Goal: Task Accomplishment & Management: Manage account settings

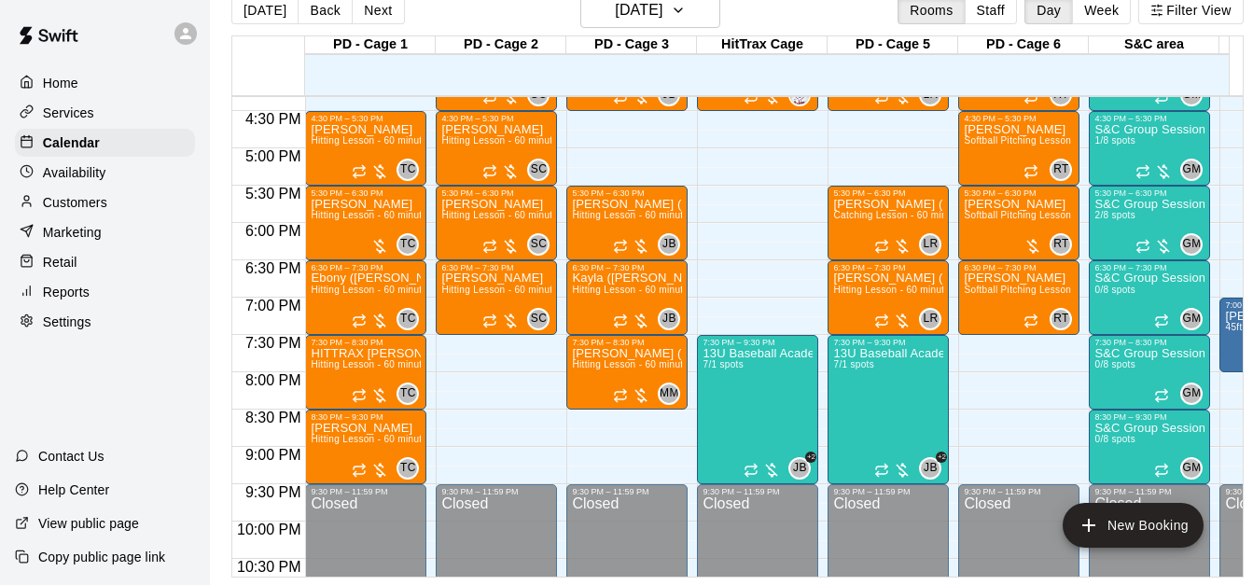
scroll to position [0, 762]
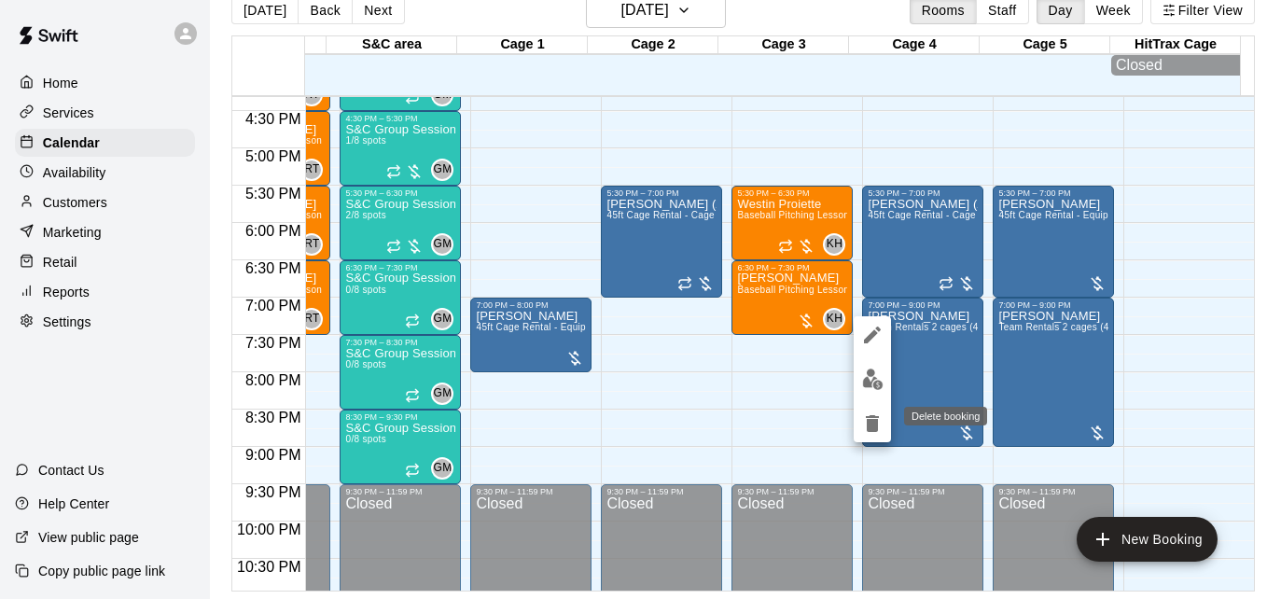
click at [871, 420] on icon "delete" at bounding box center [872, 423] width 13 height 17
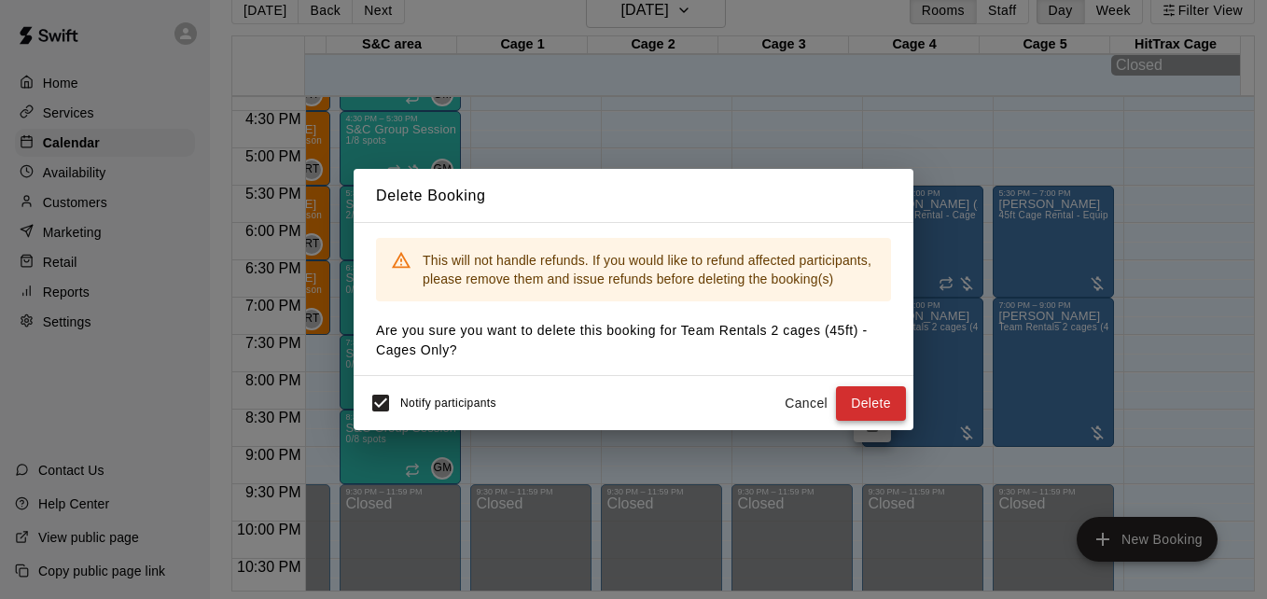
click at [885, 401] on div "Notify participants Cancel Delete" at bounding box center [633, 402] width 545 height 39
click at [846, 403] on button "Delete" at bounding box center [871, 403] width 70 height 35
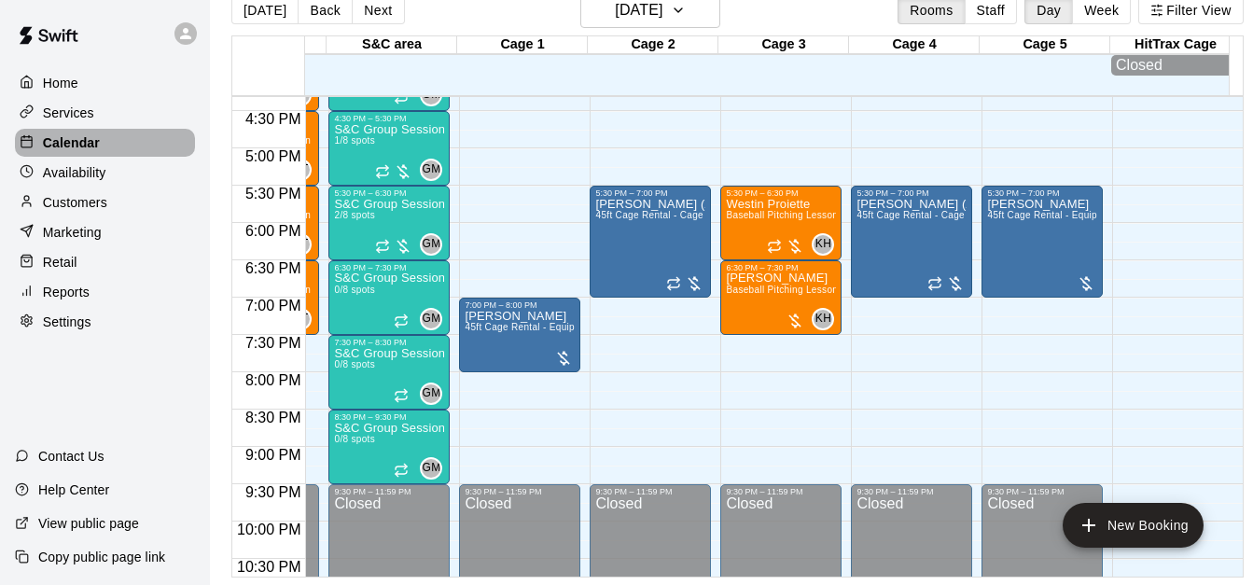
click at [124, 151] on div "Calendar" at bounding box center [105, 143] width 180 height 28
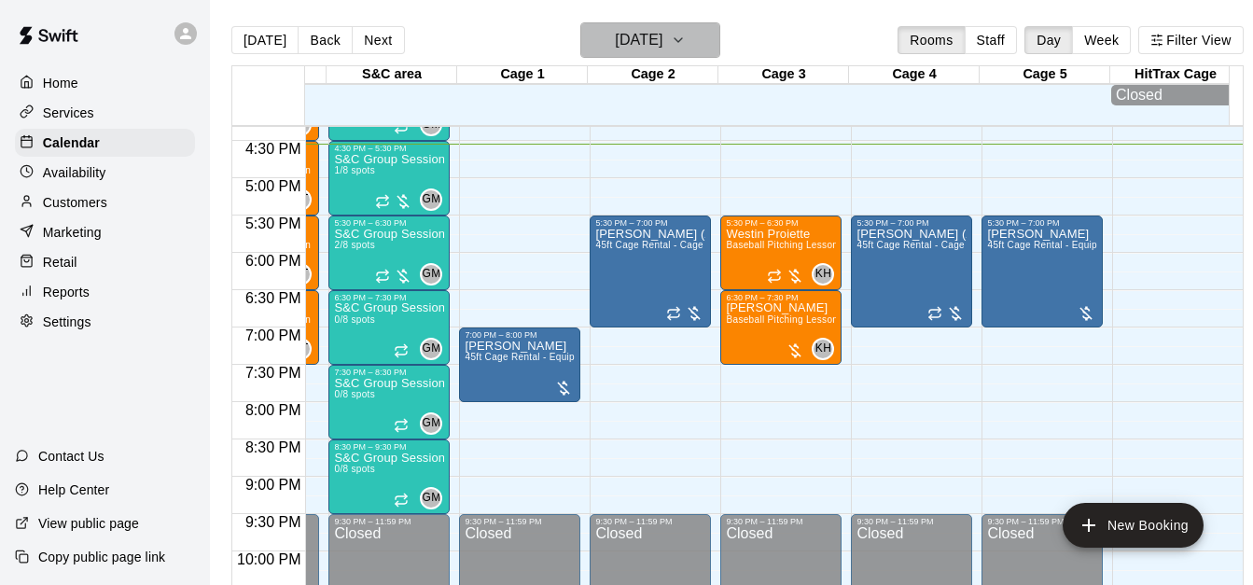
click at [686, 49] on icon "button" at bounding box center [678, 40] width 15 height 22
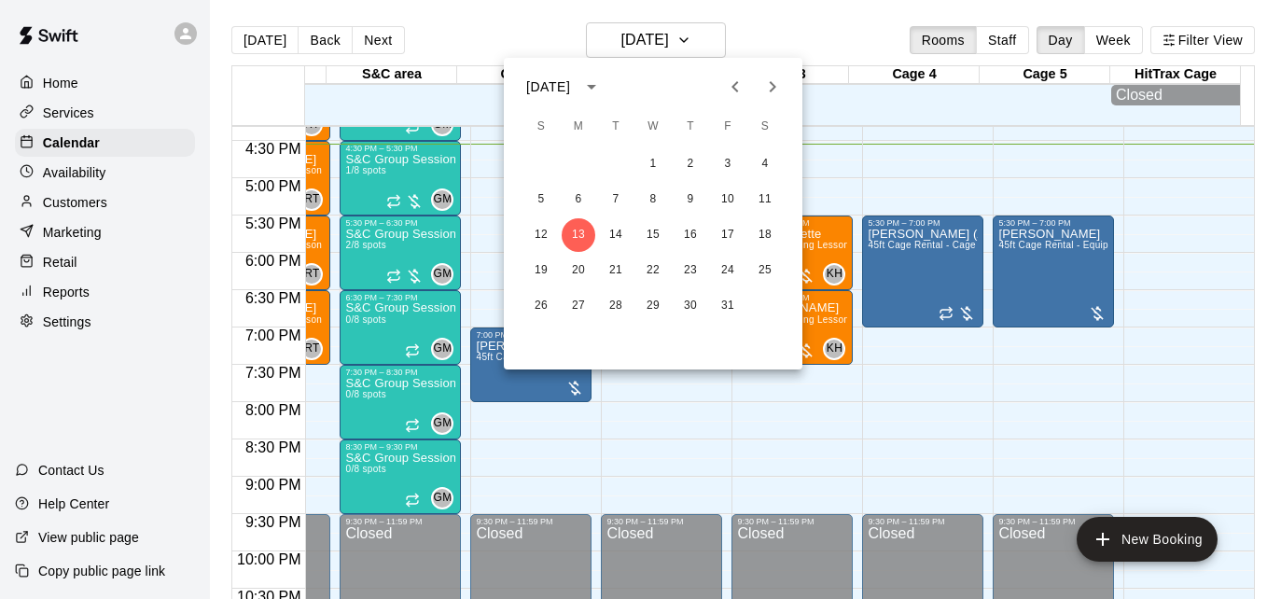
click at [868, 160] on div at bounding box center [633, 299] width 1267 height 599
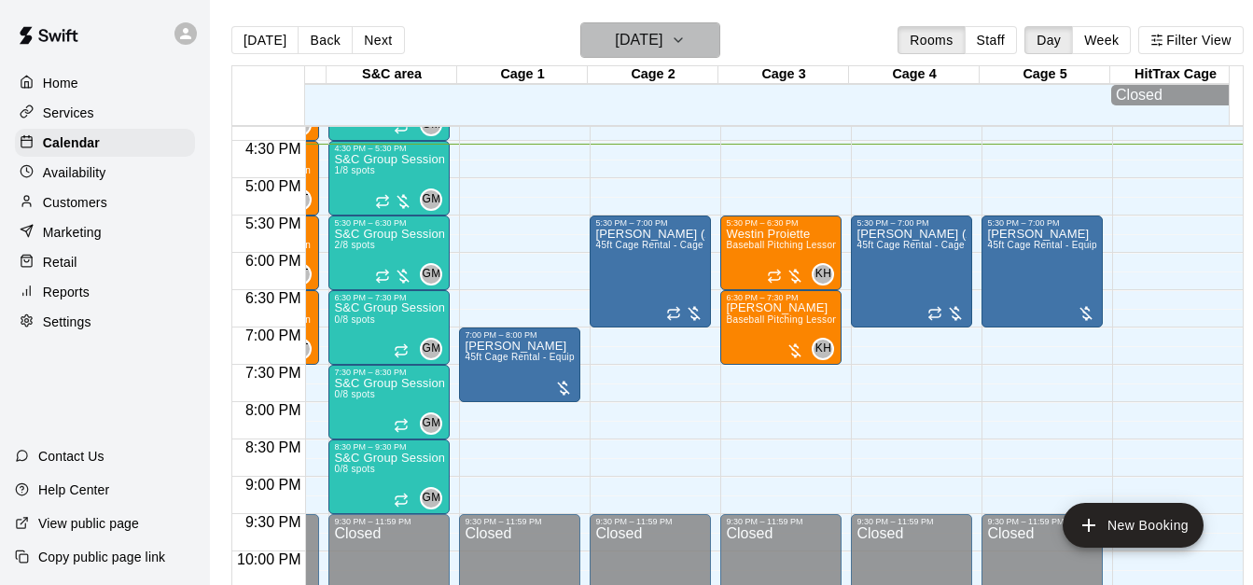
click at [686, 50] on icon "button" at bounding box center [678, 40] width 15 height 22
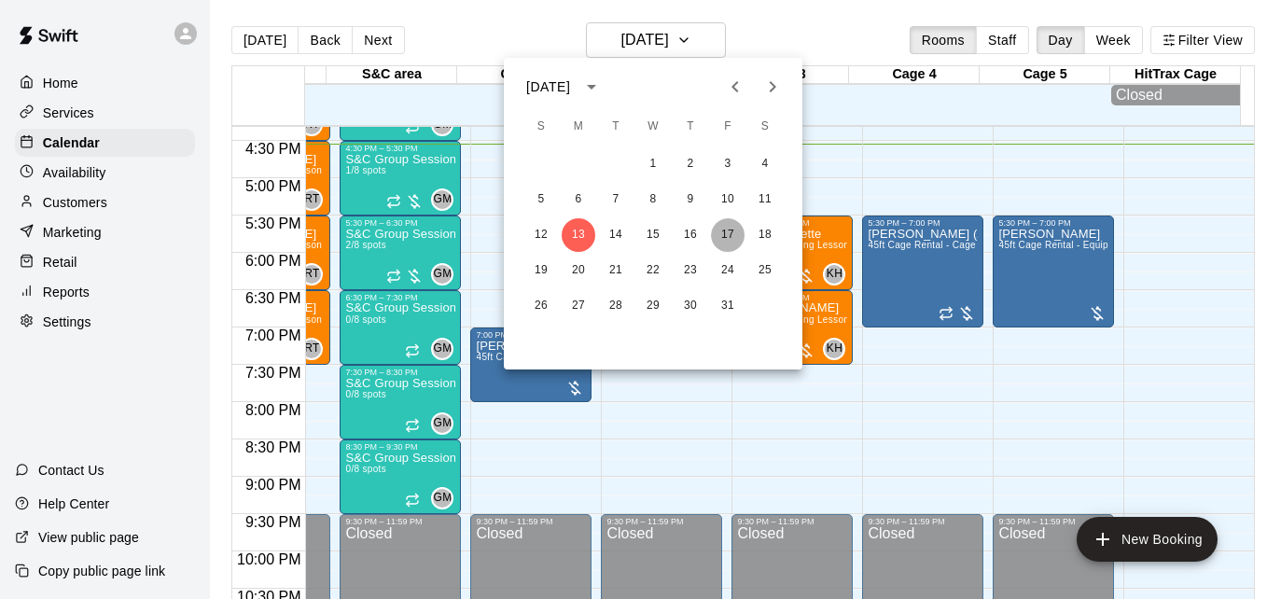
click at [727, 232] on button "17" at bounding box center [728, 235] width 34 height 34
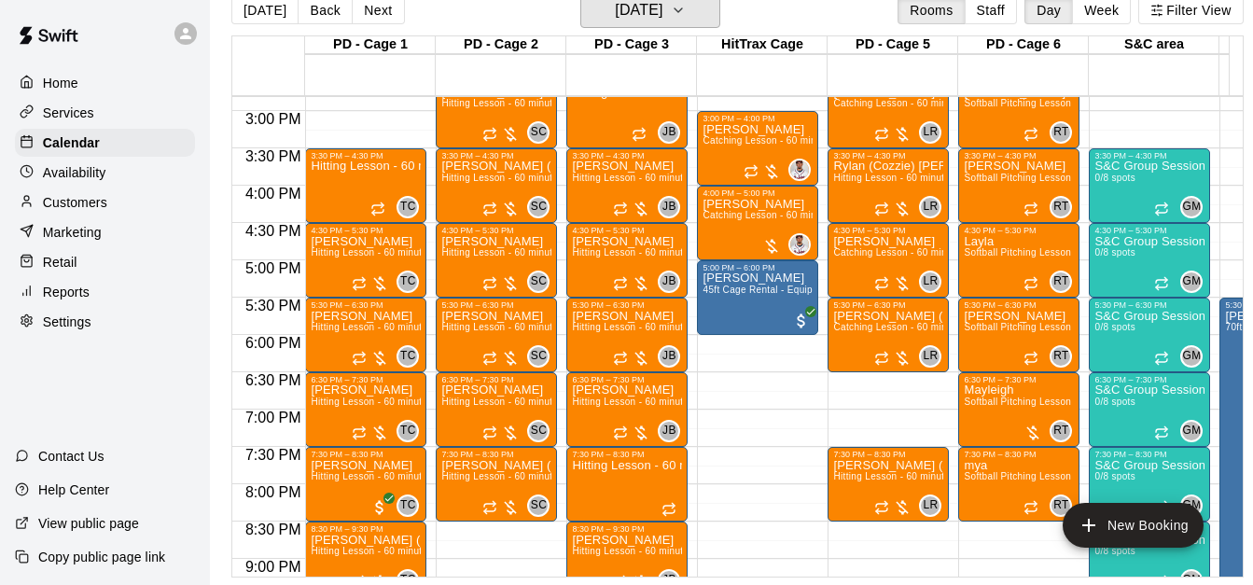
scroll to position [1068, 0]
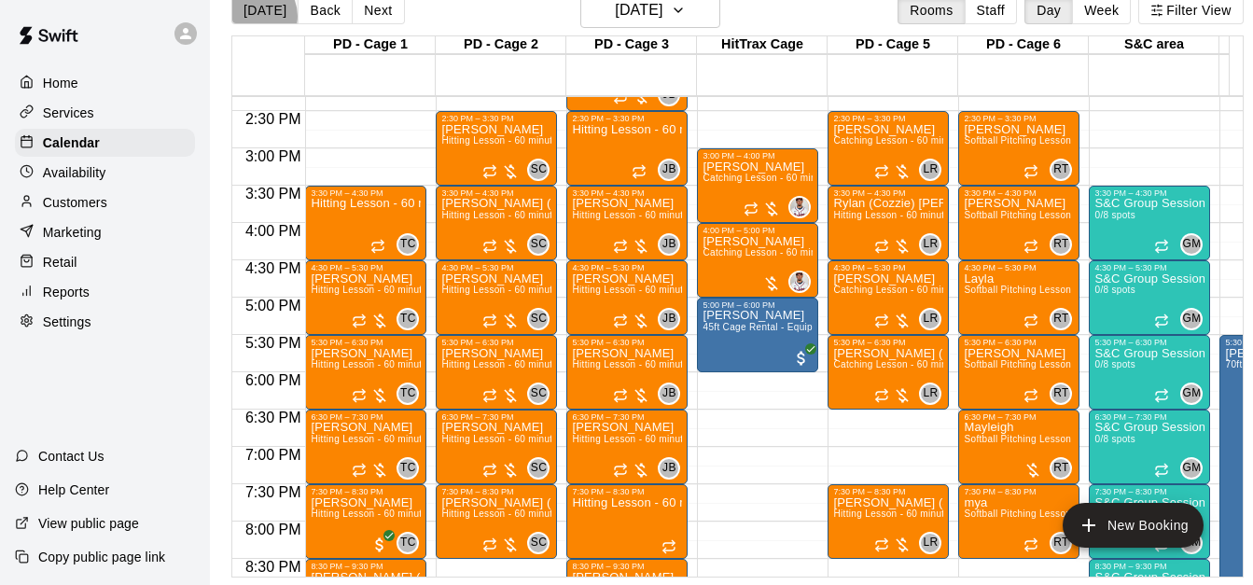
click at [254, 1] on button "[DATE]" at bounding box center [264, 10] width 67 height 28
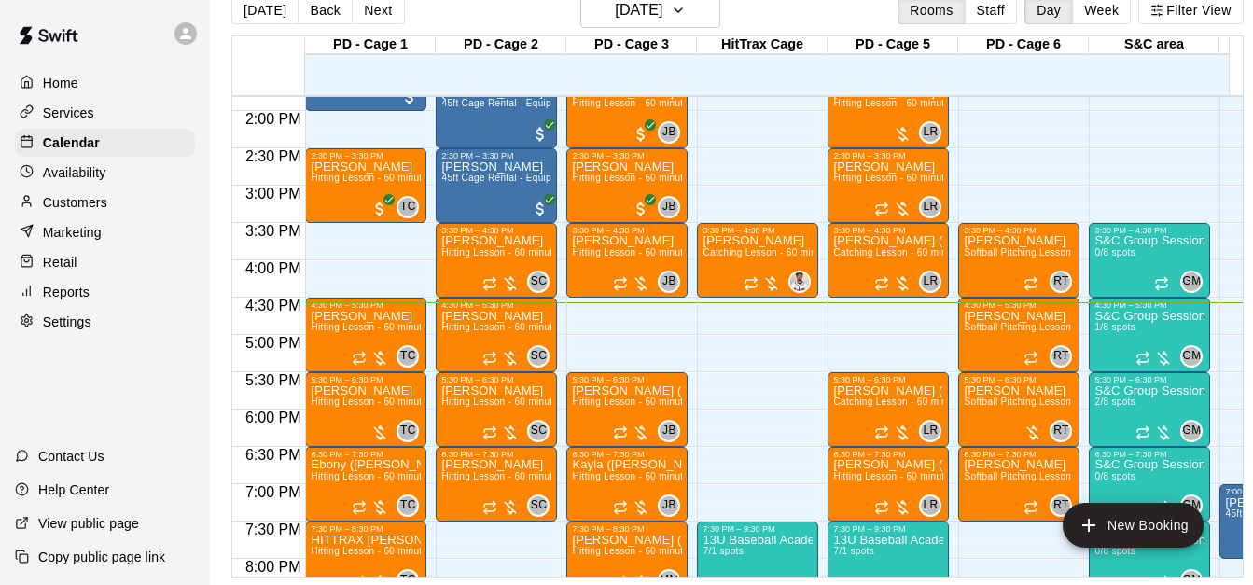
scroll to position [994, 0]
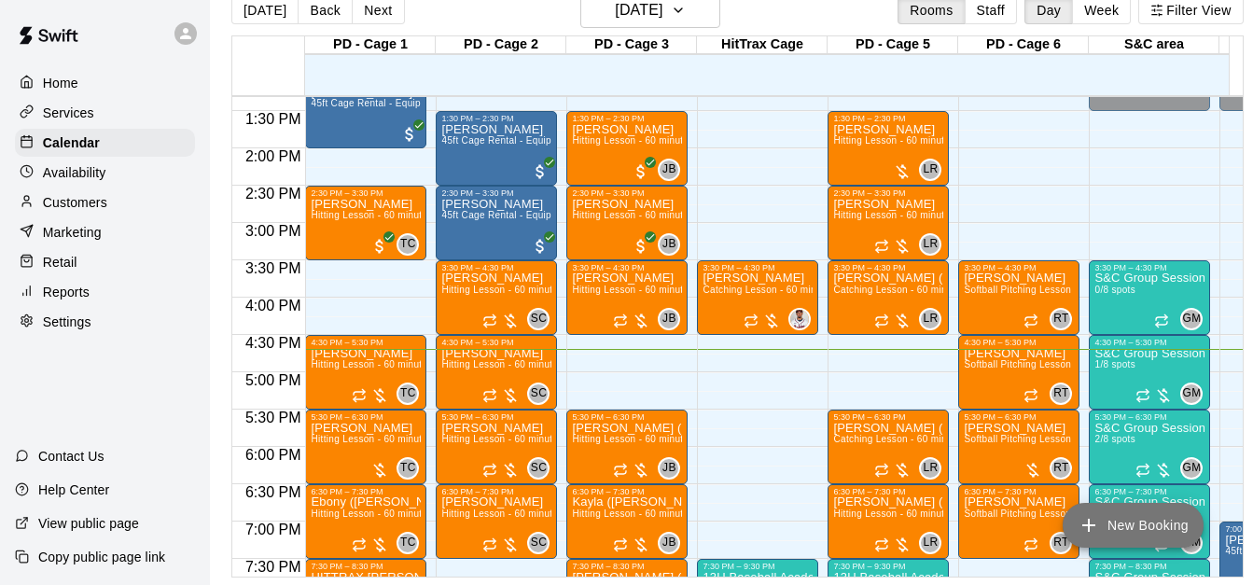
click at [1136, 532] on button "New Booking" at bounding box center [1133, 525] width 141 height 45
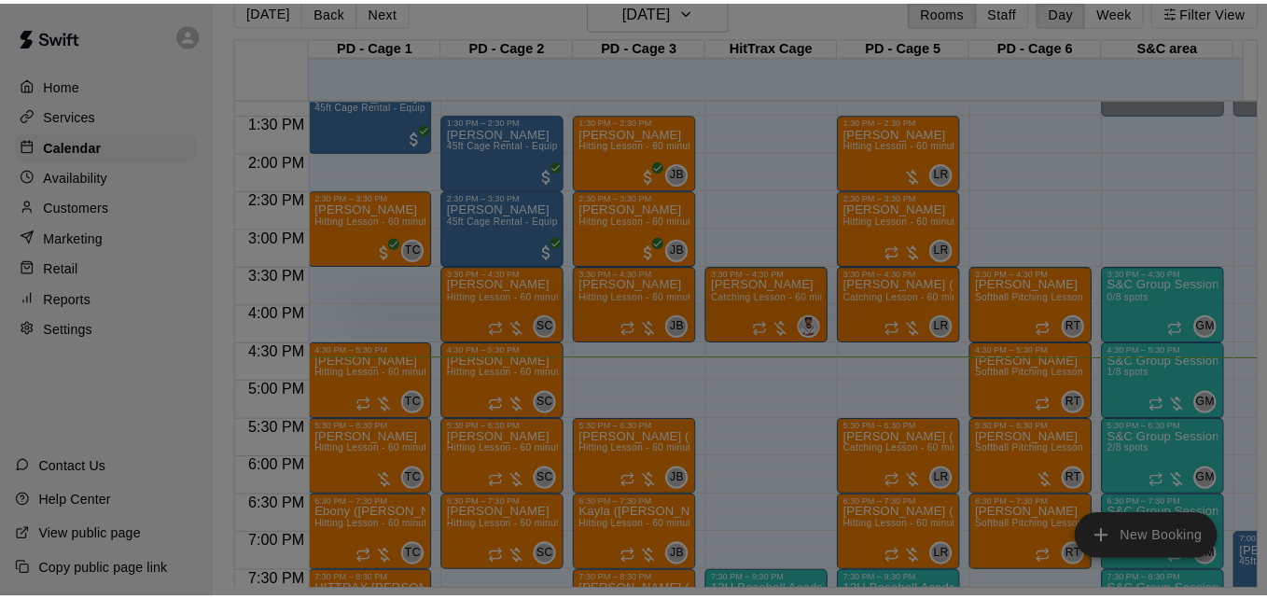
scroll to position [30, 0]
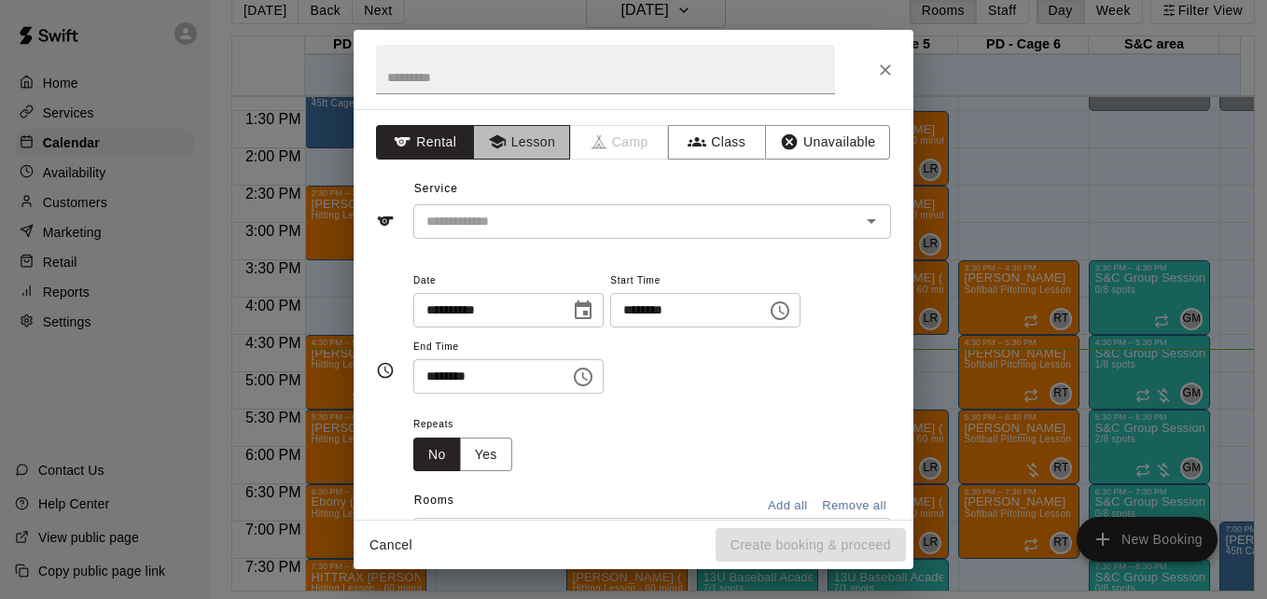
click at [536, 150] on button "Lesson" at bounding box center [522, 142] width 98 height 35
click at [601, 240] on div "**********" at bounding box center [634, 314] width 560 height 410
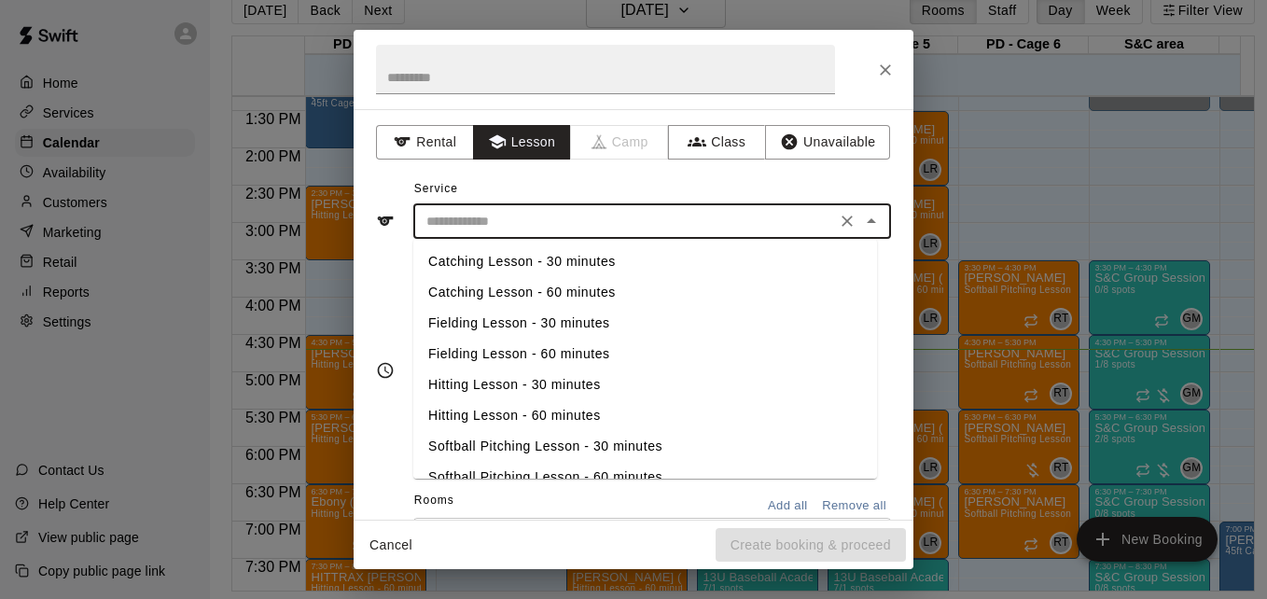
click at [616, 226] on input "text" at bounding box center [624, 221] width 411 height 23
click at [617, 298] on li "Catching Lesson - 60 minutes" at bounding box center [645, 292] width 464 height 31
type input "**********"
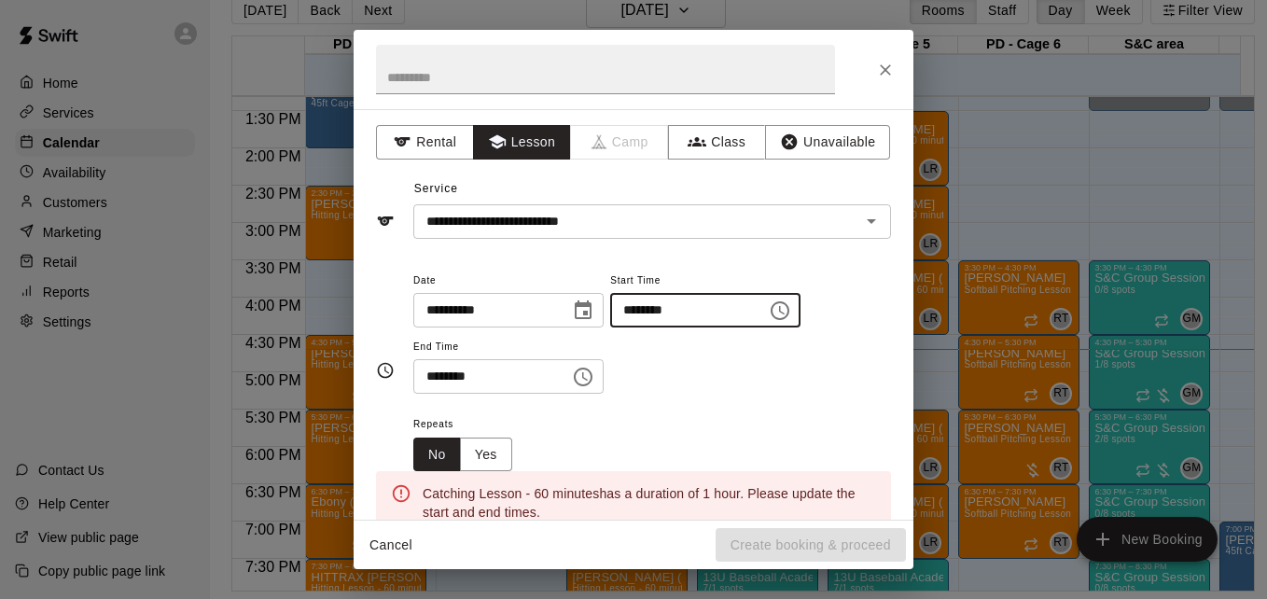
click at [647, 313] on input "********" at bounding box center [682, 310] width 144 height 35
type input "********"
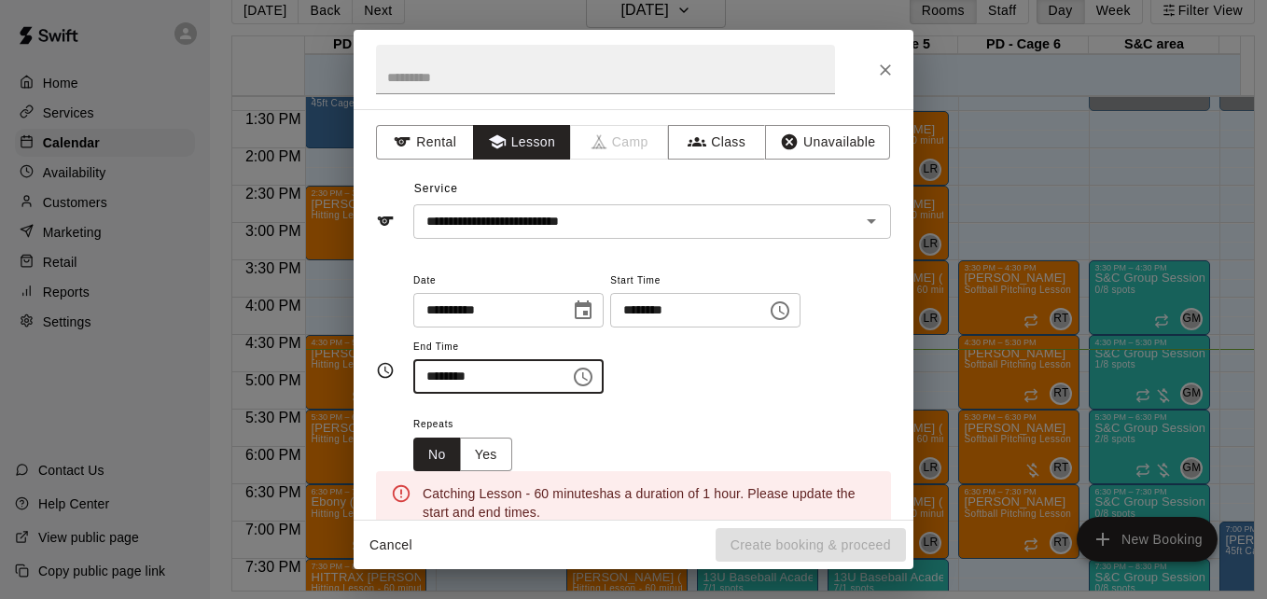
click at [438, 375] on input "********" at bounding box center [485, 376] width 144 height 35
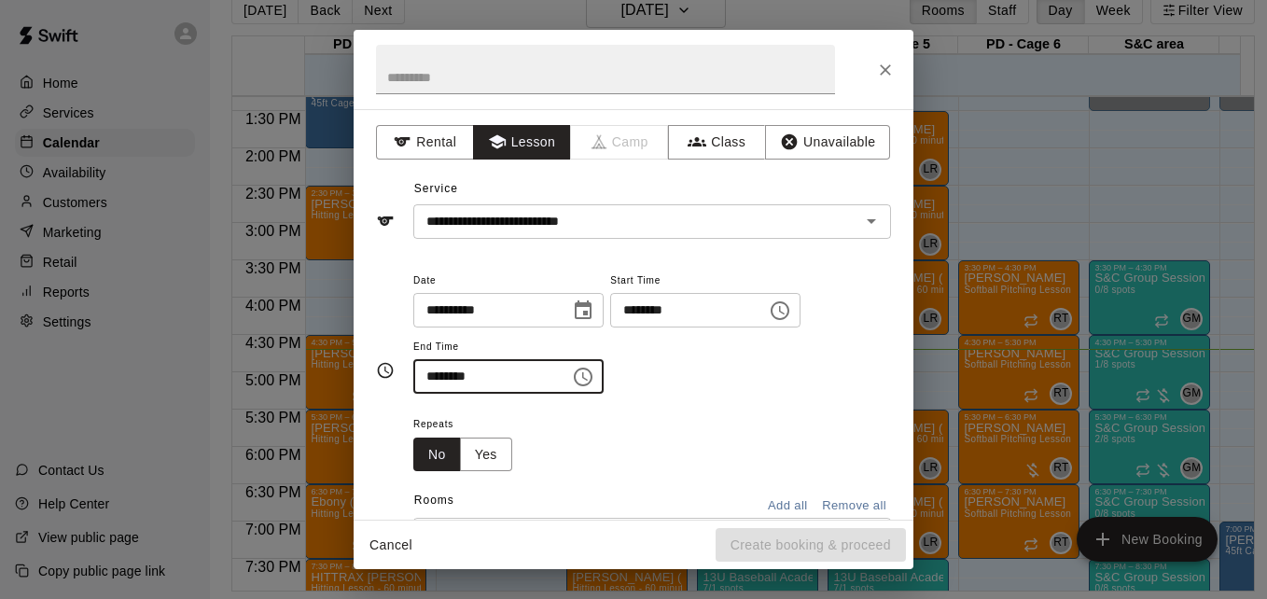
type input "********"
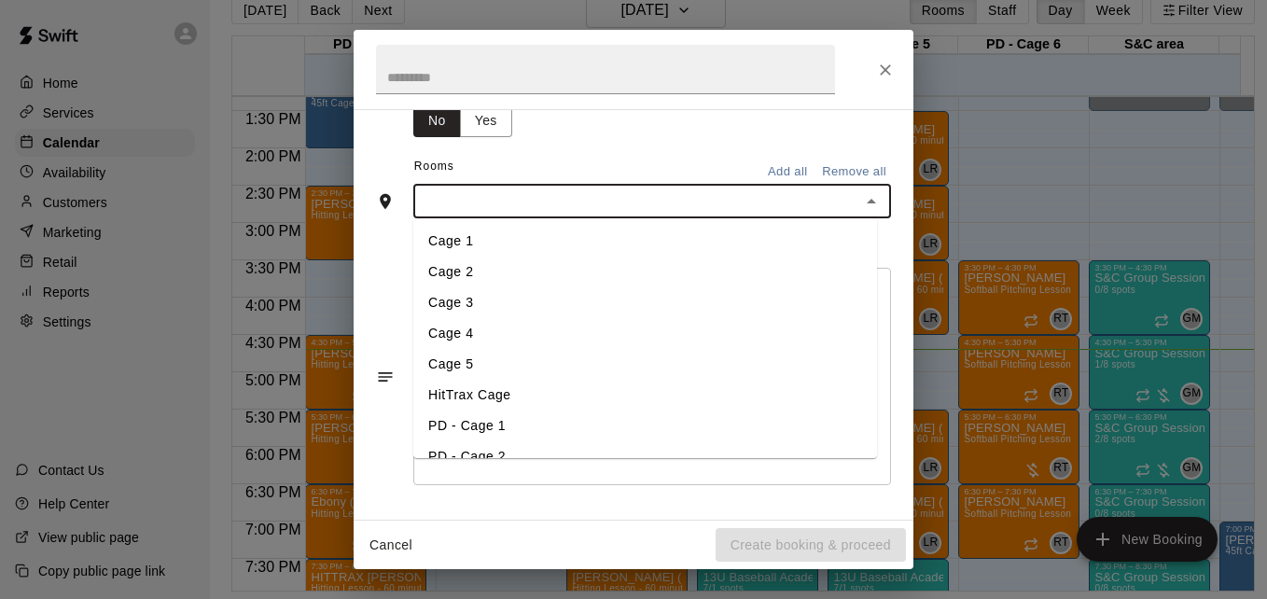
click at [597, 202] on input "text" at bounding box center [637, 200] width 436 height 23
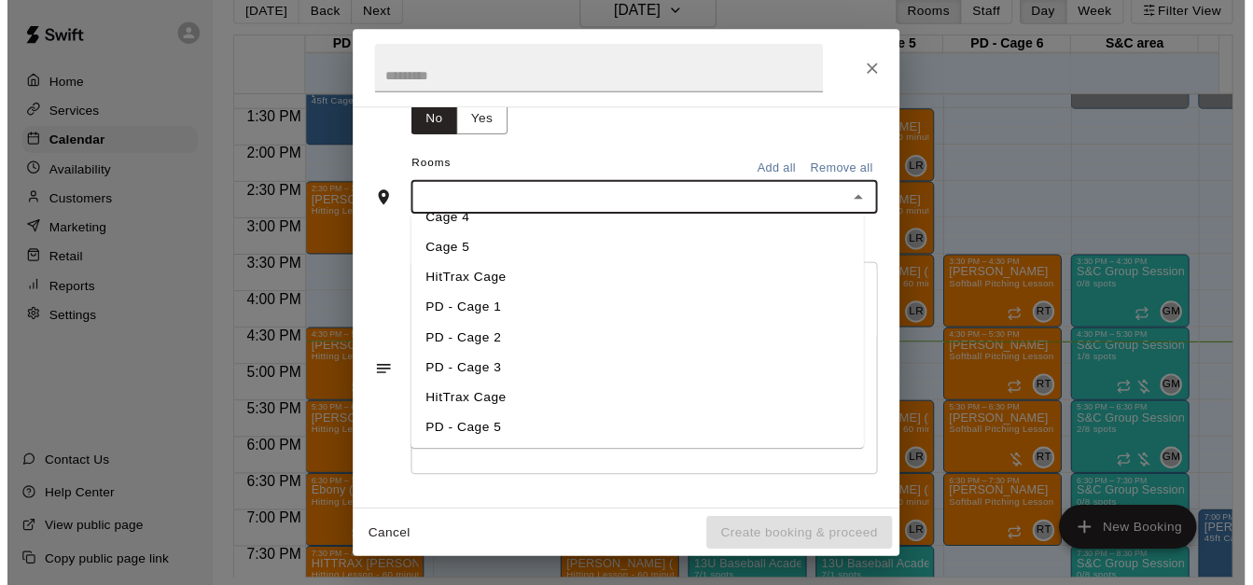
scroll to position [161, 0]
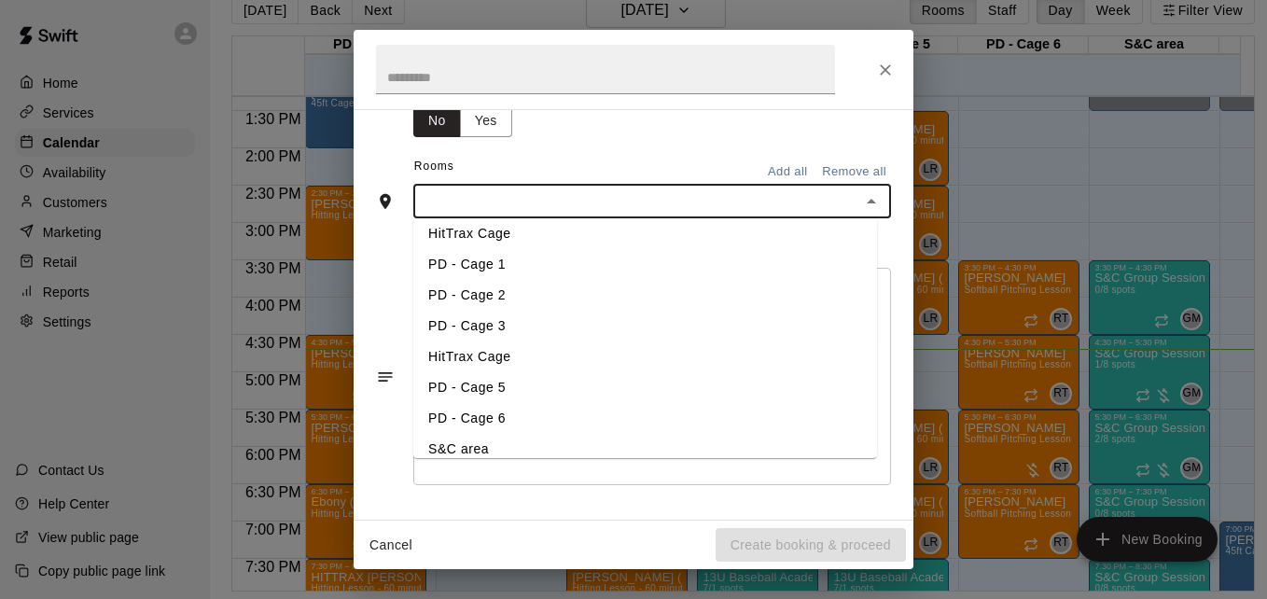
click at [572, 401] on li "PD - Cage 5" at bounding box center [645, 387] width 464 height 31
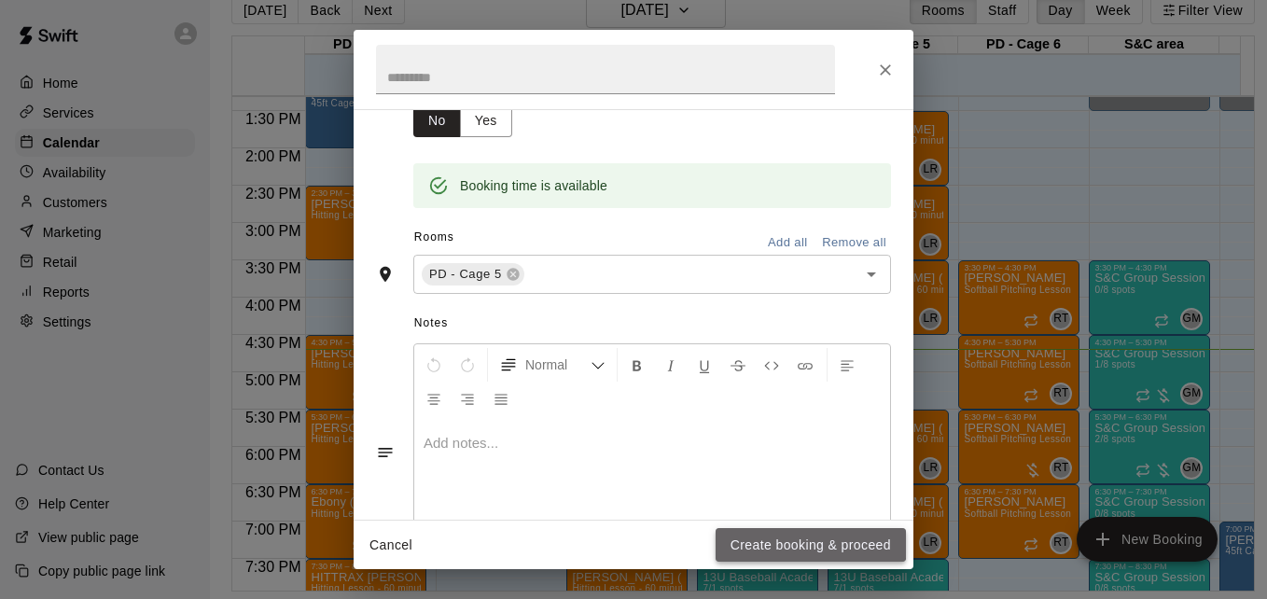
click at [798, 542] on button "Create booking & proceed" at bounding box center [811, 545] width 190 height 35
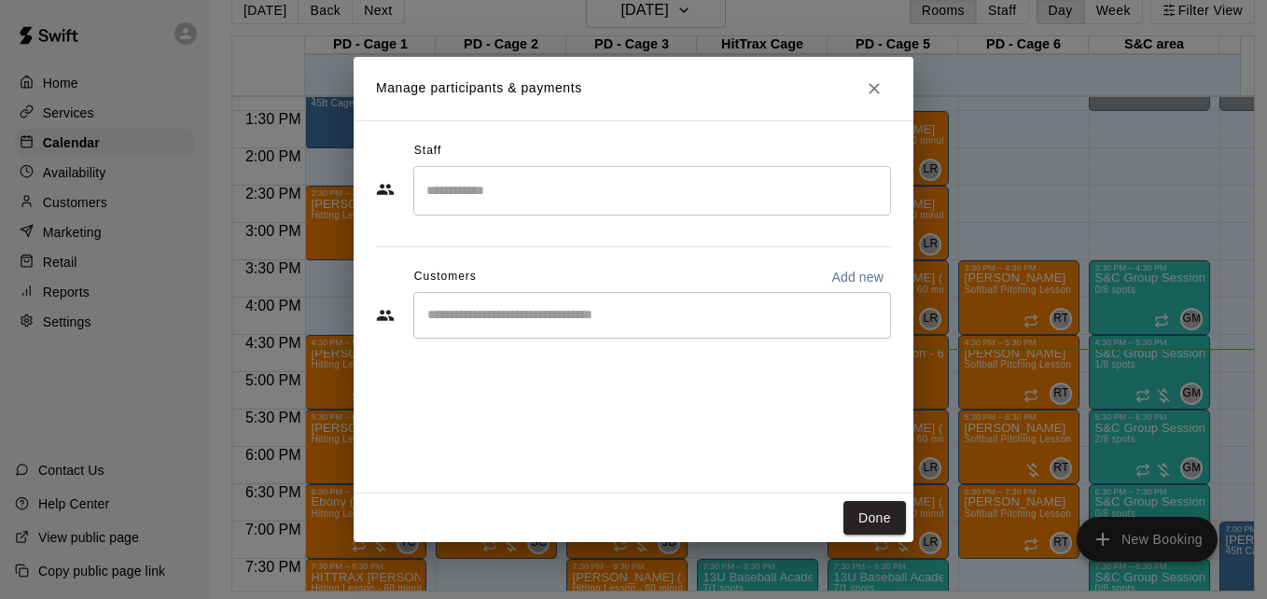
click at [585, 200] on input "Search staff" at bounding box center [652, 190] width 461 height 33
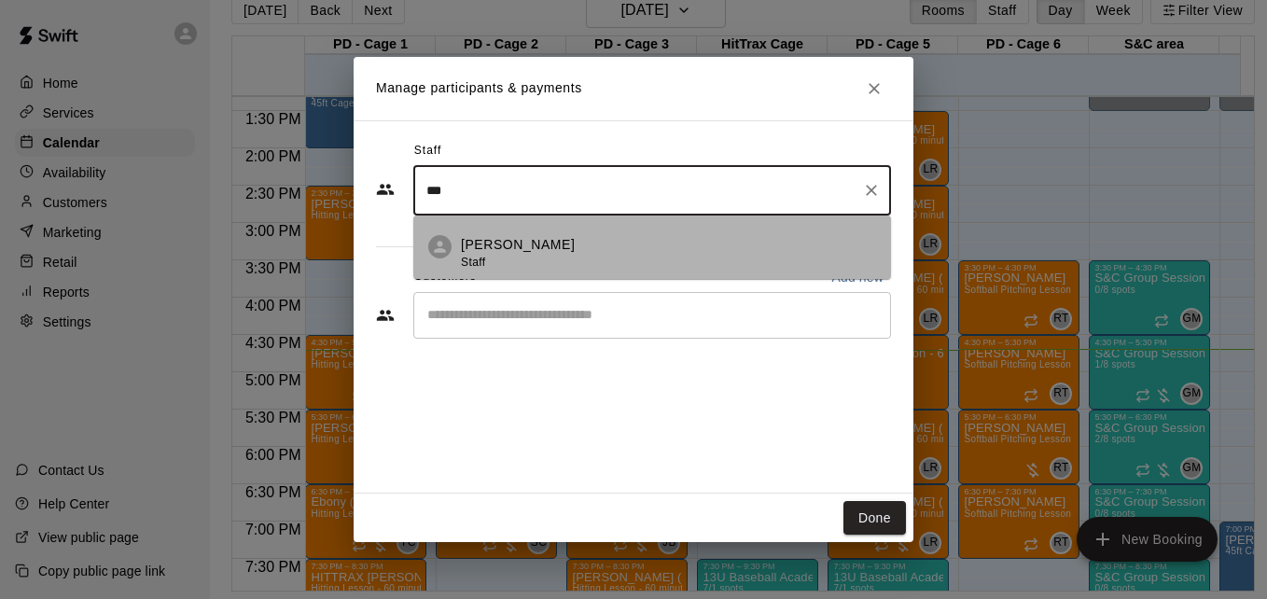
click at [590, 246] on div "Leo Rojas Staff" at bounding box center [668, 253] width 415 height 36
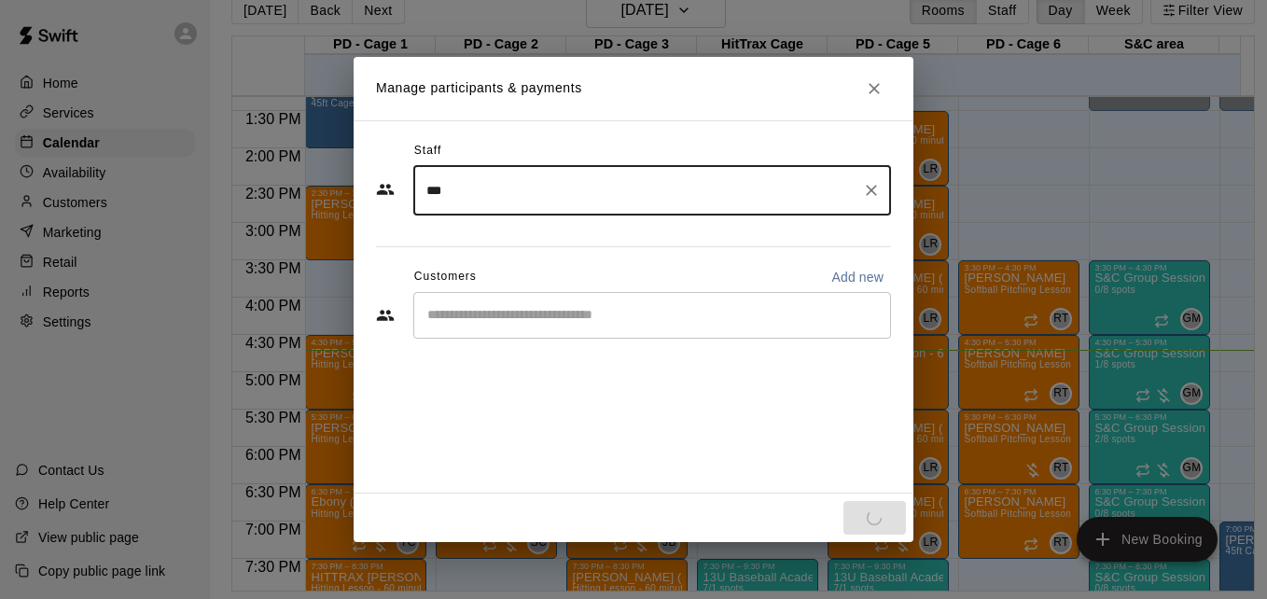
type input "***"
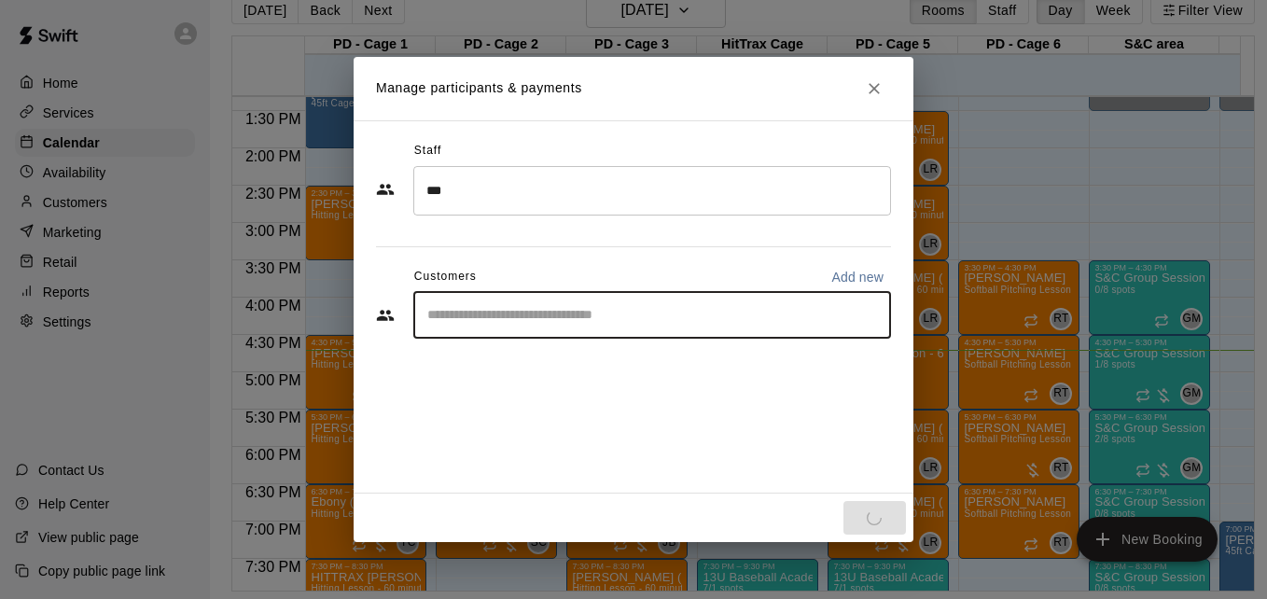
click at [572, 320] on input "Start typing to search customers..." at bounding box center [652, 315] width 461 height 19
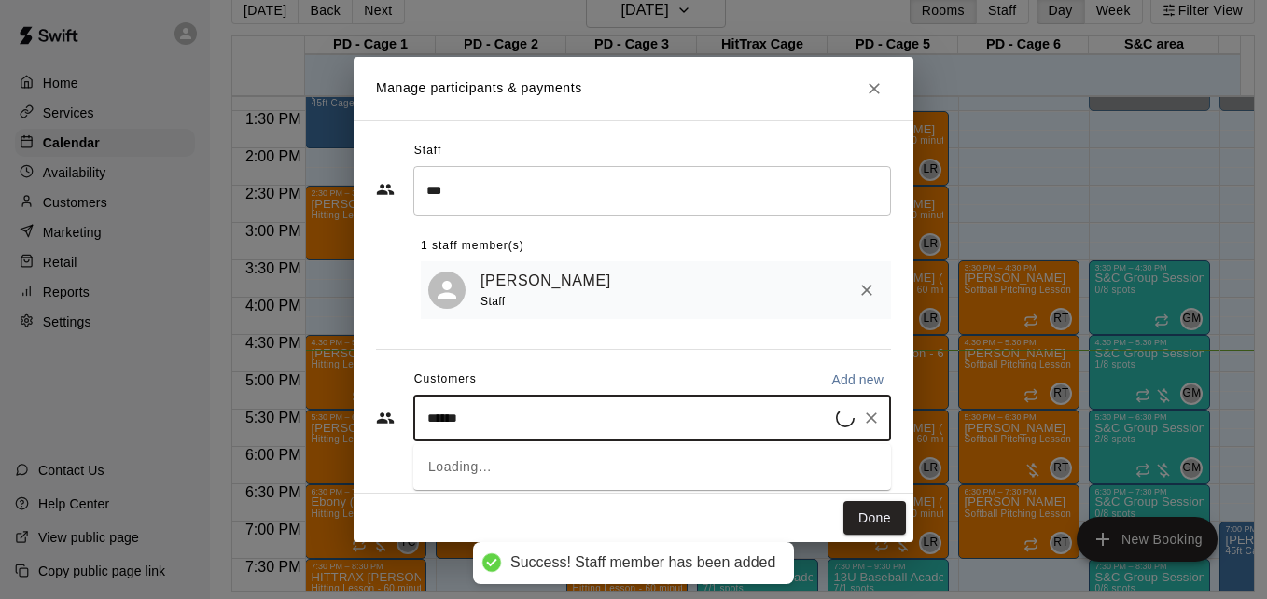
type input "*******"
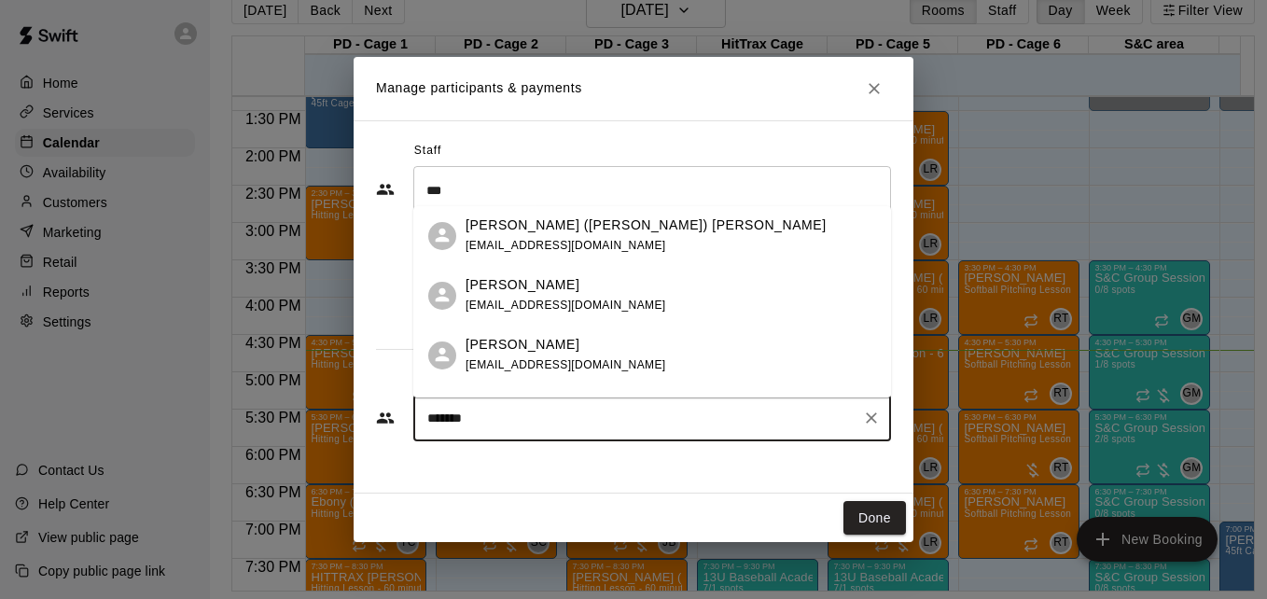
click at [698, 243] on div "Alex (Natalia Peralta) Navedo anavedo0201@gmail.com" at bounding box center [671, 236] width 410 height 40
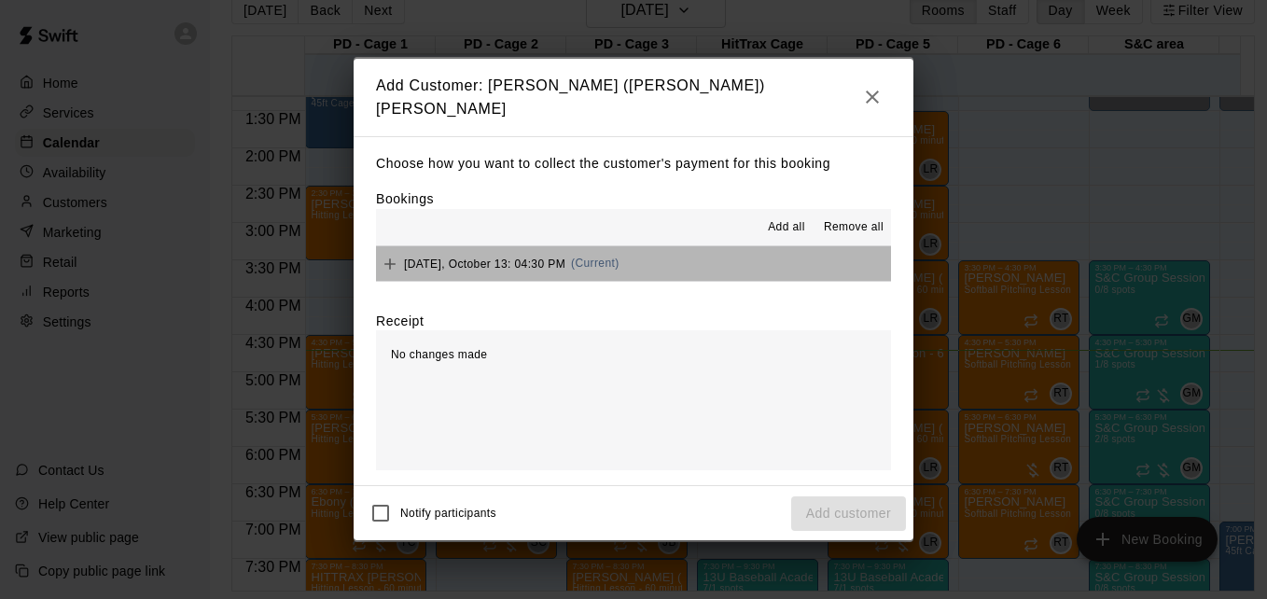
click at [673, 260] on button "[DATE], October 13: 04:30 PM (Current)" at bounding box center [633, 263] width 515 height 35
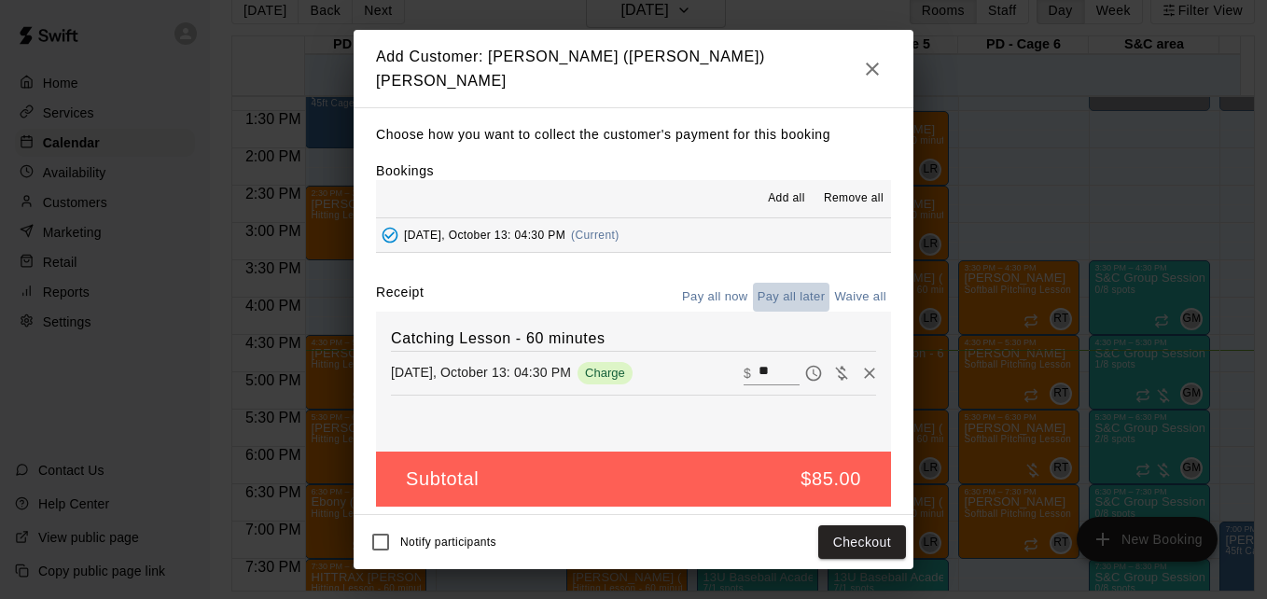
click at [799, 292] on button "Pay all later" at bounding box center [791, 297] width 77 height 29
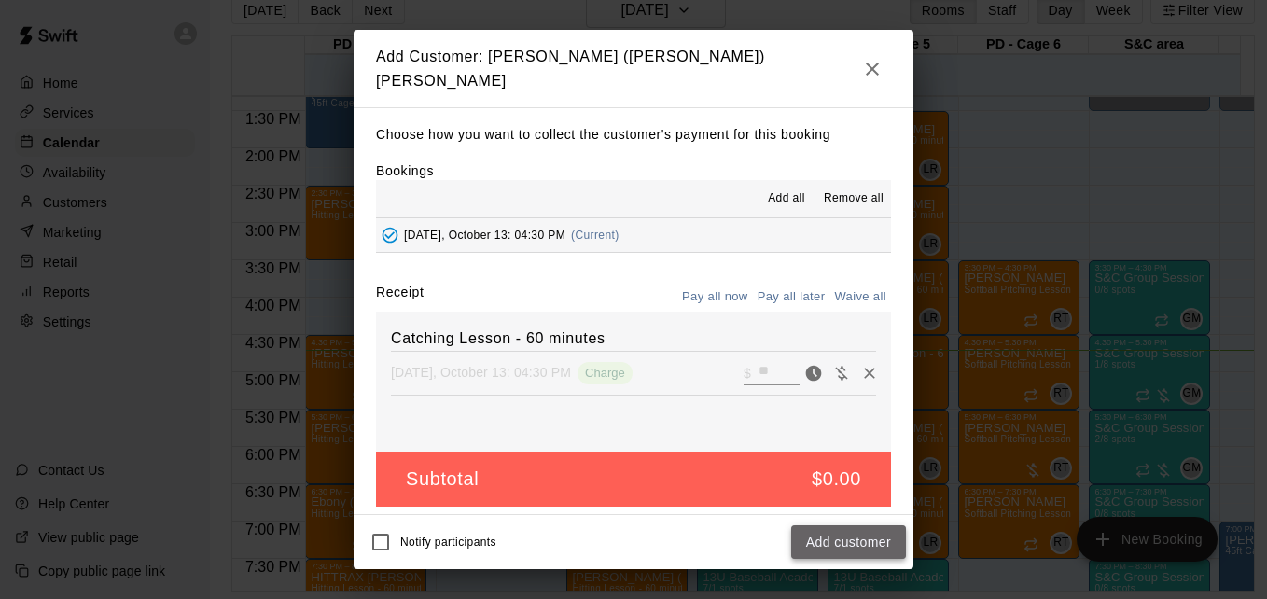
click at [856, 538] on button "Add customer" at bounding box center [848, 542] width 115 height 35
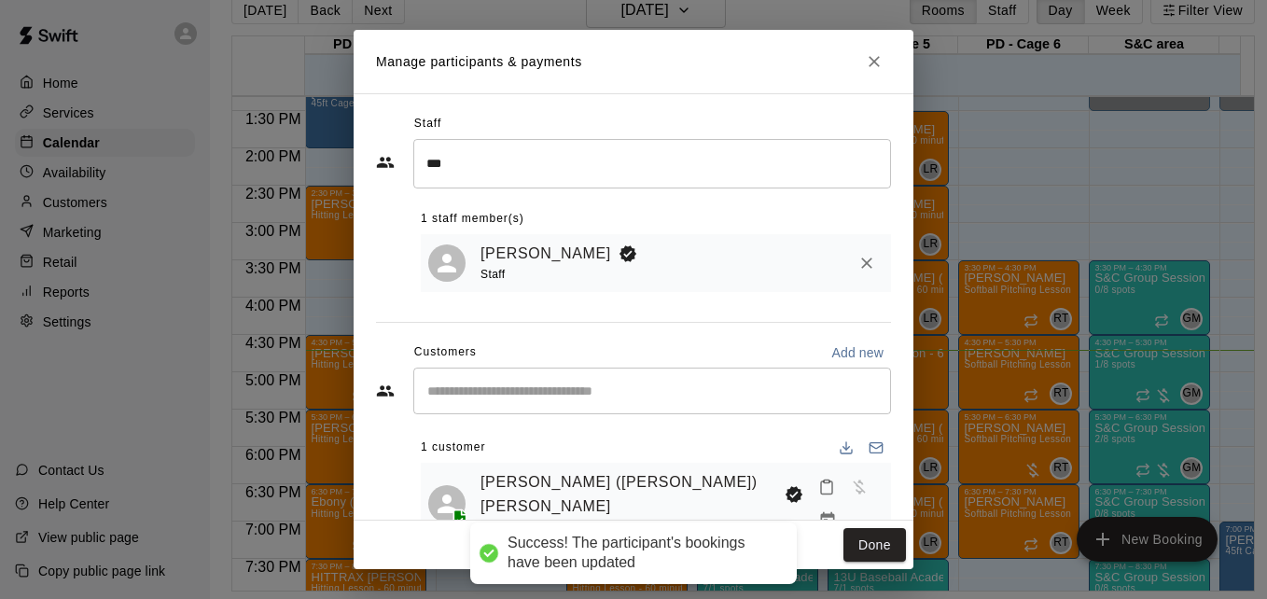
click at [856, 538] on button "Done" at bounding box center [874, 545] width 63 height 35
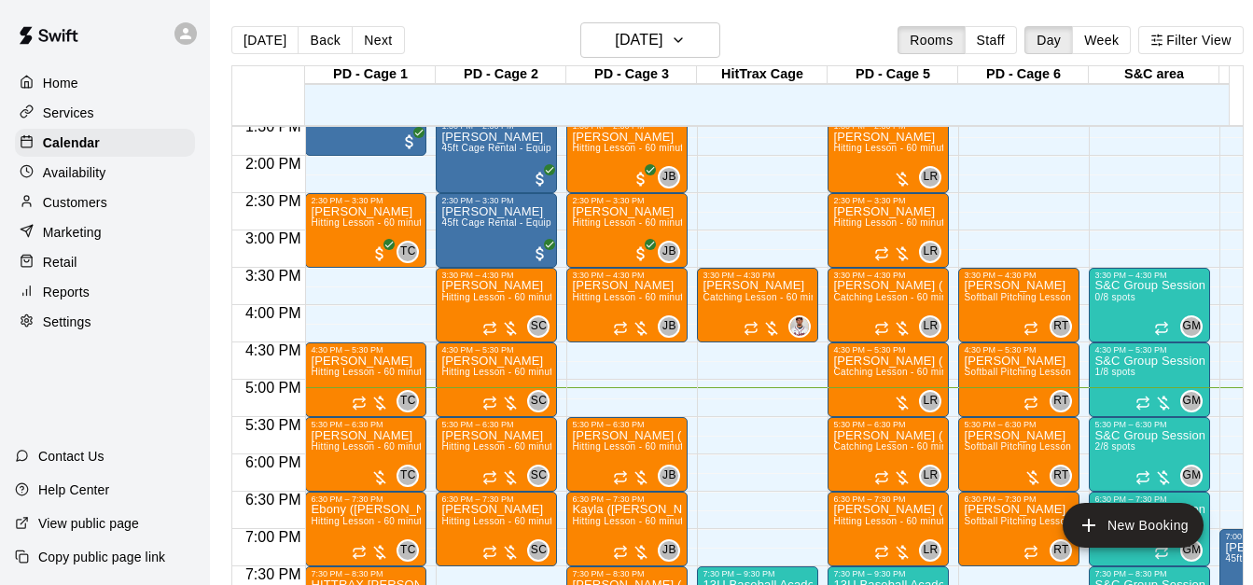
scroll to position [1015, 0]
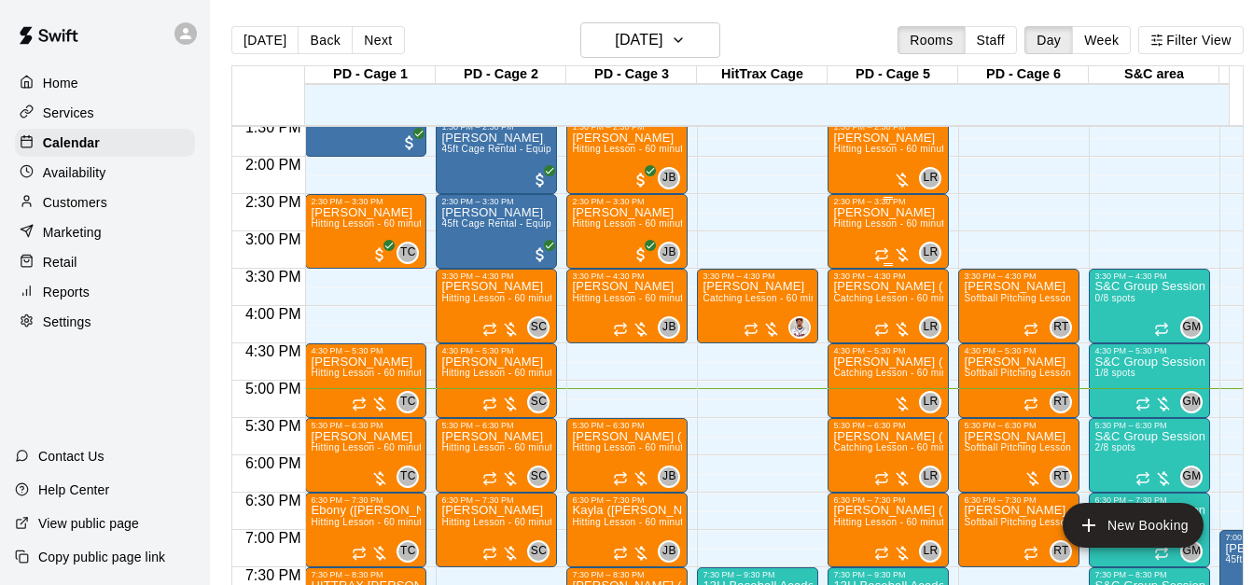
click at [887, 206] on div "2:30 PM – 3:30 PM" at bounding box center [888, 201] width 110 height 9
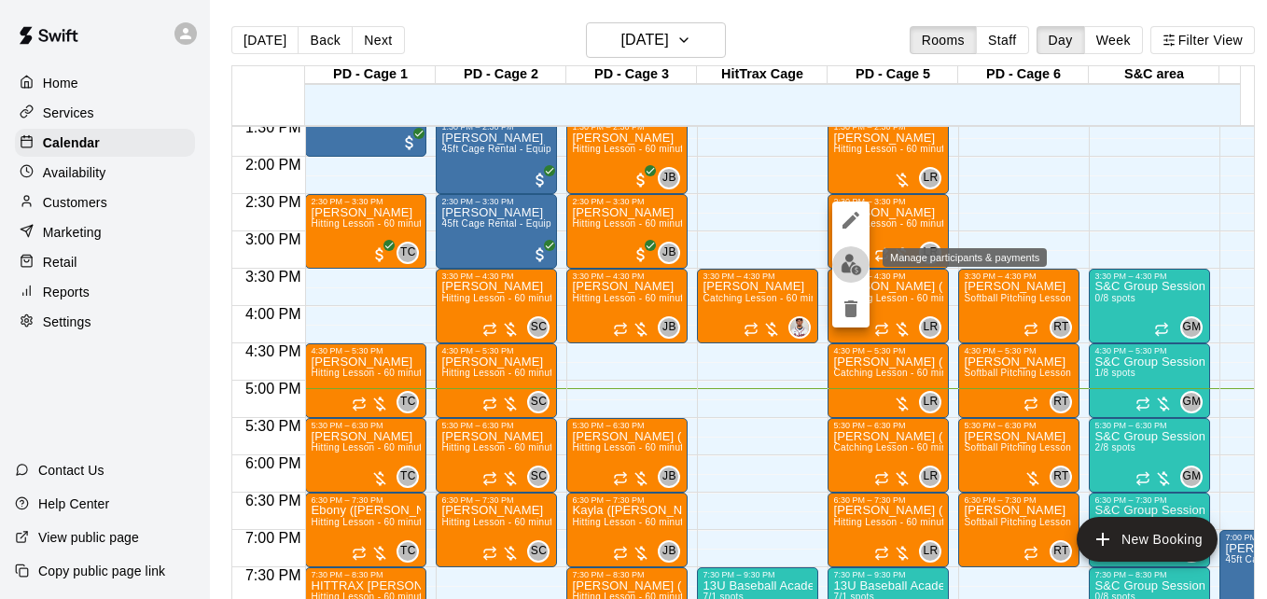
click at [847, 268] on img "edit" at bounding box center [851, 264] width 21 height 21
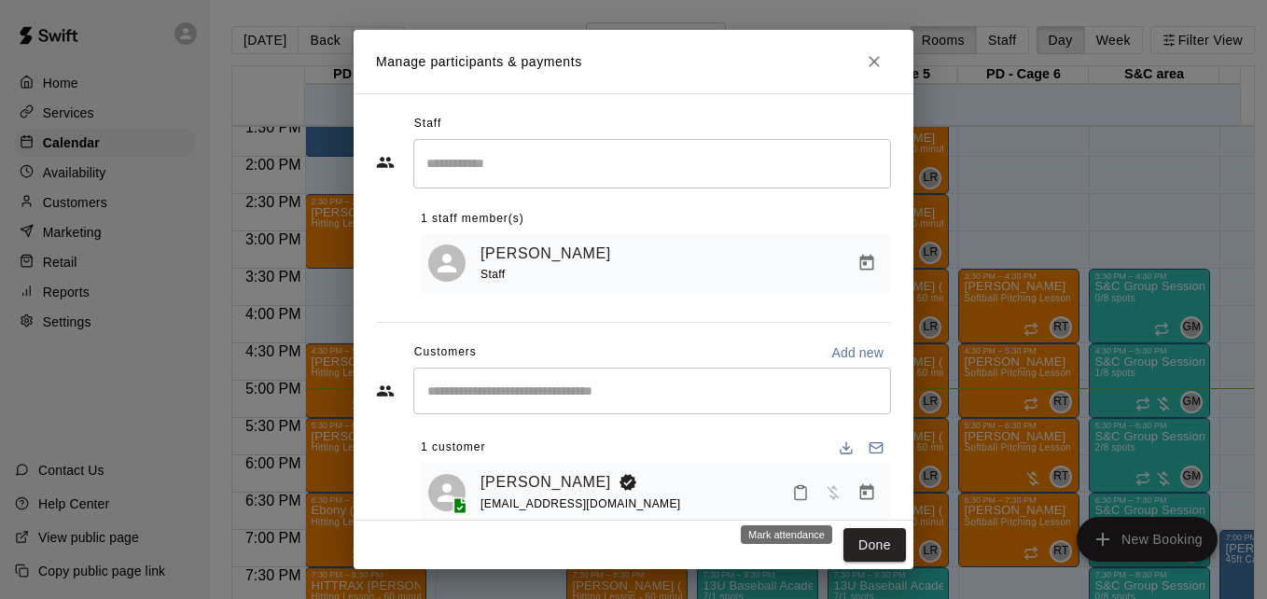
click at [792, 494] on icon "Mark attendance" at bounding box center [800, 492] width 17 height 17
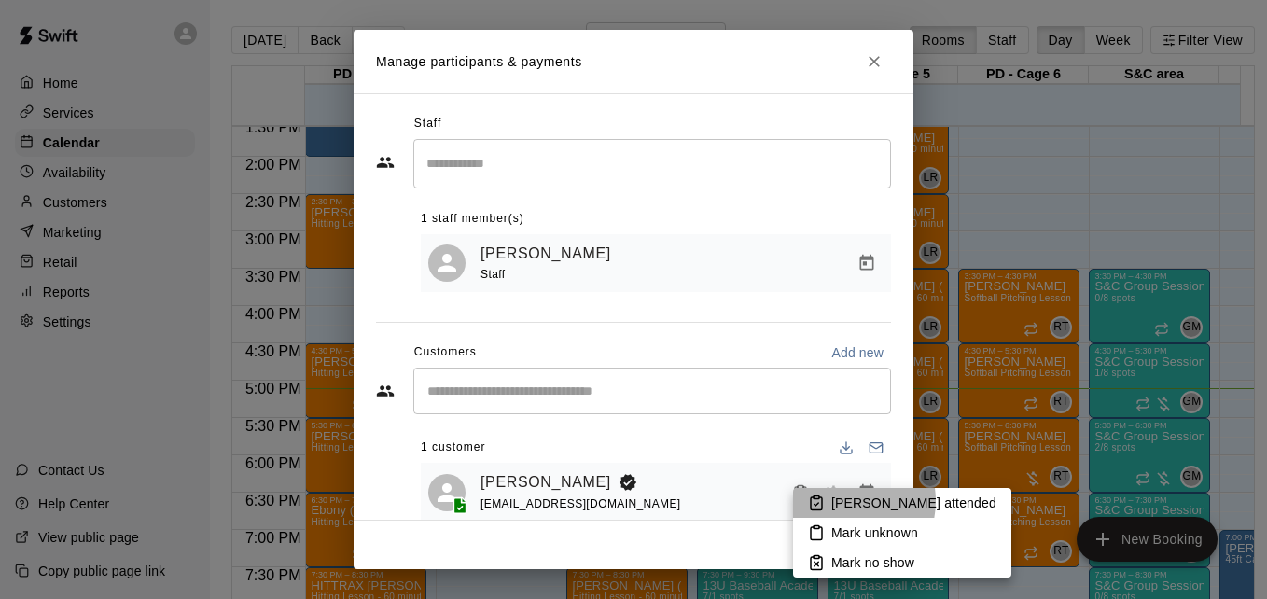
click at [843, 501] on p "[PERSON_NAME] attended" at bounding box center [913, 503] width 165 height 19
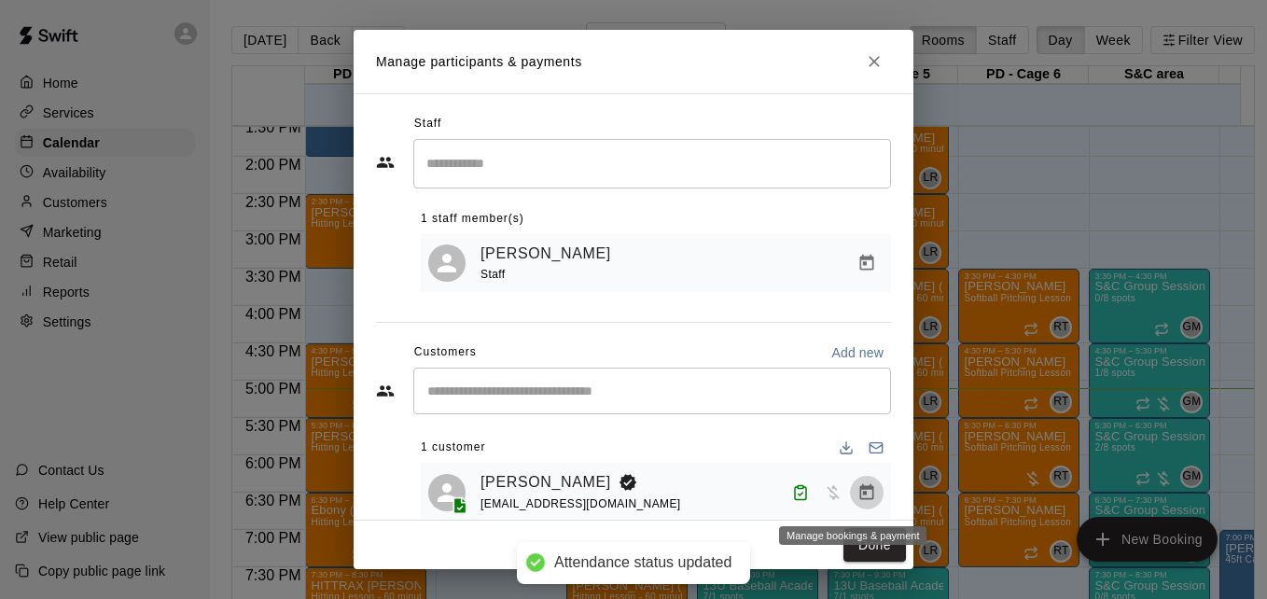
click at [857, 501] on icon "Manage bookings & payment" at bounding box center [866, 492] width 19 height 19
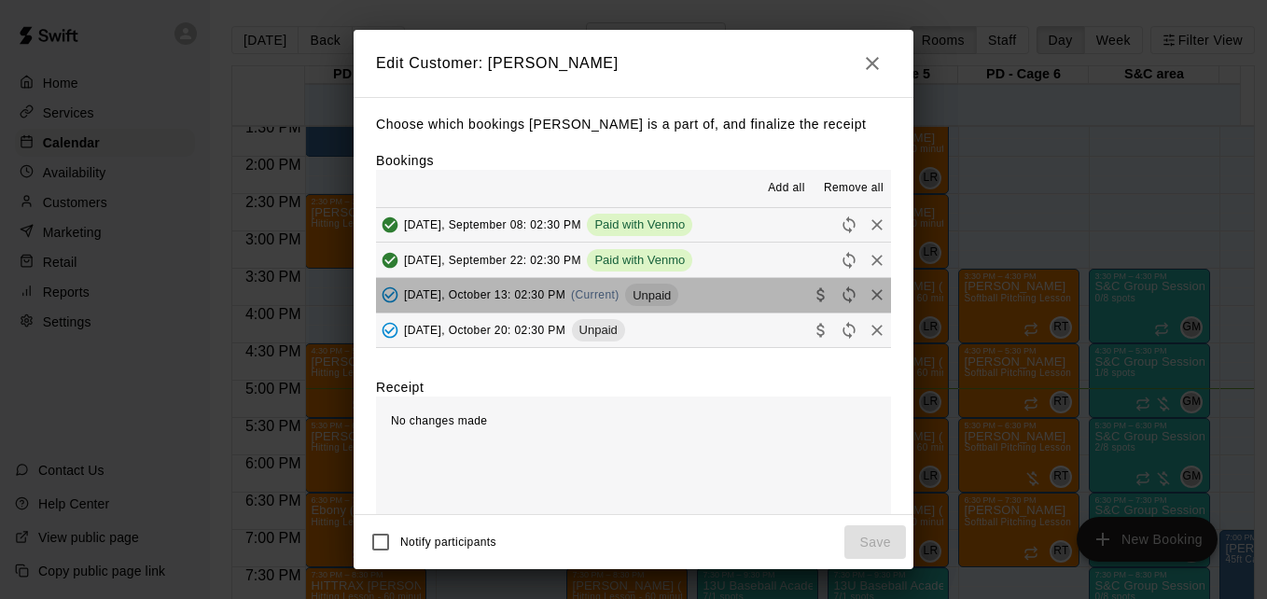
click at [733, 303] on button "[DATE], October 13: 02:30 PM (Current) Unpaid" at bounding box center [633, 295] width 515 height 35
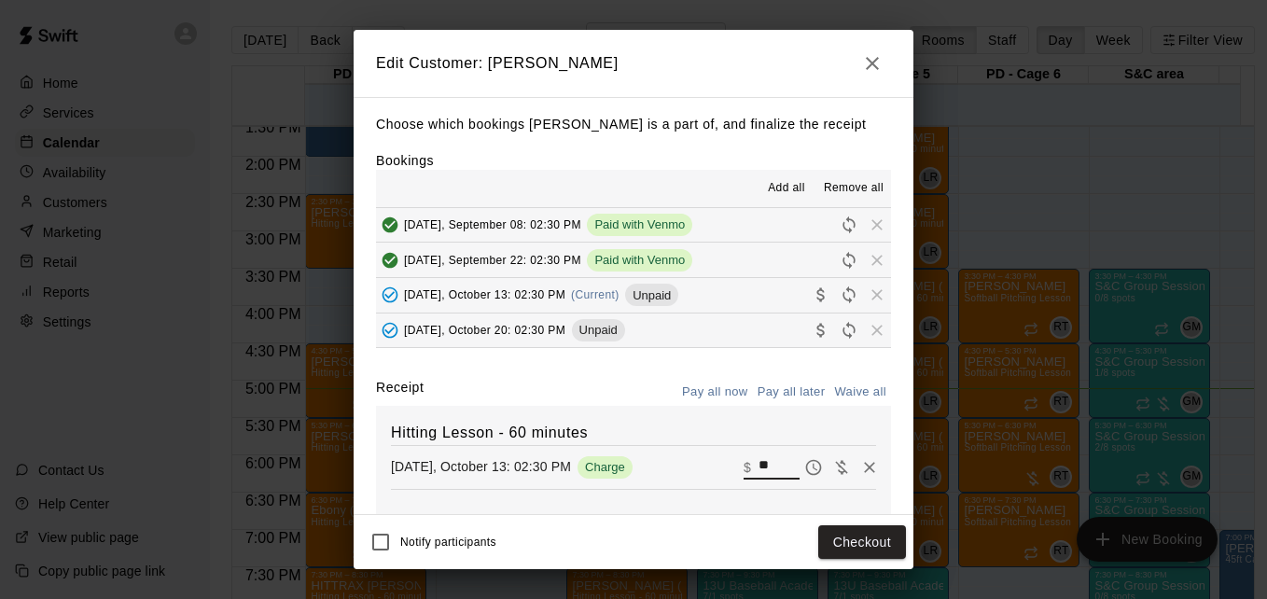
click at [758, 464] on input "**" at bounding box center [778, 467] width 41 height 24
type input "*"
type input "***"
click at [846, 536] on button "Checkout" at bounding box center [862, 542] width 88 height 35
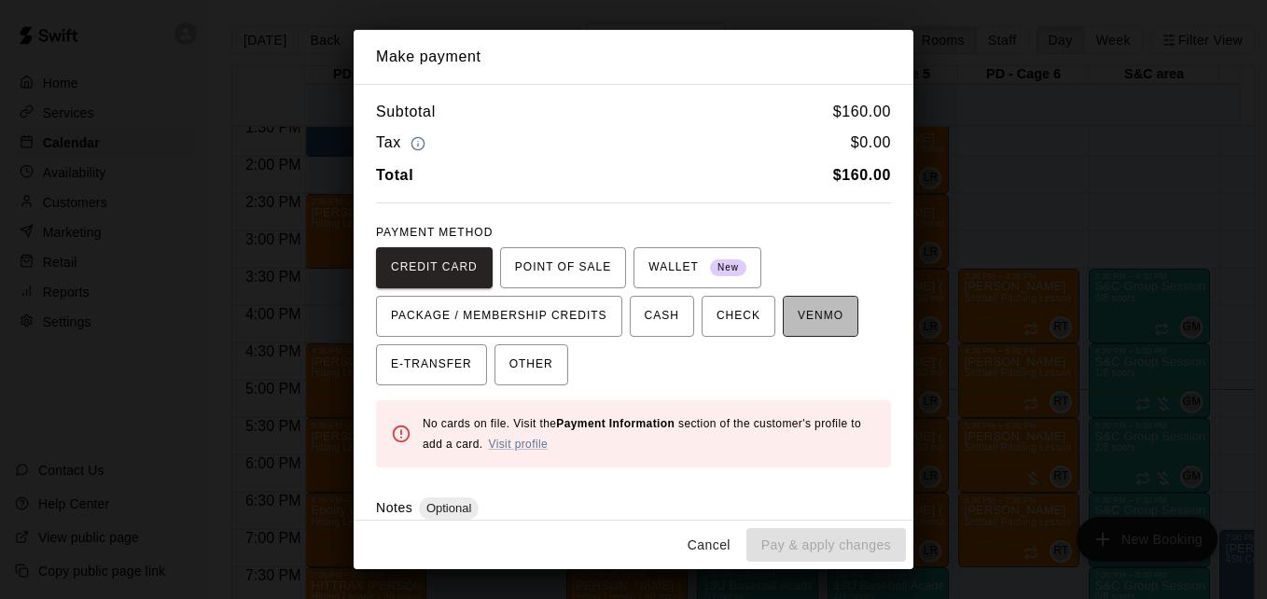
click at [798, 327] on span "VENMO" at bounding box center [821, 316] width 46 height 30
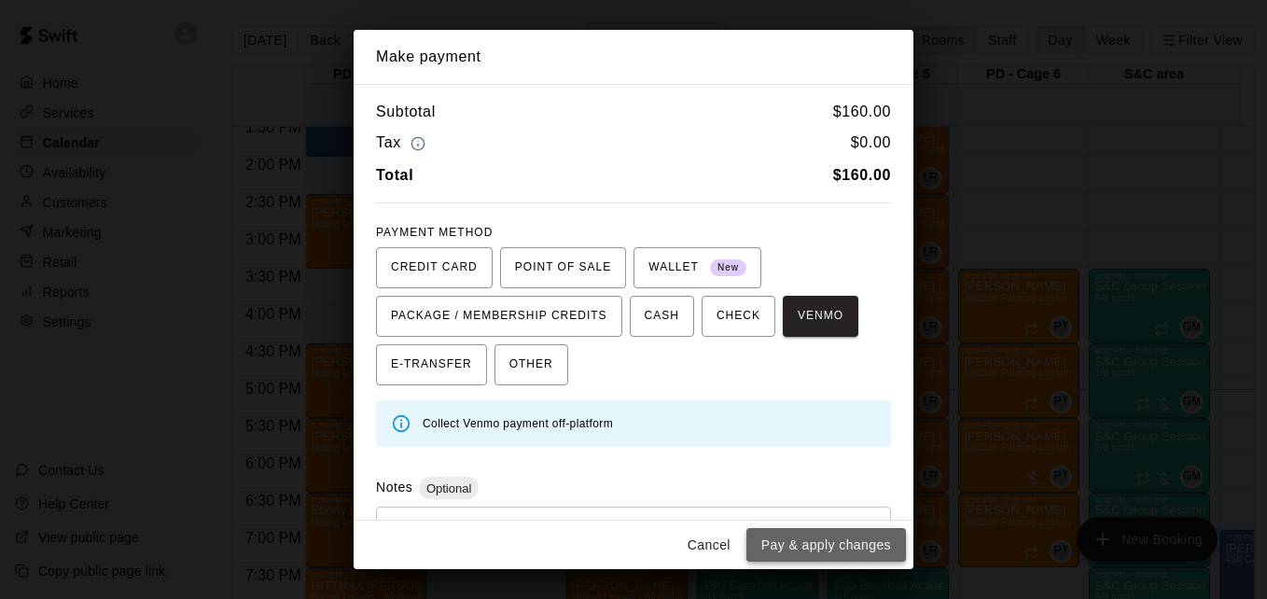
click at [833, 543] on button "Pay & apply changes" at bounding box center [826, 545] width 160 height 35
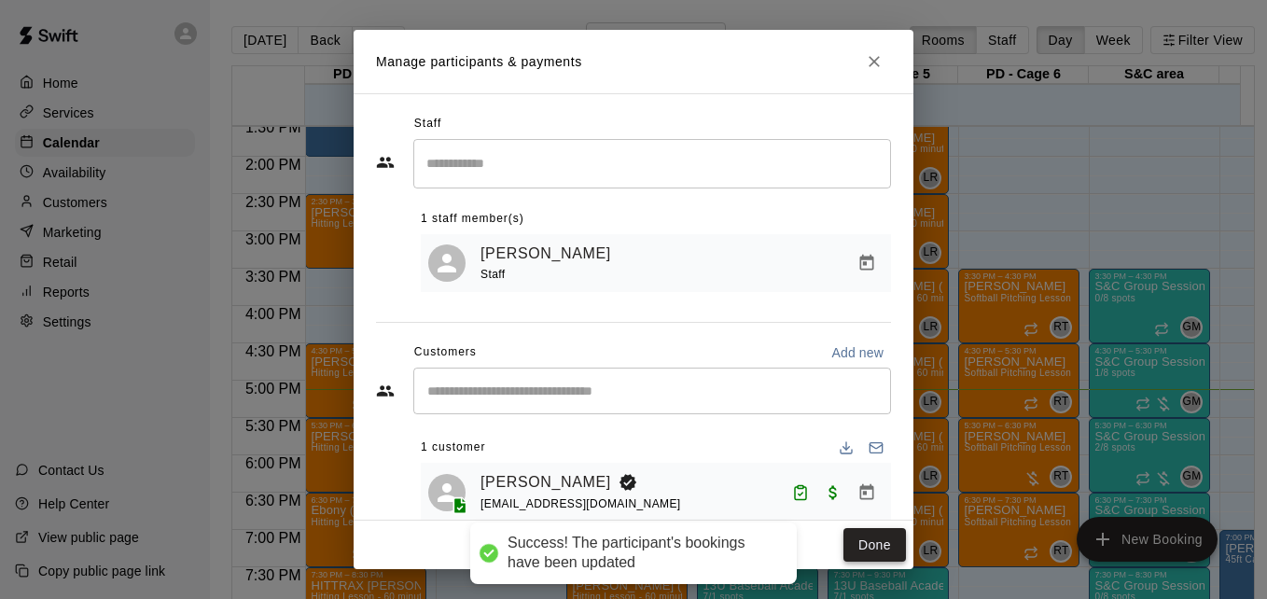
click at [871, 546] on button "Done" at bounding box center [874, 545] width 63 height 35
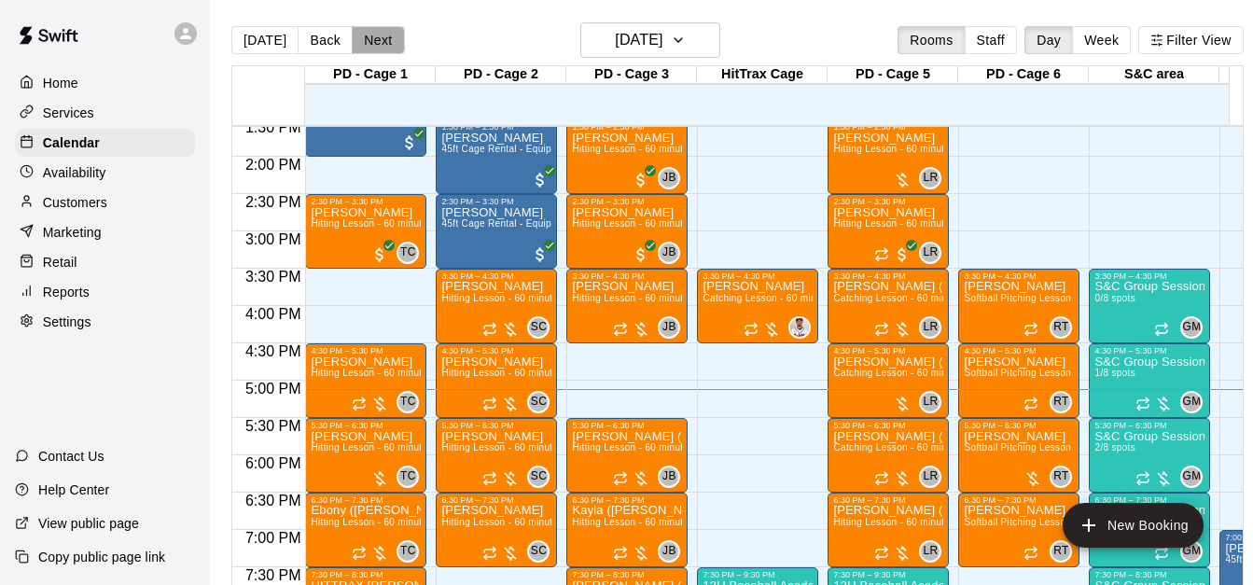
click at [373, 44] on button "Next" at bounding box center [378, 40] width 52 height 28
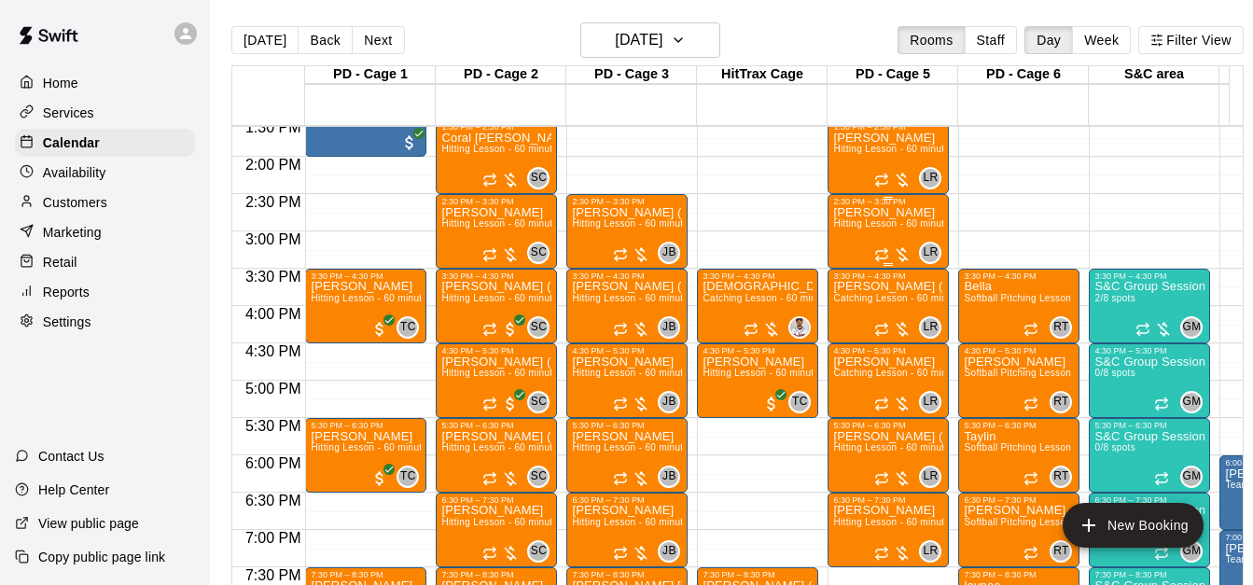
click at [883, 229] on span "Hitting Lesson - 60 minutes" at bounding box center [893, 223] width 121 height 10
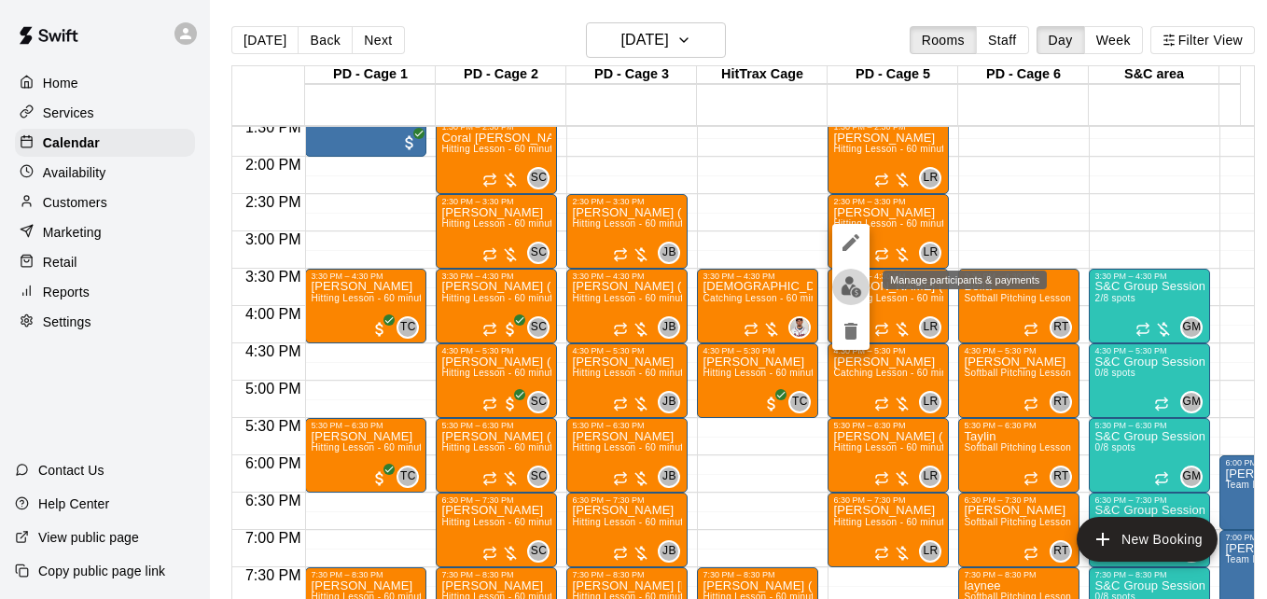
click at [851, 286] on img "edit" at bounding box center [851, 286] width 21 height 21
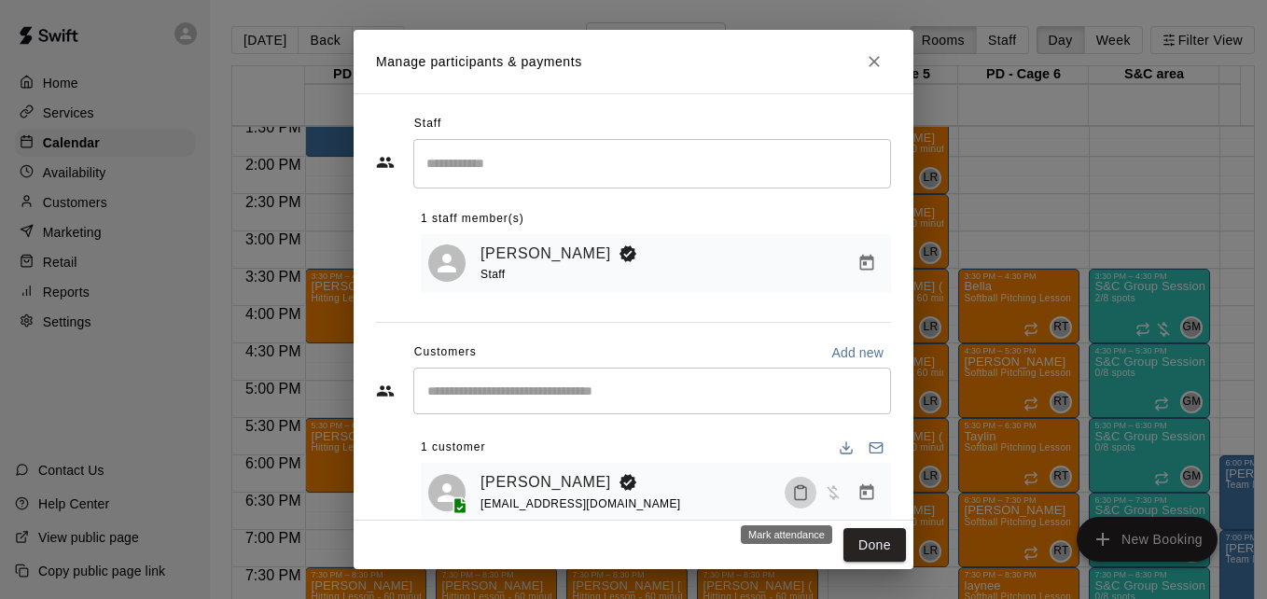
click at [795, 501] on button "Mark attendance" at bounding box center [801, 493] width 32 height 32
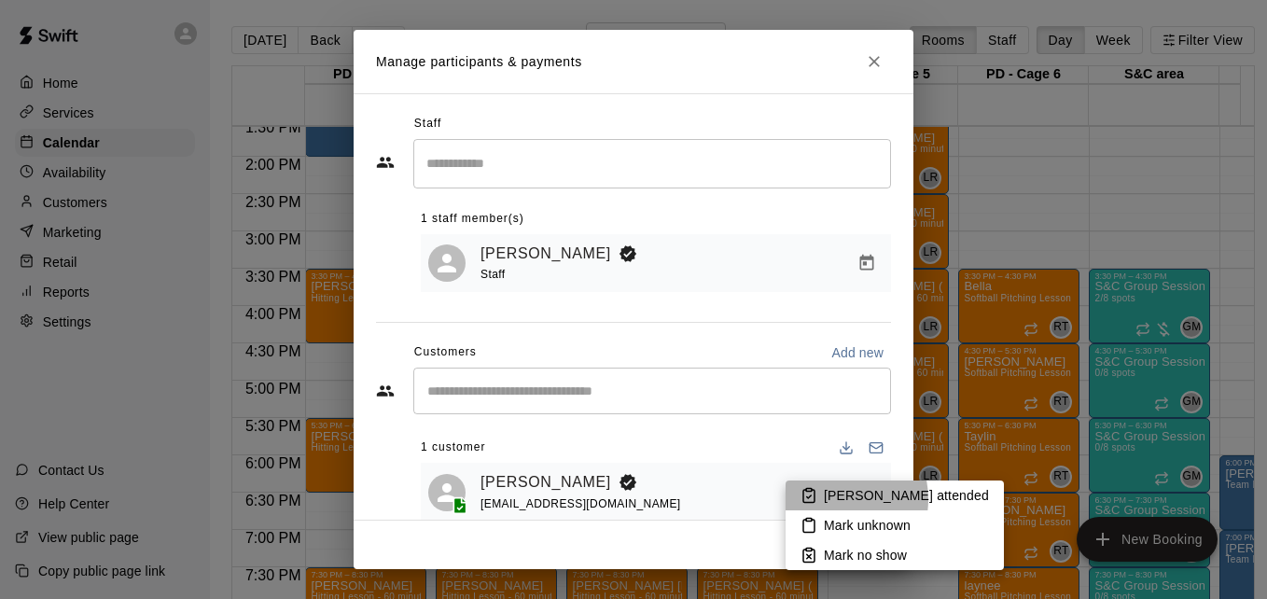
click at [827, 499] on p "[PERSON_NAME] attended" at bounding box center [906, 495] width 165 height 19
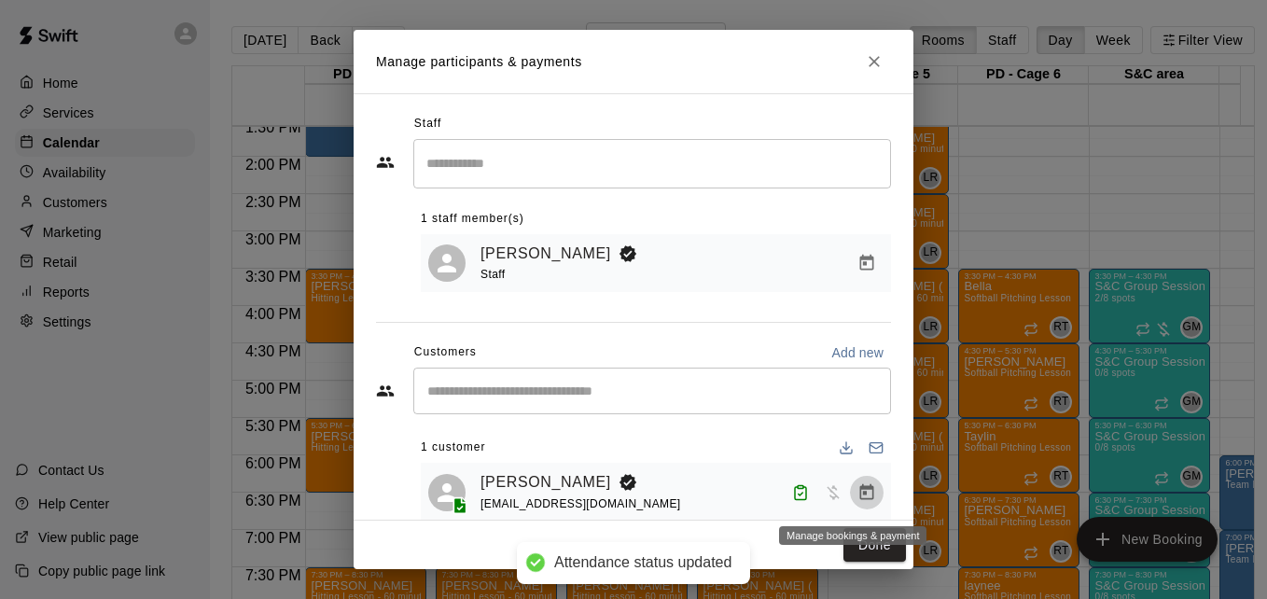
click at [857, 494] on icon "Manage bookings & payment" at bounding box center [866, 492] width 19 height 19
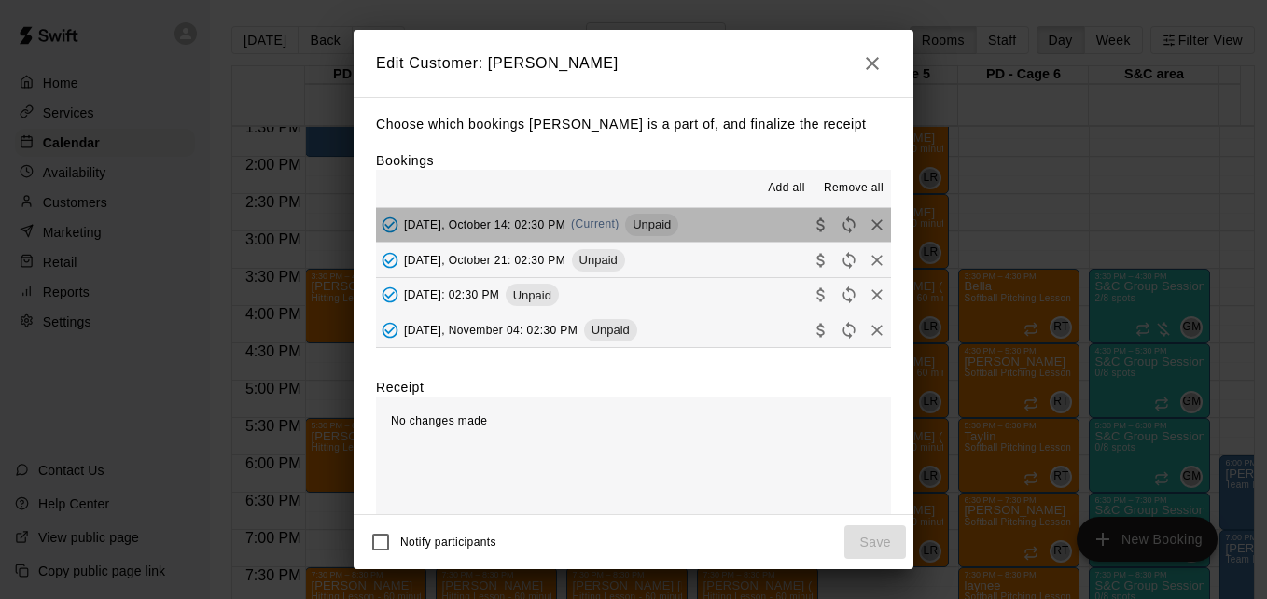
click at [741, 226] on button "[DATE], October 14: 02:30 PM (Current) Unpaid" at bounding box center [633, 225] width 515 height 35
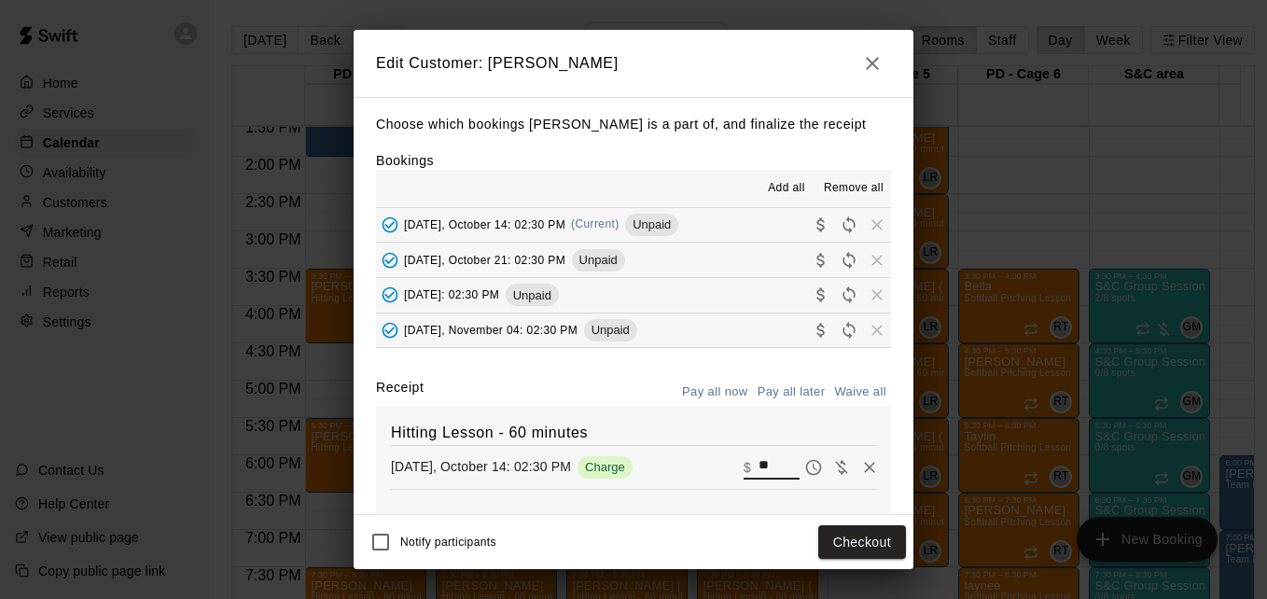
click at [758, 463] on input "**" at bounding box center [778, 467] width 41 height 24
click at [852, 395] on button "Waive all" at bounding box center [860, 392] width 62 height 29
type input "*"
click at [883, 542] on button "Save" at bounding box center [875, 542] width 62 height 35
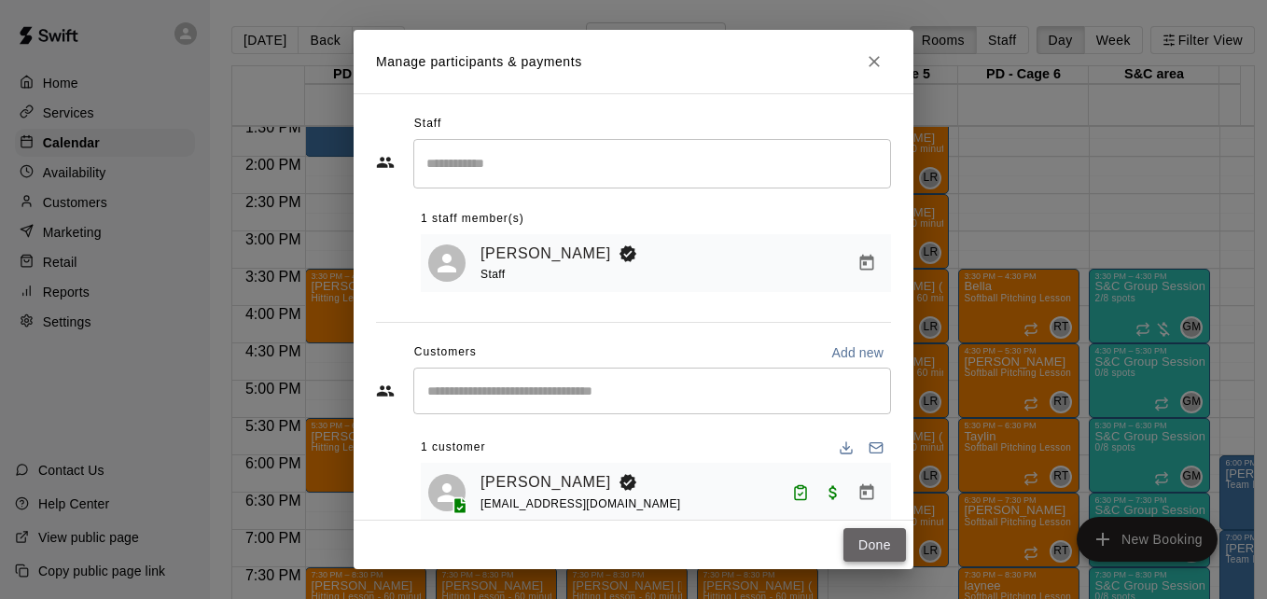
click at [851, 550] on button "Done" at bounding box center [874, 545] width 63 height 35
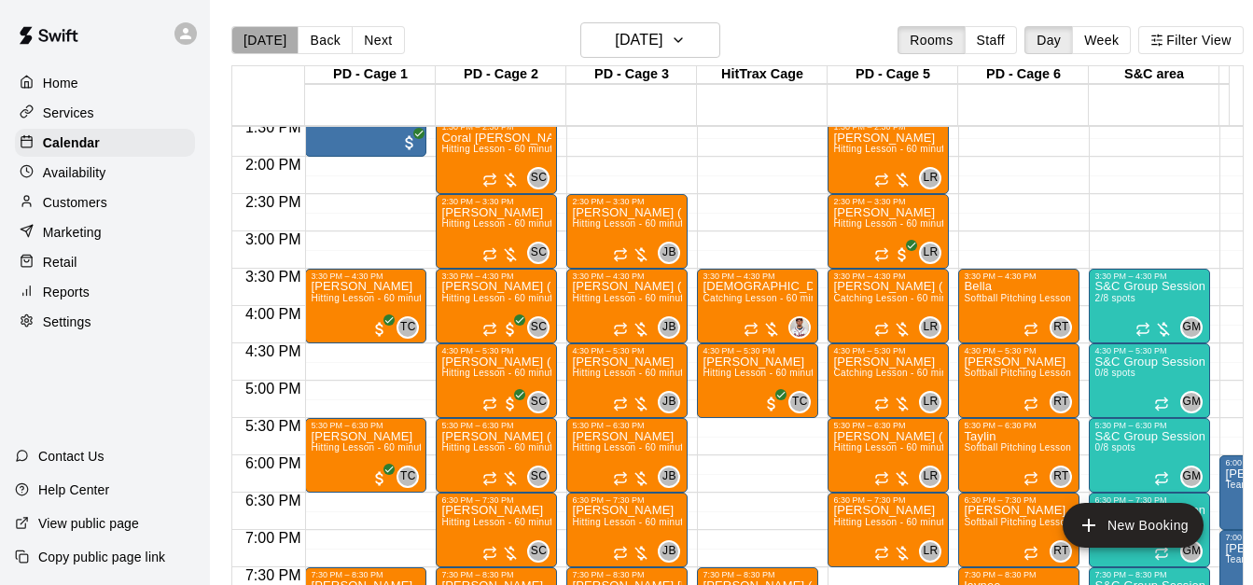
click at [272, 44] on button "[DATE]" at bounding box center [264, 40] width 67 height 28
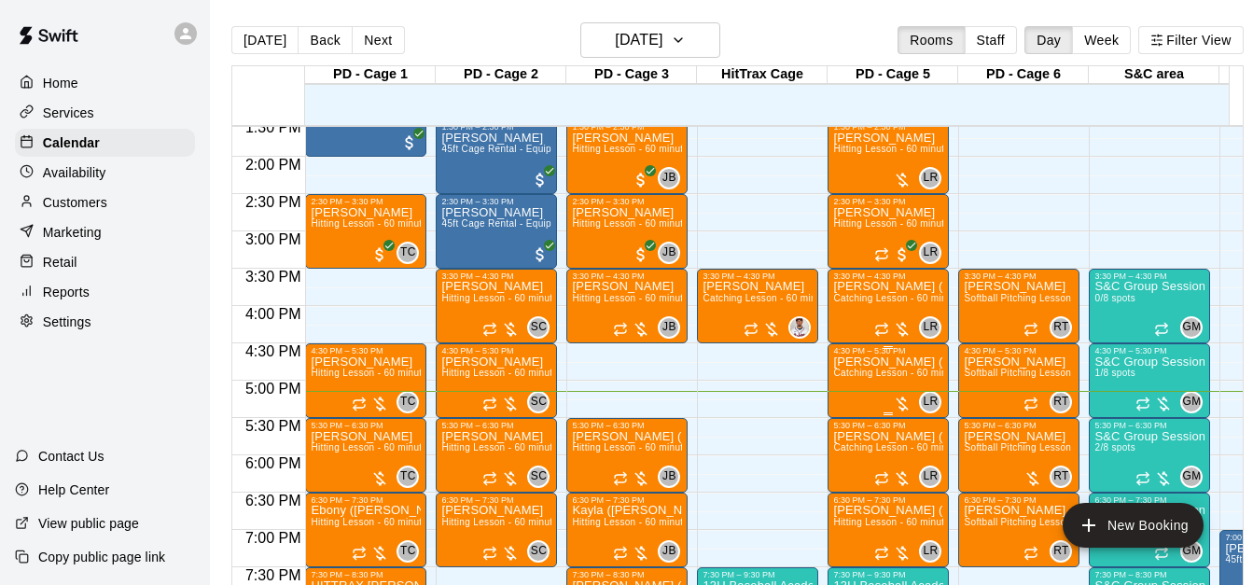
click at [882, 378] on span "Catching Lesson - 60 minutes" at bounding box center [899, 373] width 132 height 10
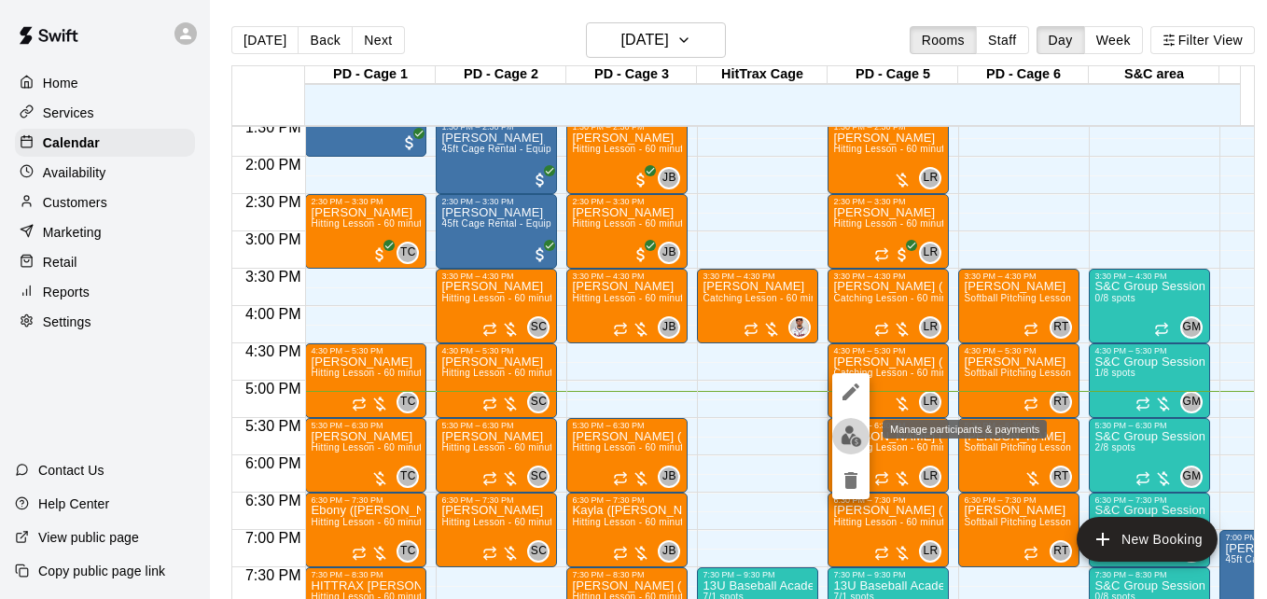
click at [844, 436] on img "edit" at bounding box center [851, 435] width 21 height 21
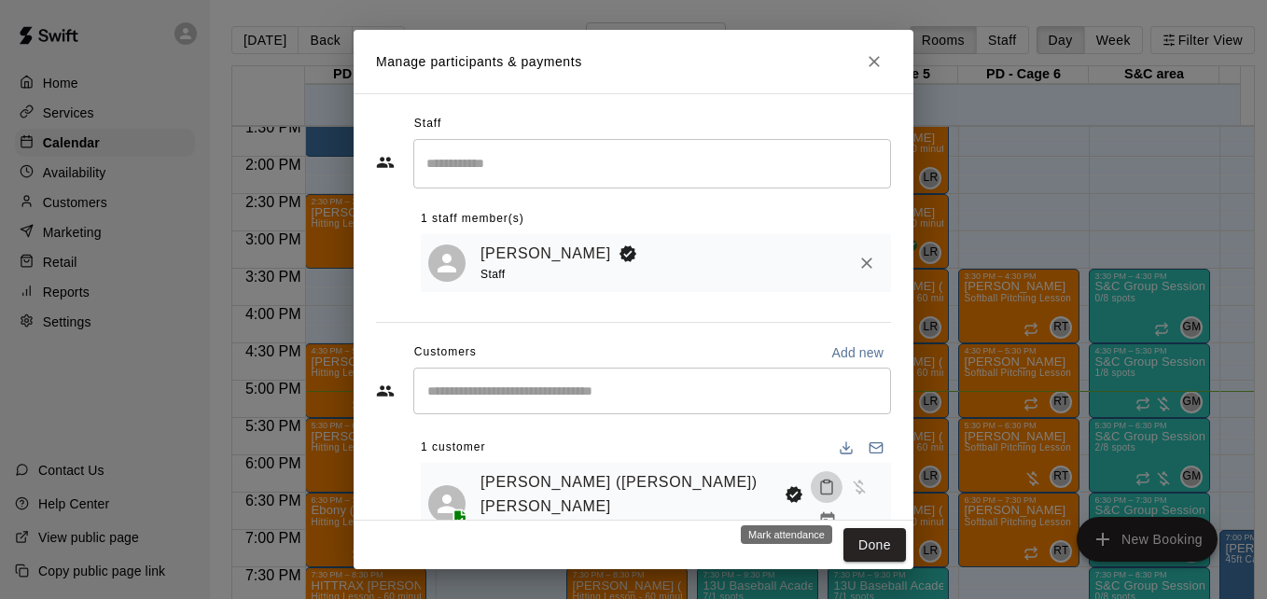
click at [818, 495] on icon "Mark attendance" at bounding box center [826, 487] width 17 height 17
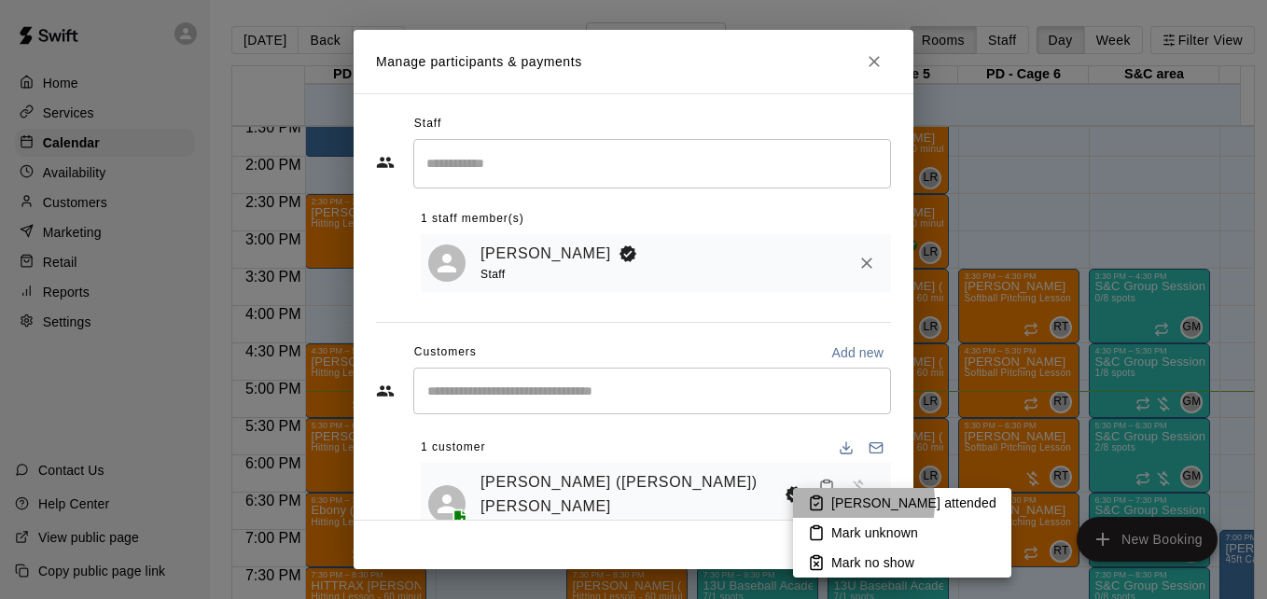
click at [819, 502] on icon at bounding box center [816, 502] width 17 height 17
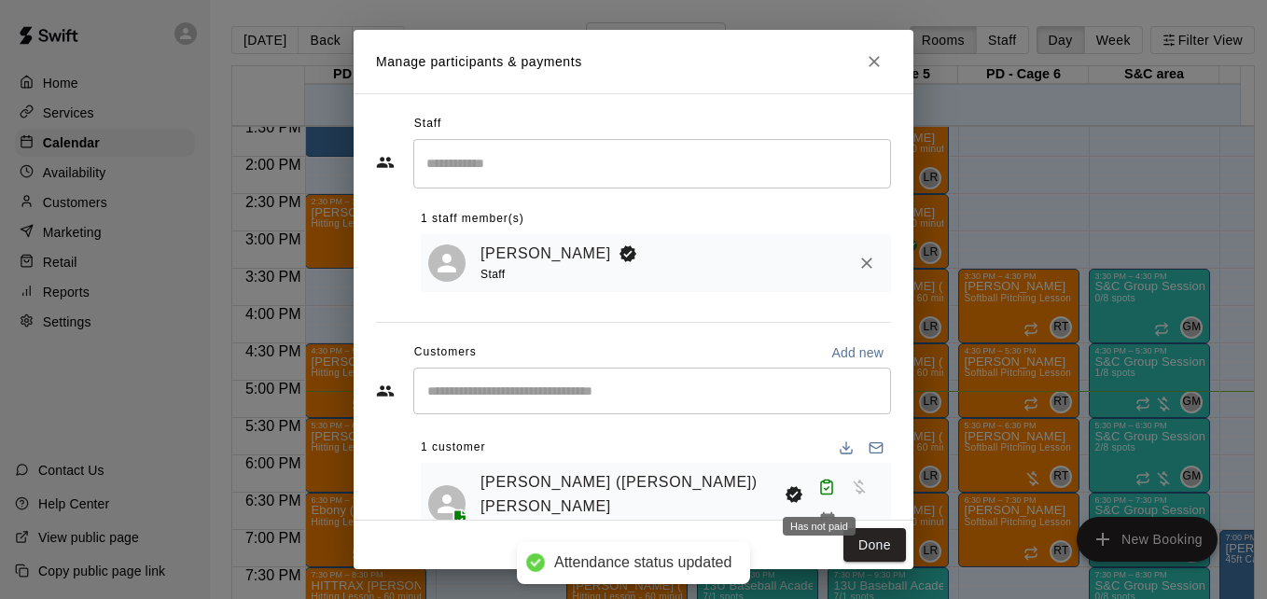
click at [845, 506] on div "Has not paid" at bounding box center [819, 521] width 77 height 34
click at [850, 504] on div "Has not paid" at bounding box center [819, 521] width 77 height 34
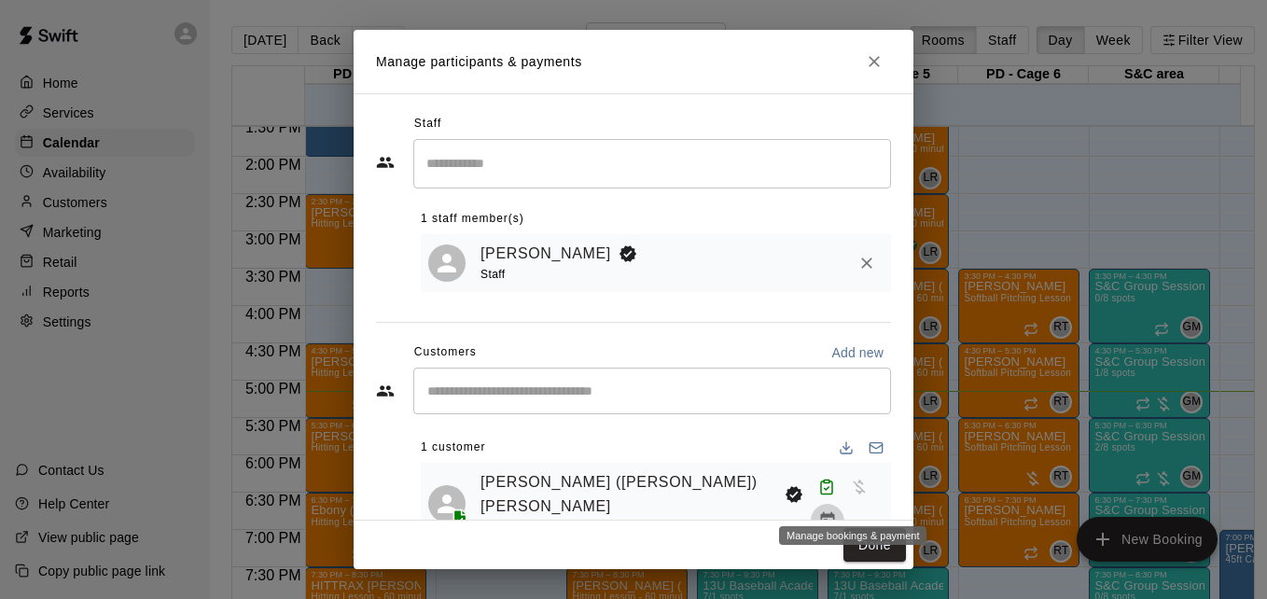
click at [834, 512] on icon "Manage bookings & payment" at bounding box center [827, 520] width 14 height 16
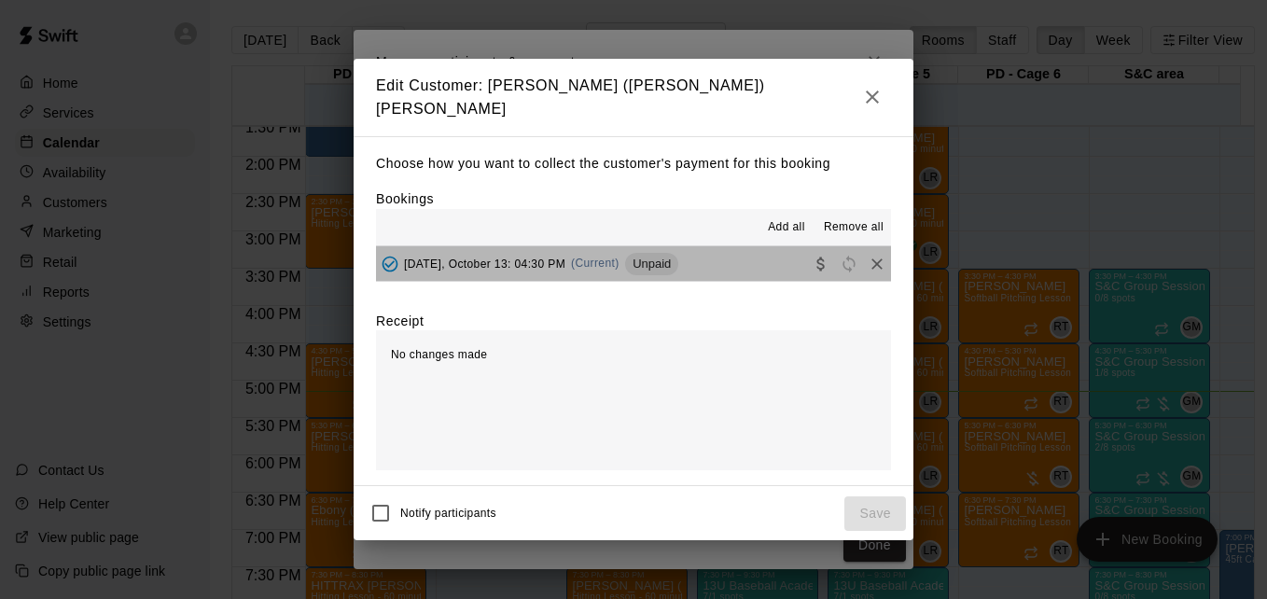
click at [743, 266] on button "[DATE], October 13: 04:30 PM (Current) Unpaid" at bounding box center [633, 263] width 515 height 35
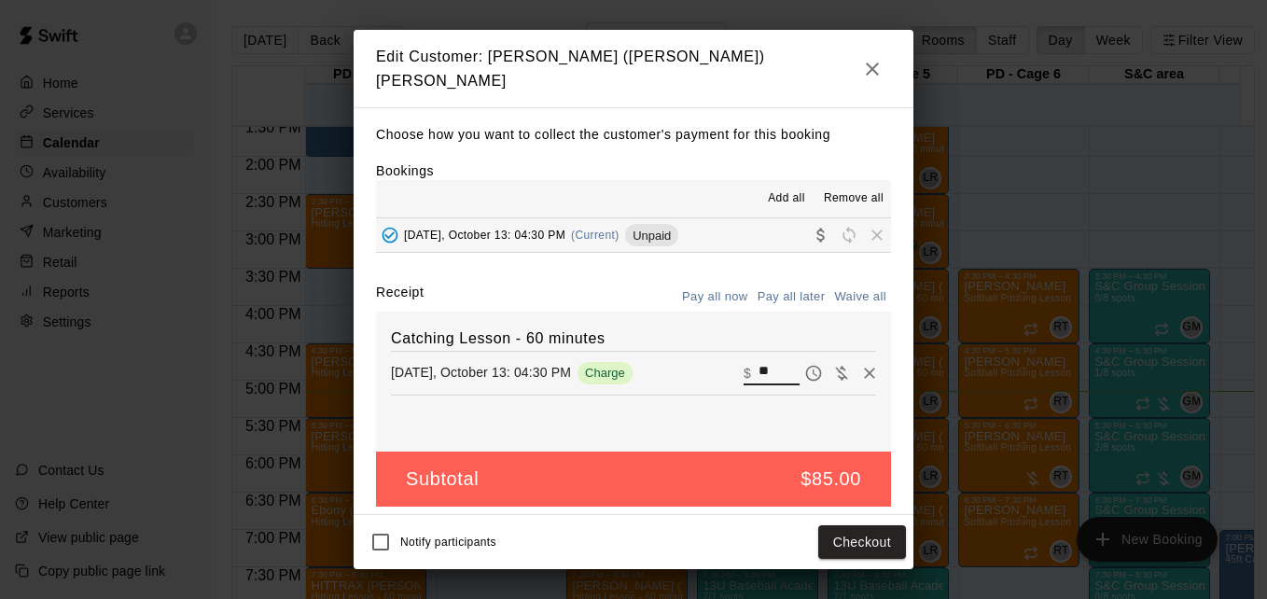
click at [767, 361] on input "**" at bounding box center [778, 373] width 41 height 24
type input "**"
click at [870, 527] on button "Checkout" at bounding box center [862, 542] width 88 height 35
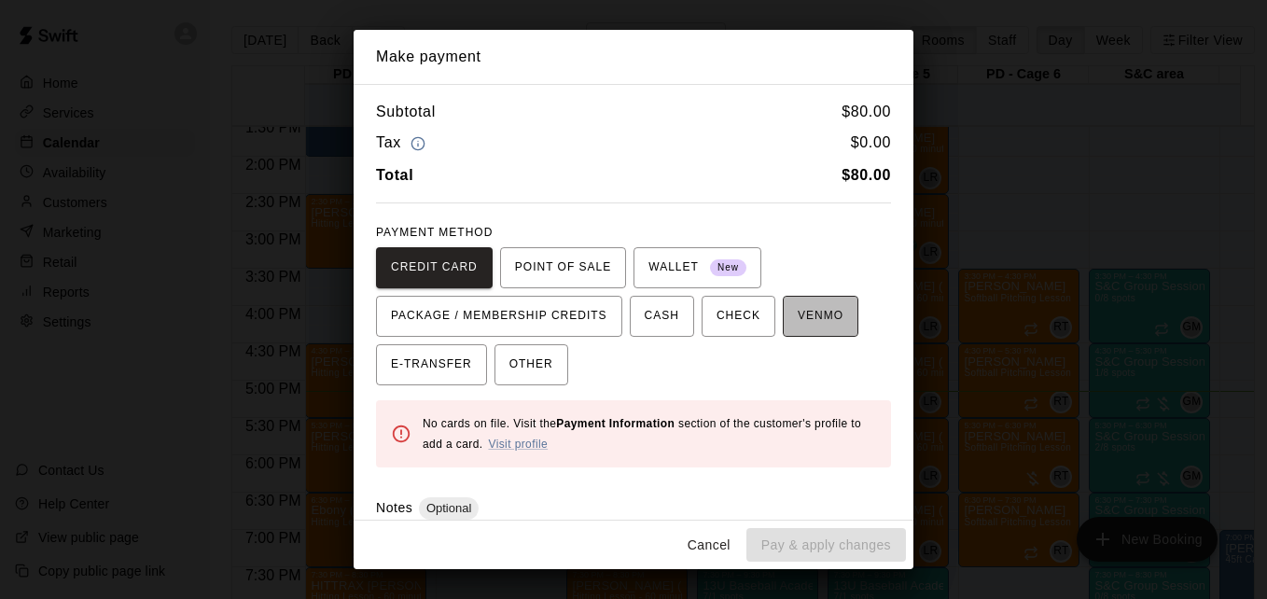
click at [822, 320] on span "VENMO" at bounding box center [821, 316] width 46 height 30
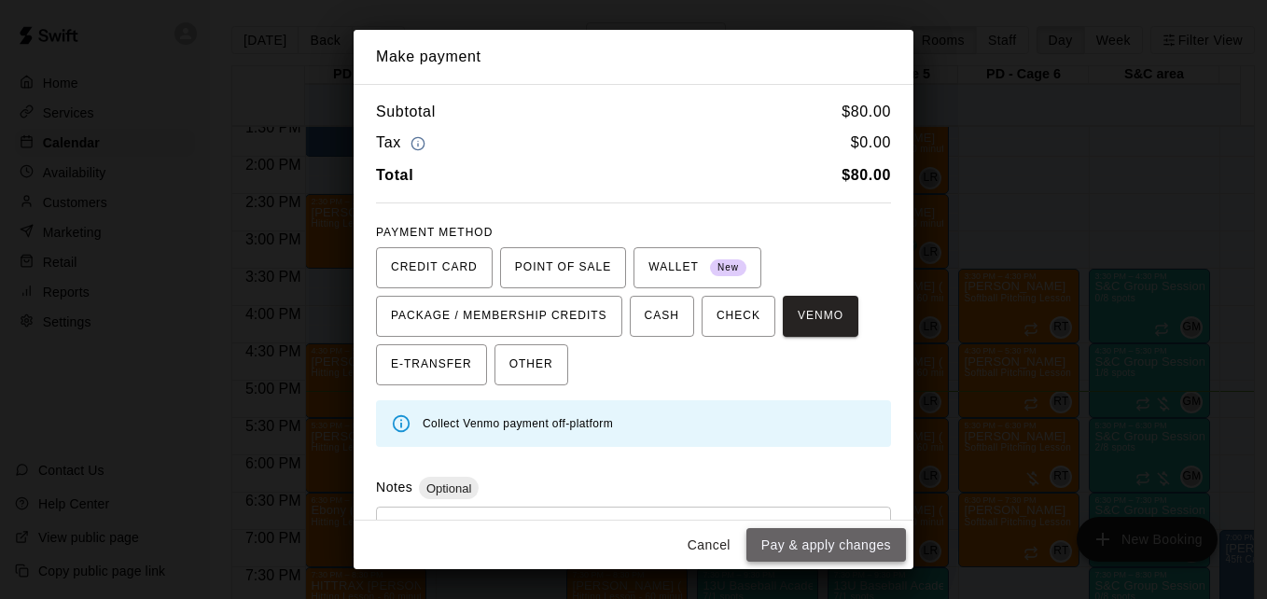
click at [833, 545] on button "Pay & apply changes" at bounding box center [826, 545] width 160 height 35
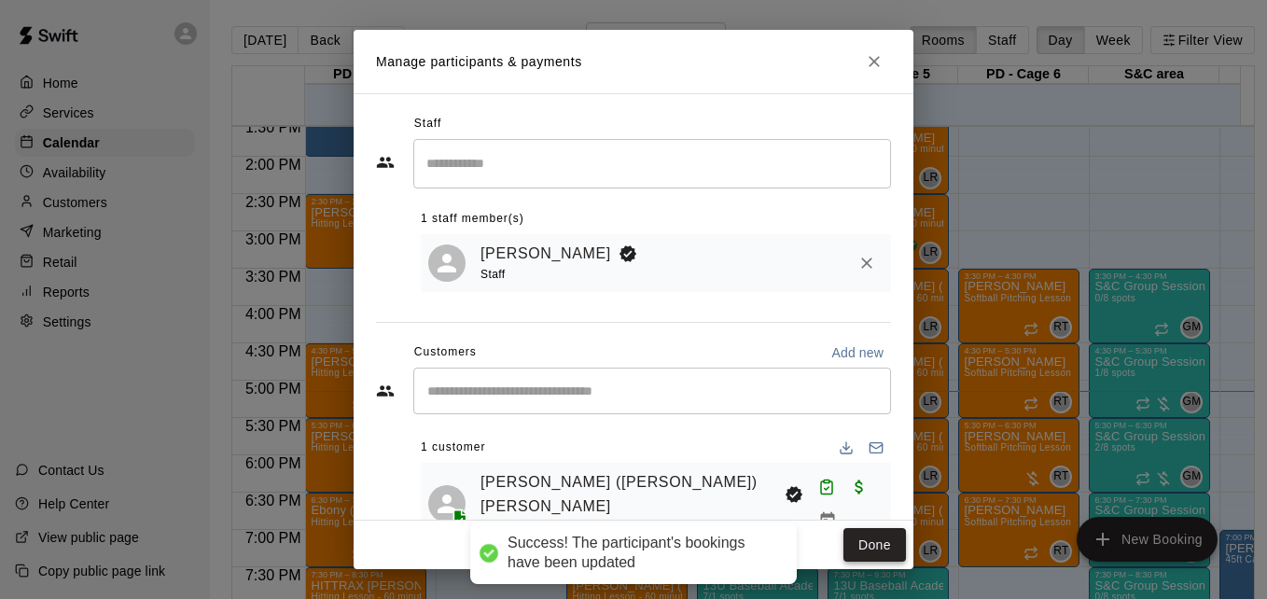
click at [873, 549] on button "Done" at bounding box center [874, 545] width 63 height 35
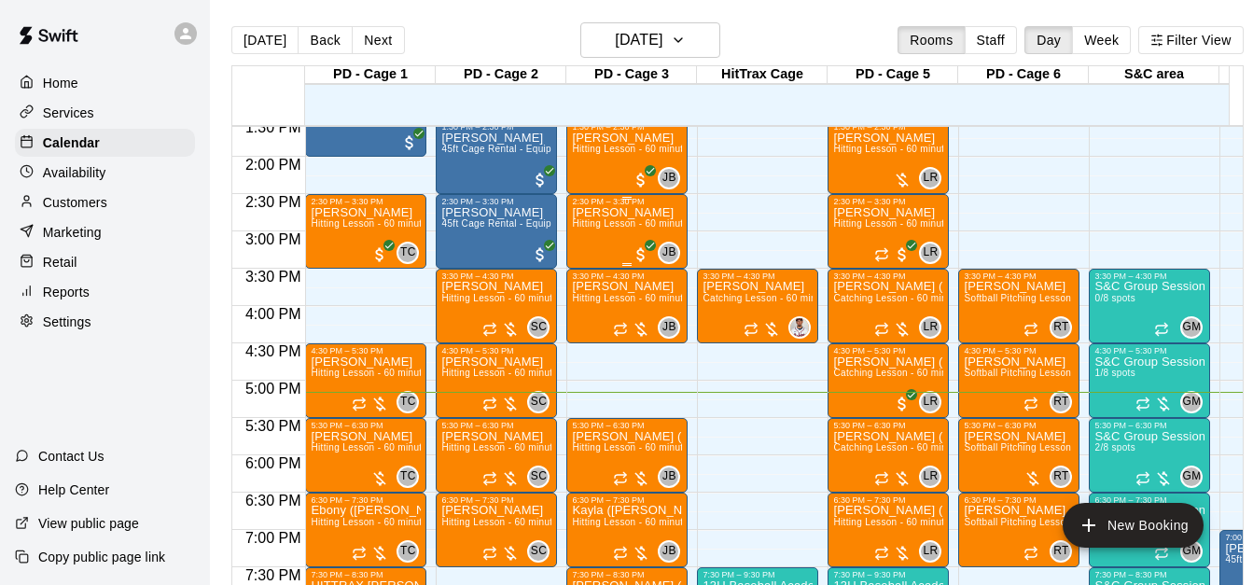
click at [625, 228] on span "Hitting Lesson - 60 minutes" at bounding box center [632, 223] width 121 height 10
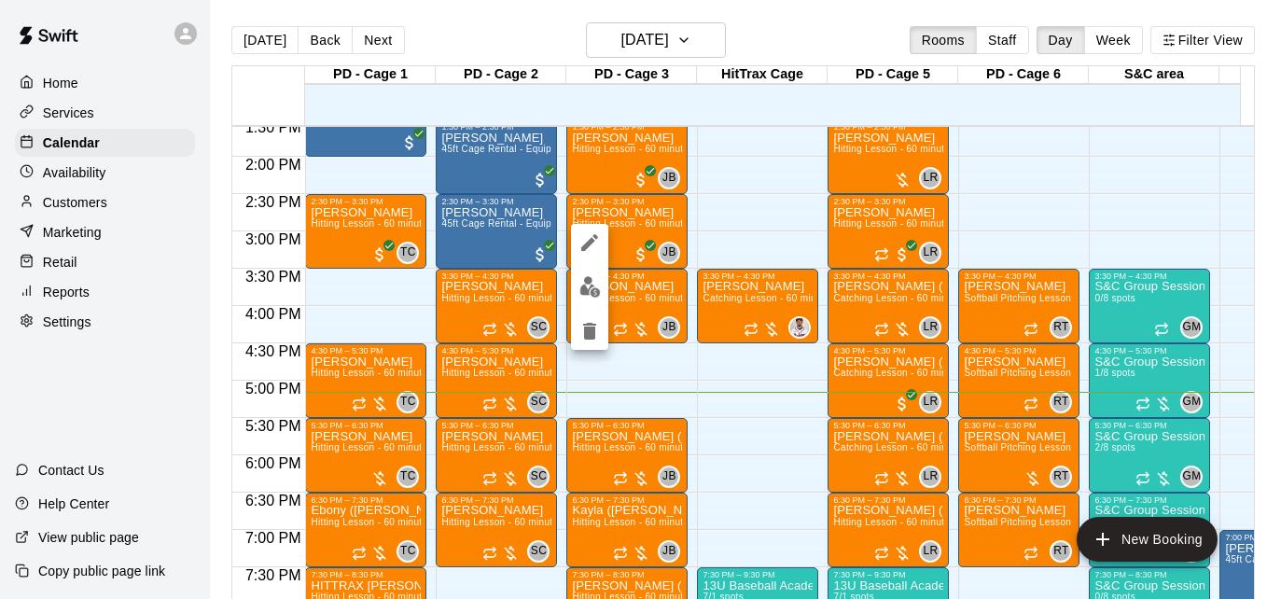
click at [738, 232] on div at bounding box center [633, 299] width 1267 height 599
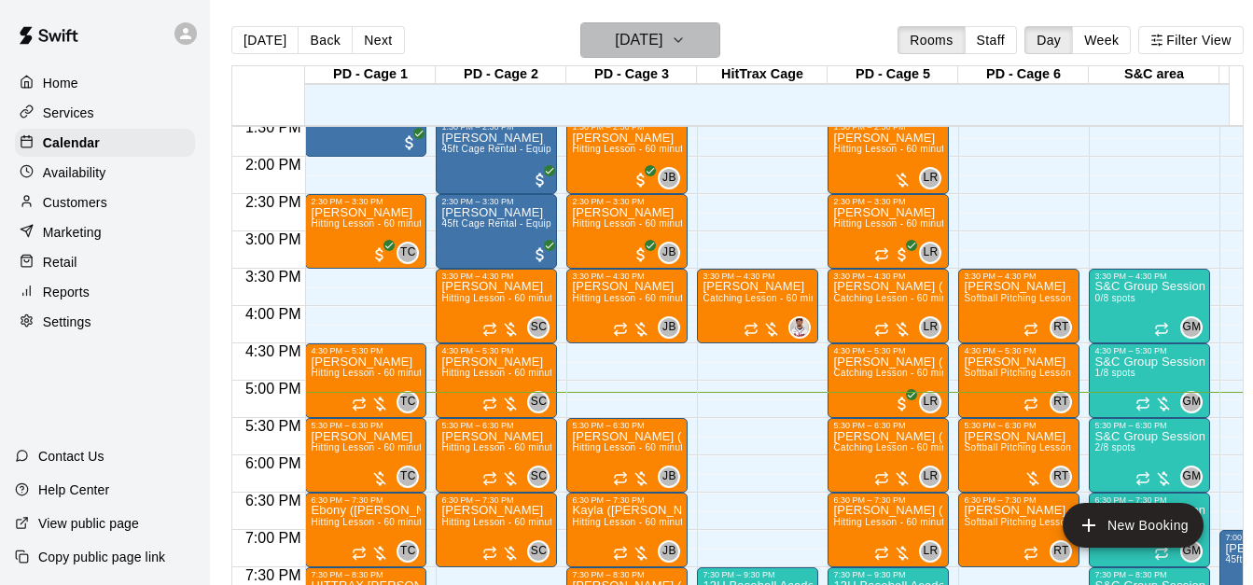
click at [662, 28] on h6 "[DATE]" at bounding box center [639, 40] width 48 height 26
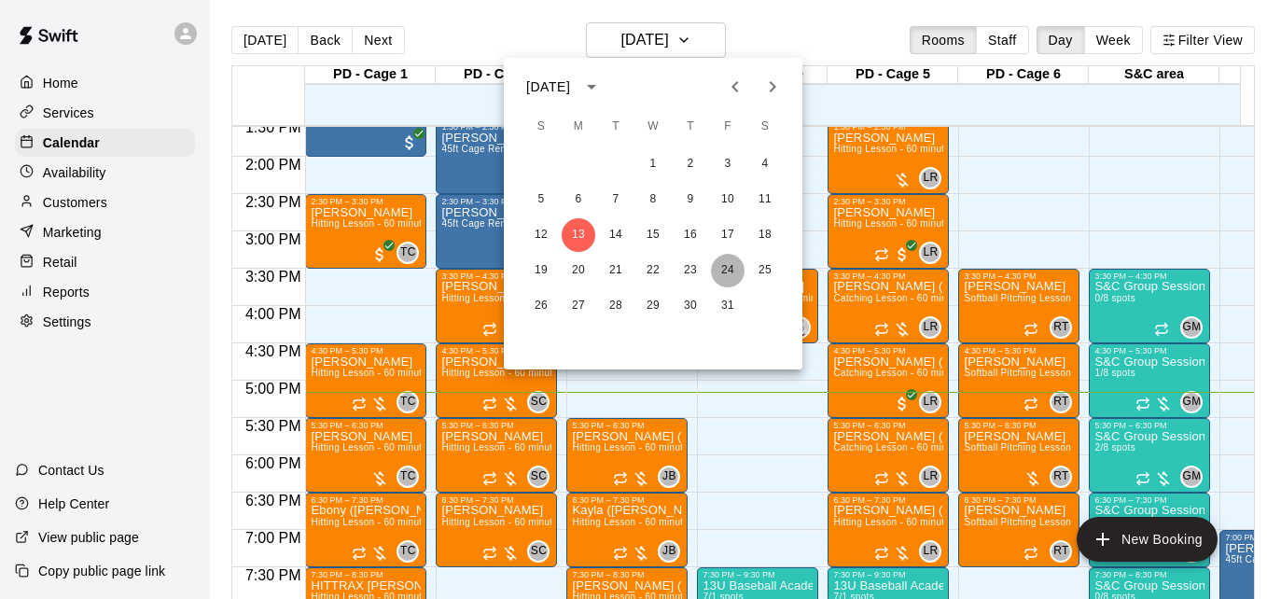
click at [719, 271] on button "24" at bounding box center [728, 271] width 34 height 34
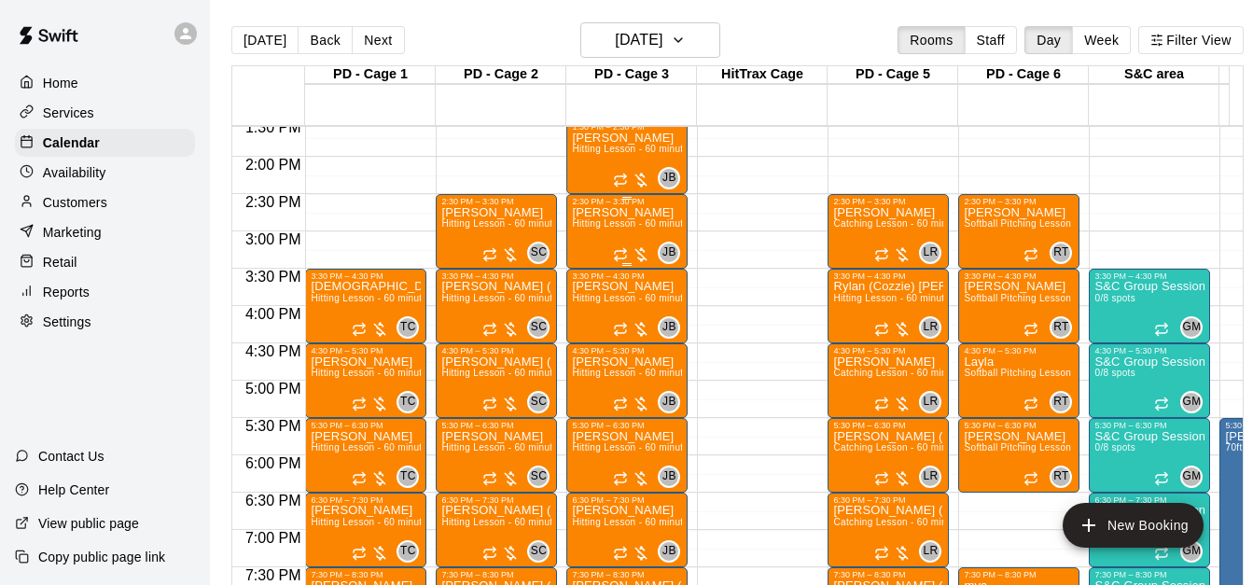
click at [616, 228] on span "Hitting Lesson - 60 minutes" at bounding box center [632, 223] width 121 height 10
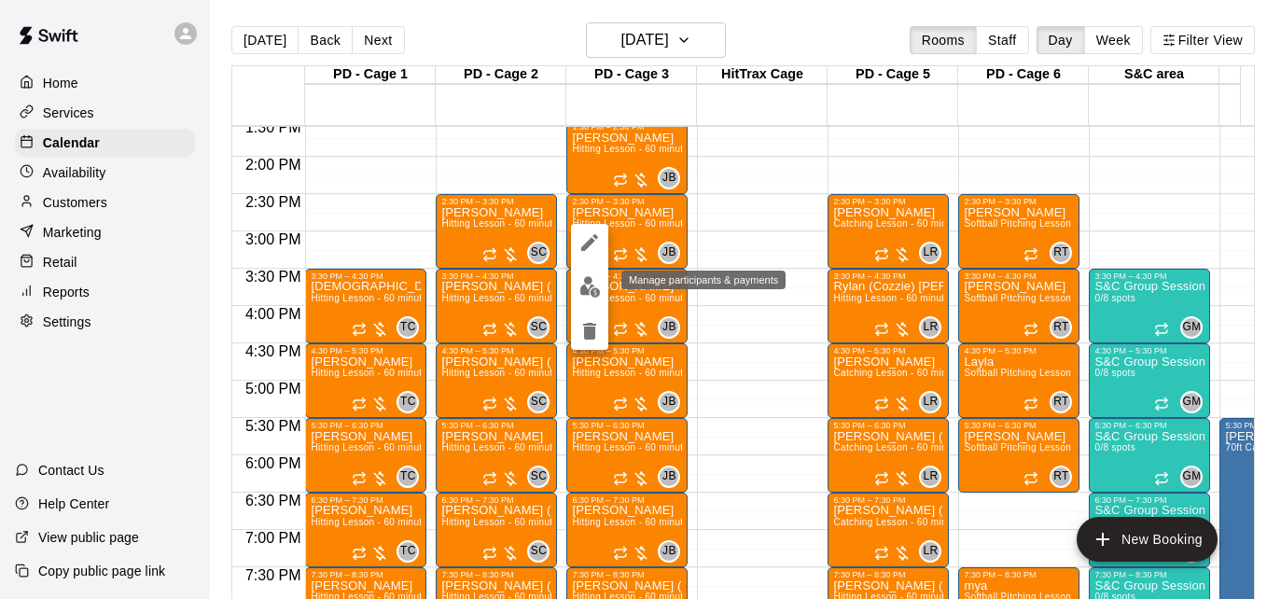
click at [590, 287] on img "edit" at bounding box center [589, 286] width 21 height 21
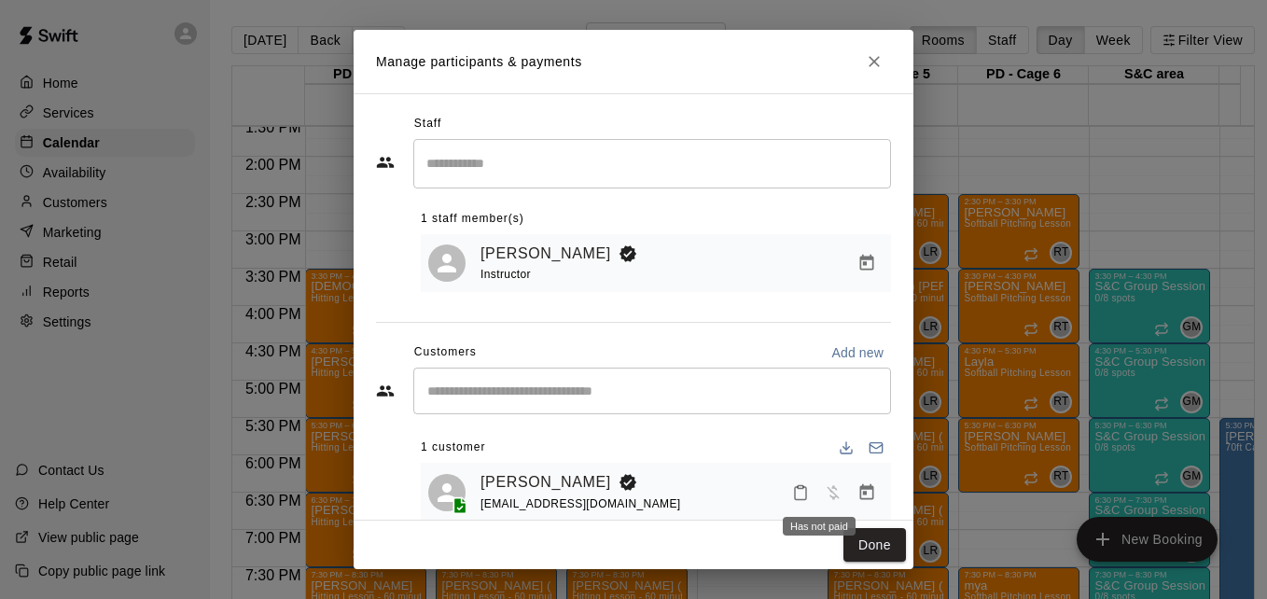
click at [852, 506] on div "Has not paid" at bounding box center [819, 521] width 77 height 34
click at [860, 497] on icon "Manage bookings & payment" at bounding box center [867, 491] width 14 height 16
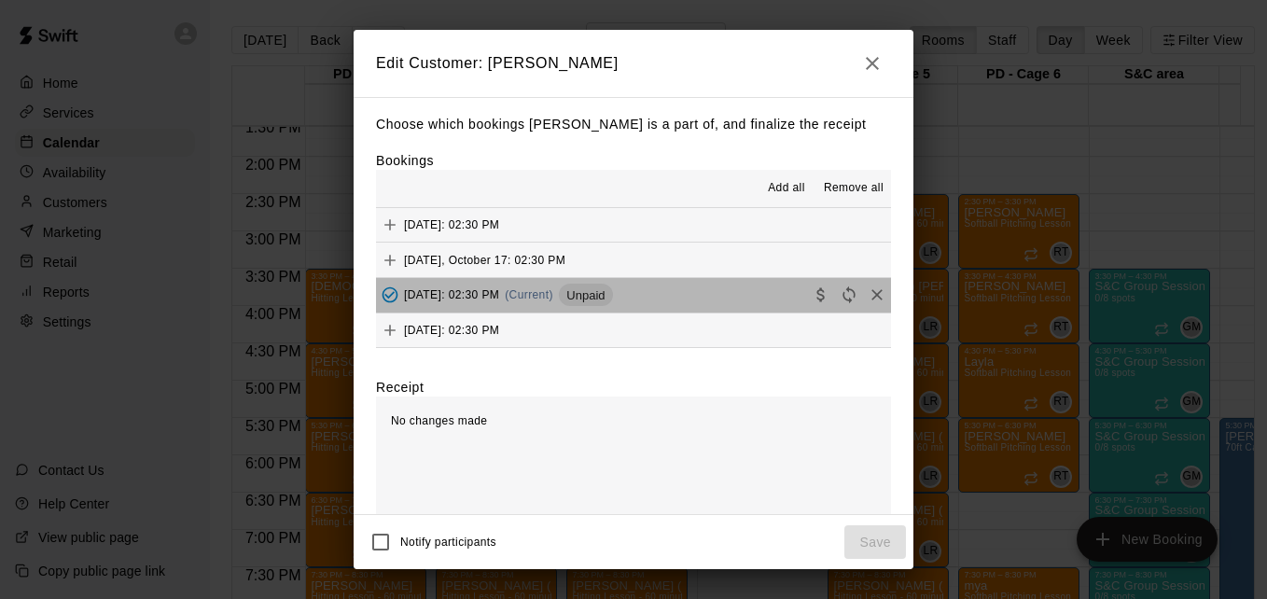
click at [728, 299] on button "[DATE]: 02:30 PM (Current) Unpaid" at bounding box center [633, 295] width 515 height 35
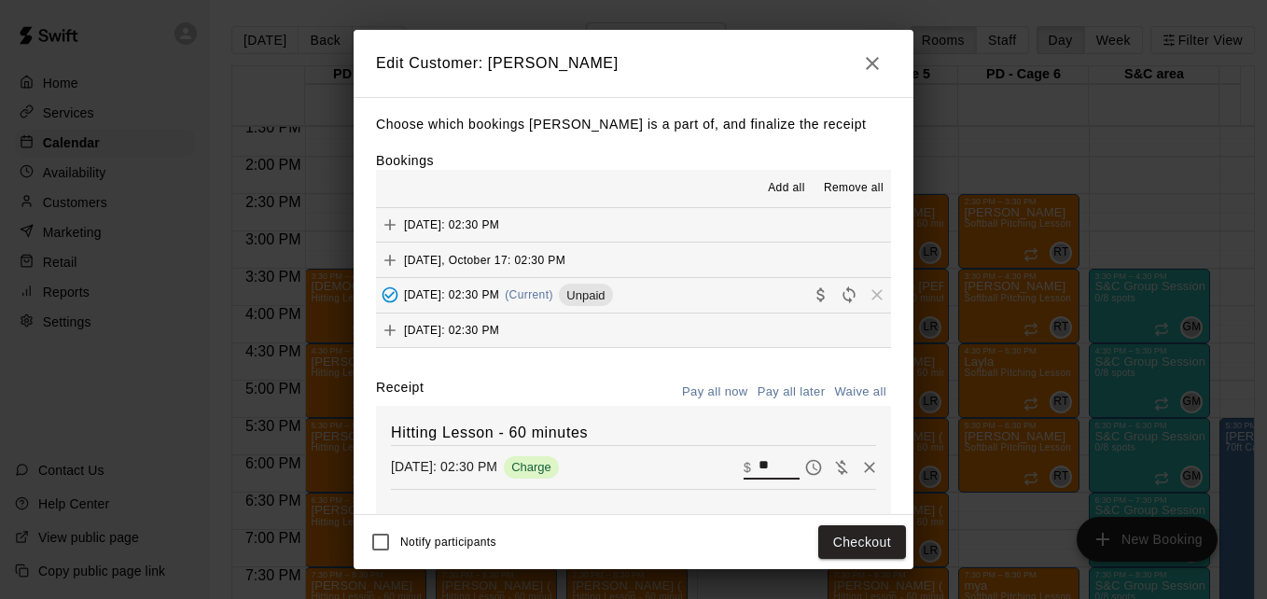
click at [758, 466] on input "**" at bounding box center [778, 467] width 41 height 24
type input "**"
click at [853, 545] on button "Checkout" at bounding box center [862, 542] width 88 height 35
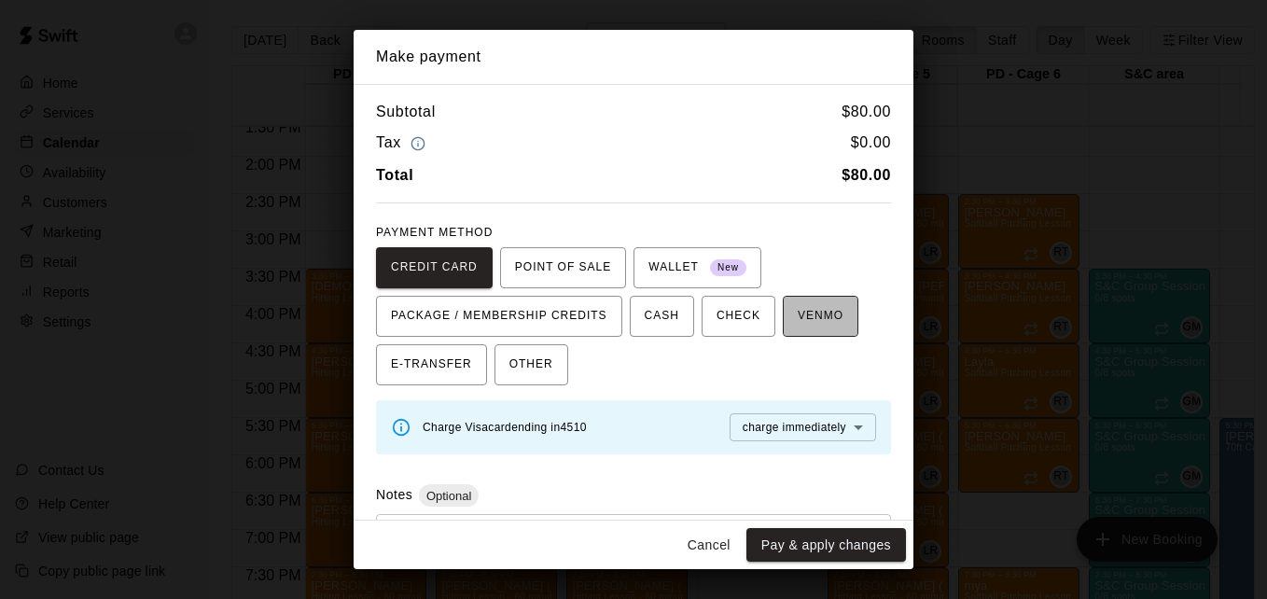
click at [813, 322] on span "VENMO" at bounding box center [821, 316] width 46 height 30
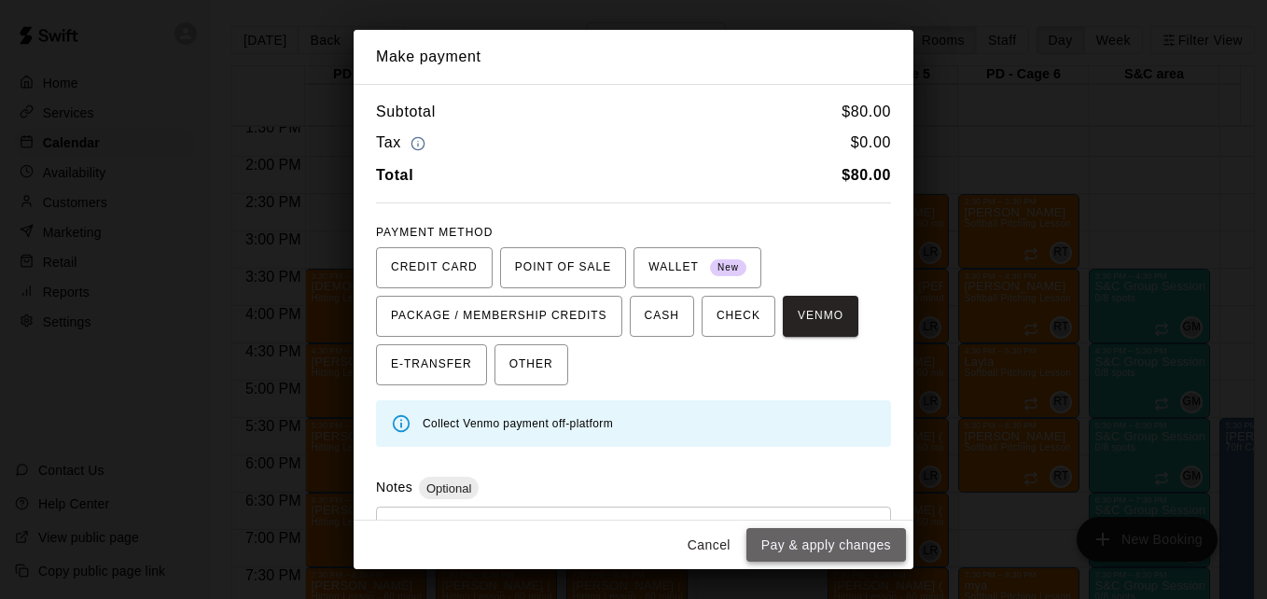
click at [854, 542] on button "Pay & apply changes" at bounding box center [826, 545] width 160 height 35
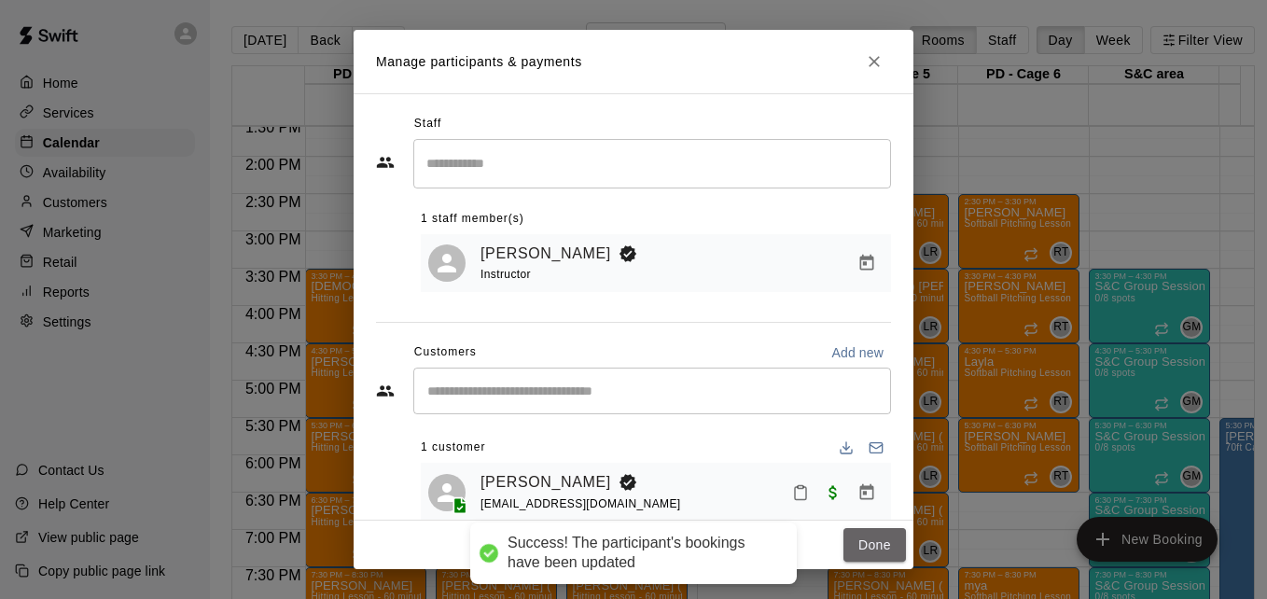
click at [854, 542] on button "Done" at bounding box center [874, 545] width 63 height 35
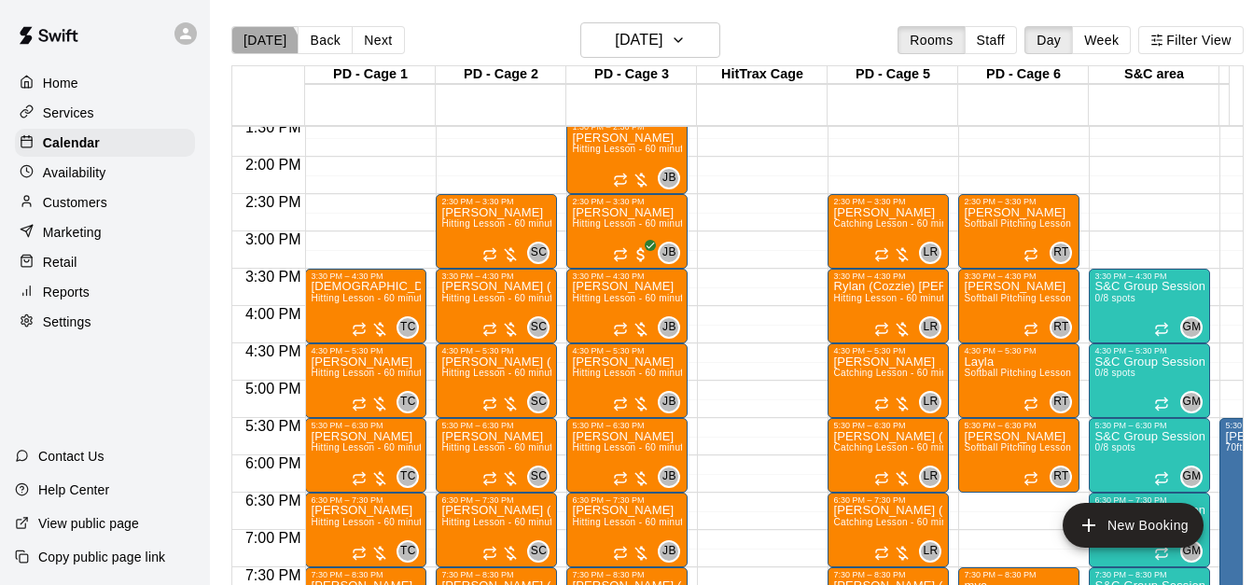
click at [261, 49] on button "[DATE]" at bounding box center [264, 40] width 67 height 28
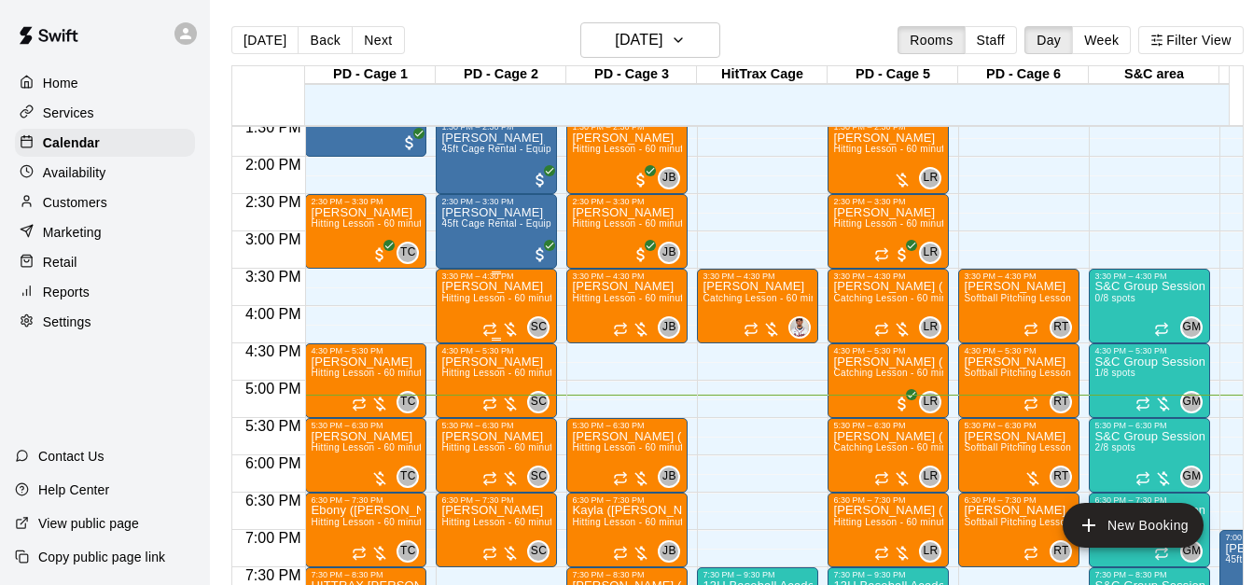
click at [490, 313] on div "[PERSON_NAME] Hitting Lesson - 60 minutes" at bounding box center [496, 573] width 110 height 585
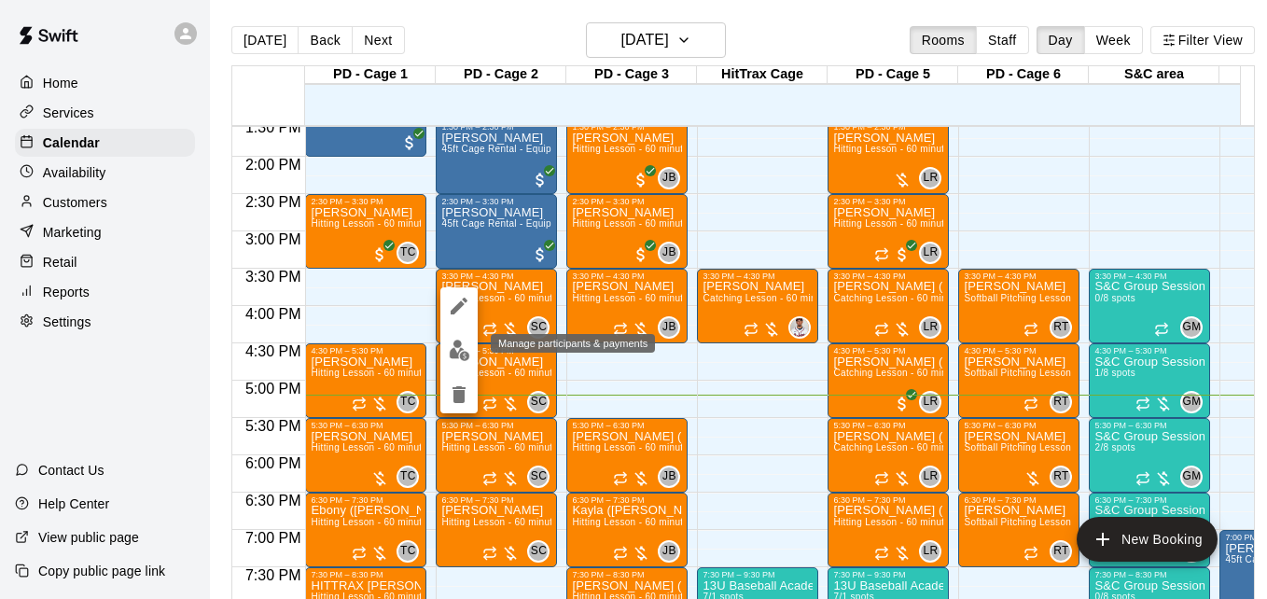
click at [465, 344] on img "edit" at bounding box center [459, 350] width 21 height 21
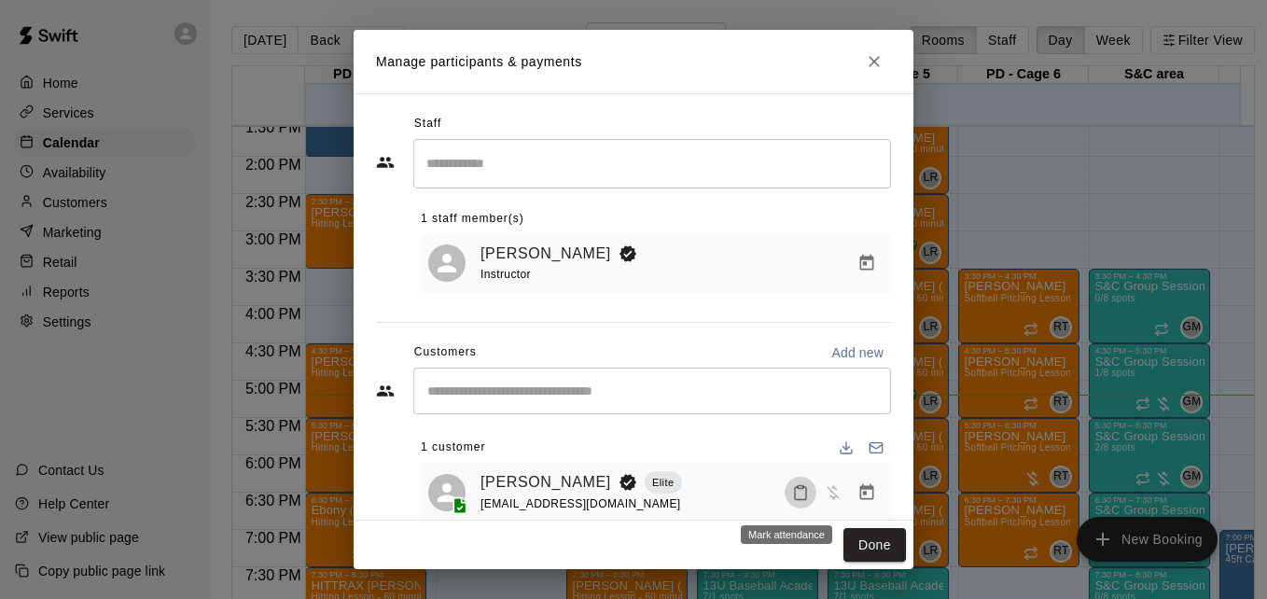
click at [792, 499] on icon "Mark attendance" at bounding box center [800, 492] width 17 height 17
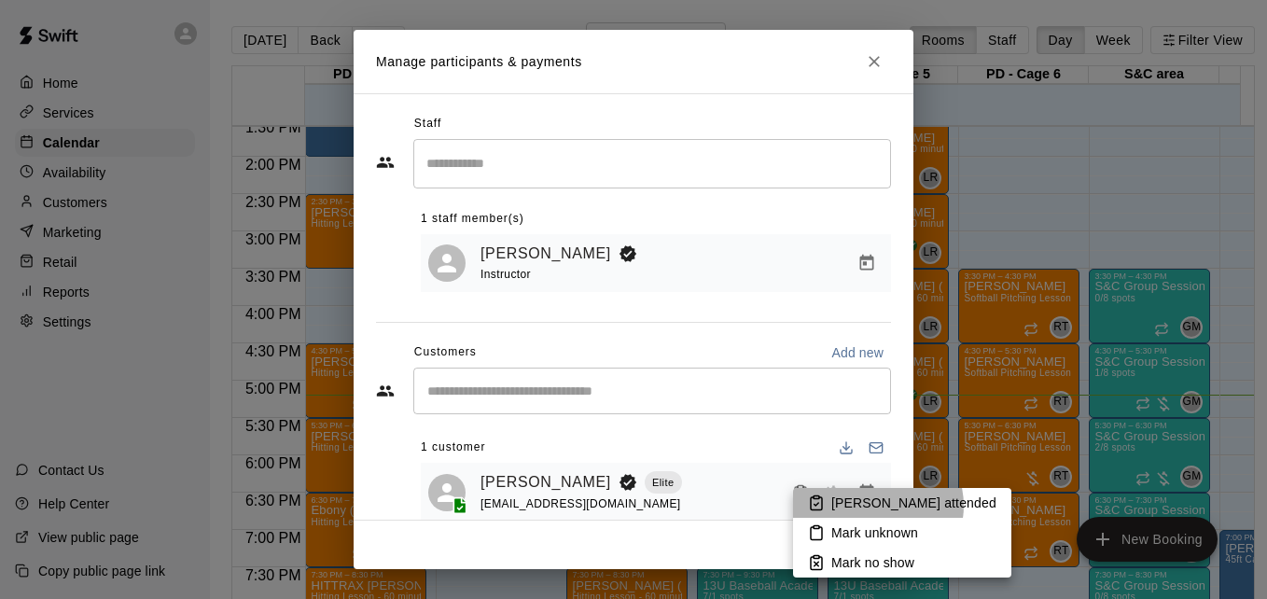
click at [877, 506] on p "[PERSON_NAME] attended" at bounding box center [913, 503] width 165 height 19
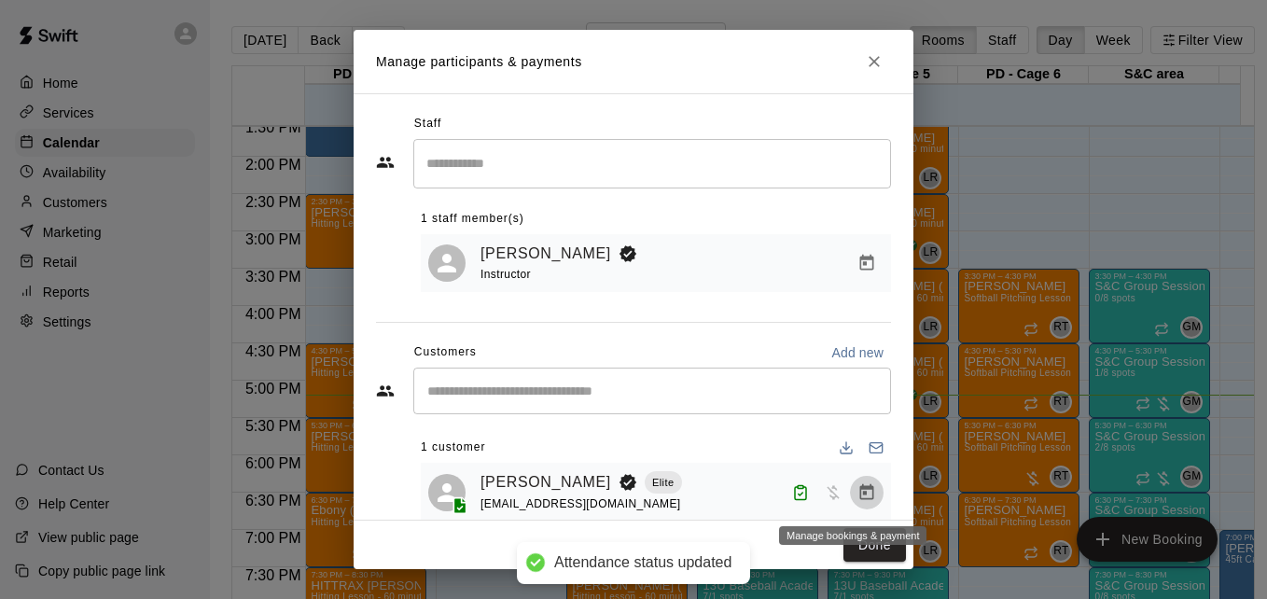
click at [860, 493] on icon "Manage bookings & payment" at bounding box center [867, 491] width 14 height 16
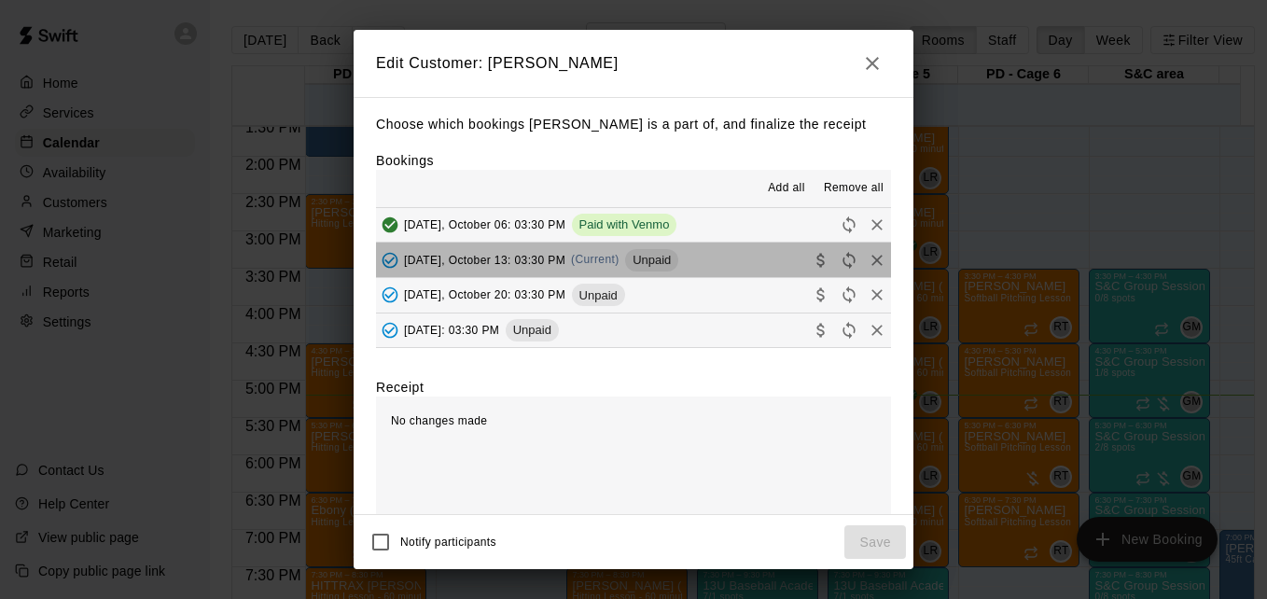
click at [728, 268] on button "[DATE], October 13: 03:30 PM (Current) Unpaid" at bounding box center [633, 260] width 515 height 35
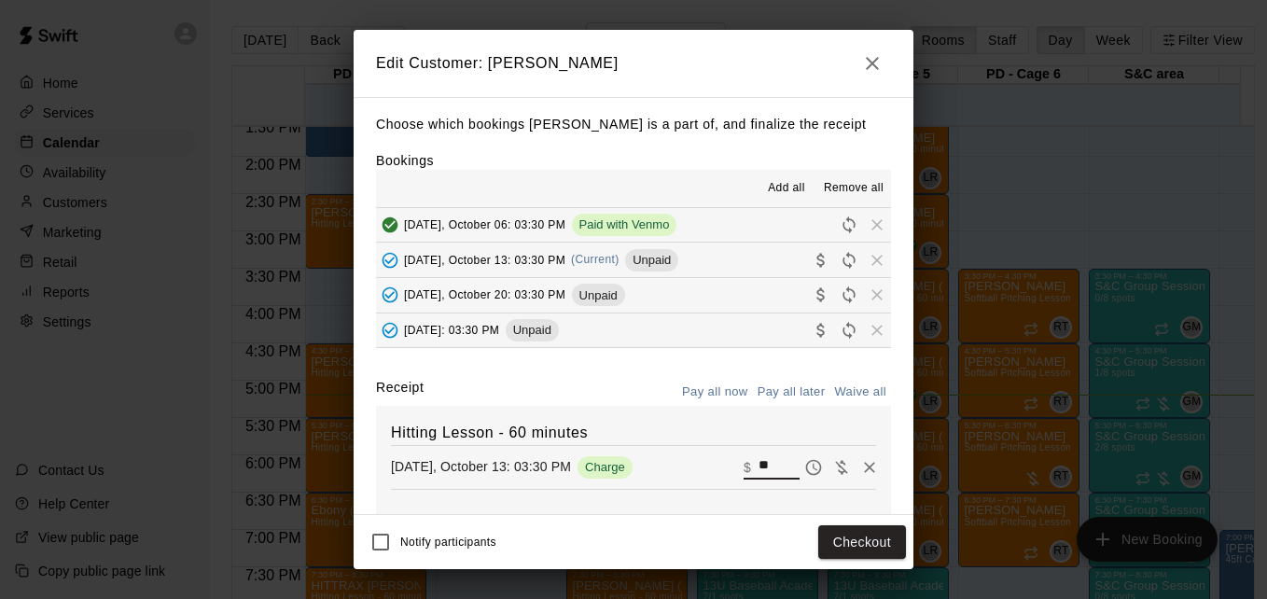
click at [758, 471] on input "**" at bounding box center [778, 467] width 41 height 24
type input "*"
type input "**"
click at [865, 543] on button "Checkout" at bounding box center [862, 542] width 88 height 35
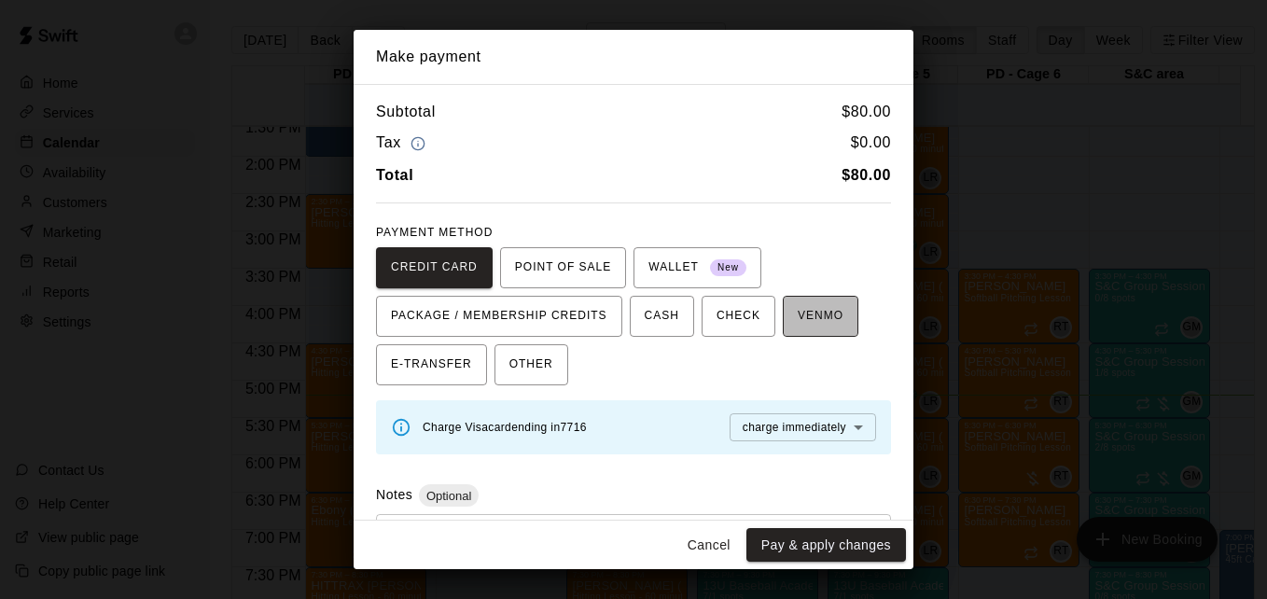
click at [810, 325] on span "VENMO" at bounding box center [821, 316] width 46 height 30
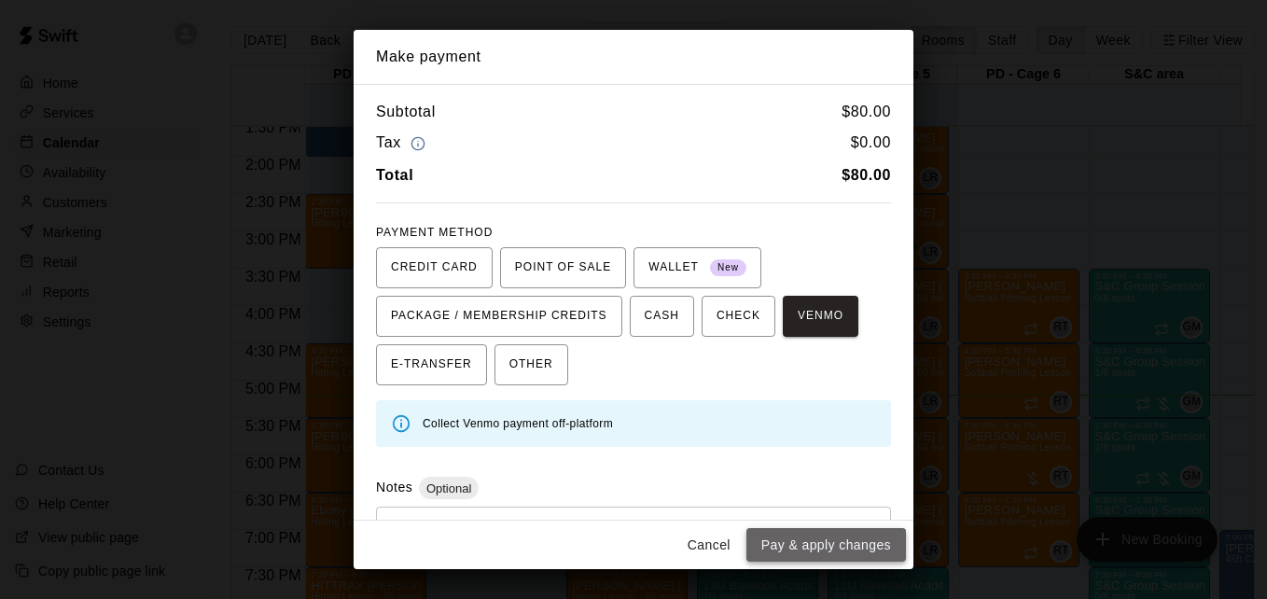
click at [852, 541] on button "Pay & apply changes" at bounding box center [826, 545] width 160 height 35
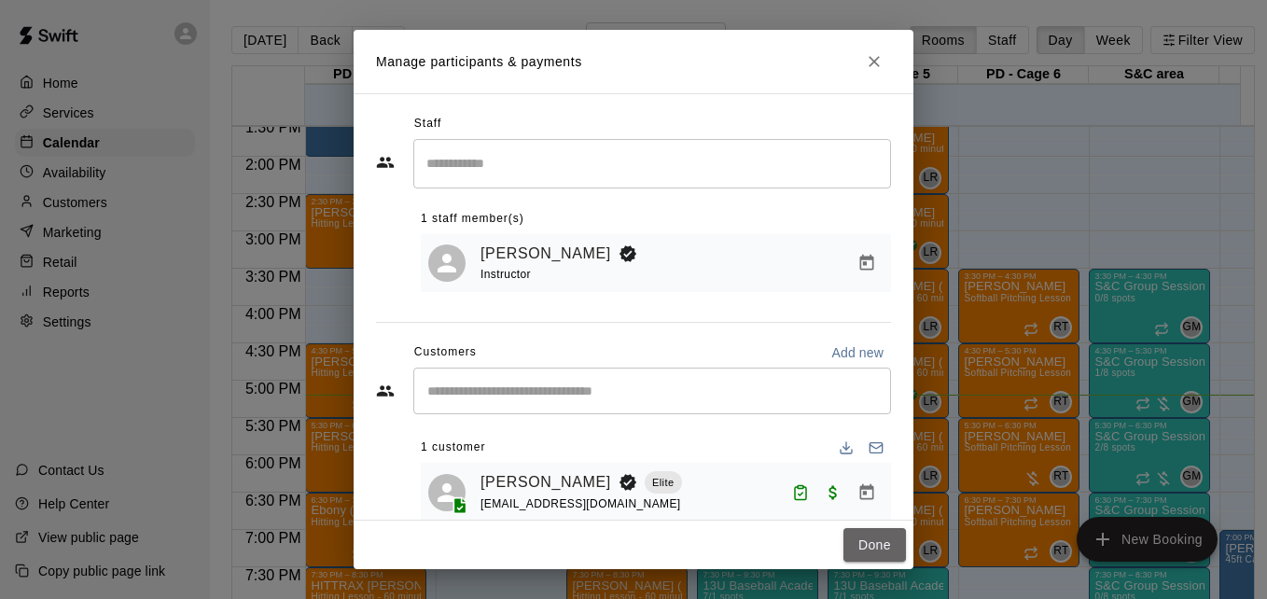
click at [852, 541] on button "Done" at bounding box center [874, 545] width 63 height 35
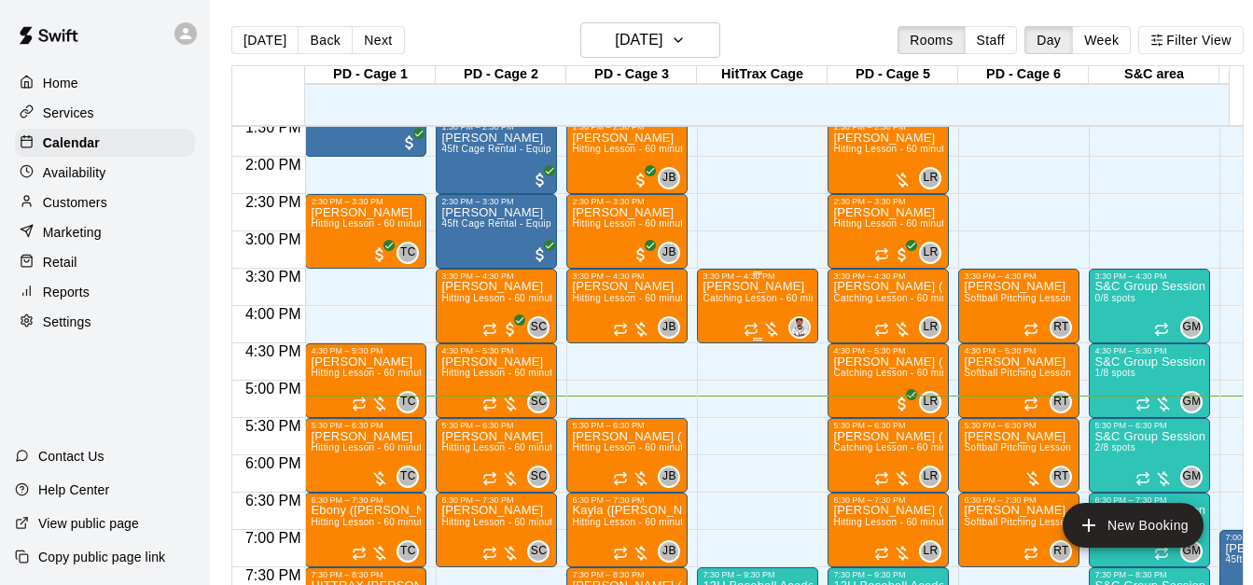
click at [745, 312] on div "[PERSON_NAME] Catching Lesson - 60 minutes" at bounding box center [758, 573] width 110 height 585
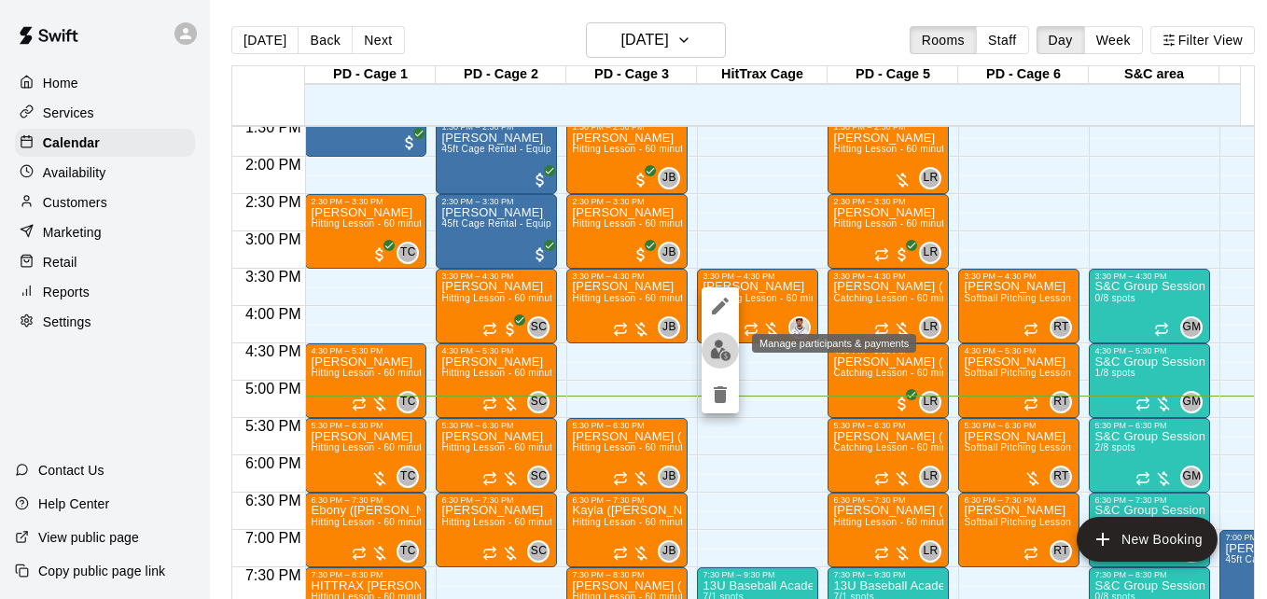
click at [725, 347] on img "edit" at bounding box center [720, 350] width 21 height 21
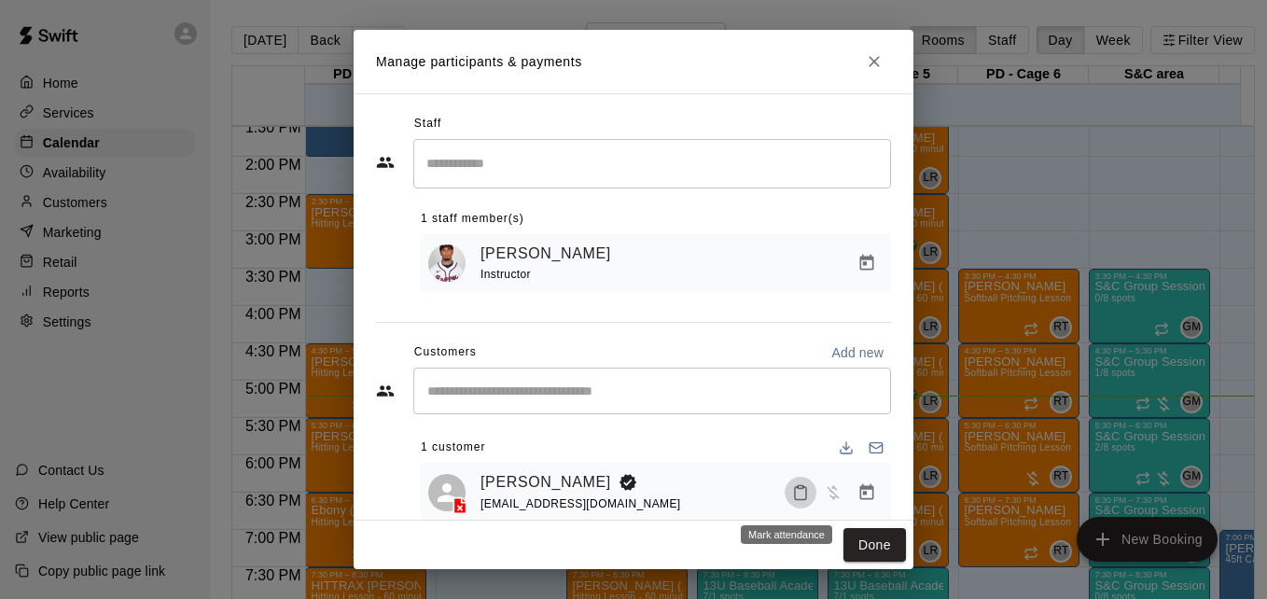
click at [792, 495] on icon "Mark attendance" at bounding box center [800, 492] width 17 height 17
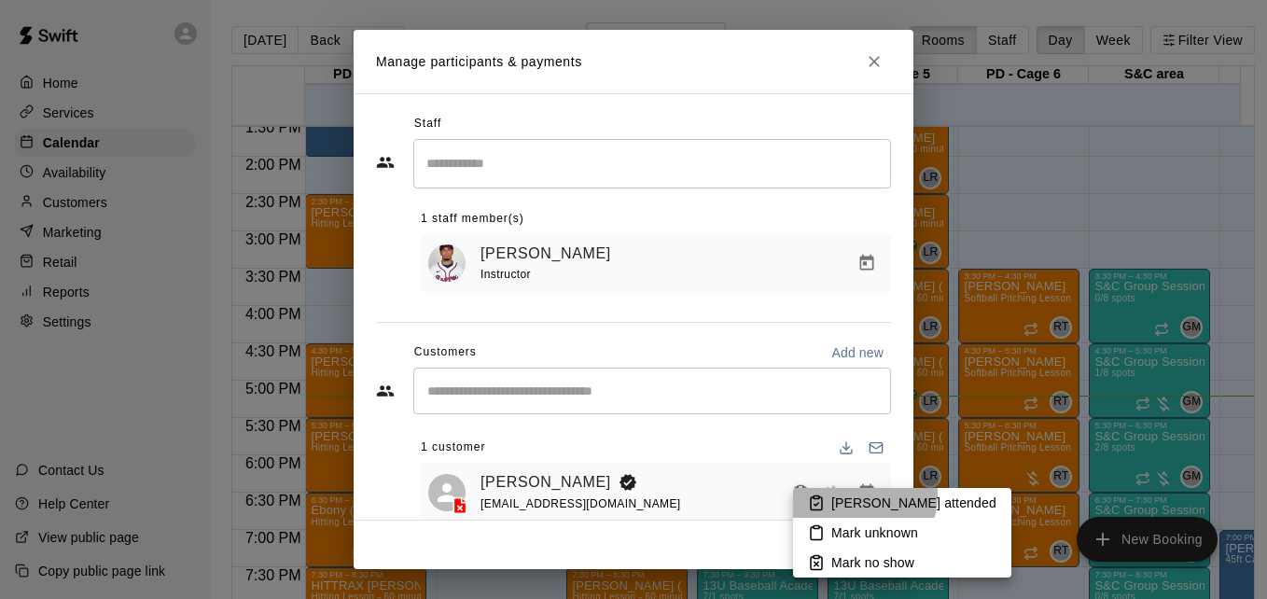
click at [845, 494] on p "[PERSON_NAME] attended" at bounding box center [913, 503] width 165 height 19
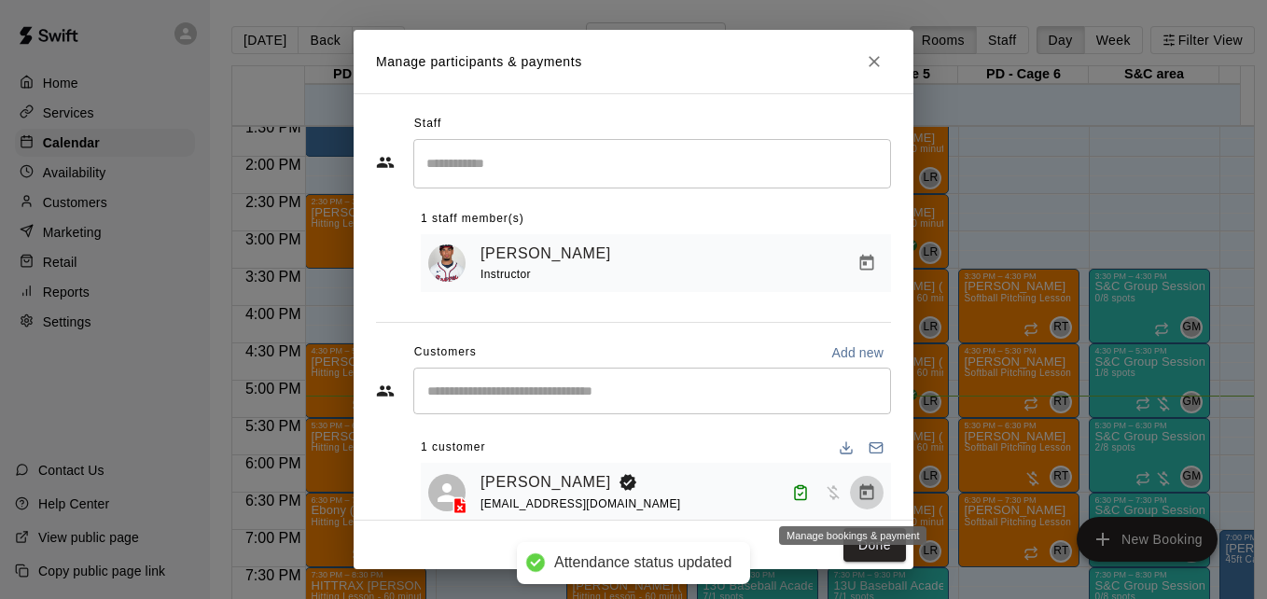
click at [857, 499] on icon "Manage bookings & payment" at bounding box center [866, 492] width 19 height 19
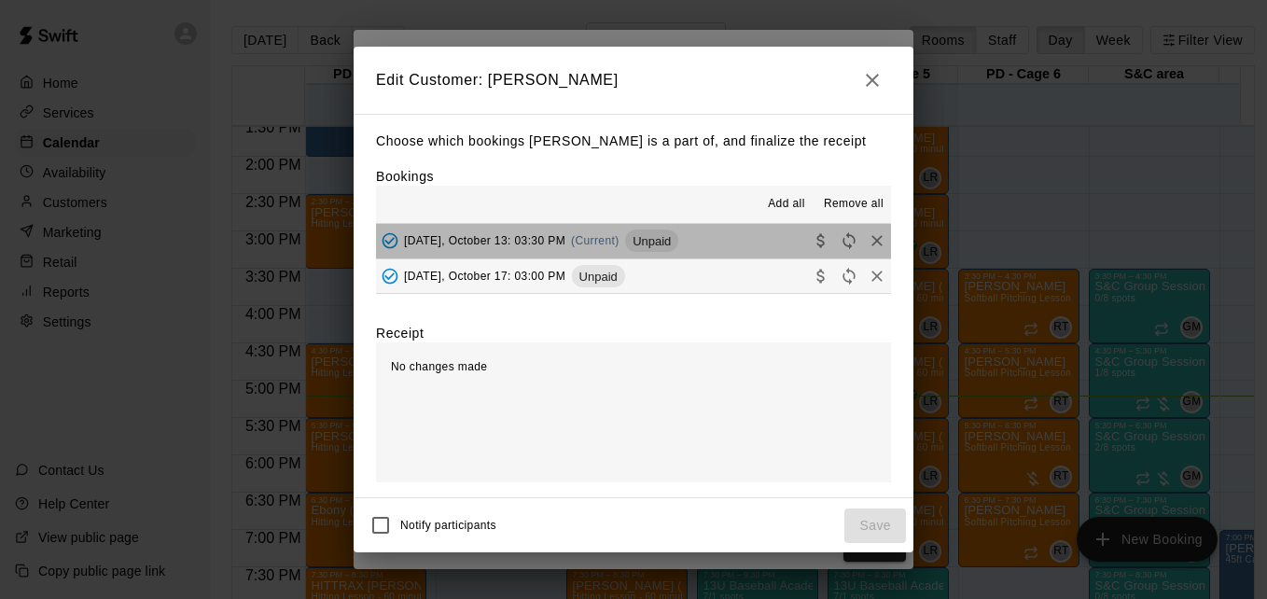
click at [722, 254] on button "[DATE], October 13: 03:30 PM (Current) Unpaid" at bounding box center [633, 241] width 515 height 35
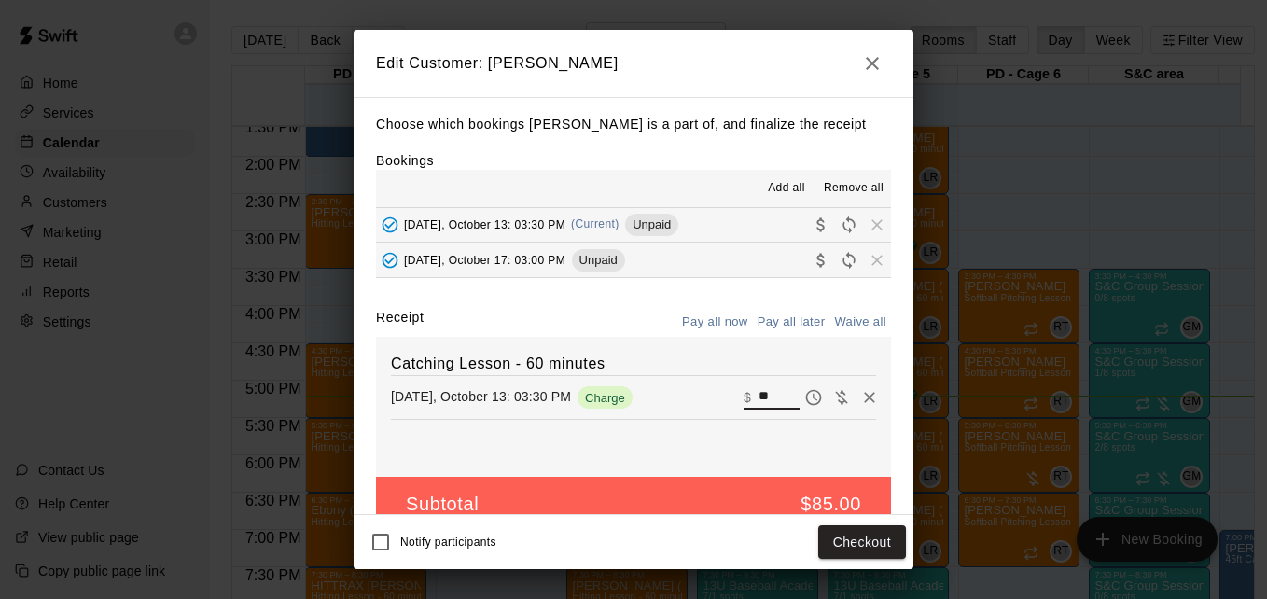
click at [758, 403] on input "**" at bounding box center [778, 397] width 41 height 24
type input "**"
click at [872, 550] on button "Checkout" at bounding box center [862, 542] width 88 height 35
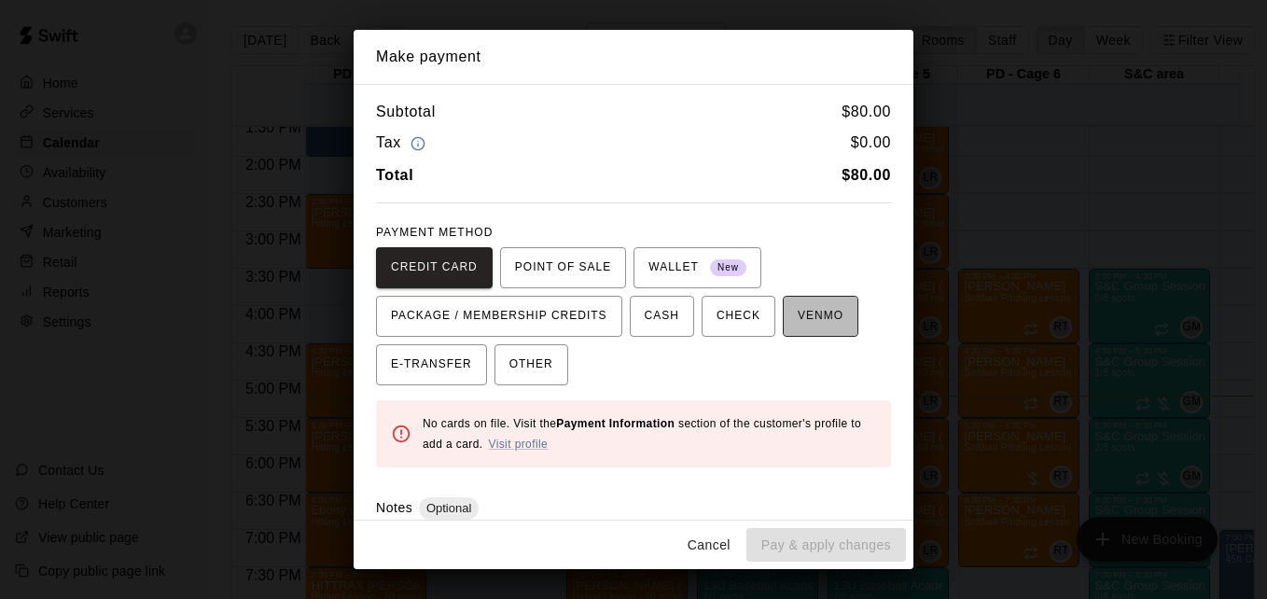
click at [814, 312] on span "VENMO" at bounding box center [821, 316] width 46 height 30
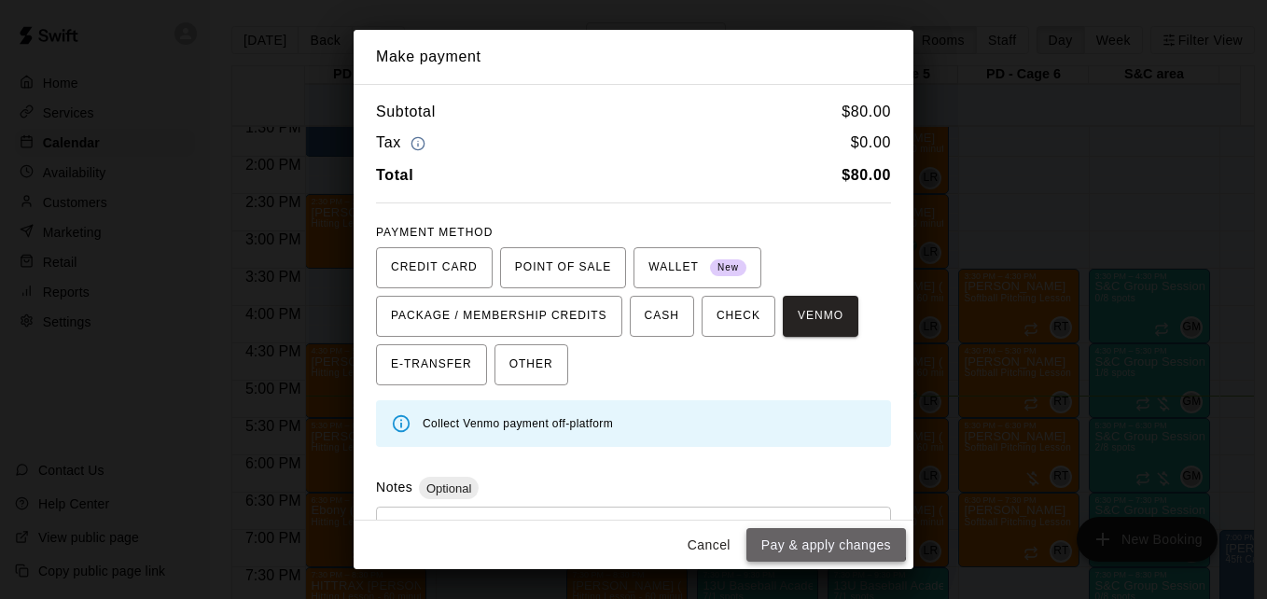
click at [826, 538] on button "Pay & apply changes" at bounding box center [826, 545] width 160 height 35
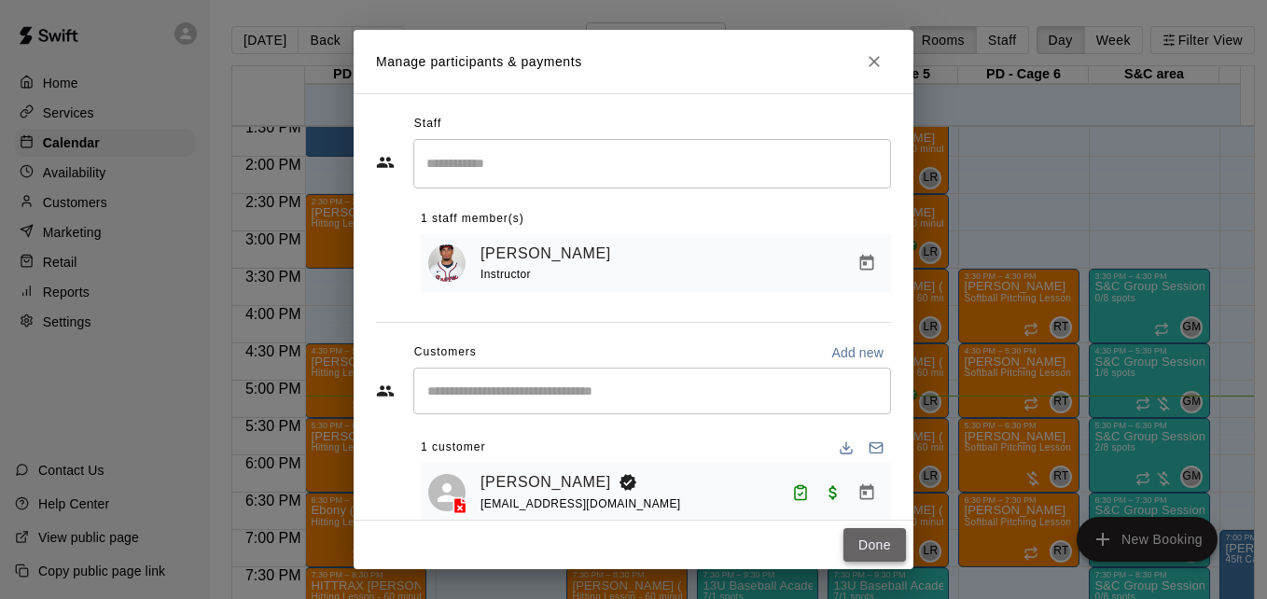
click at [856, 543] on button "Done" at bounding box center [874, 545] width 63 height 35
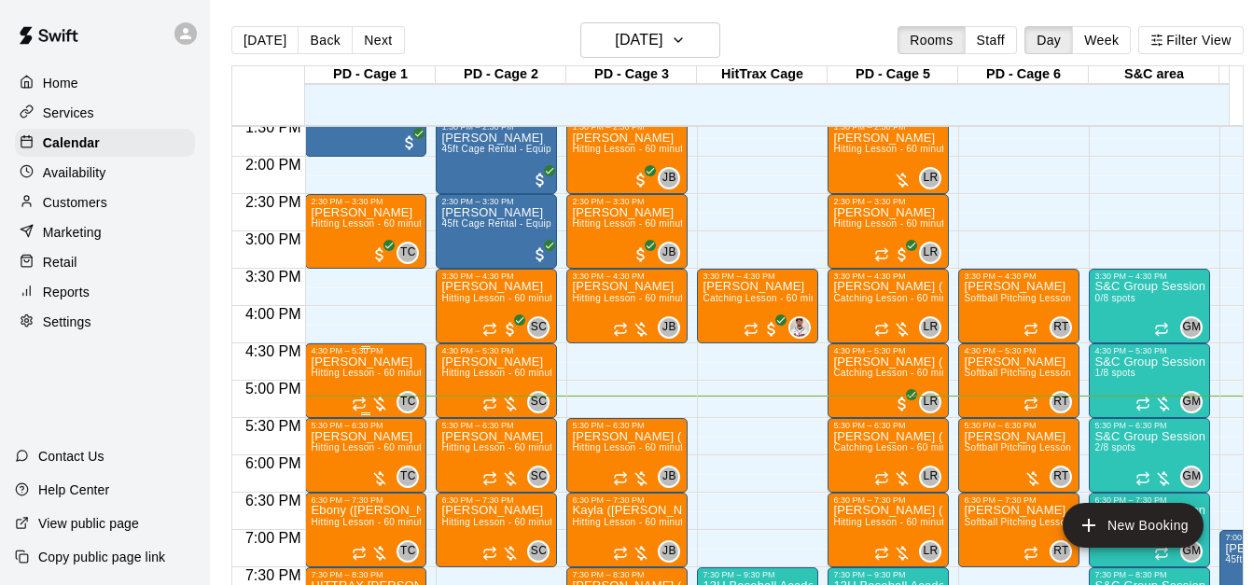
click at [353, 378] on span "Hitting Lesson - 60 minutes" at bounding box center [371, 373] width 121 height 10
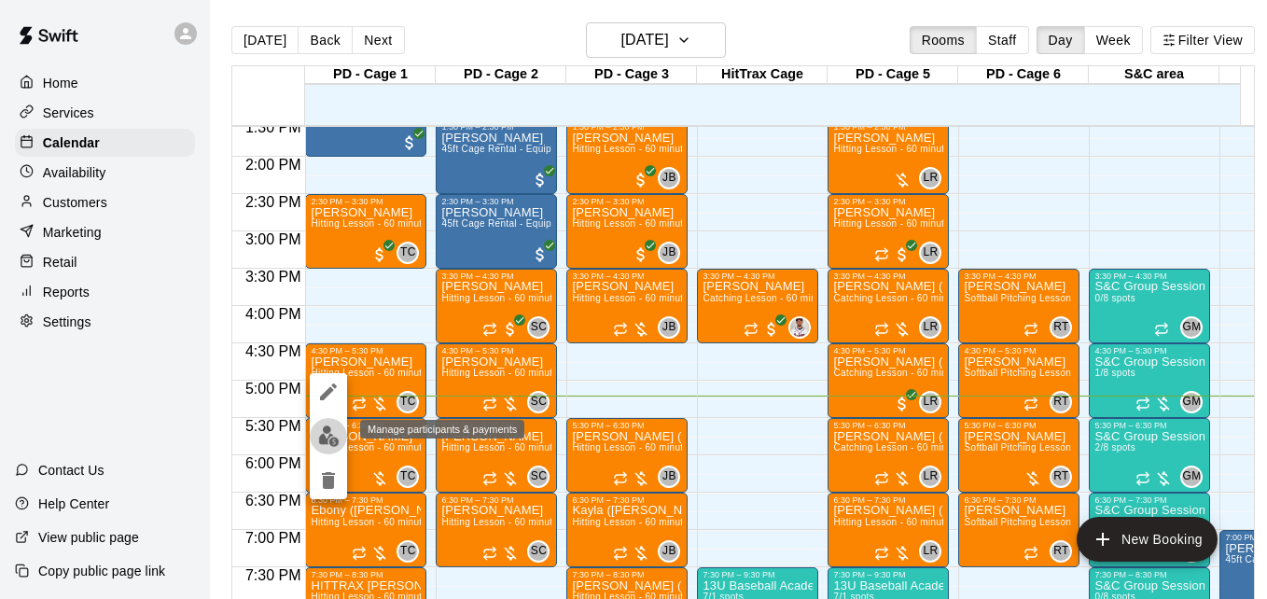
click at [322, 430] on img "edit" at bounding box center [328, 435] width 21 height 21
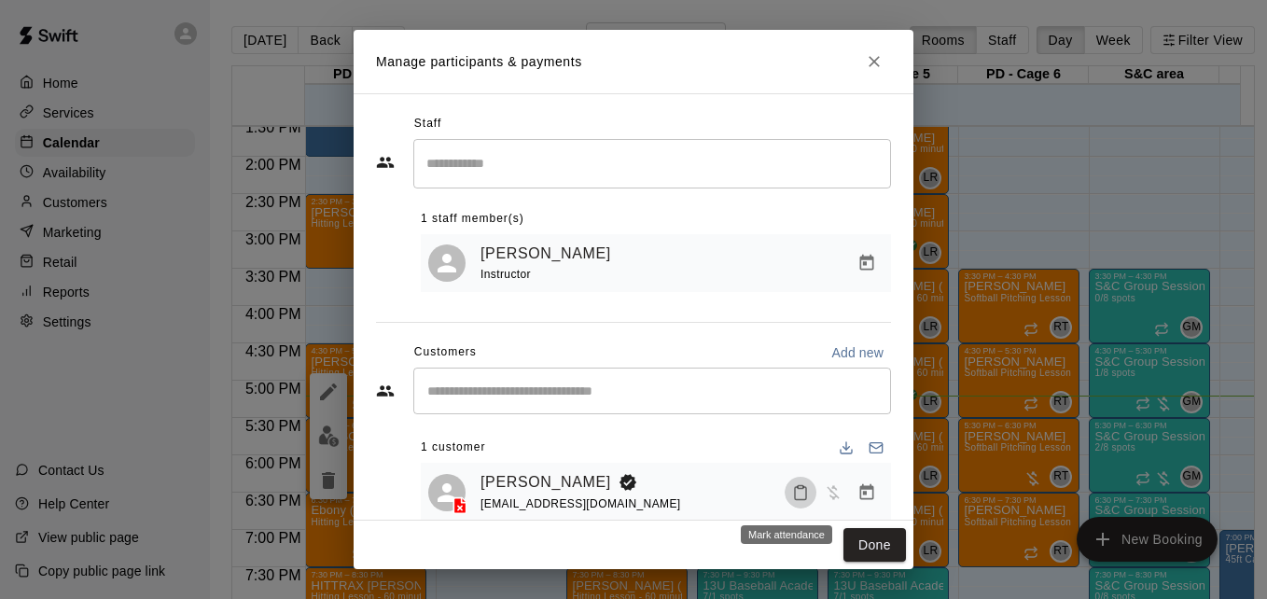
click at [792, 496] on icon "Mark attendance" at bounding box center [800, 492] width 17 height 17
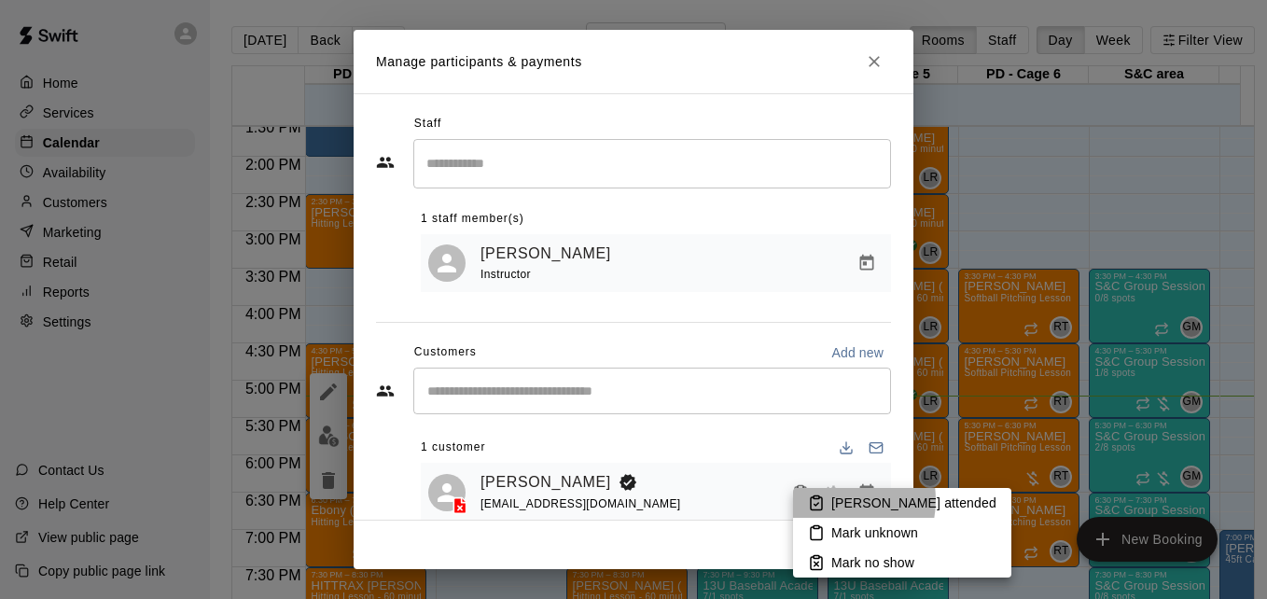
click at [833, 500] on p "[PERSON_NAME] attended" at bounding box center [913, 503] width 165 height 19
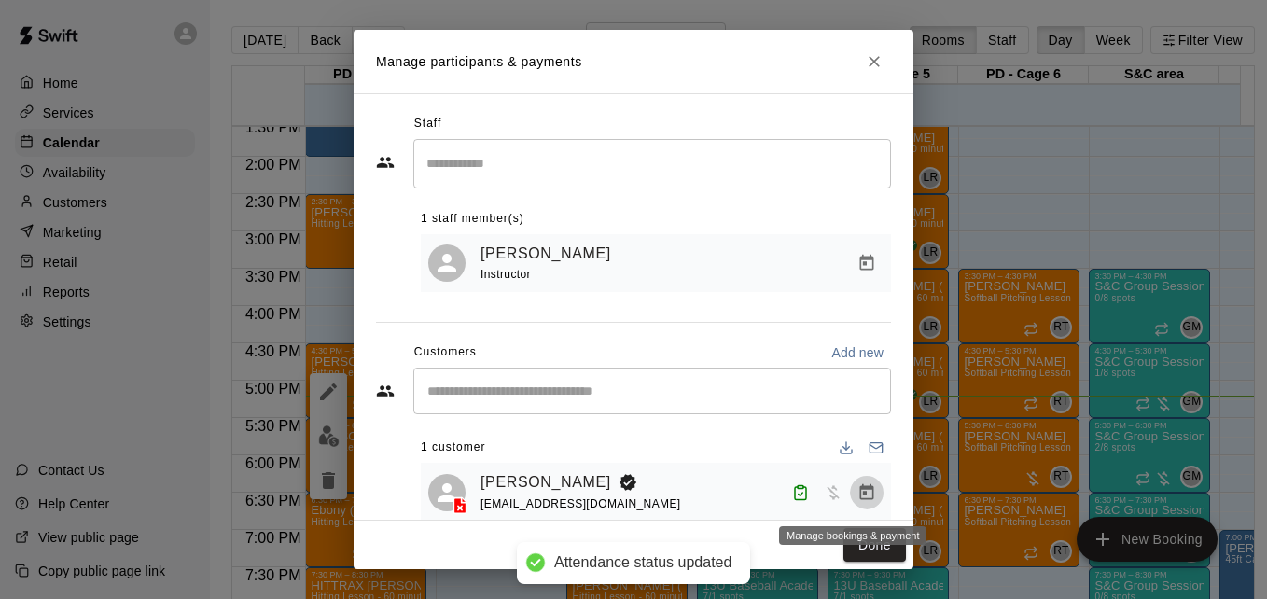
click at [857, 495] on icon "Manage bookings & payment" at bounding box center [866, 492] width 19 height 19
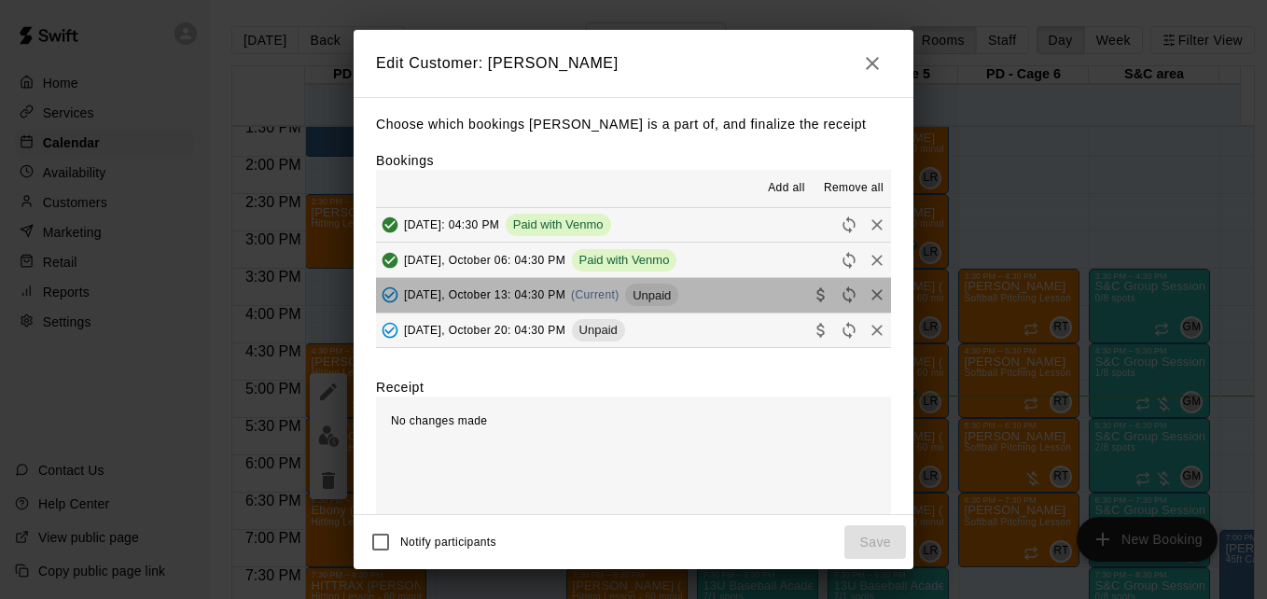
click at [707, 304] on button "[DATE], October 13: 04:30 PM (Current) Unpaid" at bounding box center [633, 295] width 515 height 35
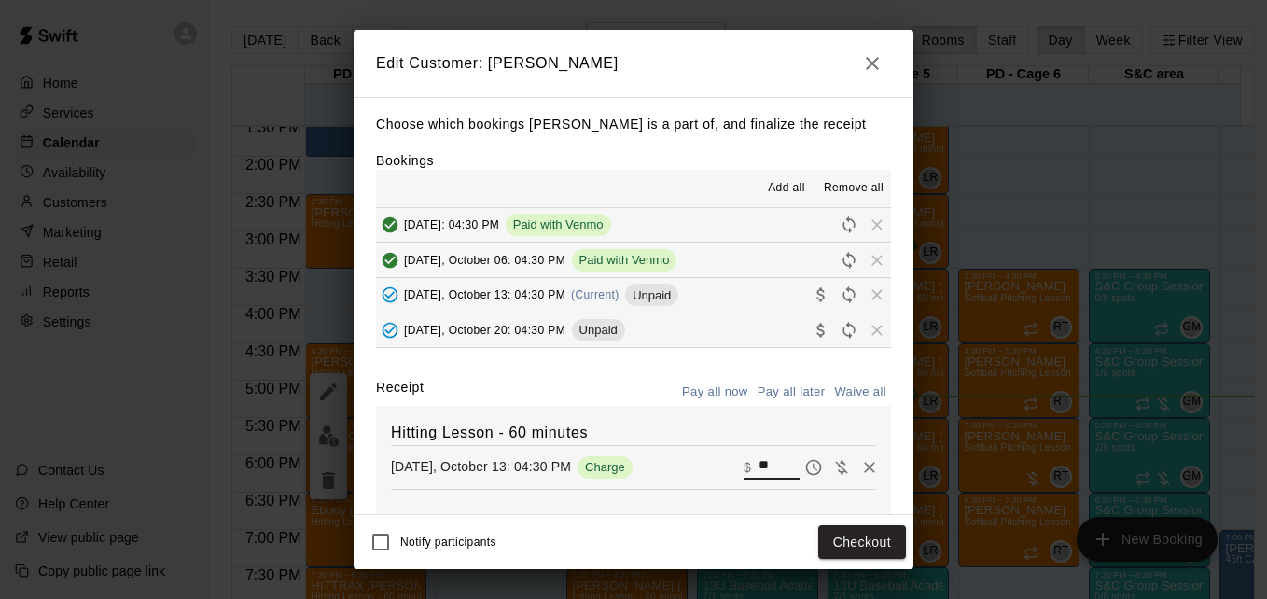
click at [758, 472] on input "**" at bounding box center [778, 467] width 41 height 24
type input "**"
click at [887, 540] on button "Checkout" at bounding box center [862, 542] width 88 height 35
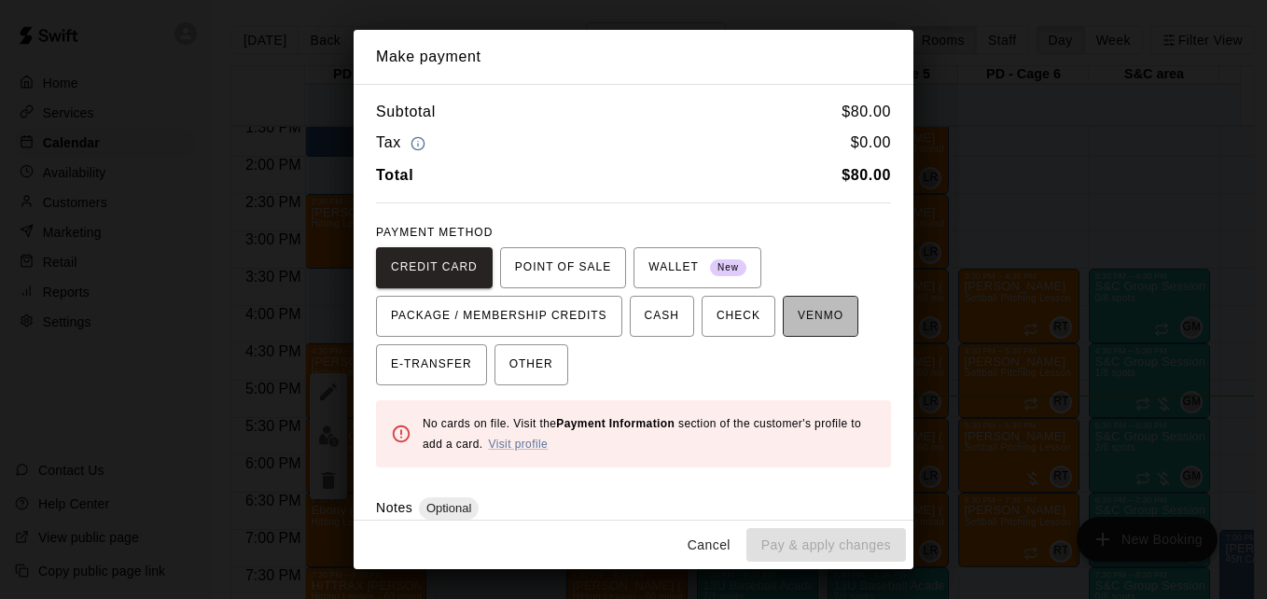
click at [813, 313] on span "VENMO" at bounding box center [821, 316] width 46 height 30
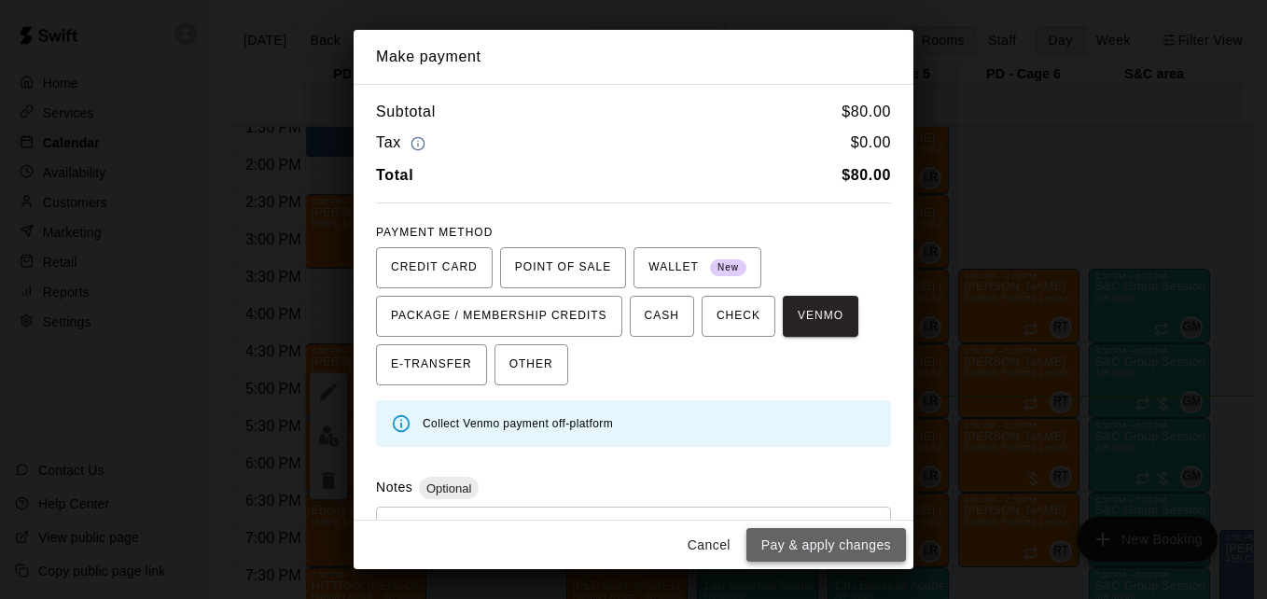
click at [853, 530] on button "Pay & apply changes" at bounding box center [826, 545] width 160 height 35
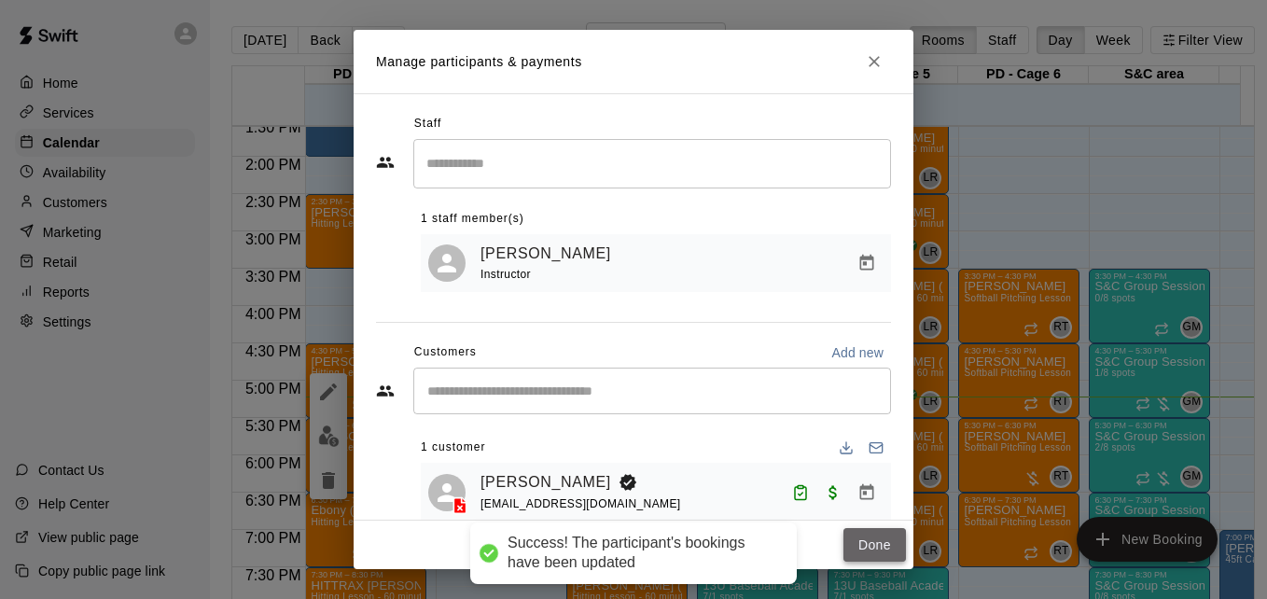
click at [866, 539] on button "Done" at bounding box center [874, 545] width 63 height 35
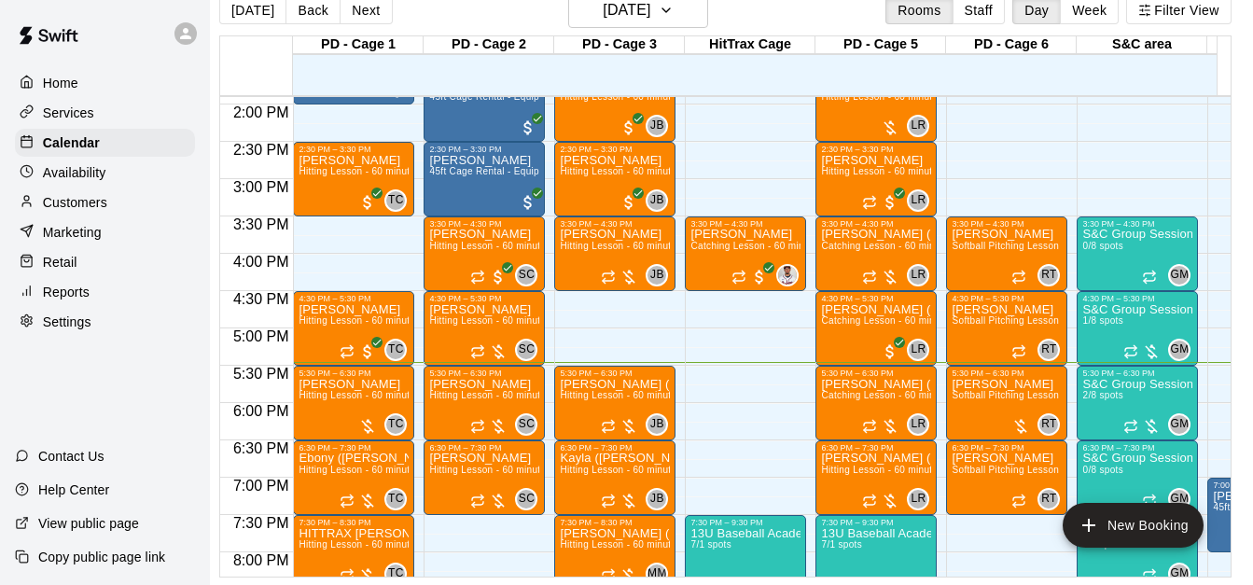
scroll to position [1018, 0]
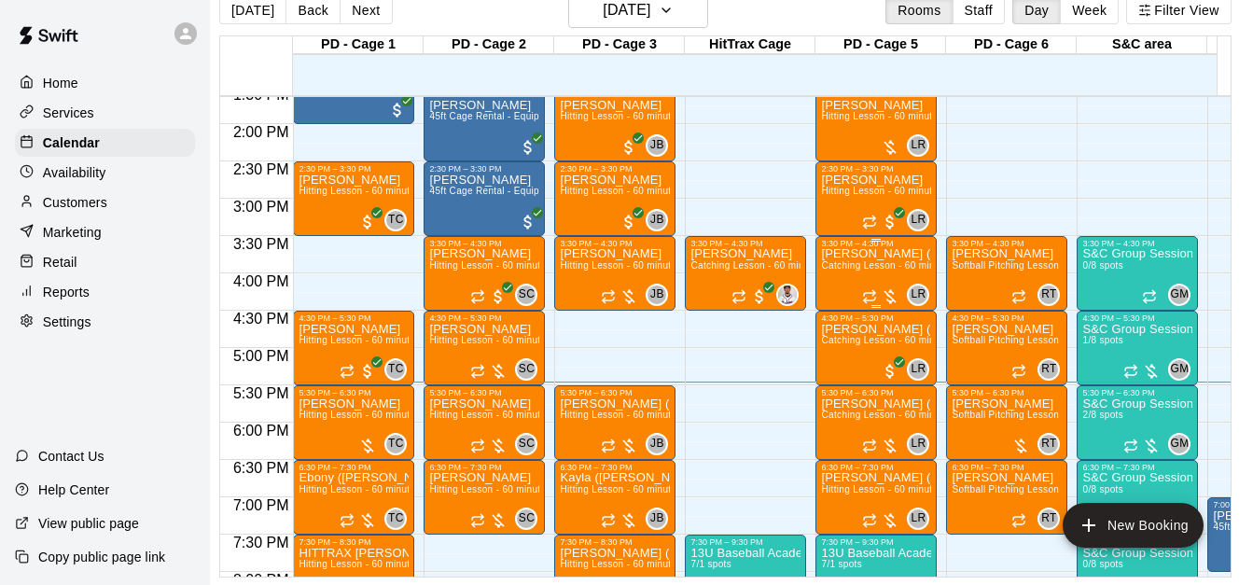
click at [857, 254] on p "[PERSON_NAME] ([PERSON_NAME]) [PERSON_NAME]" at bounding box center [876, 254] width 110 height 0
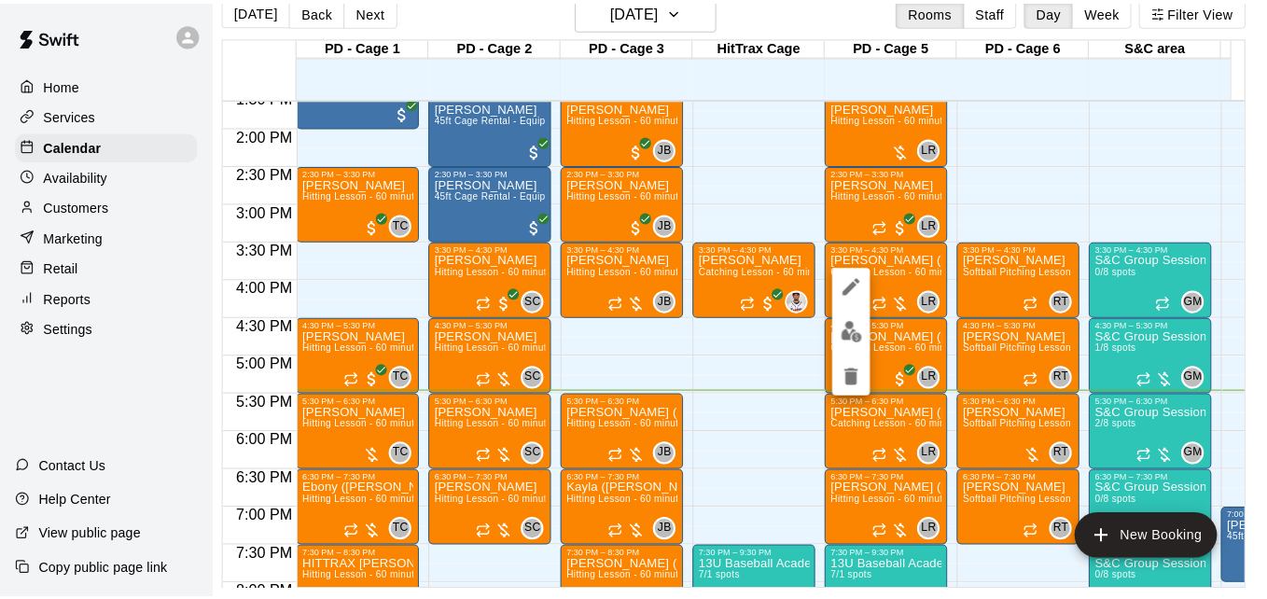
scroll to position [30, 9]
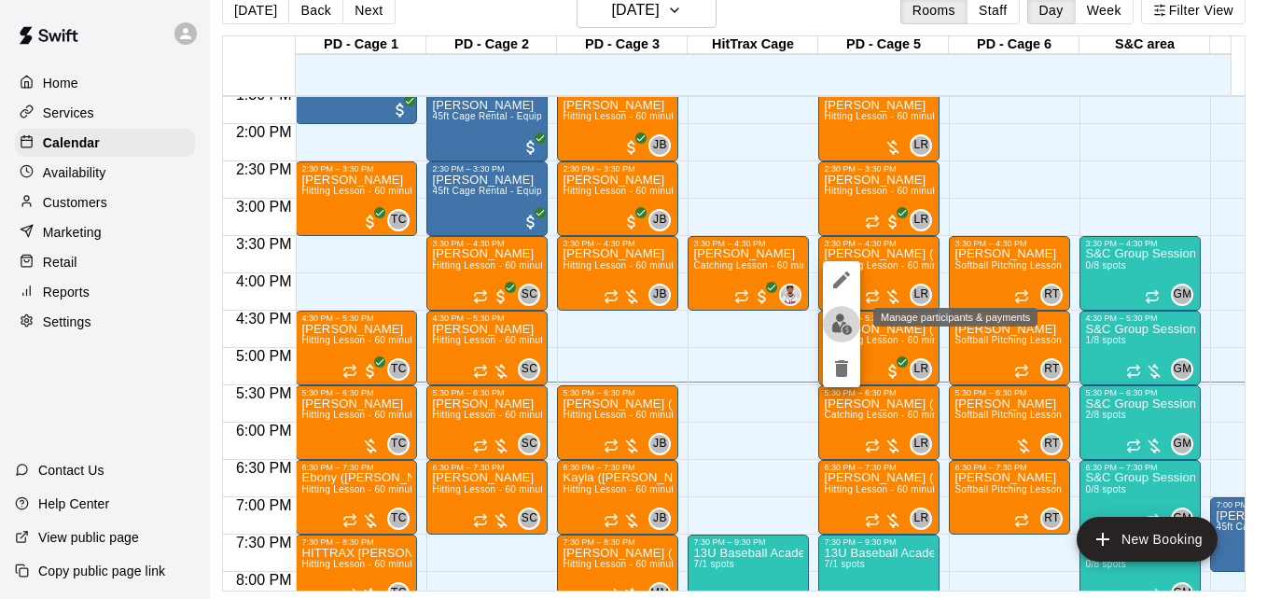
click at [839, 330] on img "edit" at bounding box center [841, 323] width 21 height 21
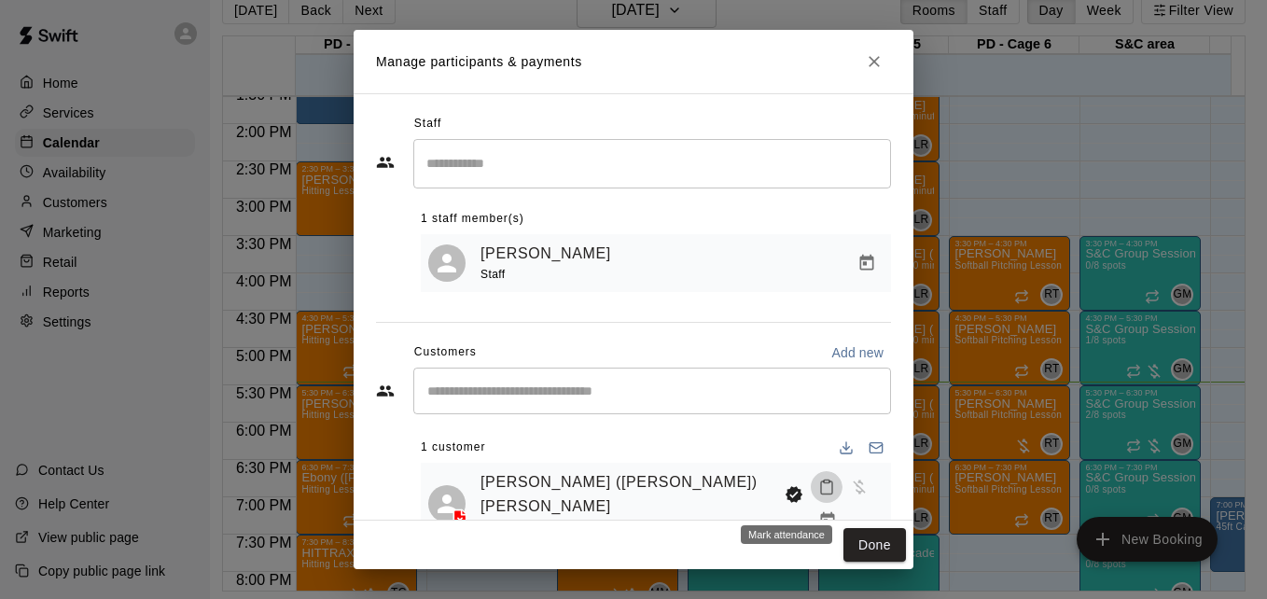
click at [818, 494] on icon "Mark attendance" at bounding box center [826, 487] width 17 height 17
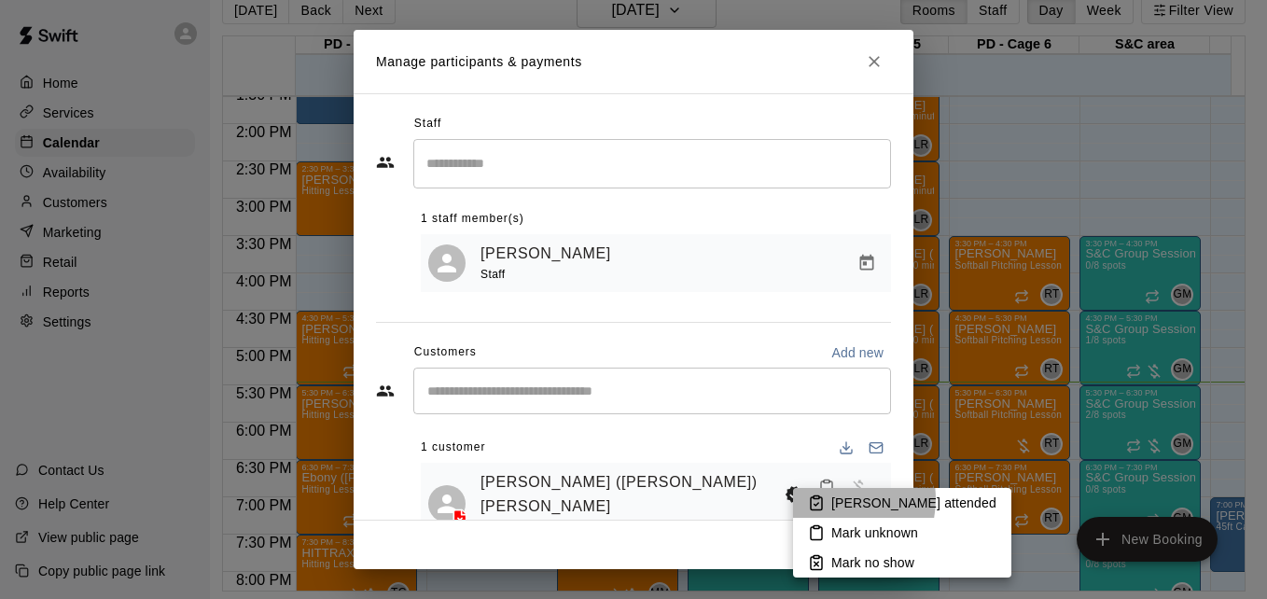
click at [832, 499] on p "[PERSON_NAME] attended" at bounding box center [913, 503] width 165 height 19
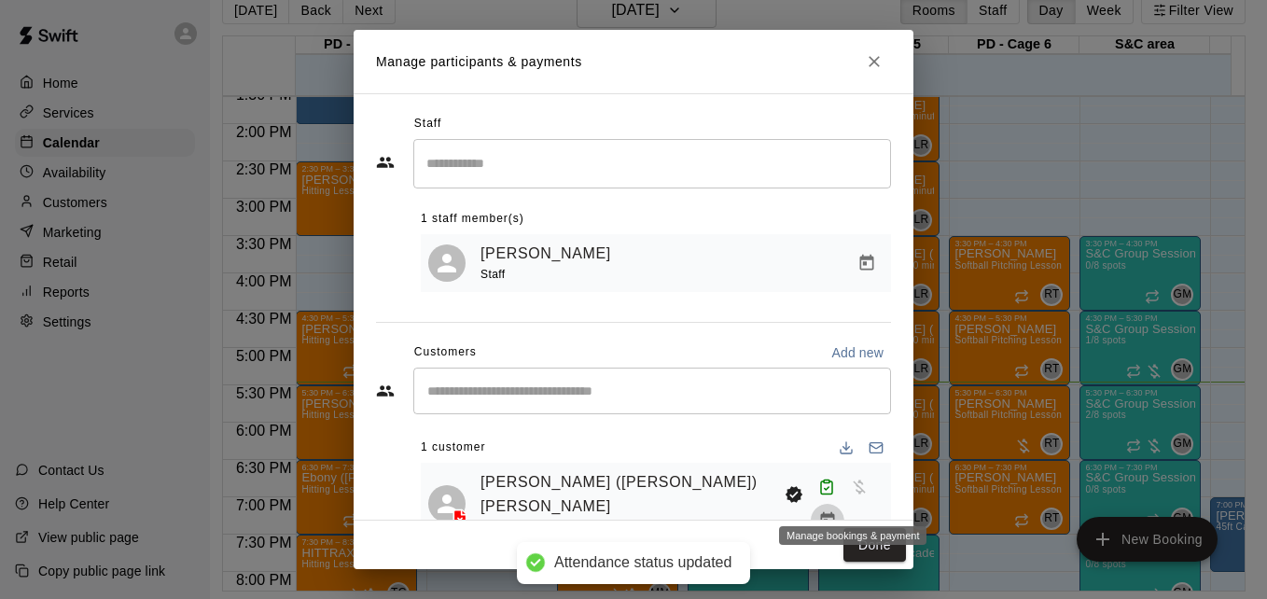
click at [837, 511] on icon "Manage bookings & payment" at bounding box center [827, 520] width 19 height 19
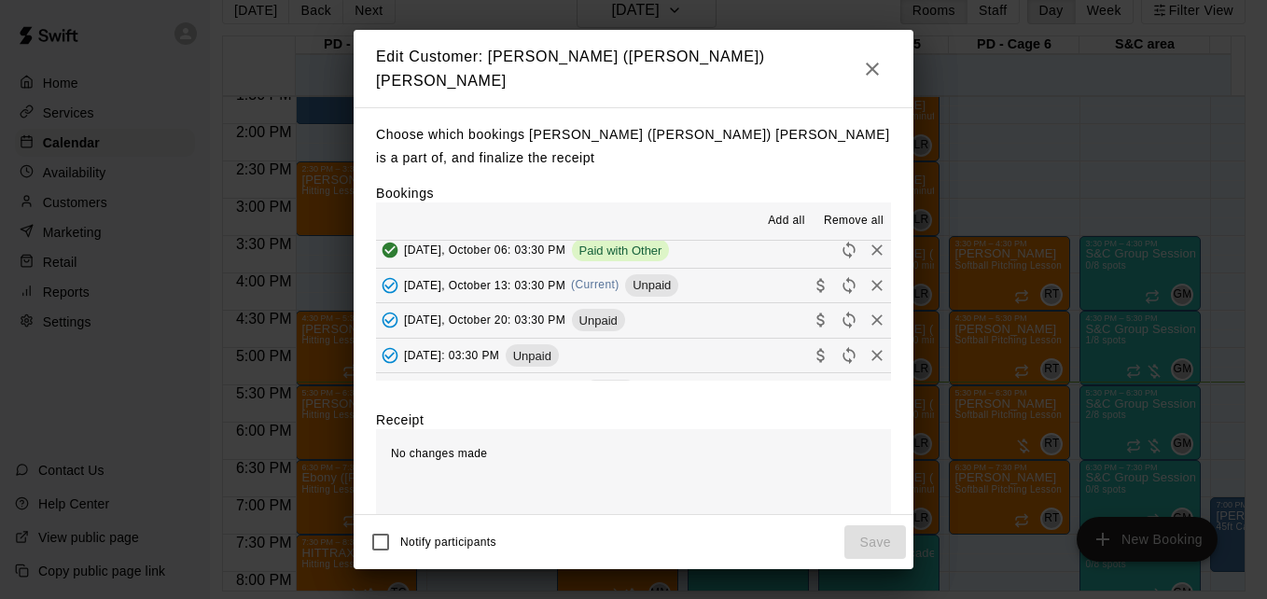
scroll to position [149, 0]
click at [724, 284] on button "[DATE], October 13: 03:30 PM (Current) Unpaid" at bounding box center [633, 285] width 515 height 35
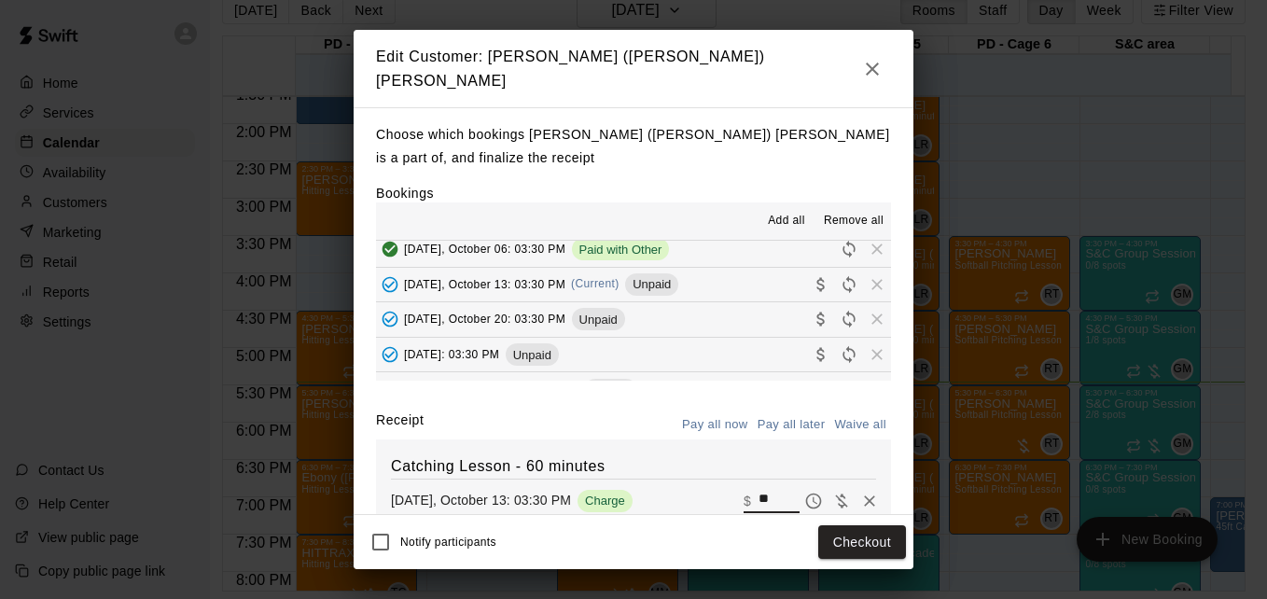
click at [758, 489] on input "**" at bounding box center [778, 501] width 41 height 24
type input "*"
type input "***"
click at [843, 535] on button "Checkout" at bounding box center [862, 542] width 88 height 35
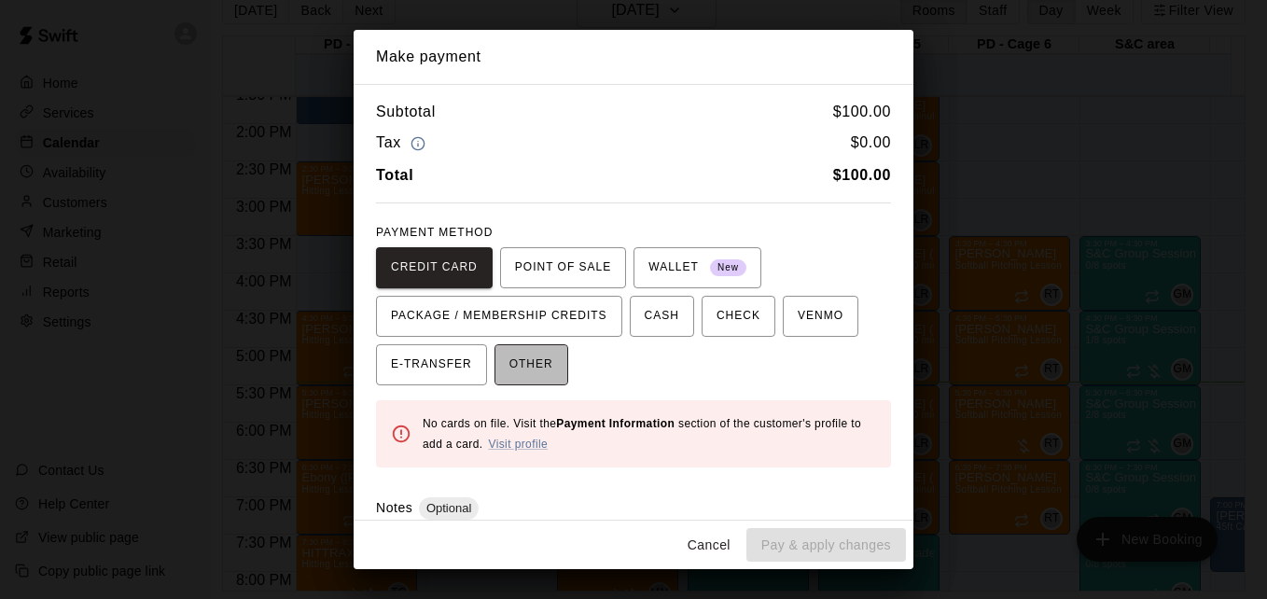
click at [547, 369] on button "OTHER" at bounding box center [531, 364] width 74 height 41
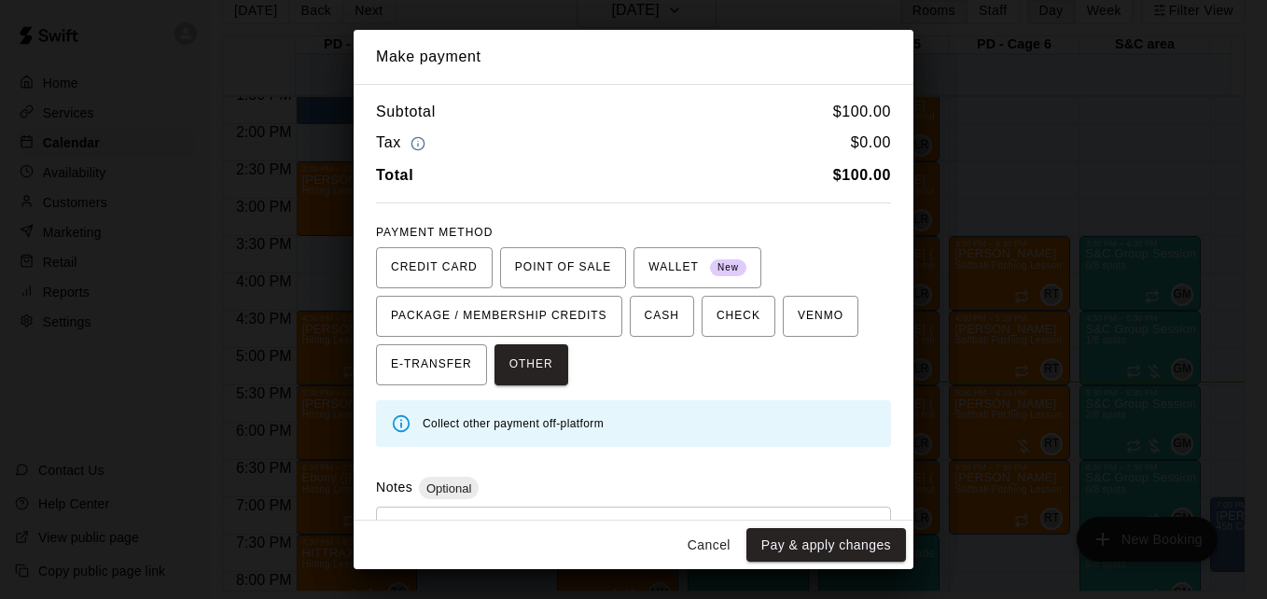
click at [537, 512] on div "* ​" at bounding box center [633, 550] width 515 height 87
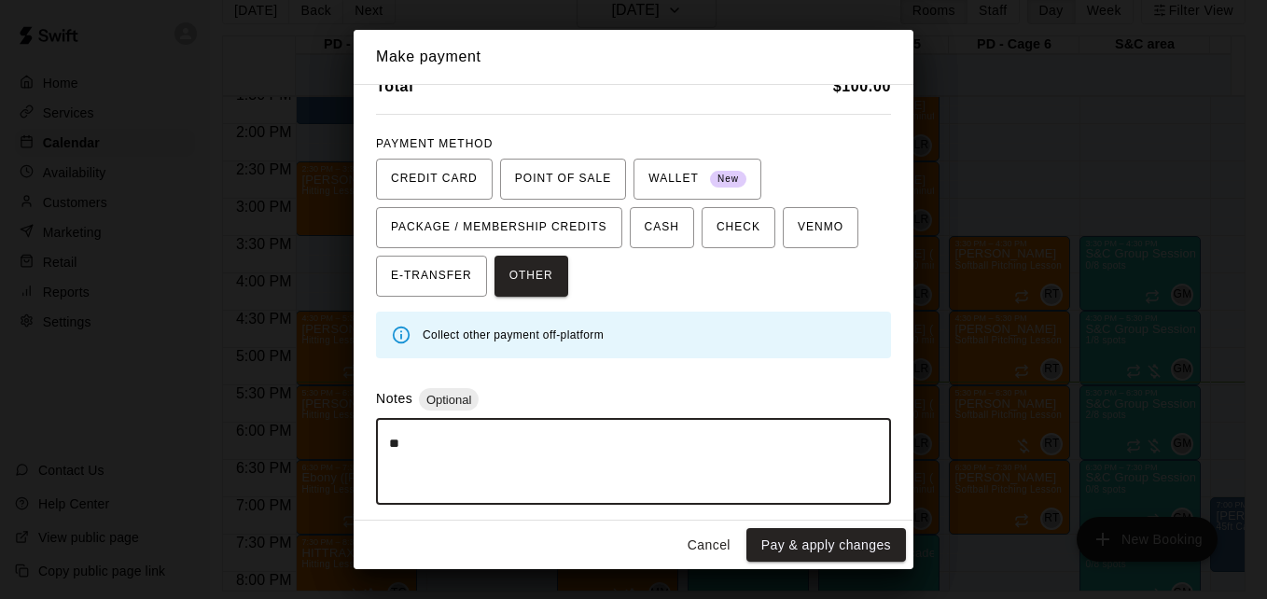
type textarea "*"
type textarea "*****"
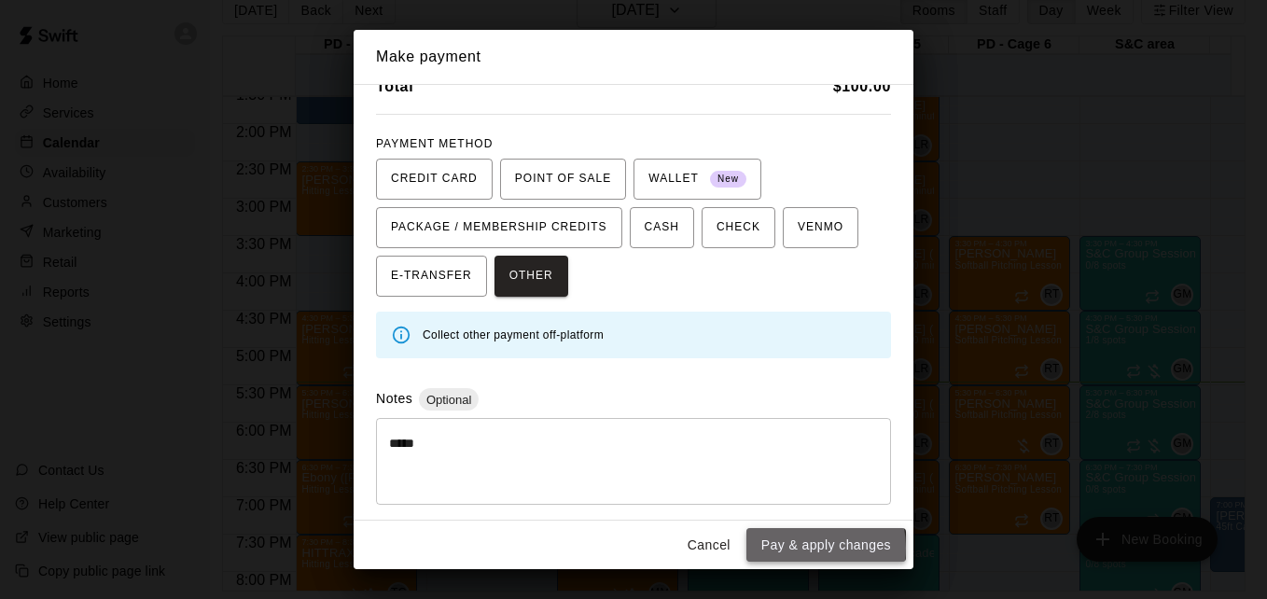
click at [803, 548] on button "Pay & apply changes" at bounding box center [826, 545] width 160 height 35
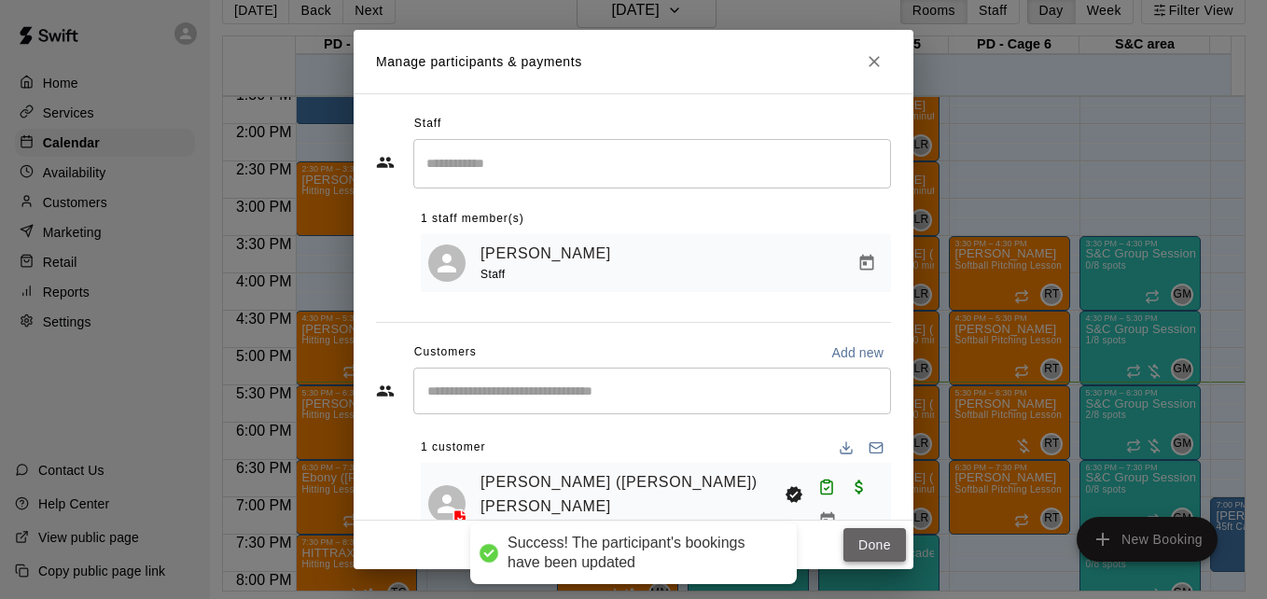
click at [880, 541] on button "Done" at bounding box center [874, 545] width 63 height 35
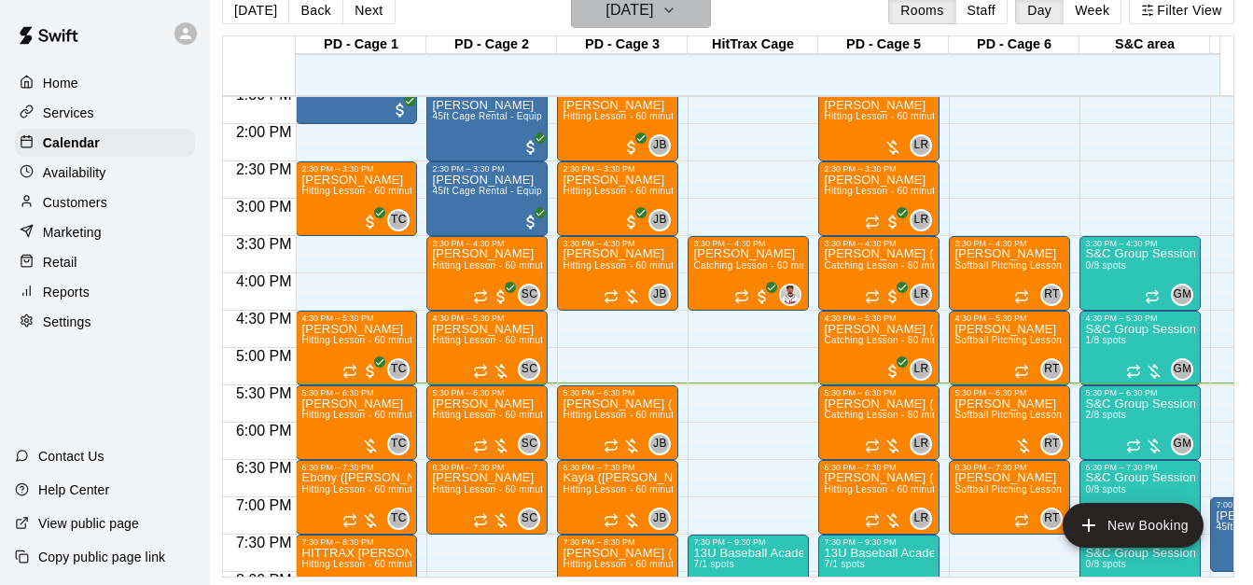
click at [676, 9] on icon "button" at bounding box center [668, 10] width 15 height 22
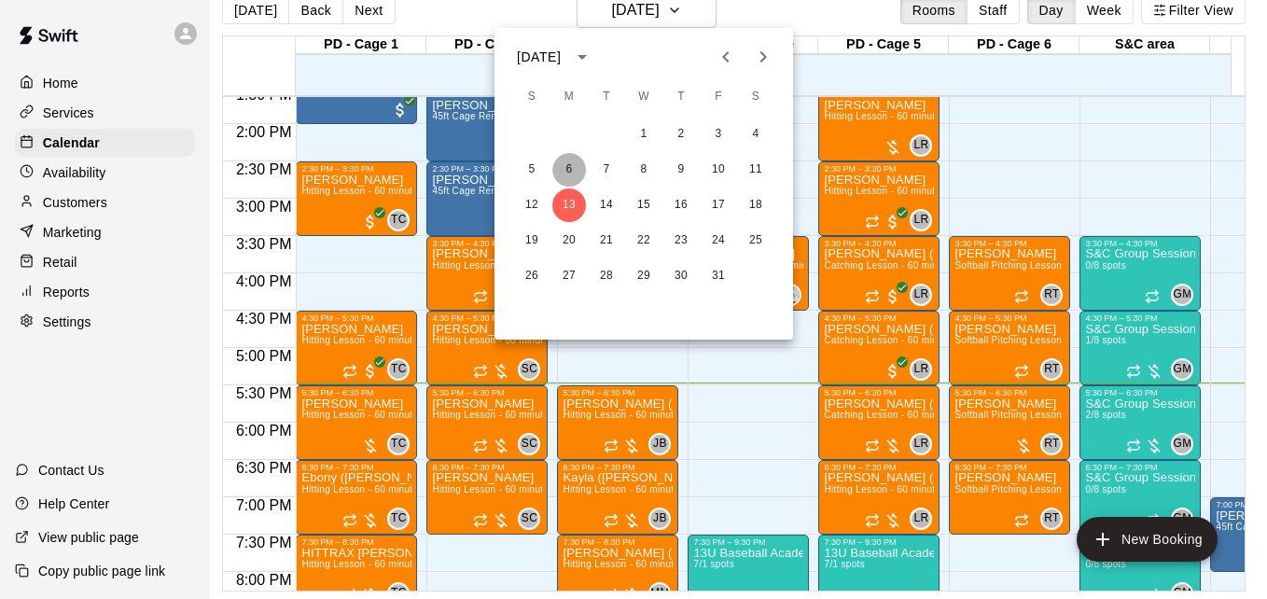
click at [570, 177] on button "6" at bounding box center [569, 170] width 34 height 34
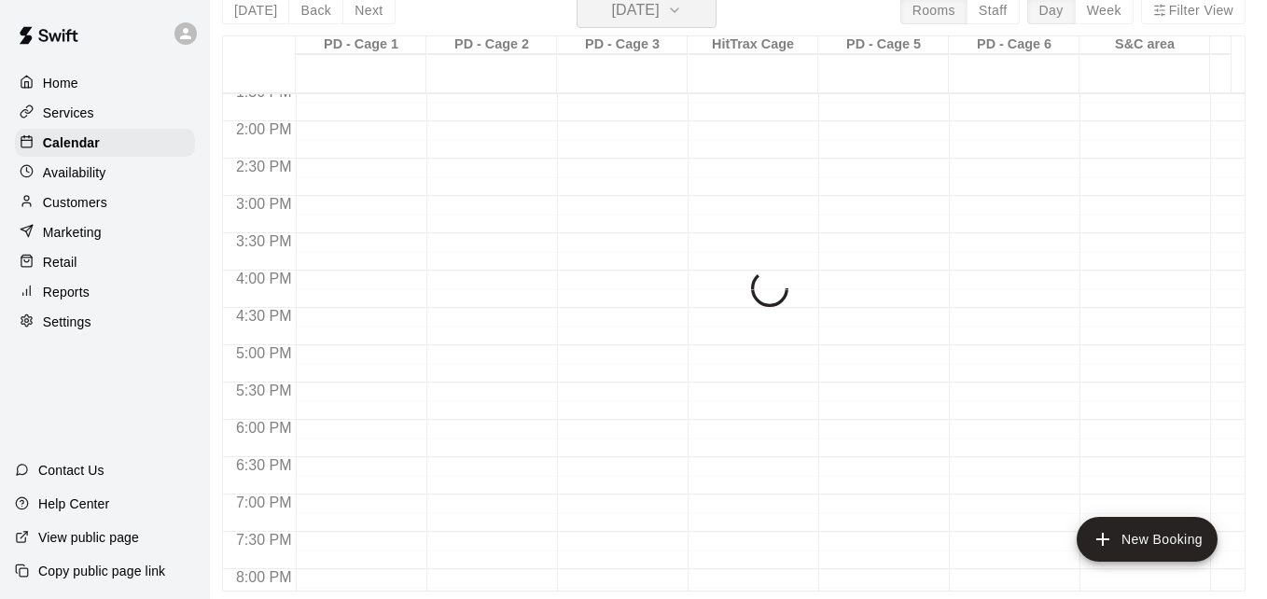
scroll to position [22, 9]
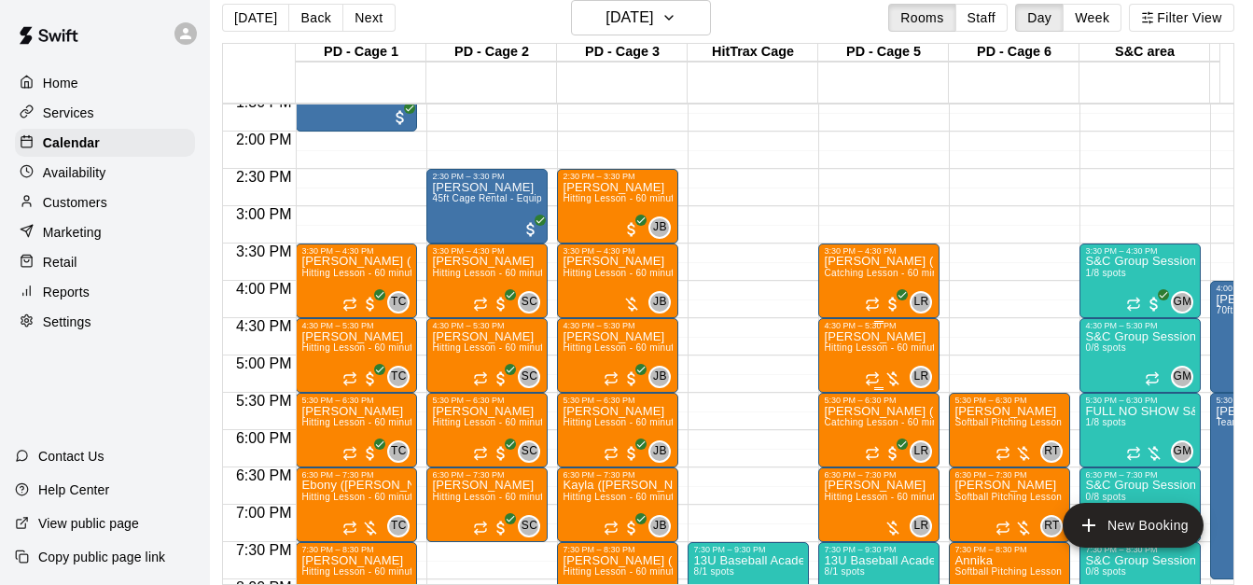
click at [883, 353] on span "Hitting Lesson - 60 minutes" at bounding box center [884, 347] width 121 height 10
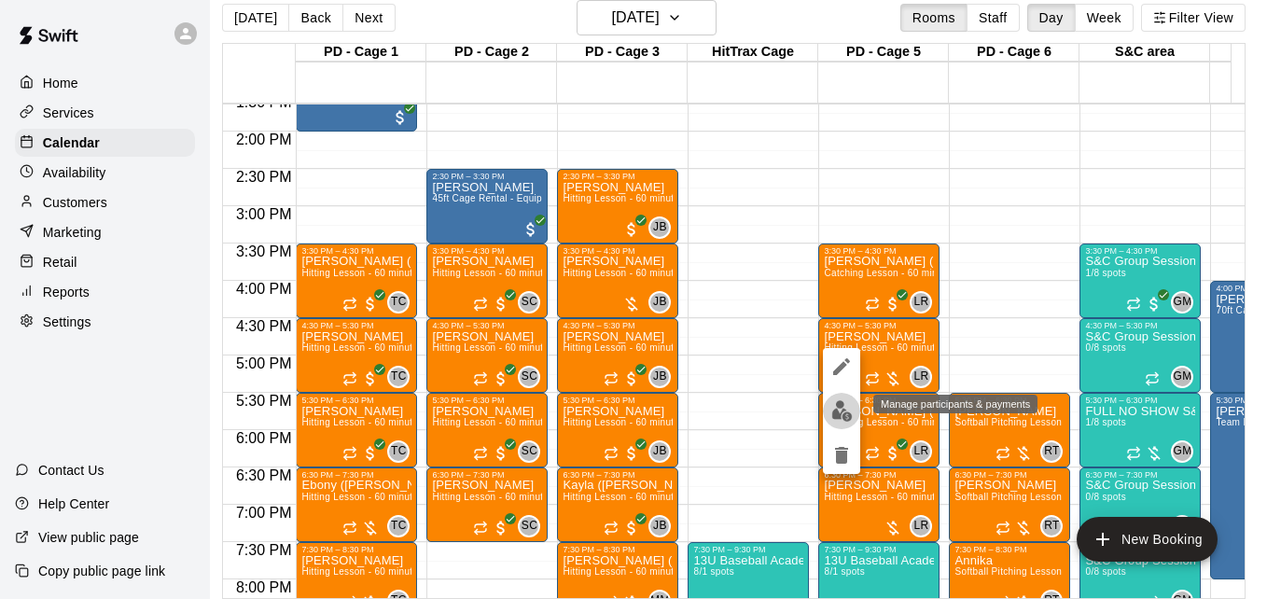
click at [834, 406] on img "edit" at bounding box center [841, 410] width 21 height 21
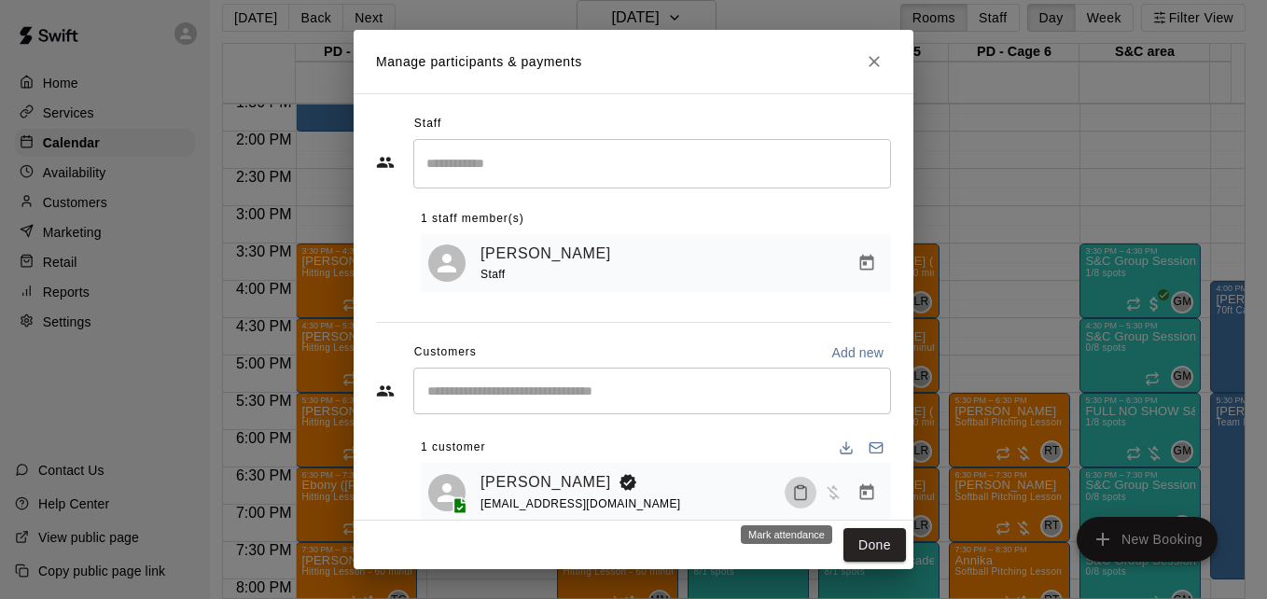
click at [792, 501] on icon "Mark attendance" at bounding box center [800, 492] width 17 height 17
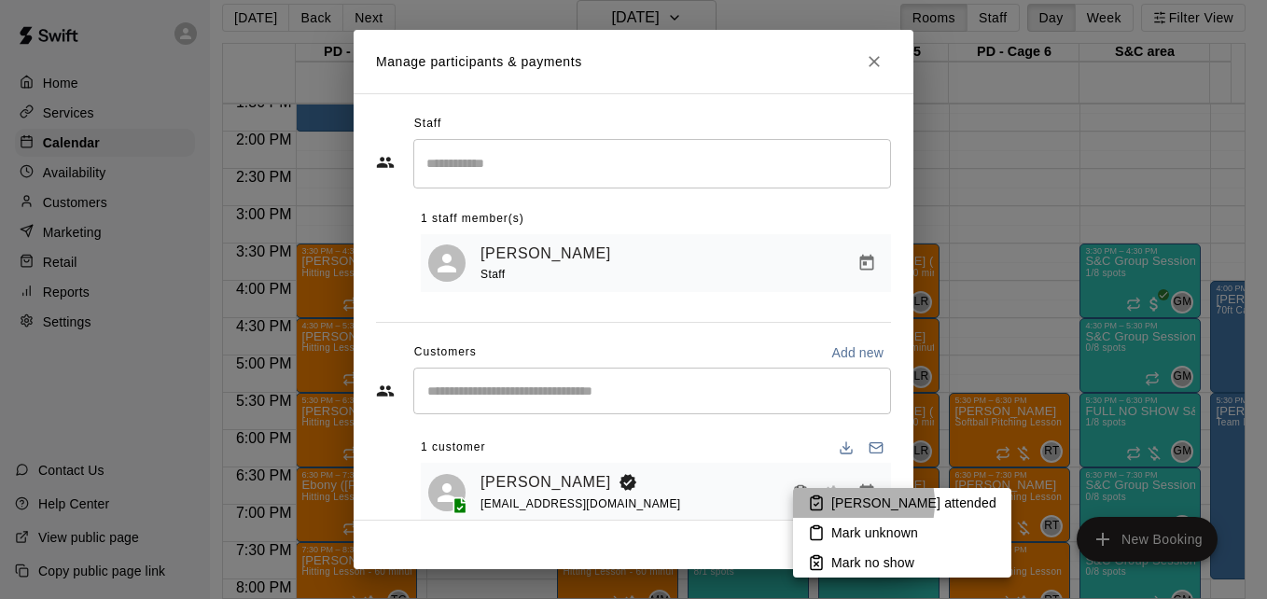
click at [841, 503] on p "[PERSON_NAME] attended" at bounding box center [913, 503] width 165 height 19
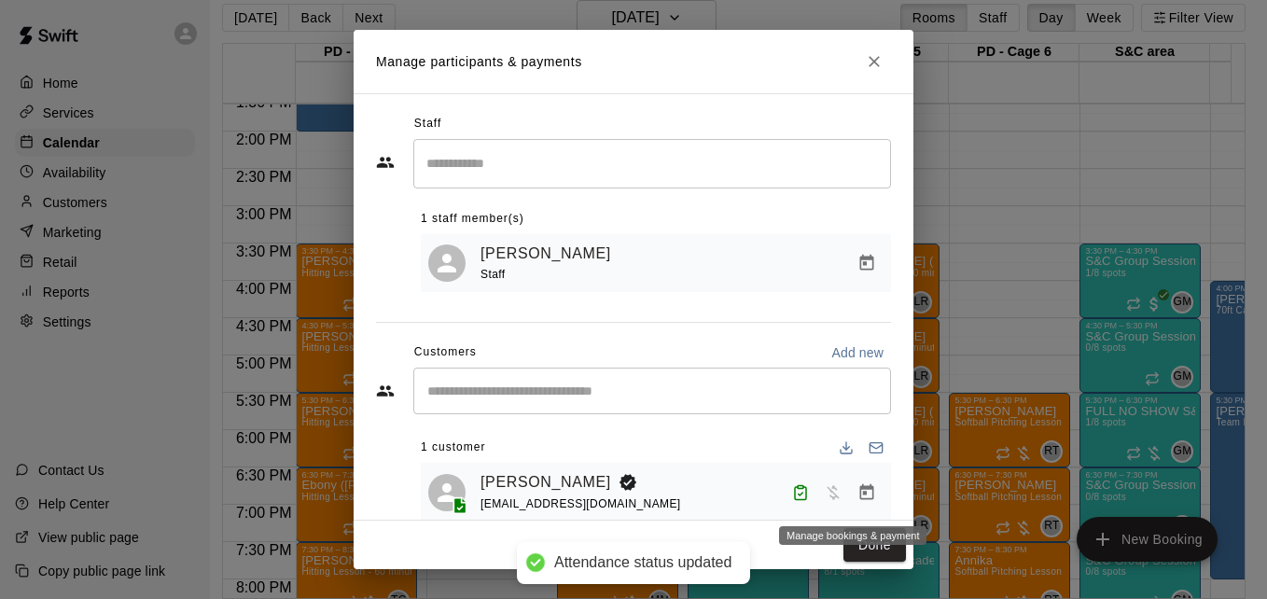
click at [857, 494] on icon "Manage bookings & payment" at bounding box center [866, 492] width 19 height 19
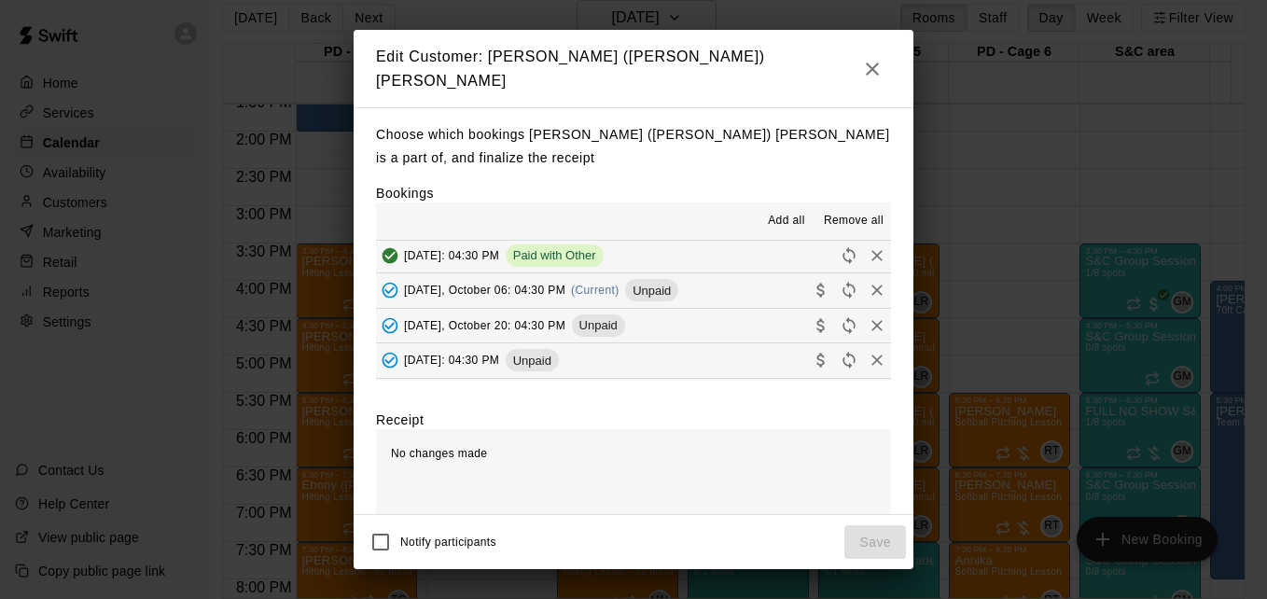
scroll to position [112, 0]
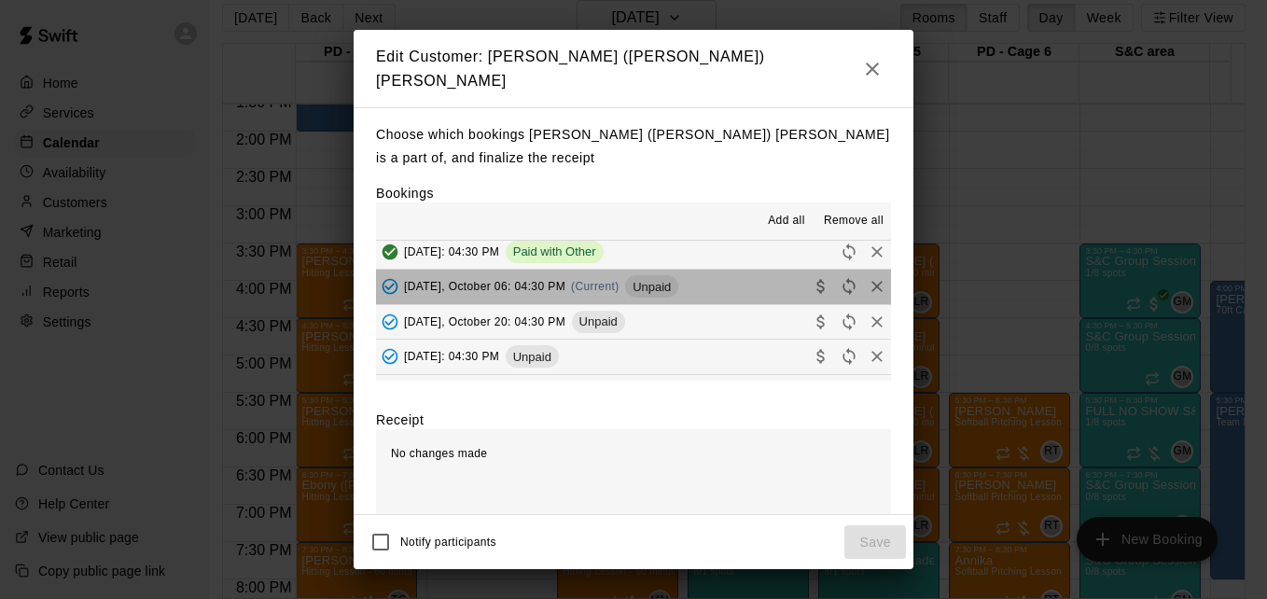
click at [725, 283] on button "[DATE], October 06: 04:30 PM (Current) Unpaid" at bounding box center [633, 287] width 515 height 35
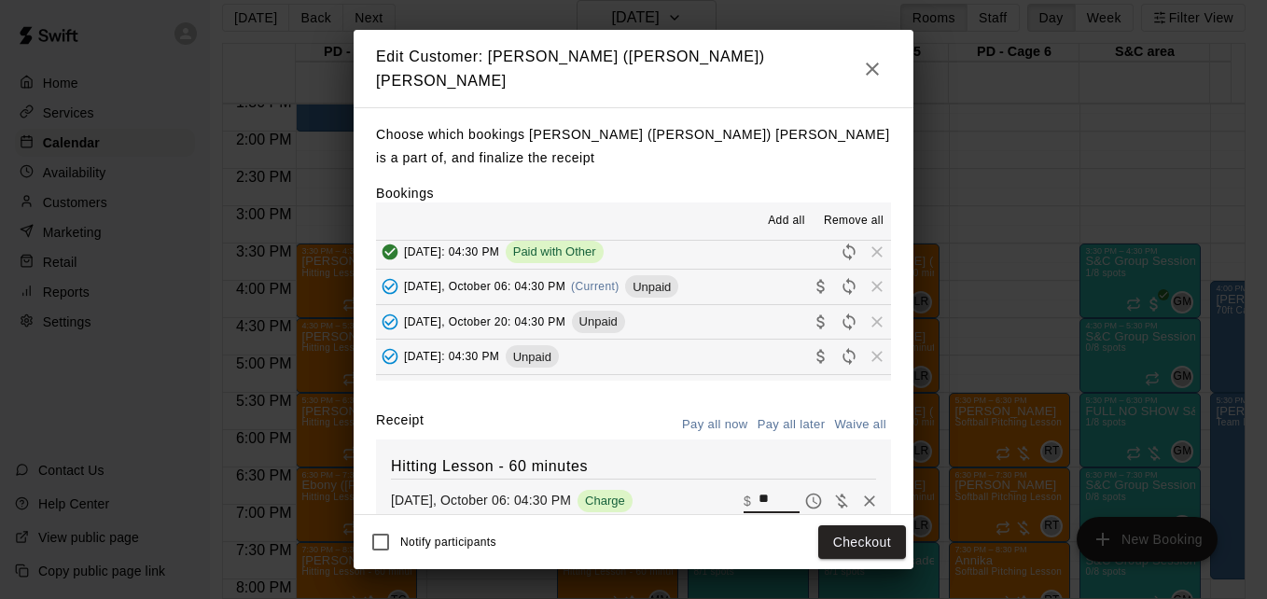
click at [758, 492] on input "**" at bounding box center [778, 501] width 41 height 24
type input "*"
type input "***"
click at [850, 543] on button "Checkout" at bounding box center [862, 542] width 88 height 35
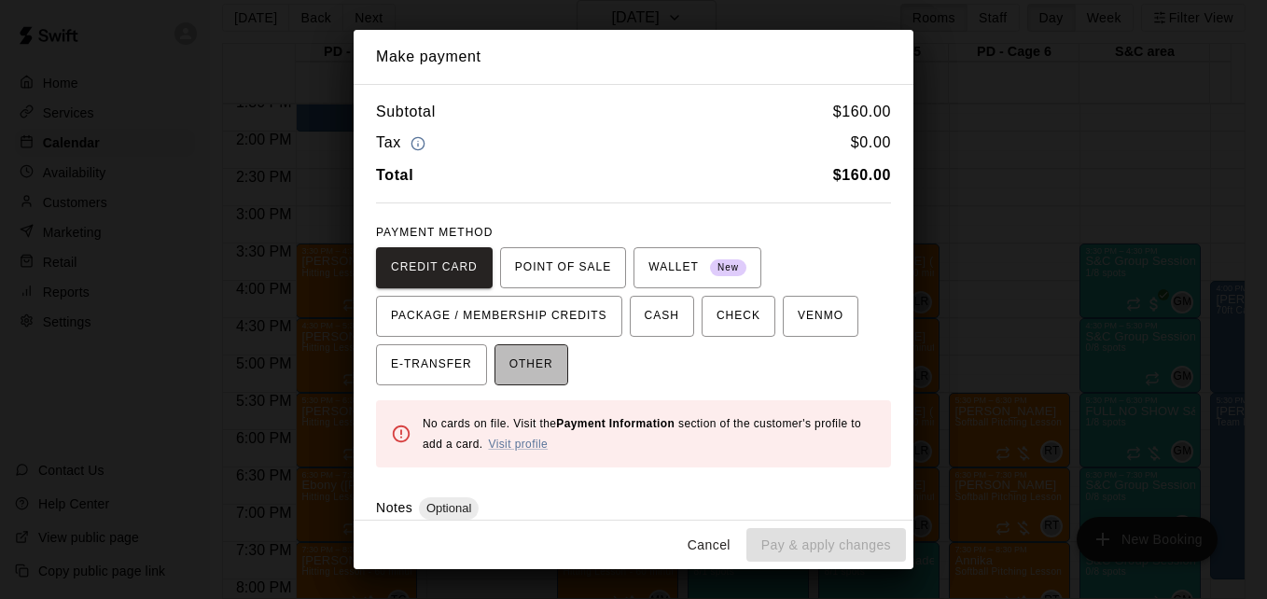
click at [524, 355] on span "OTHER" at bounding box center [531, 365] width 44 height 30
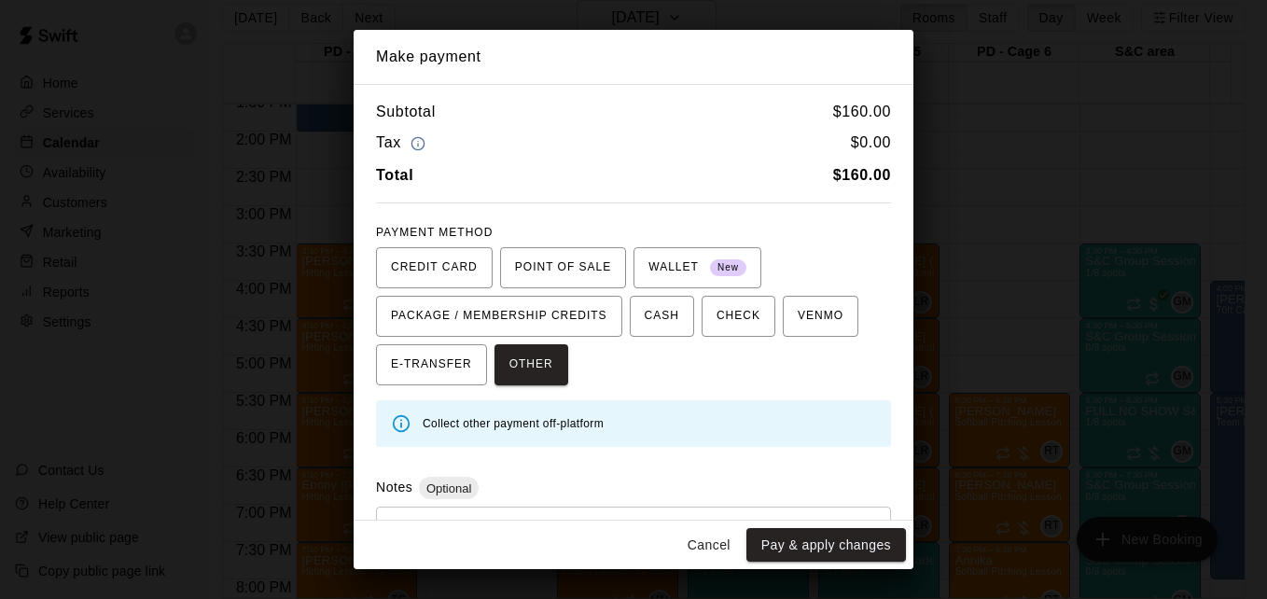
click at [539, 511] on div "* ​" at bounding box center [633, 550] width 515 height 87
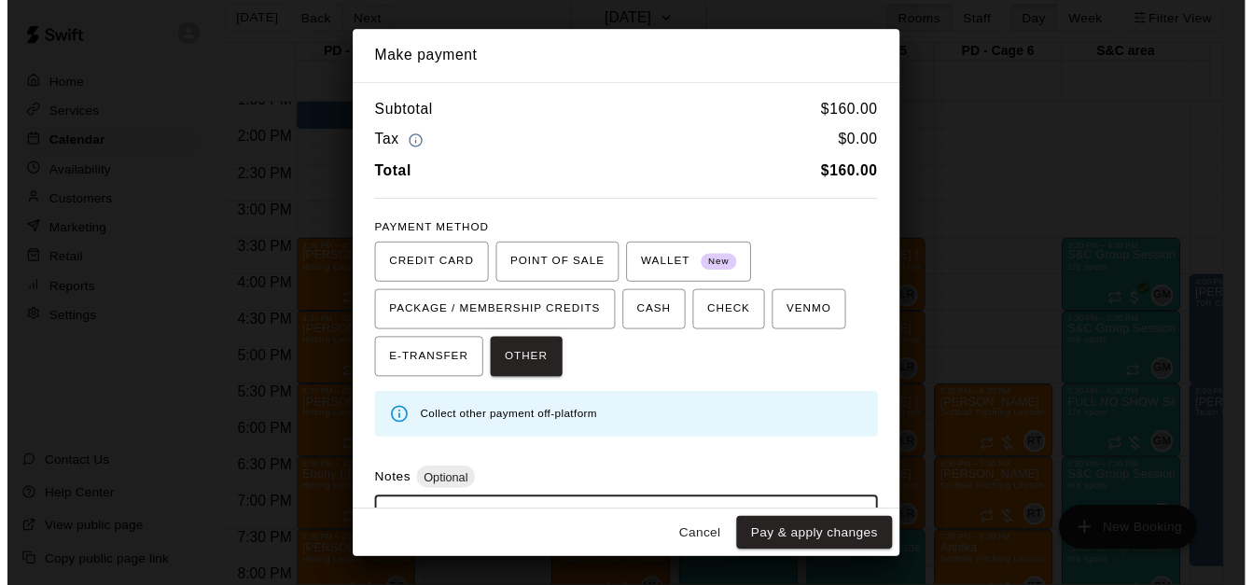
scroll to position [89, 0]
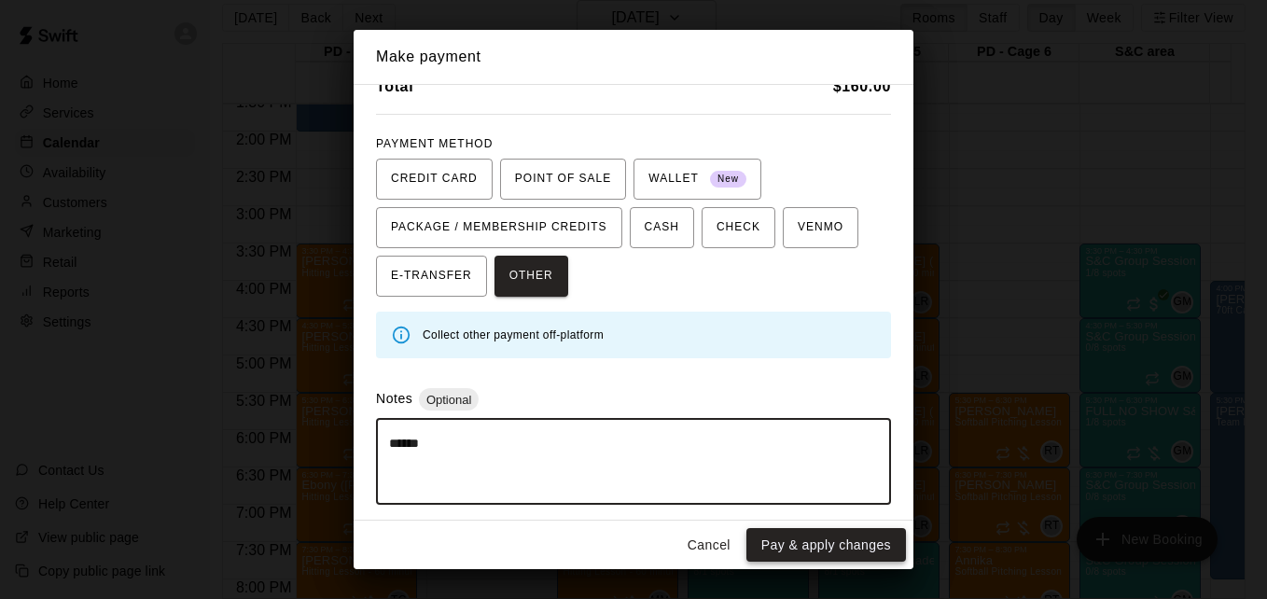
type textarea "******"
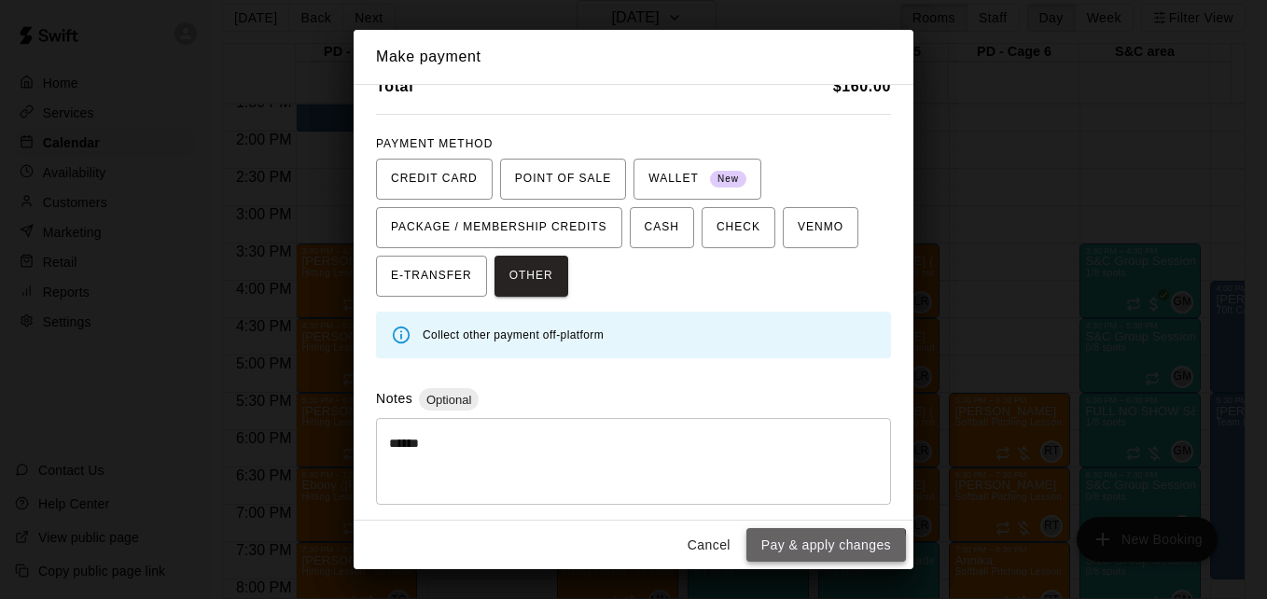
click at [796, 550] on button "Pay & apply changes" at bounding box center [826, 545] width 160 height 35
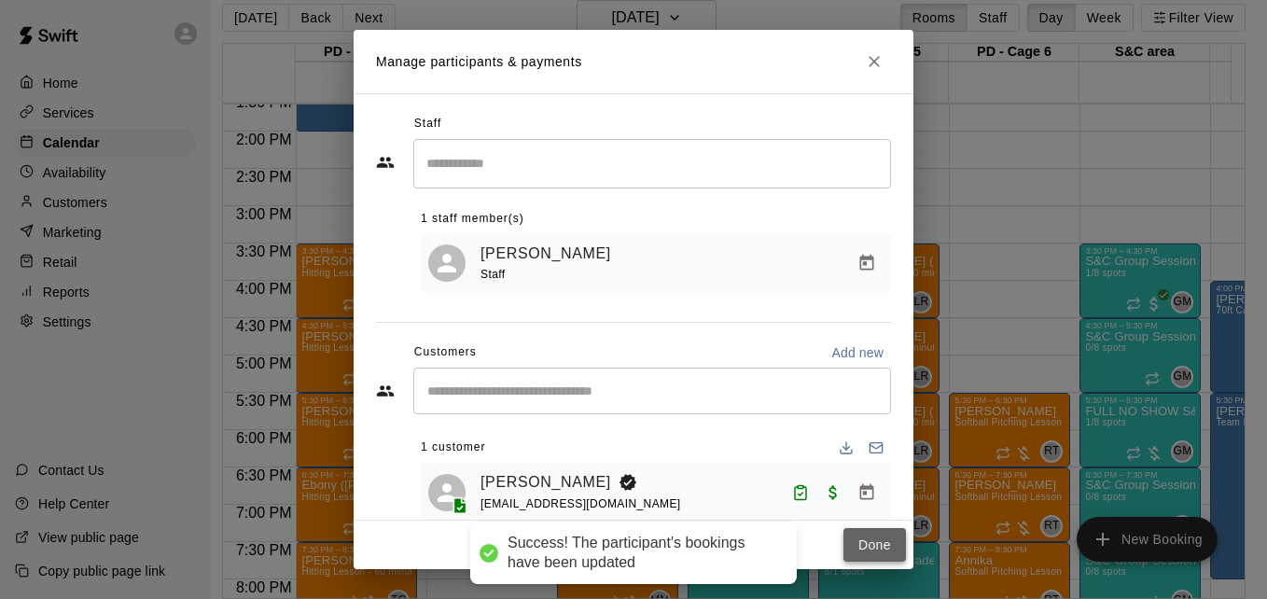
click at [866, 542] on button "Done" at bounding box center [874, 545] width 63 height 35
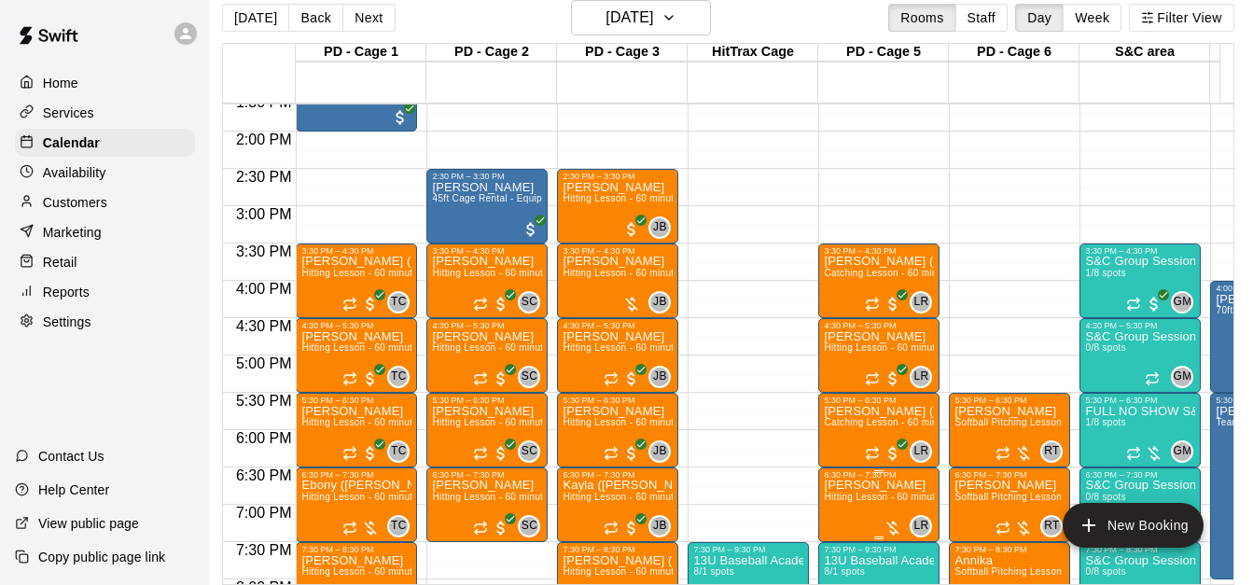
click at [866, 502] on span "Hitting Lesson - 60 minutes" at bounding box center [884, 497] width 121 height 10
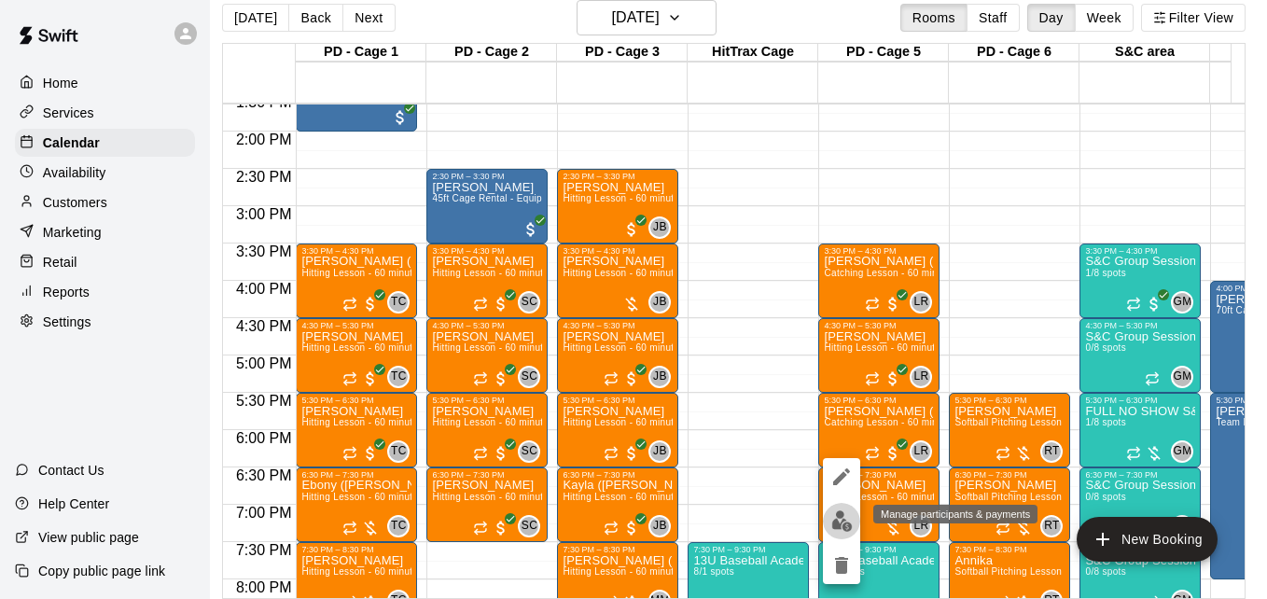
click at [832, 524] on img "edit" at bounding box center [841, 520] width 21 height 21
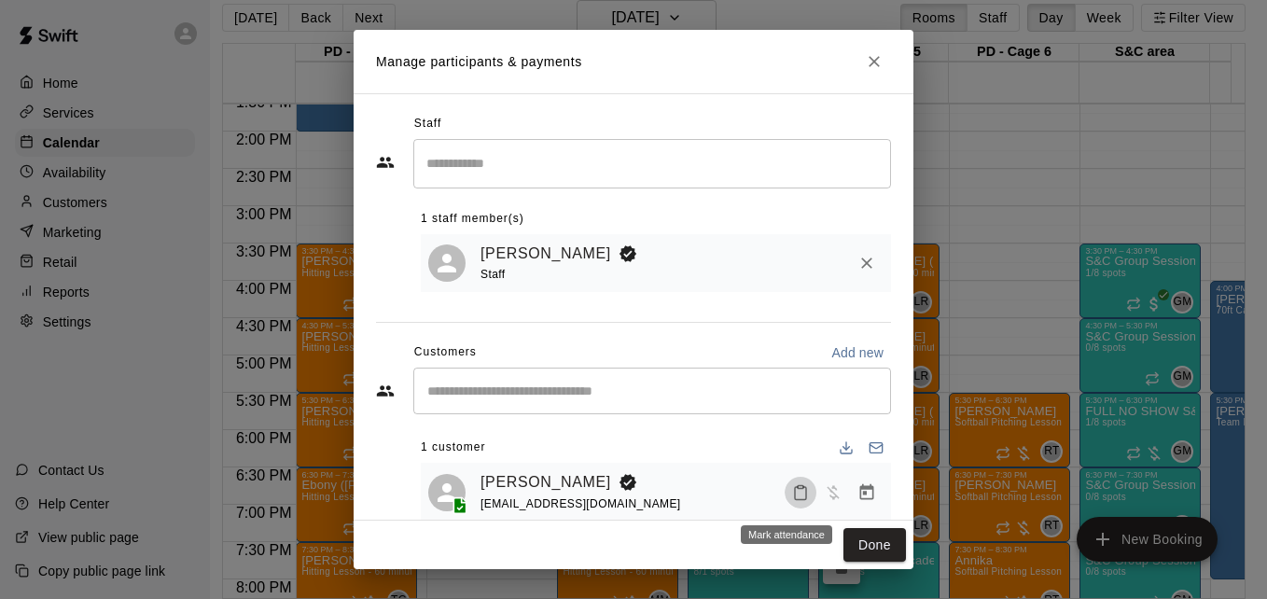
click at [792, 494] on icon "Mark attendance" at bounding box center [800, 492] width 17 height 17
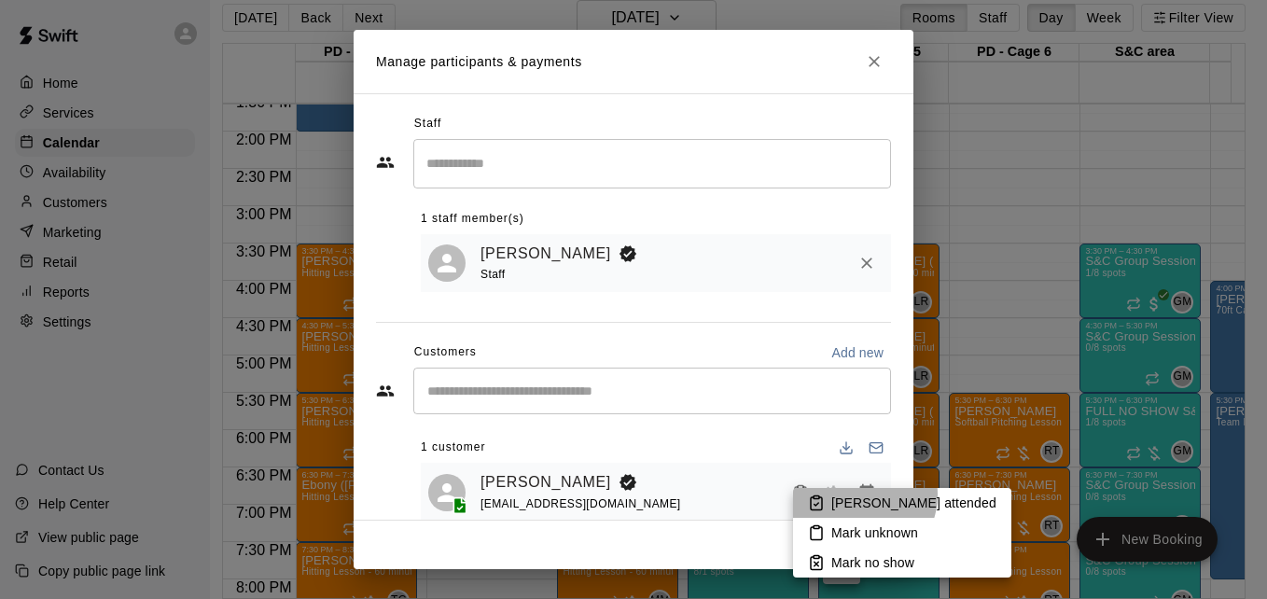
click at [856, 494] on p "[PERSON_NAME] attended" at bounding box center [913, 503] width 165 height 19
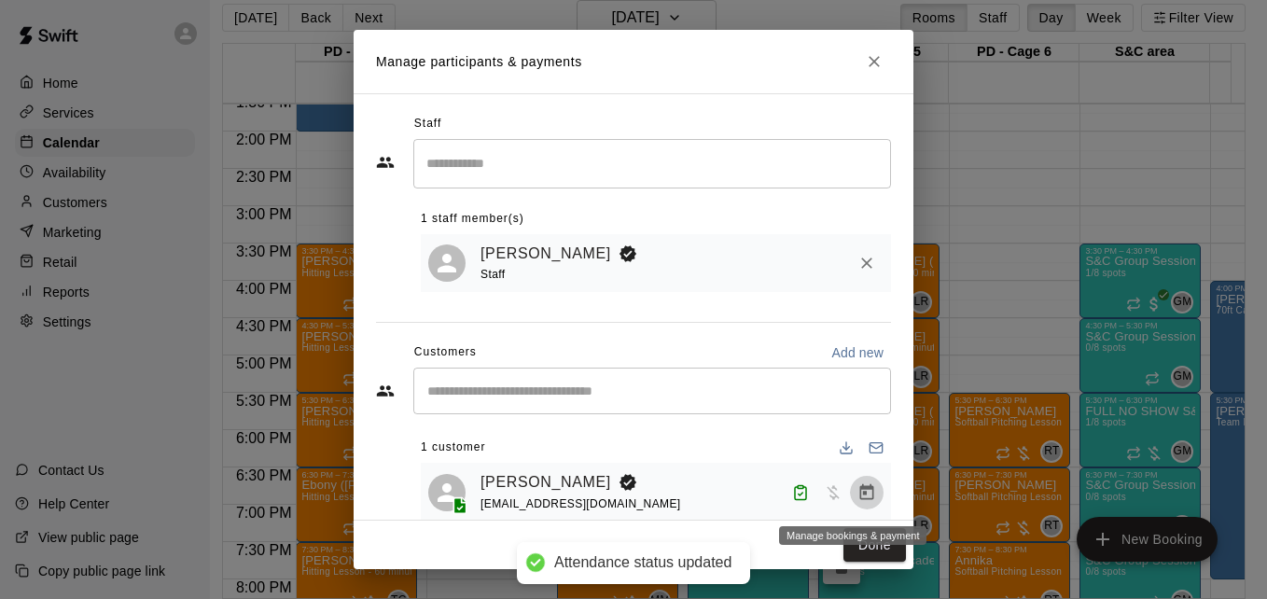
click at [857, 494] on icon "Manage bookings & payment" at bounding box center [866, 492] width 19 height 19
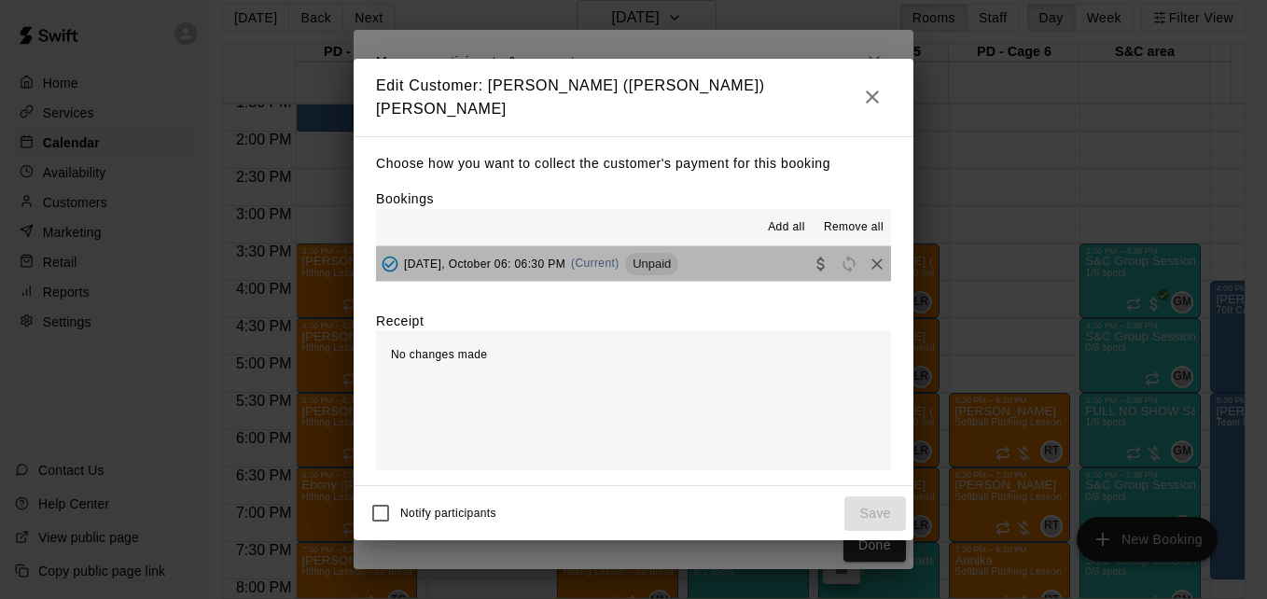
click at [731, 266] on button "[DATE], October 06: 06:30 PM (Current) Unpaid" at bounding box center [633, 263] width 515 height 35
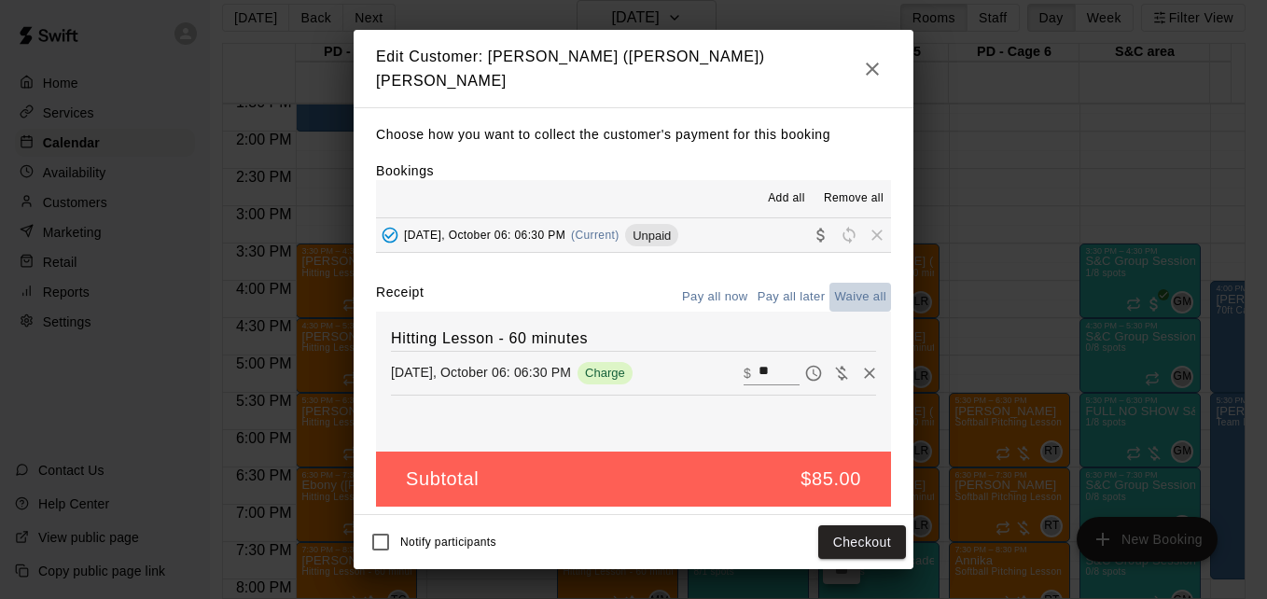
click at [869, 292] on button "Waive all" at bounding box center [860, 297] width 62 height 29
type input "*"
click at [878, 534] on button "Save" at bounding box center [875, 542] width 62 height 35
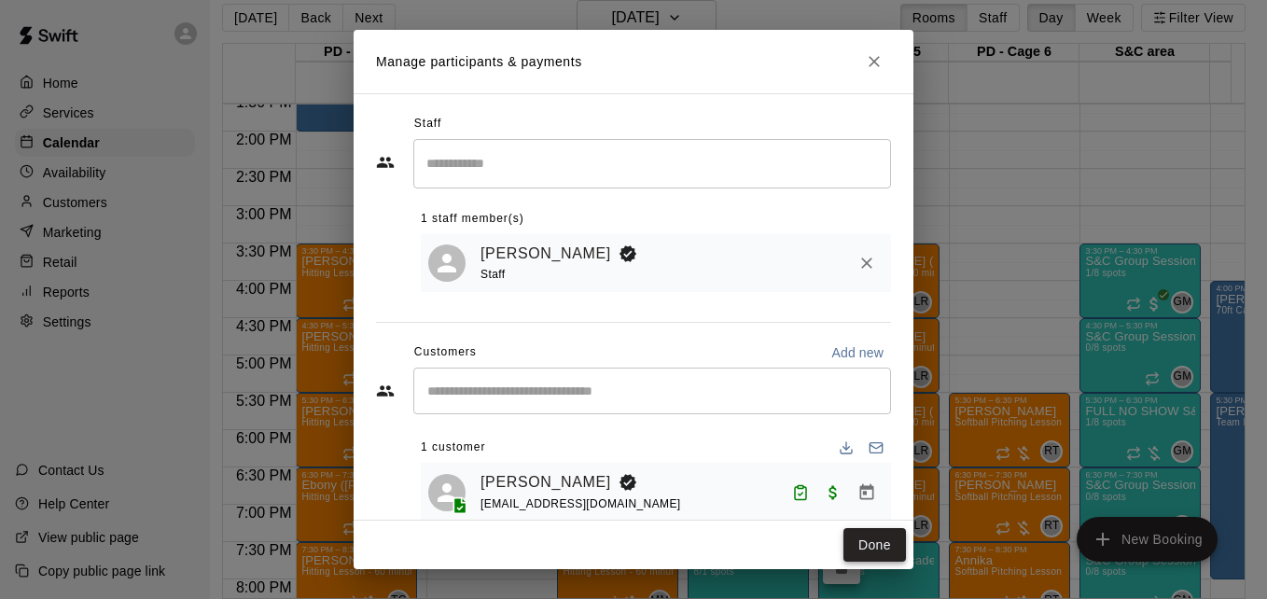
click at [893, 544] on button "Done" at bounding box center [874, 545] width 63 height 35
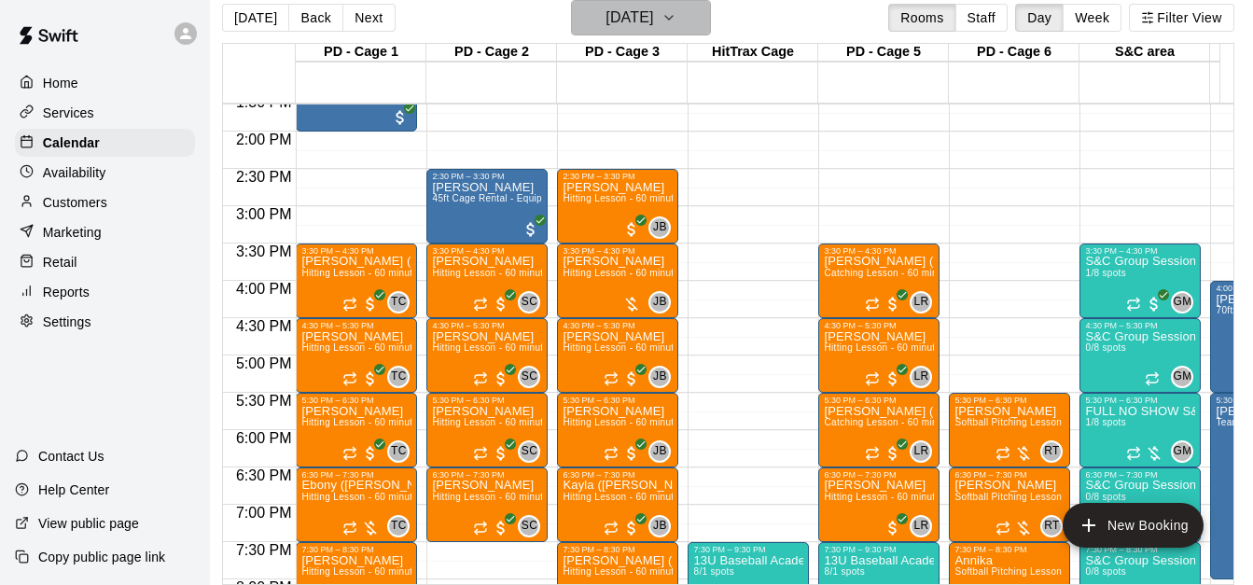
click at [685, 18] on button "[DATE]" at bounding box center [641, 17] width 140 height 35
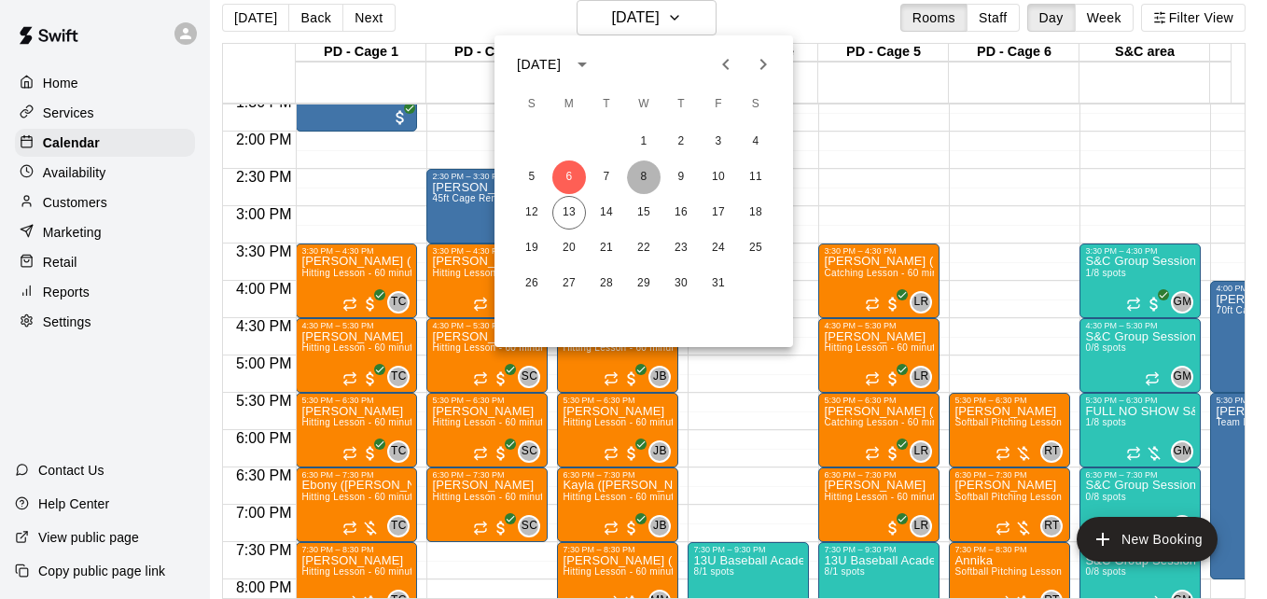
click at [646, 179] on button "8" at bounding box center [644, 177] width 34 height 34
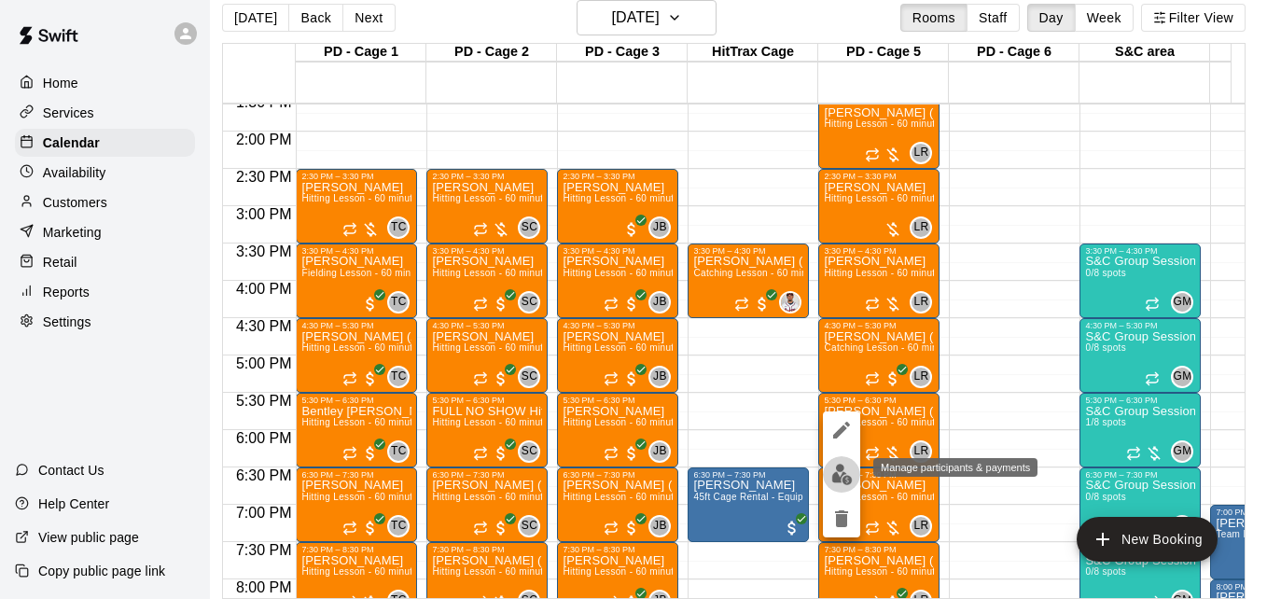
click at [840, 470] on img "edit" at bounding box center [841, 474] width 21 height 21
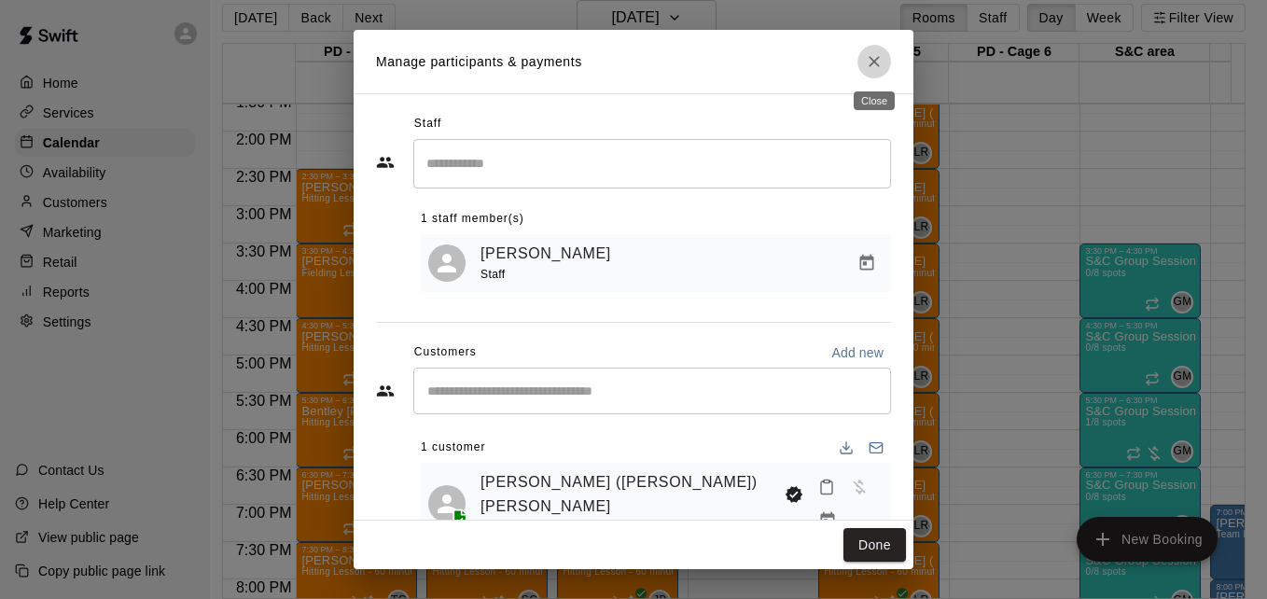
click at [870, 64] on icon "Close" at bounding box center [874, 61] width 11 height 11
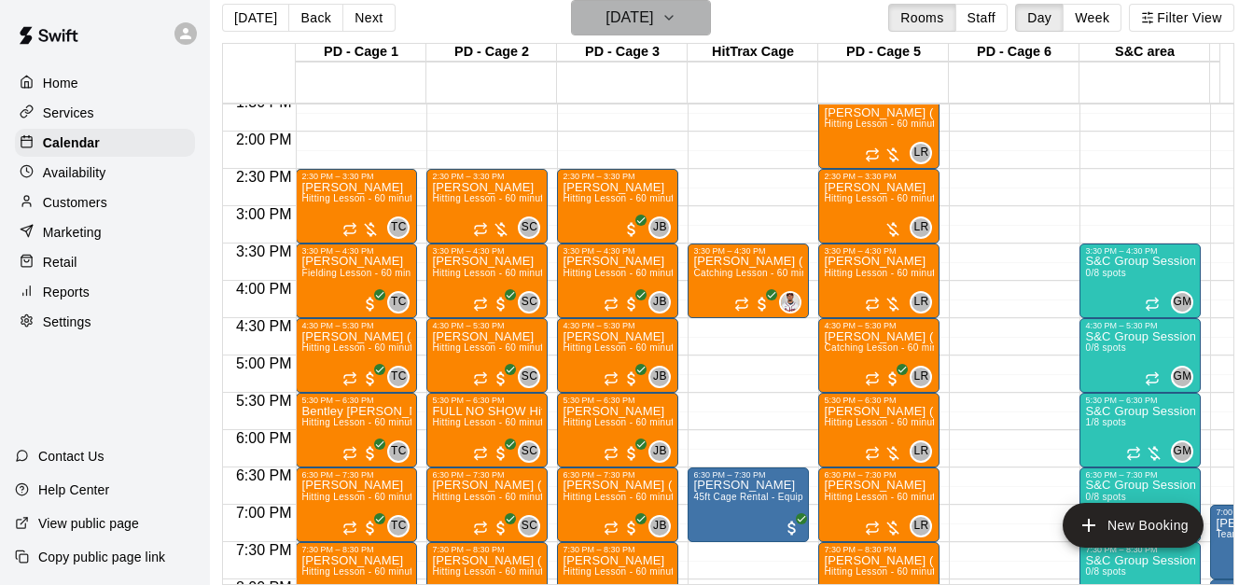
click at [676, 21] on icon "button" at bounding box center [668, 18] width 15 height 22
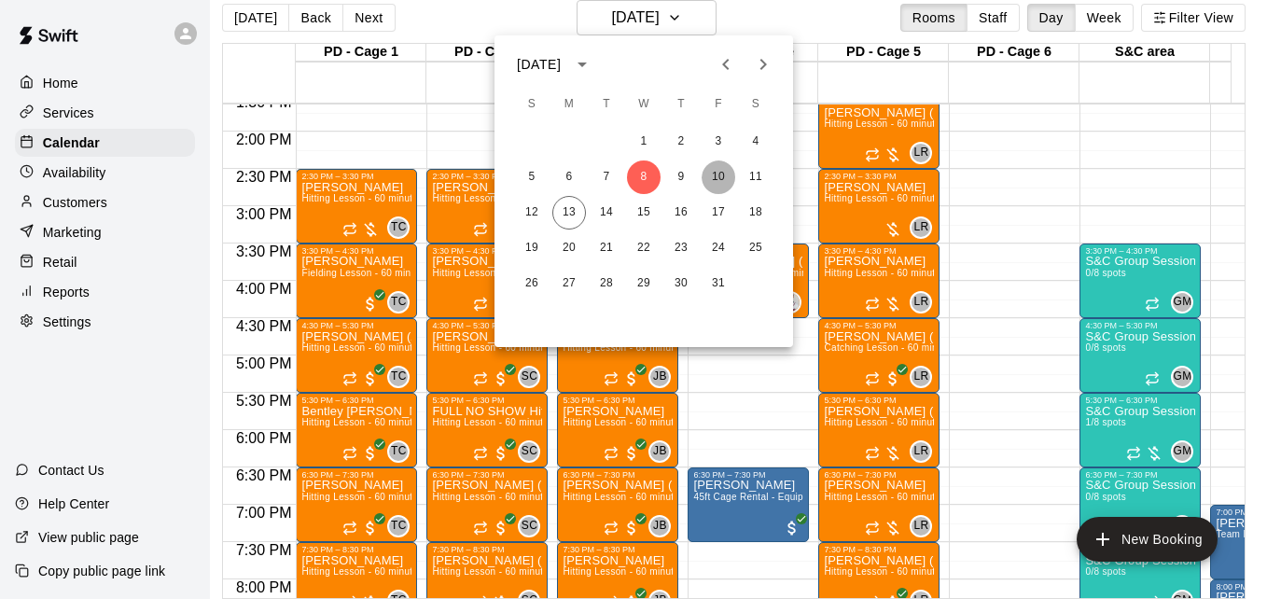
click at [716, 172] on button "10" at bounding box center [719, 177] width 34 height 34
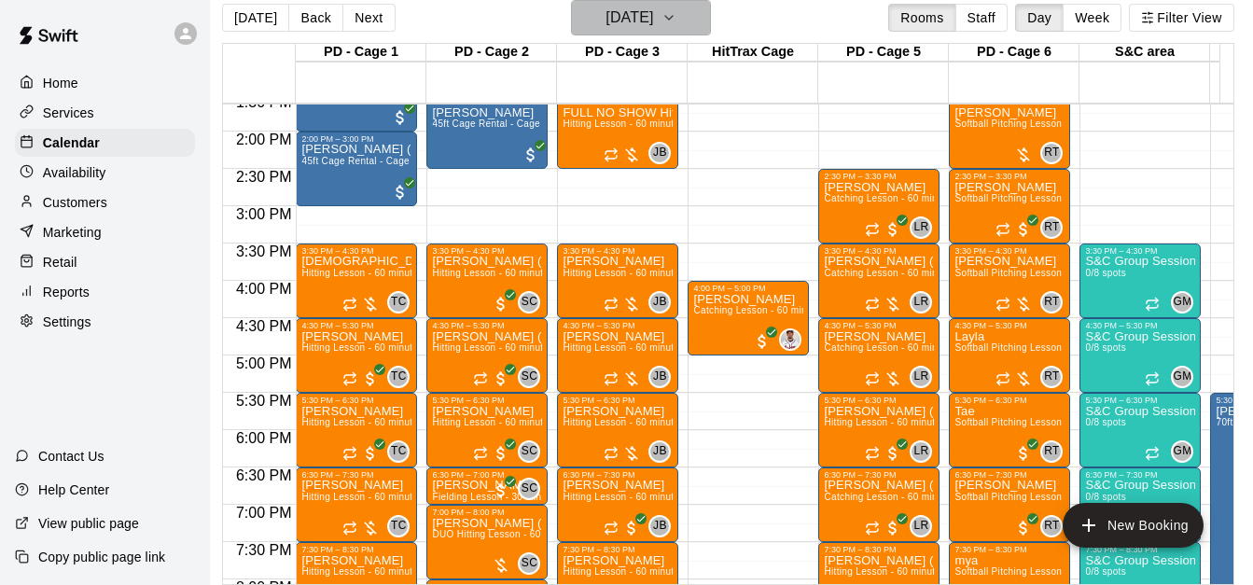
click at [673, 16] on icon "button" at bounding box center [668, 18] width 7 height 4
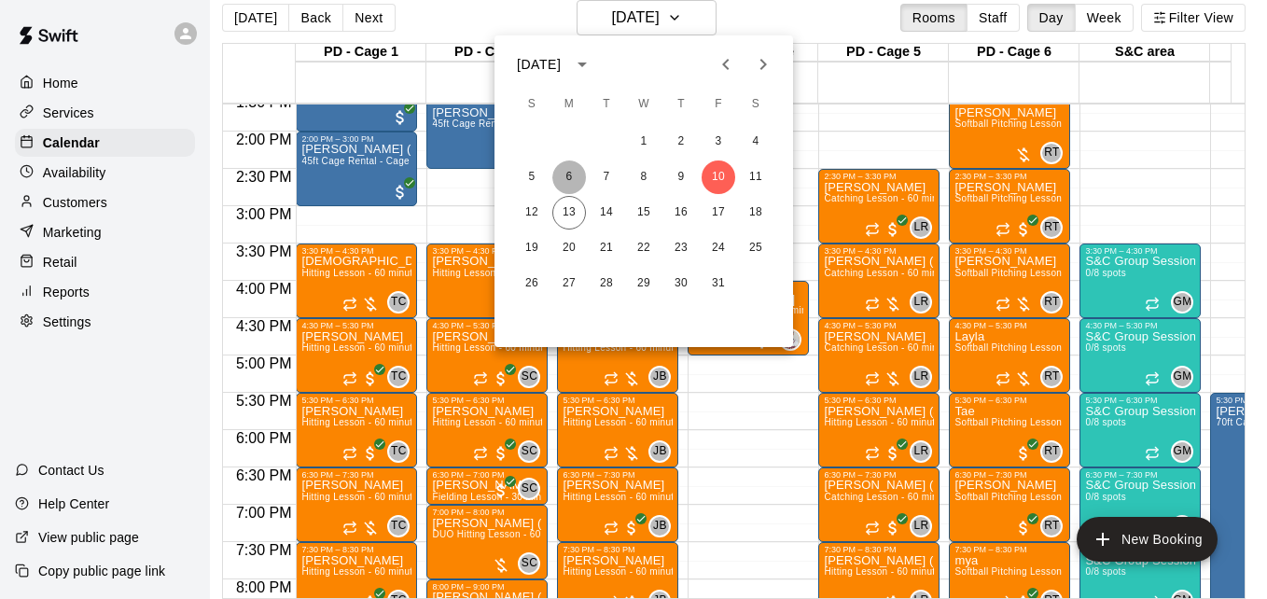
click at [575, 173] on button "6" at bounding box center [569, 177] width 34 height 34
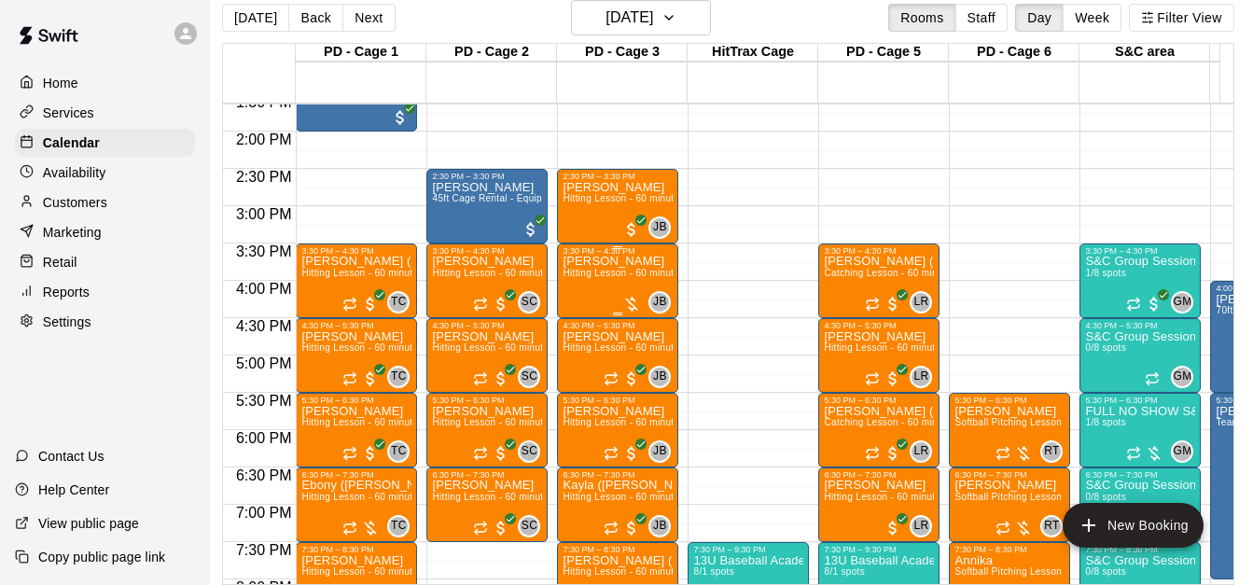
click at [599, 278] on span "Hitting Lesson - 60 minutes" at bounding box center [623, 273] width 121 height 10
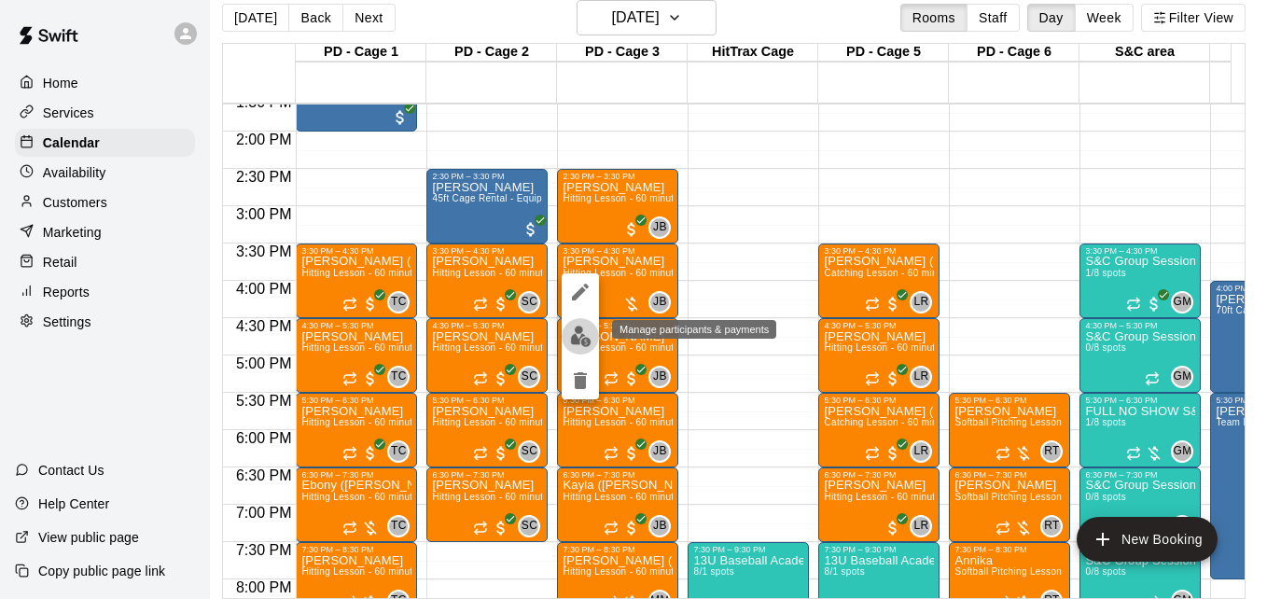
click at [577, 335] on img "edit" at bounding box center [580, 336] width 21 height 21
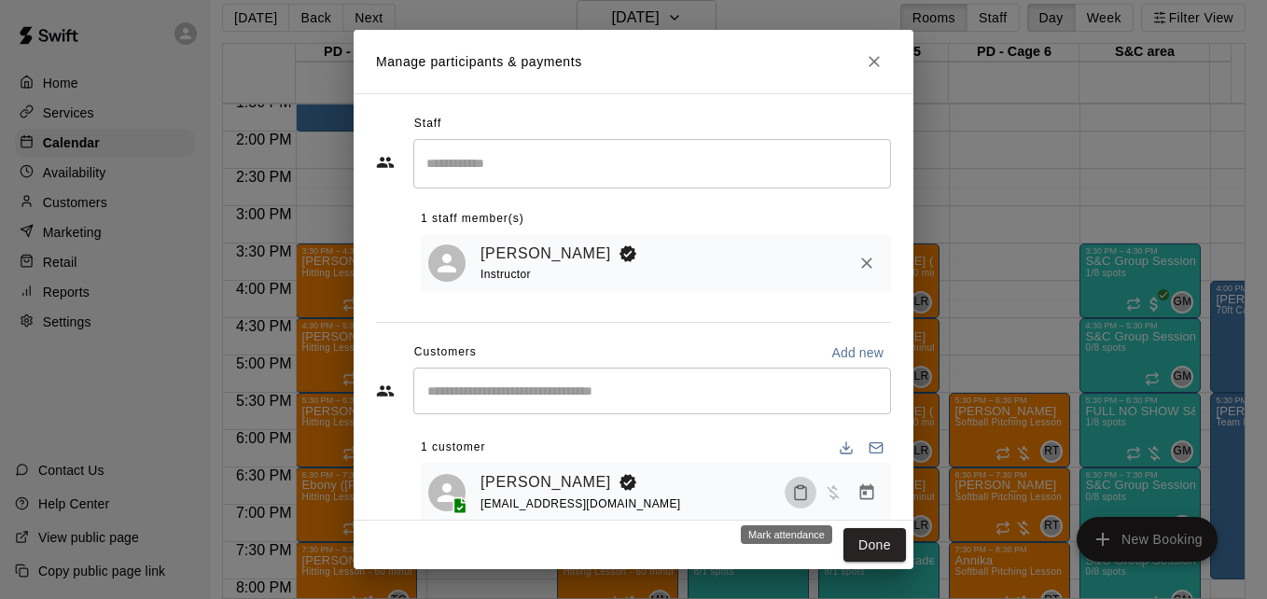
click at [785, 507] on button "Mark attendance" at bounding box center [801, 493] width 32 height 32
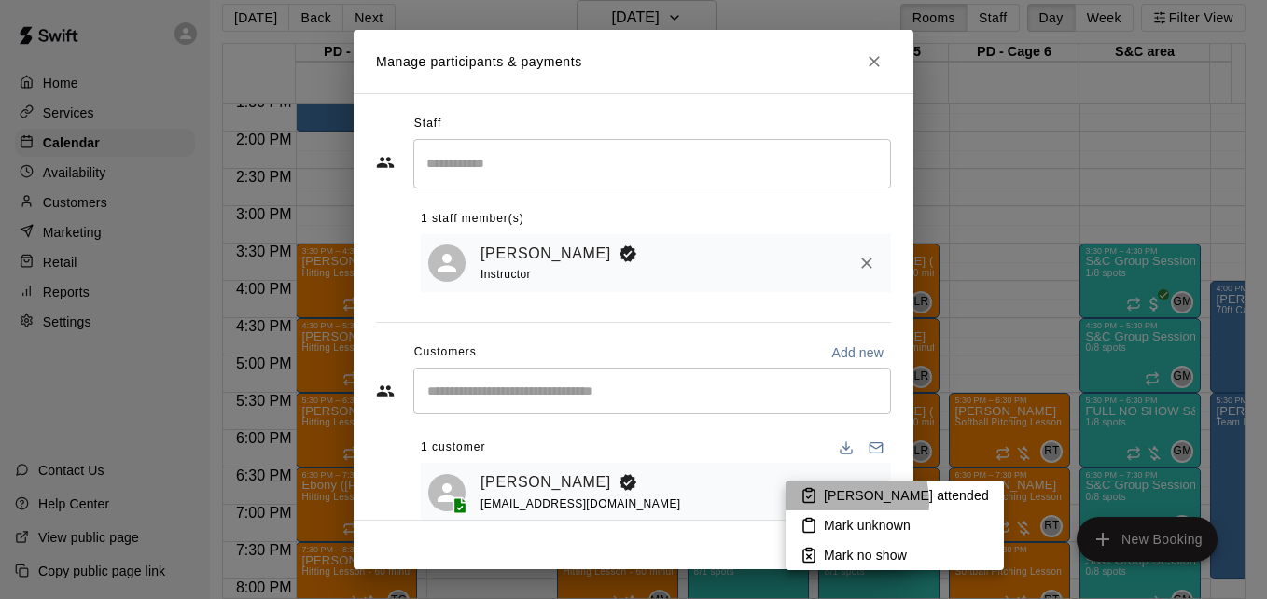
click at [837, 502] on p "[PERSON_NAME] attended" at bounding box center [906, 495] width 165 height 19
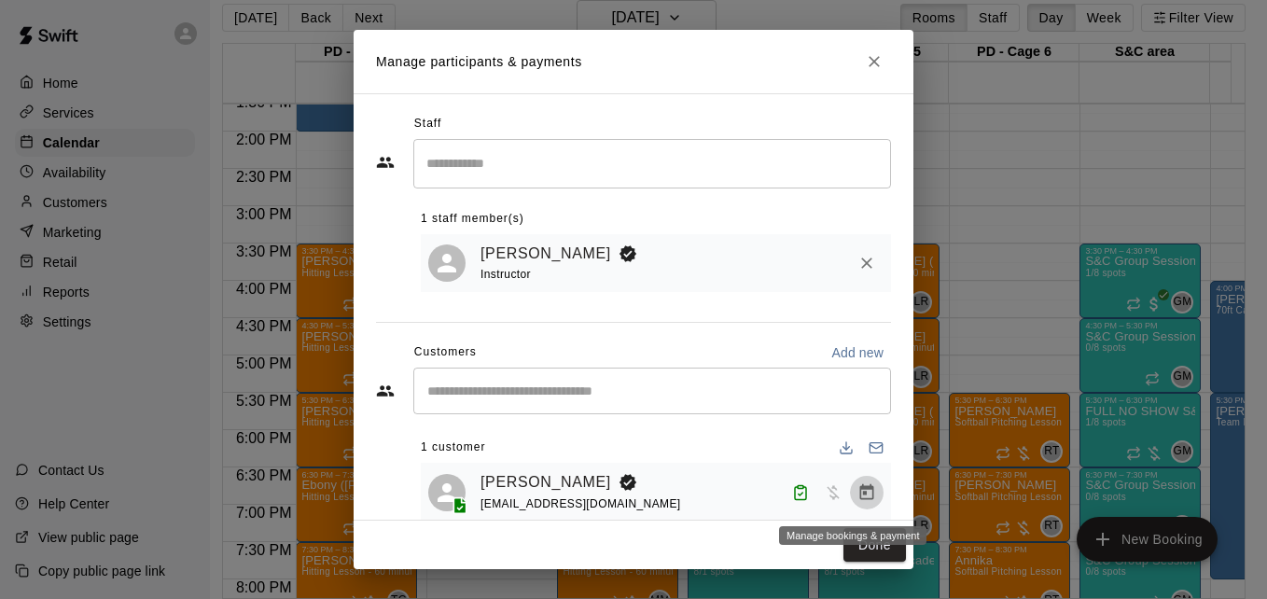
click at [860, 498] on icon "Manage bookings & payment" at bounding box center [867, 491] width 14 height 16
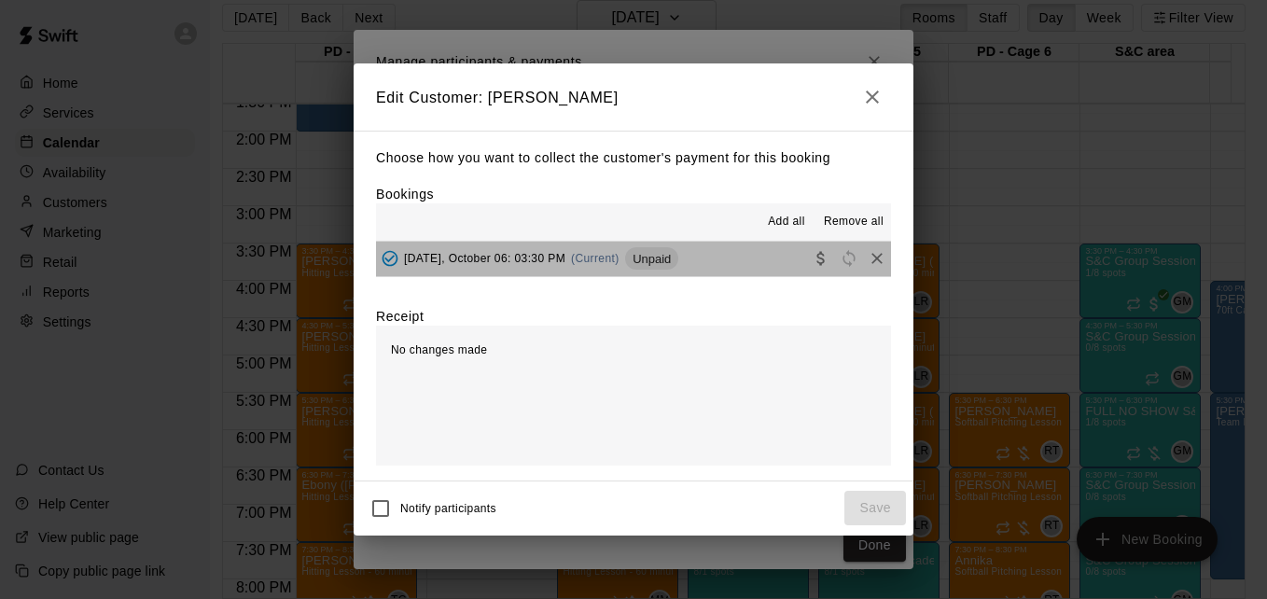
click at [718, 257] on button "[DATE], October 06: 03:30 PM (Current) Unpaid" at bounding box center [633, 259] width 515 height 35
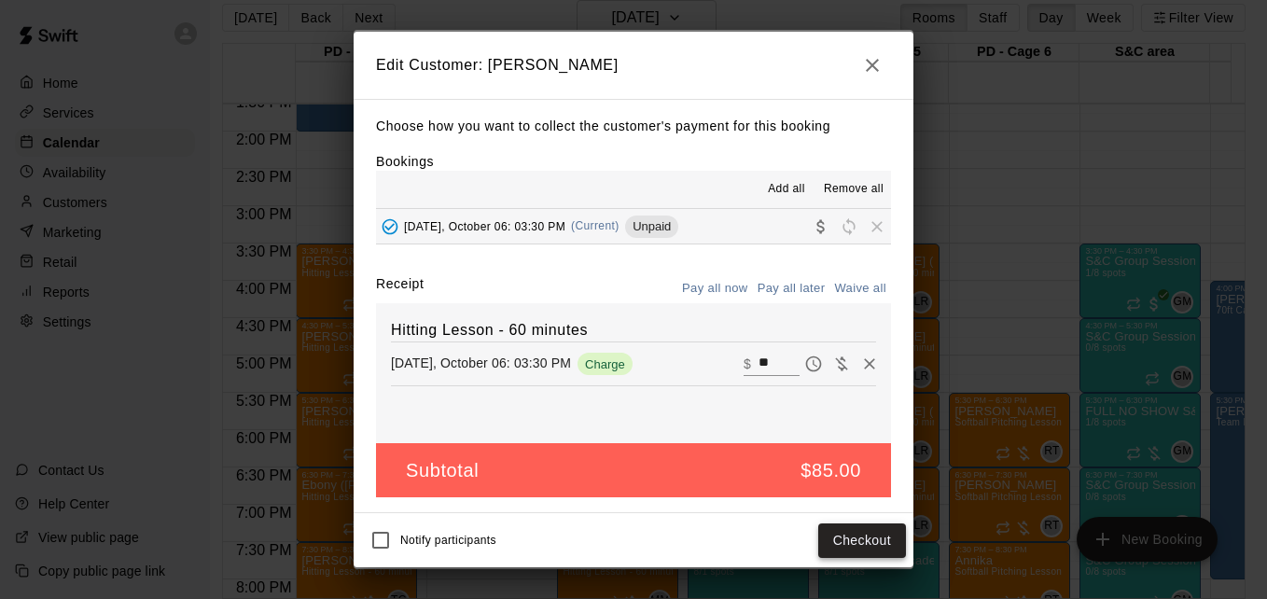
click at [870, 531] on button "Checkout" at bounding box center [862, 540] width 88 height 35
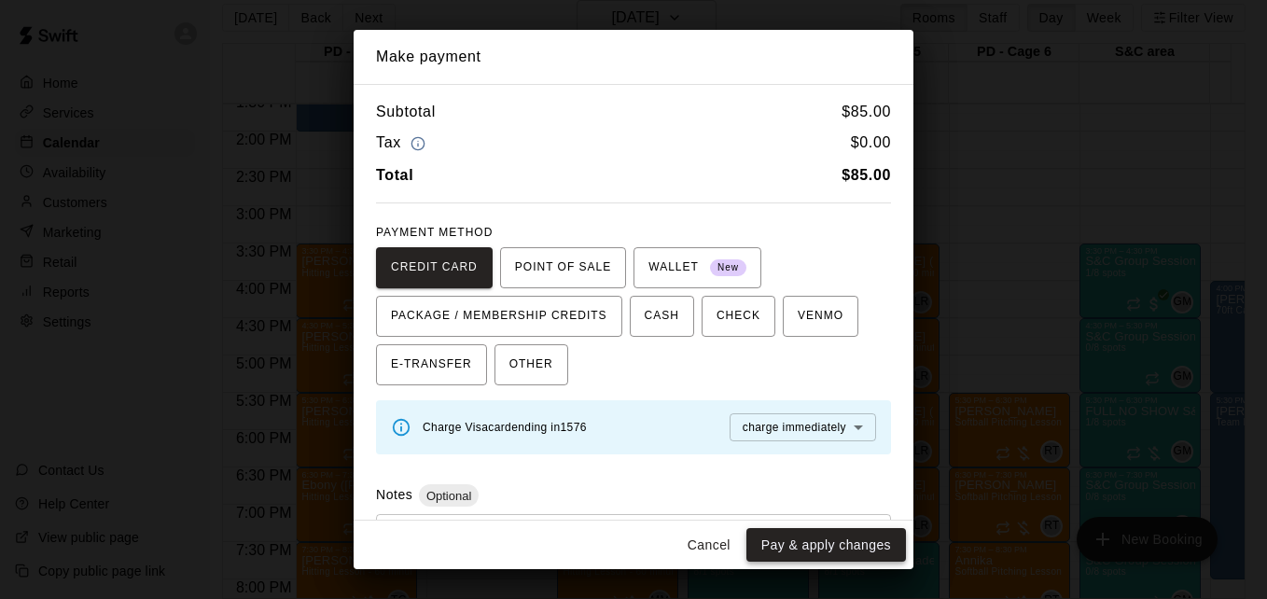
click at [852, 557] on button "Pay & apply changes" at bounding box center [826, 545] width 160 height 35
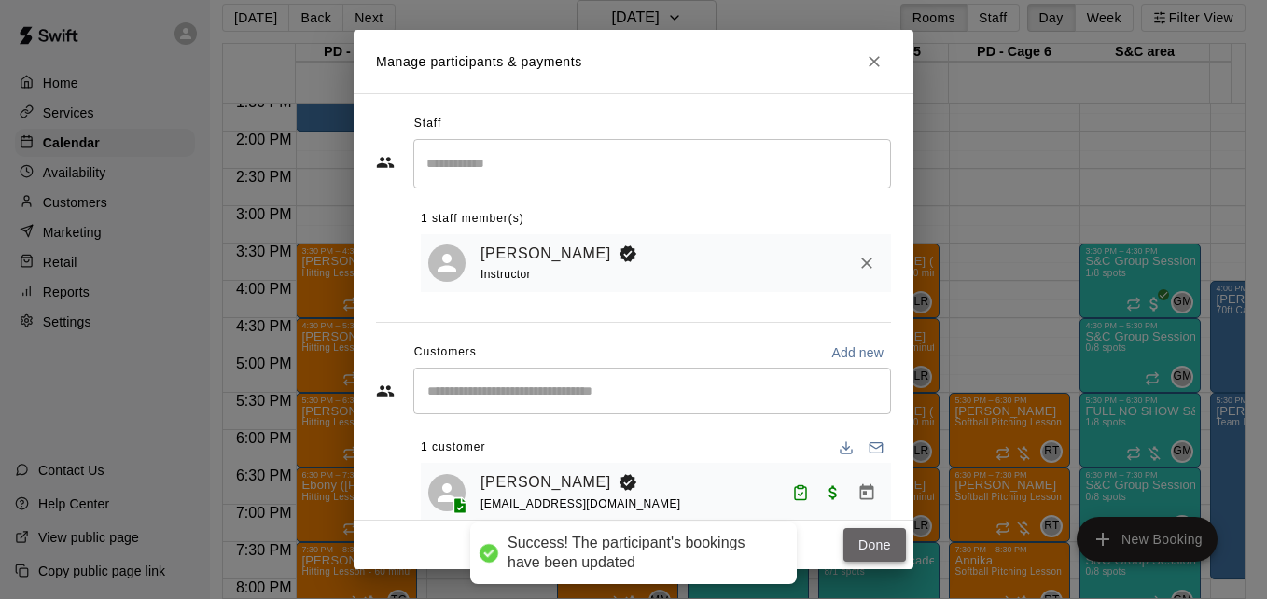
click at [872, 546] on button "Done" at bounding box center [874, 545] width 63 height 35
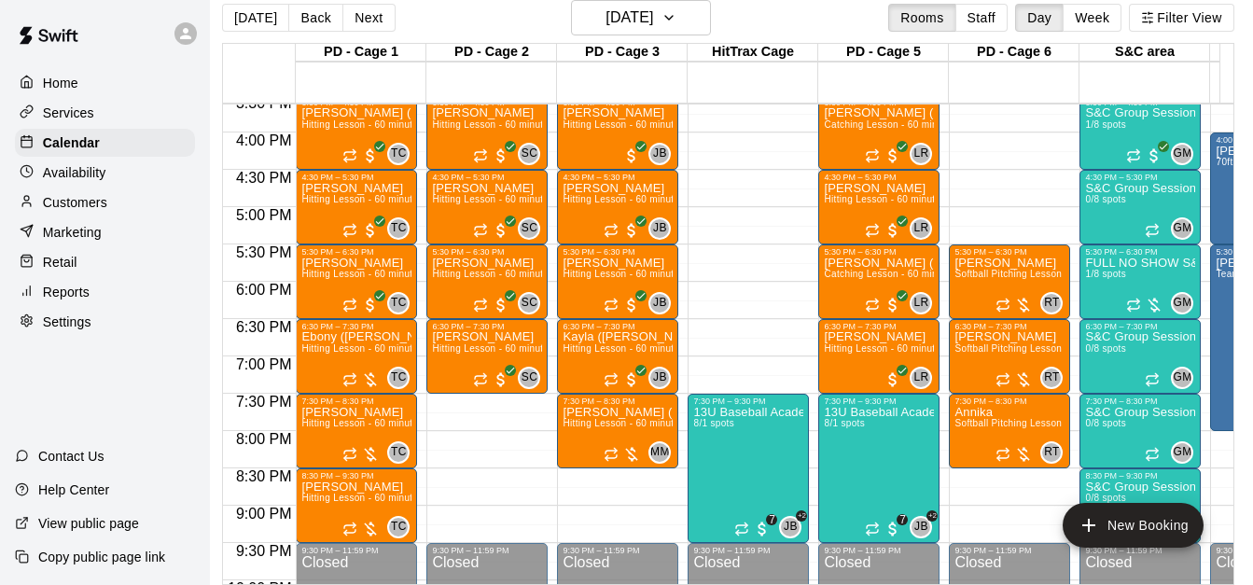
scroll to position [1167, 0]
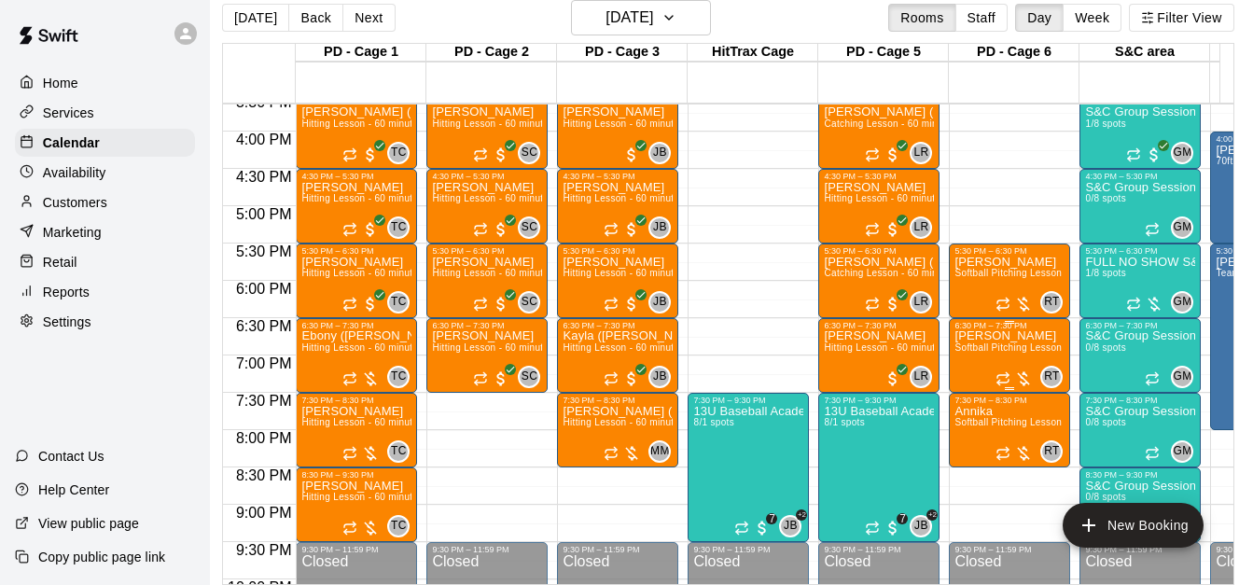
click at [991, 353] on span "Softball Pitching Lesson - 60 minutes" at bounding box center [1036, 347] width 165 height 10
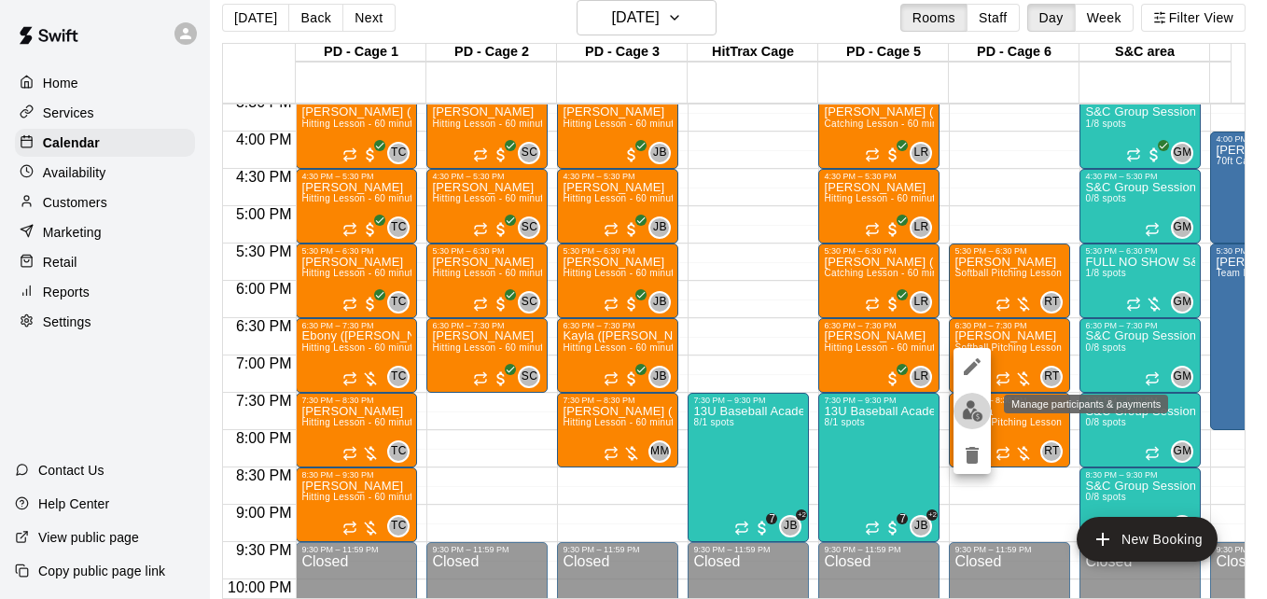
click at [972, 419] on img "edit" at bounding box center [972, 410] width 21 height 21
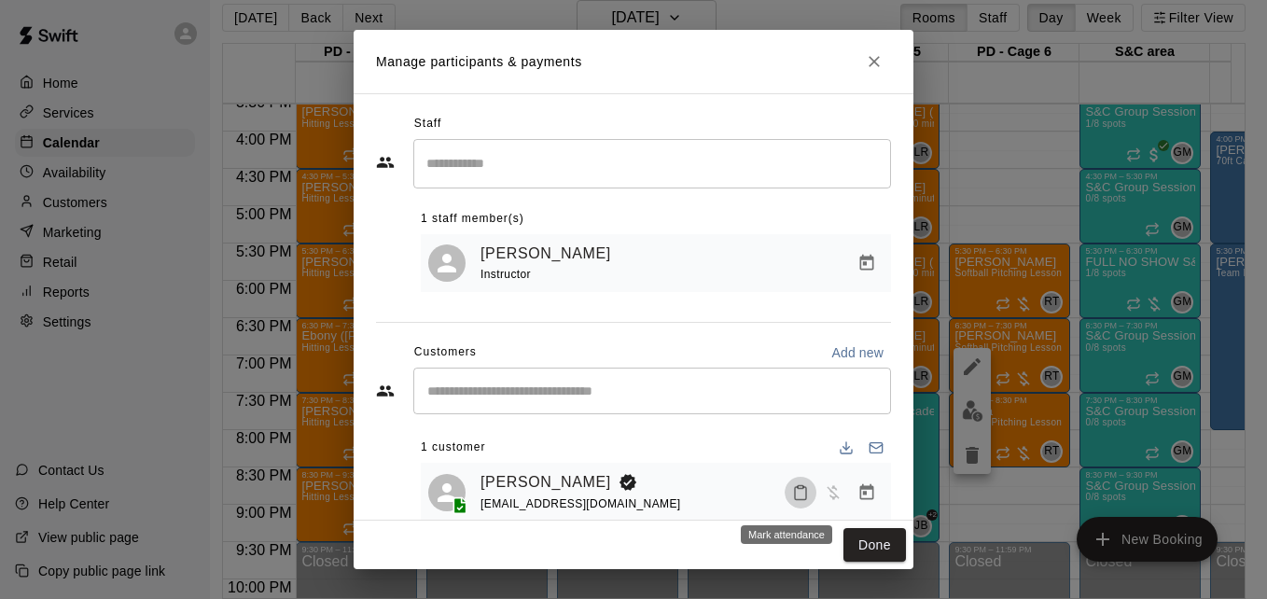
click at [792, 500] on icon "Mark attendance" at bounding box center [800, 492] width 17 height 17
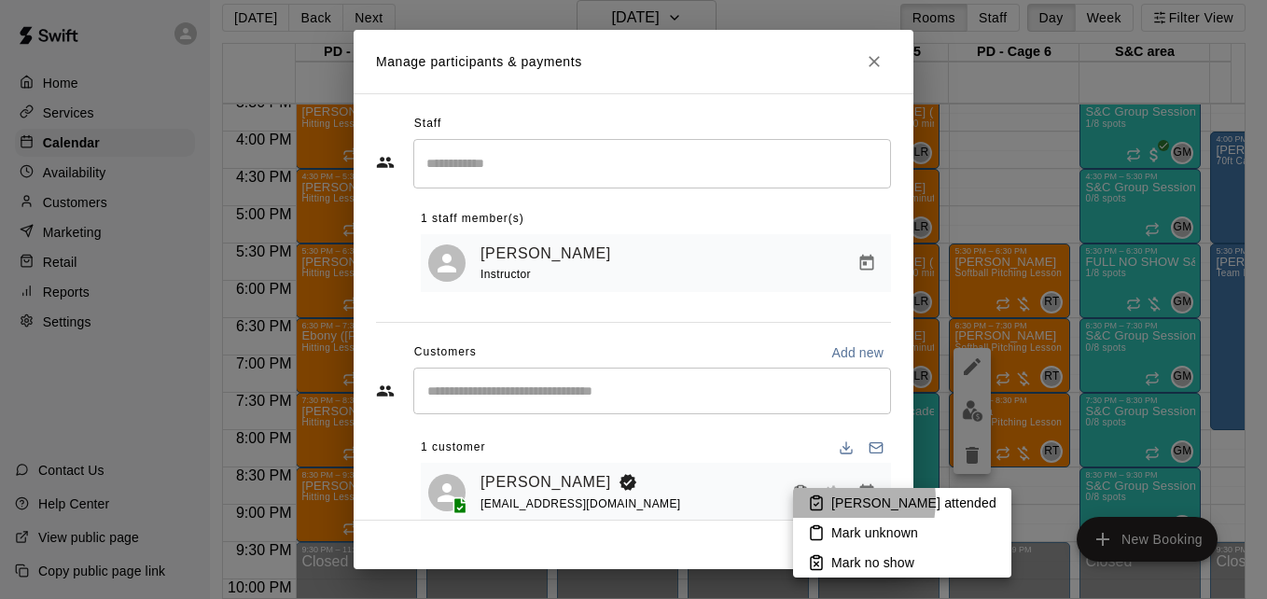
click at [824, 500] on icon at bounding box center [816, 502] width 17 height 17
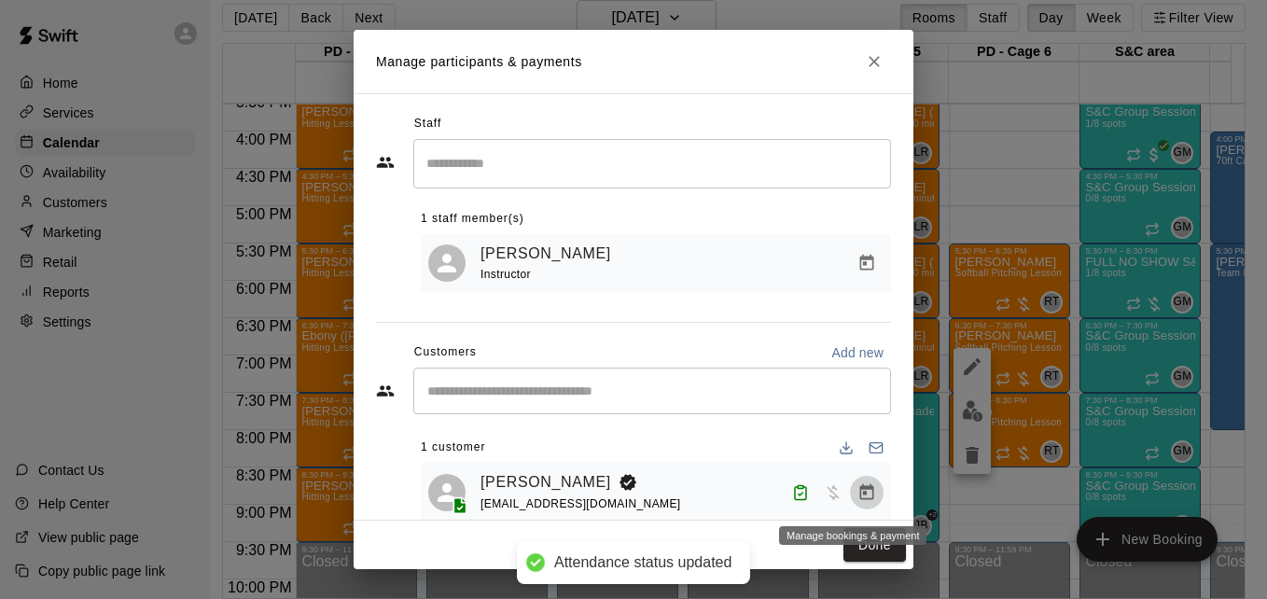
click at [860, 496] on icon "Manage bookings & payment" at bounding box center [867, 491] width 14 height 16
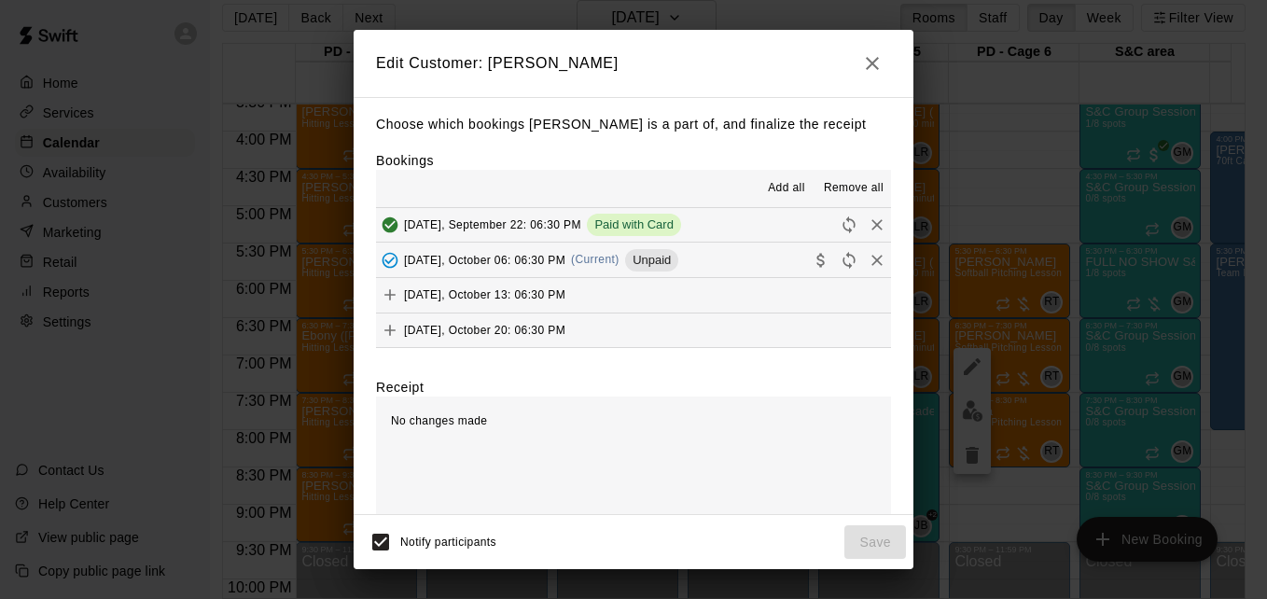
click at [710, 266] on button "[DATE], October 06: 06:30 PM (Current) Unpaid" at bounding box center [633, 260] width 515 height 35
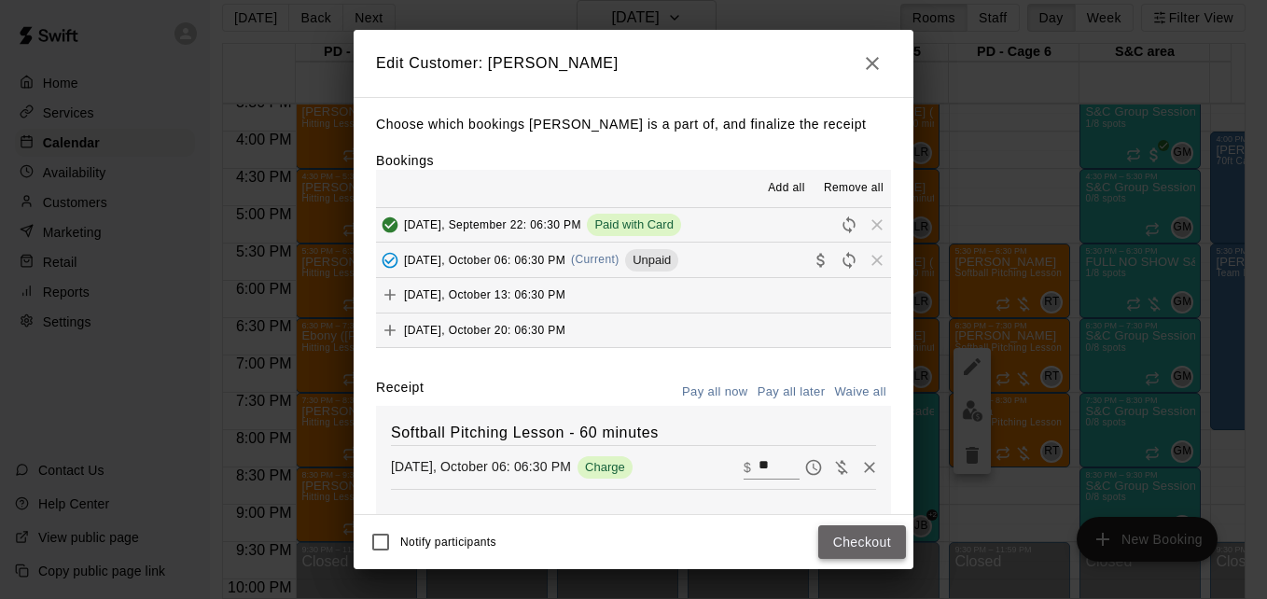
click at [834, 545] on button "Checkout" at bounding box center [862, 542] width 88 height 35
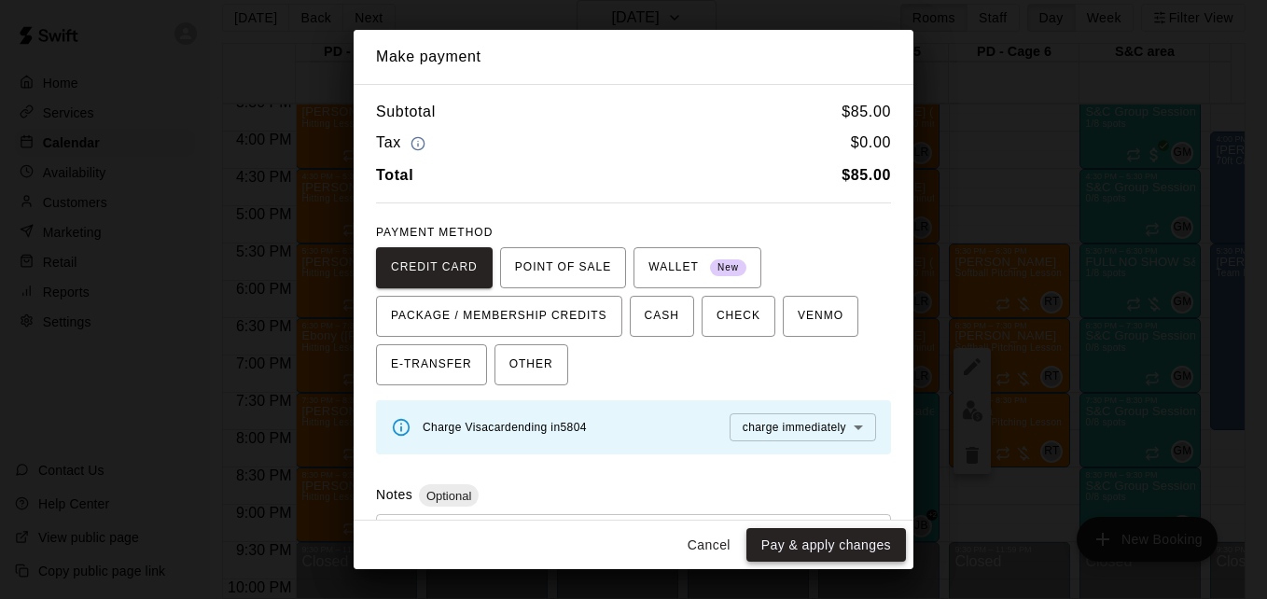
click at [814, 551] on button "Pay & apply changes" at bounding box center [826, 545] width 160 height 35
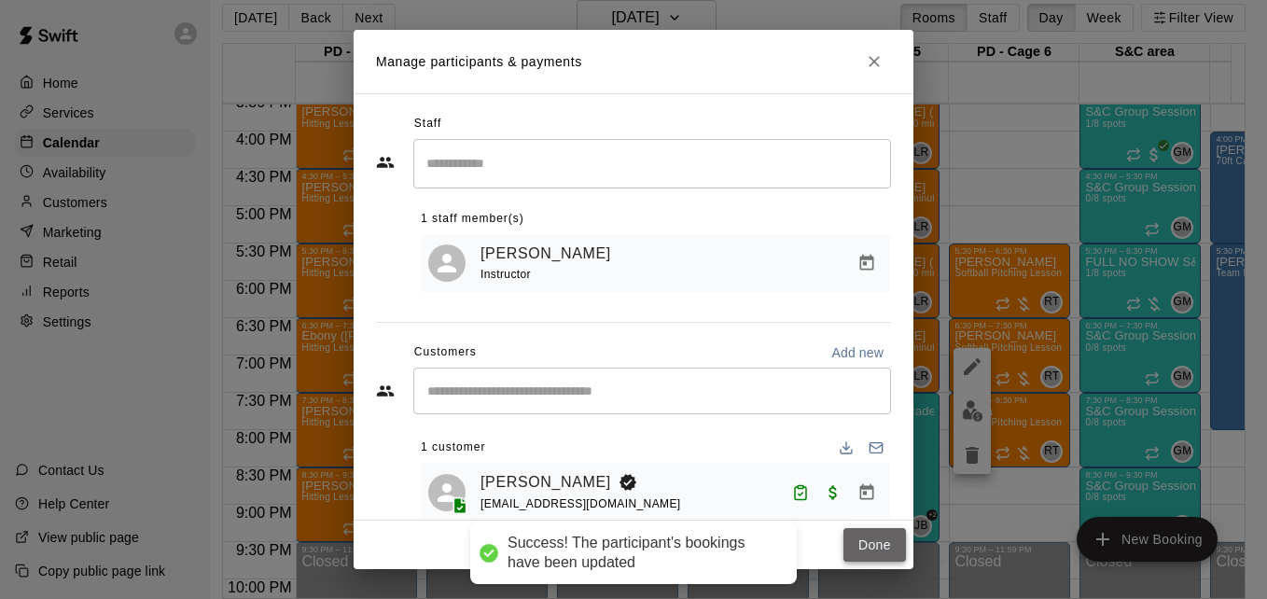
click at [877, 546] on button "Done" at bounding box center [874, 545] width 63 height 35
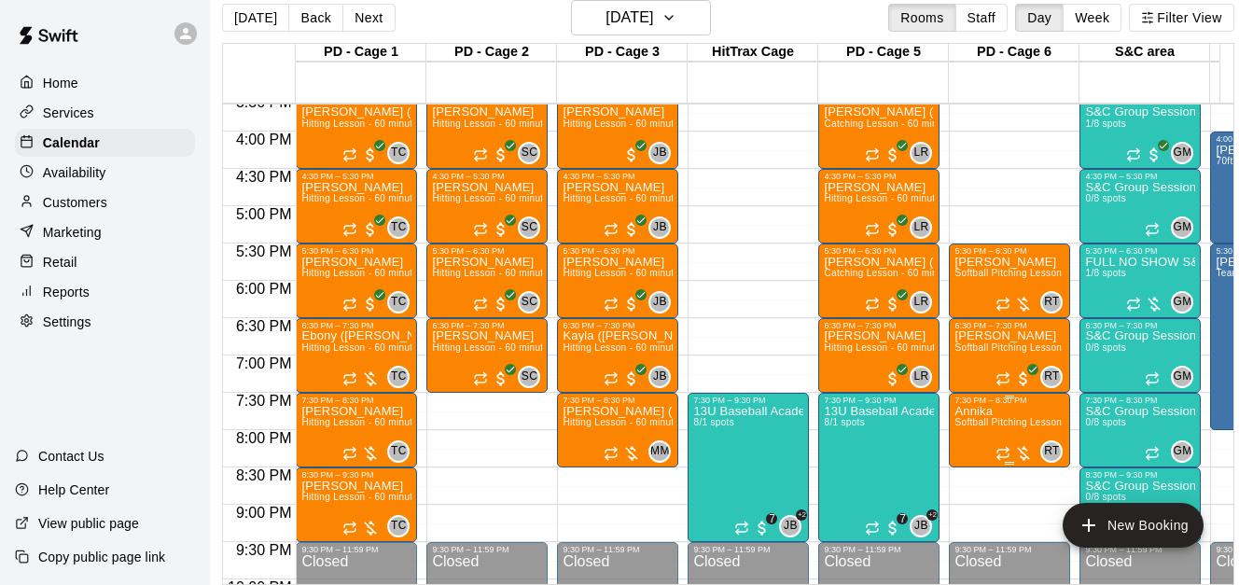
click at [1000, 427] on span "Softball Pitching Lesson - 60 minutes" at bounding box center [1036, 422] width 165 height 10
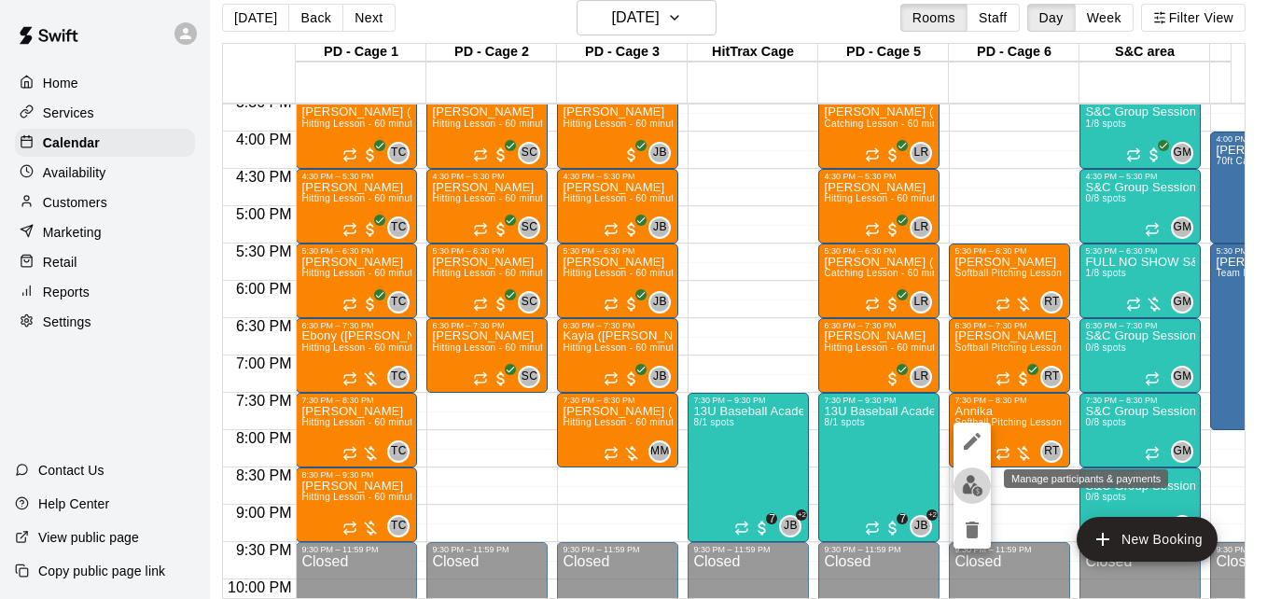
click at [969, 482] on img "edit" at bounding box center [972, 485] width 21 height 21
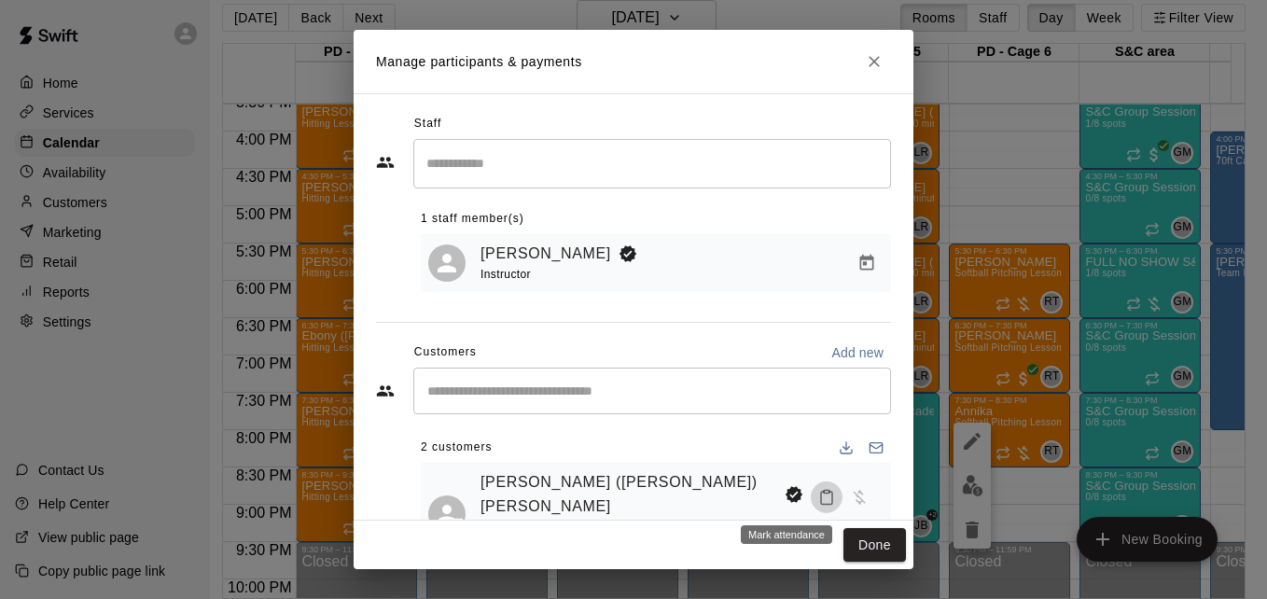
click at [818, 501] on icon "Mark attendance" at bounding box center [826, 497] width 17 height 17
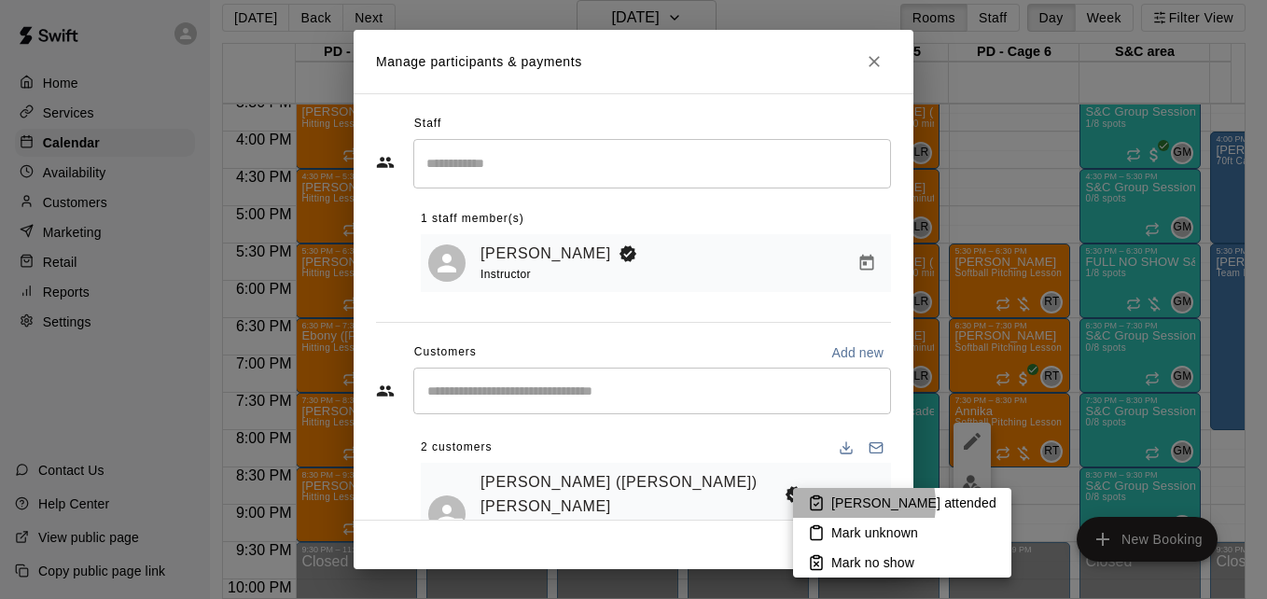
click at [844, 504] on p "[PERSON_NAME] attended" at bounding box center [913, 503] width 165 height 19
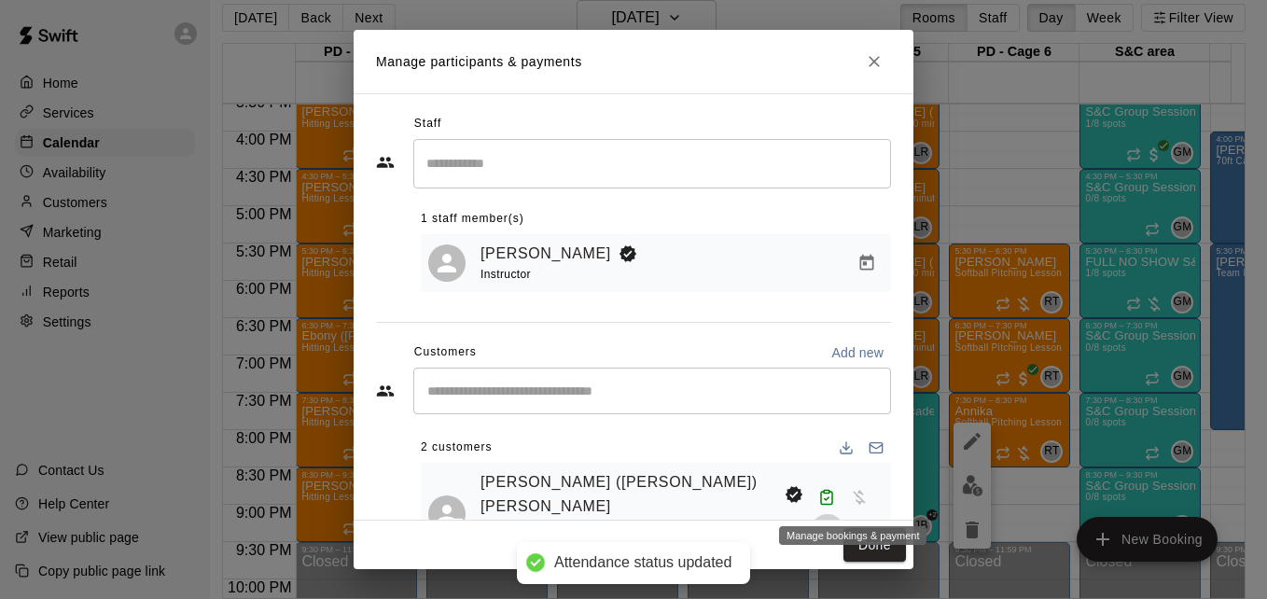
click at [834, 522] on icon "Manage bookings & payment" at bounding box center [827, 530] width 14 height 16
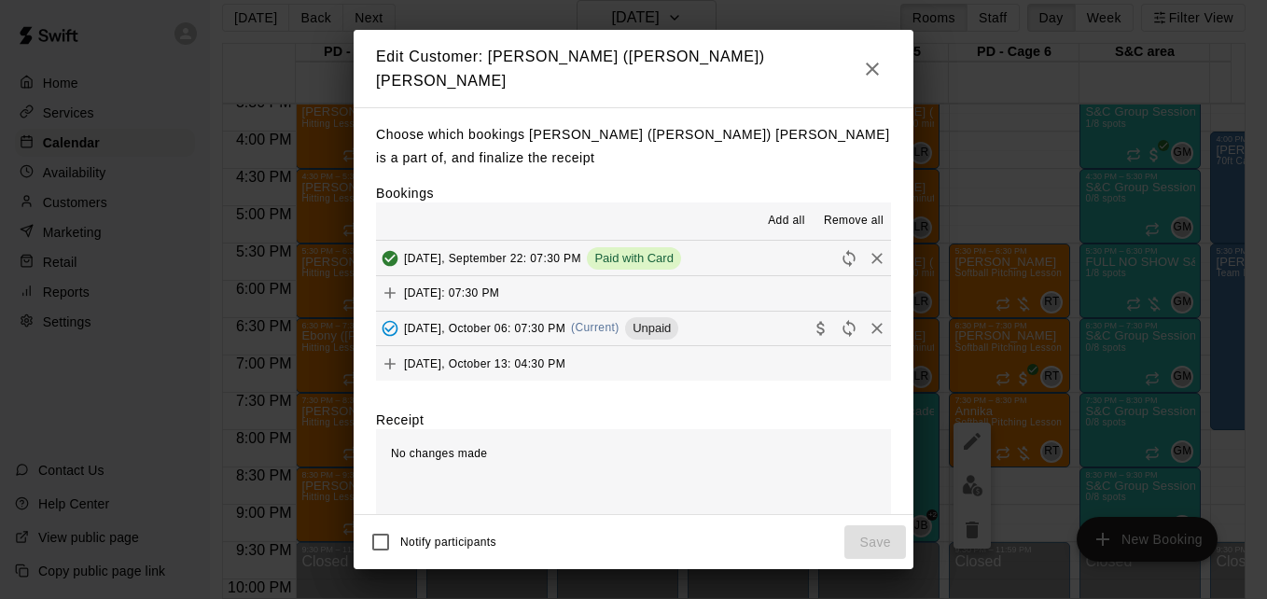
click at [722, 323] on button "[DATE], October 06: 07:30 PM (Current) Unpaid" at bounding box center [633, 329] width 515 height 35
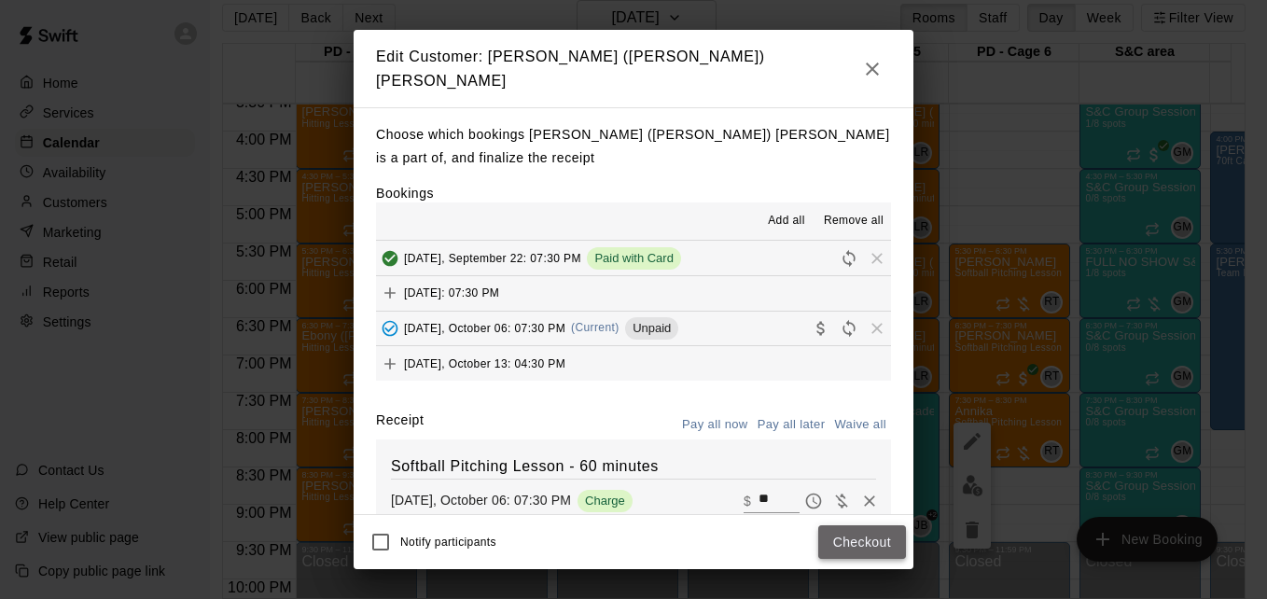
click at [860, 543] on button "Checkout" at bounding box center [862, 542] width 88 height 35
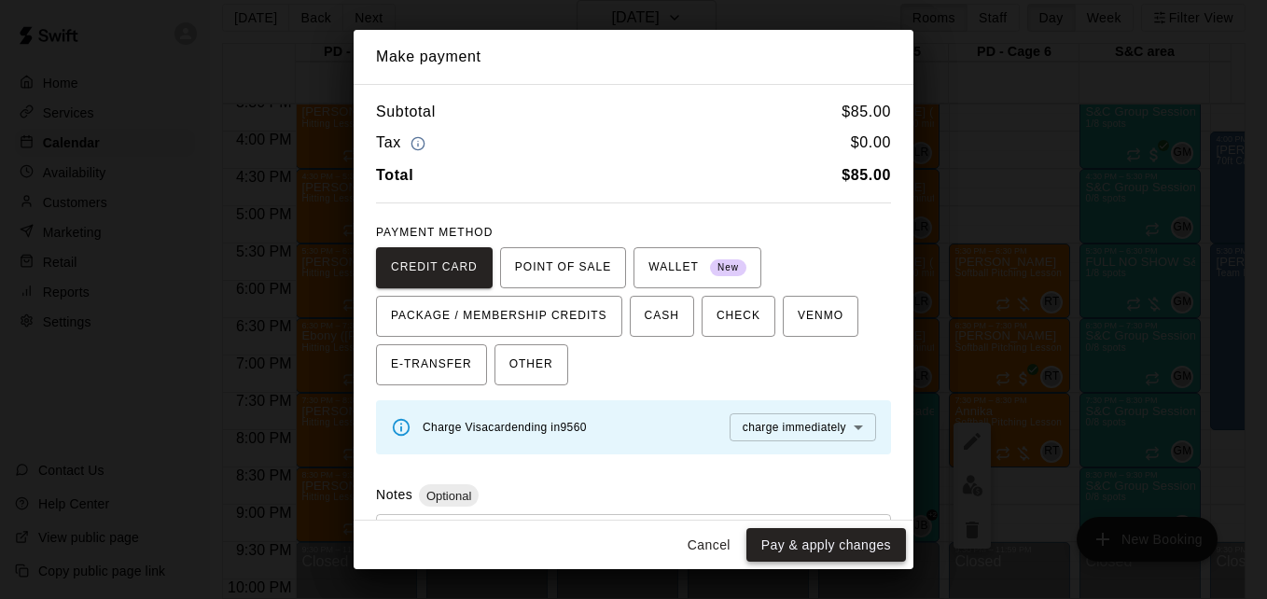
click at [867, 546] on button "Pay & apply changes" at bounding box center [826, 545] width 160 height 35
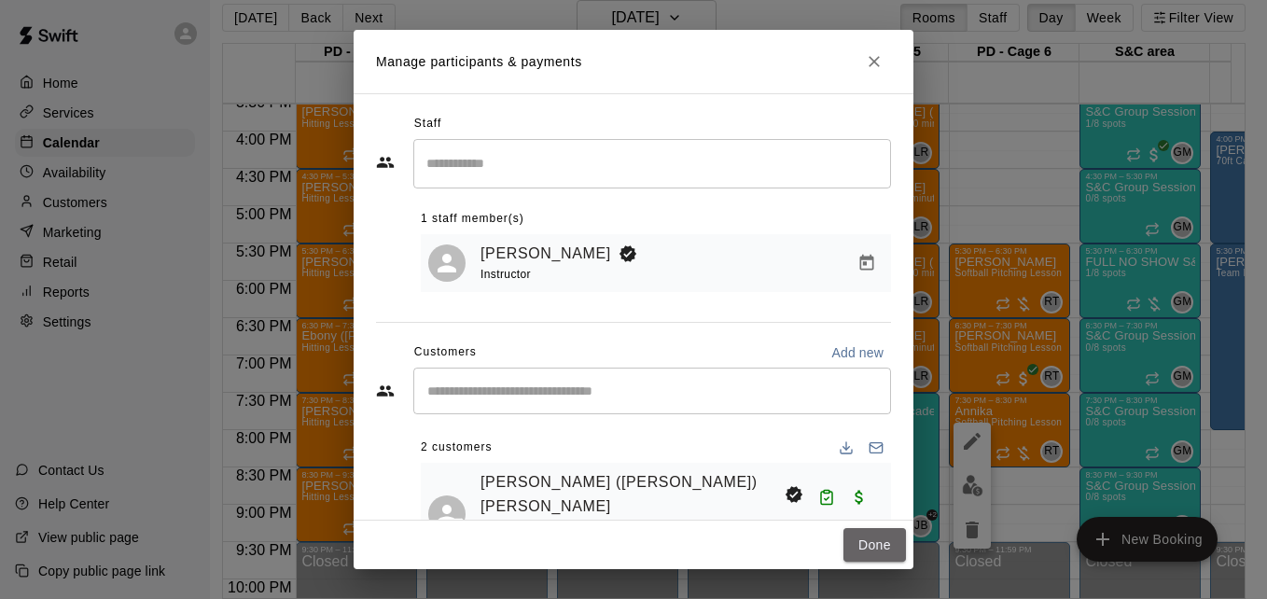
click at [867, 546] on button "Done" at bounding box center [874, 545] width 63 height 35
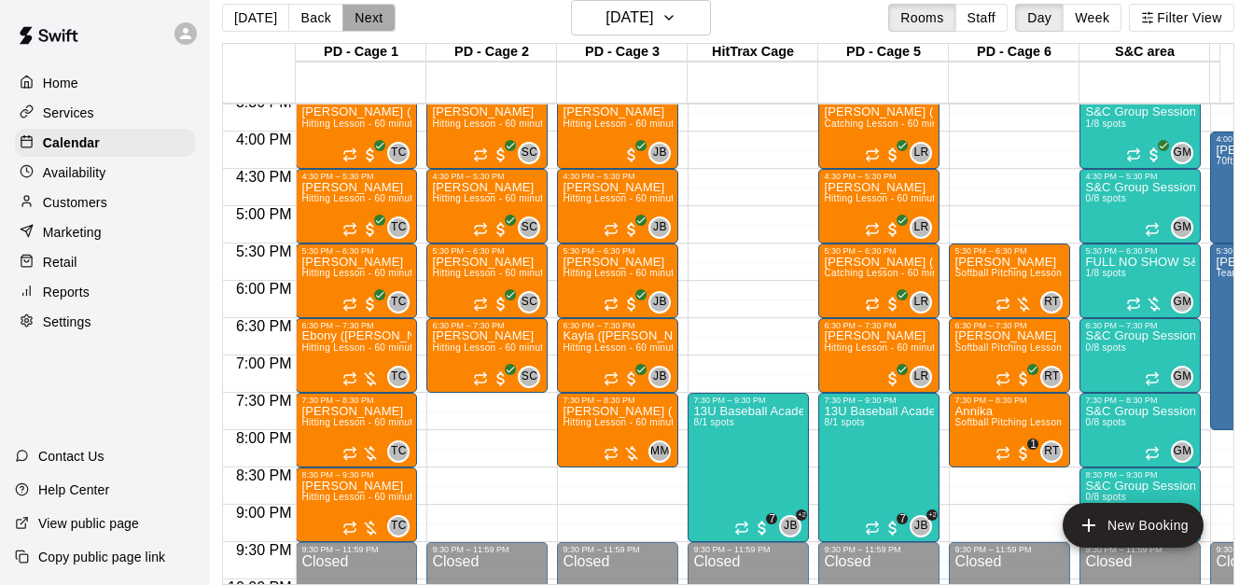
click at [362, 21] on button "Next" at bounding box center [368, 18] width 52 height 28
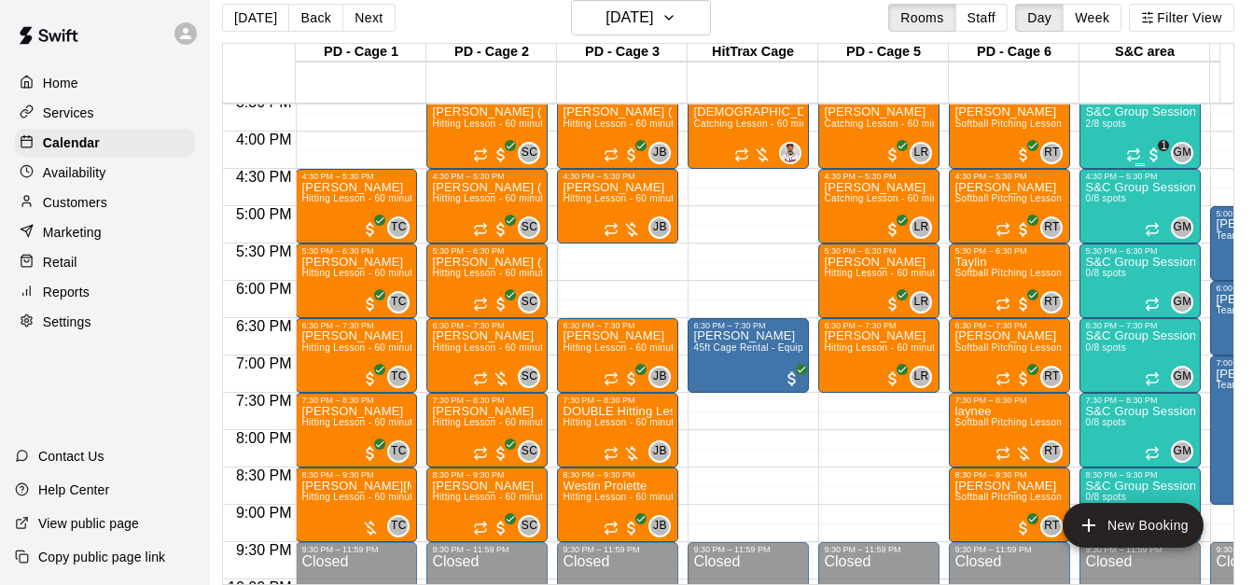
click at [1126, 149] on div "1" at bounding box center [1144, 155] width 37 height 19
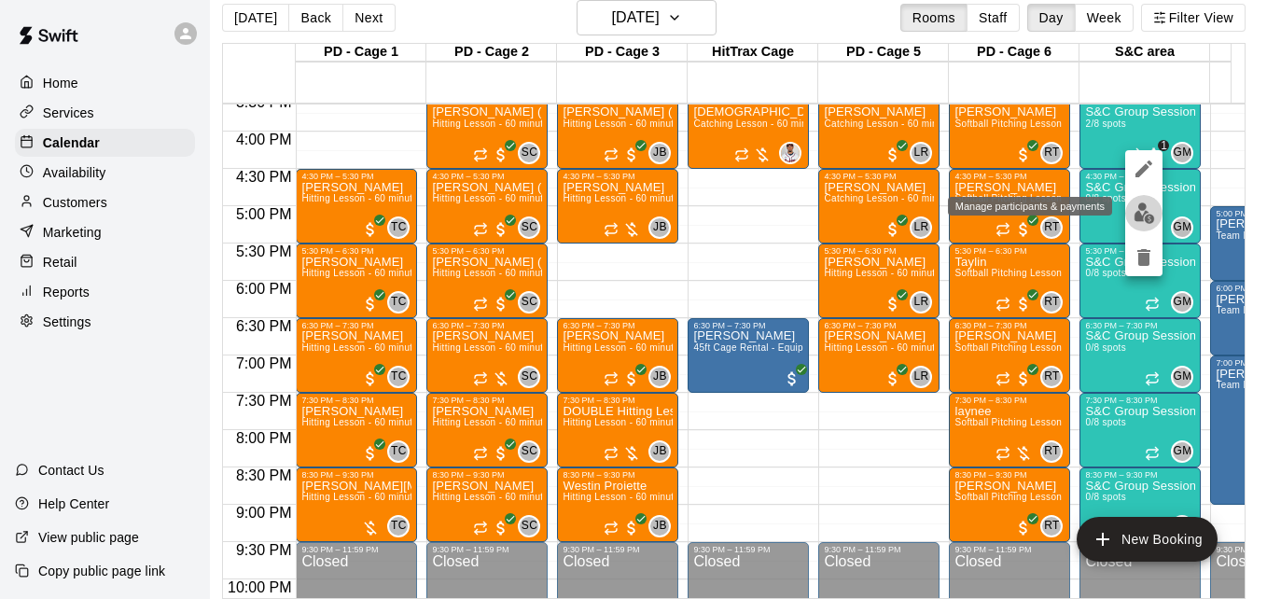
click at [1145, 205] on img "edit" at bounding box center [1144, 212] width 21 height 21
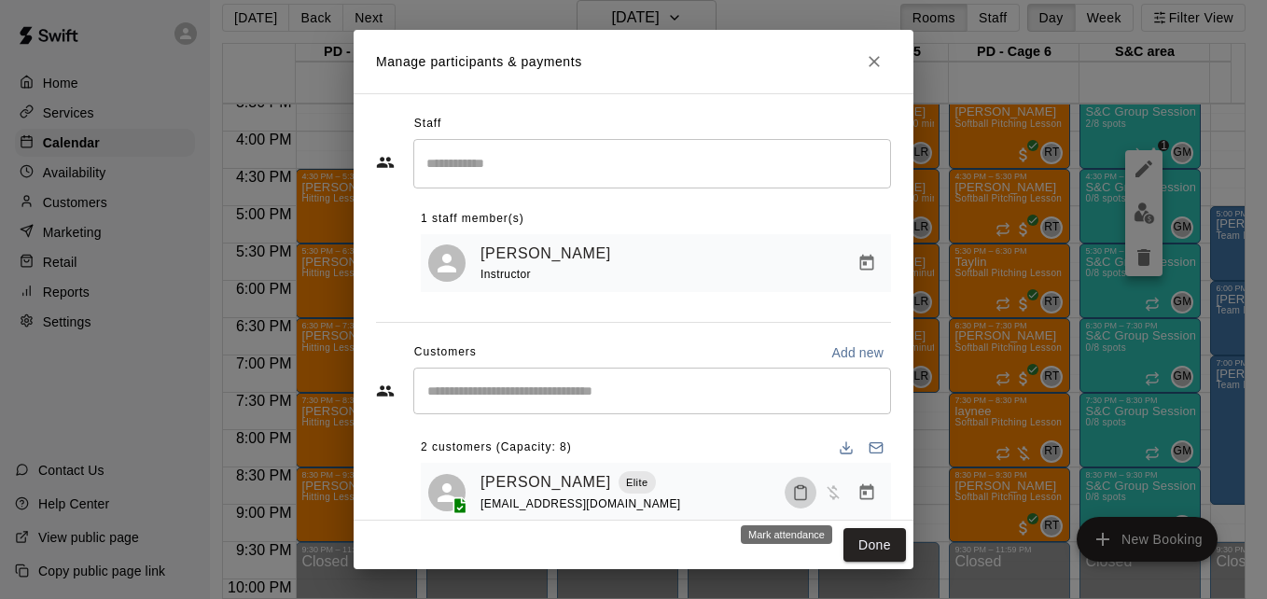
click at [798, 488] on rect "Mark attendance" at bounding box center [801, 486] width 6 height 3
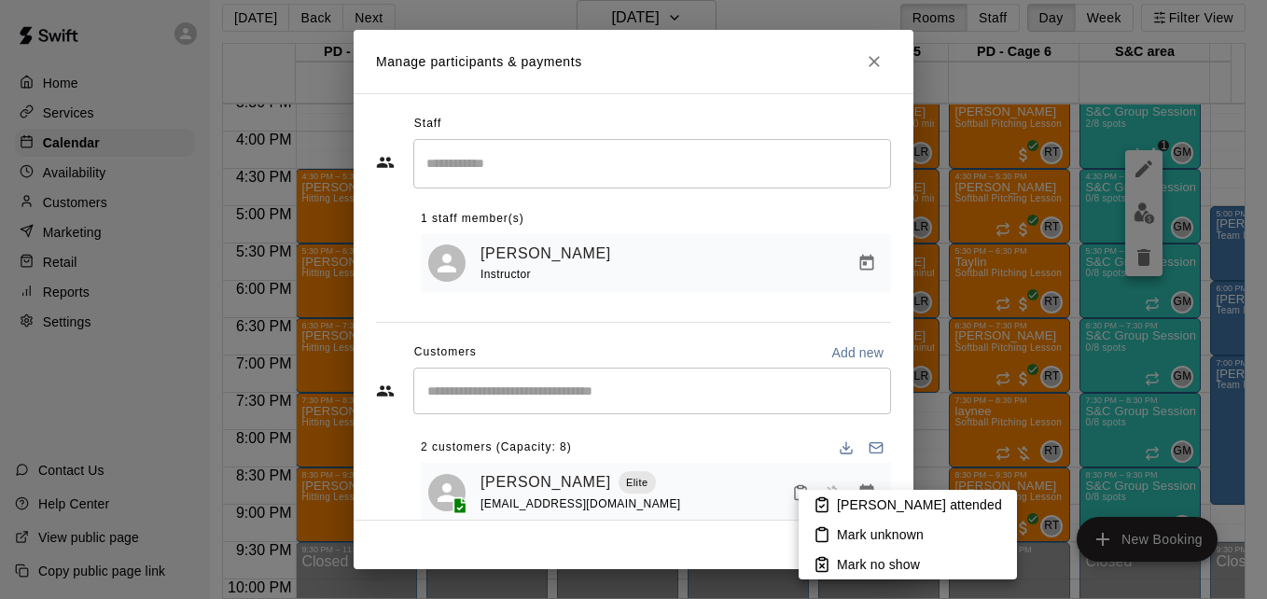
click at [844, 513] on p "[PERSON_NAME] attended" at bounding box center [919, 504] width 165 height 19
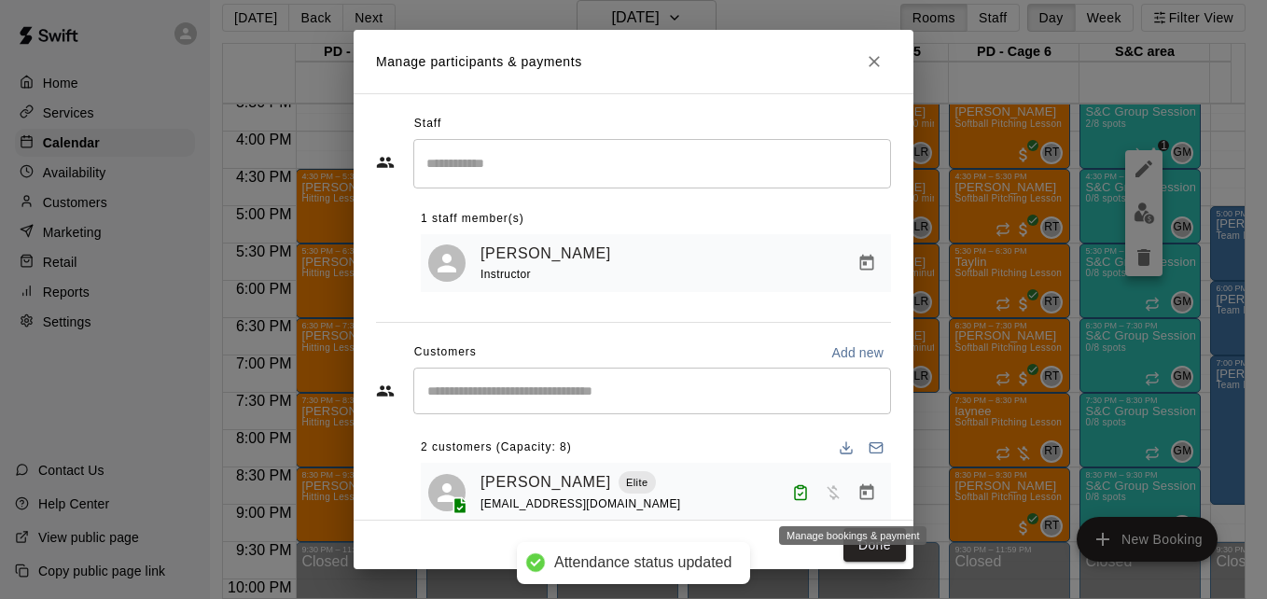
click at [857, 498] on icon "Manage bookings & payment" at bounding box center [866, 492] width 19 height 19
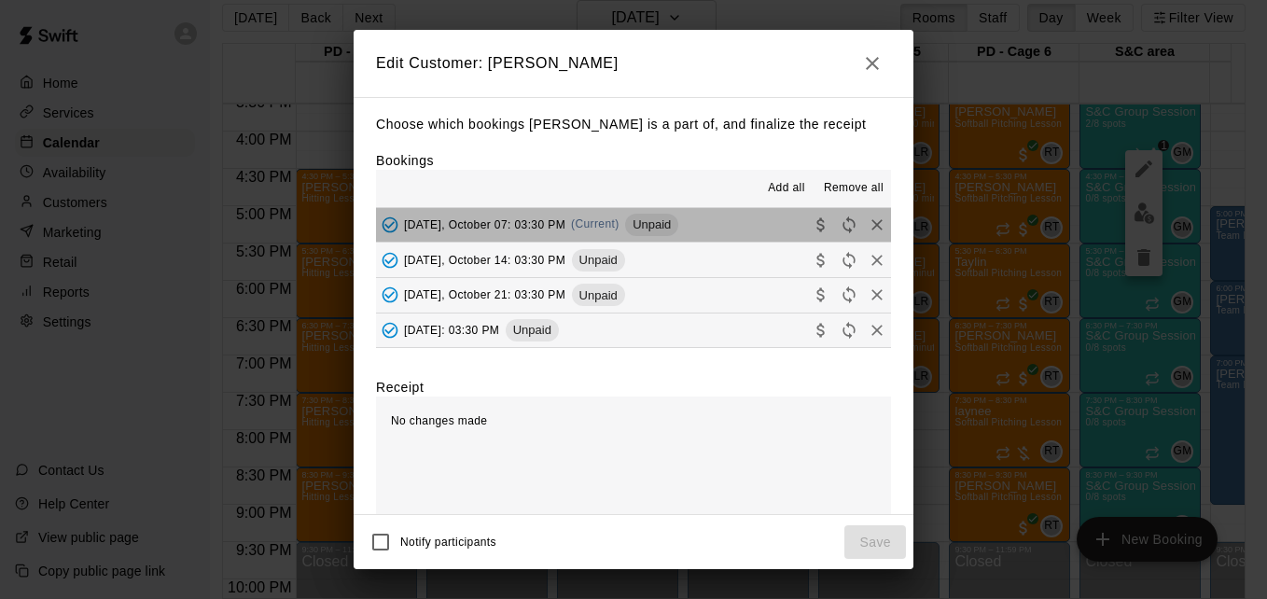
click at [724, 225] on button "[DATE], October 07: 03:30 PM (Current) Unpaid" at bounding box center [633, 225] width 515 height 35
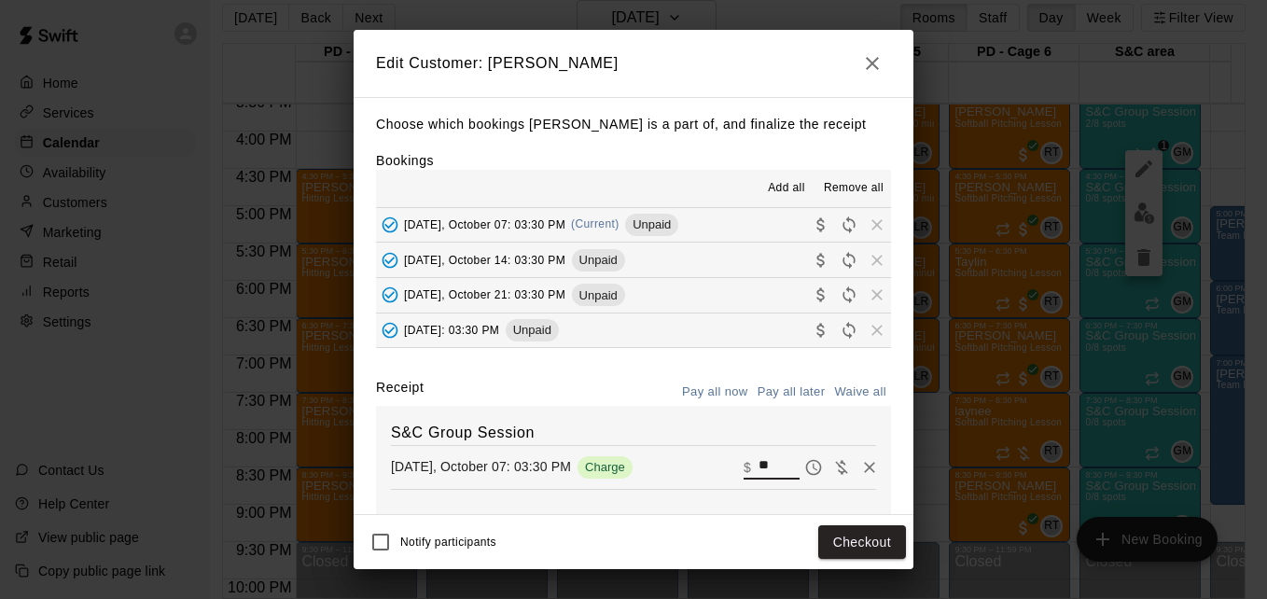
click at [758, 465] on input "**" at bounding box center [778, 467] width 41 height 24
type input "*"
type input "**"
click at [843, 534] on button "Checkout" at bounding box center [862, 542] width 88 height 35
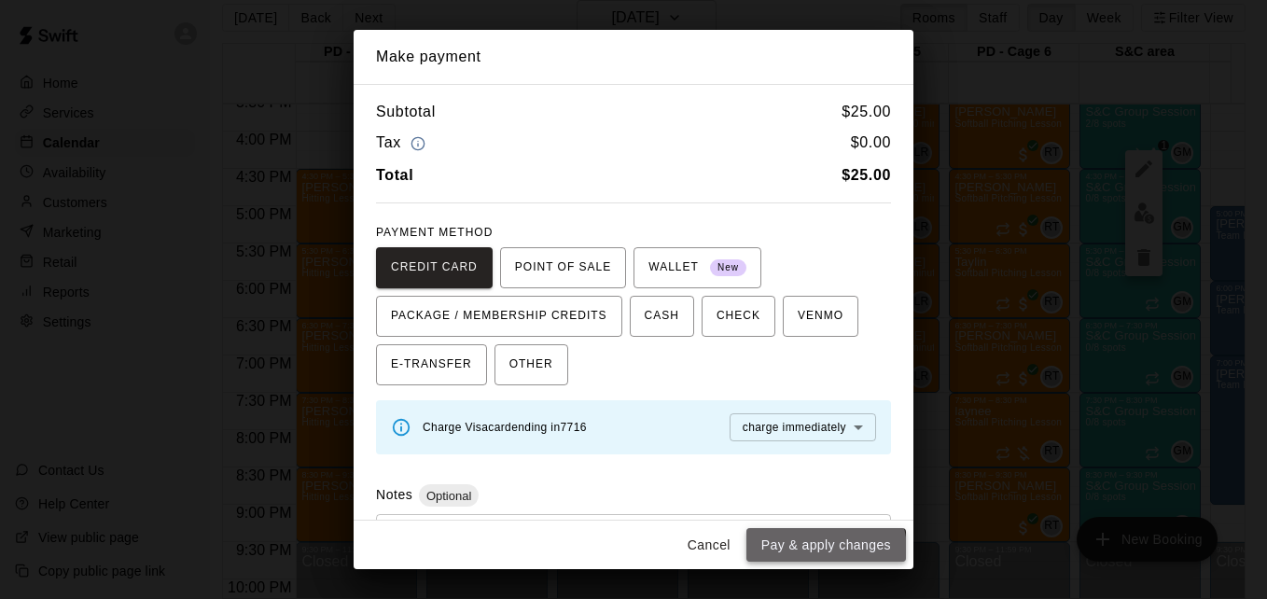
click at [825, 550] on button "Pay & apply changes" at bounding box center [826, 545] width 160 height 35
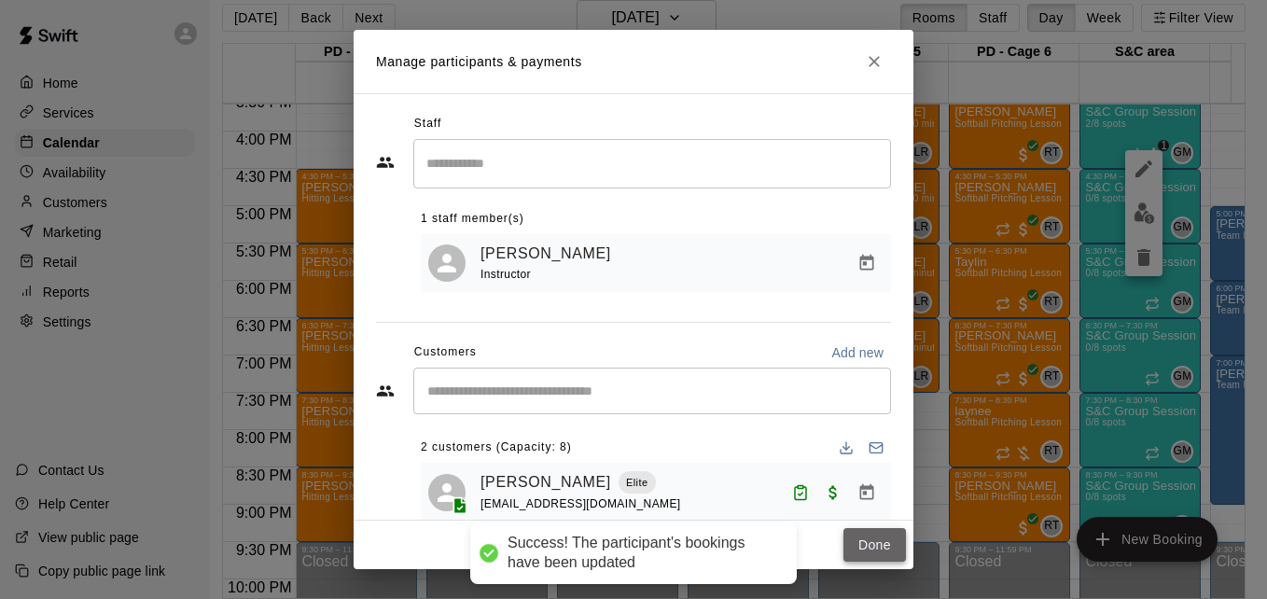
click at [858, 548] on button "Done" at bounding box center [874, 545] width 63 height 35
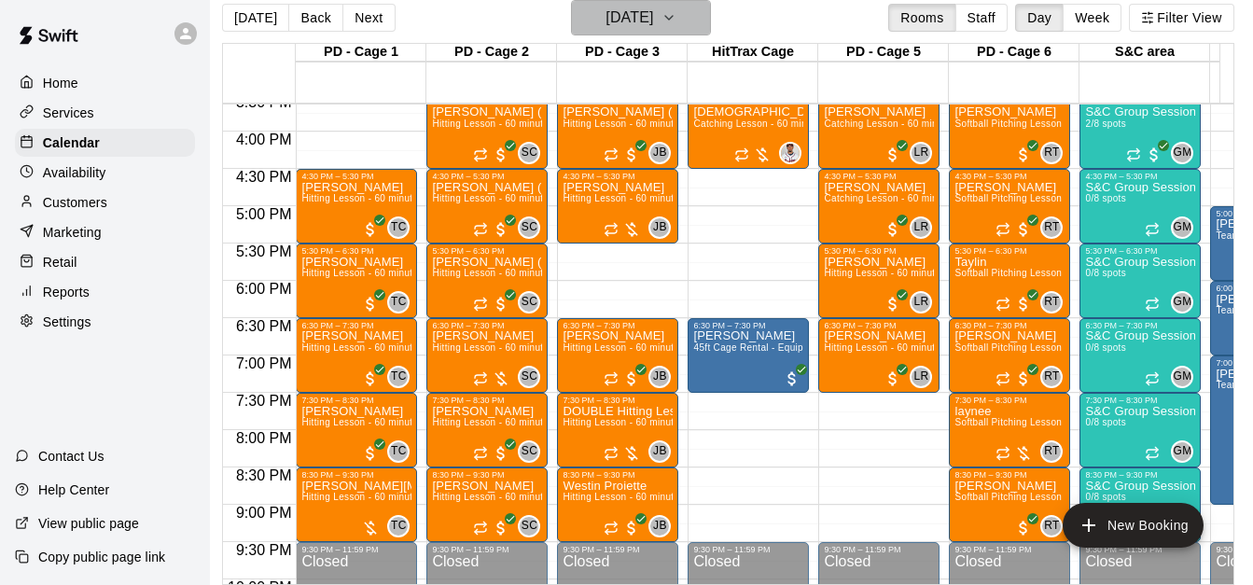
click at [676, 11] on icon "button" at bounding box center [668, 18] width 15 height 22
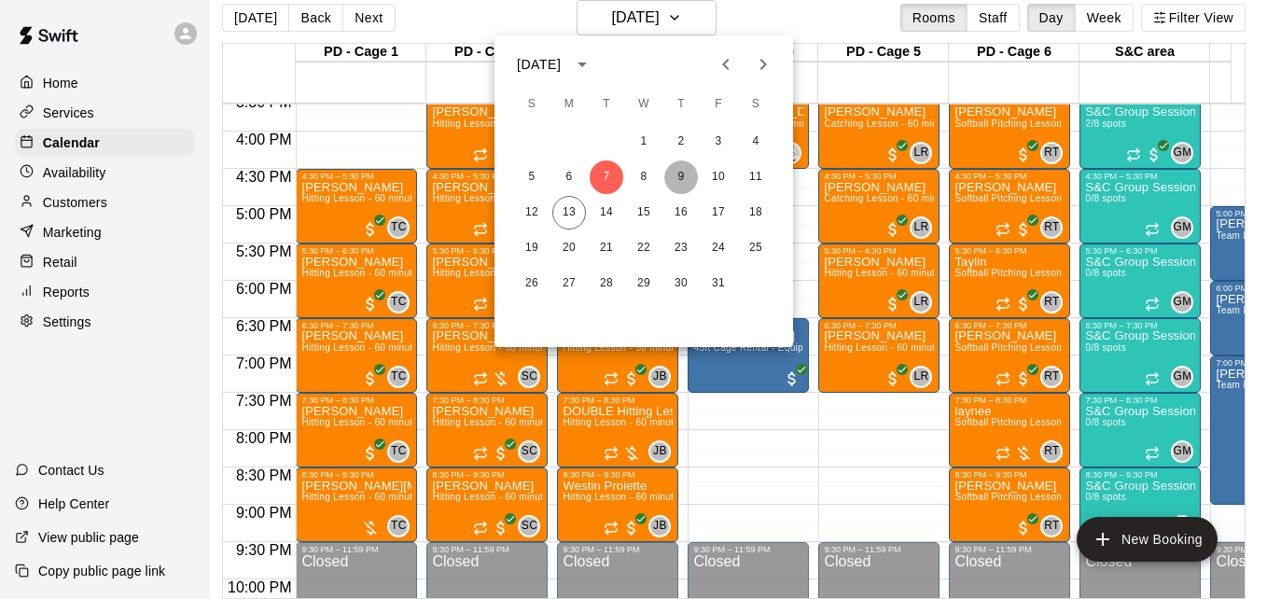
click at [679, 178] on button "9" at bounding box center [681, 177] width 34 height 34
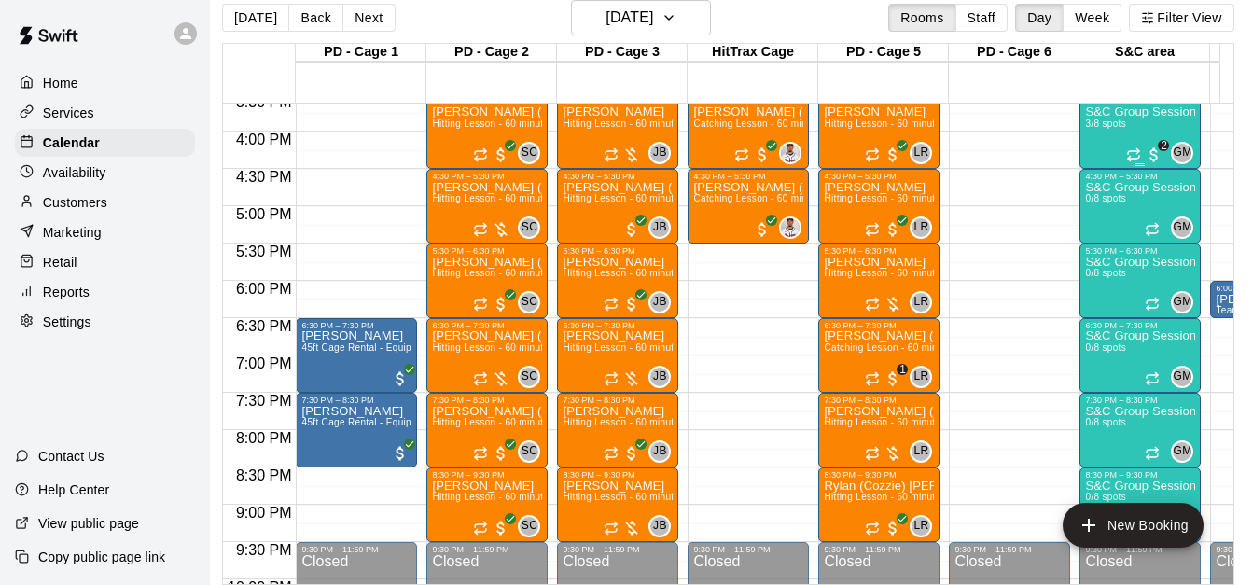
click at [1127, 136] on div "S&C Group Session 3/8 spots" at bounding box center [1140, 398] width 110 height 585
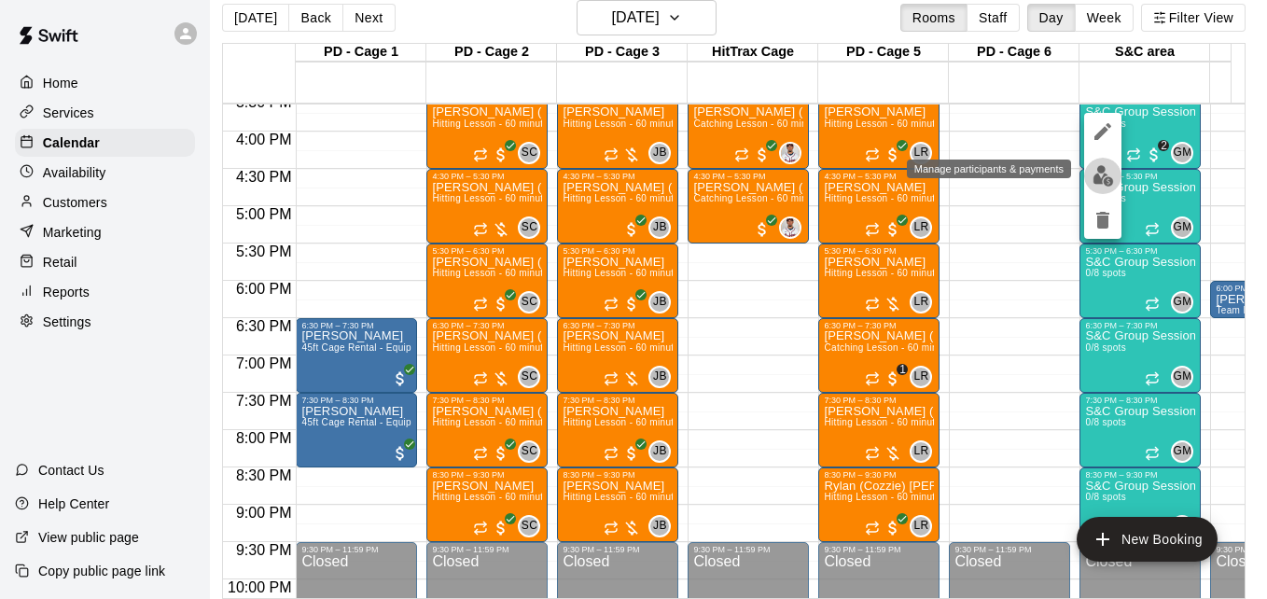
click at [1102, 186] on img "edit" at bounding box center [1102, 175] width 21 height 21
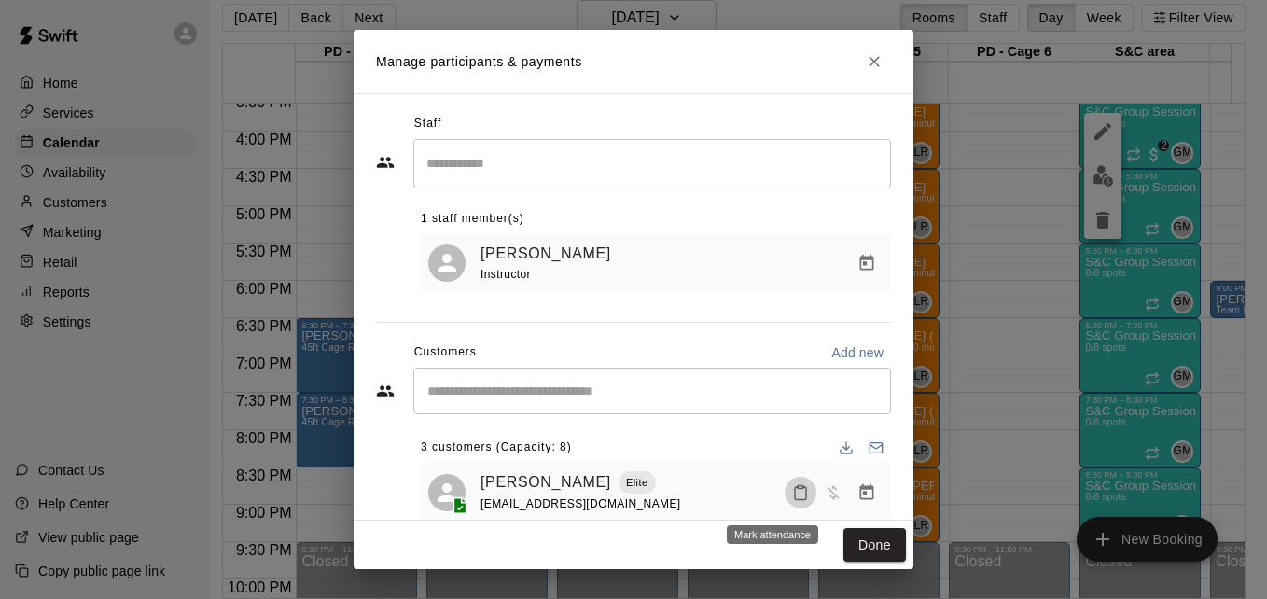
click at [792, 494] on icon "Mark attendance" at bounding box center [800, 492] width 17 height 17
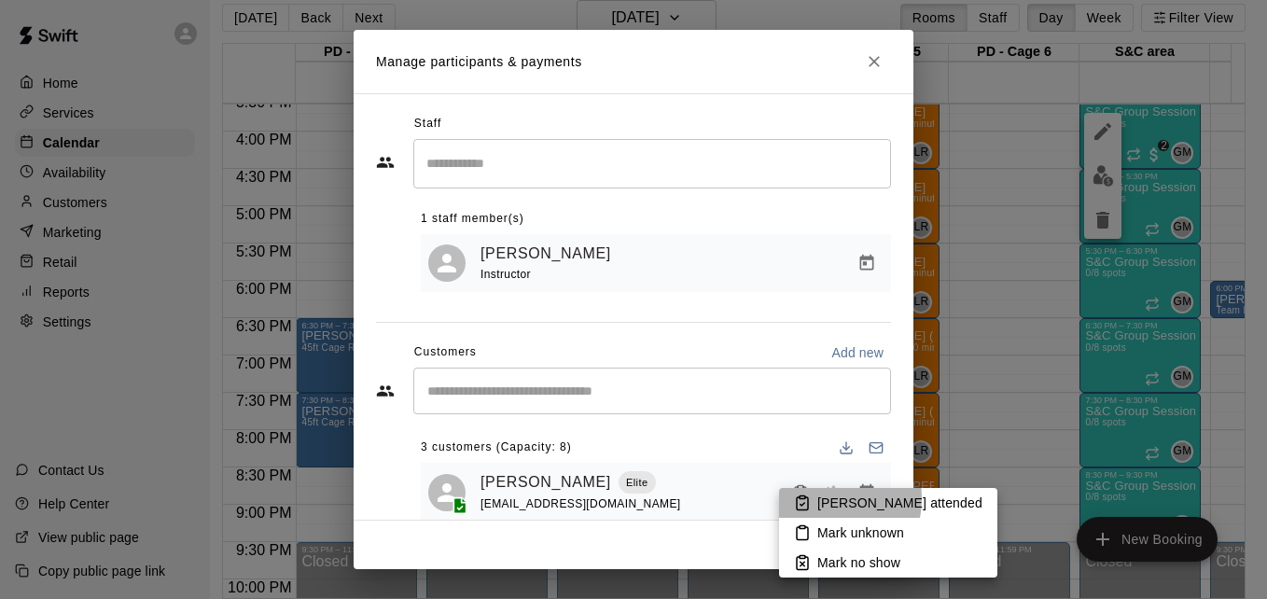
click at [814, 498] on li "[PERSON_NAME] attended" at bounding box center [888, 503] width 218 height 30
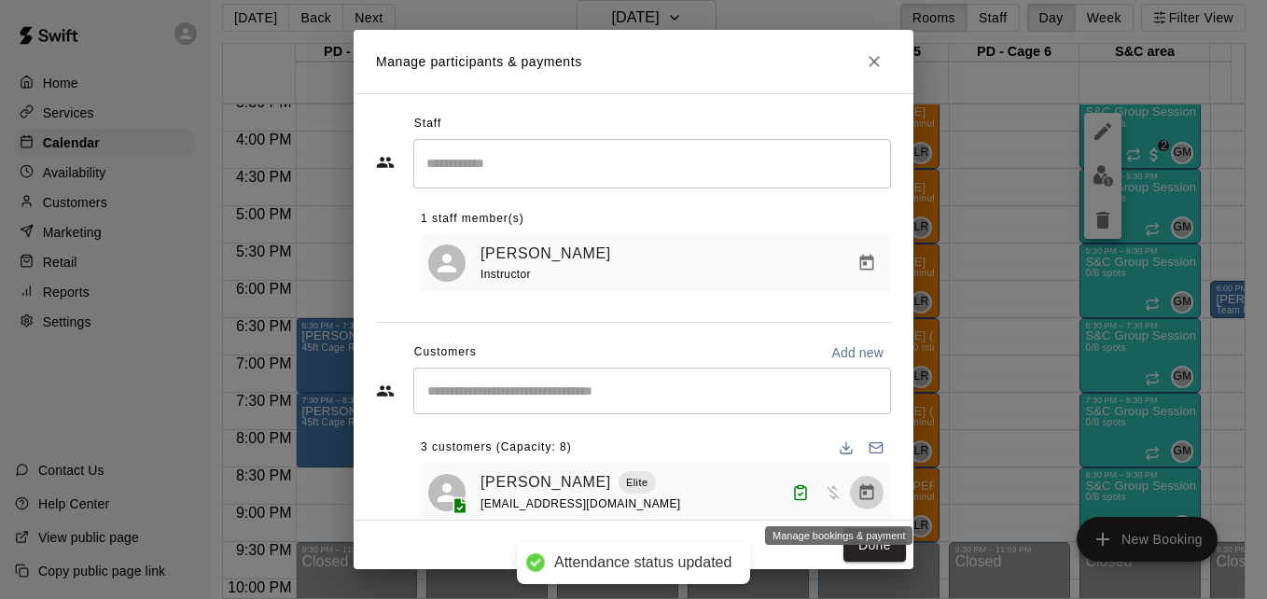
click at [860, 499] on icon "Manage bookings & payment" at bounding box center [867, 491] width 14 height 16
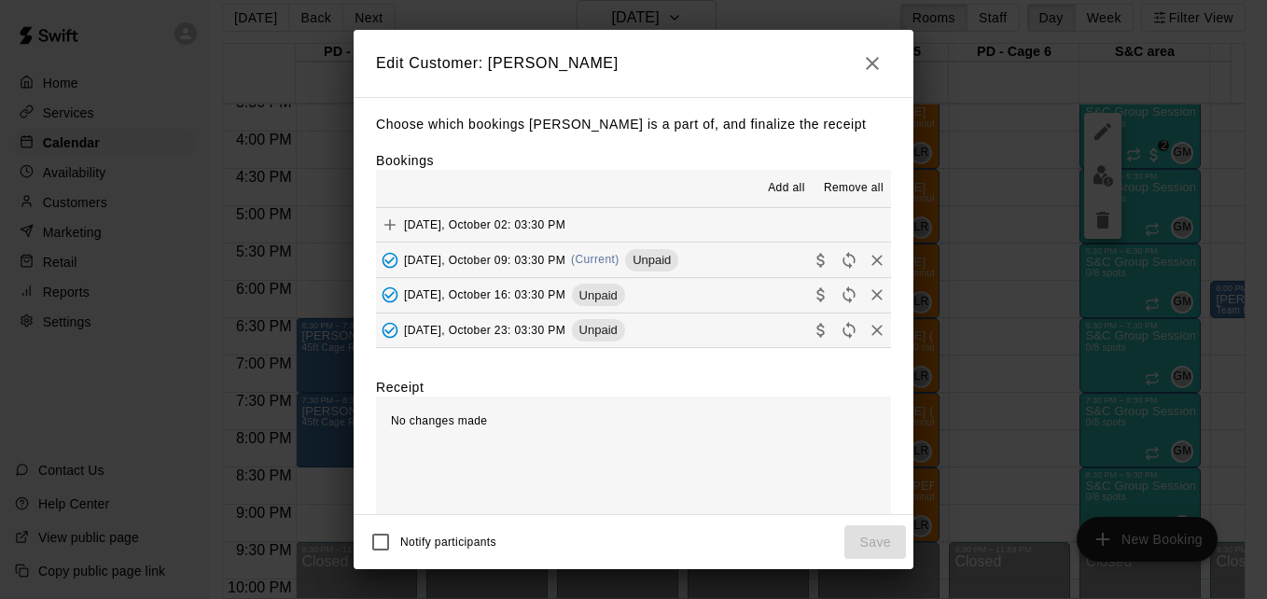
click at [727, 271] on button "[DATE], October 09: 03:30 PM (Current) Unpaid" at bounding box center [633, 260] width 515 height 35
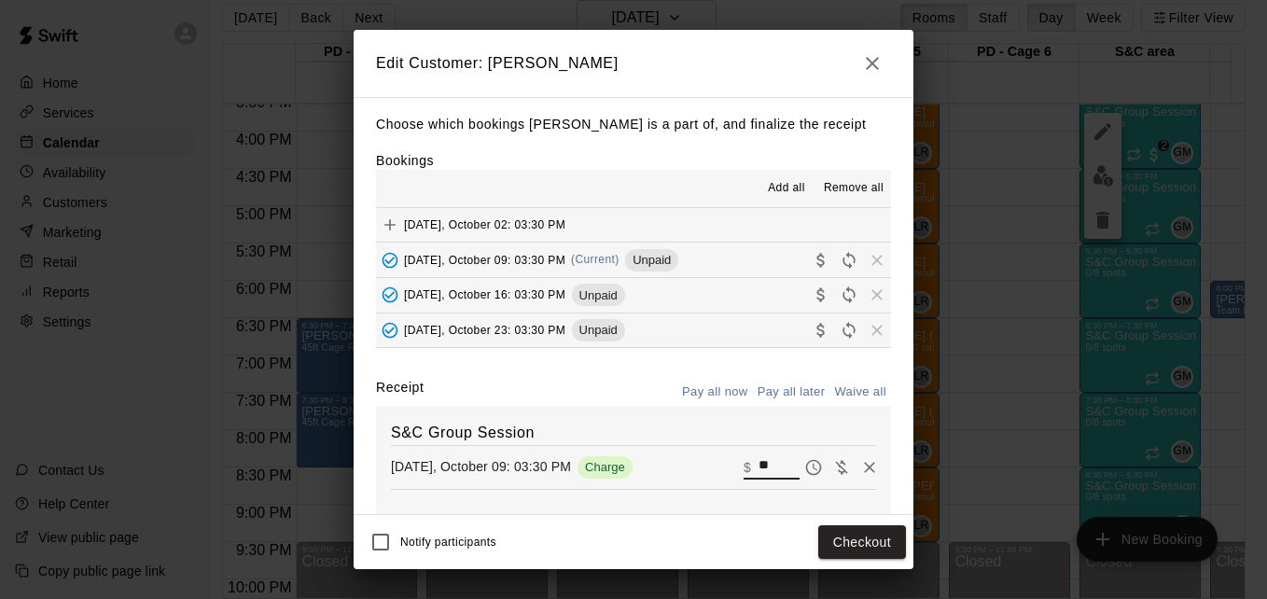
click at [758, 471] on input "**" at bounding box center [778, 467] width 41 height 24
type input "*"
type input "**"
click at [867, 541] on button "Checkout" at bounding box center [862, 542] width 88 height 35
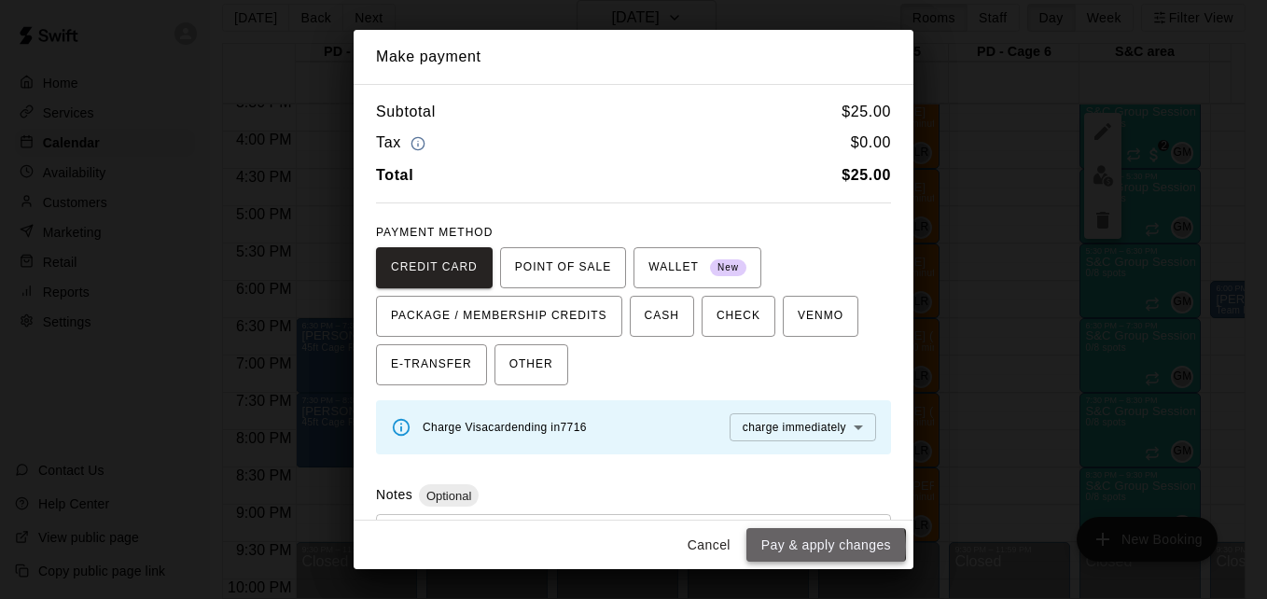
click at [822, 546] on button "Pay & apply changes" at bounding box center [826, 545] width 160 height 35
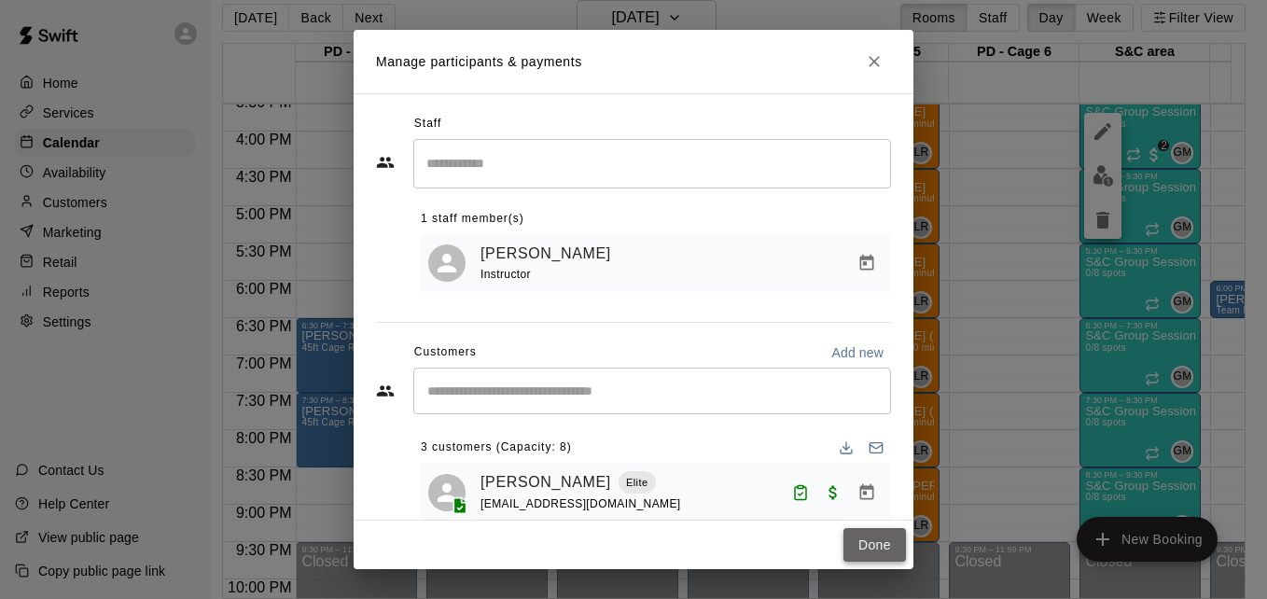
click at [857, 541] on button "Done" at bounding box center [874, 545] width 63 height 35
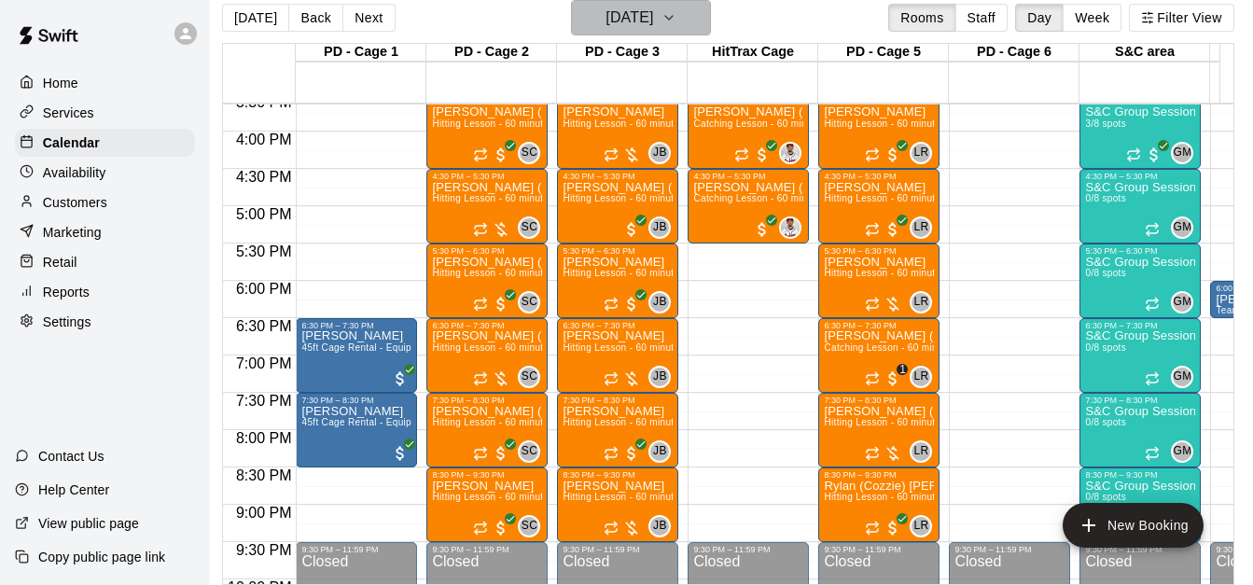
click at [606, 22] on h6 "[DATE]" at bounding box center [629, 18] width 48 height 26
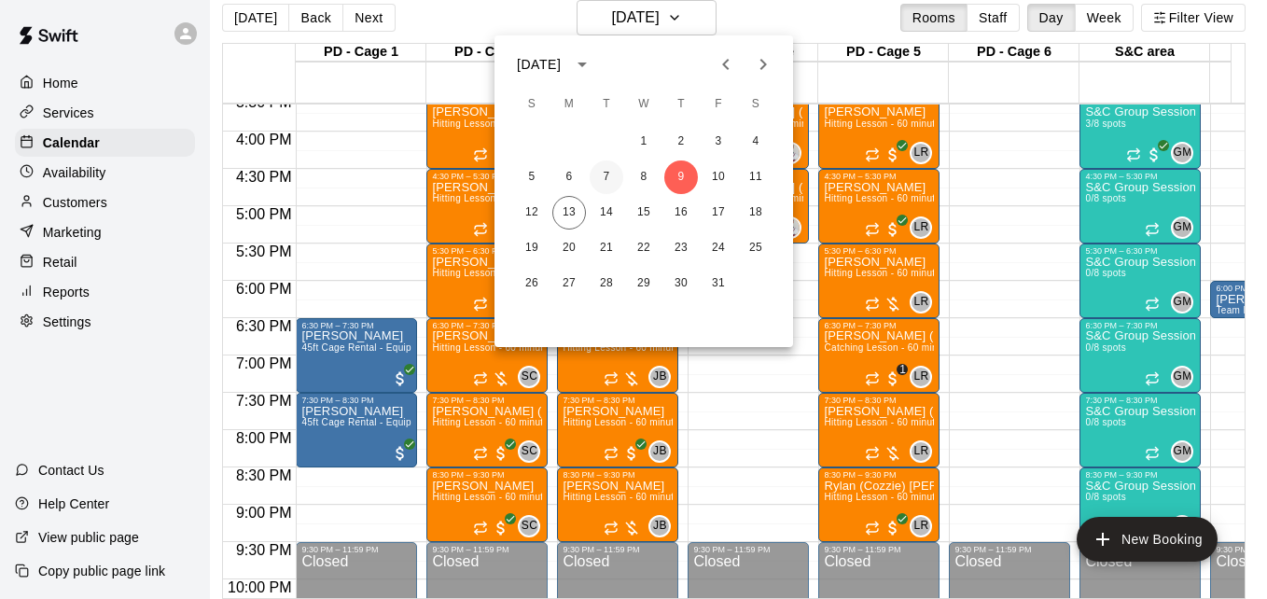
click at [607, 183] on button "7" at bounding box center [607, 177] width 34 height 34
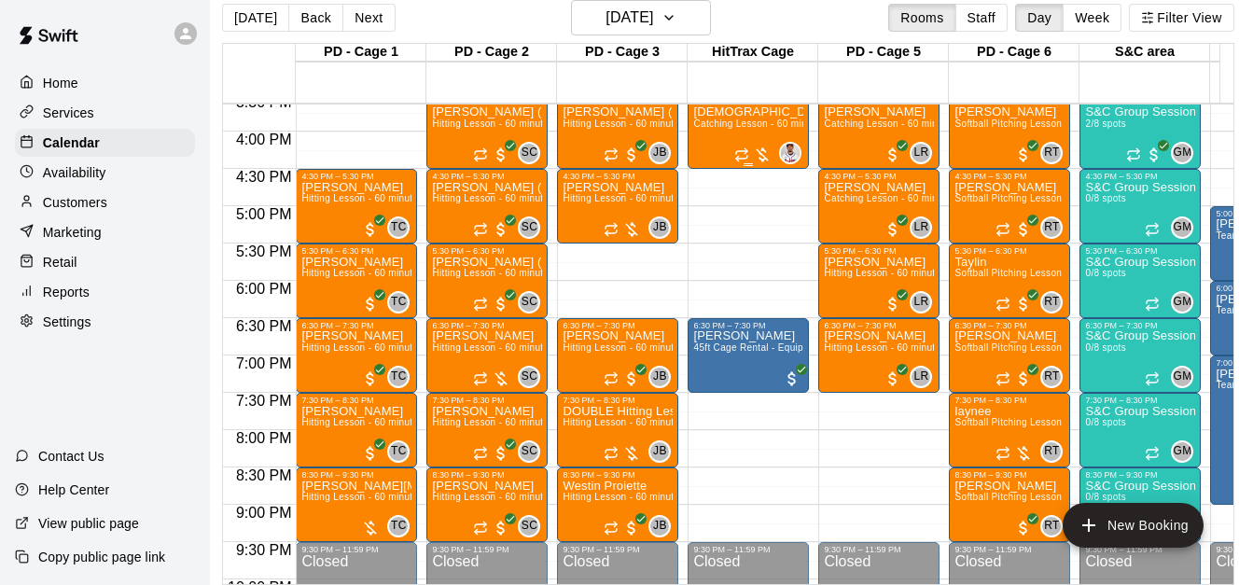
click at [740, 124] on span "Catching Lesson - 60 minutes" at bounding box center [759, 123] width 132 height 10
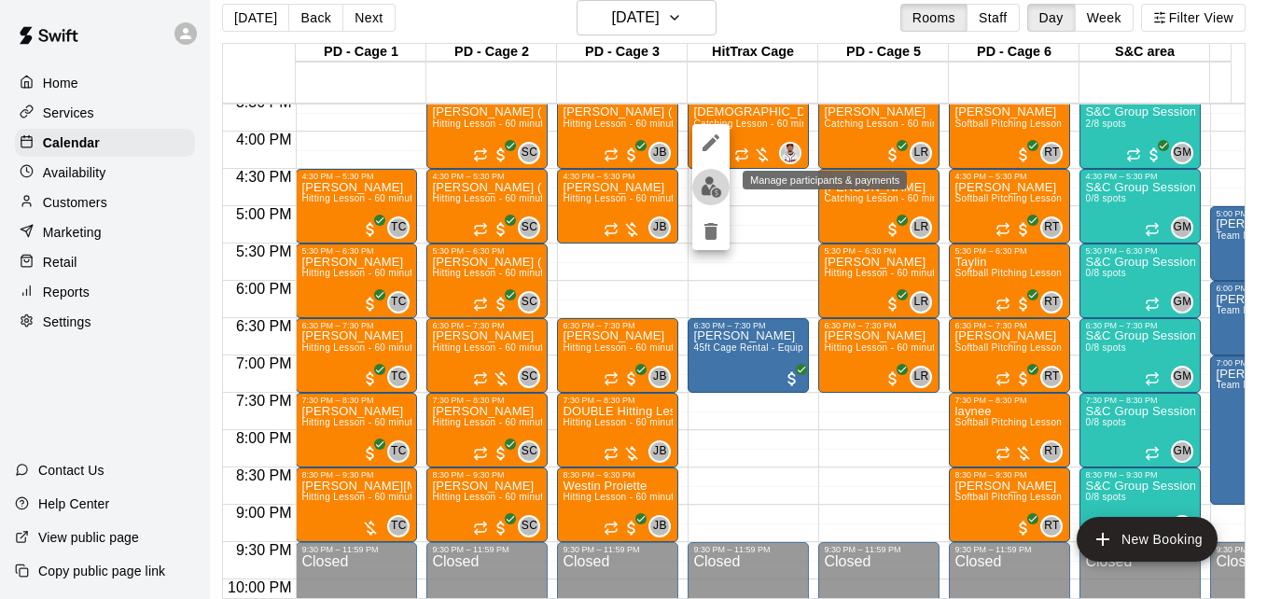
click at [706, 186] on img "edit" at bounding box center [711, 186] width 21 height 21
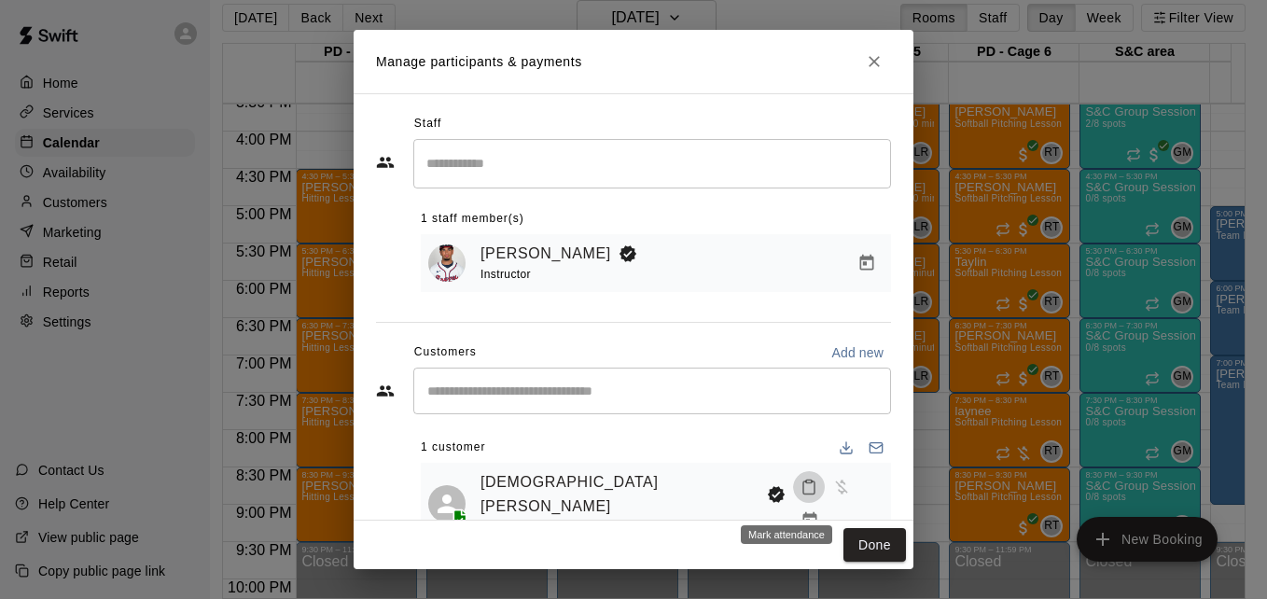
click at [800, 495] on icon "Mark attendance" at bounding box center [808, 487] width 17 height 17
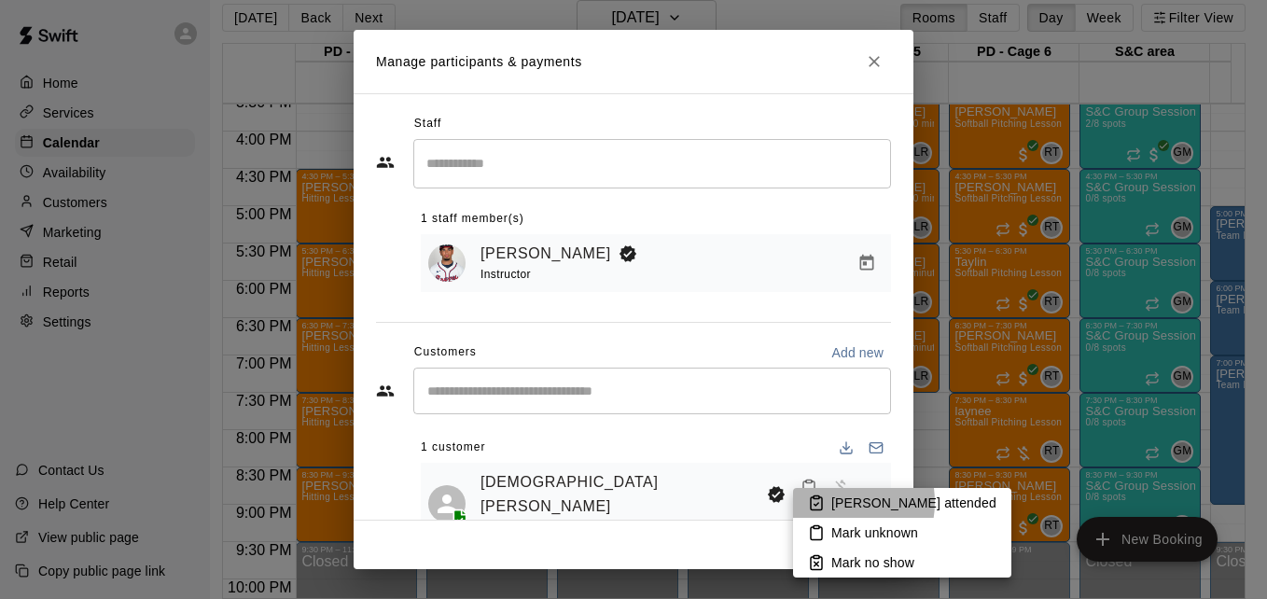
click at [829, 502] on li "[PERSON_NAME] attended" at bounding box center [902, 503] width 218 height 30
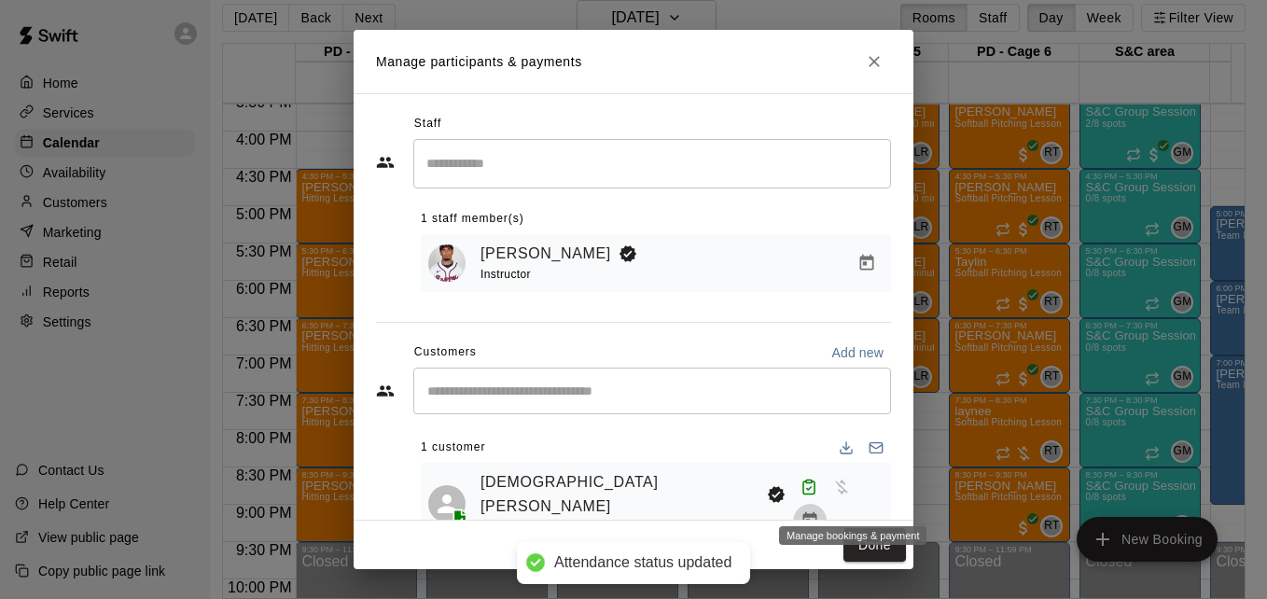
click at [819, 511] on icon "Manage bookings & payment" at bounding box center [809, 520] width 19 height 19
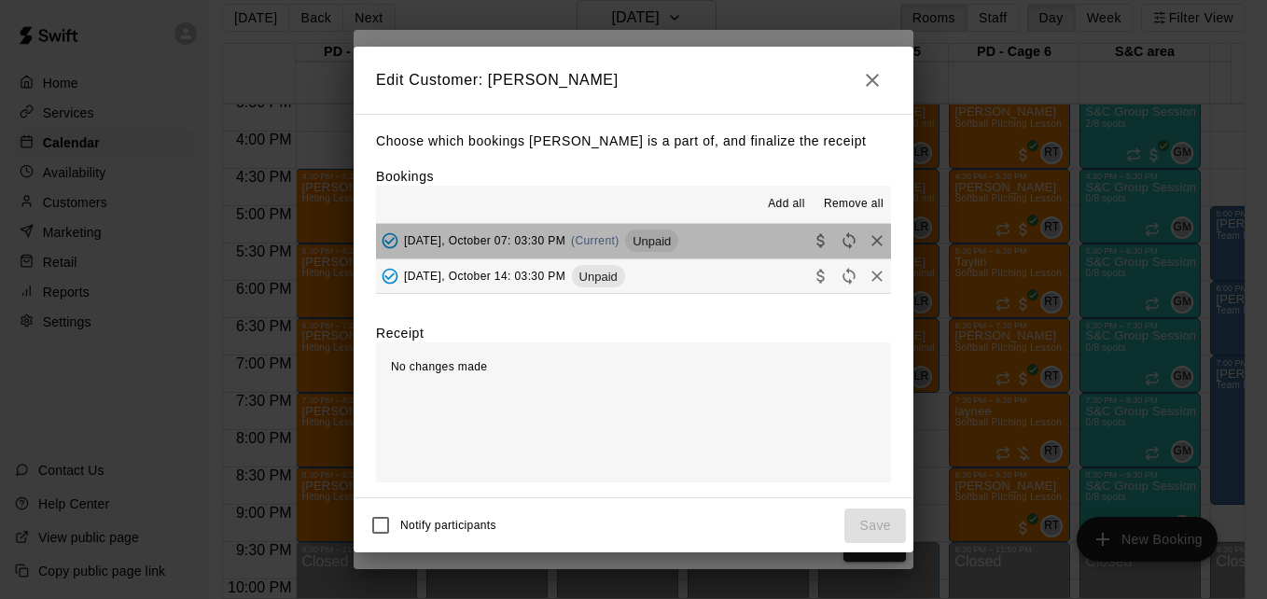
click at [713, 244] on button "[DATE], October 07: 03:30 PM (Current) Unpaid" at bounding box center [633, 241] width 515 height 35
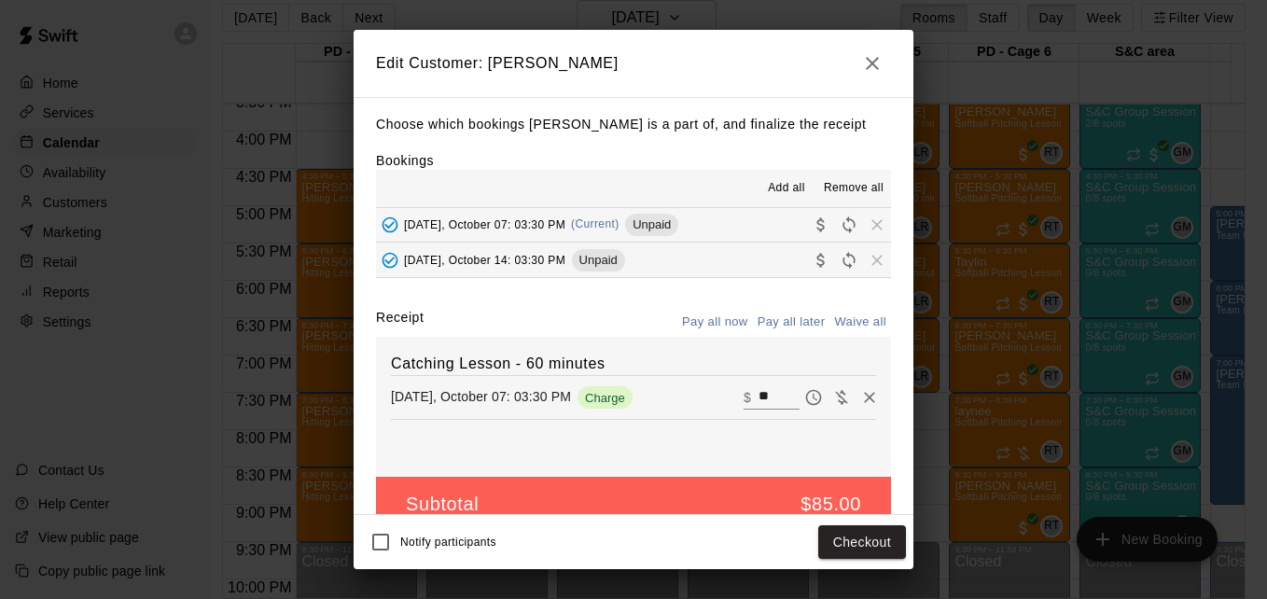
click at [758, 401] on input "**" at bounding box center [778, 397] width 41 height 24
click at [851, 534] on button "Checkout" at bounding box center [862, 542] width 88 height 35
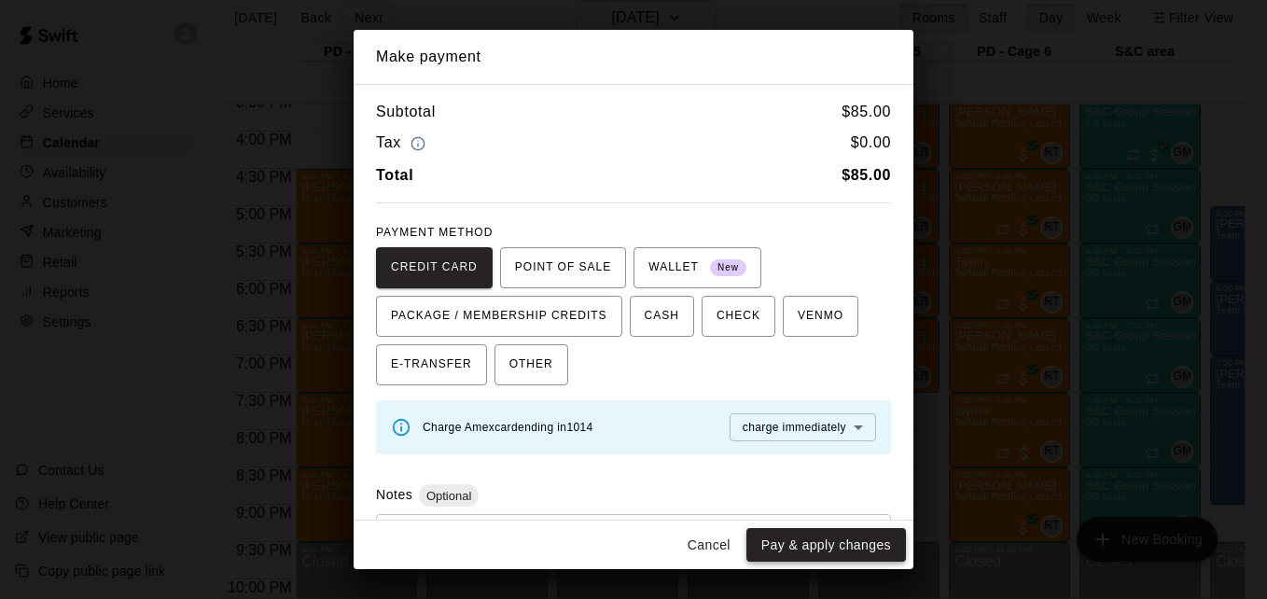
click at [861, 546] on button "Pay & apply changes" at bounding box center [826, 545] width 160 height 35
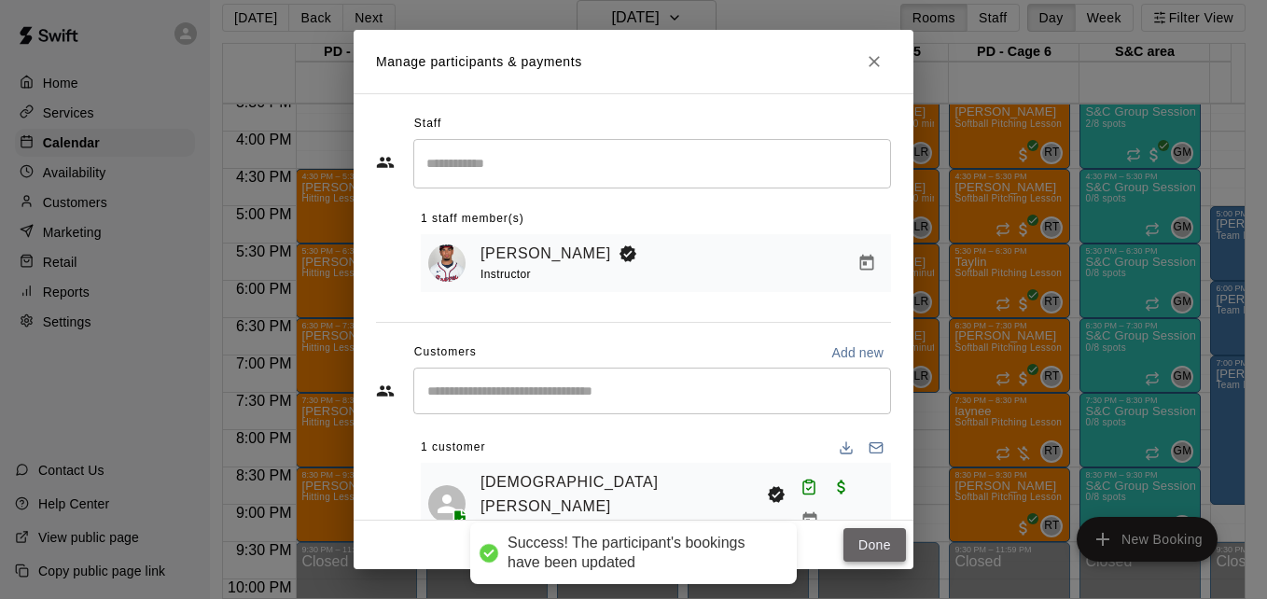
click at [883, 540] on button "Done" at bounding box center [874, 545] width 63 height 35
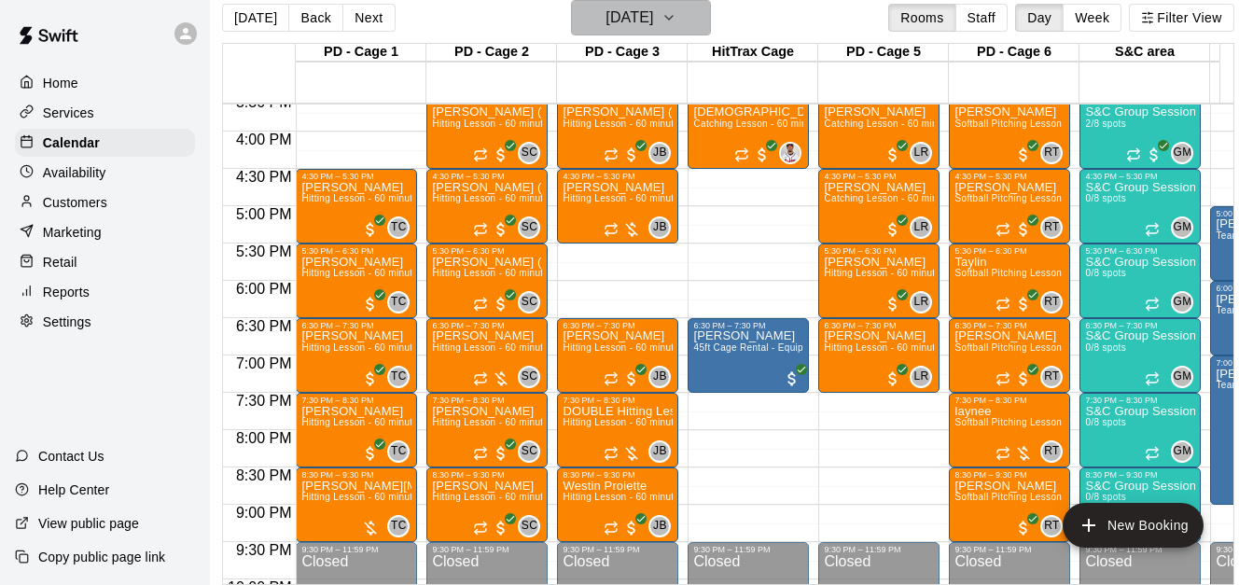
click at [676, 21] on icon "button" at bounding box center [668, 18] width 15 height 22
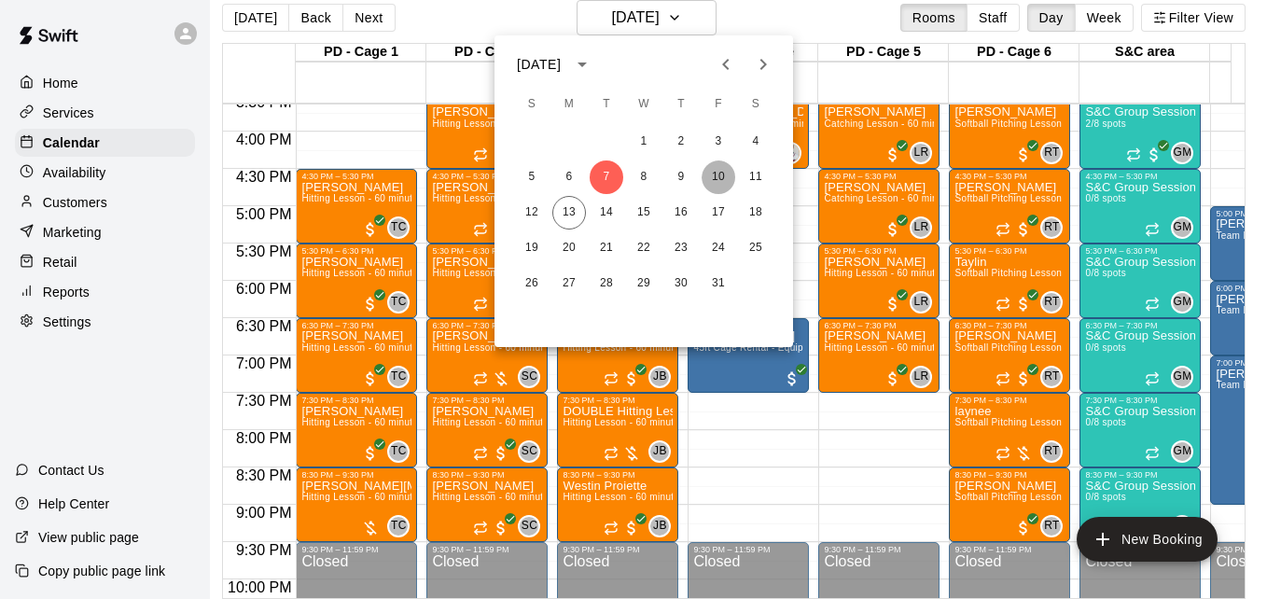
click at [718, 180] on button "10" at bounding box center [719, 177] width 34 height 34
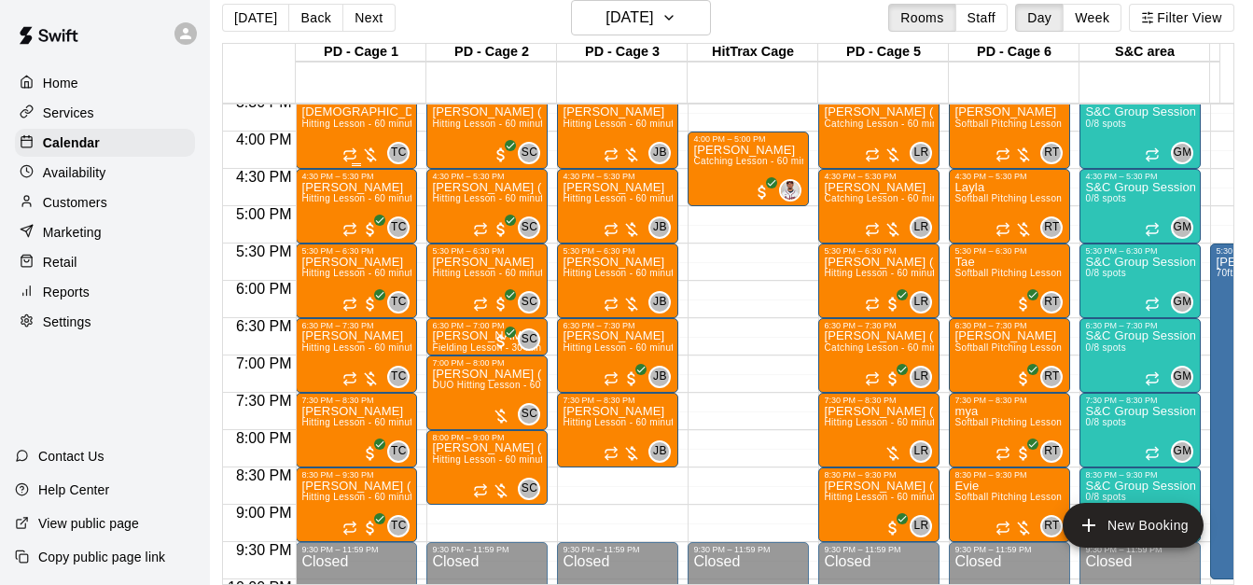
click at [328, 129] on span "Hitting Lesson - 60 minutes" at bounding box center [361, 123] width 121 height 10
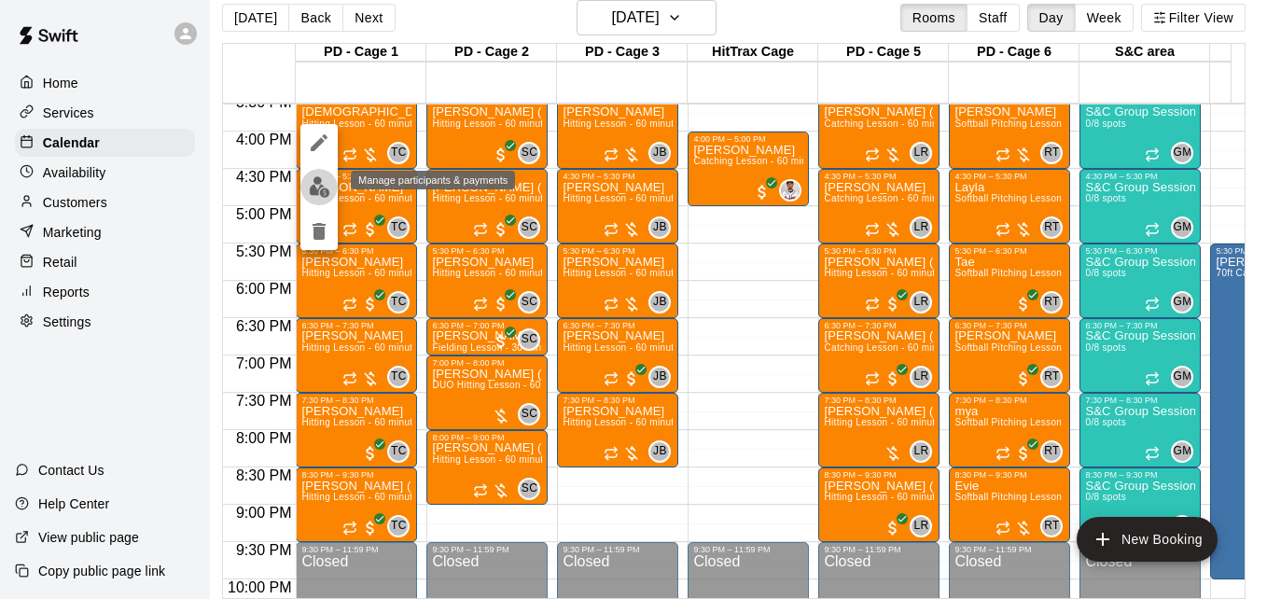
click at [322, 181] on img "edit" at bounding box center [319, 186] width 21 height 21
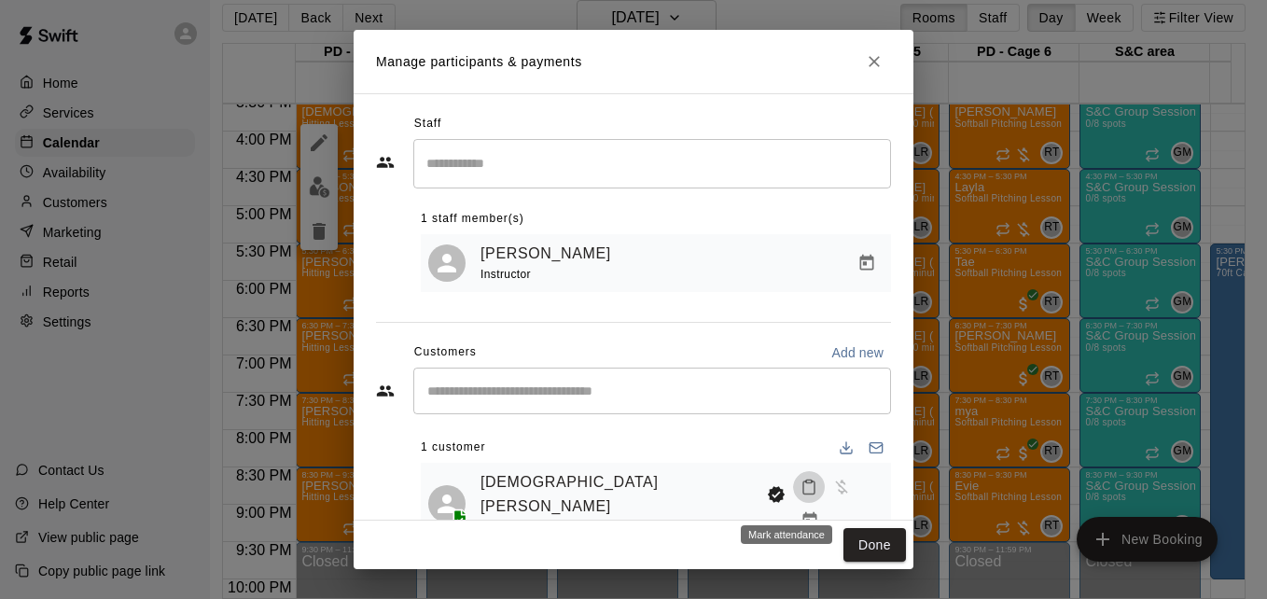
click at [793, 494] on button "Mark attendance" at bounding box center [809, 487] width 32 height 32
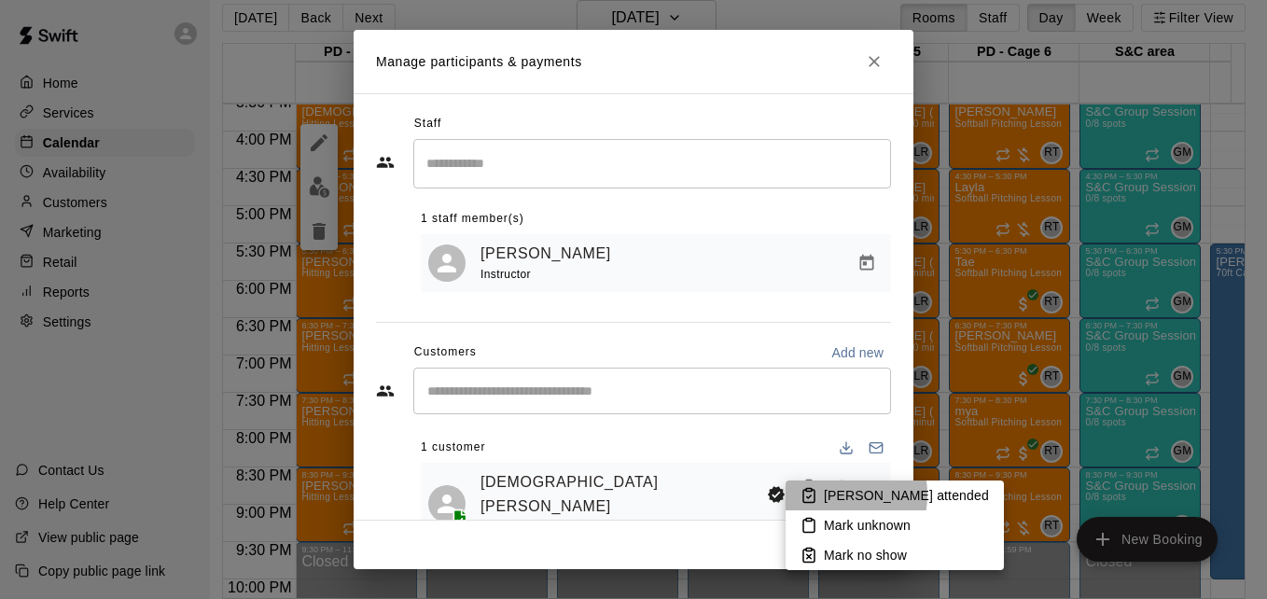
click at [819, 494] on li "[PERSON_NAME] attended" at bounding box center [895, 495] width 218 height 30
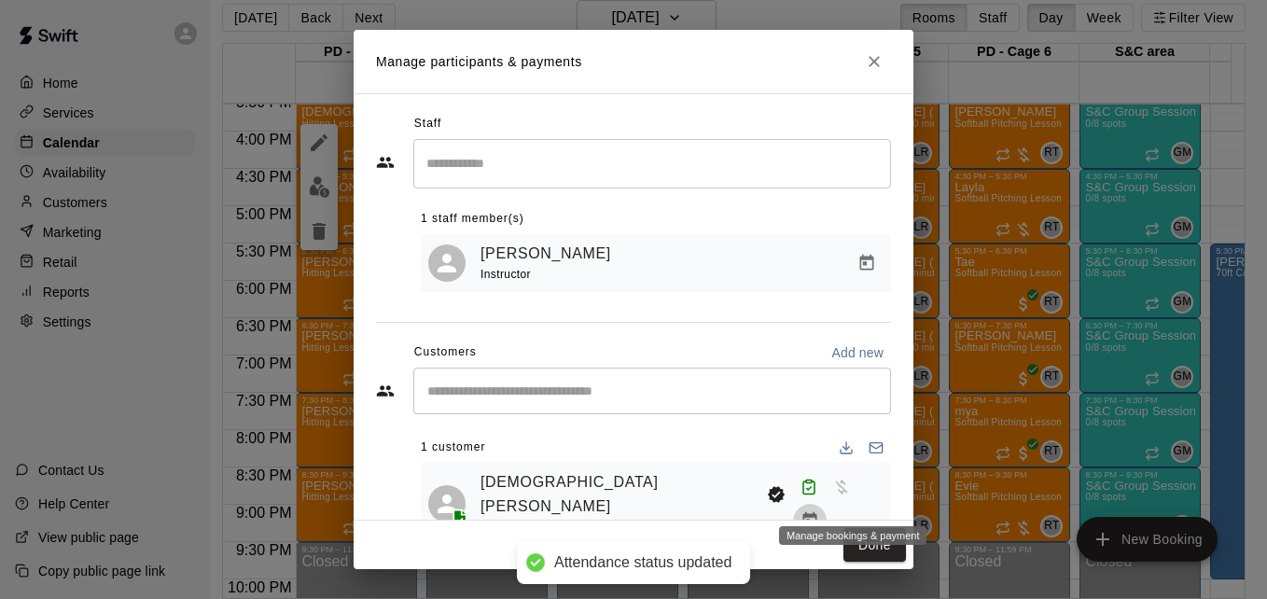
click at [819, 511] on icon "Manage bookings & payment" at bounding box center [809, 520] width 19 height 19
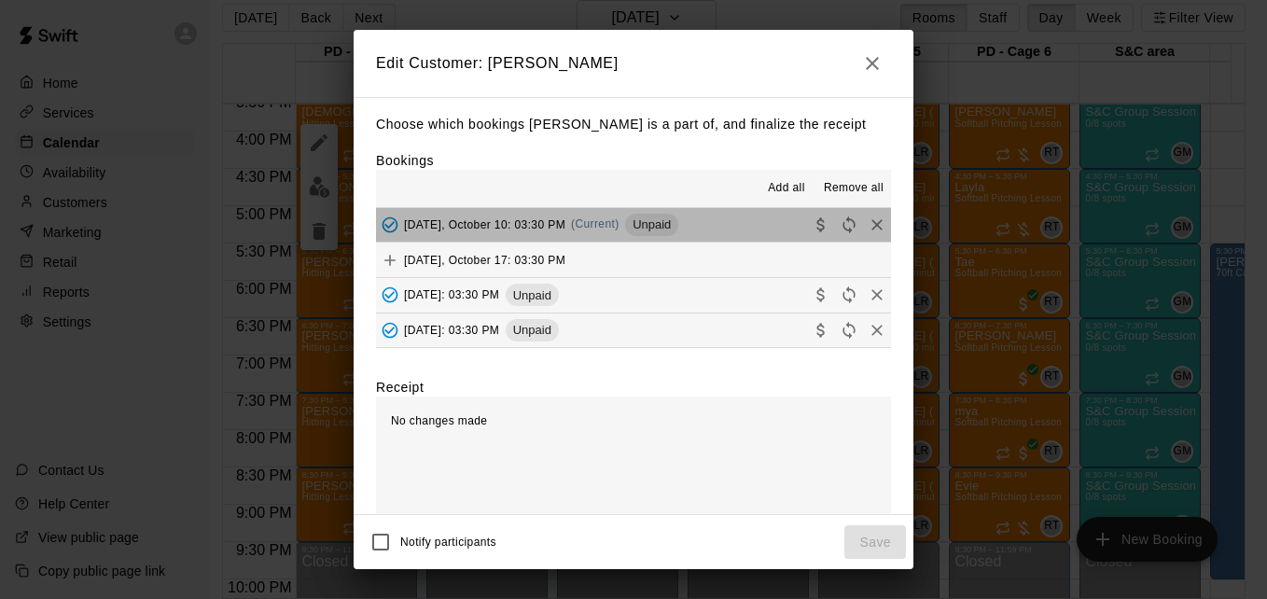
click at [734, 217] on button "[DATE], October 10: 03:30 PM (Current) Unpaid" at bounding box center [633, 225] width 515 height 35
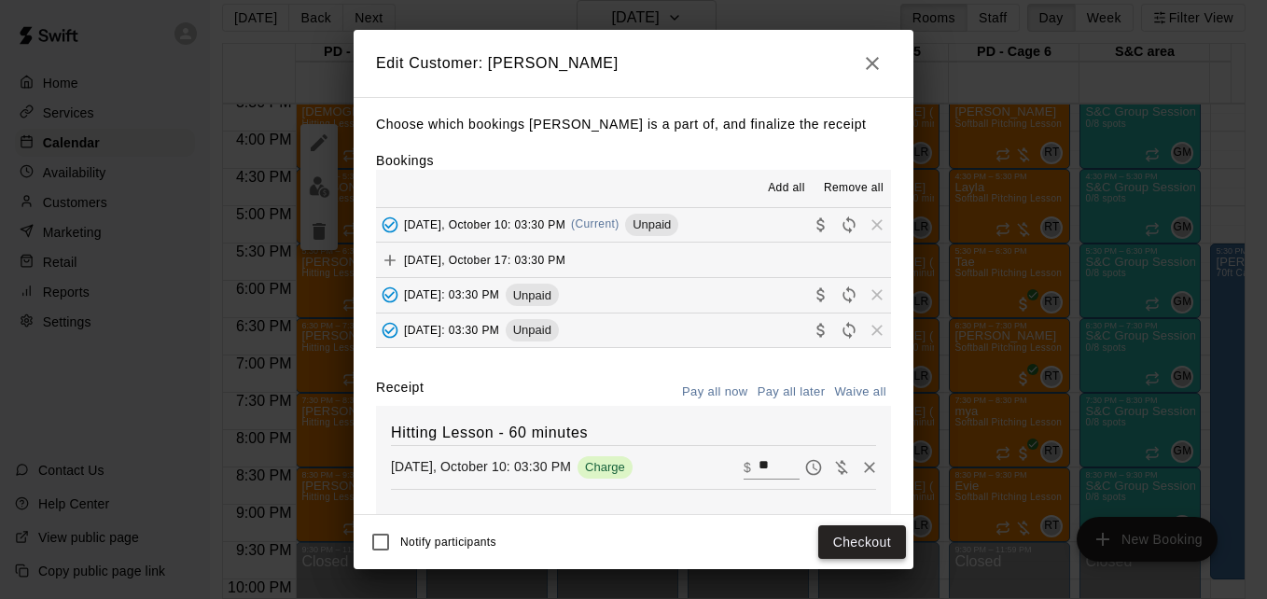
click at [844, 552] on button "Checkout" at bounding box center [862, 542] width 88 height 35
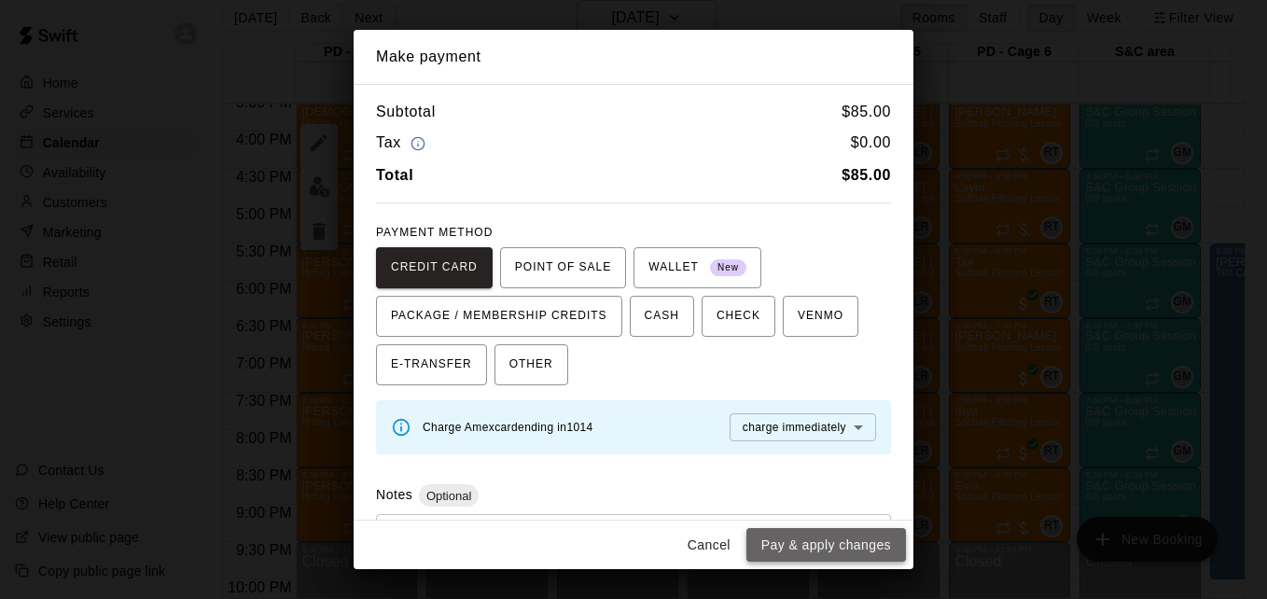
click at [844, 543] on button "Pay & apply changes" at bounding box center [826, 545] width 160 height 35
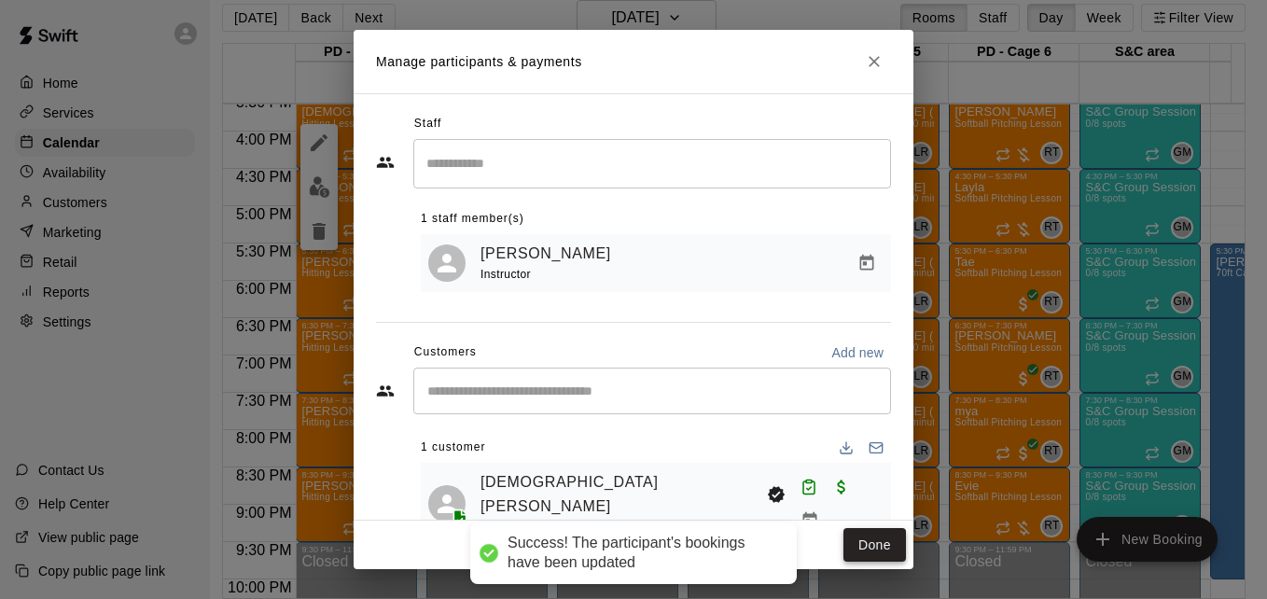
click at [856, 546] on button "Done" at bounding box center [874, 545] width 63 height 35
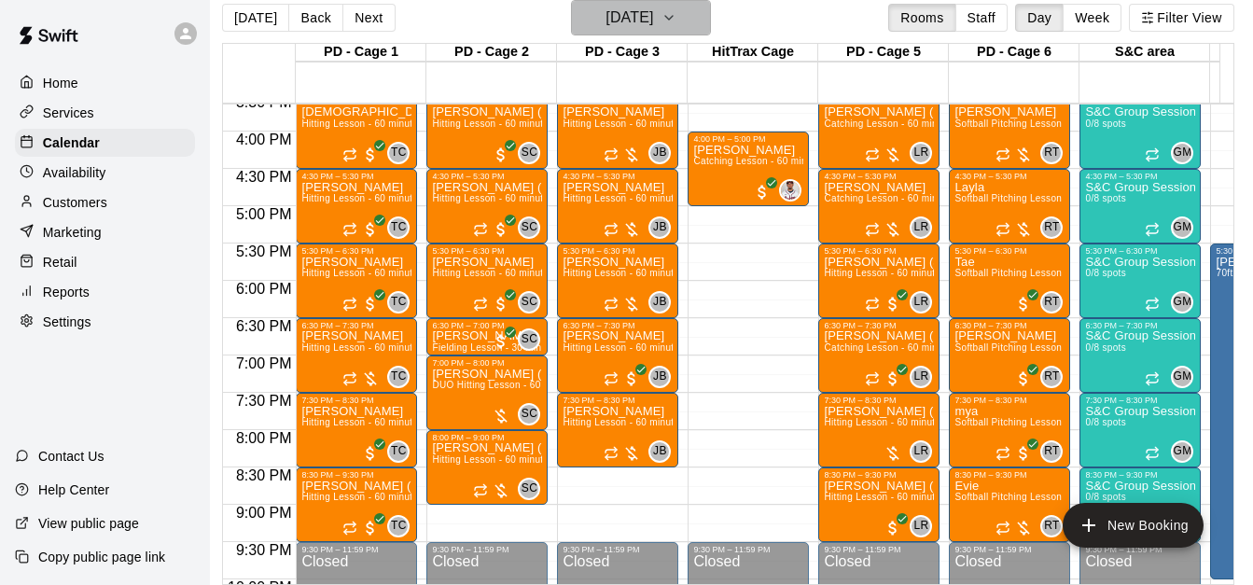
click at [653, 15] on h6 "[DATE]" at bounding box center [629, 18] width 48 height 26
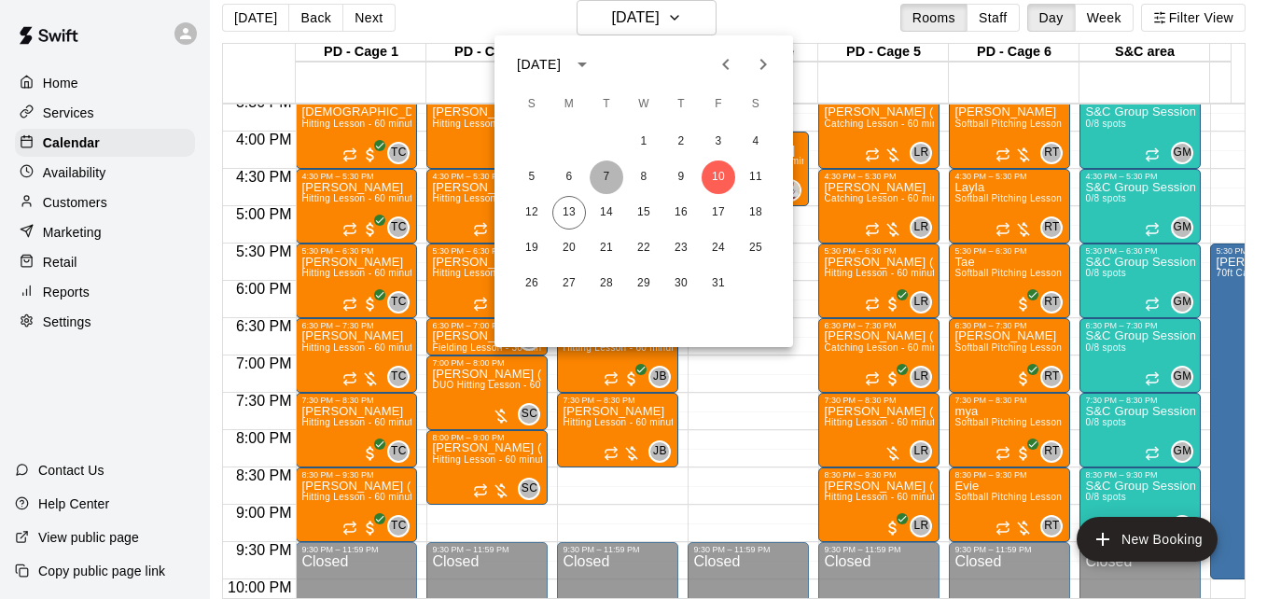
click at [607, 176] on button "7" at bounding box center [607, 177] width 34 height 34
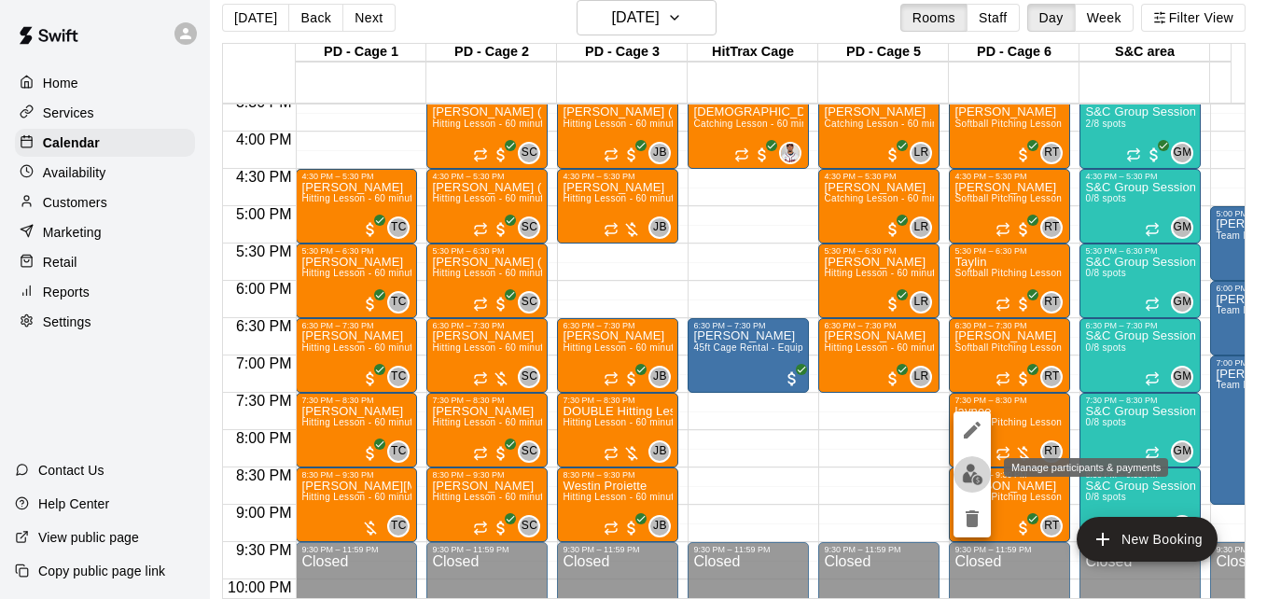
click at [973, 475] on img "edit" at bounding box center [972, 474] width 21 height 21
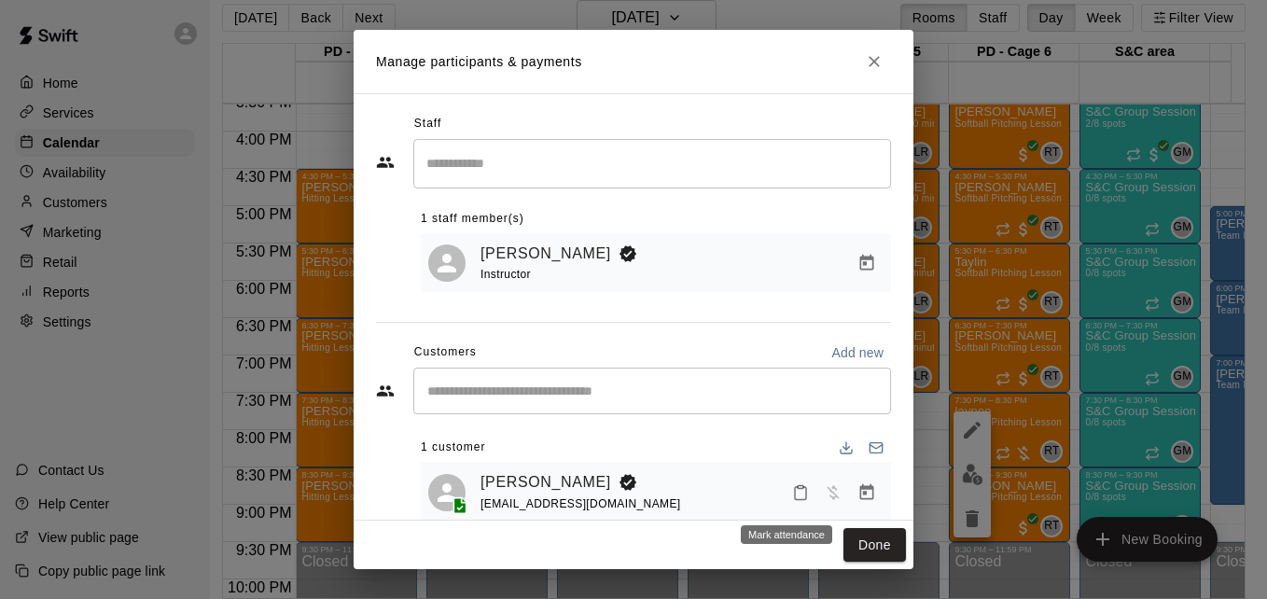
click at [792, 496] on icon "Mark attendance" at bounding box center [800, 492] width 17 height 17
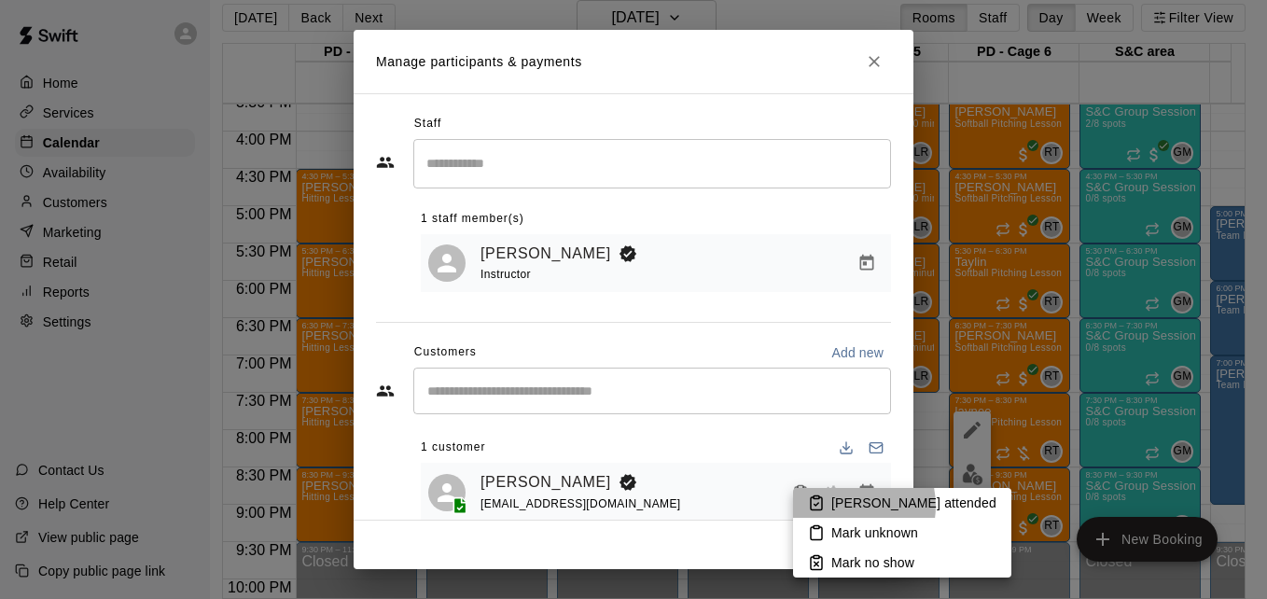
click at [843, 506] on p "[PERSON_NAME] attended" at bounding box center [913, 503] width 165 height 19
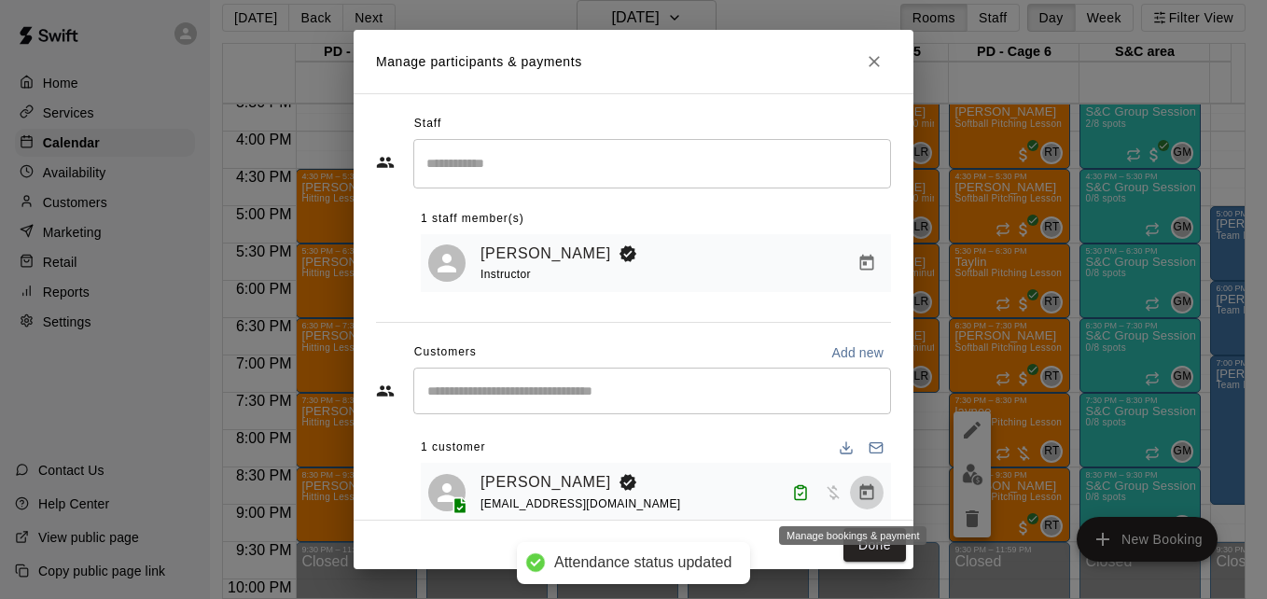
click at [860, 493] on icon "Manage bookings & payment" at bounding box center [867, 491] width 14 height 16
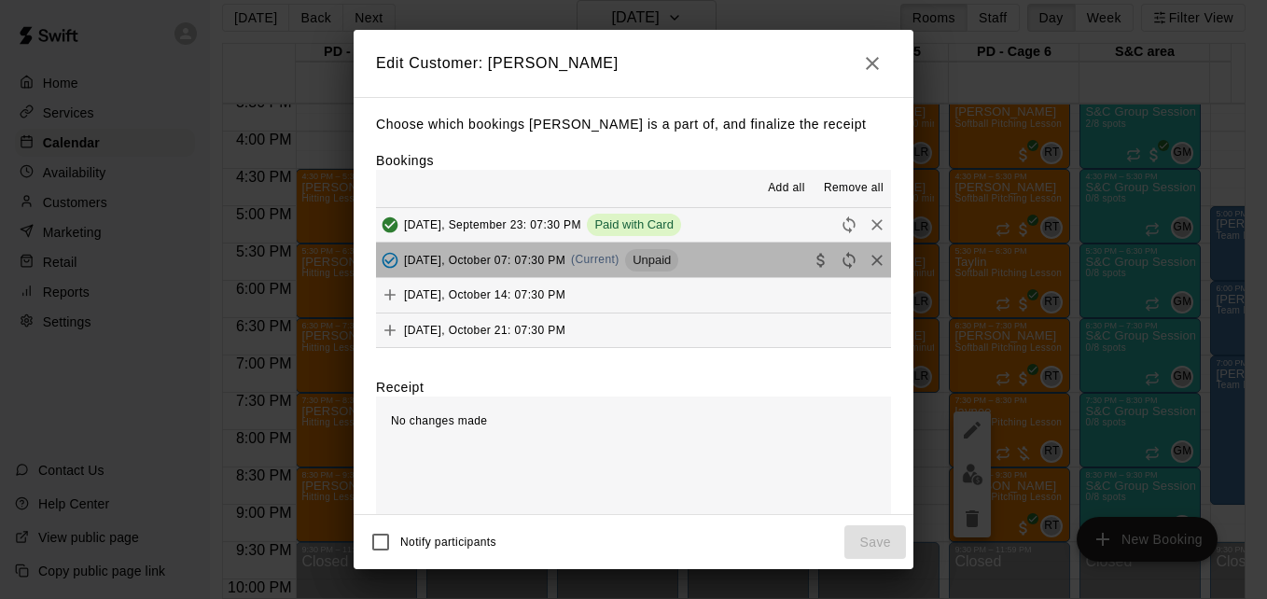
click at [722, 271] on button "[DATE], October 07: 07:30 PM (Current) Unpaid" at bounding box center [633, 260] width 515 height 35
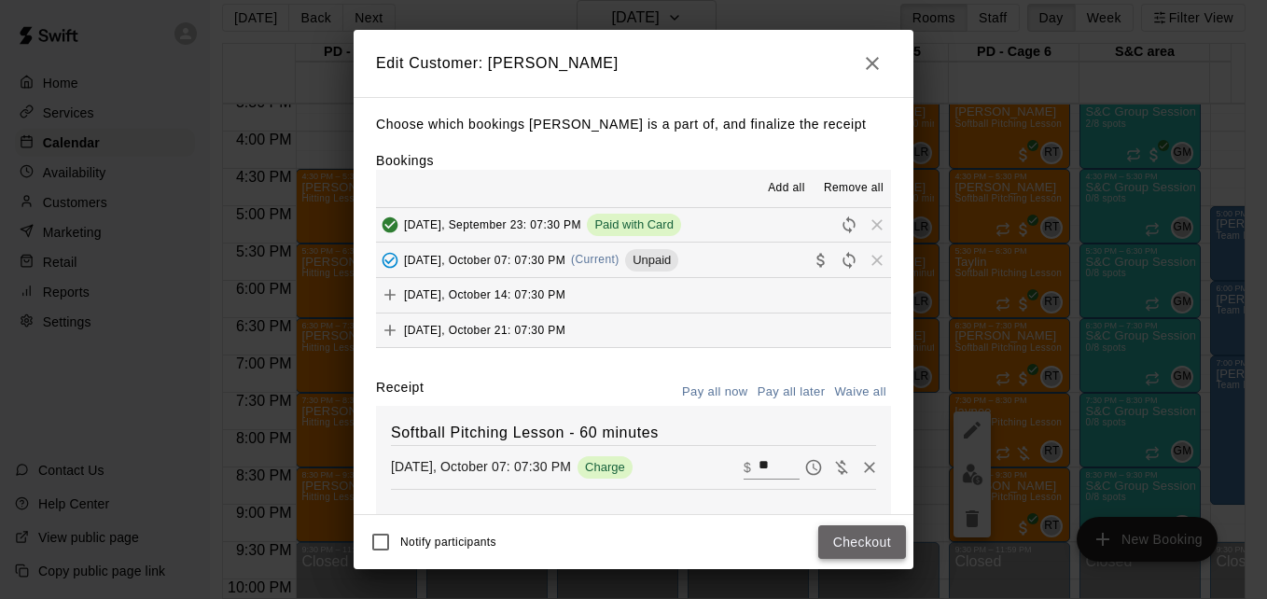
click at [849, 548] on button "Checkout" at bounding box center [862, 542] width 88 height 35
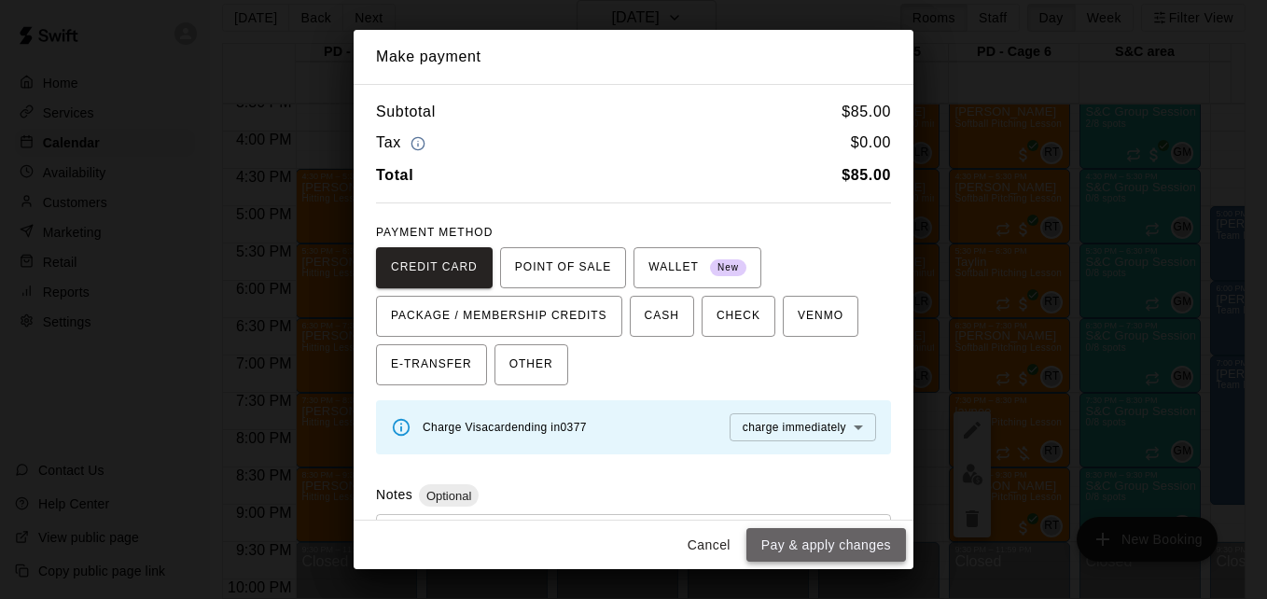
click at [842, 547] on button "Pay & apply changes" at bounding box center [826, 545] width 160 height 35
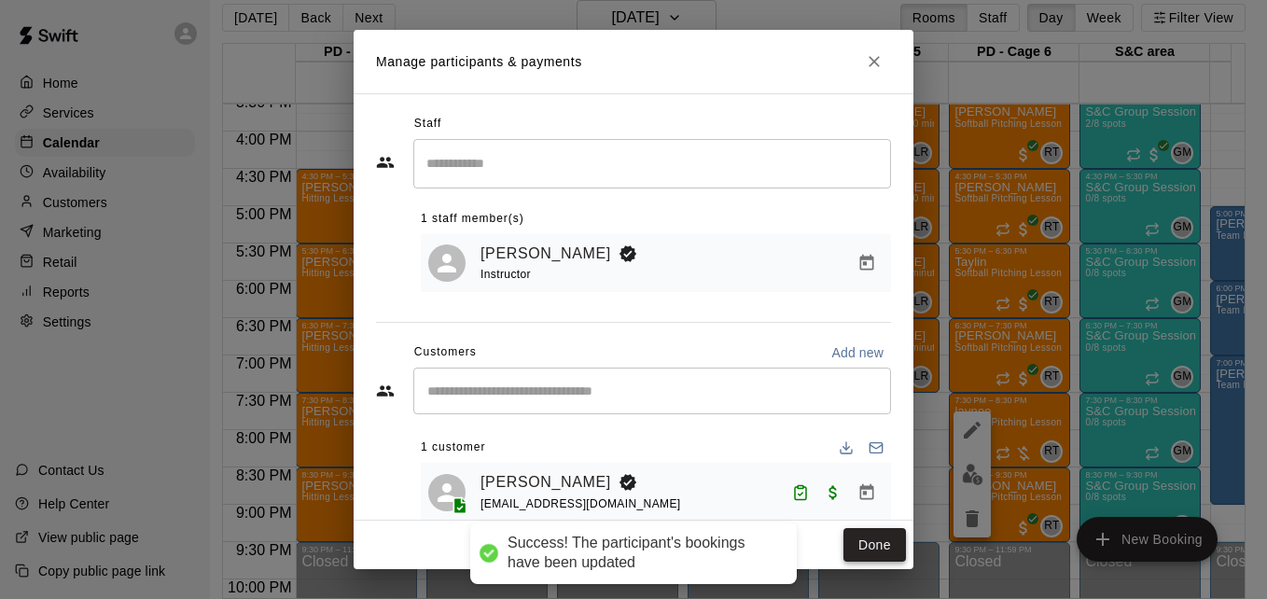
click at [851, 548] on button "Done" at bounding box center [874, 545] width 63 height 35
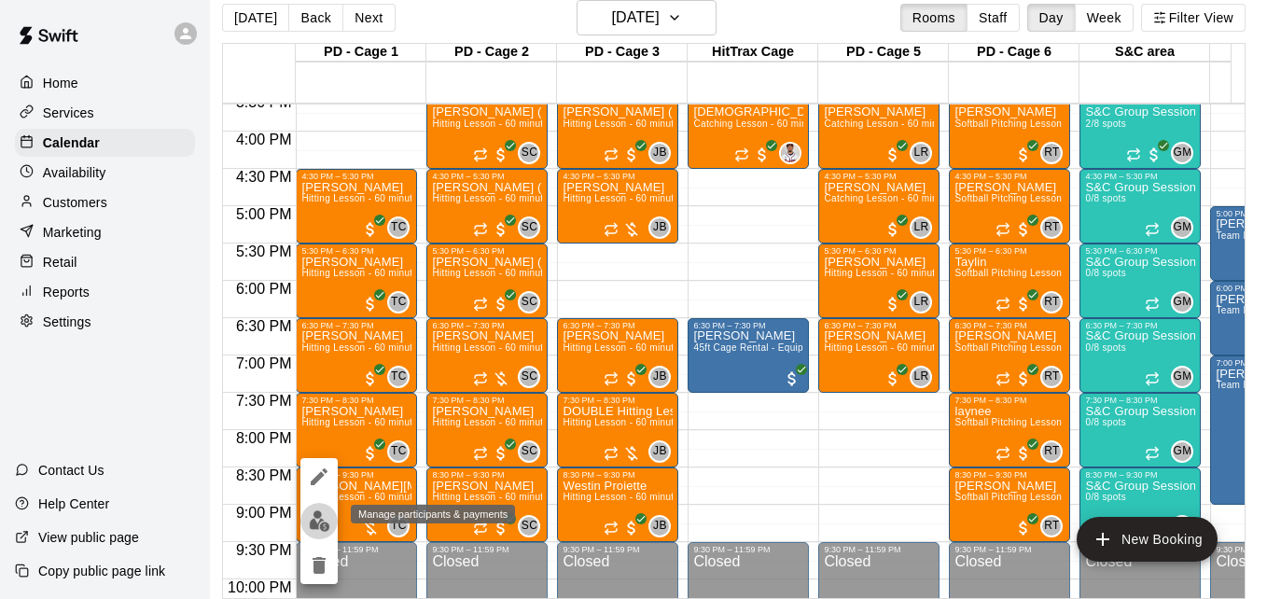
click at [319, 514] on img "edit" at bounding box center [319, 520] width 21 height 21
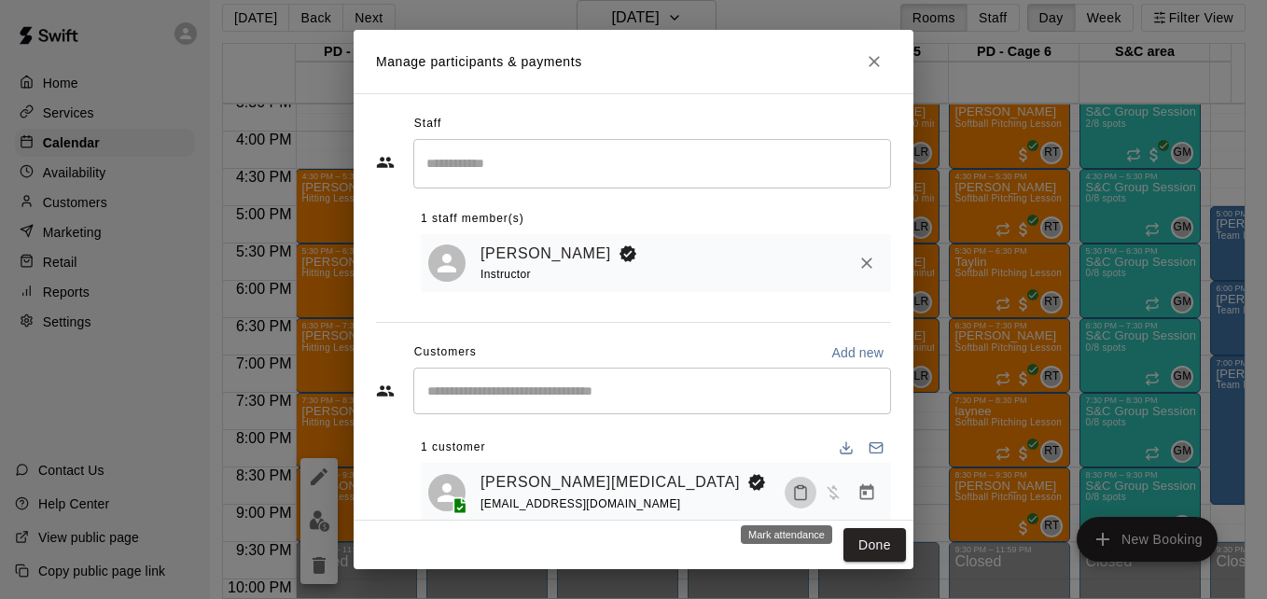
click at [792, 498] on icon "Mark attendance" at bounding box center [800, 492] width 17 height 17
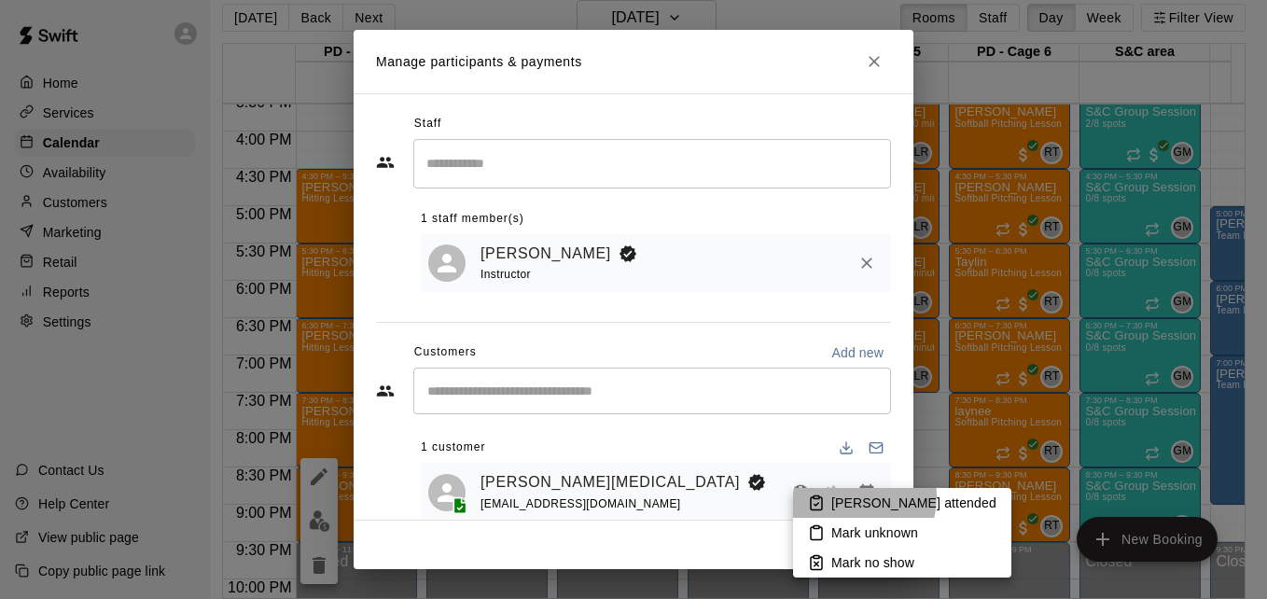
click at [846, 496] on p "[PERSON_NAME] attended" at bounding box center [913, 503] width 165 height 19
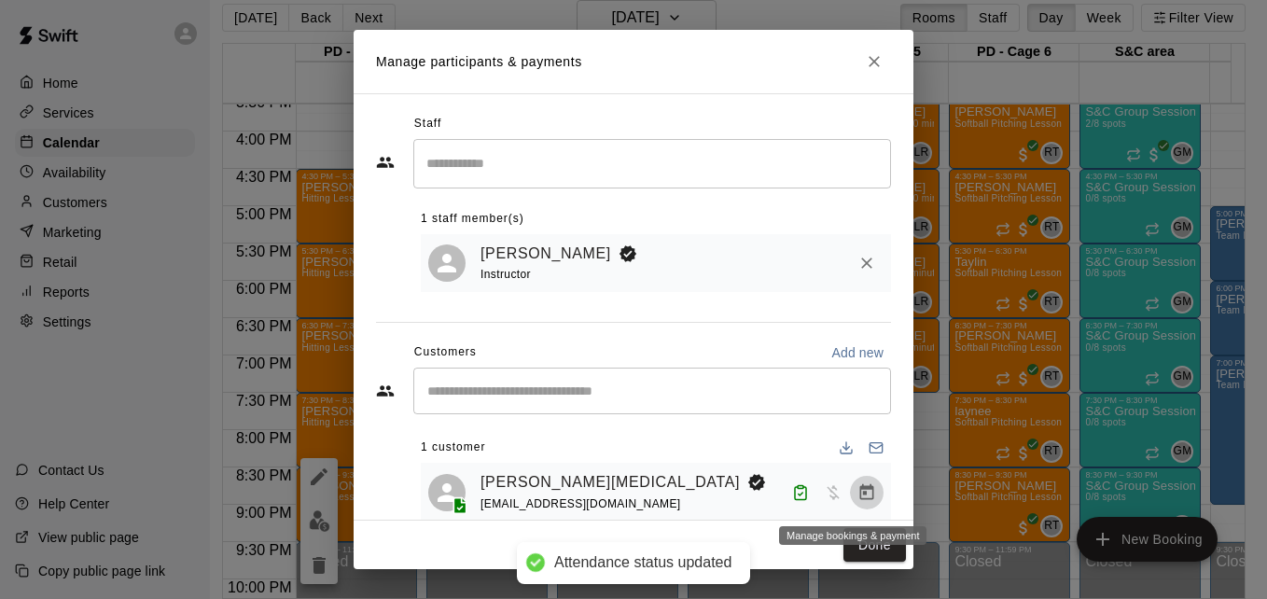
click at [857, 497] on icon "Manage bookings & payment" at bounding box center [866, 492] width 19 height 19
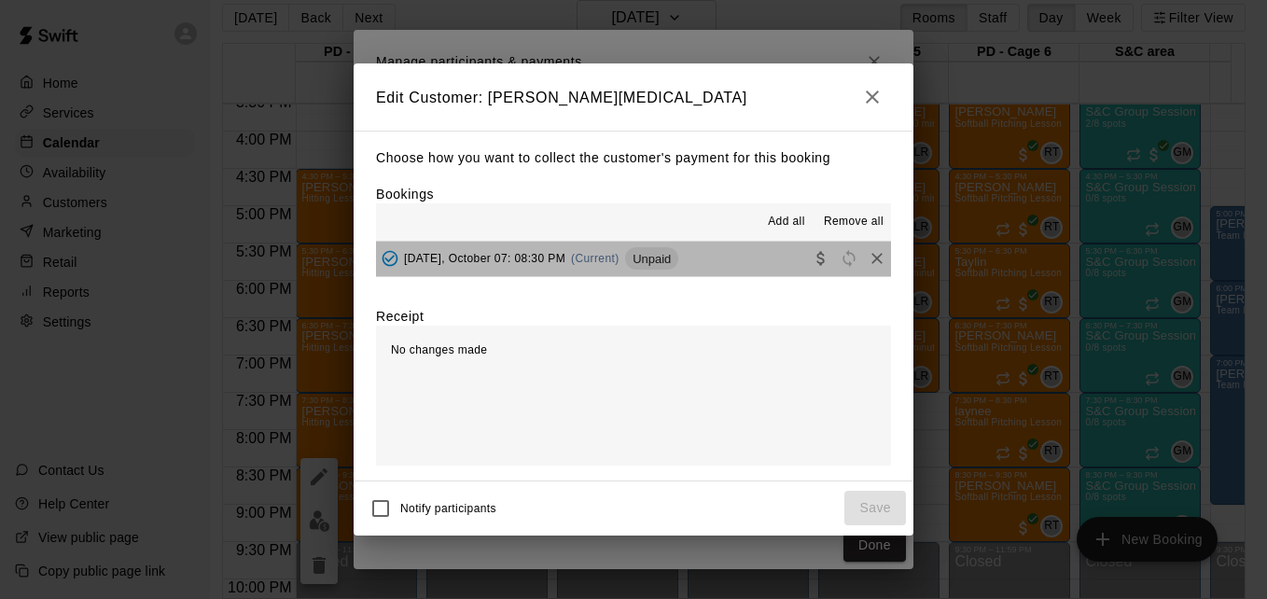
click at [717, 269] on button "[DATE], October 07: 08:30 PM (Current) Unpaid" at bounding box center [633, 259] width 515 height 35
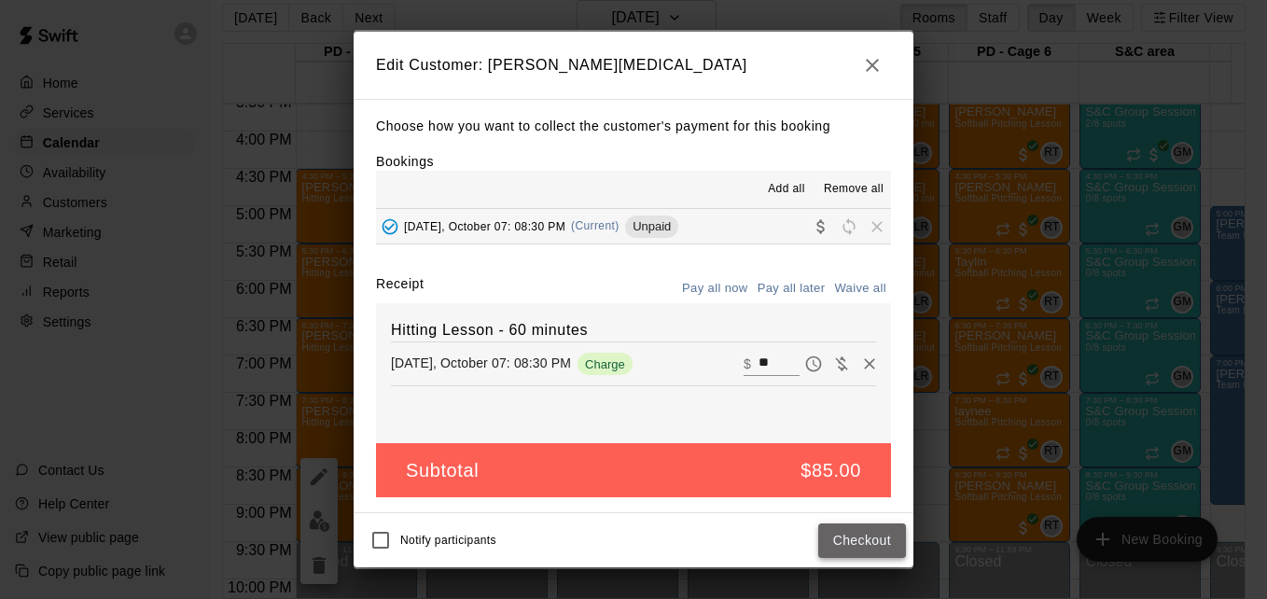
click at [860, 538] on button "Checkout" at bounding box center [862, 540] width 88 height 35
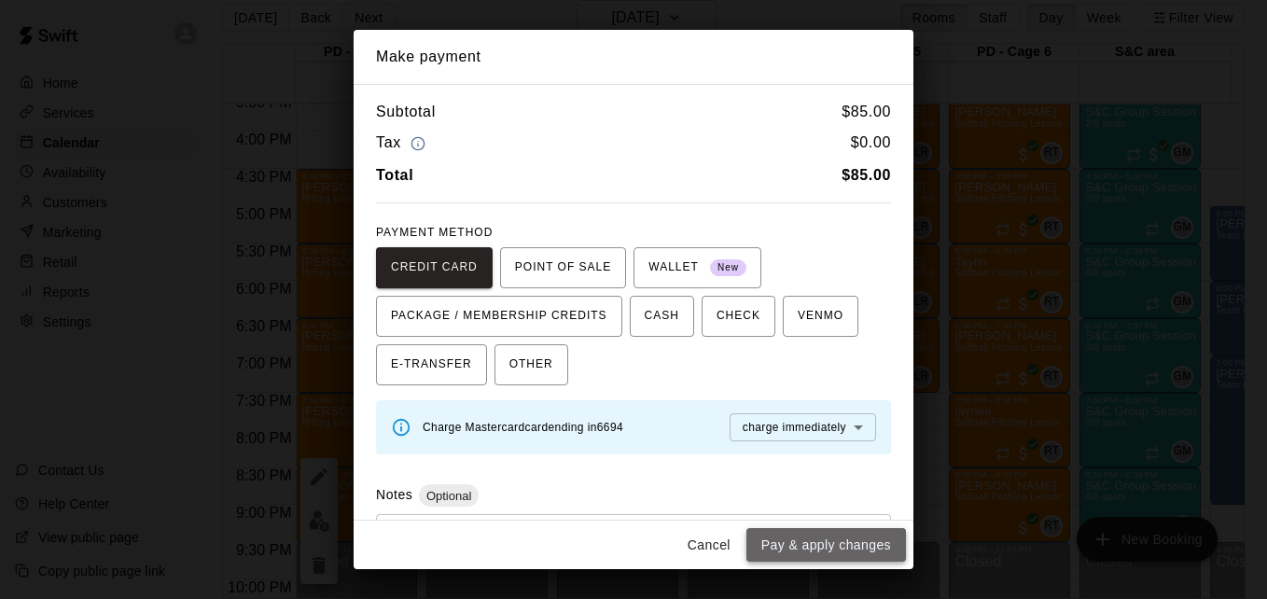
click at [845, 540] on button "Pay & apply changes" at bounding box center [826, 545] width 160 height 35
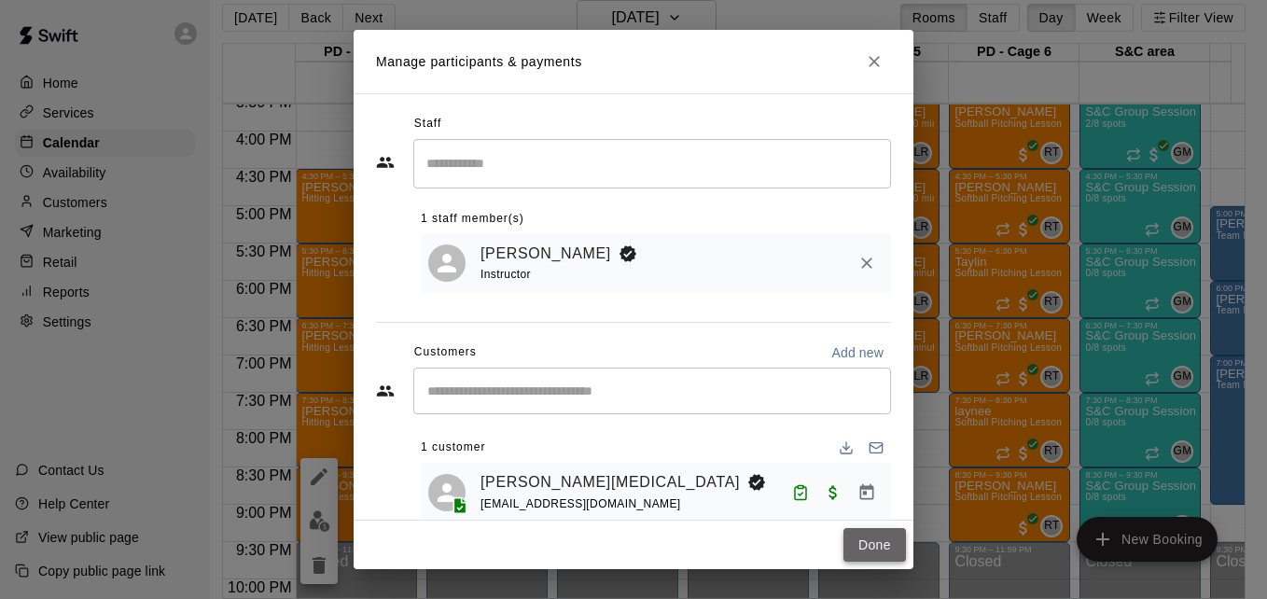
click at [879, 540] on button "Done" at bounding box center [874, 545] width 63 height 35
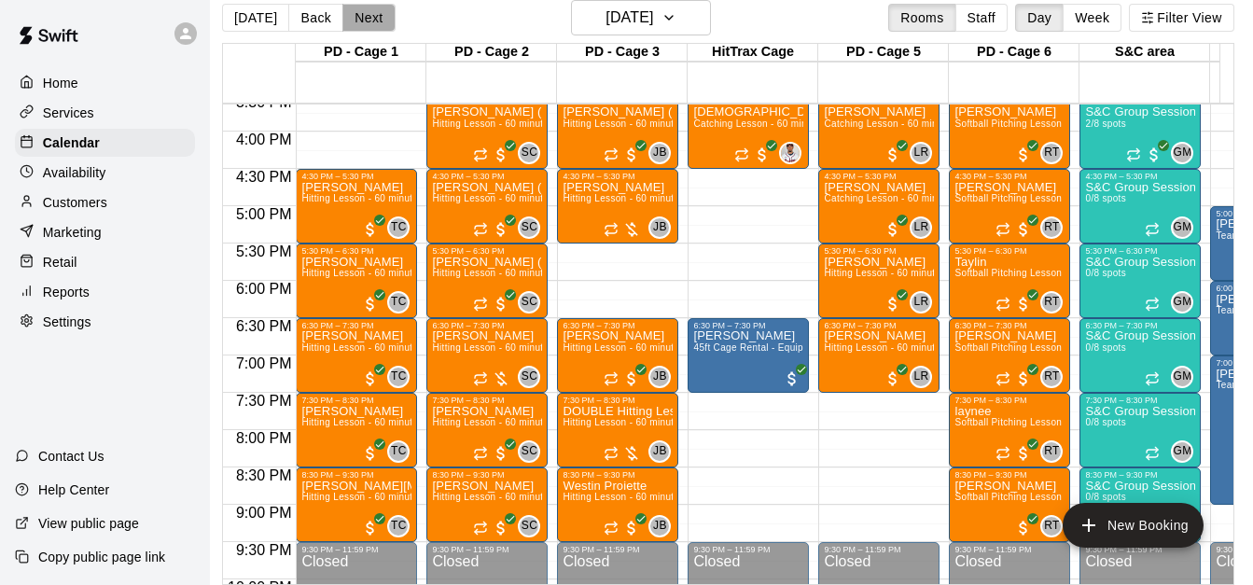
click at [366, 13] on button "Next" at bounding box center [368, 18] width 52 height 28
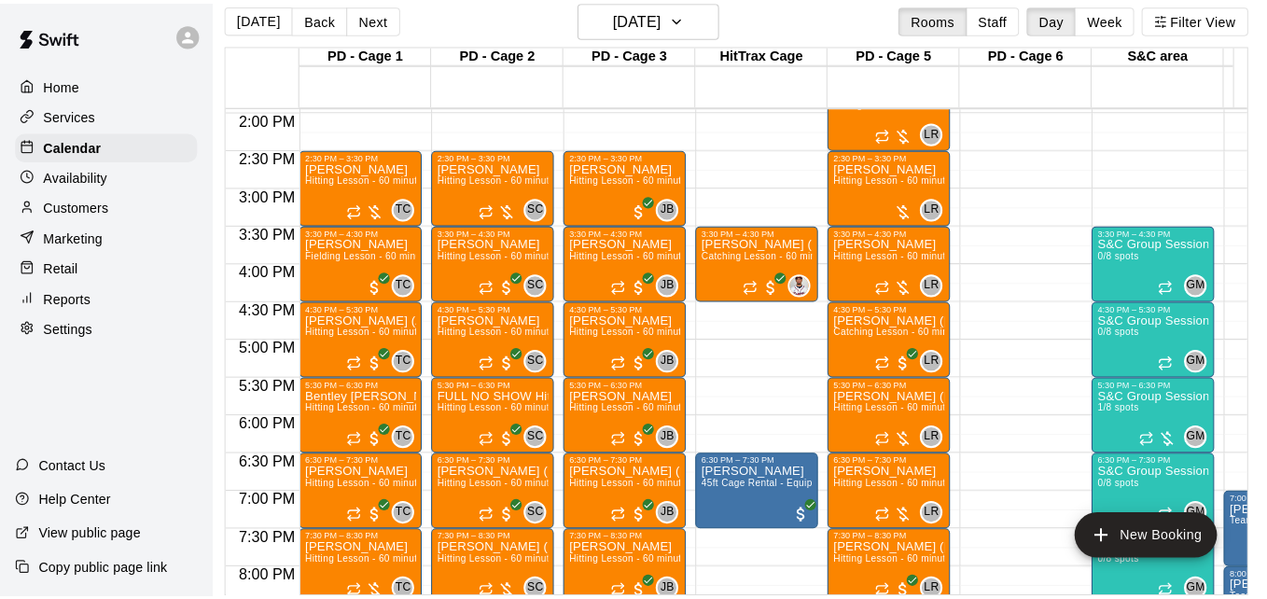
scroll to position [1018, 0]
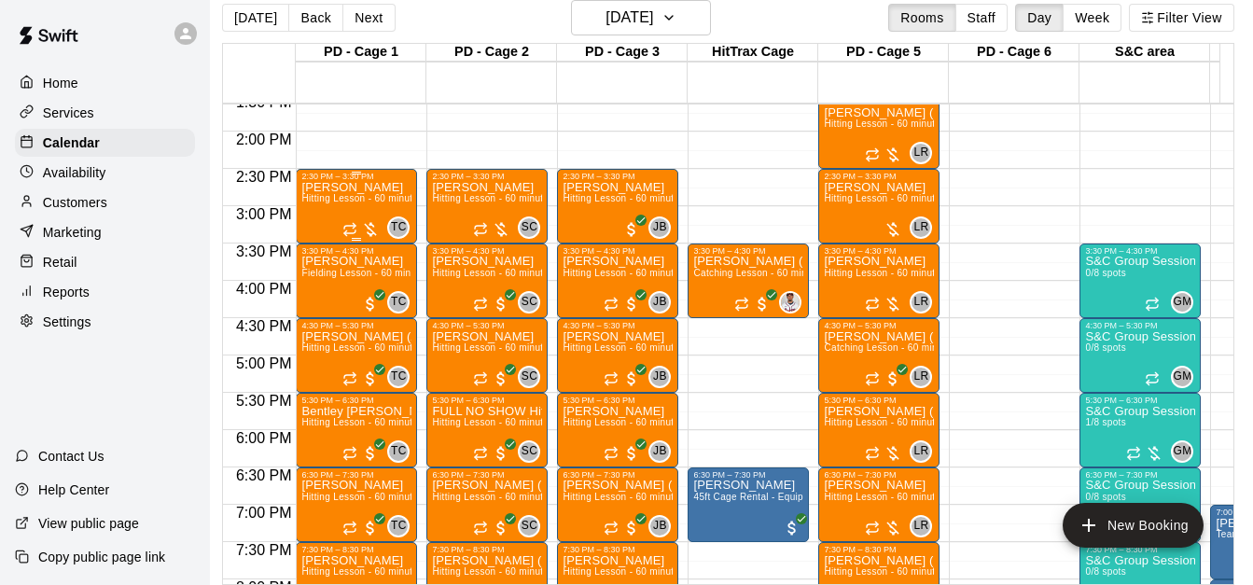
click at [355, 188] on p "[PERSON_NAME]" at bounding box center [356, 188] width 110 height 0
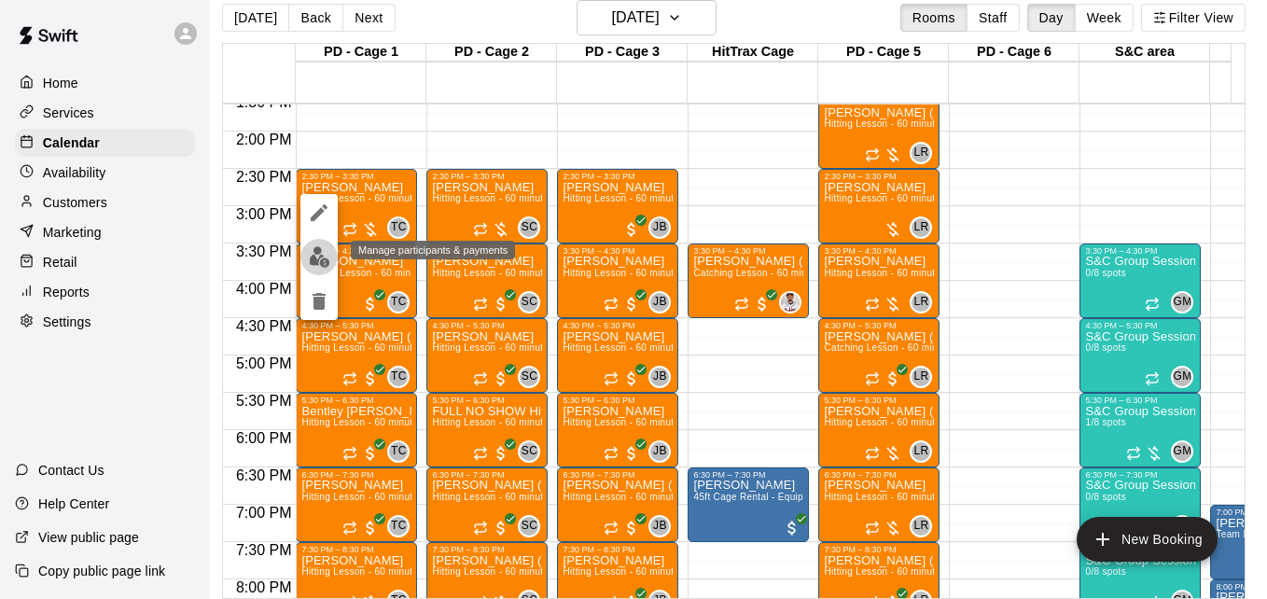
click at [319, 257] on img "edit" at bounding box center [319, 256] width 21 height 21
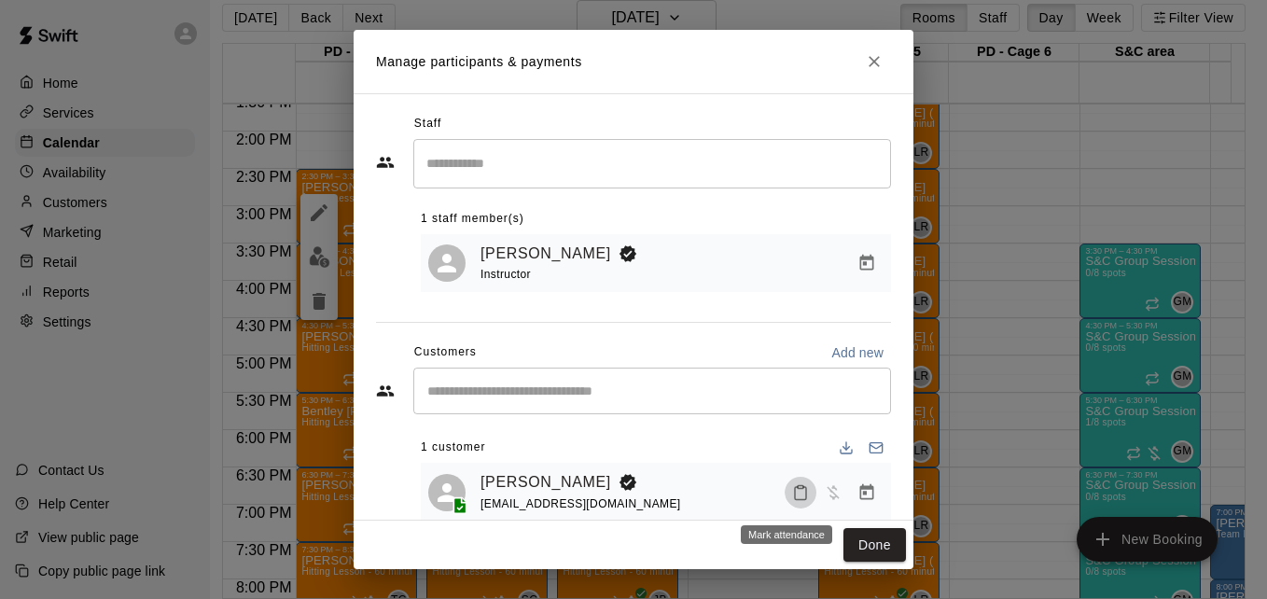
click at [792, 496] on icon "Mark attendance" at bounding box center [800, 492] width 17 height 17
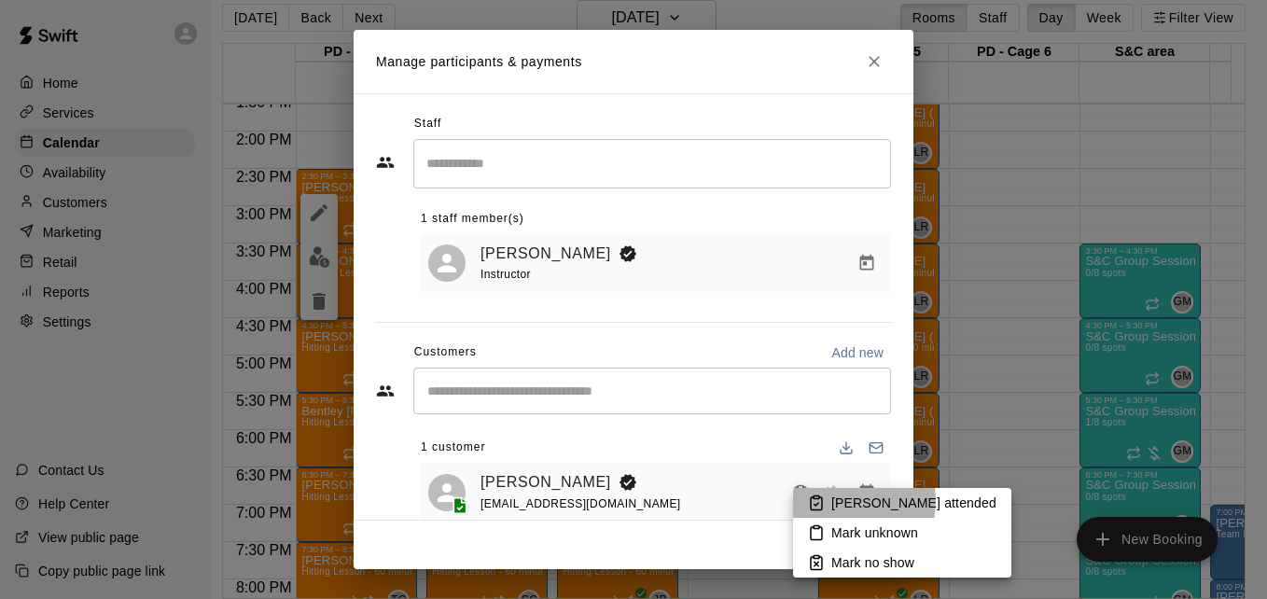
click at [842, 501] on p "[PERSON_NAME] attended" at bounding box center [913, 503] width 165 height 19
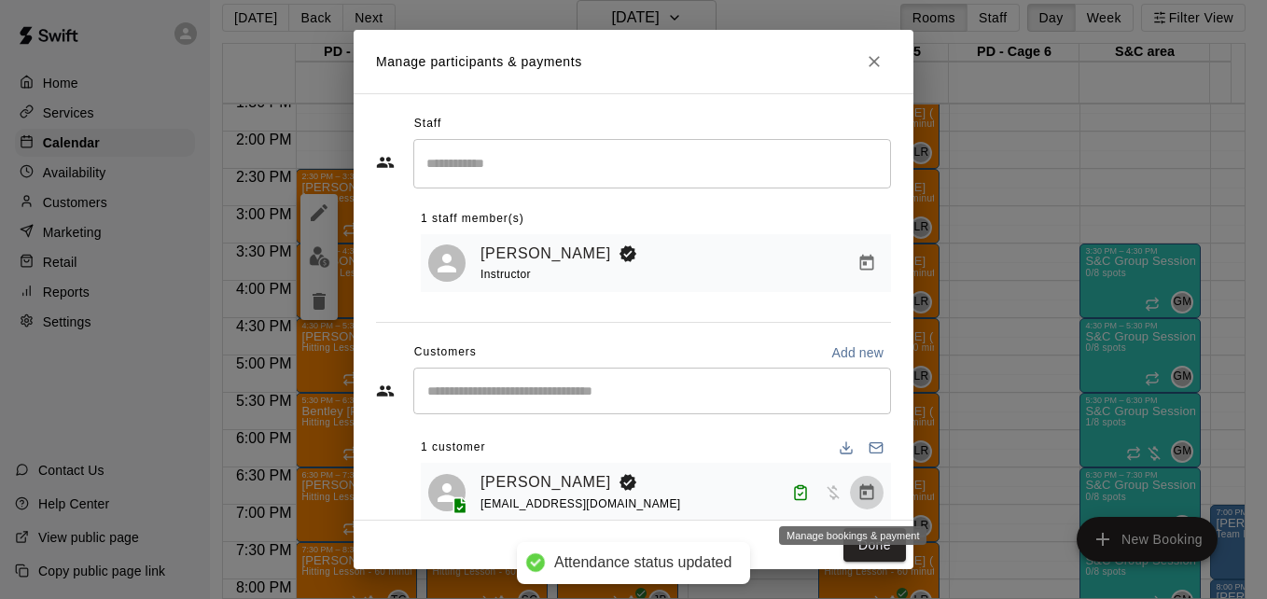
click at [860, 495] on icon "Manage bookings & payment" at bounding box center [867, 491] width 14 height 16
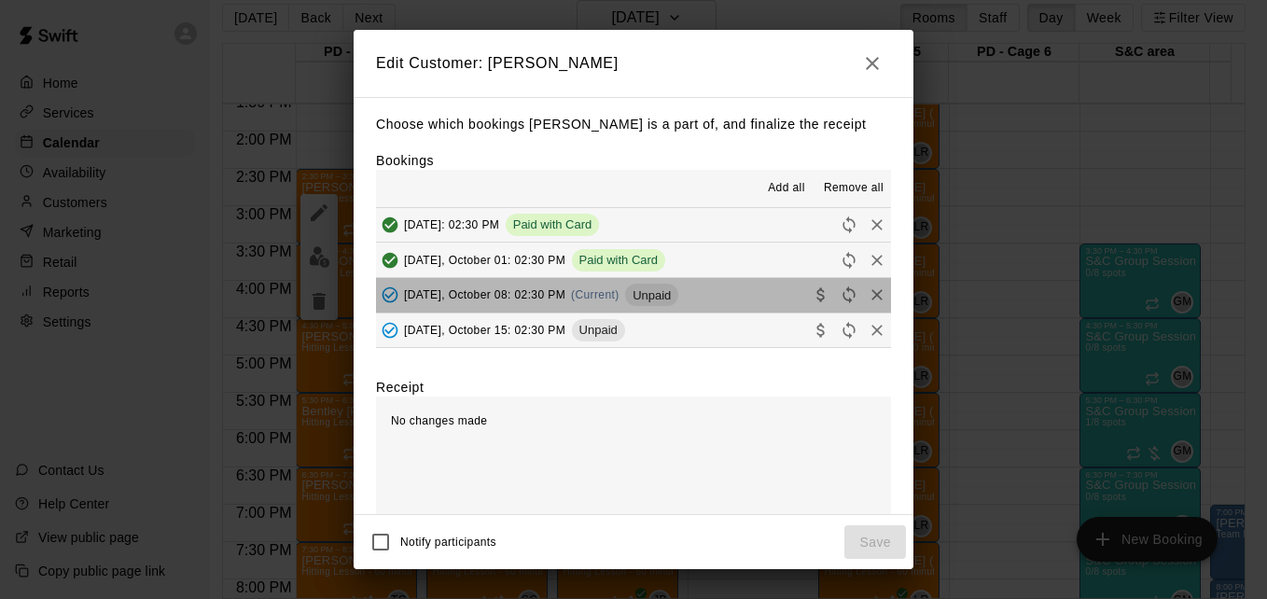
click at [745, 299] on button "[DATE], October 08: 02:30 PM (Current) Unpaid" at bounding box center [633, 295] width 515 height 35
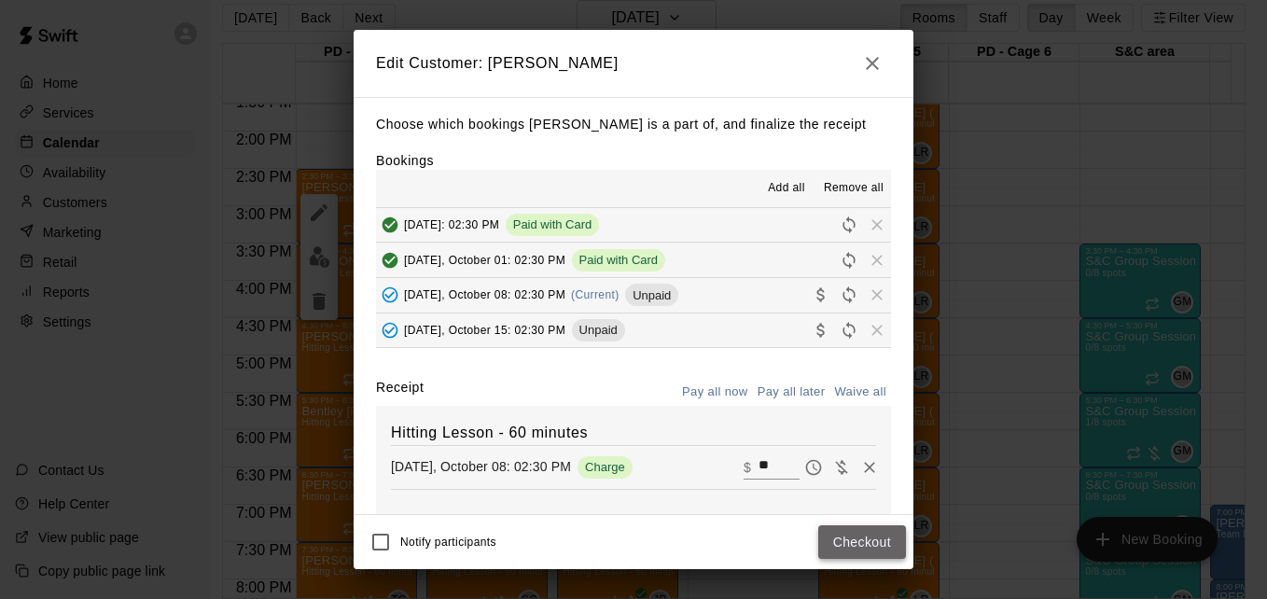
click at [851, 531] on button "Checkout" at bounding box center [862, 542] width 88 height 35
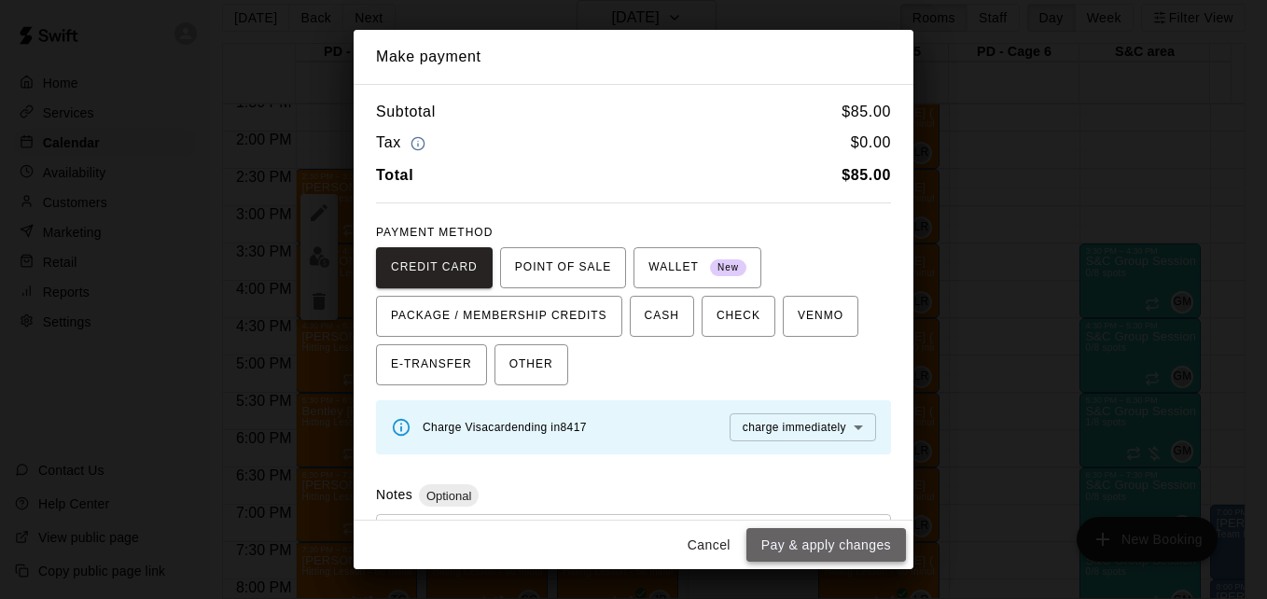
click at [855, 545] on button "Pay & apply changes" at bounding box center [826, 545] width 160 height 35
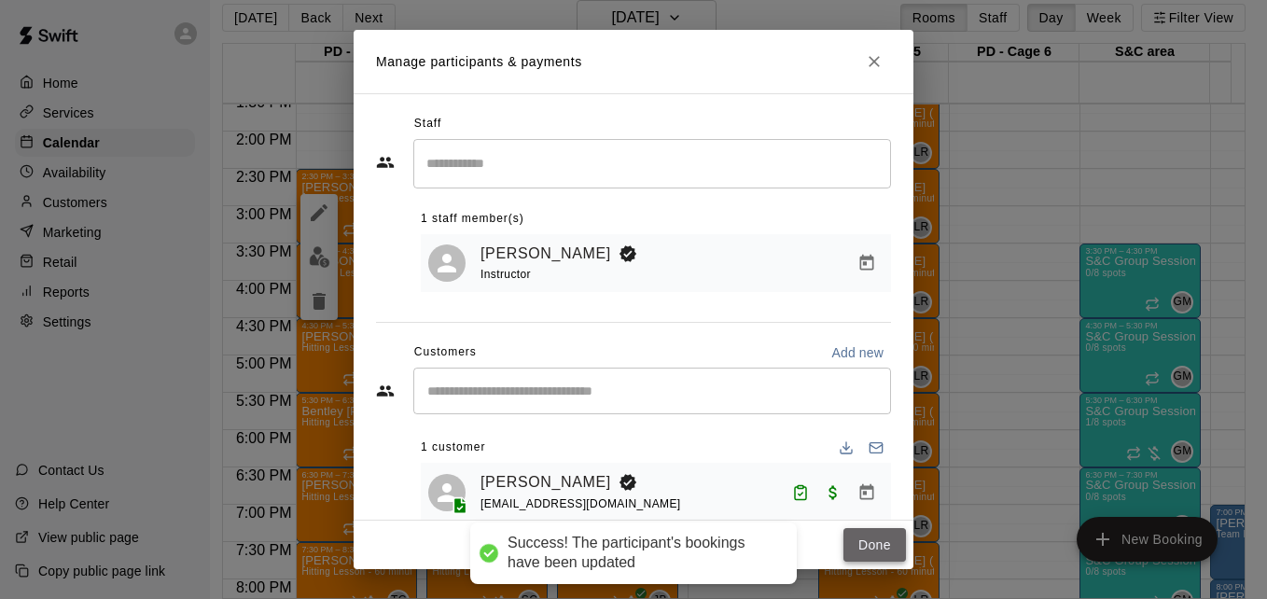
click at [867, 545] on button "Done" at bounding box center [874, 545] width 63 height 35
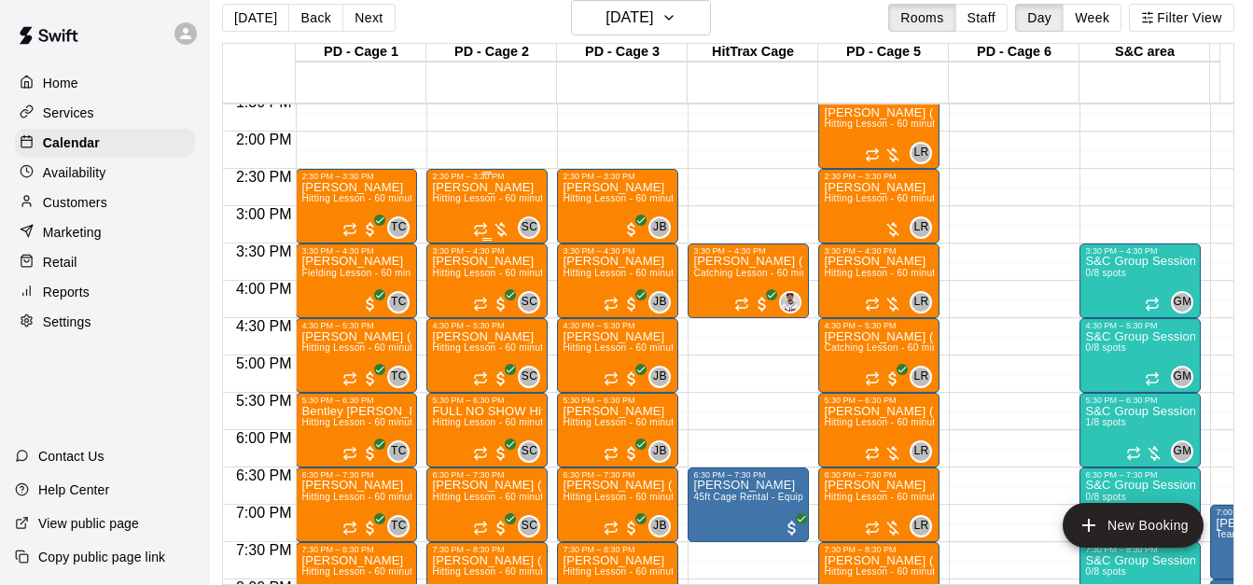
click at [474, 203] on span "Hitting Lesson - 60 minutes" at bounding box center [492, 198] width 121 height 10
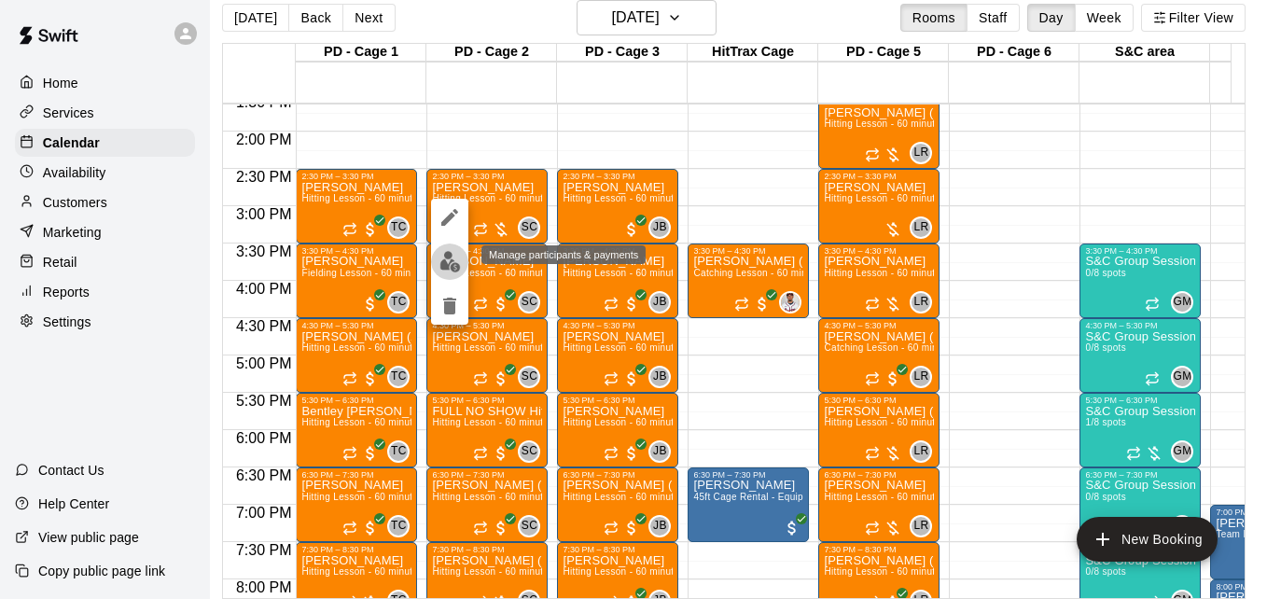
click at [452, 257] on img "edit" at bounding box center [449, 261] width 21 height 21
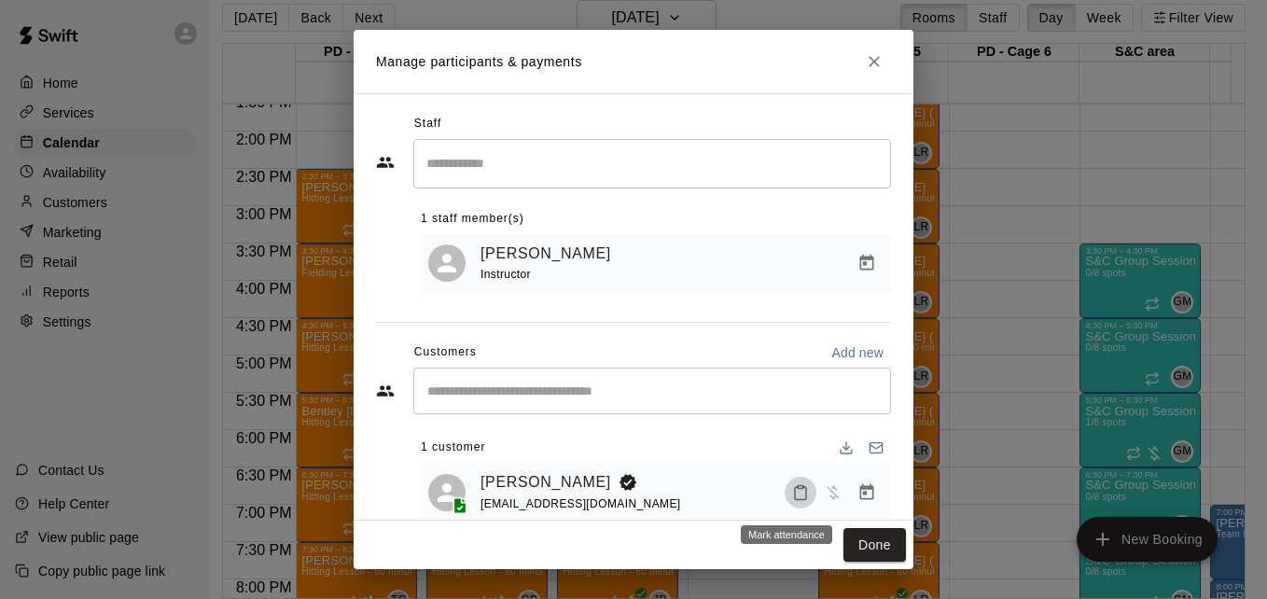
click at [792, 497] on icon "Mark attendance" at bounding box center [800, 492] width 17 height 17
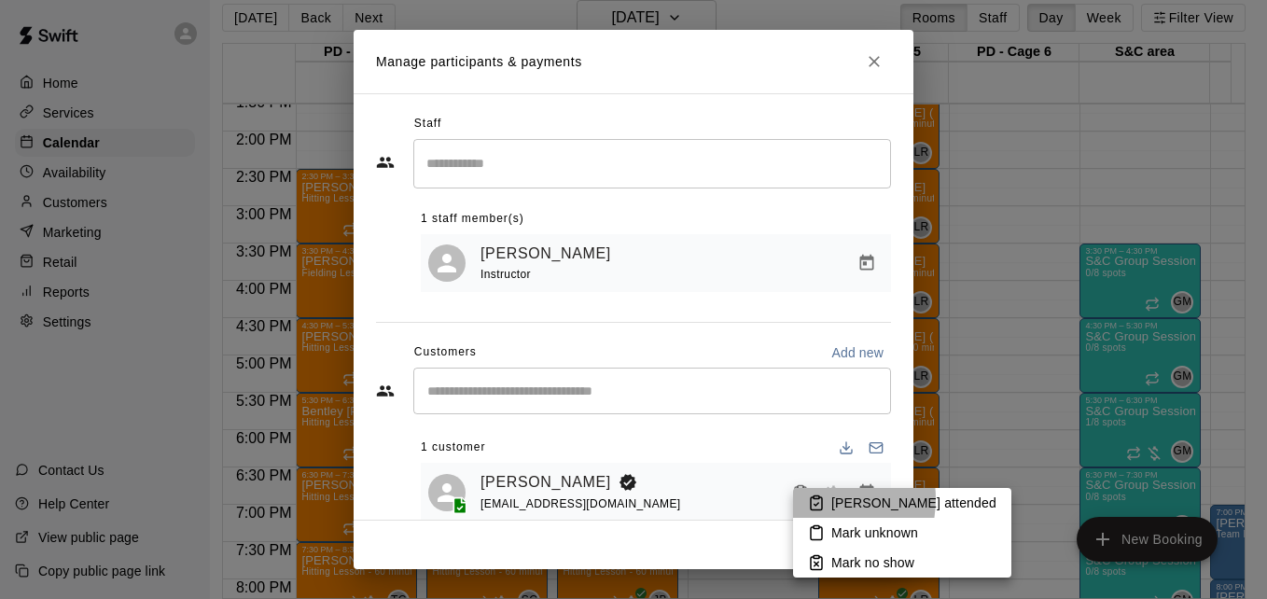
click at [818, 499] on rect at bounding box center [817, 497] width 6 height 3
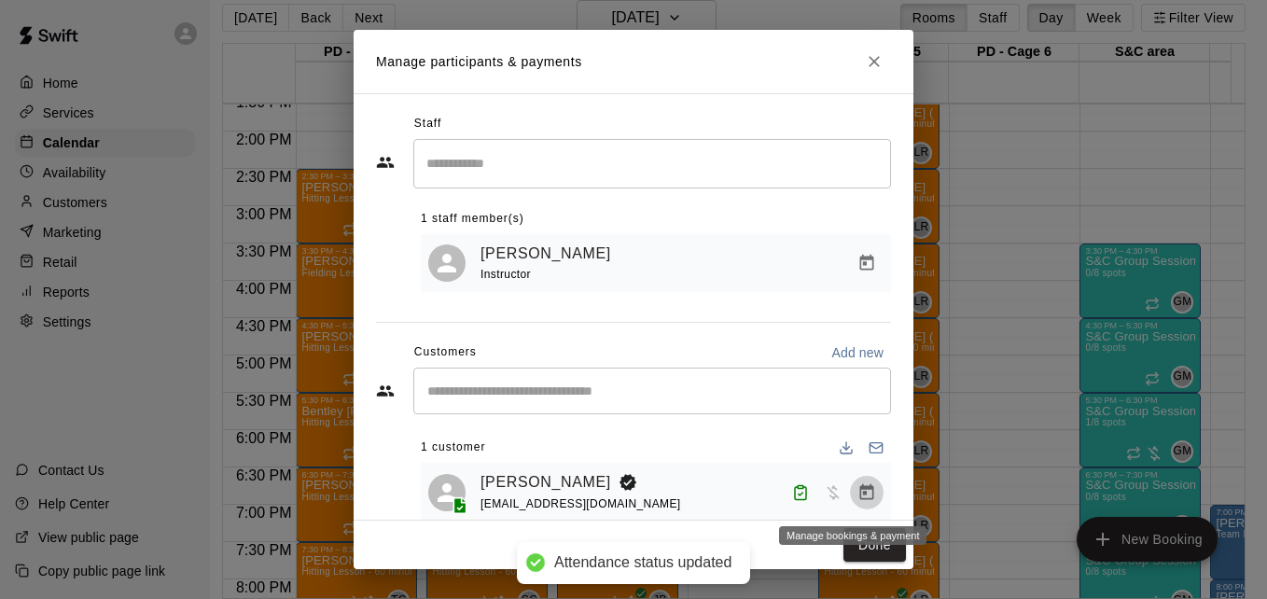
click at [850, 496] on button "Manage bookings & payment" at bounding box center [867, 493] width 34 height 34
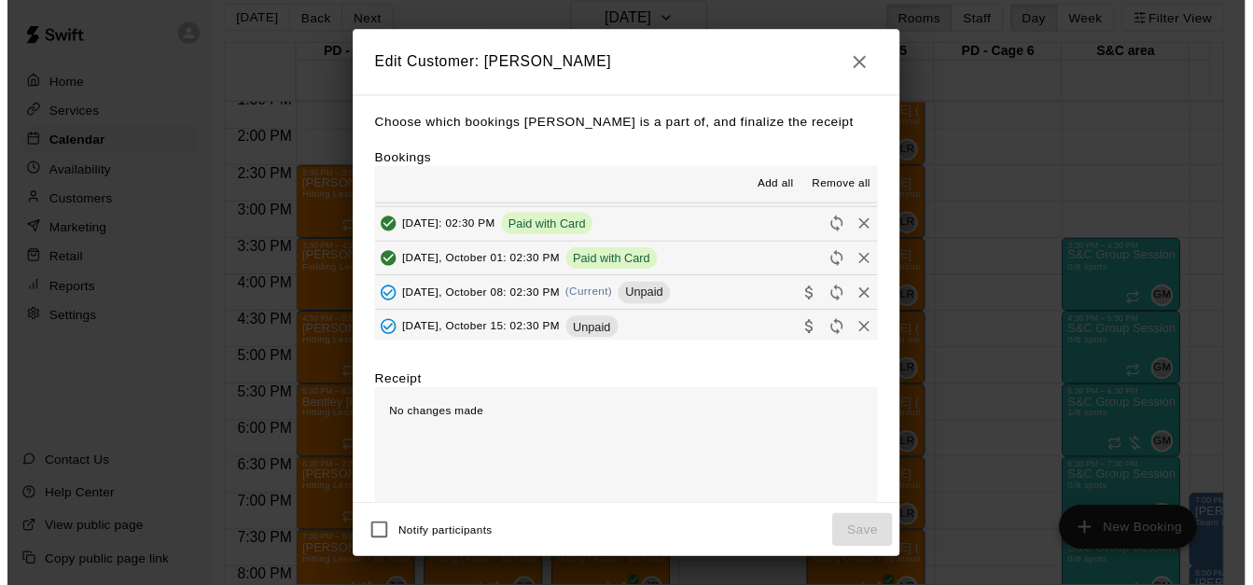
scroll to position [141, 0]
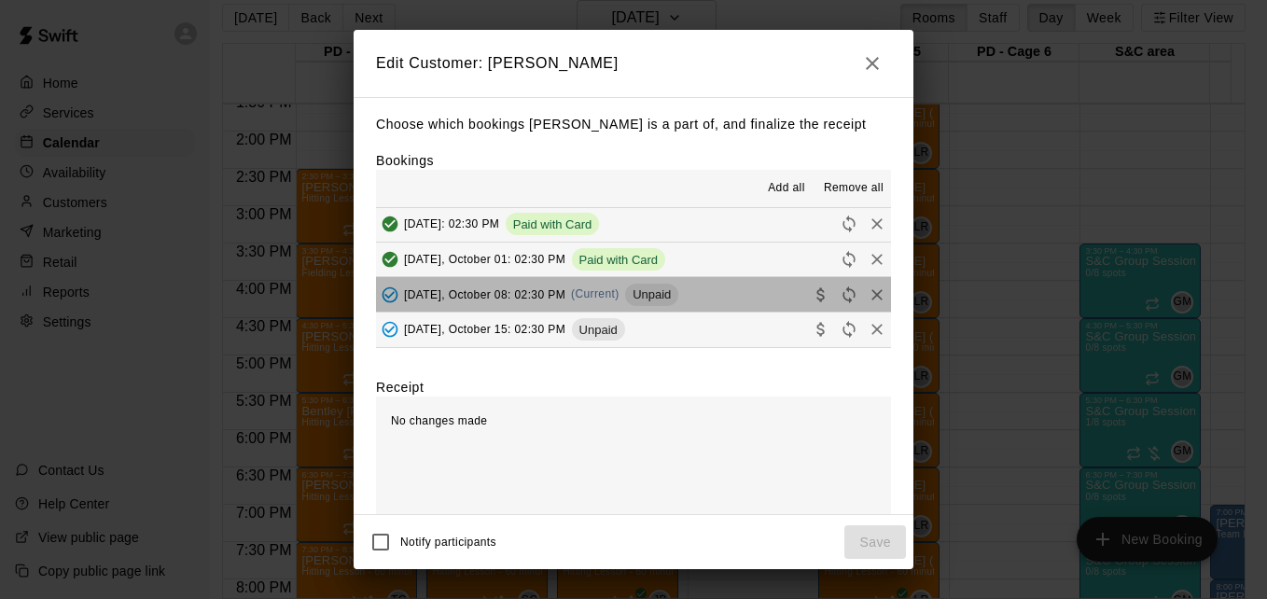
click at [729, 288] on button "[DATE], October 08: 02:30 PM (Current) Unpaid" at bounding box center [633, 294] width 515 height 35
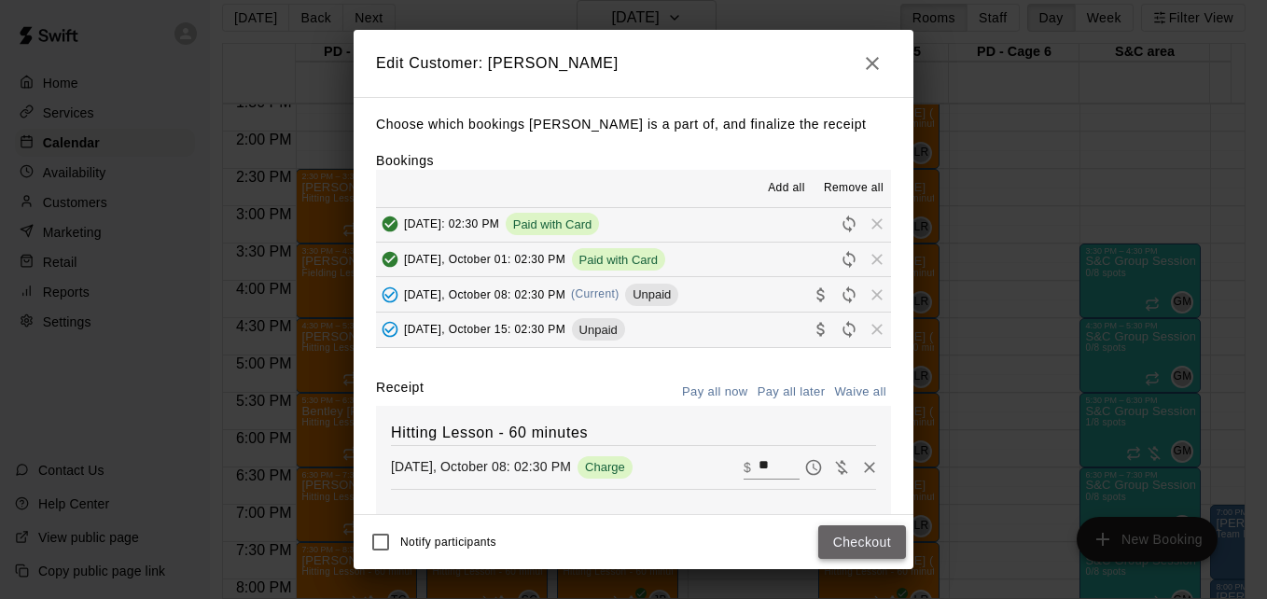
click at [852, 552] on button "Checkout" at bounding box center [862, 542] width 88 height 35
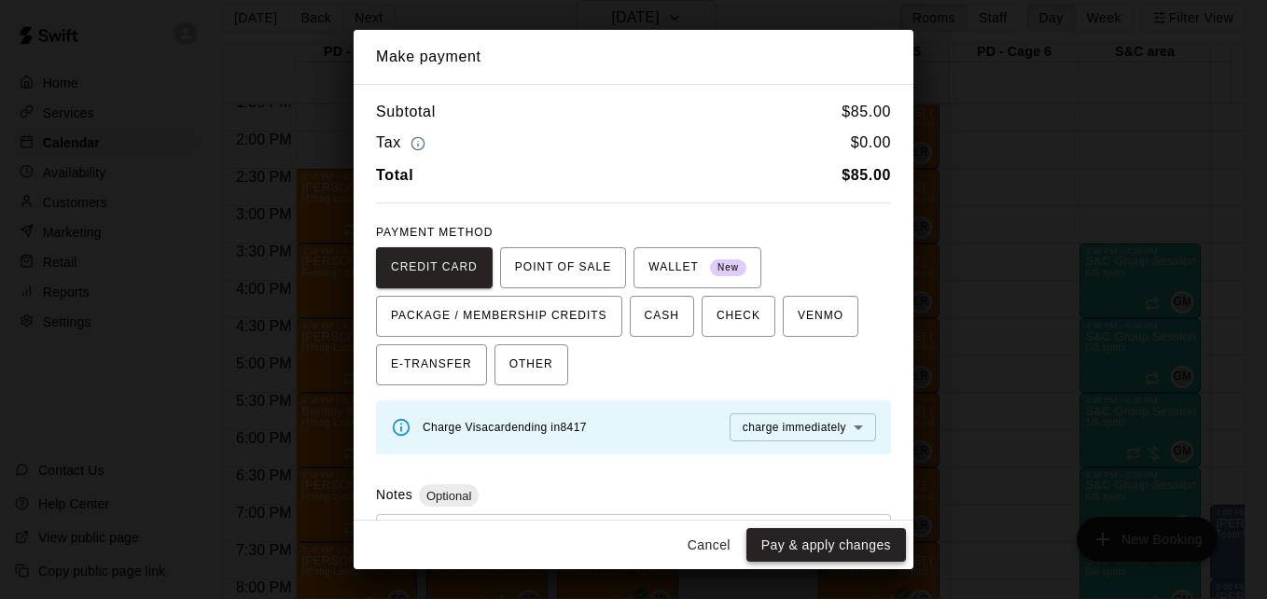
click at [859, 539] on button "Pay & apply changes" at bounding box center [826, 545] width 160 height 35
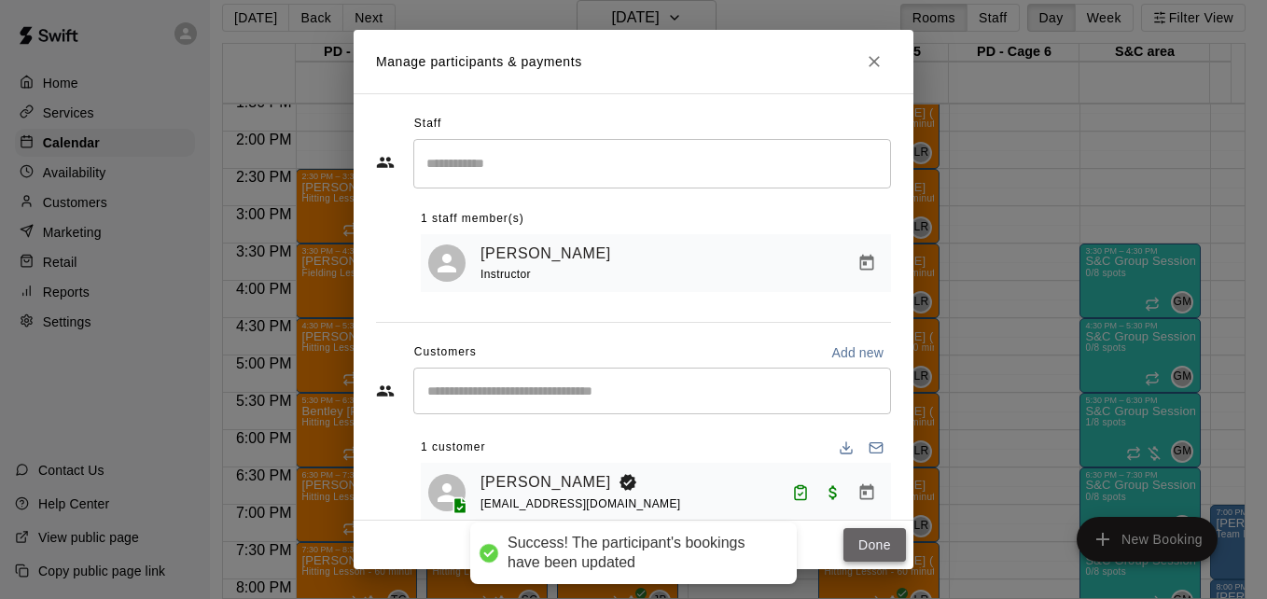
click at [865, 538] on button "Done" at bounding box center [874, 545] width 63 height 35
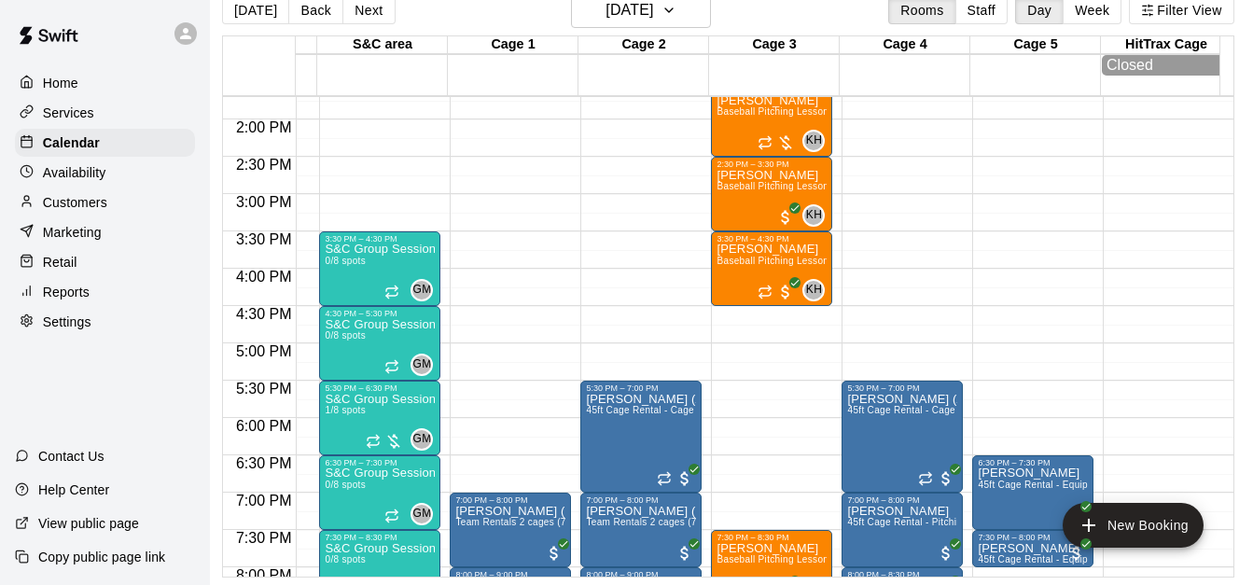
scroll to position [1018, 762]
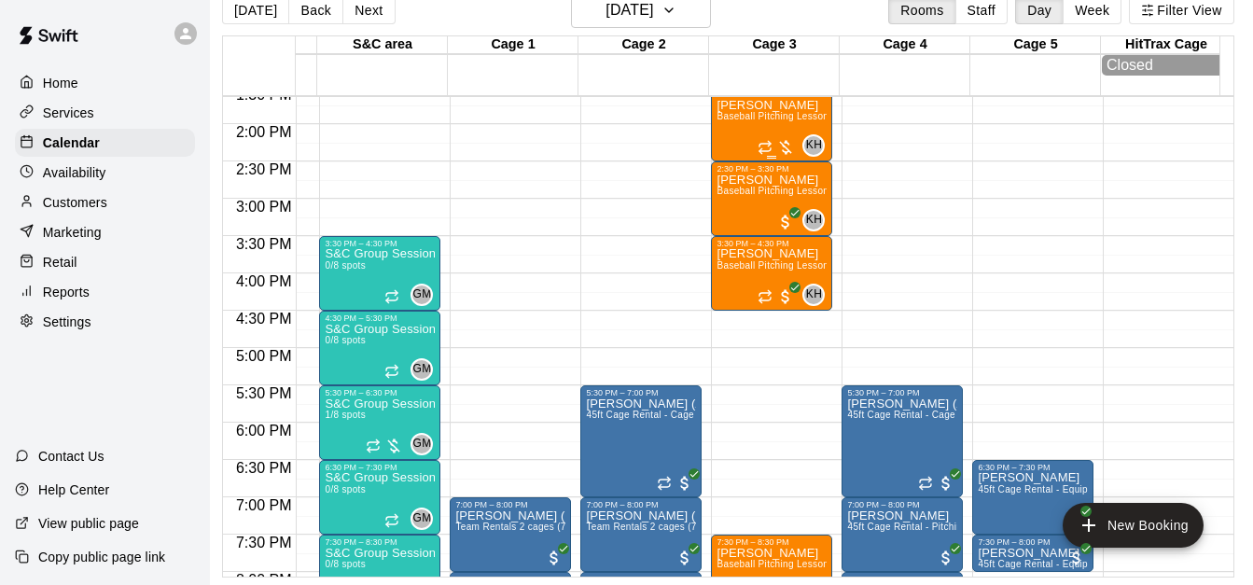
click at [765, 111] on span "Baseball Pitching Lesson - 60 minutes" at bounding box center [802, 116] width 170 height 10
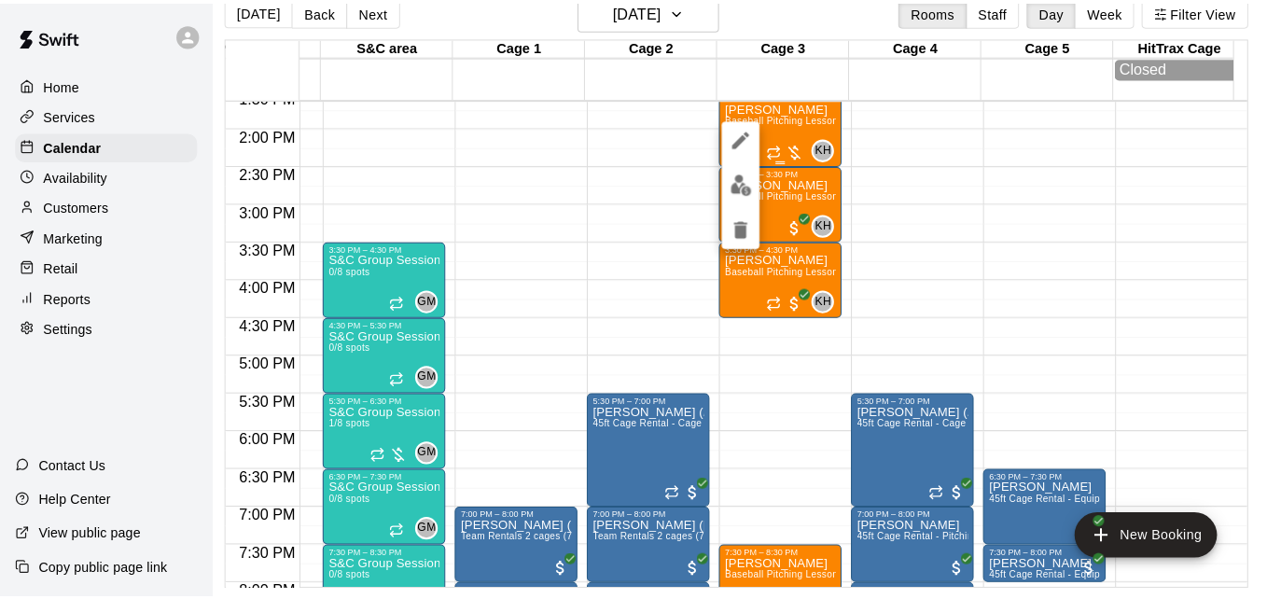
scroll to position [30, 9]
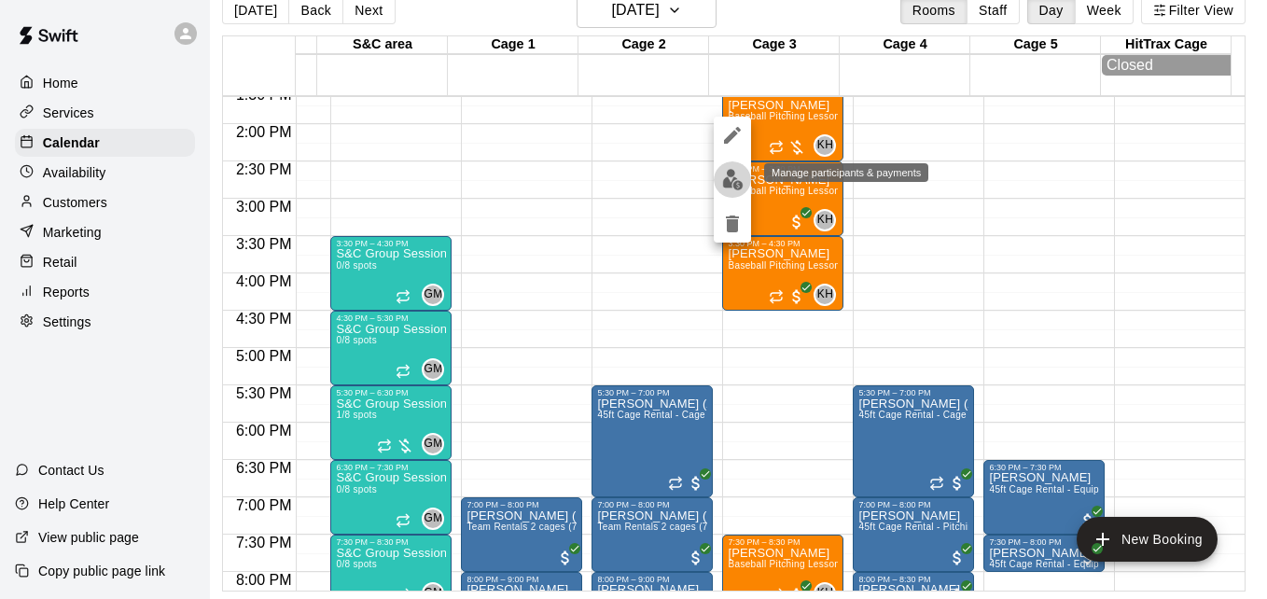
click at [735, 175] on img "edit" at bounding box center [732, 179] width 21 height 21
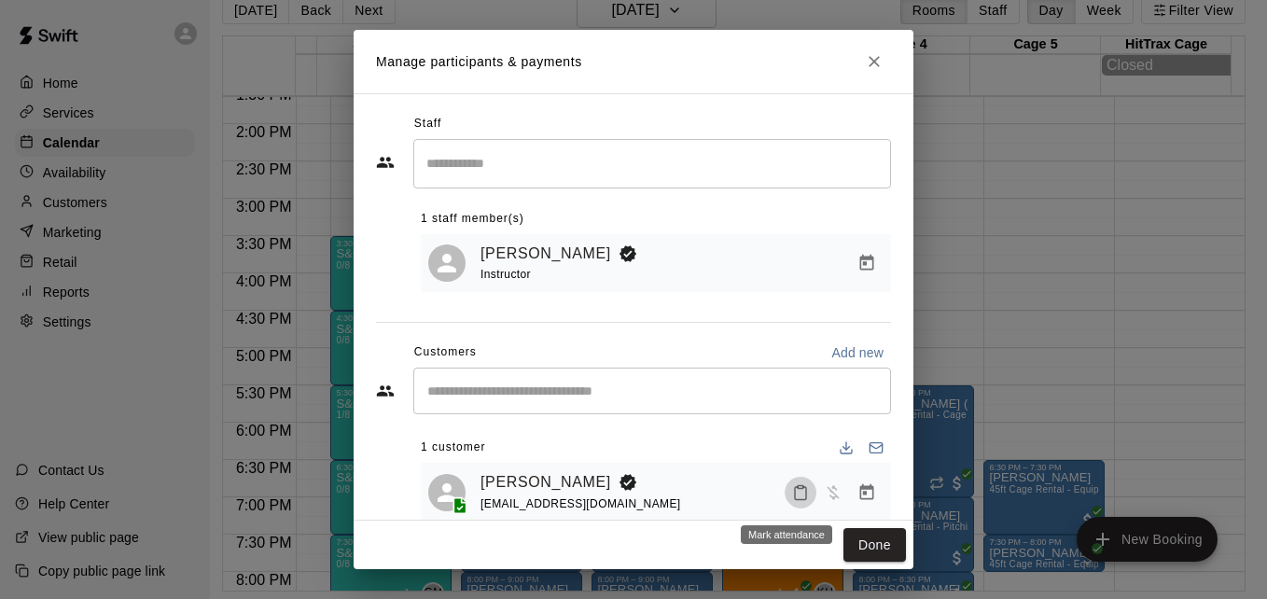
click at [793, 501] on icon "Mark attendance" at bounding box center [800, 492] width 17 height 17
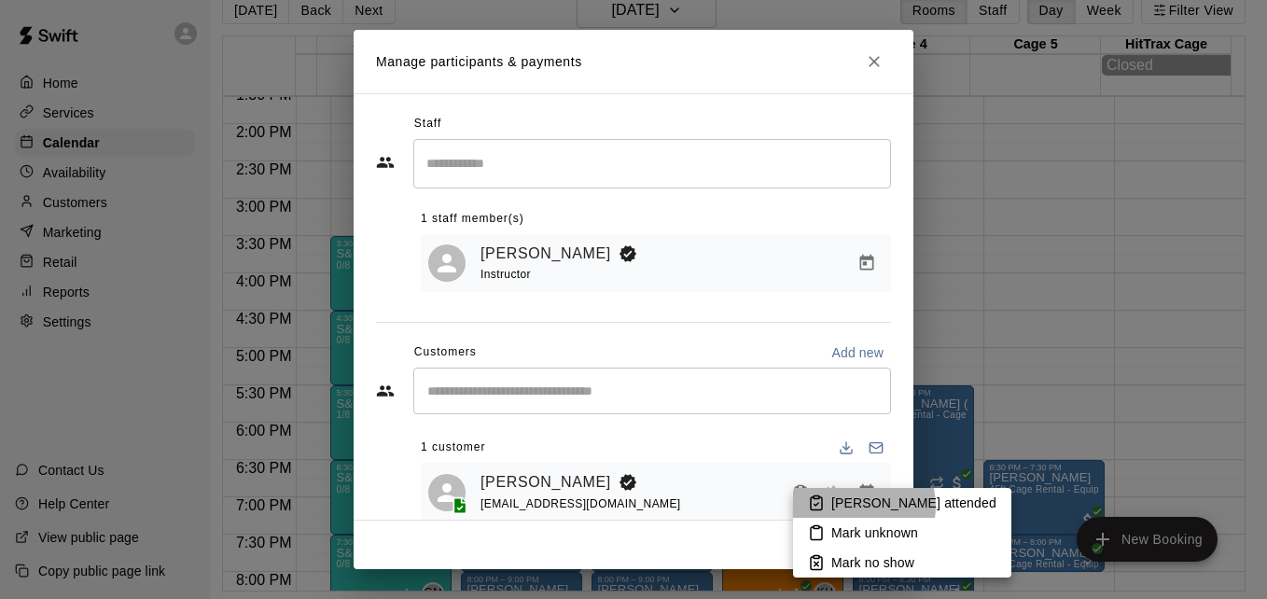
click at [856, 506] on p "[PERSON_NAME] attended" at bounding box center [913, 503] width 165 height 19
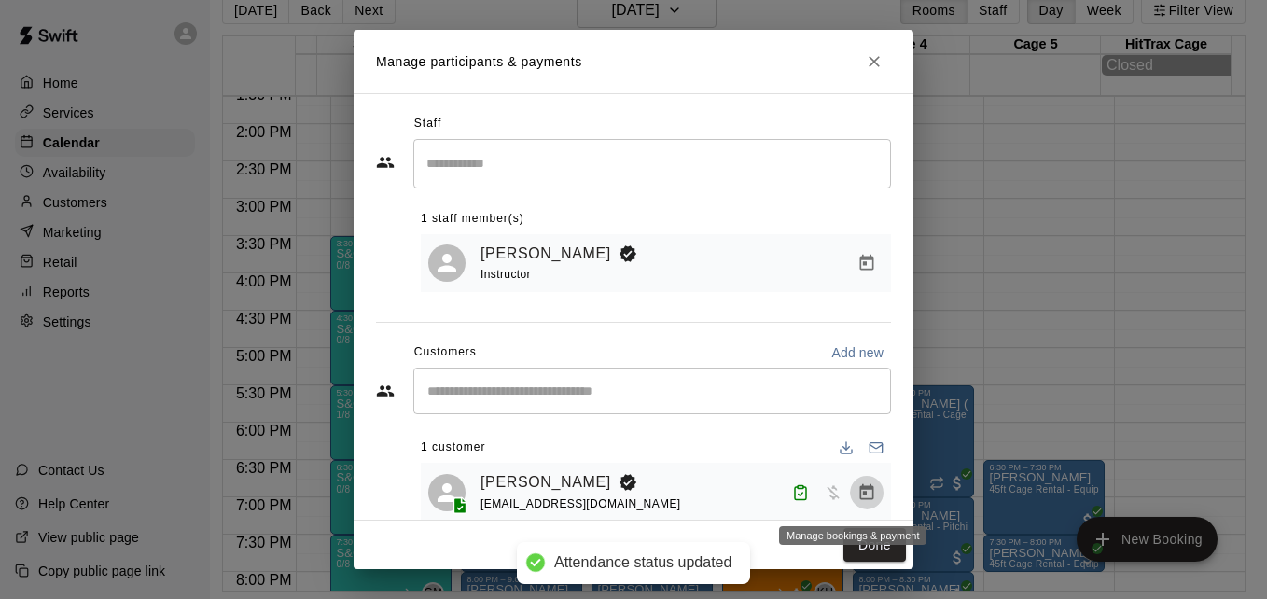
click at [860, 496] on icon "Manage bookings & payment" at bounding box center [867, 491] width 14 height 16
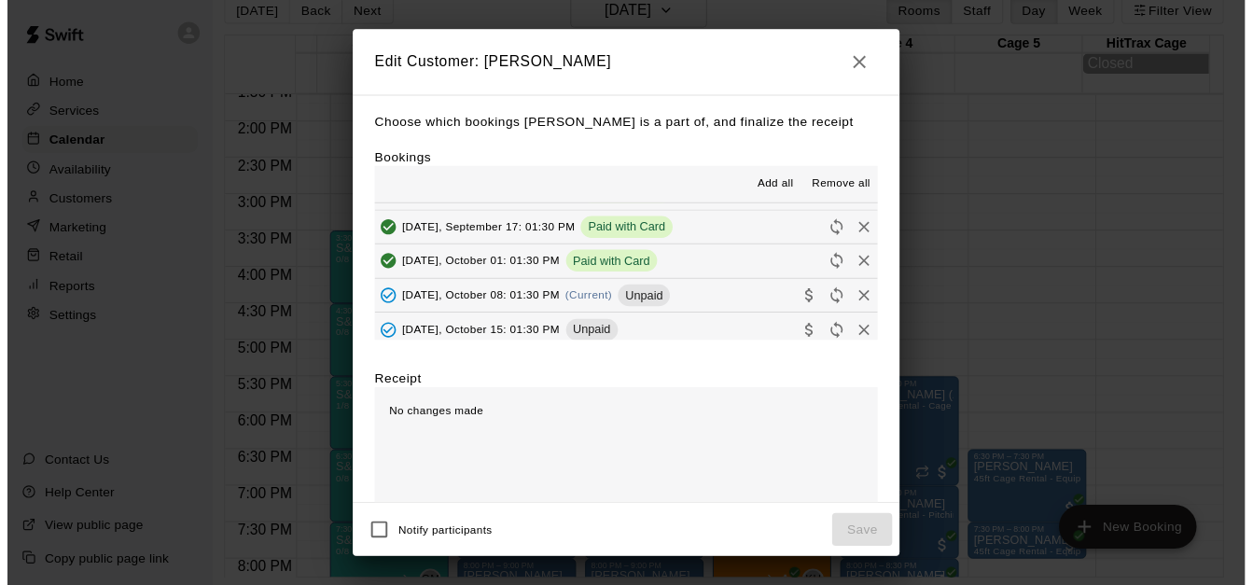
scroll to position [105, 0]
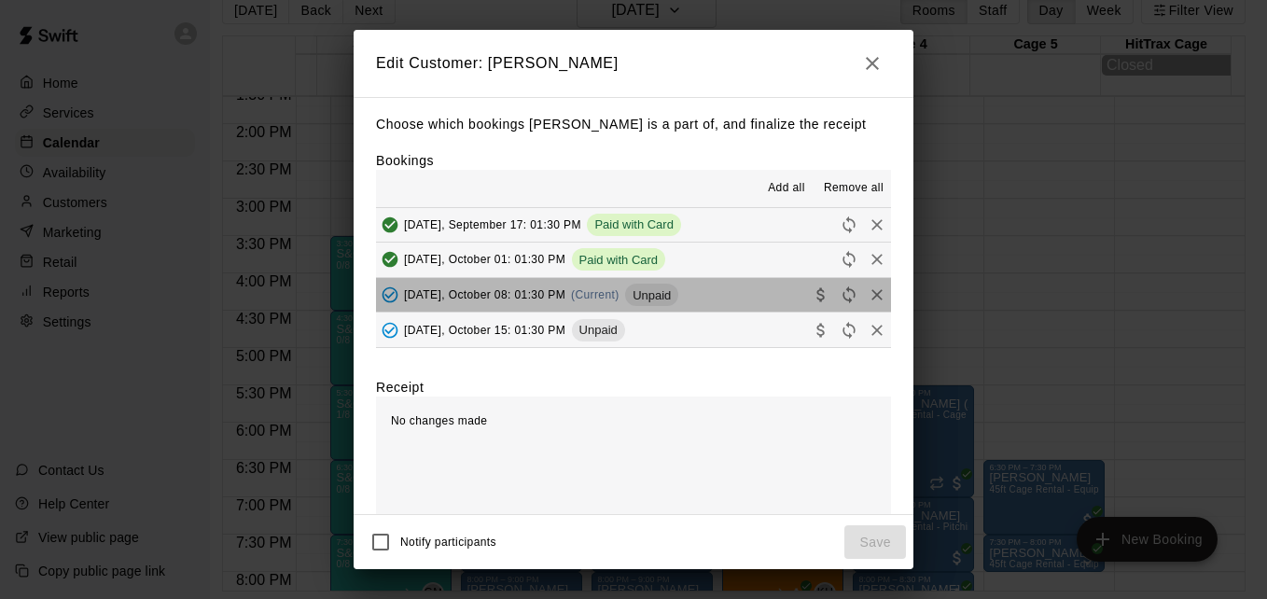
click at [722, 300] on button "[DATE], October 08: 01:30 PM (Current) Unpaid" at bounding box center [633, 295] width 515 height 35
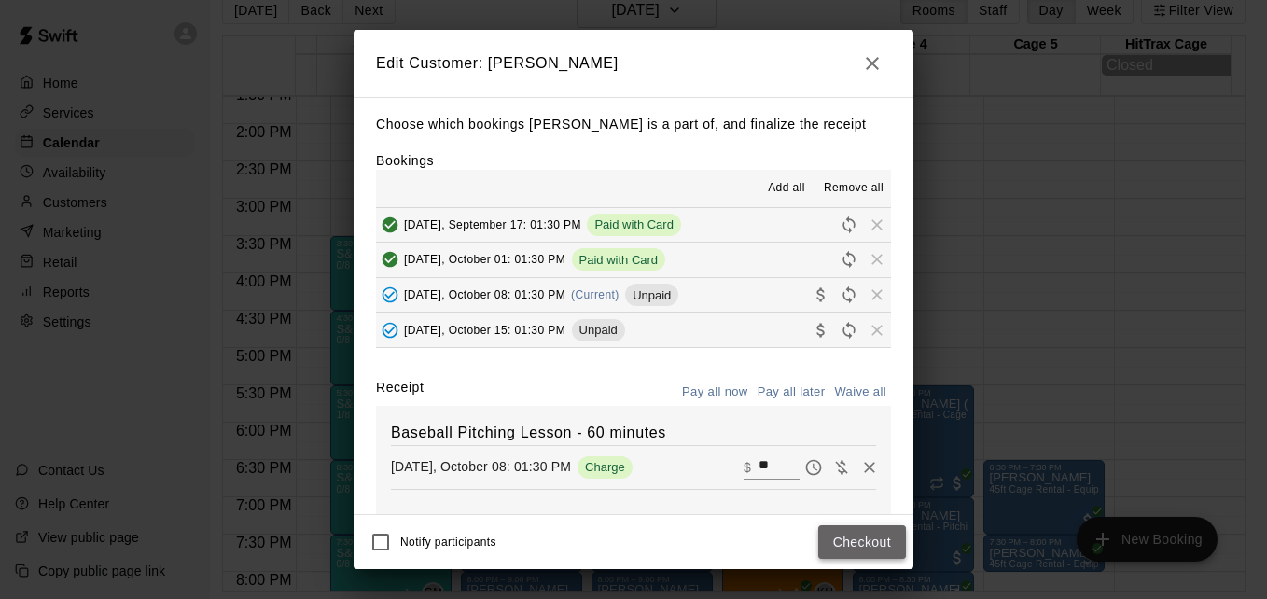
click at [844, 539] on button "Checkout" at bounding box center [862, 542] width 88 height 35
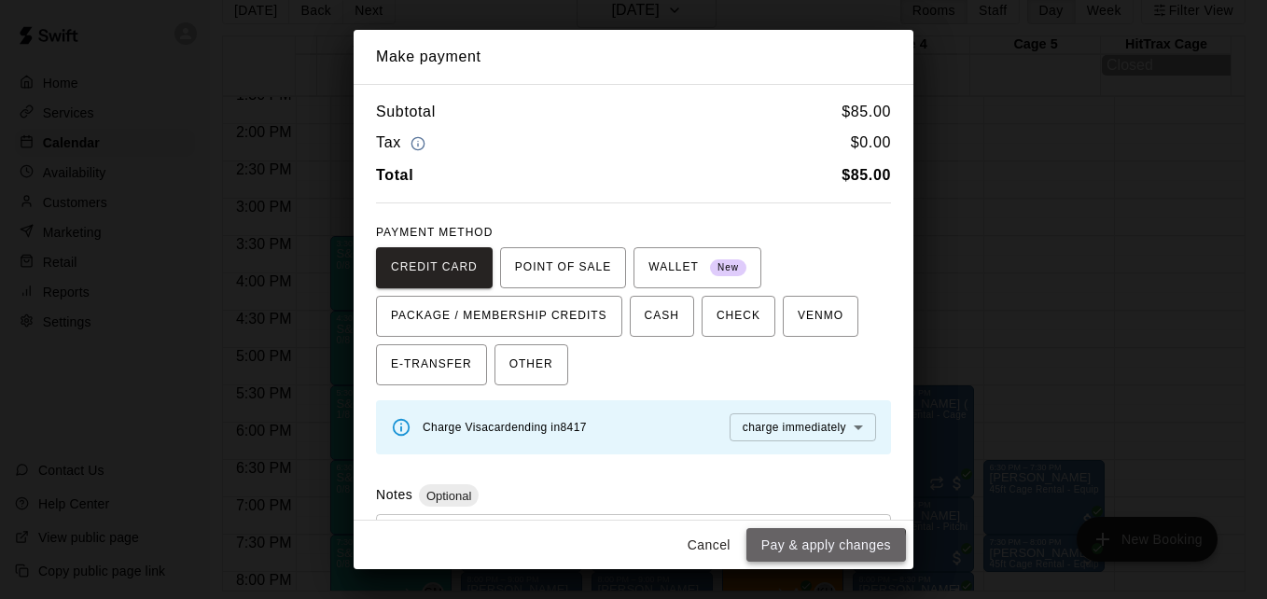
click at [790, 550] on button "Pay & apply changes" at bounding box center [826, 545] width 160 height 35
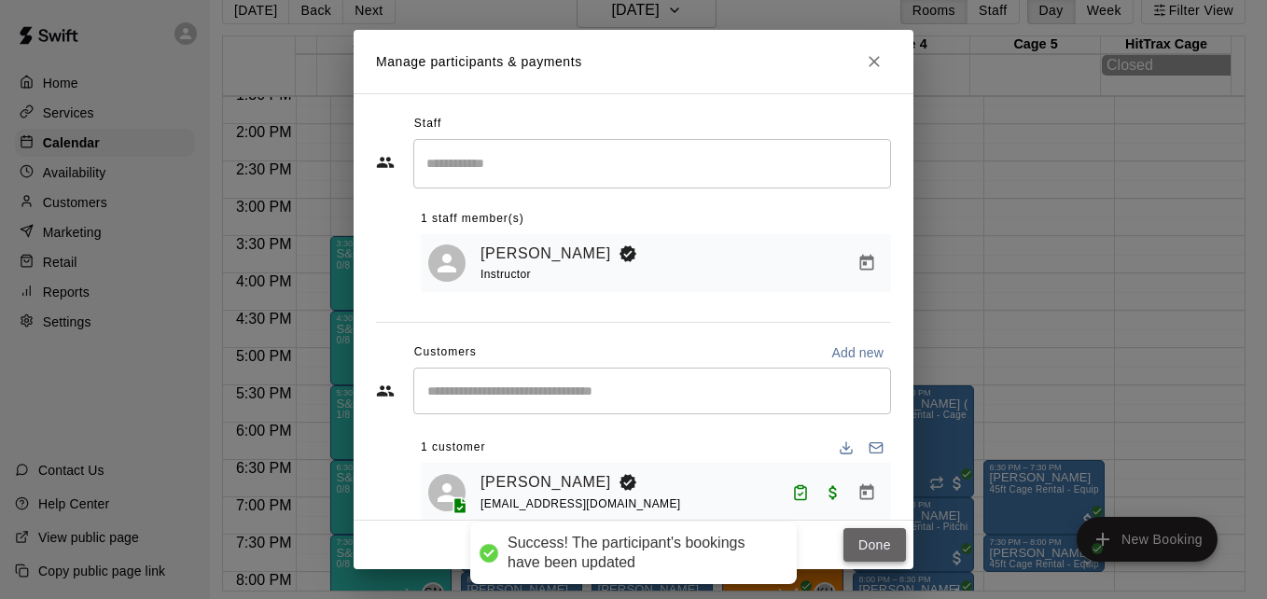
click at [866, 546] on button "Done" at bounding box center [874, 545] width 63 height 35
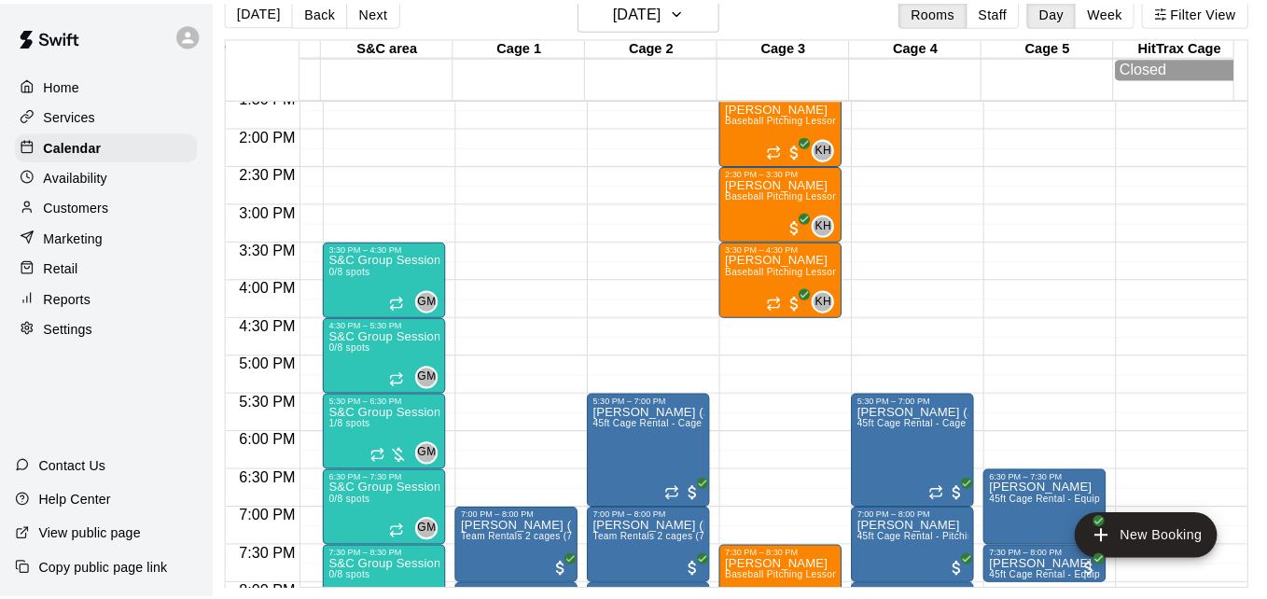
scroll to position [0, 0]
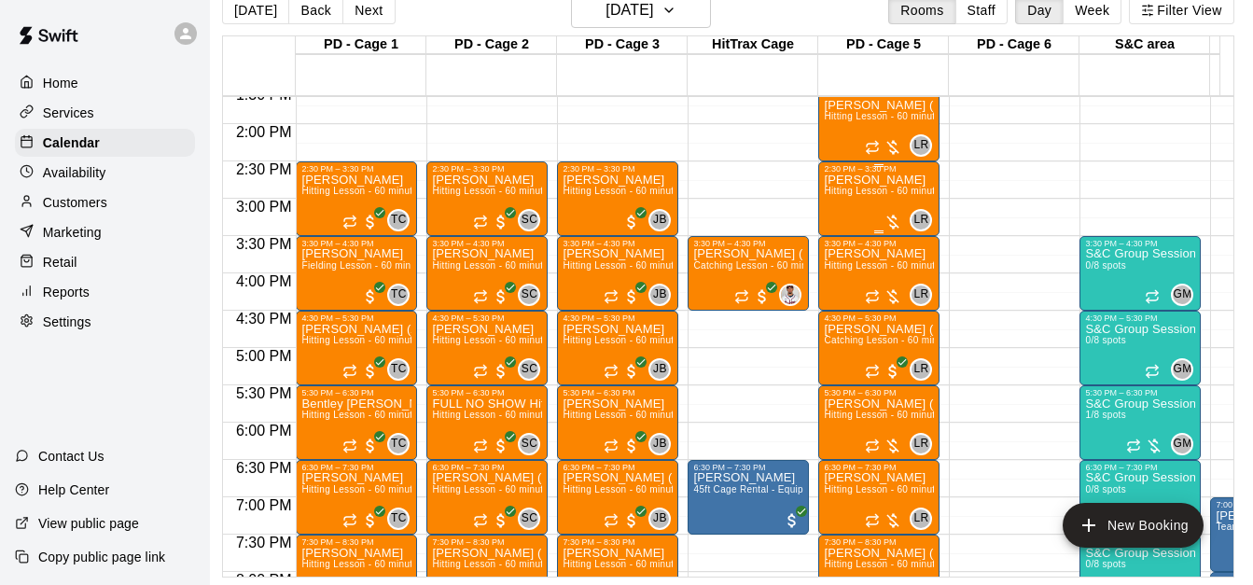
click at [865, 196] on span "Hitting Lesson - 60 minutes" at bounding box center [884, 191] width 121 height 10
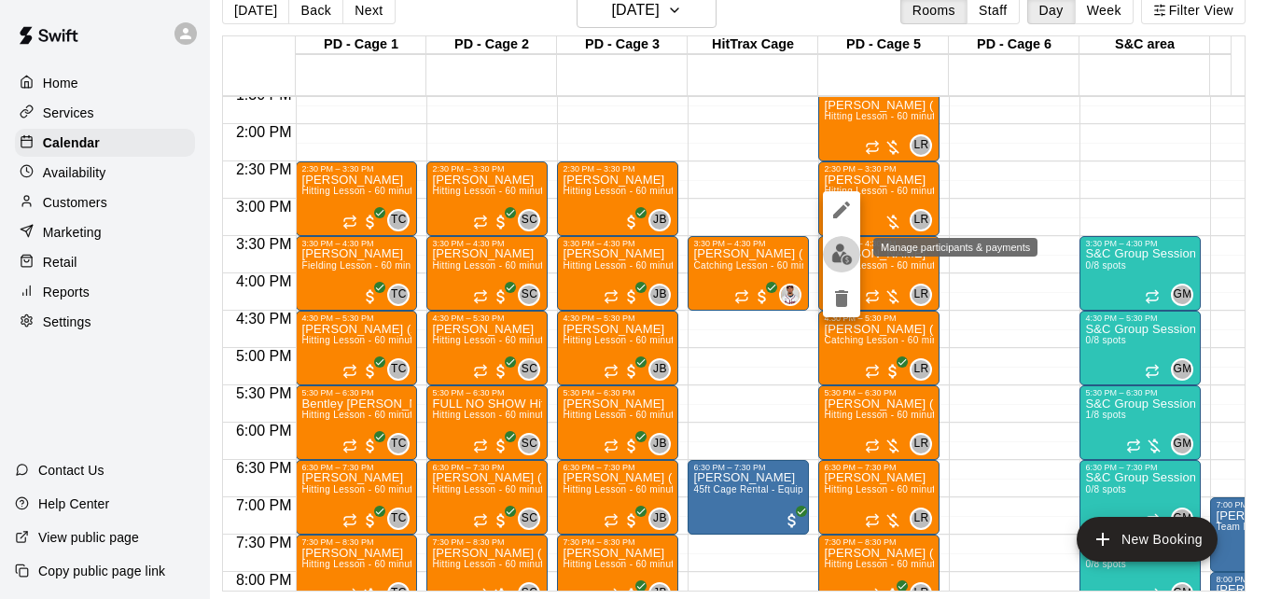
click at [848, 257] on img "edit" at bounding box center [841, 254] width 21 height 21
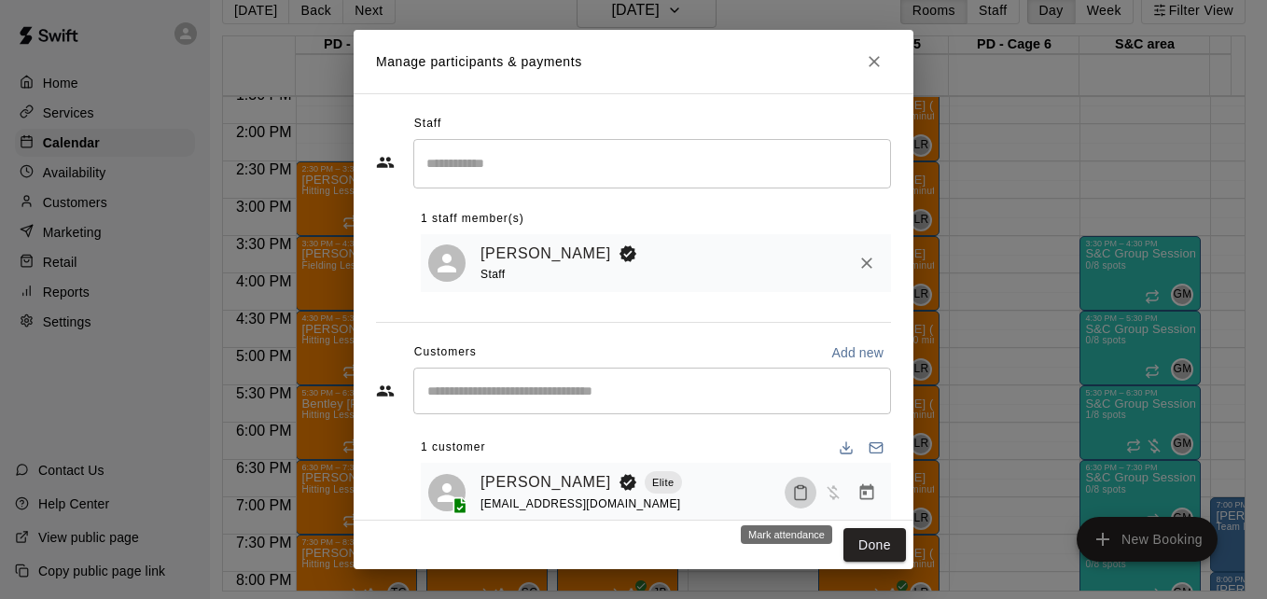
click at [792, 494] on icon "Mark attendance" at bounding box center [800, 492] width 17 height 17
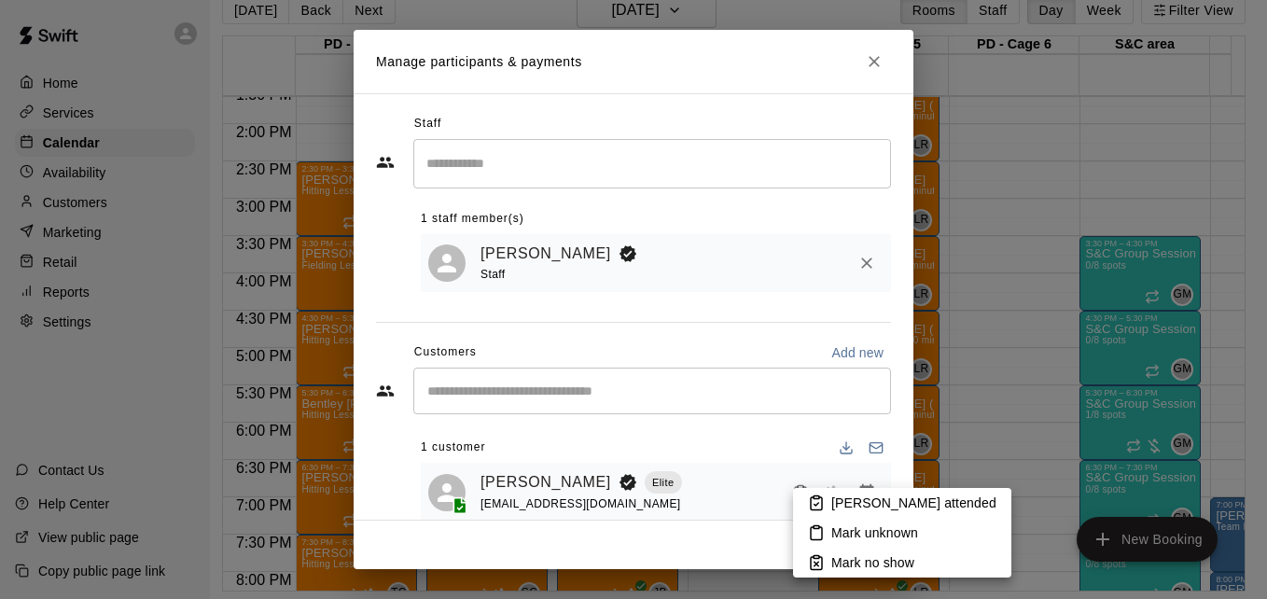
click at [832, 498] on p "[PERSON_NAME] attended" at bounding box center [913, 503] width 165 height 19
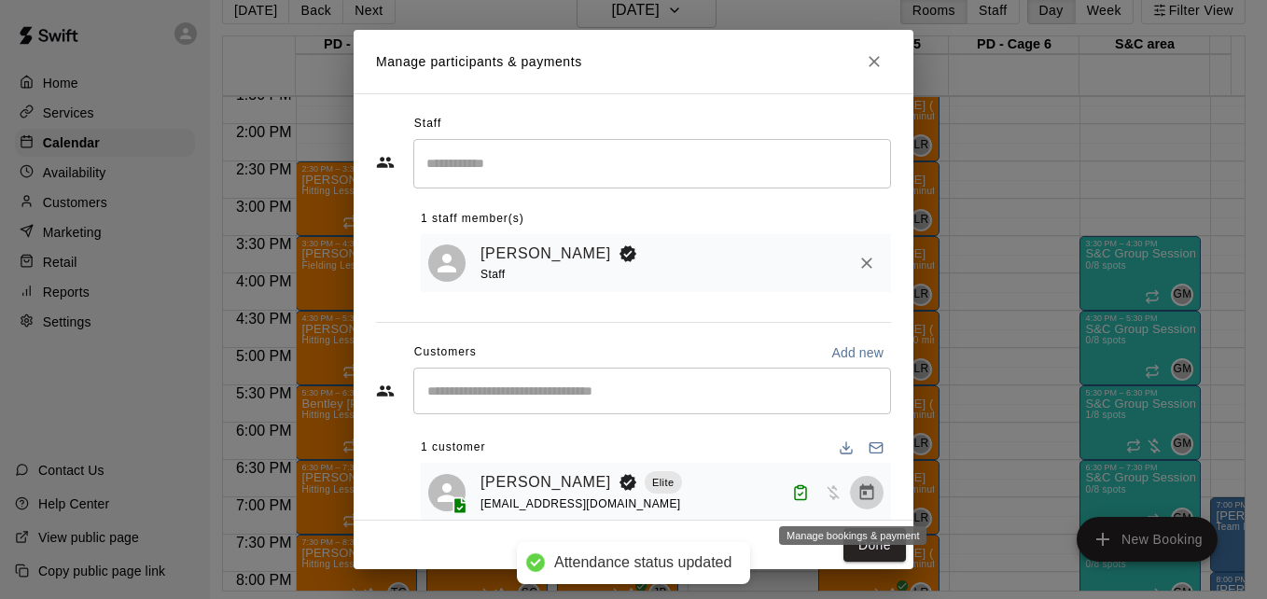
click at [857, 494] on icon "Manage bookings & payment" at bounding box center [866, 492] width 19 height 19
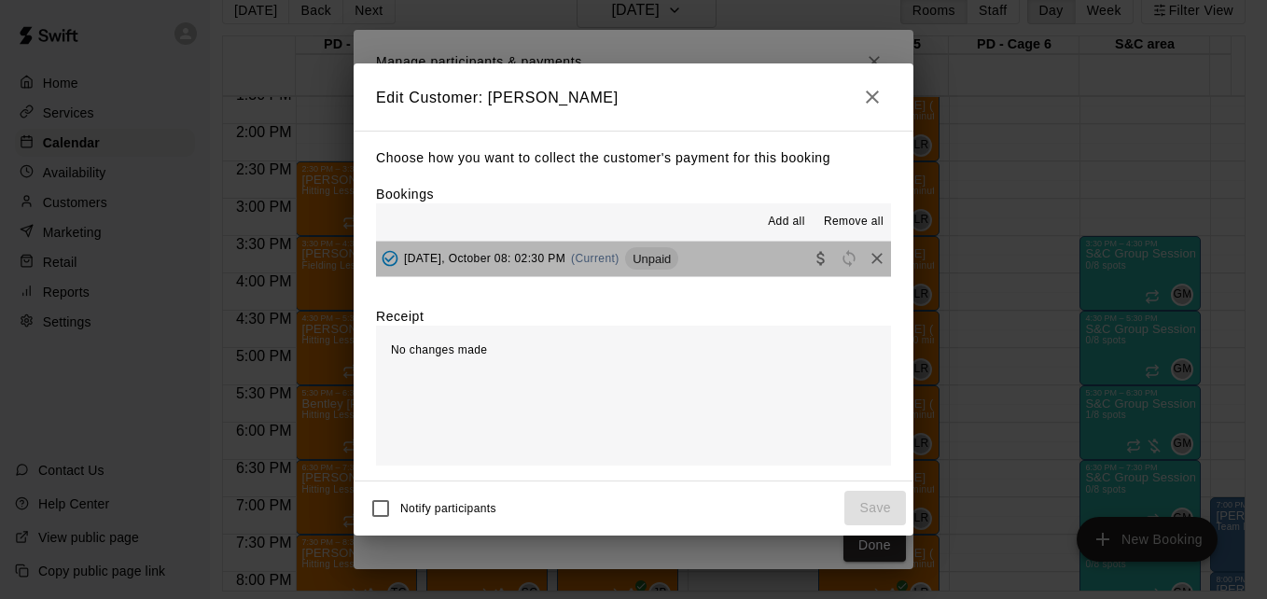
click at [755, 261] on button "[DATE], October 08: 02:30 PM (Current) Unpaid" at bounding box center [633, 259] width 515 height 35
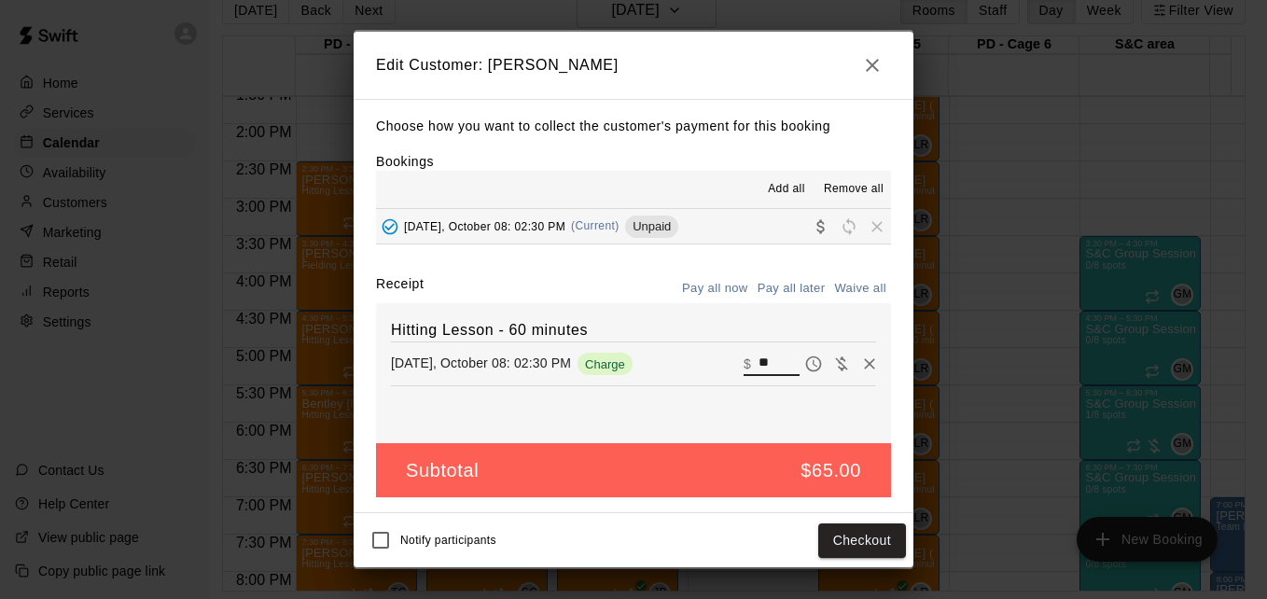
click at [769, 367] on input "**" at bounding box center [778, 364] width 41 height 24
type input "*"
type input "**"
click at [869, 540] on button "Checkout" at bounding box center [862, 540] width 88 height 35
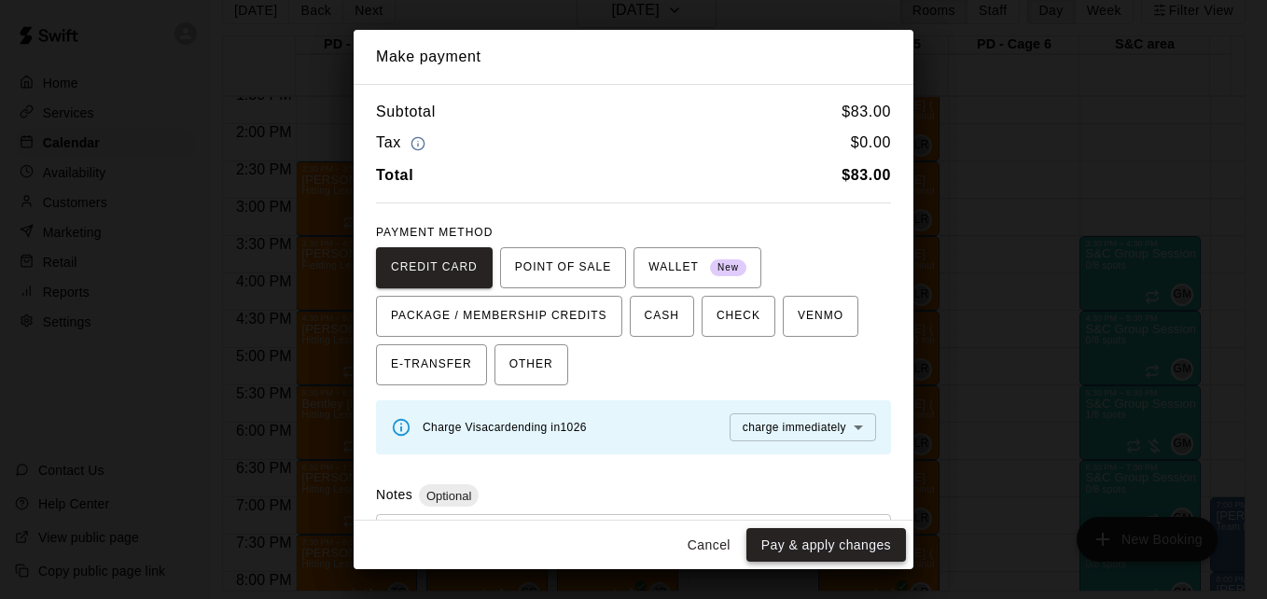
click at [836, 541] on button "Pay & apply changes" at bounding box center [826, 545] width 160 height 35
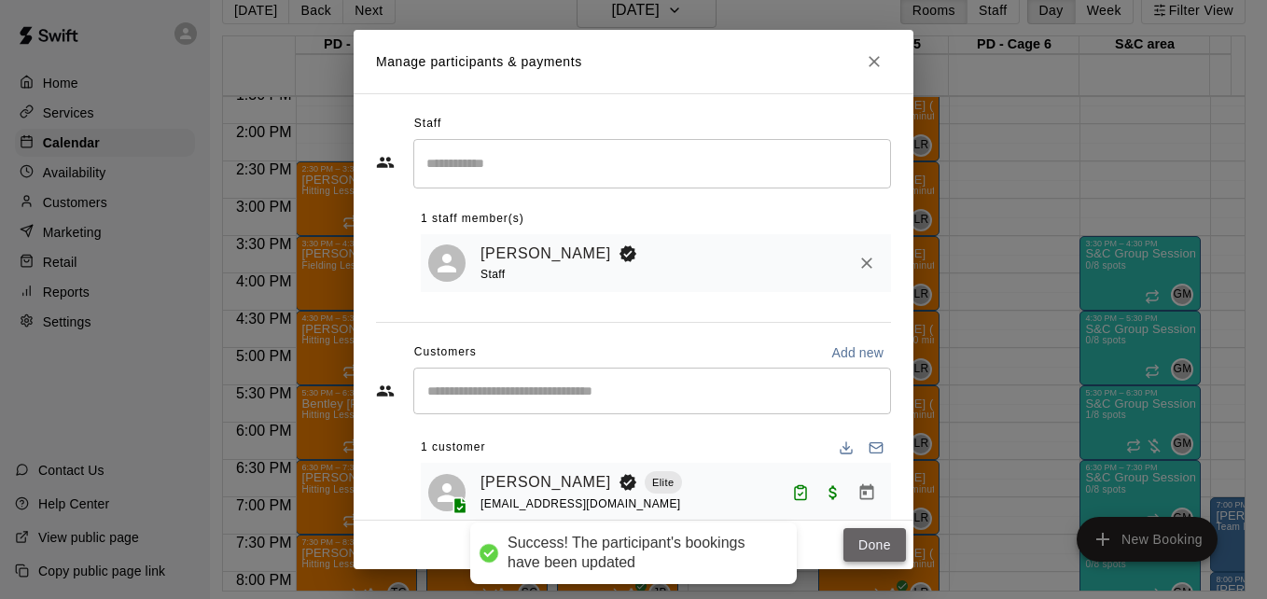
click at [866, 536] on button "Done" at bounding box center [874, 545] width 63 height 35
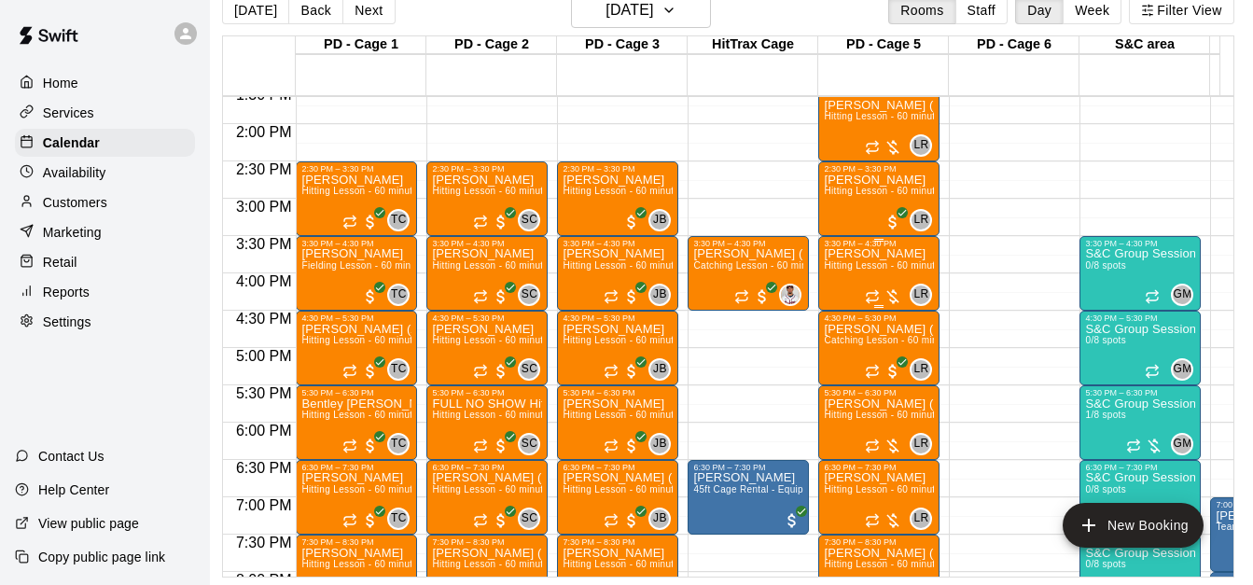
click at [867, 271] on span "Hitting Lesson - 60 minutes" at bounding box center [884, 265] width 121 height 10
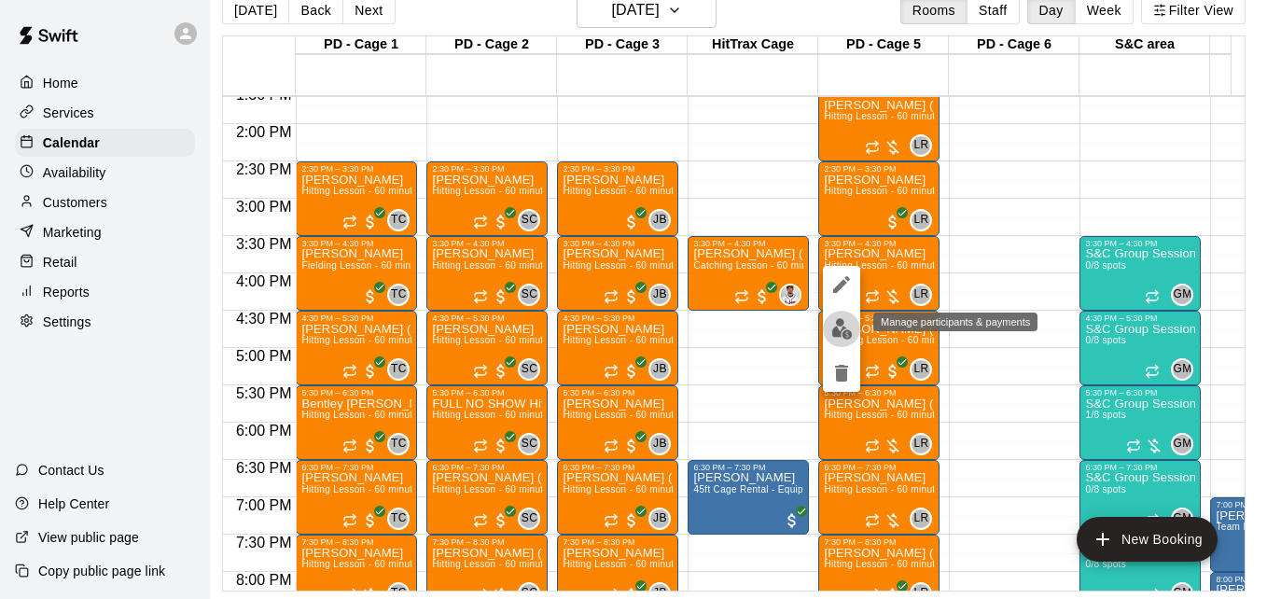
click at [839, 332] on img "edit" at bounding box center [841, 328] width 21 height 21
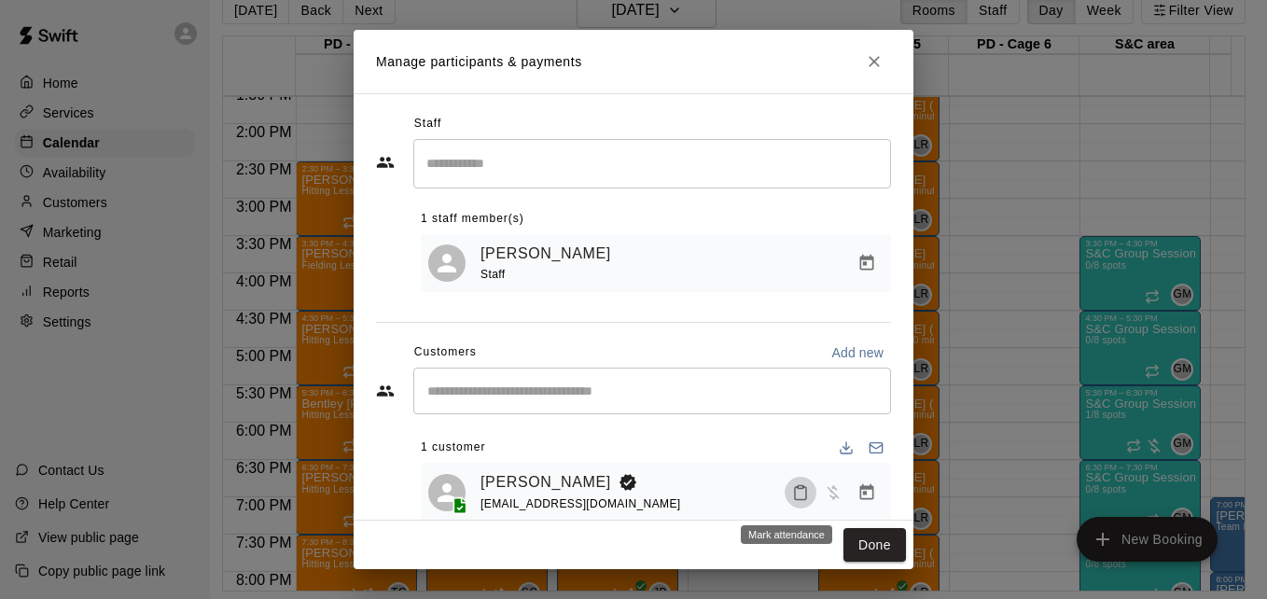
click at [788, 507] on button "Mark attendance" at bounding box center [801, 493] width 32 height 32
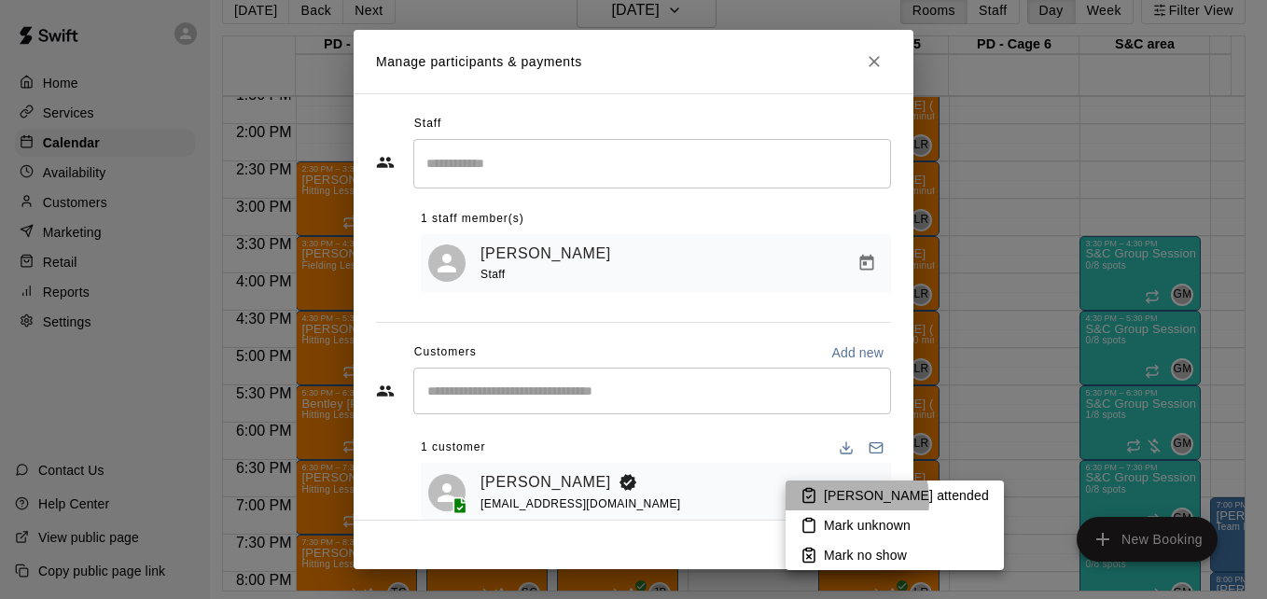
click at [842, 500] on p "[PERSON_NAME] attended" at bounding box center [906, 495] width 165 height 19
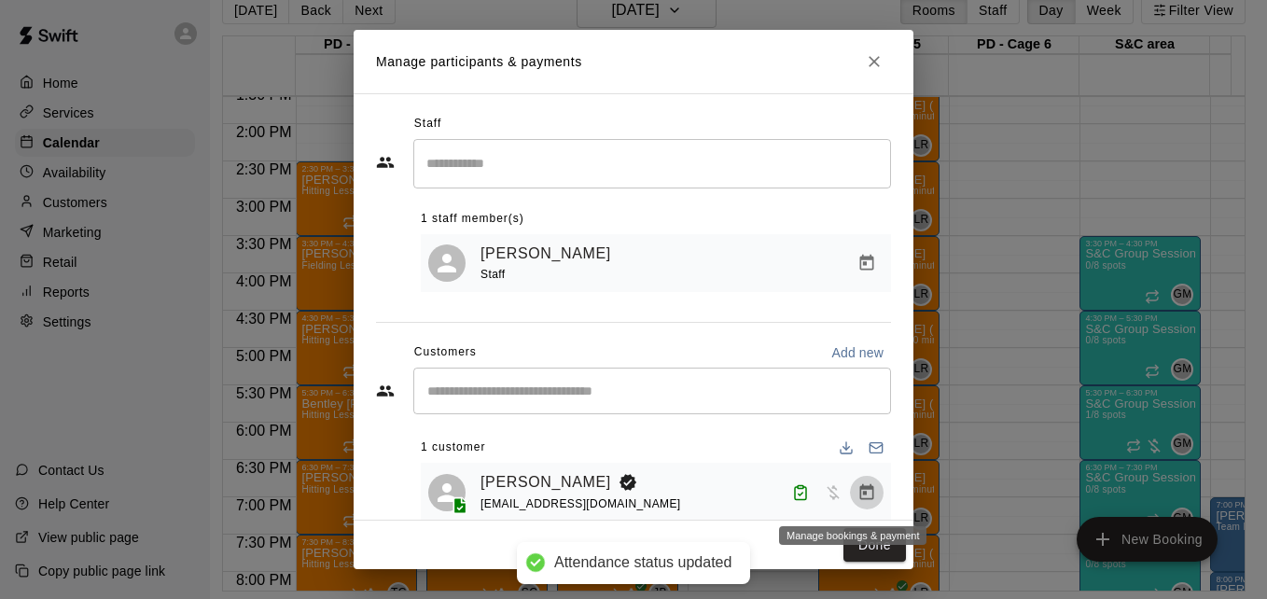
click at [857, 487] on icon "Manage bookings & payment" at bounding box center [866, 492] width 19 height 19
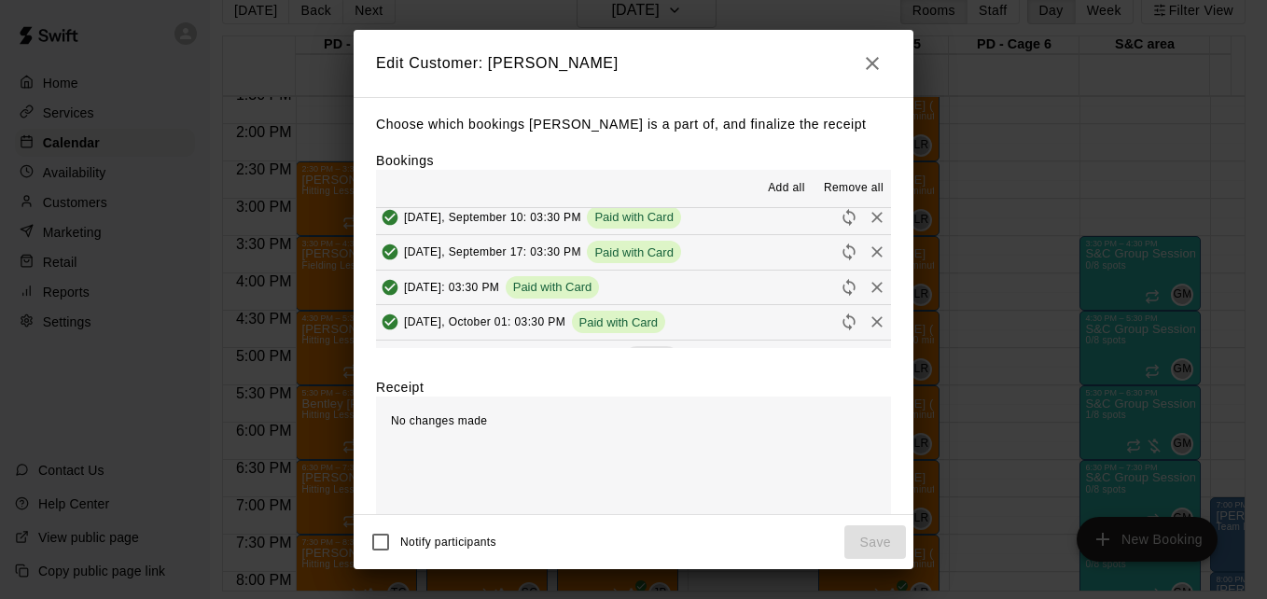
scroll to position [70, 0]
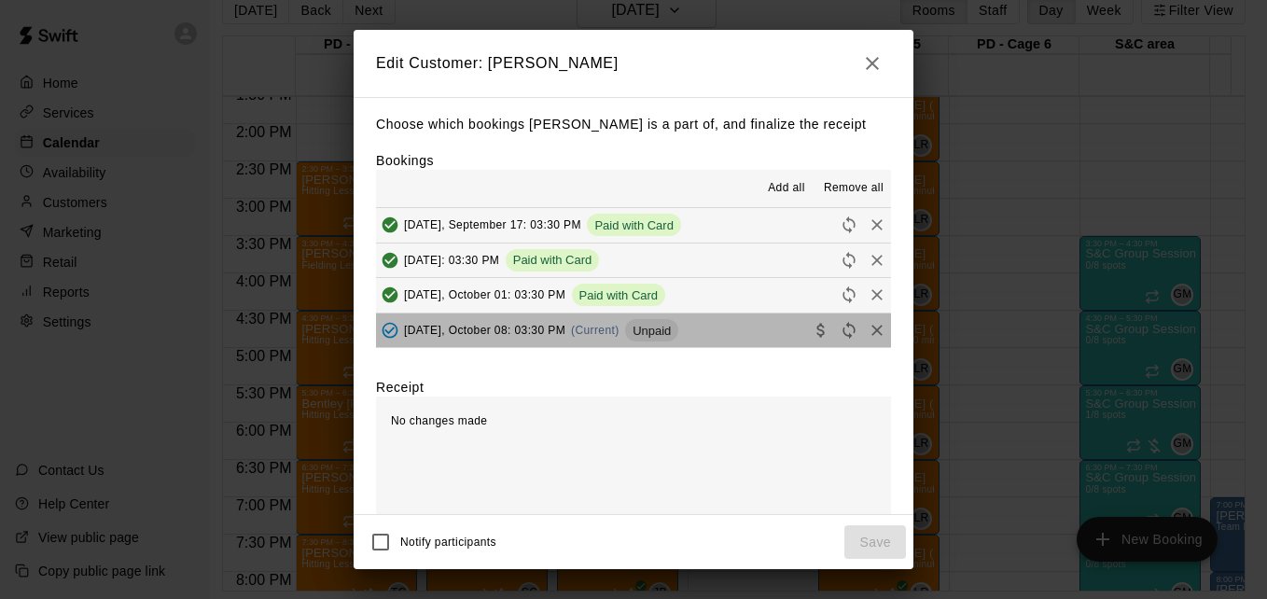
click at [732, 347] on button "[DATE], October 08: 03:30 PM (Current) Unpaid" at bounding box center [633, 330] width 515 height 35
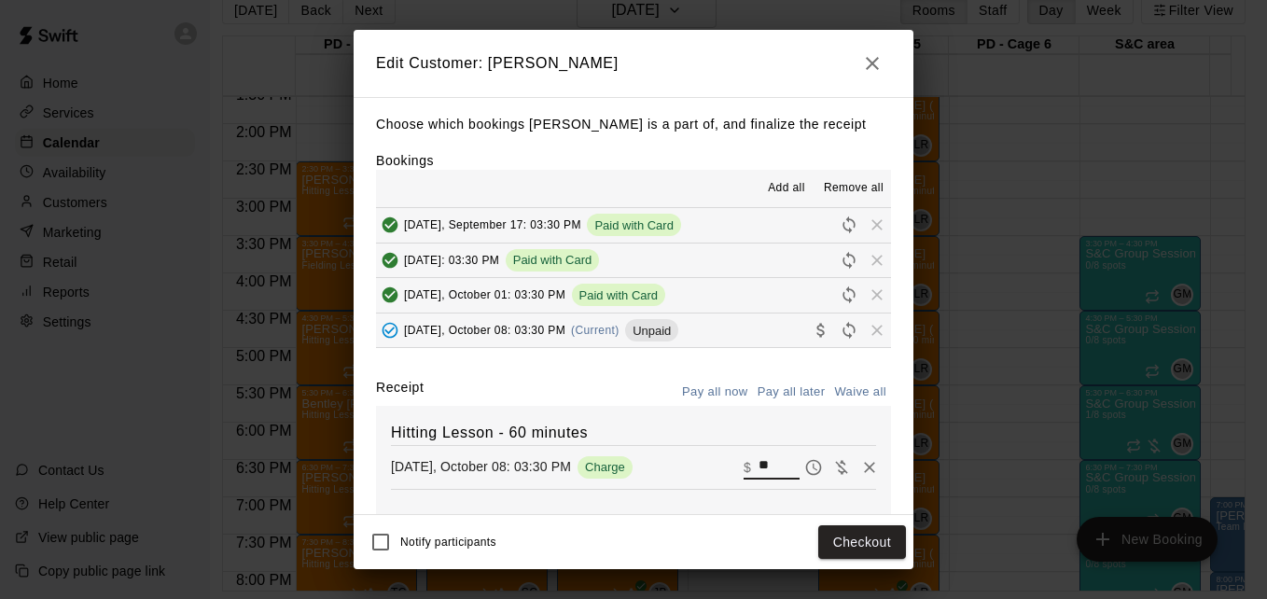
click at [758, 462] on input "**" at bounding box center [778, 467] width 41 height 24
type input "*"
type input "*****"
click at [855, 525] on button "Checkout" at bounding box center [862, 542] width 88 height 35
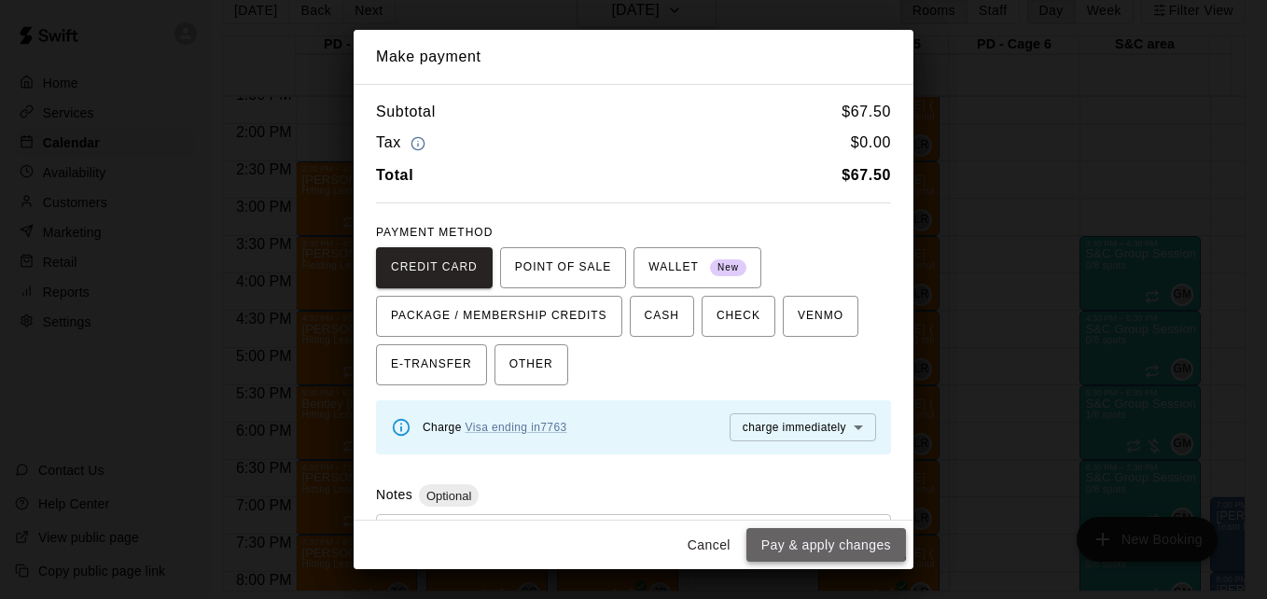
click at [823, 537] on button "Pay & apply changes" at bounding box center [826, 545] width 160 height 35
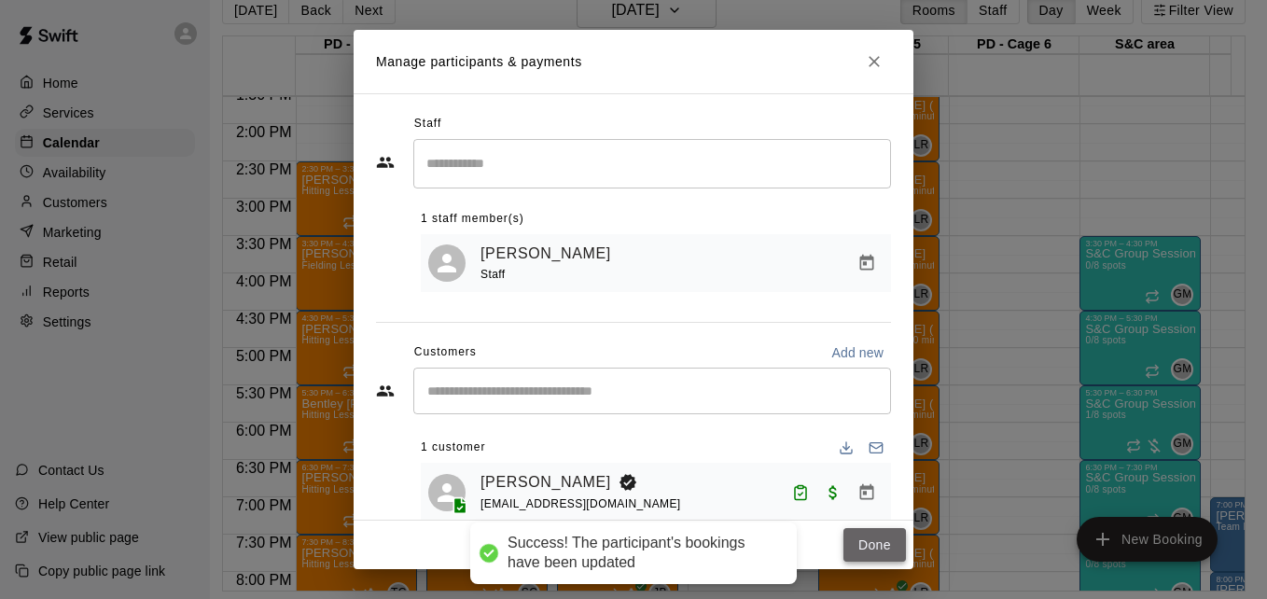
click at [870, 542] on button "Done" at bounding box center [874, 545] width 63 height 35
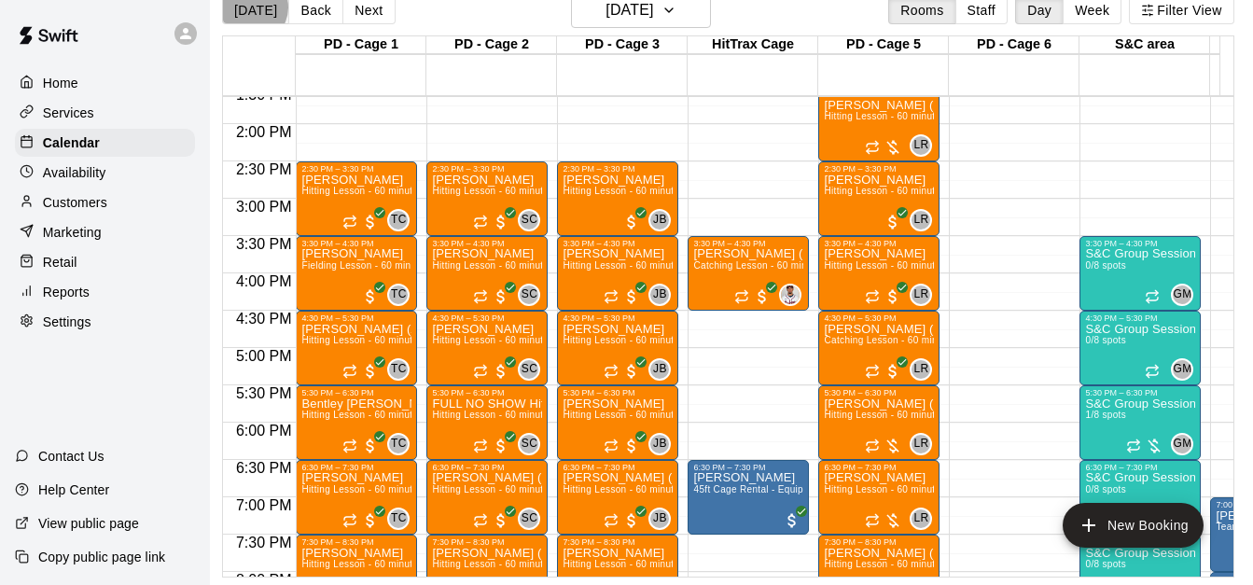
click at [251, 7] on button "[DATE]" at bounding box center [255, 10] width 67 height 28
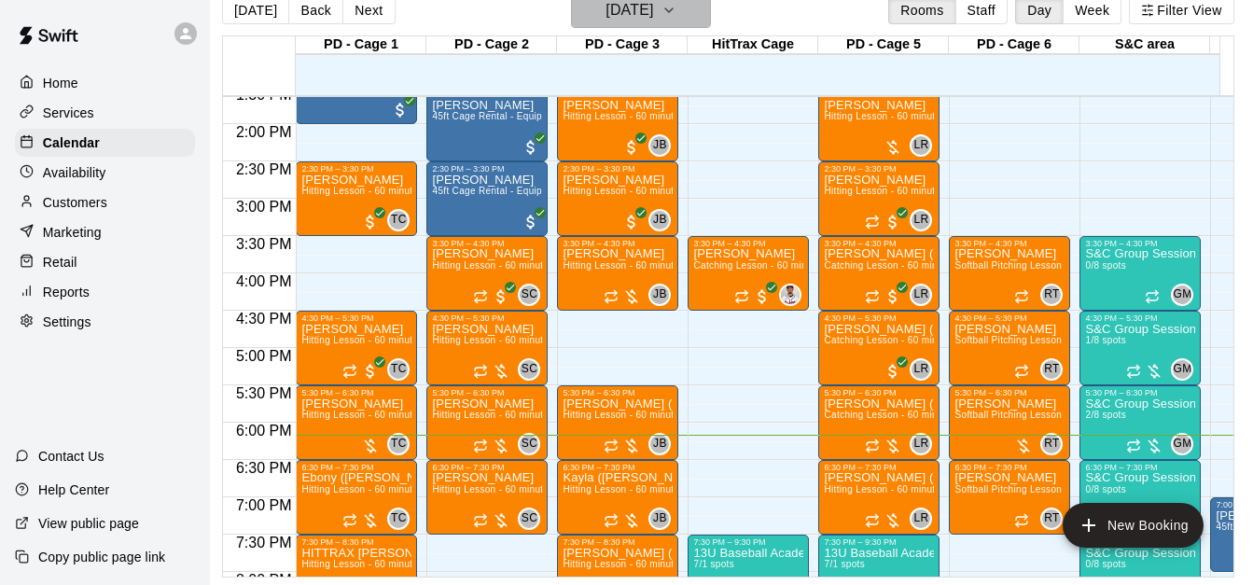
click at [676, 5] on icon "button" at bounding box center [668, 10] width 15 height 22
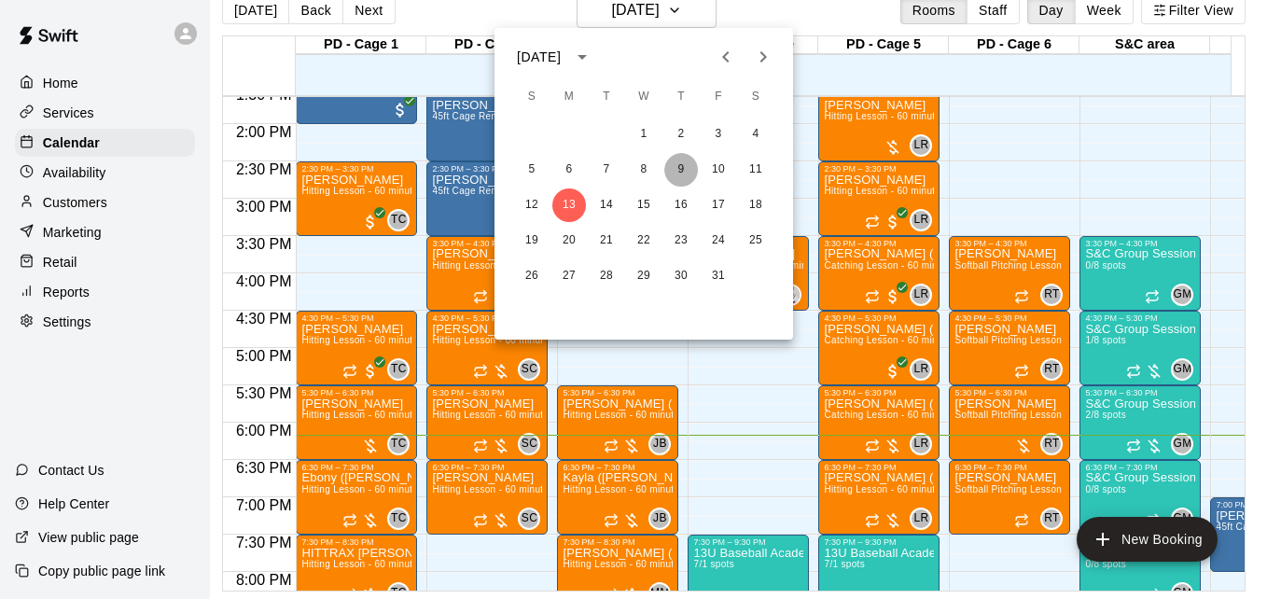
click at [678, 165] on button "9" at bounding box center [681, 170] width 34 height 34
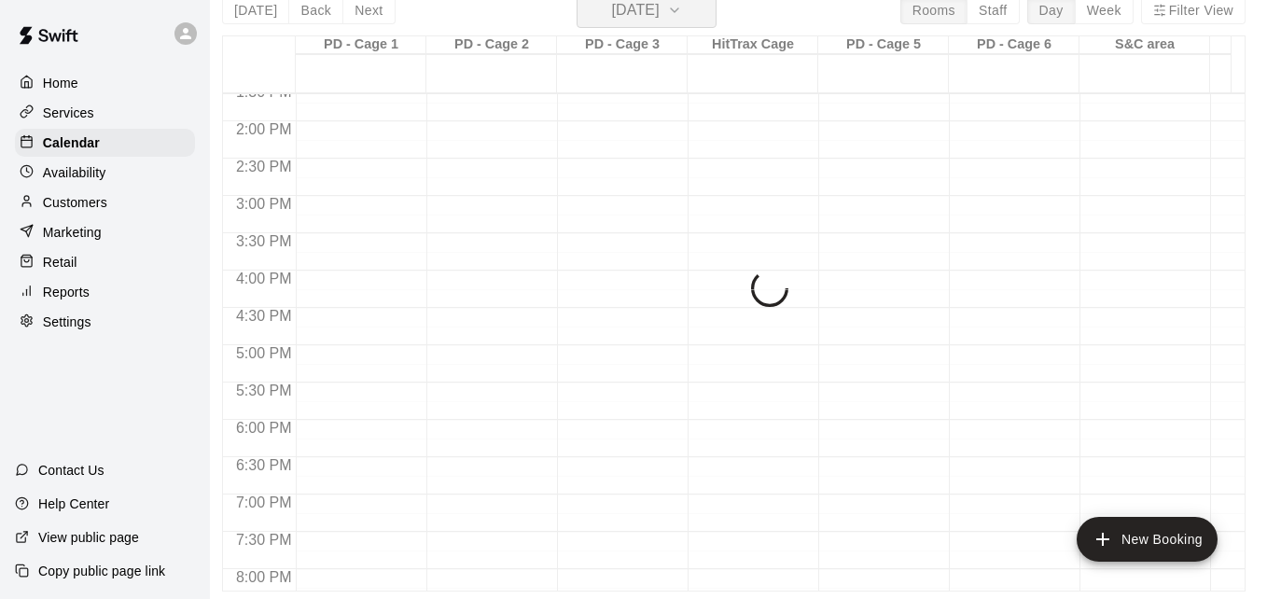
scroll to position [22, 9]
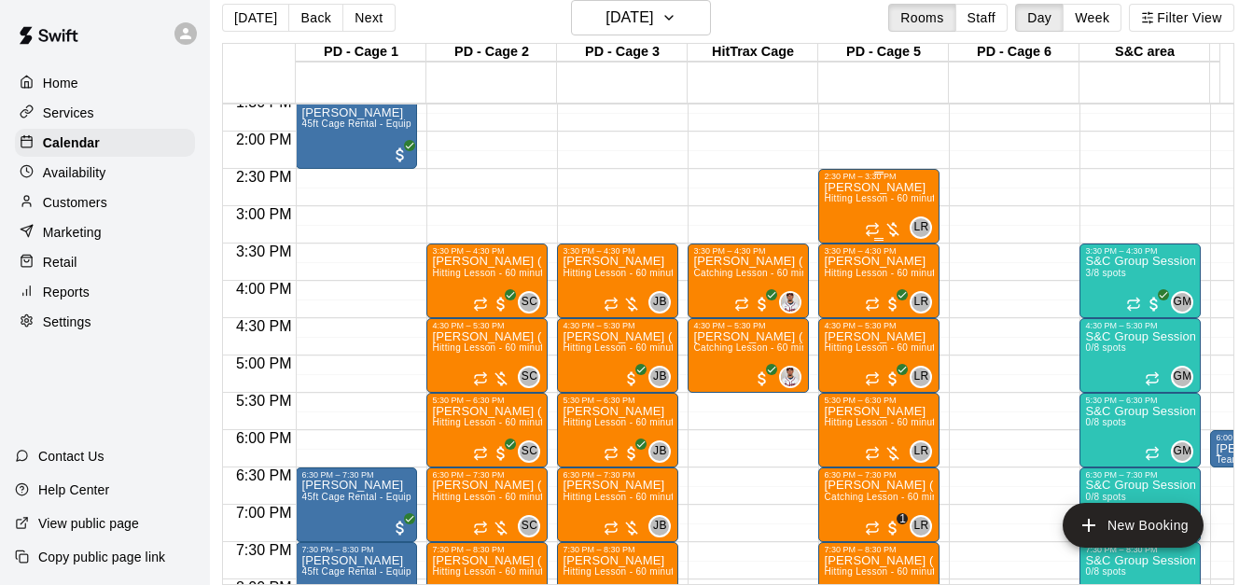
click at [884, 198] on div "[PERSON_NAME] Hitting Lesson - 60 minutes" at bounding box center [879, 473] width 110 height 585
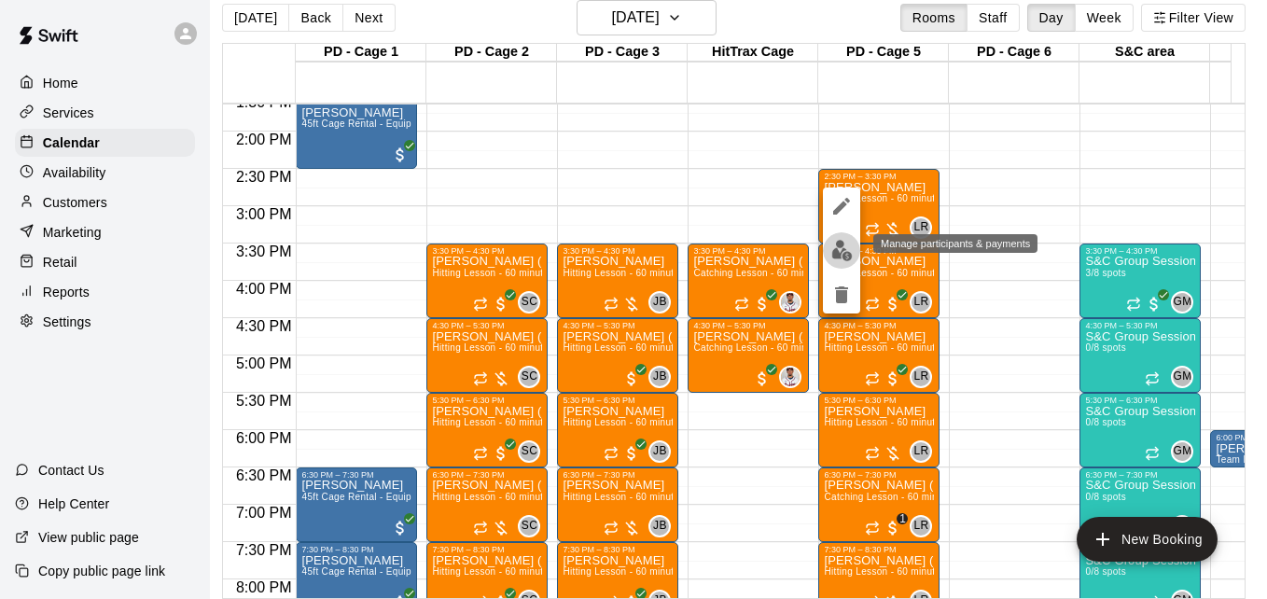
click at [843, 251] on img "edit" at bounding box center [841, 250] width 21 height 21
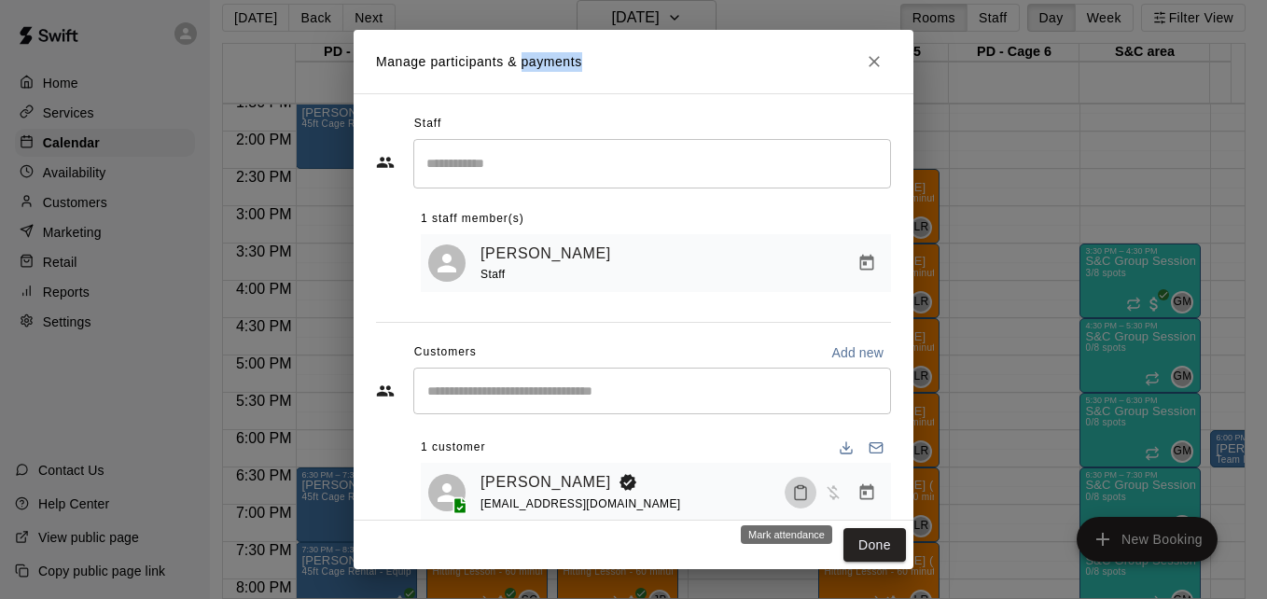
click at [792, 499] on icon "Mark attendance" at bounding box center [800, 492] width 17 height 17
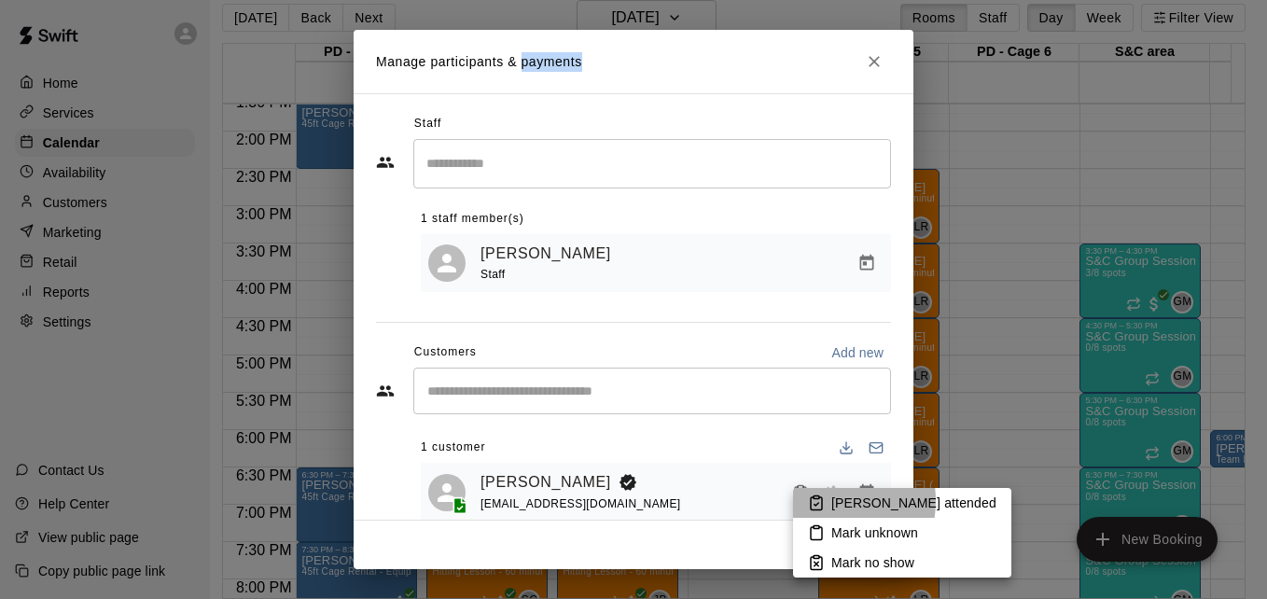
click at [825, 501] on li "[PERSON_NAME] attended" at bounding box center [902, 503] width 218 height 30
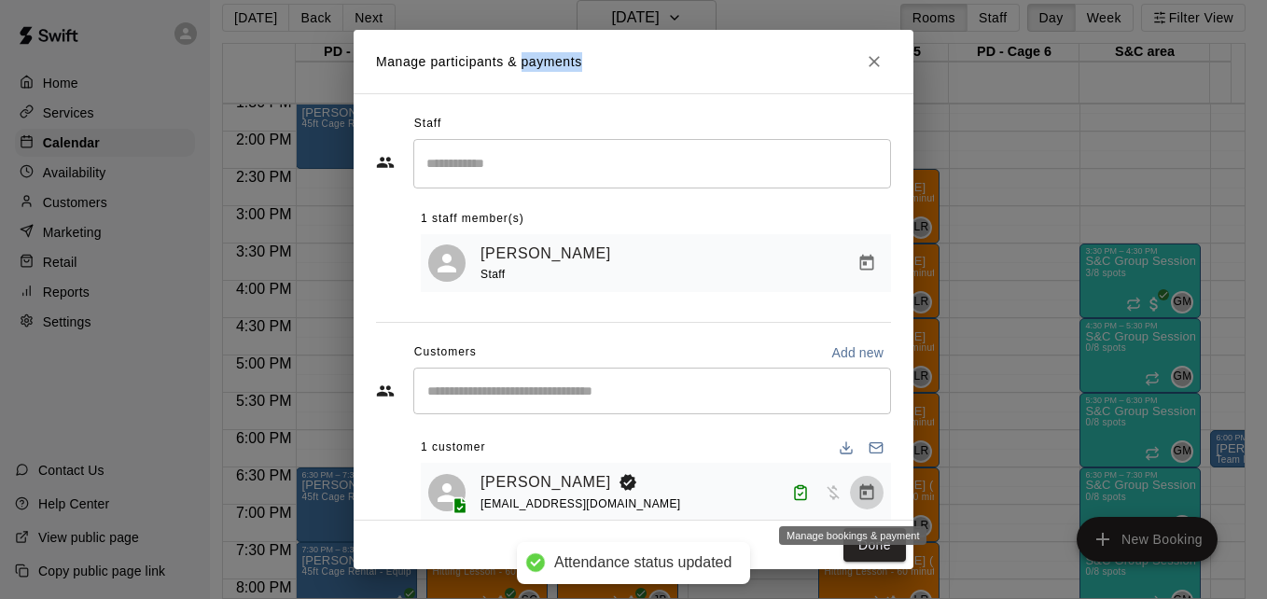
click at [857, 496] on icon "Manage bookings & payment" at bounding box center [866, 492] width 19 height 19
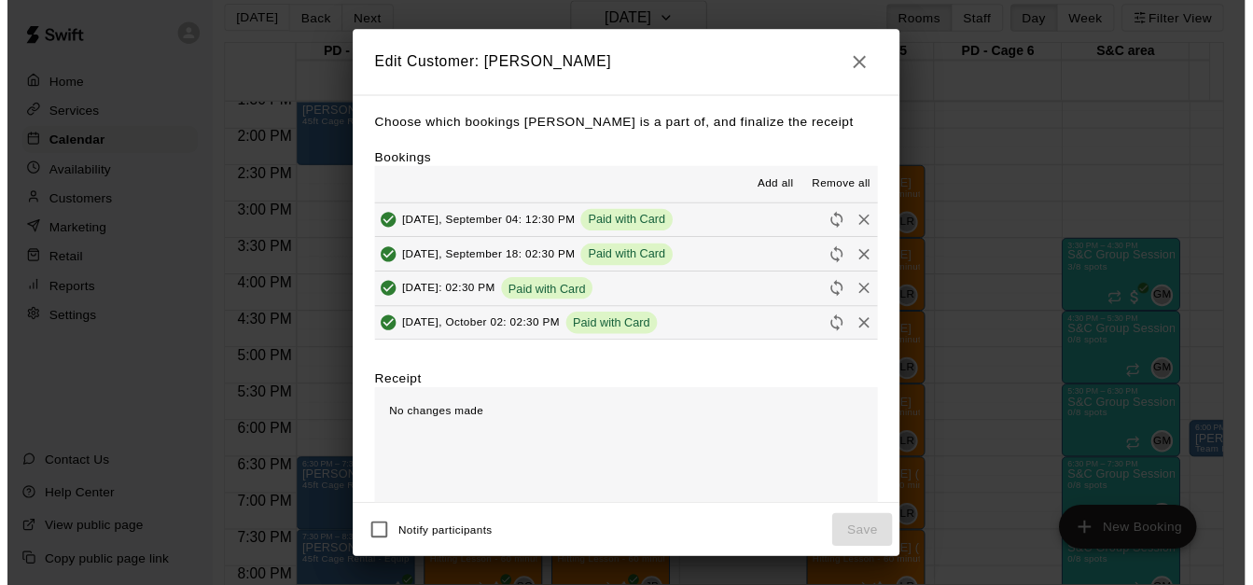
scroll to position [35, 0]
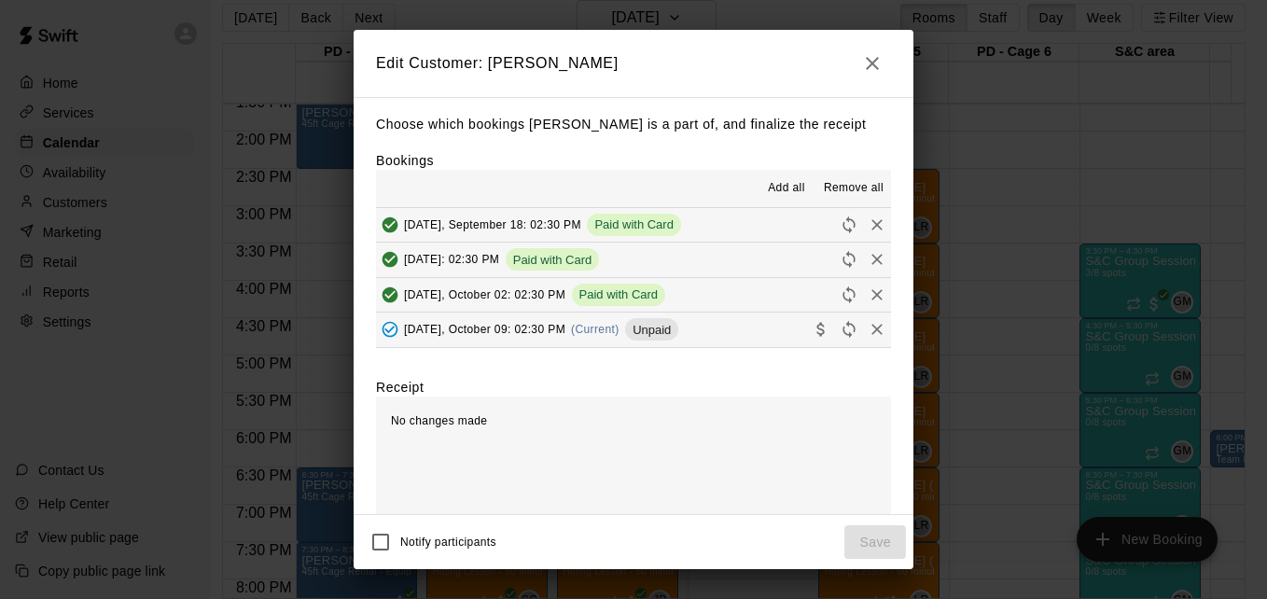
click at [730, 338] on button "[DATE], October 09: 02:30 PM (Current) Unpaid" at bounding box center [633, 330] width 515 height 35
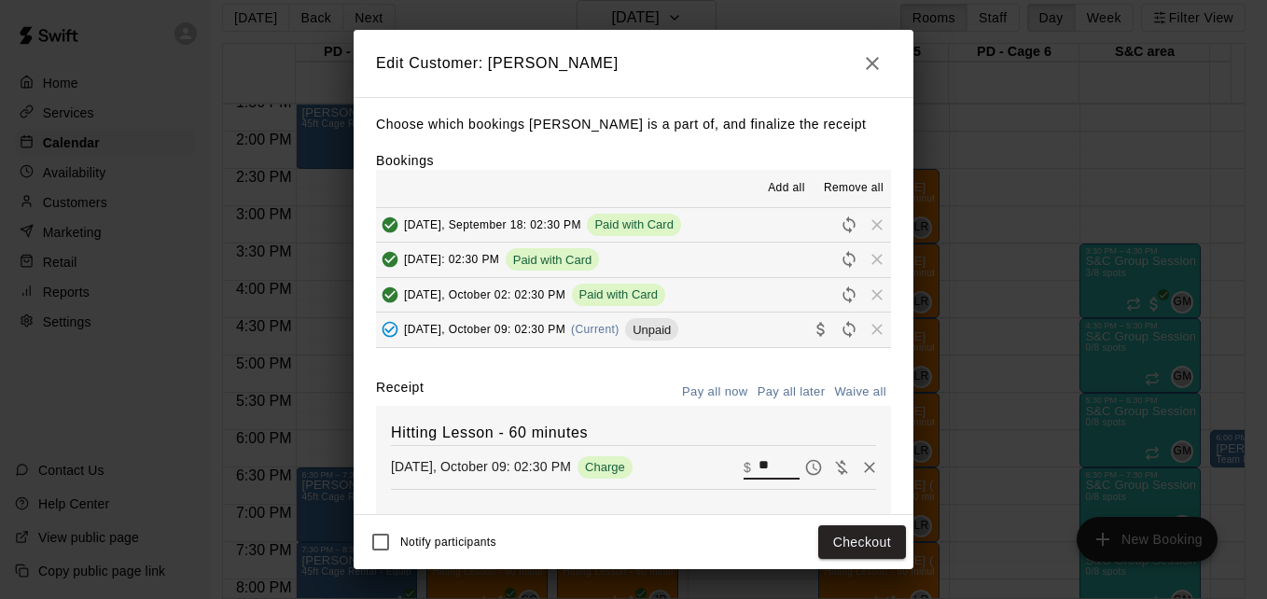
click at [758, 467] on input "**" at bounding box center [778, 467] width 41 height 24
type input "*"
type input "*****"
click at [863, 557] on button "Checkout" at bounding box center [862, 542] width 88 height 35
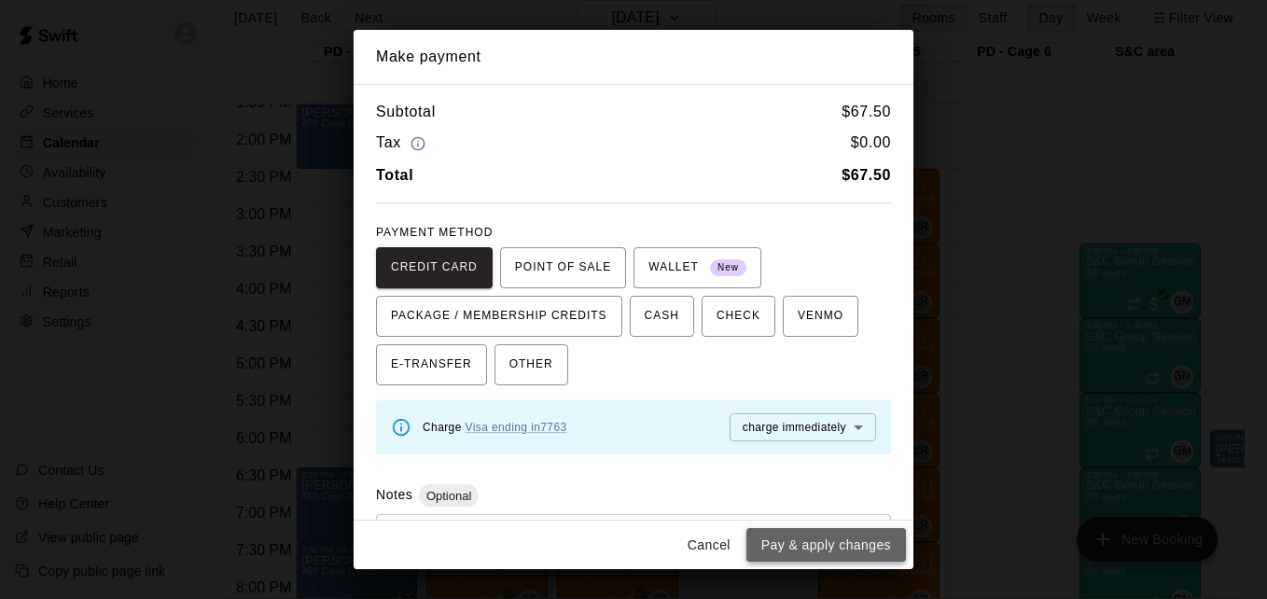
click at [863, 542] on button "Pay & apply changes" at bounding box center [826, 545] width 160 height 35
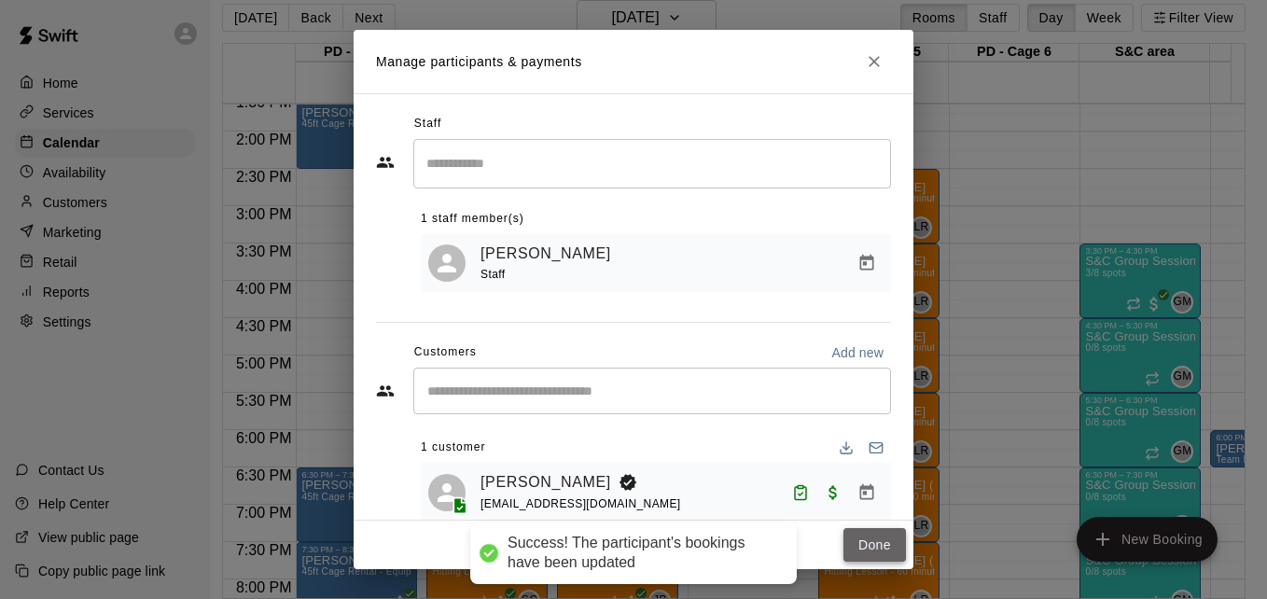
click at [869, 546] on button "Done" at bounding box center [874, 545] width 63 height 35
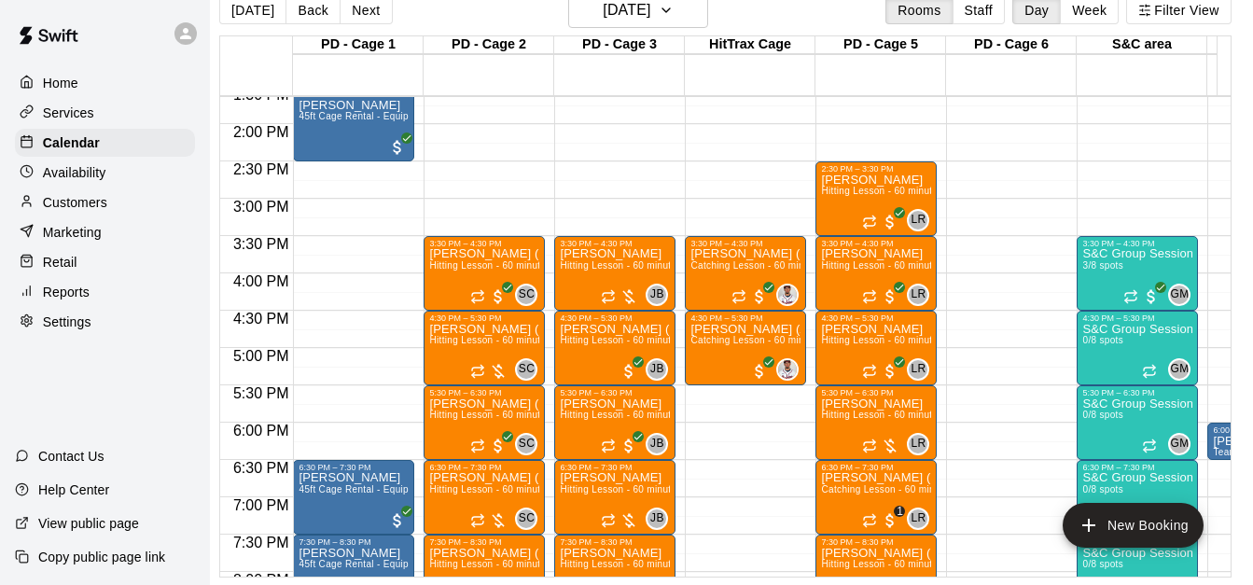
scroll to position [0, 762]
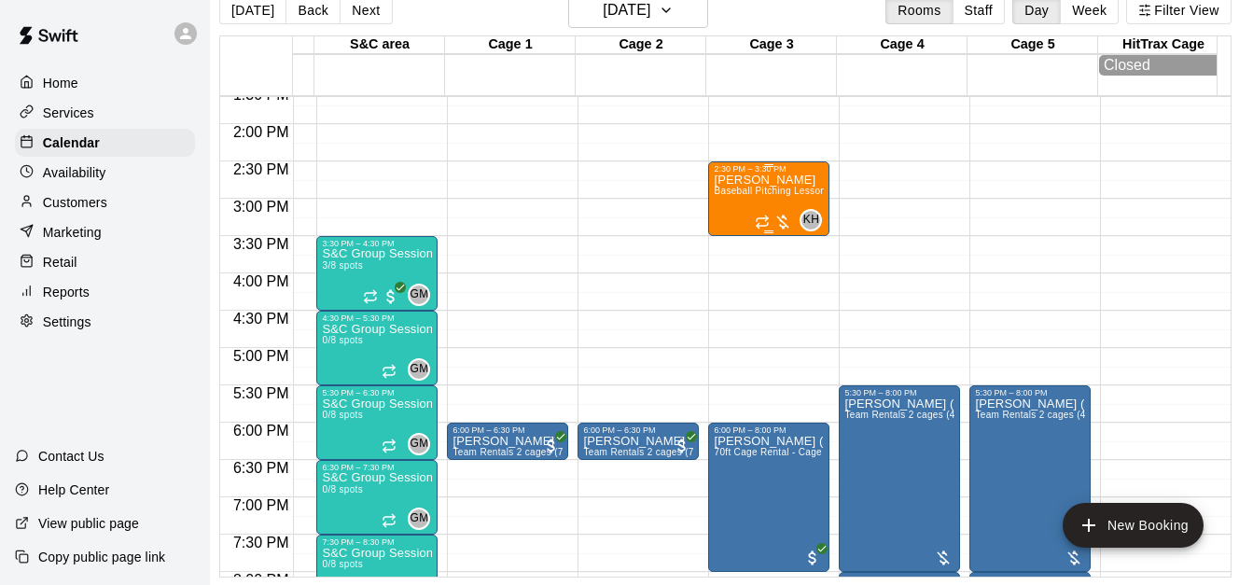
click at [734, 180] on p "[PERSON_NAME]" at bounding box center [769, 180] width 110 height 0
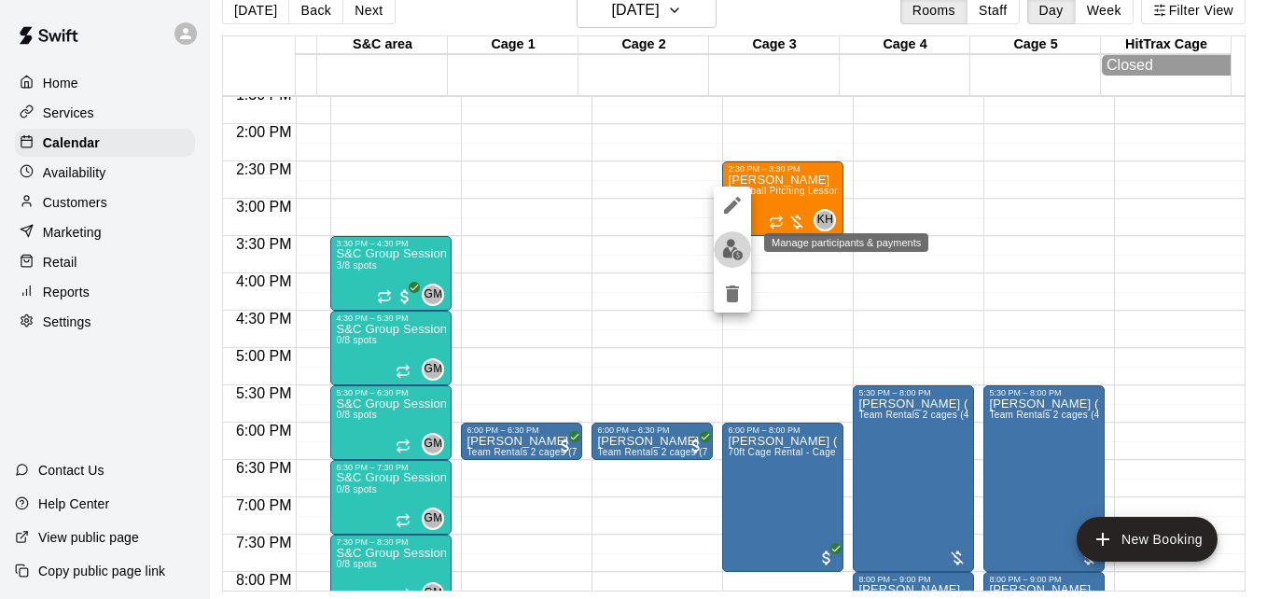
click at [728, 247] on img "edit" at bounding box center [732, 249] width 21 height 21
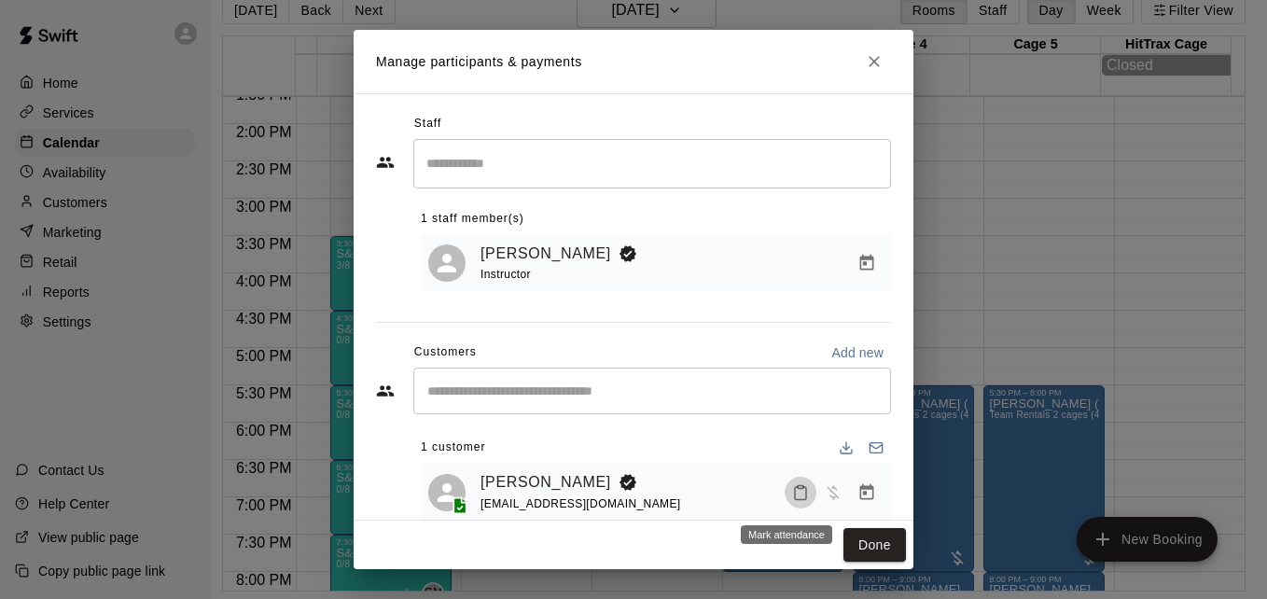
click at [792, 497] on icon "Mark attendance" at bounding box center [800, 492] width 17 height 17
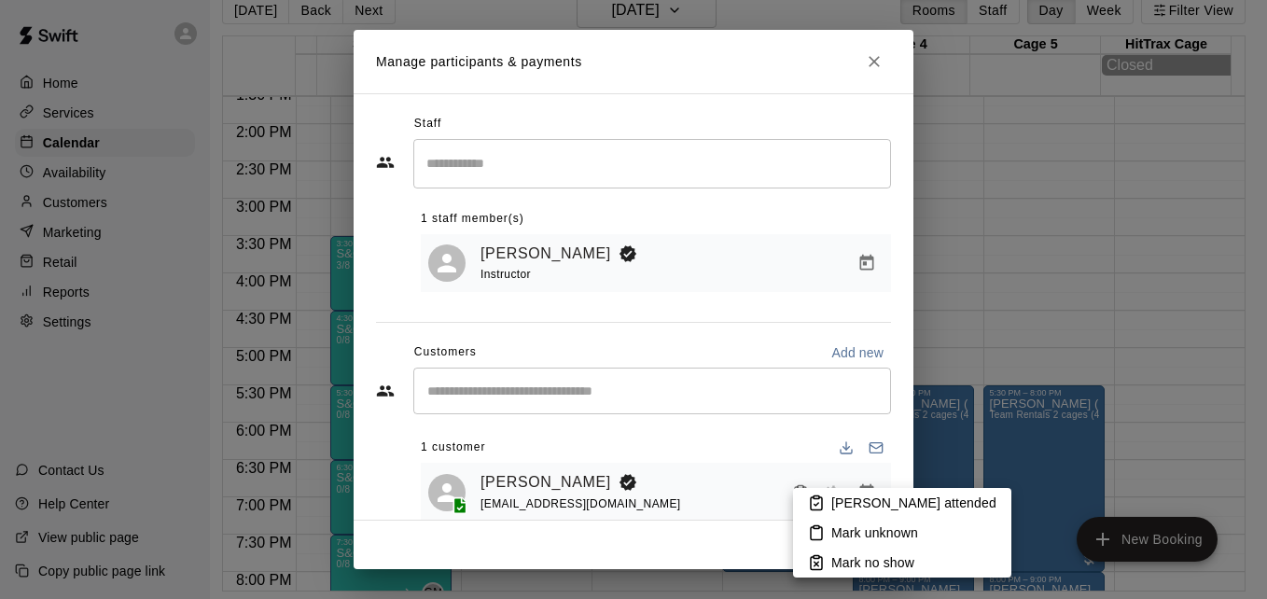
click at [830, 499] on li "[PERSON_NAME] attended" at bounding box center [902, 503] width 218 height 30
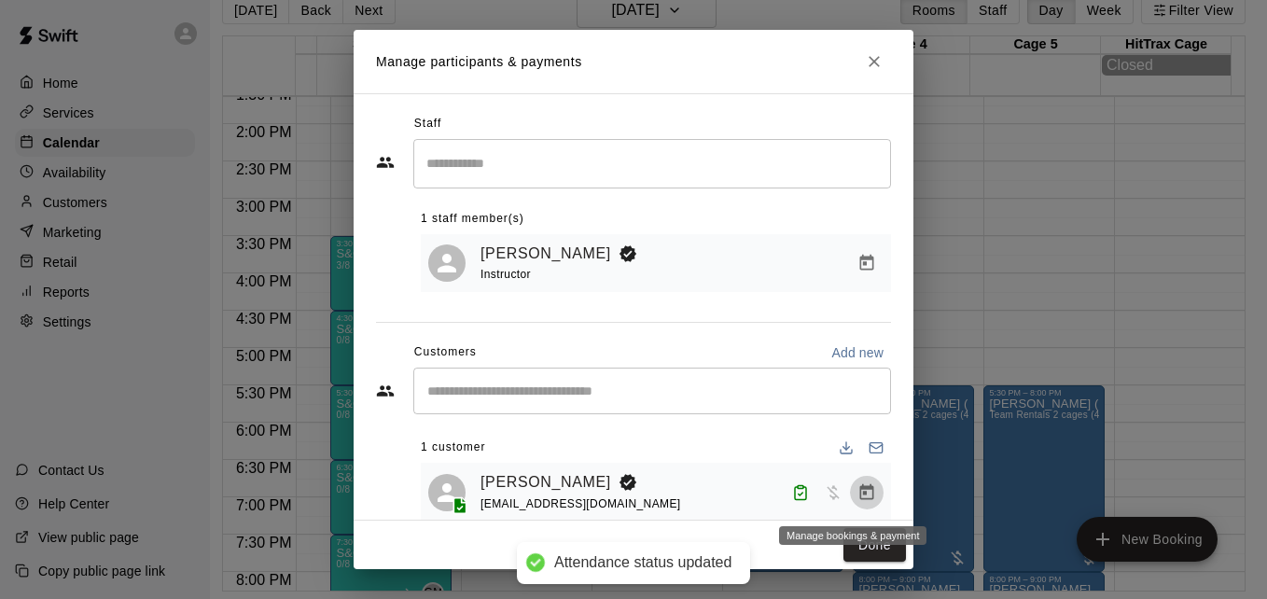
click at [857, 497] on icon "Manage bookings & payment" at bounding box center [866, 492] width 19 height 19
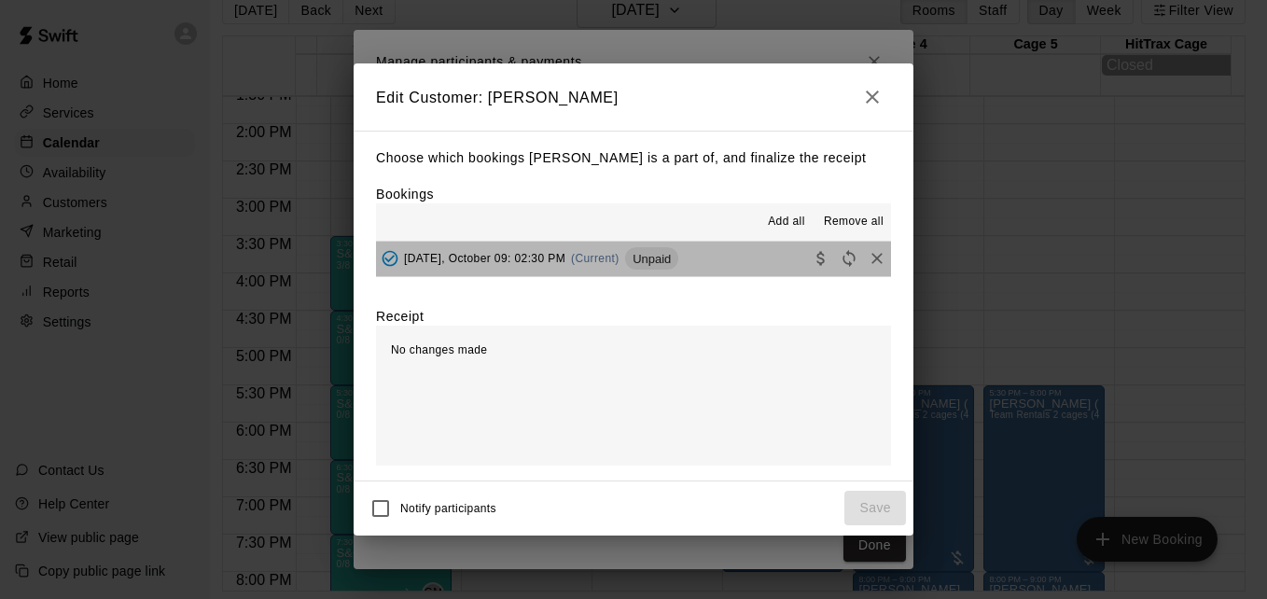
click at [736, 270] on button "[DATE], October 09: 02:30 PM (Current) Unpaid" at bounding box center [633, 259] width 515 height 35
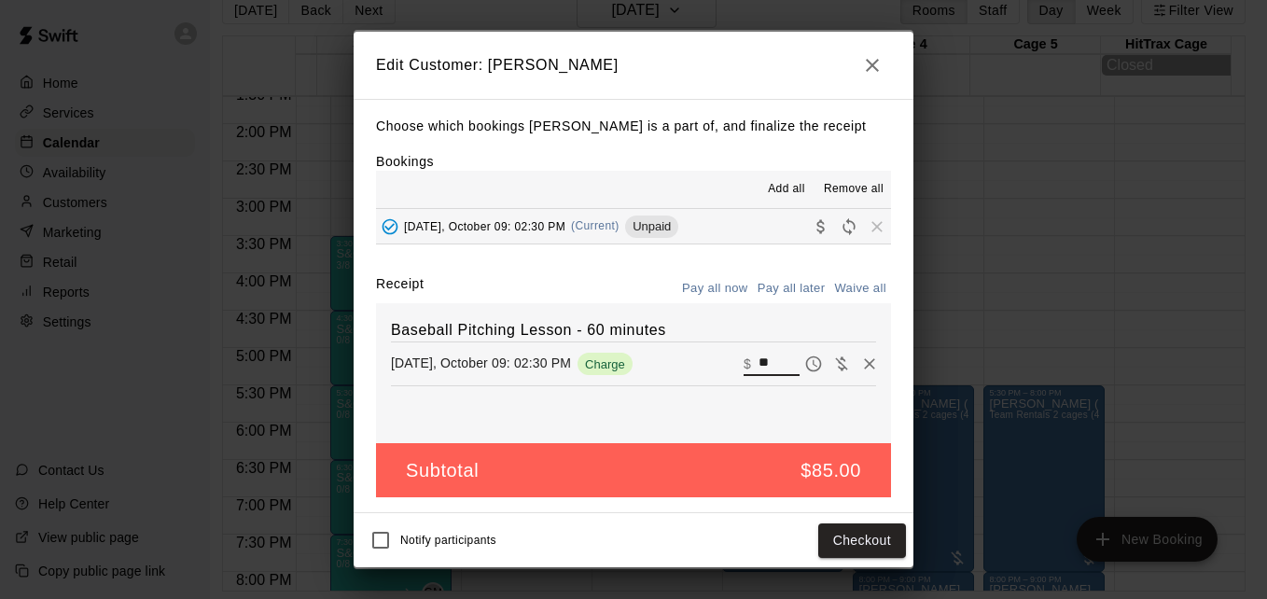
click at [766, 374] on input "**" at bounding box center [778, 364] width 41 height 24
type input "**"
click at [834, 538] on button "Checkout" at bounding box center [862, 540] width 88 height 35
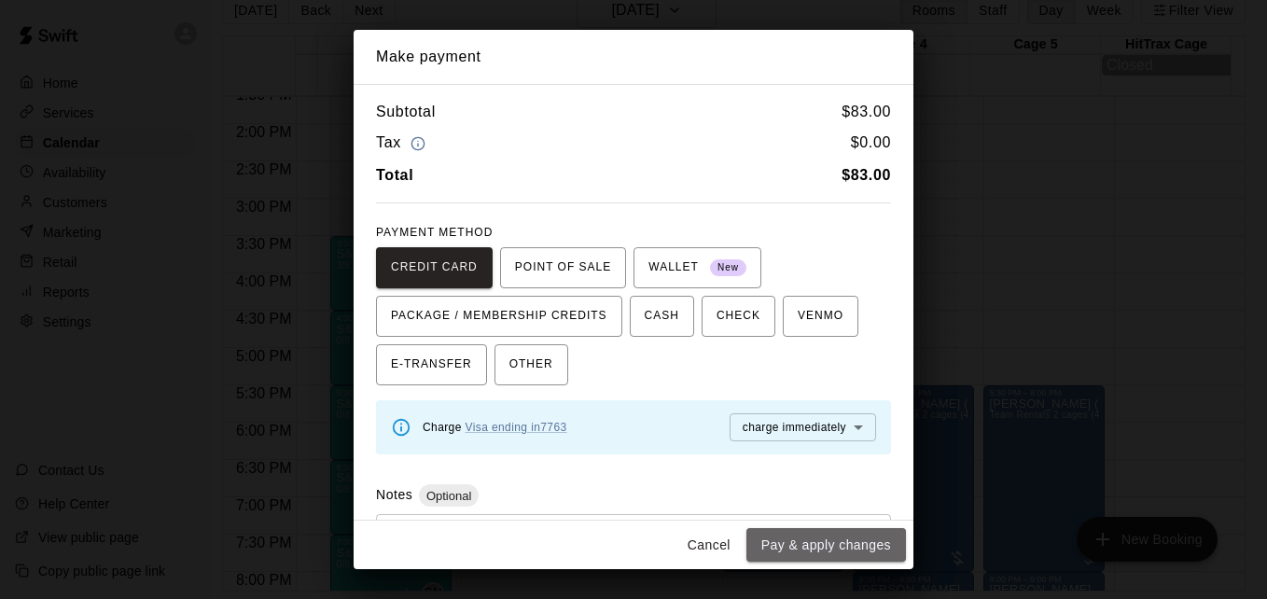
click at [834, 538] on button "Pay & apply changes" at bounding box center [826, 545] width 160 height 35
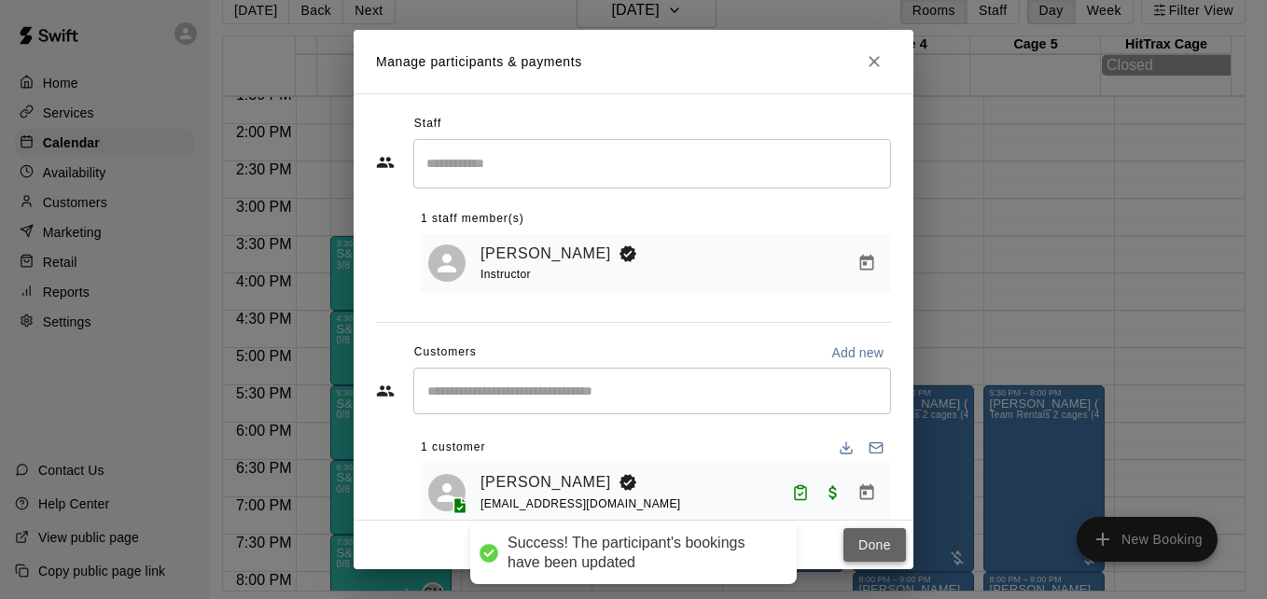
click at [869, 541] on button "Done" at bounding box center [874, 545] width 63 height 35
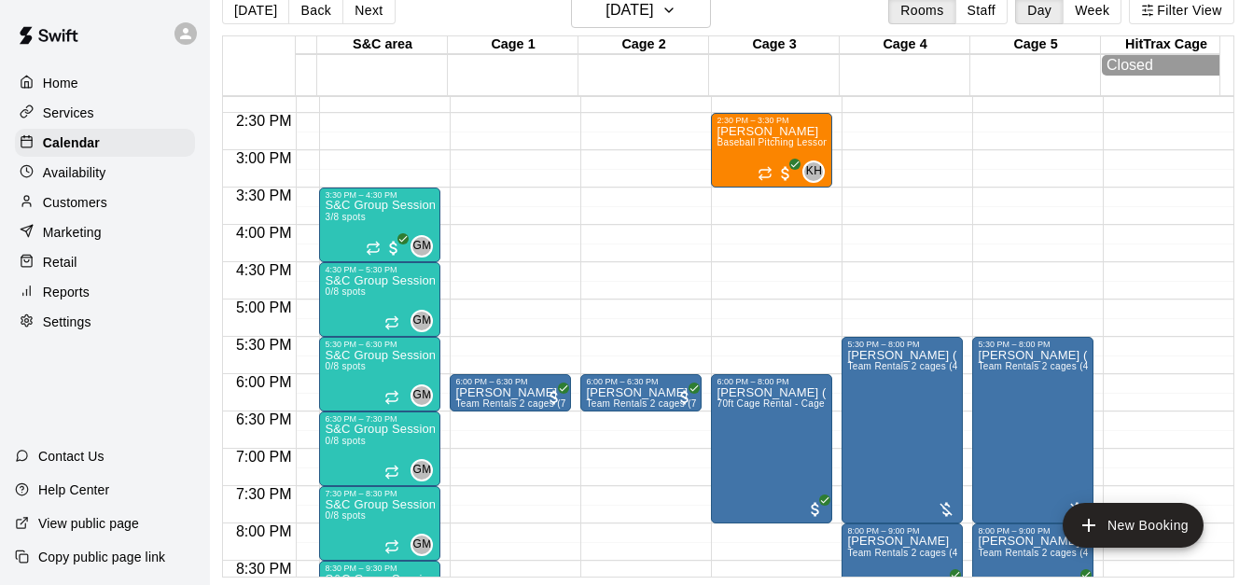
scroll to position [1092, 762]
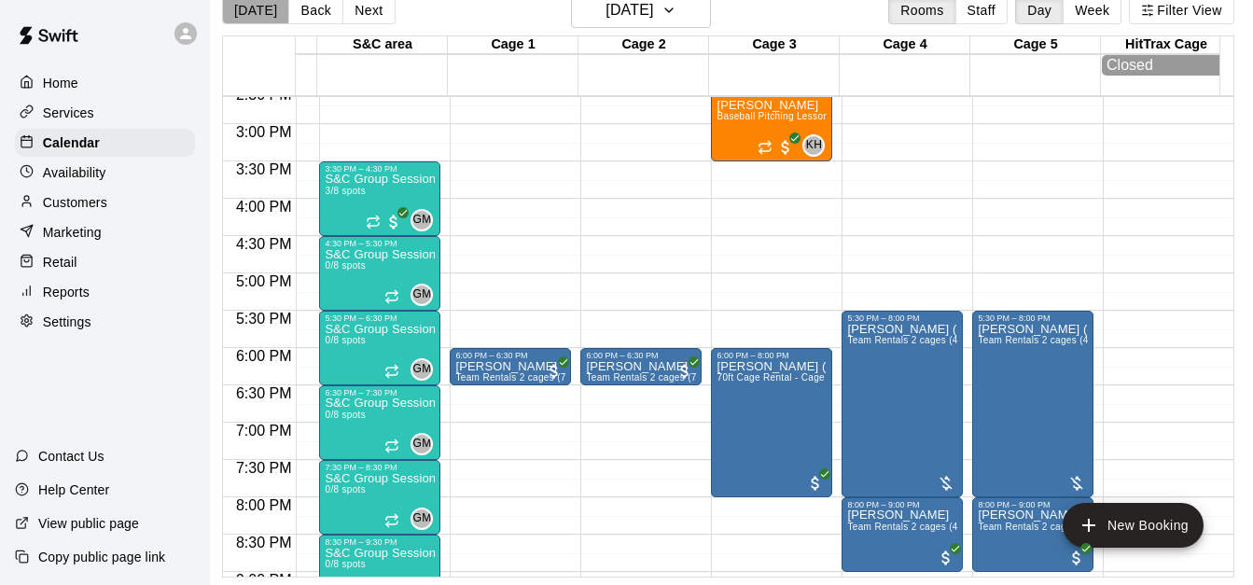
click at [254, 16] on button "[DATE]" at bounding box center [255, 10] width 67 height 28
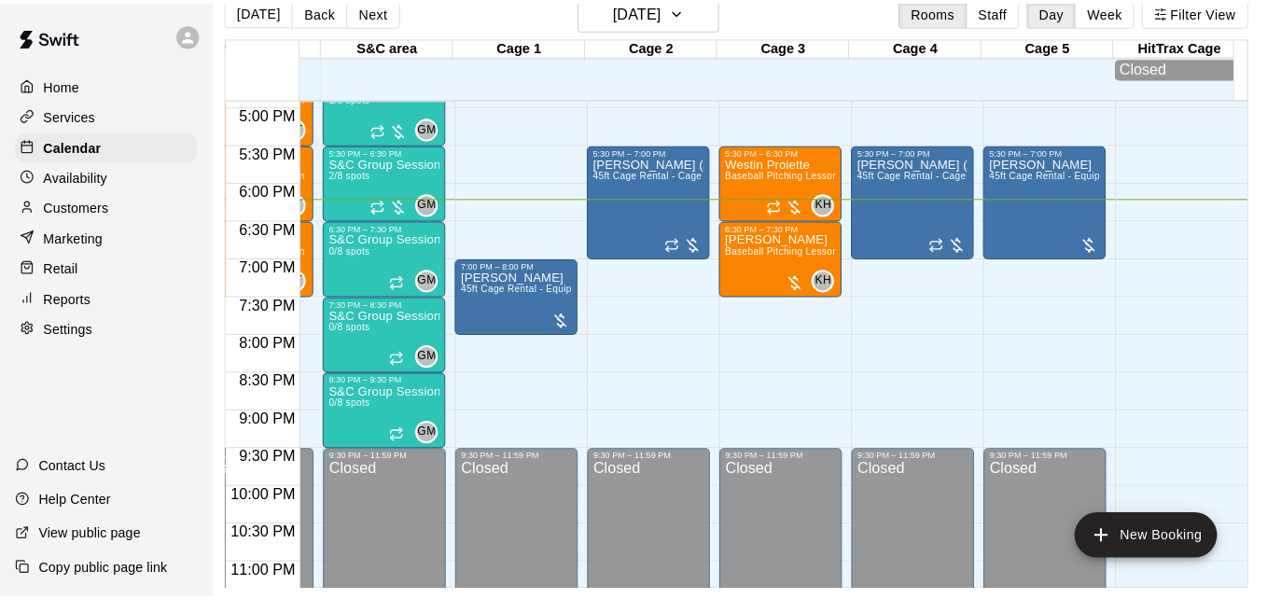
scroll to position [1279, 762]
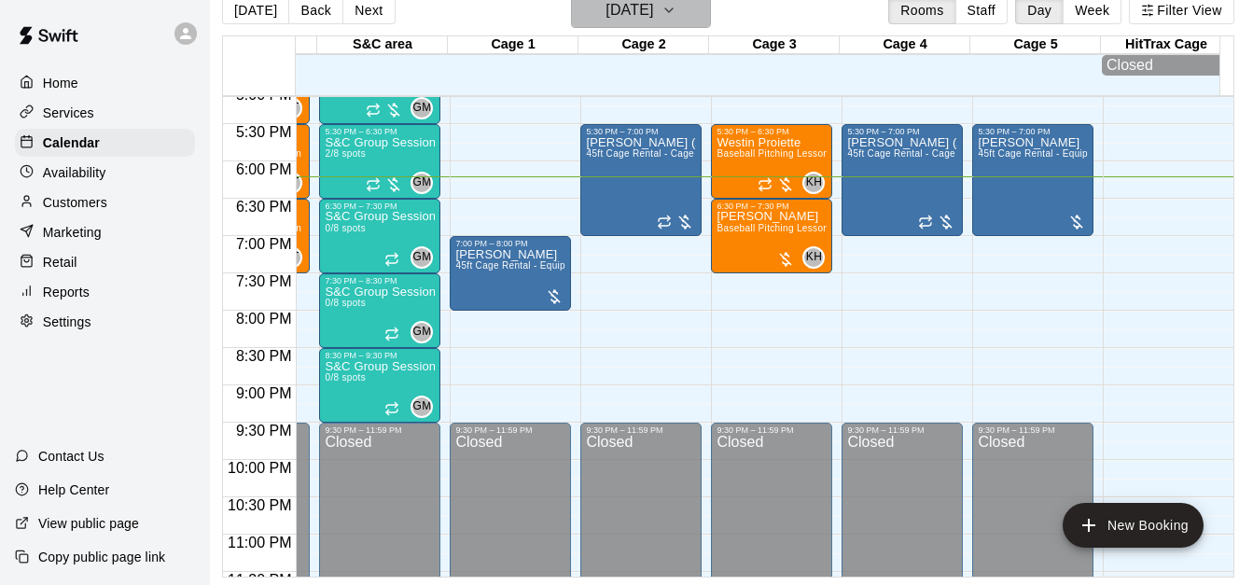
click at [653, 19] on h6 "[DATE]" at bounding box center [629, 10] width 48 height 26
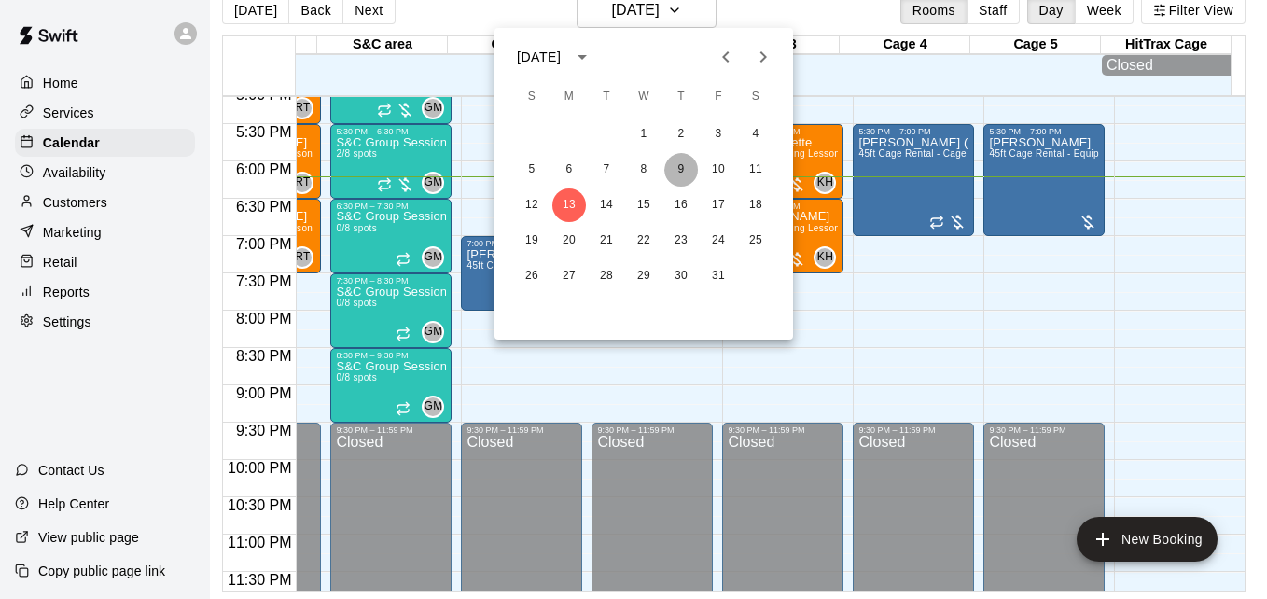
click at [677, 177] on button "9" at bounding box center [681, 170] width 34 height 34
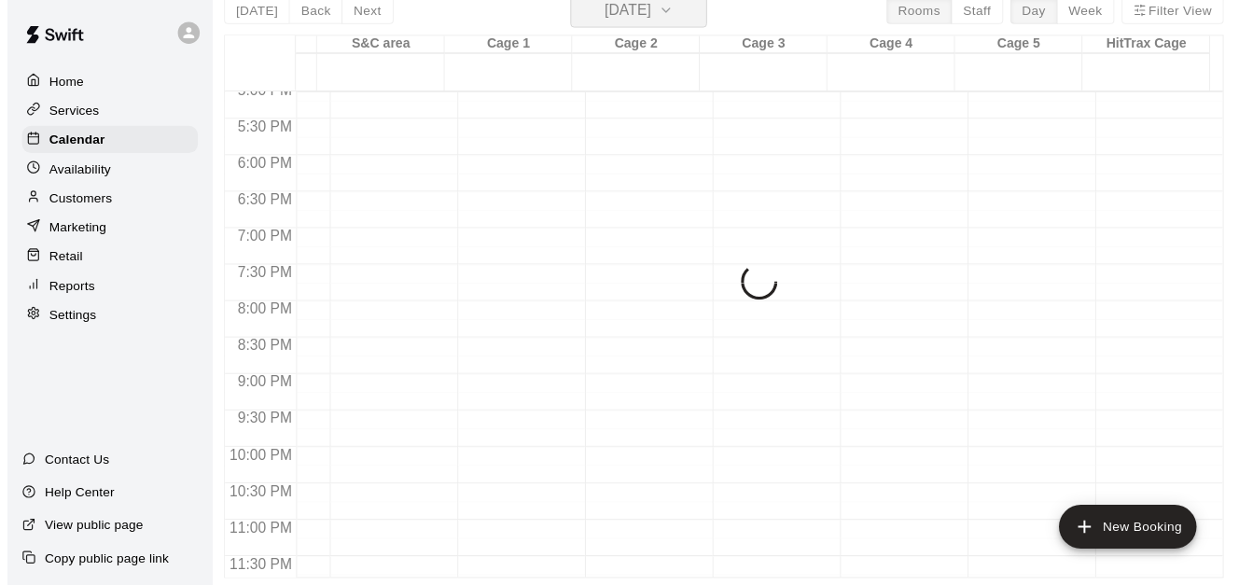
scroll to position [22, 9]
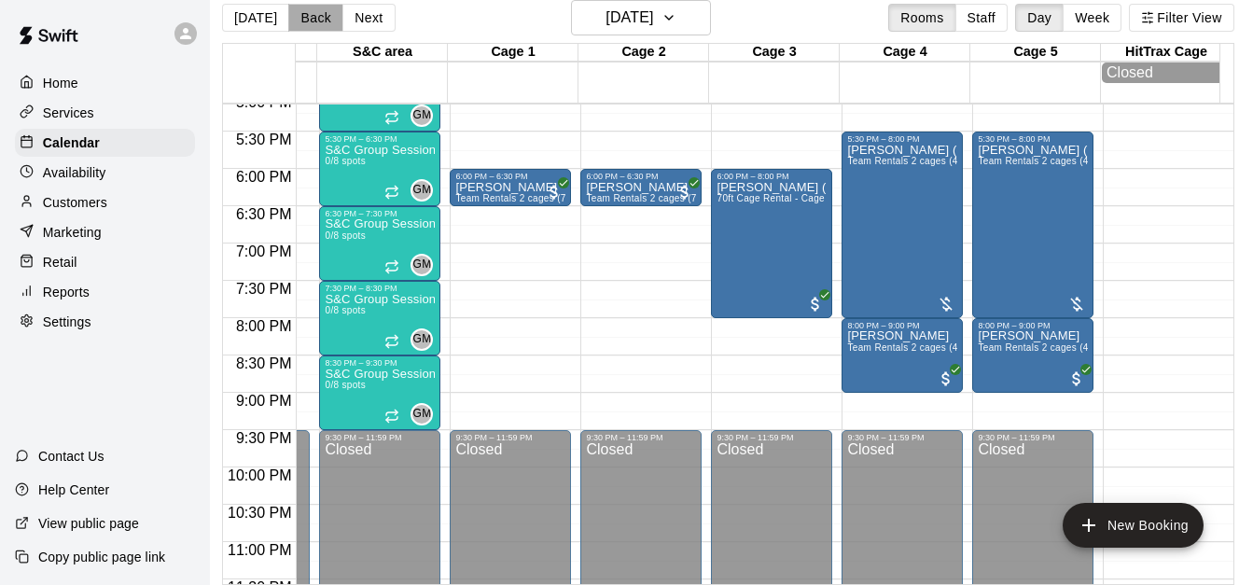
click at [295, 27] on button "Back" at bounding box center [315, 18] width 55 height 28
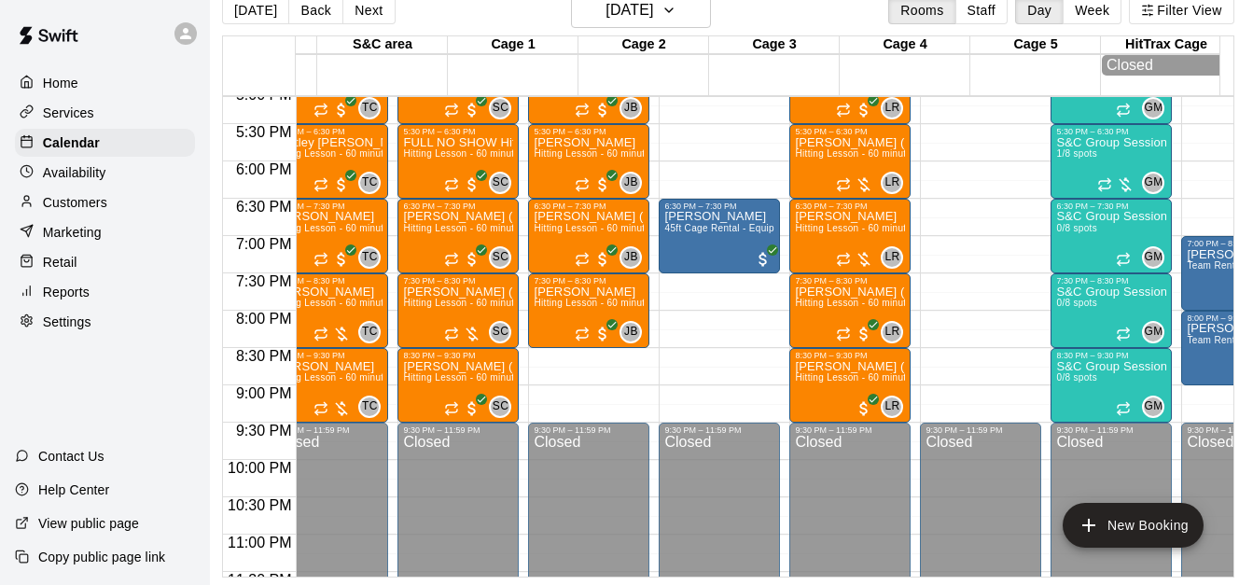
scroll to position [0, 0]
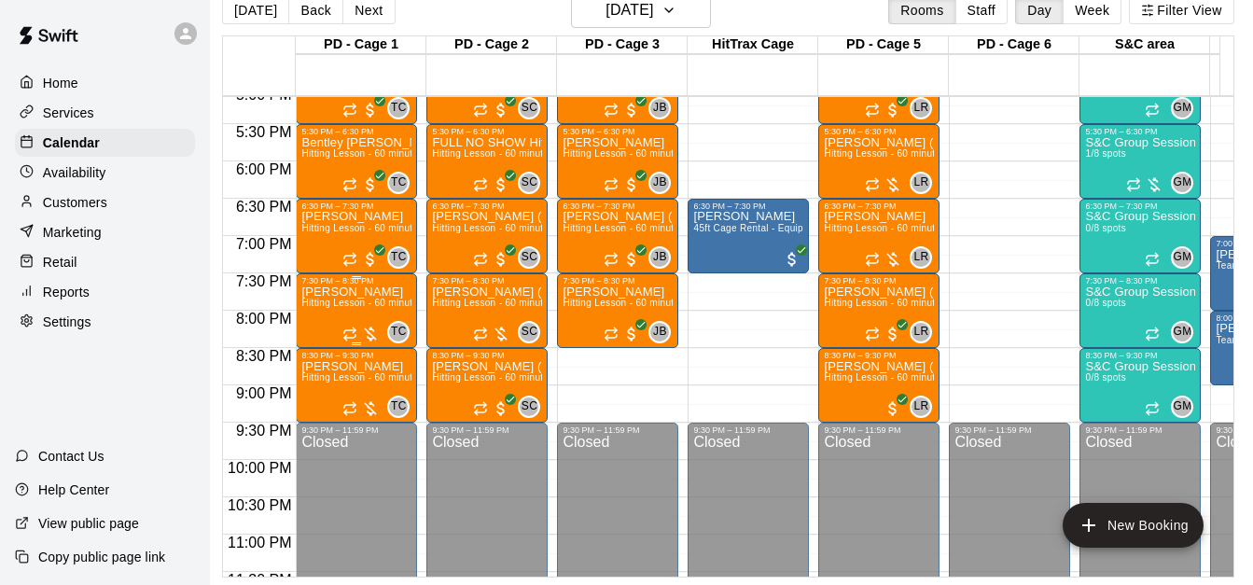
click at [328, 298] on span "Hitting Lesson - 60 minutes" at bounding box center [361, 303] width 121 height 10
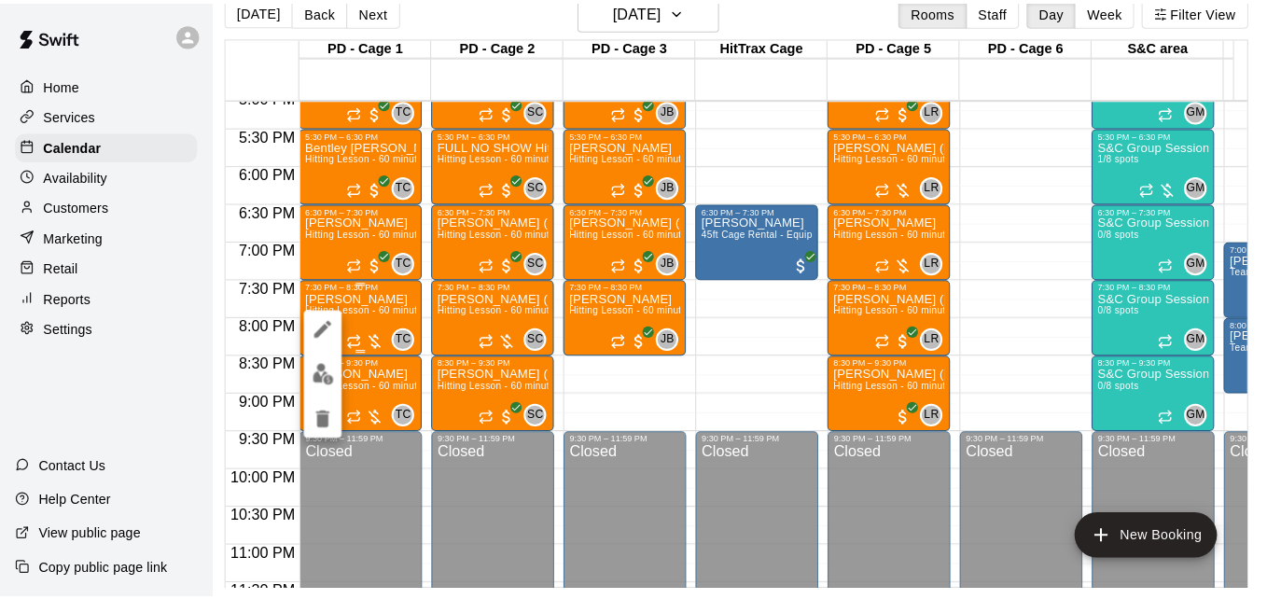
scroll to position [30, 9]
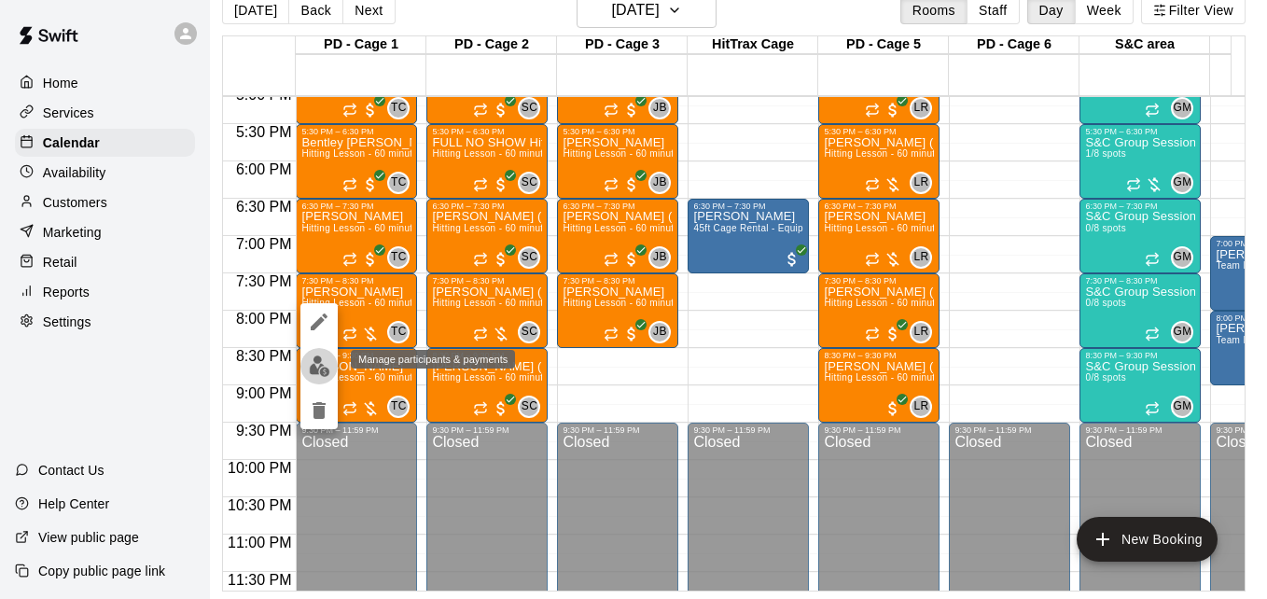
click at [321, 369] on img "edit" at bounding box center [319, 365] width 21 height 21
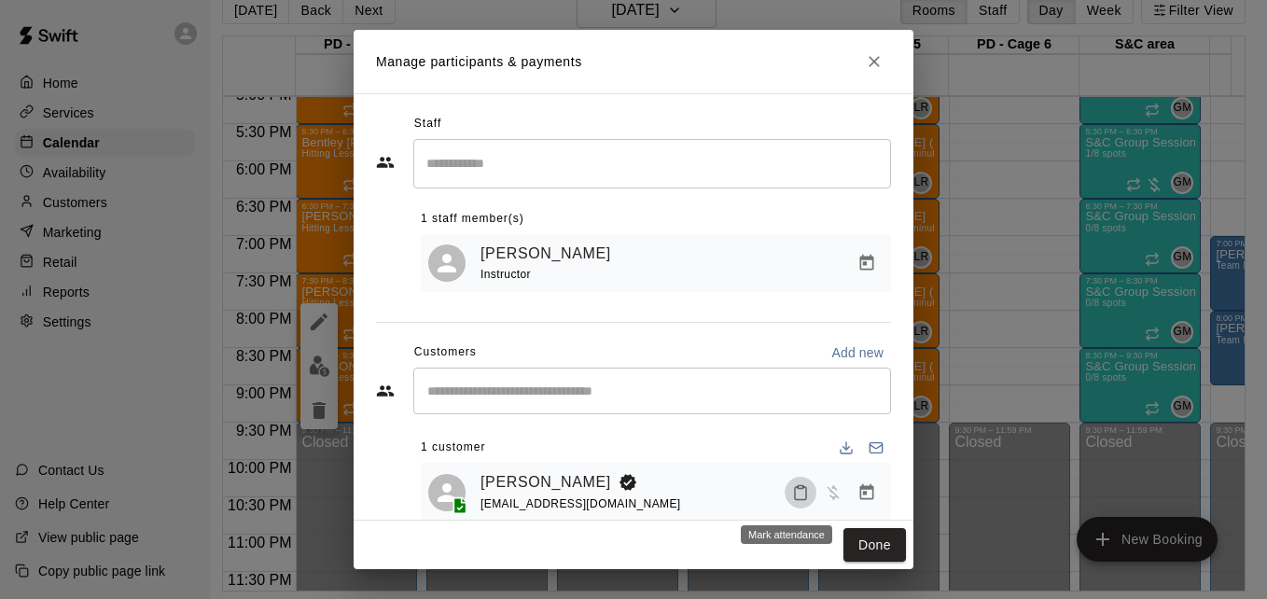
click at [792, 495] on icon "Mark attendance" at bounding box center [800, 492] width 17 height 17
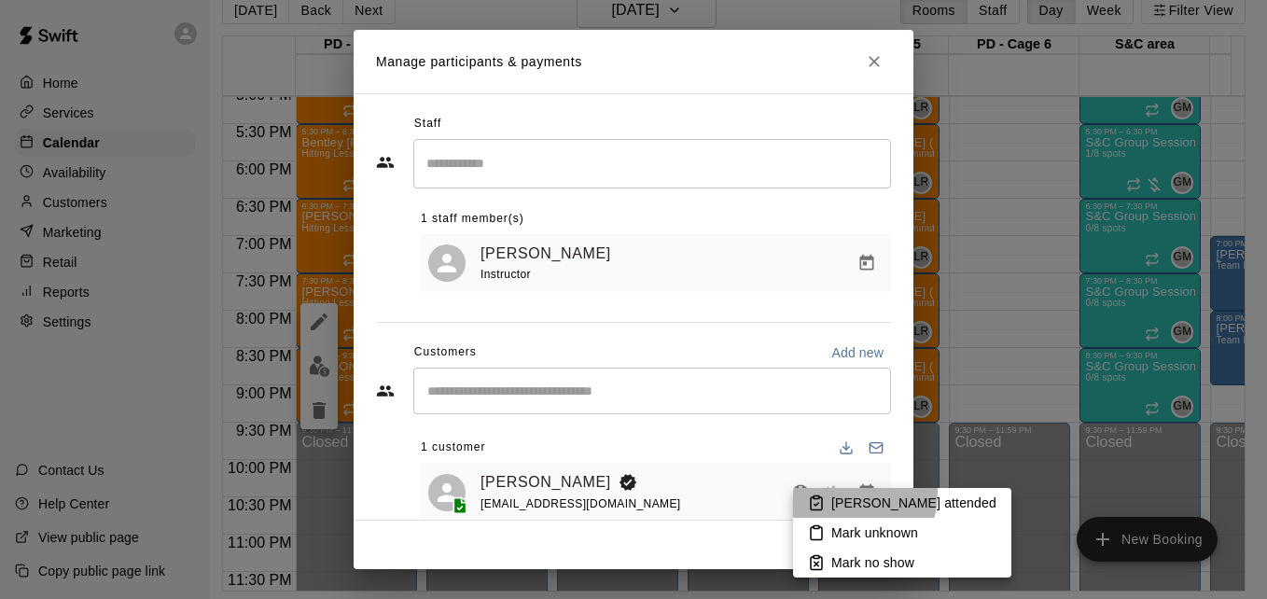
click at [834, 492] on li "[PERSON_NAME] attended" at bounding box center [902, 503] width 218 height 30
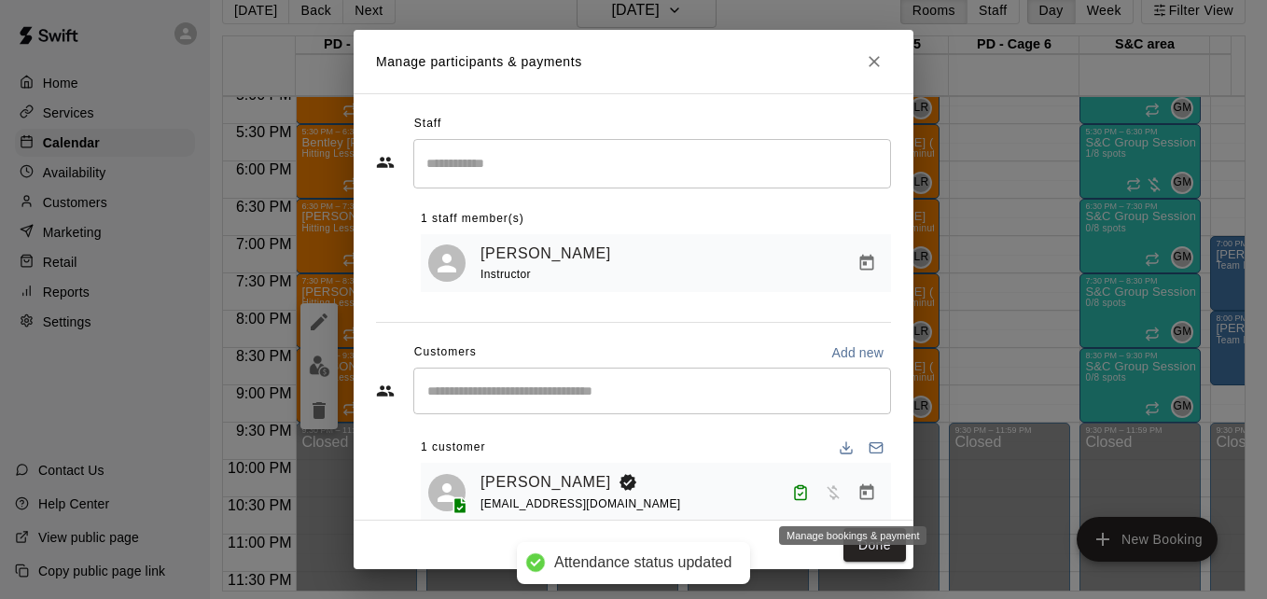
click at [857, 496] on icon "Manage bookings & payment" at bounding box center [866, 492] width 19 height 19
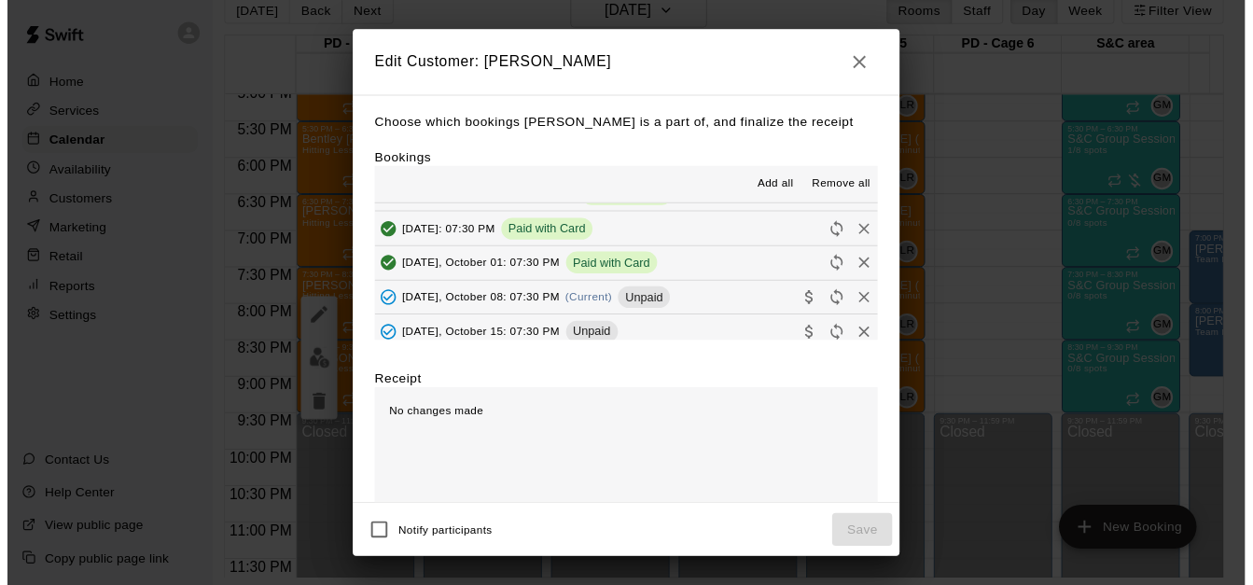
scroll to position [535, 0]
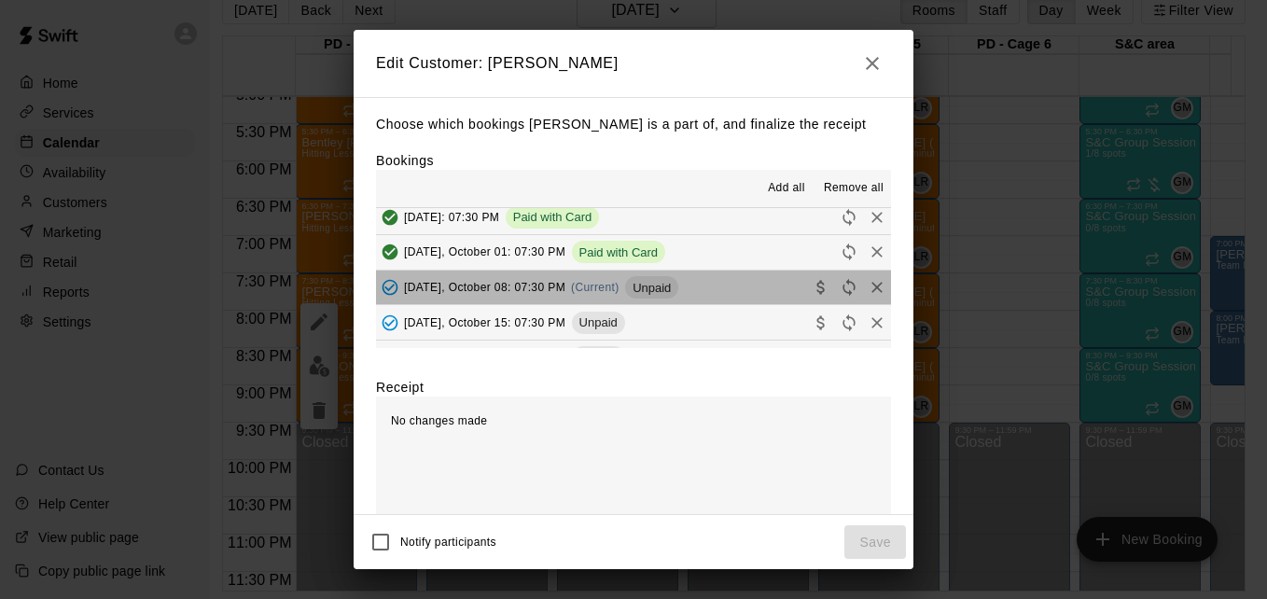
click at [756, 305] on button "[DATE], October 08: 07:30 PM (Current) Unpaid" at bounding box center [633, 288] width 515 height 35
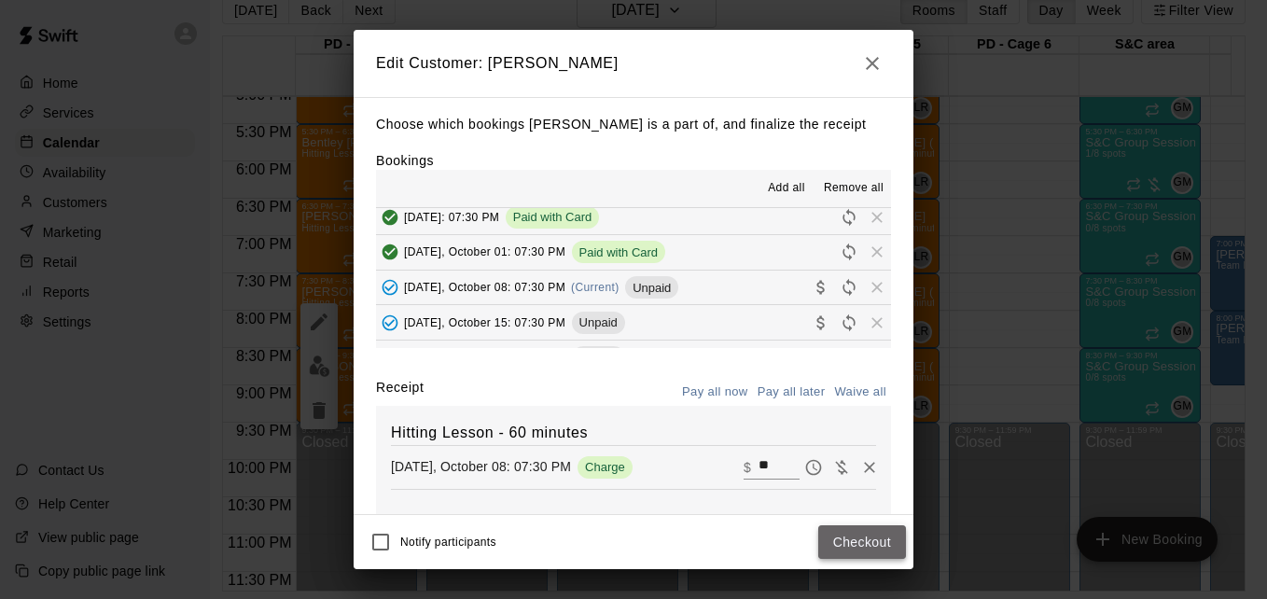
click at [841, 536] on button "Checkout" at bounding box center [862, 542] width 88 height 35
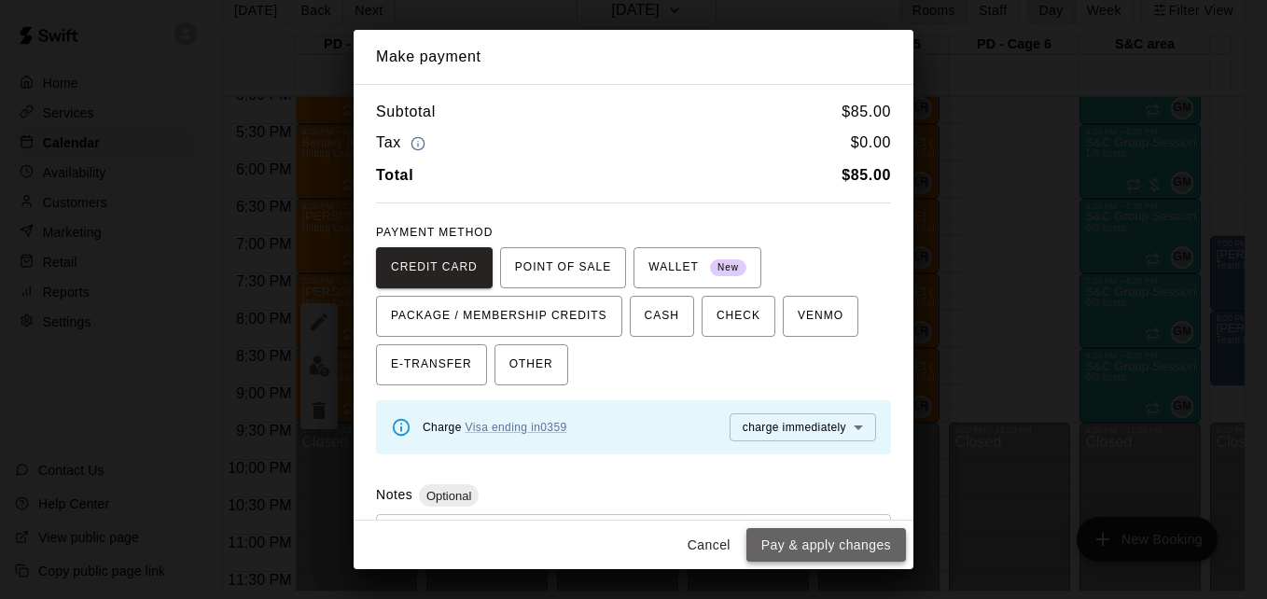
click at [857, 547] on button "Pay & apply changes" at bounding box center [826, 545] width 160 height 35
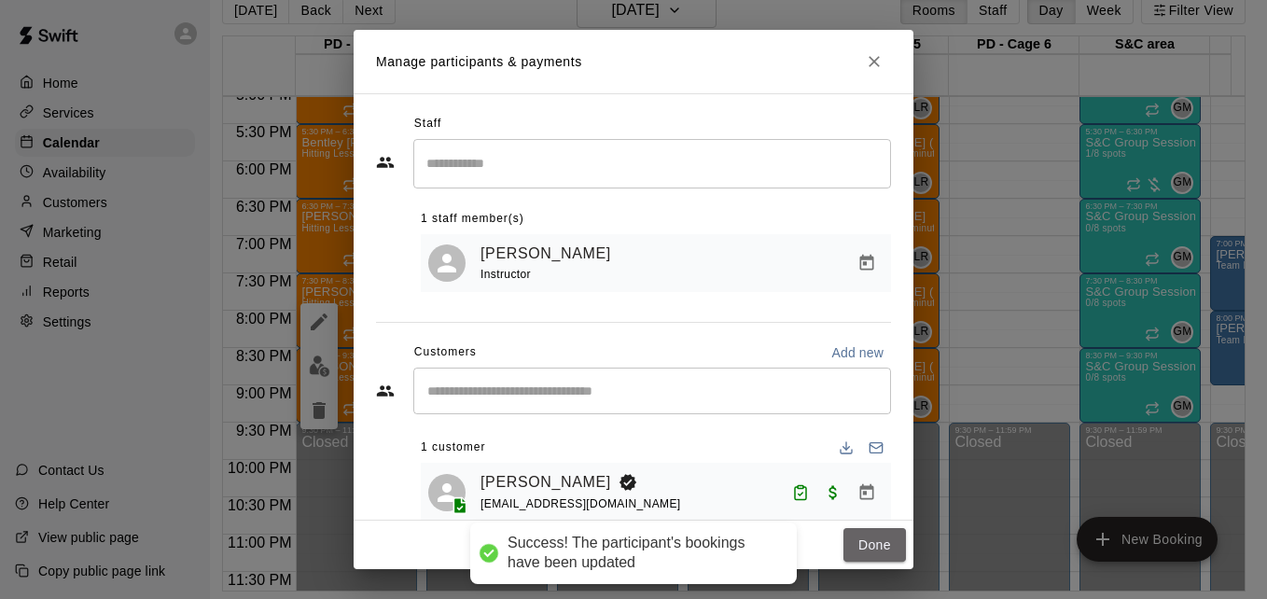
click at [857, 547] on button "Done" at bounding box center [874, 545] width 63 height 35
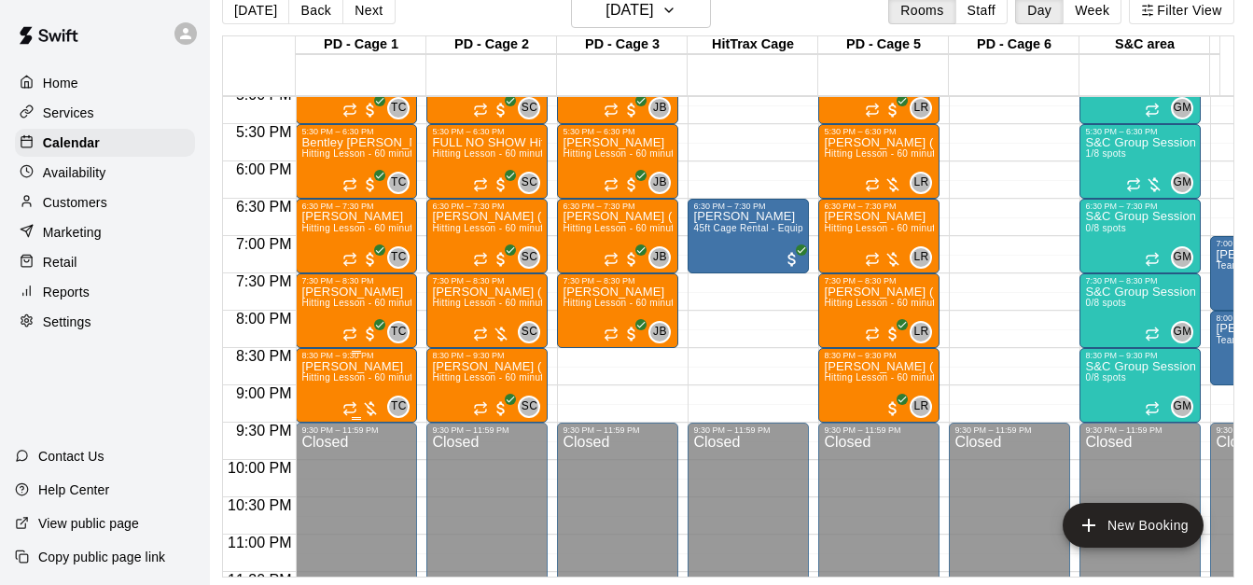
click at [341, 382] on span "Hitting Lesson - 60 minutes" at bounding box center [361, 377] width 121 height 10
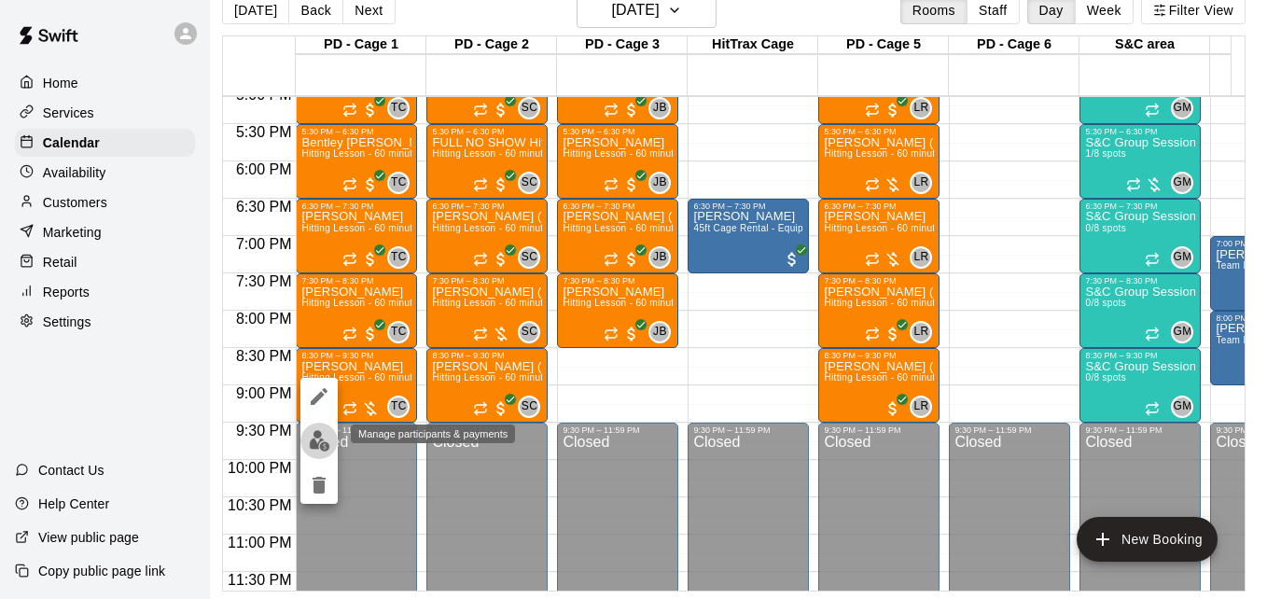
click at [327, 434] on img "edit" at bounding box center [319, 440] width 21 height 21
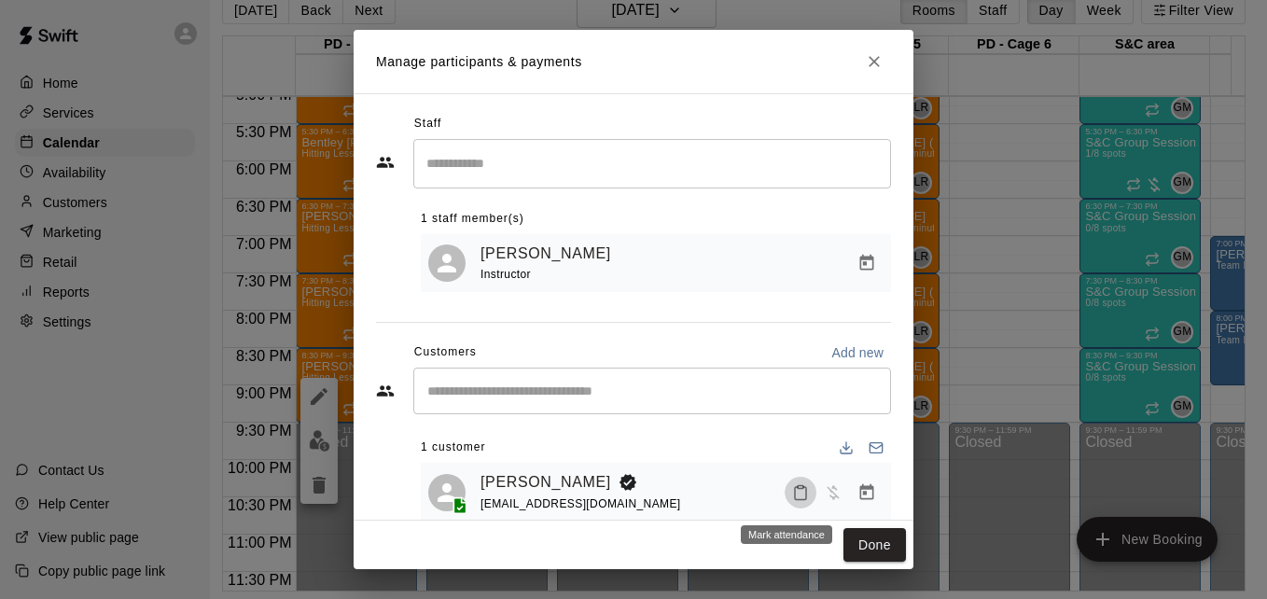
click at [792, 496] on icon "Mark attendance" at bounding box center [800, 492] width 17 height 17
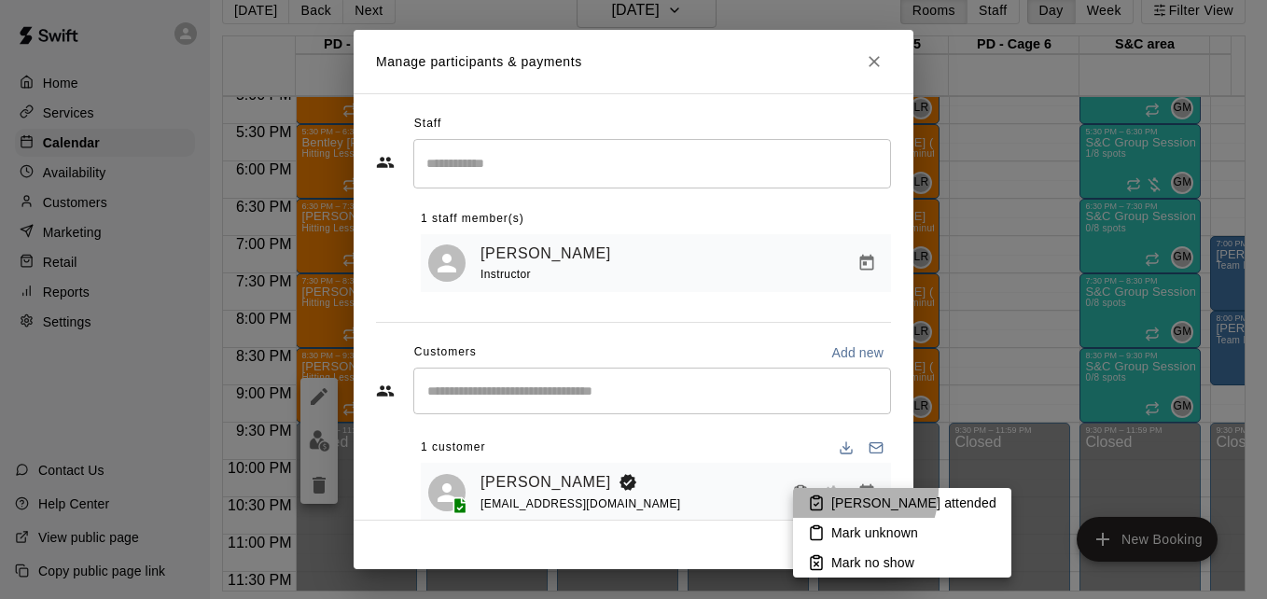
click at [840, 490] on li "[PERSON_NAME] attended" at bounding box center [902, 503] width 218 height 30
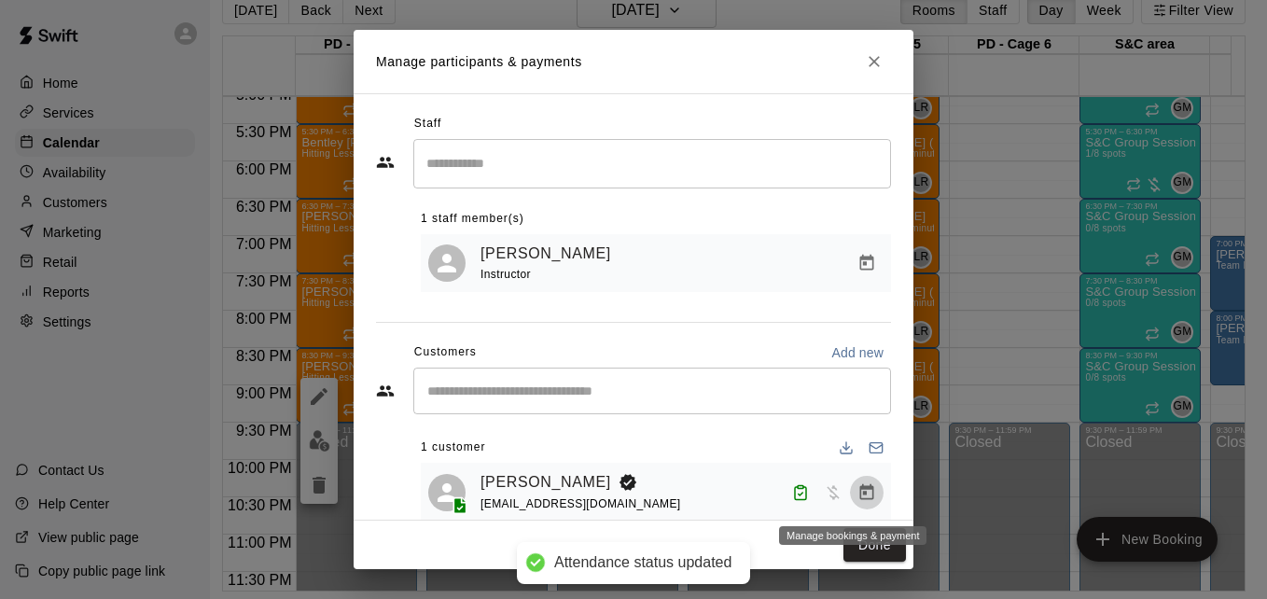
click at [857, 498] on icon "Manage bookings & payment" at bounding box center [866, 492] width 19 height 19
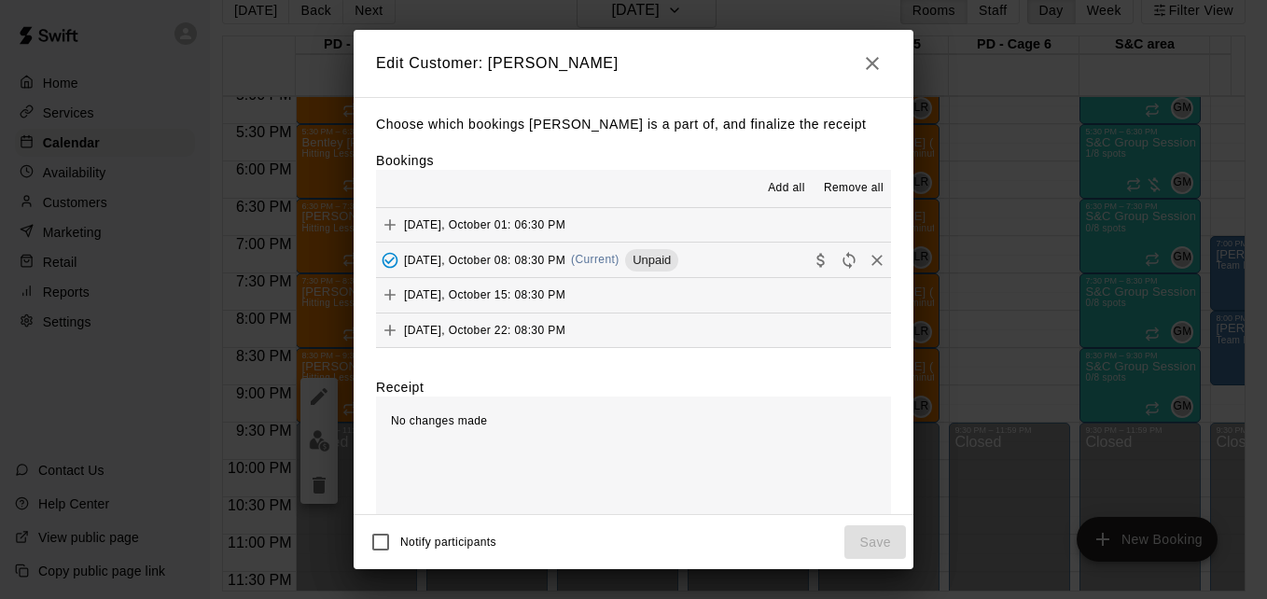
click at [731, 254] on button "[DATE], October 08: 08:30 PM (Current) Unpaid" at bounding box center [633, 260] width 515 height 35
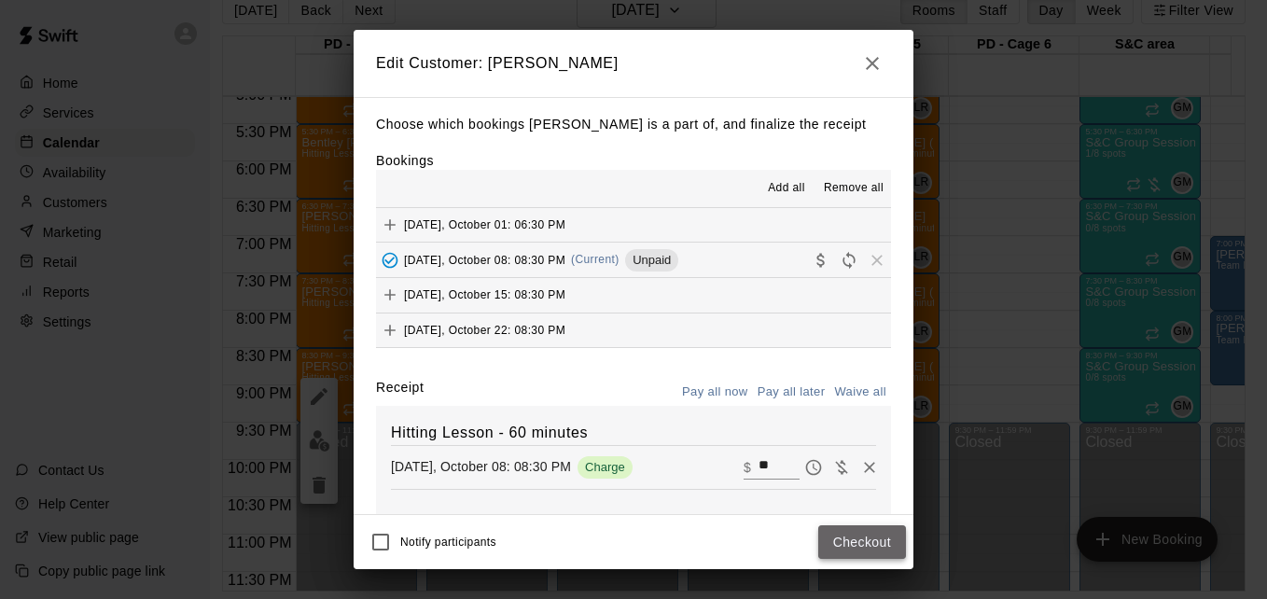
click at [867, 553] on button "Checkout" at bounding box center [862, 542] width 88 height 35
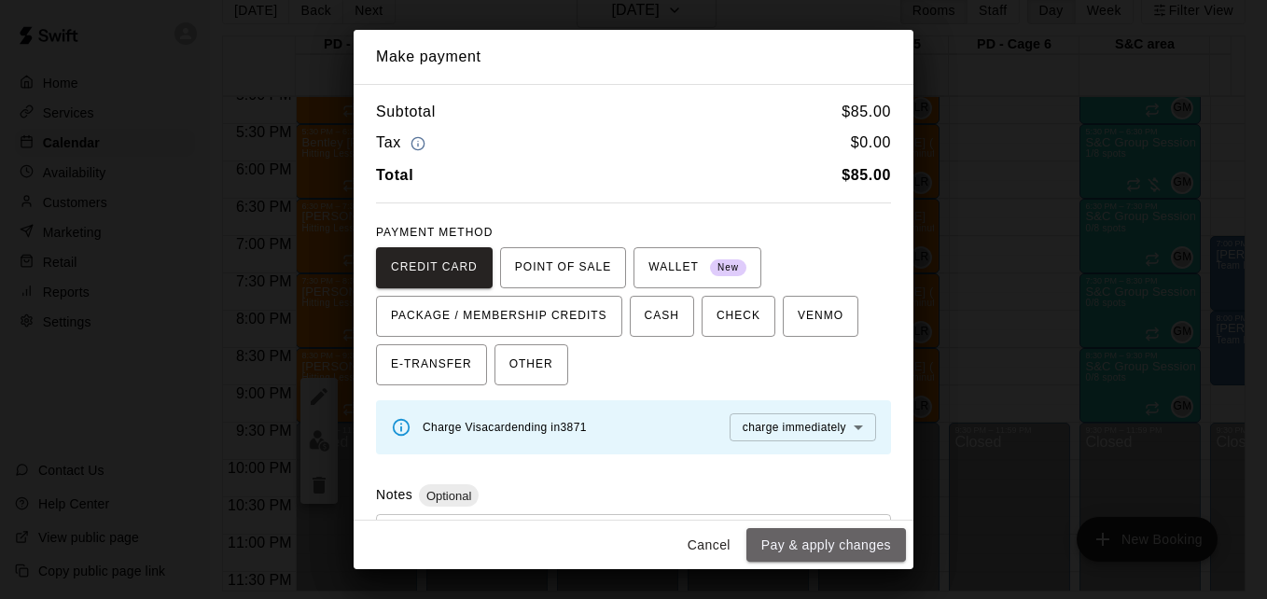
click at [867, 553] on button "Pay & apply changes" at bounding box center [826, 545] width 160 height 35
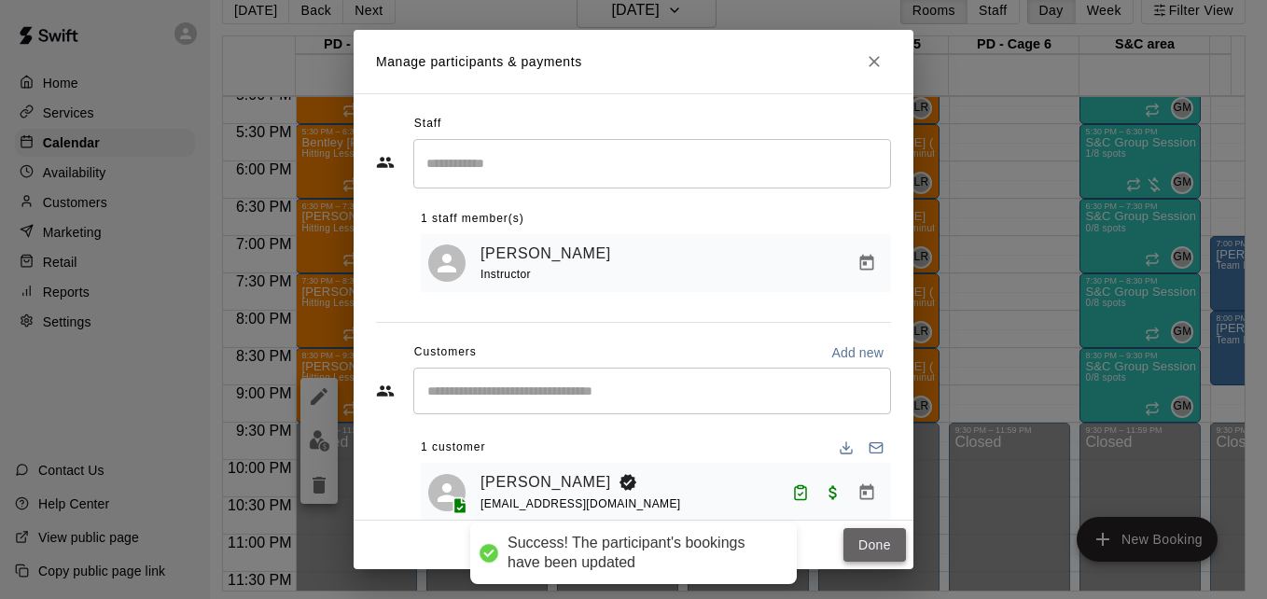
click at [866, 541] on button "Done" at bounding box center [874, 545] width 63 height 35
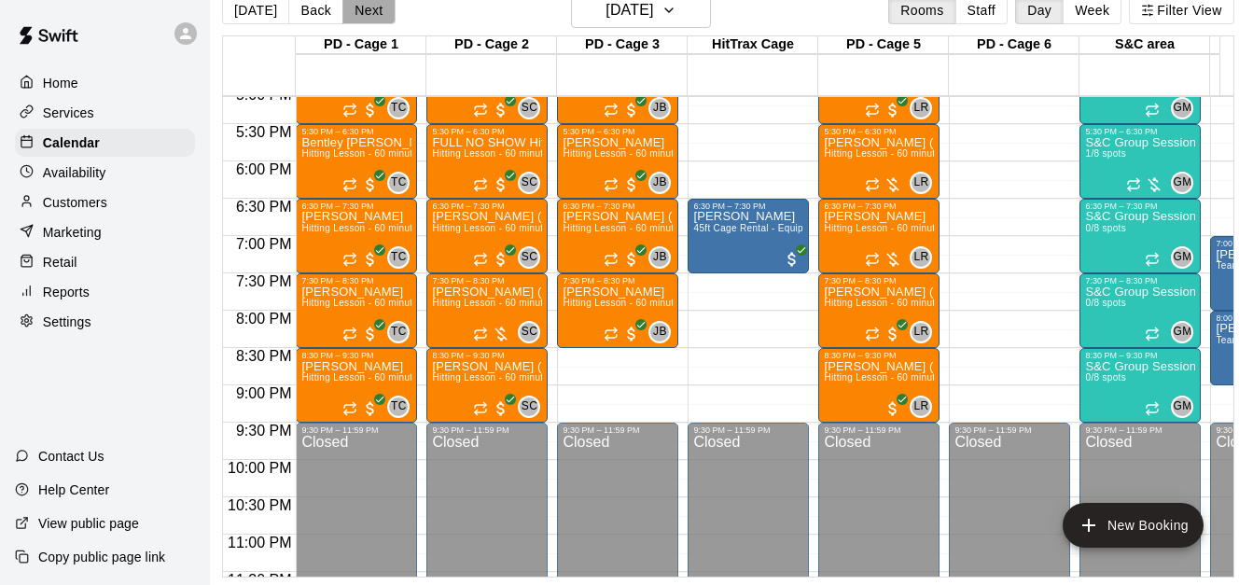
click at [370, 12] on button "Next" at bounding box center [368, 10] width 52 height 28
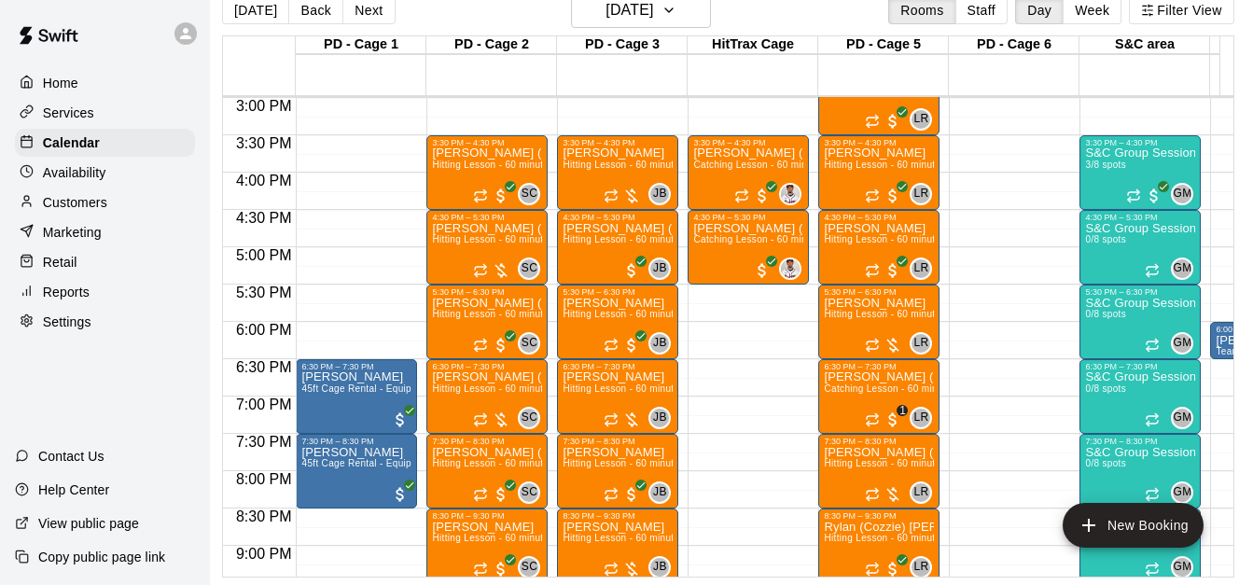
scroll to position [1092, 0]
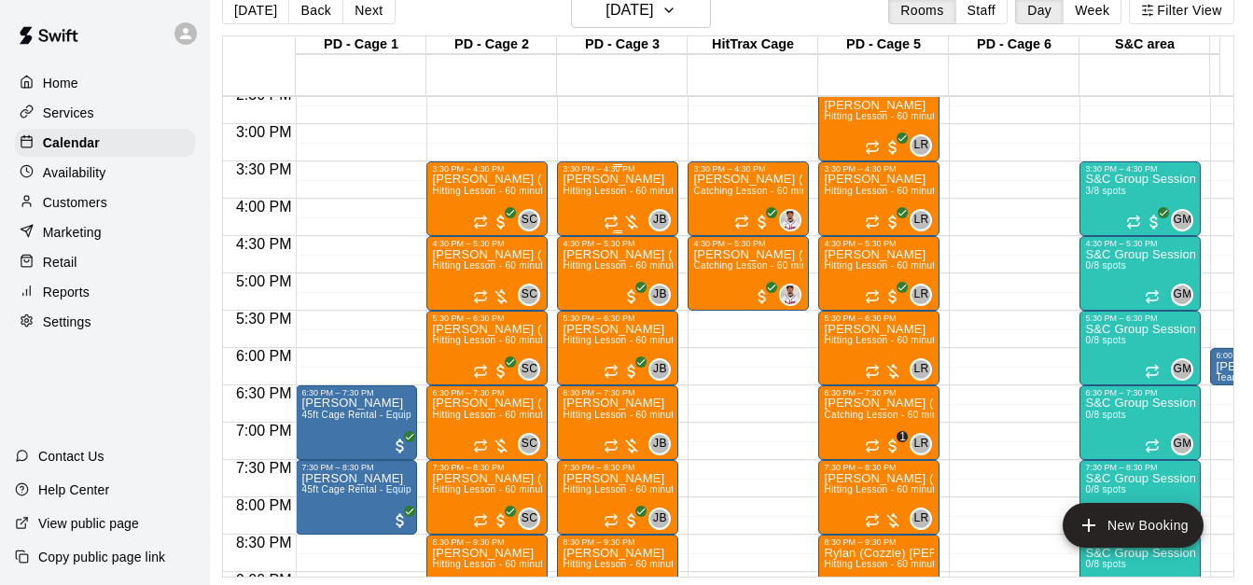
click at [598, 196] on span "Hitting Lesson - 60 minutes" at bounding box center [623, 191] width 121 height 10
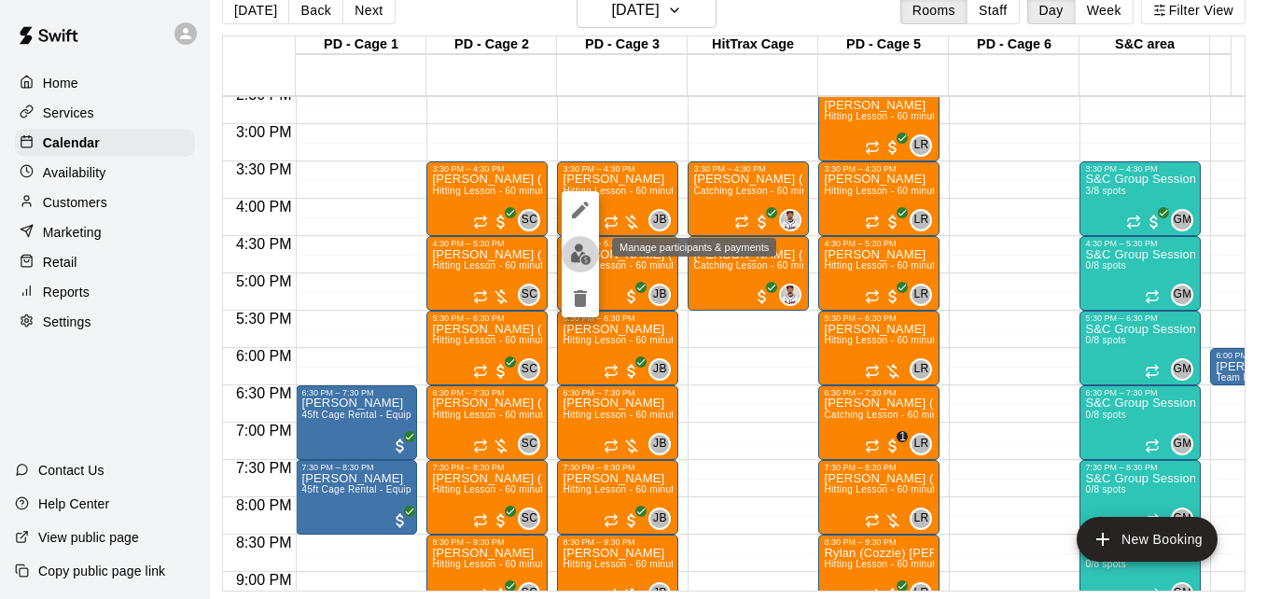
click at [579, 248] on img "edit" at bounding box center [580, 254] width 21 height 21
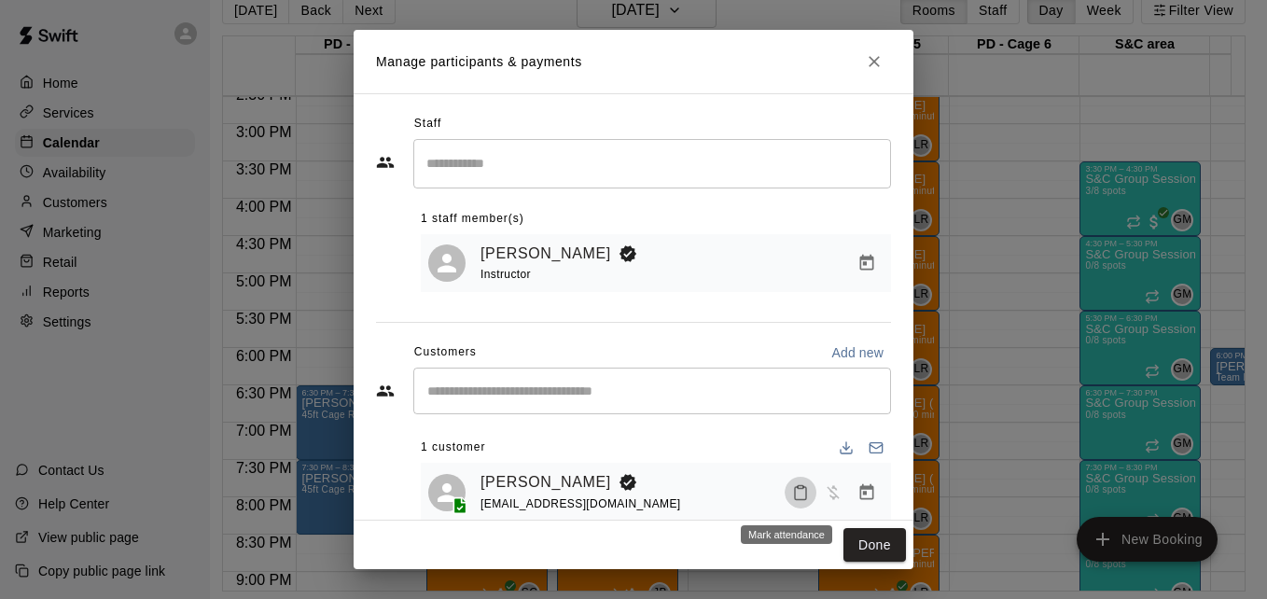
click at [798, 488] on rect "Mark attendance" at bounding box center [801, 486] width 6 height 3
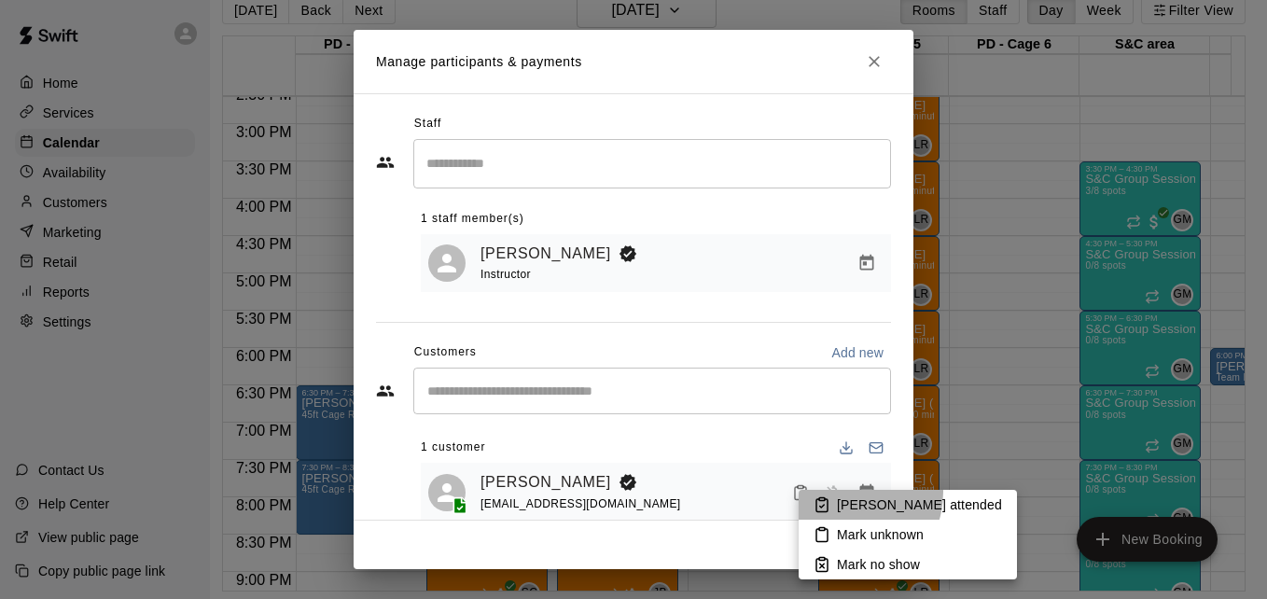
click at [840, 492] on li "[PERSON_NAME] attended" at bounding box center [908, 505] width 218 height 30
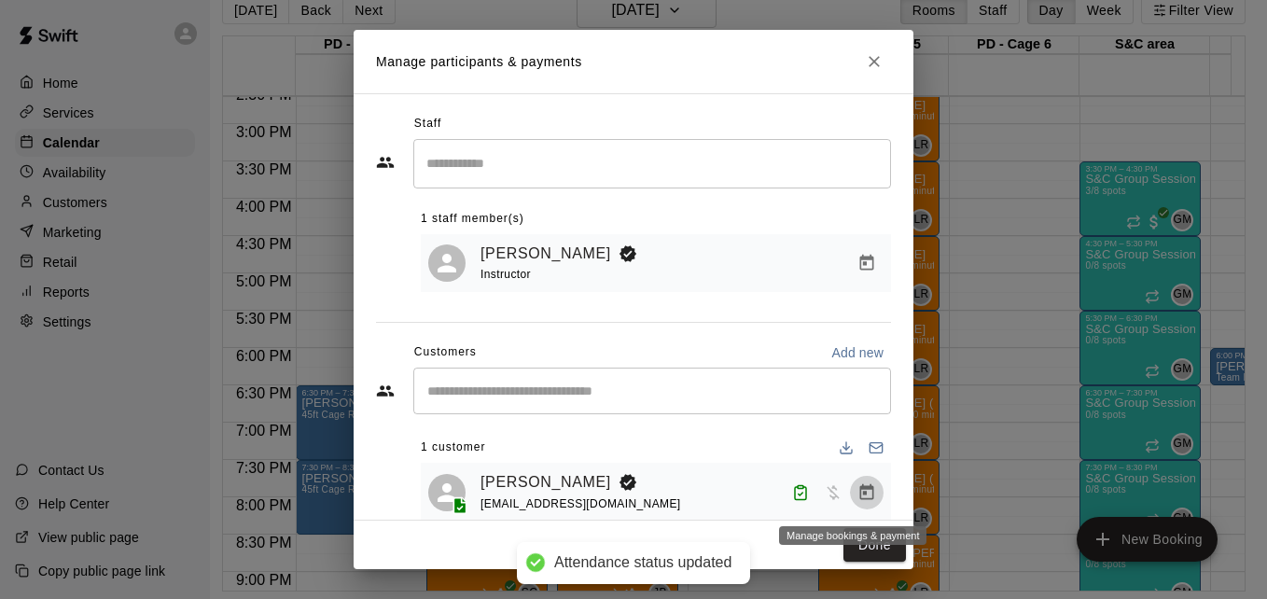
click at [857, 502] on icon "Manage bookings & payment" at bounding box center [866, 492] width 19 height 19
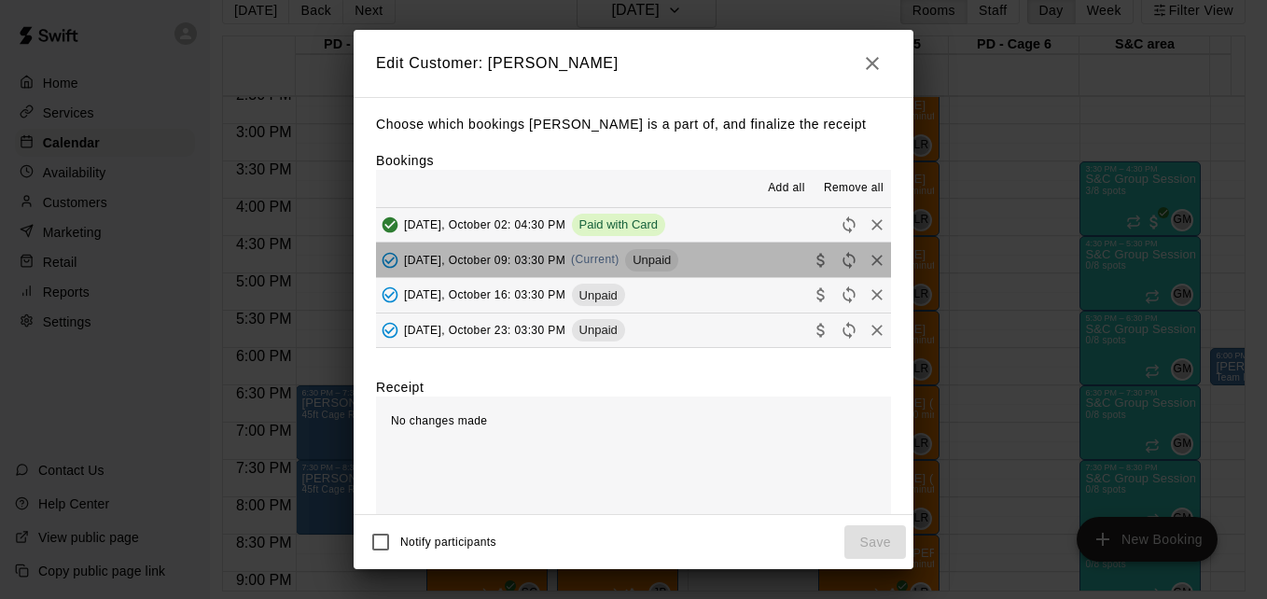
click at [769, 257] on button "[DATE], October 09: 03:30 PM (Current) Unpaid" at bounding box center [633, 260] width 515 height 35
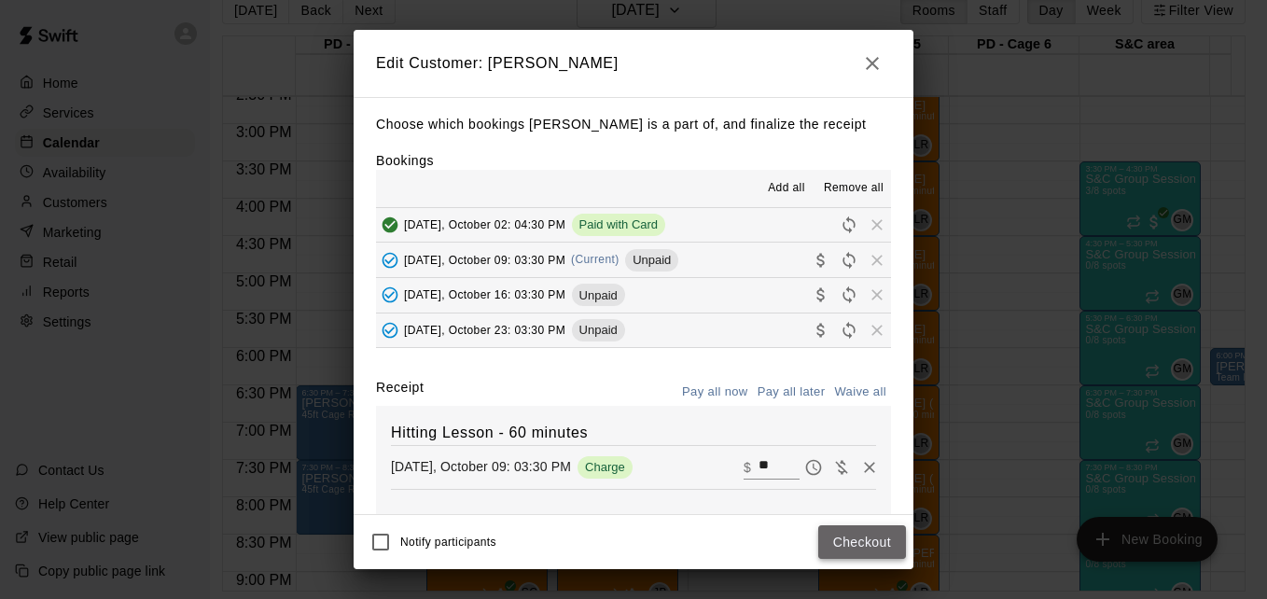
click at [851, 535] on button "Checkout" at bounding box center [862, 542] width 88 height 35
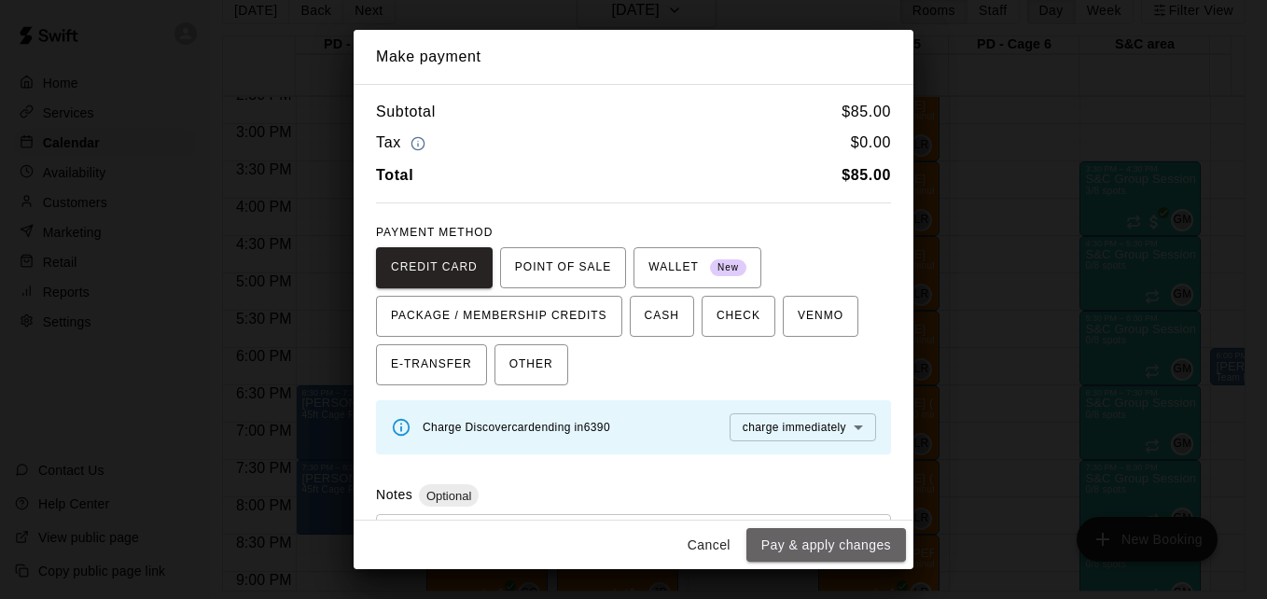
click at [851, 535] on button "Pay & apply changes" at bounding box center [826, 545] width 160 height 35
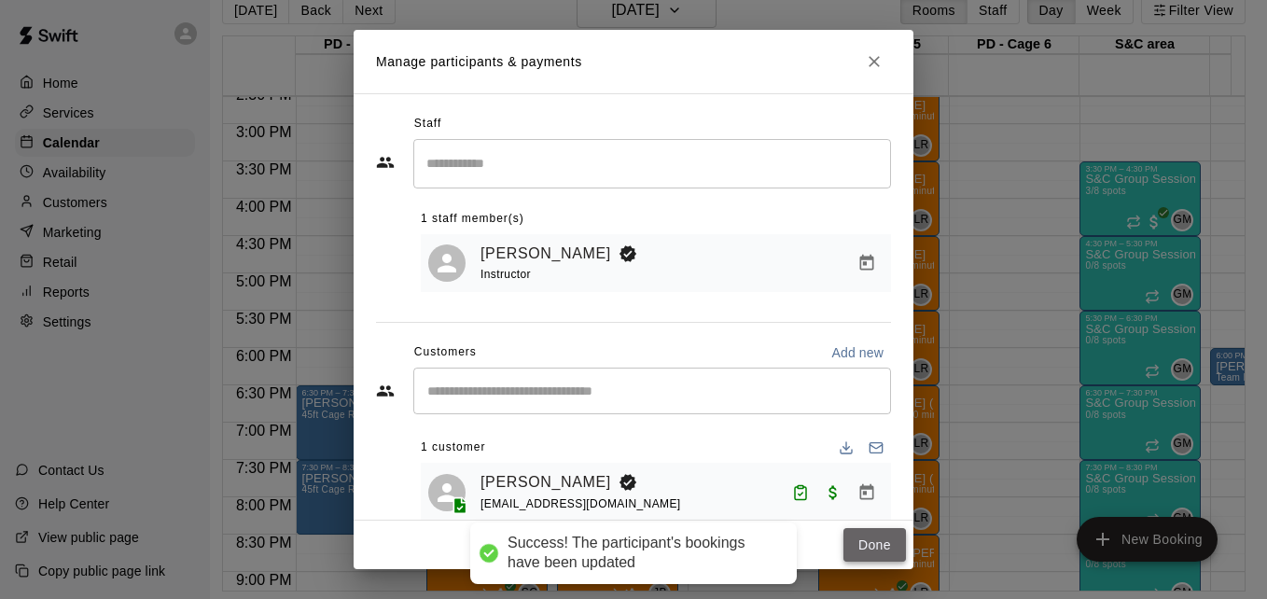
click at [863, 540] on button "Done" at bounding box center [874, 545] width 63 height 35
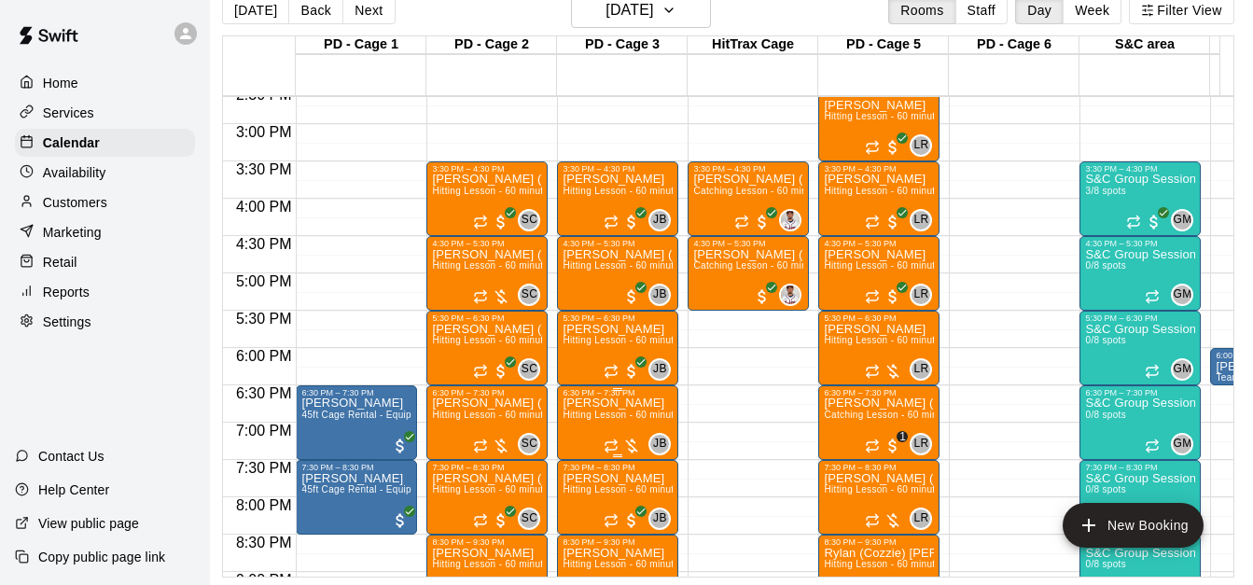
click at [612, 415] on span "Hitting Lesson - 60 minutes" at bounding box center [623, 415] width 121 height 10
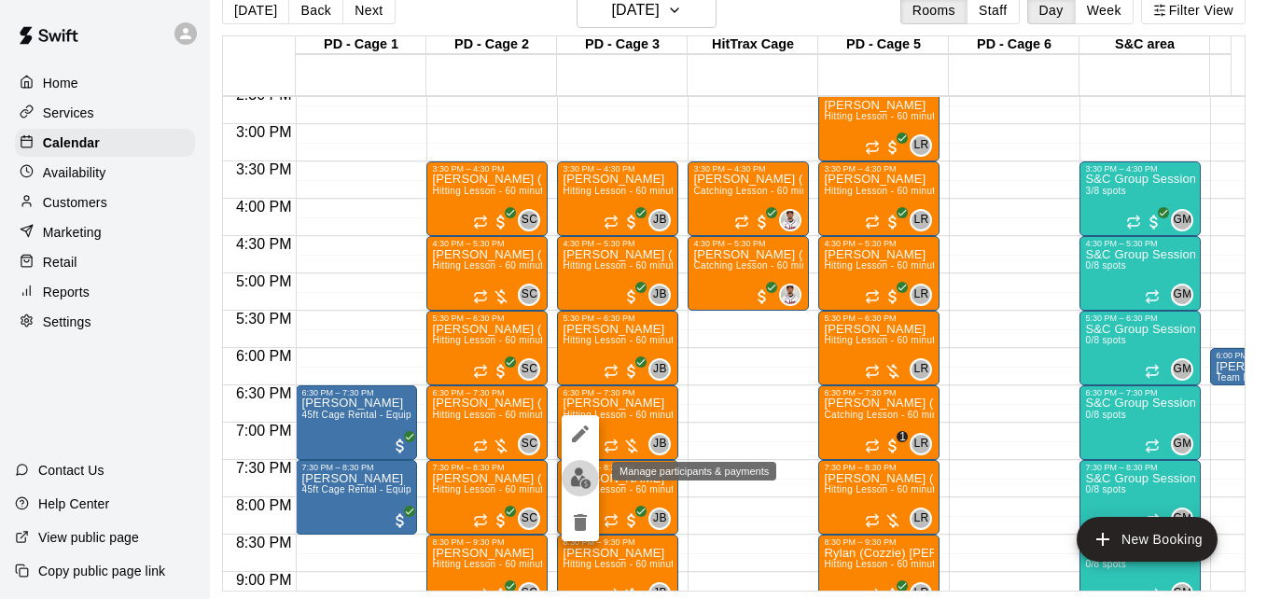
click at [572, 482] on img "edit" at bounding box center [580, 477] width 21 height 21
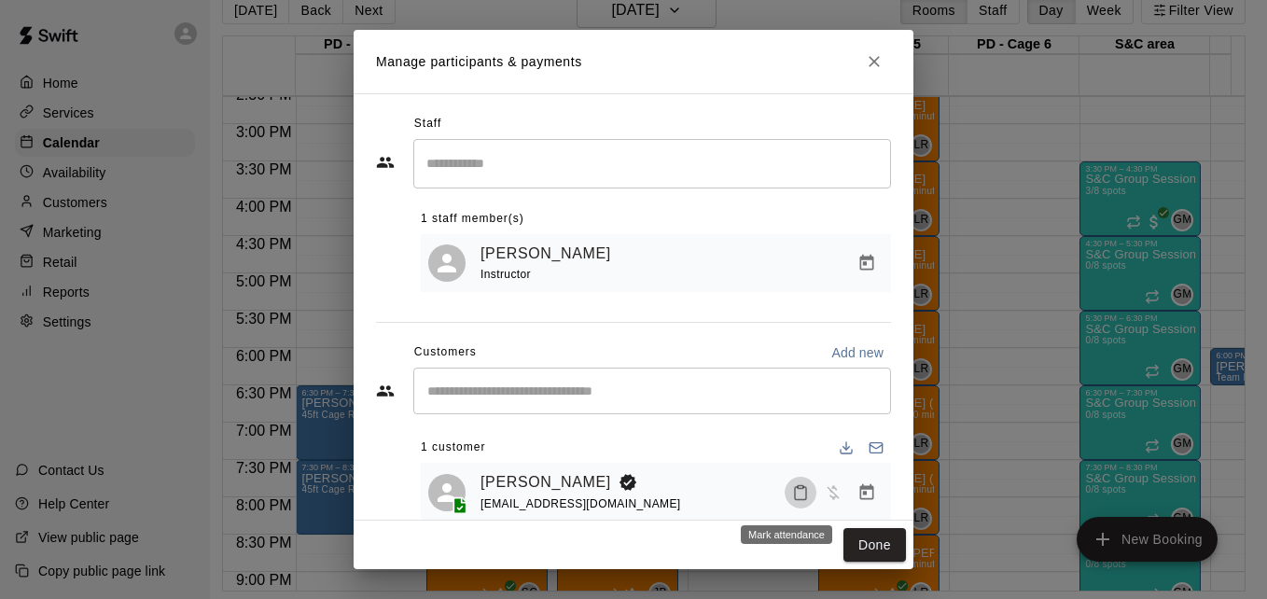
click at [792, 499] on icon "Mark attendance" at bounding box center [800, 492] width 17 height 17
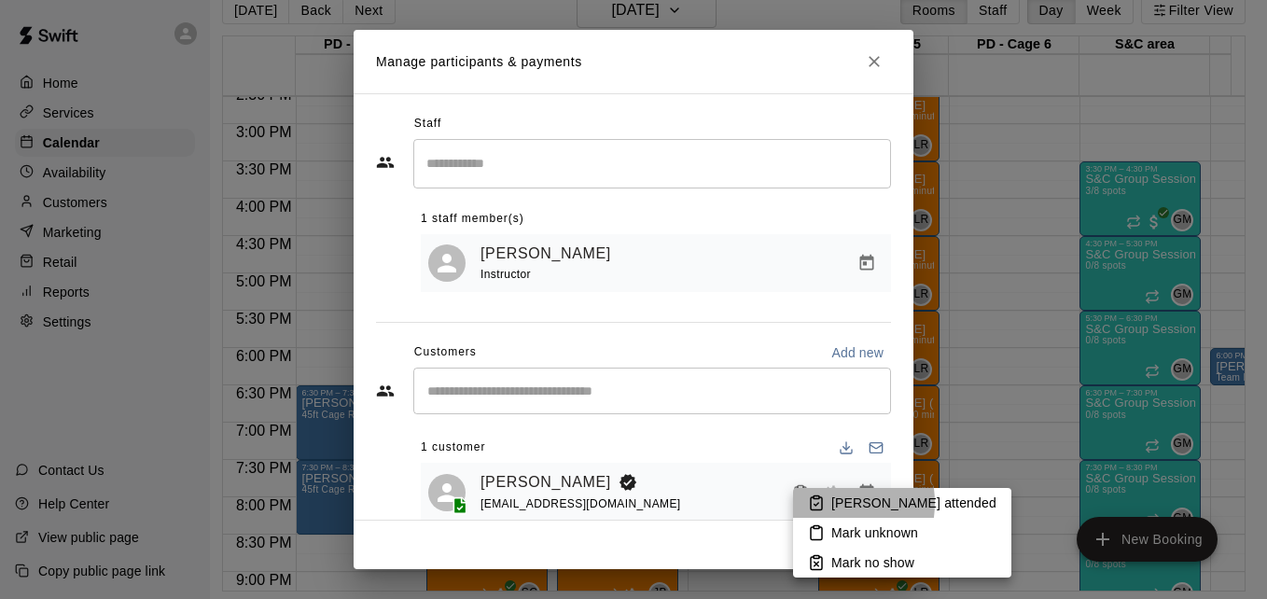
click at [819, 503] on icon at bounding box center [816, 504] width 5 height 3
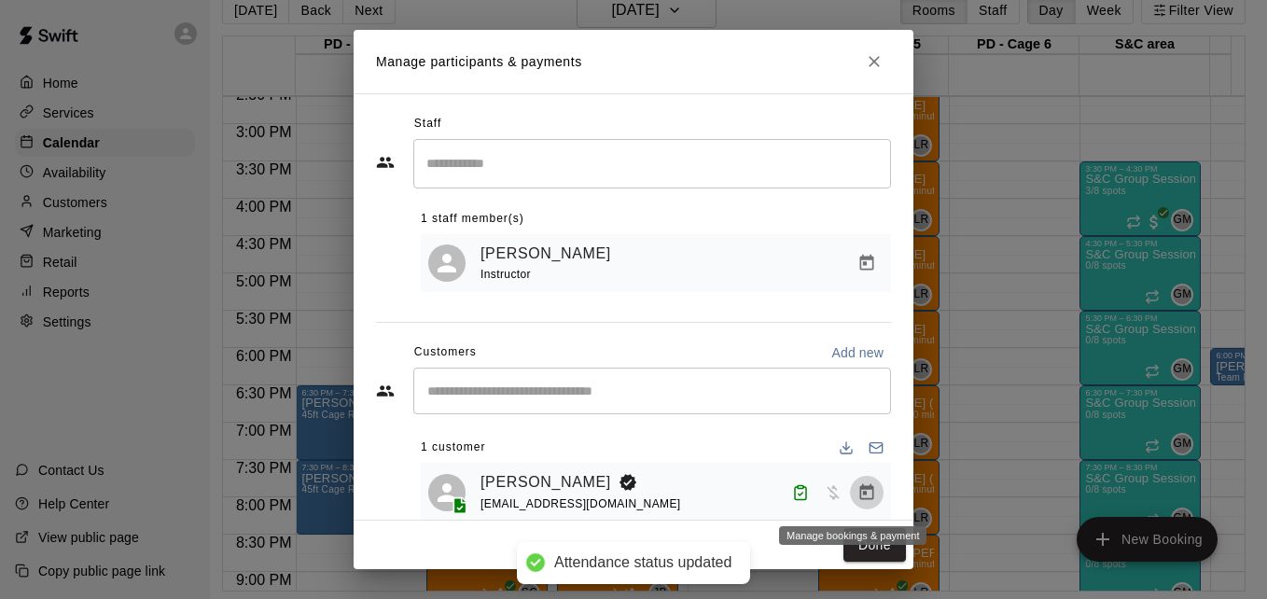
click at [857, 494] on icon "Manage bookings & payment" at bounding box center [866, 492] width 19 height 19
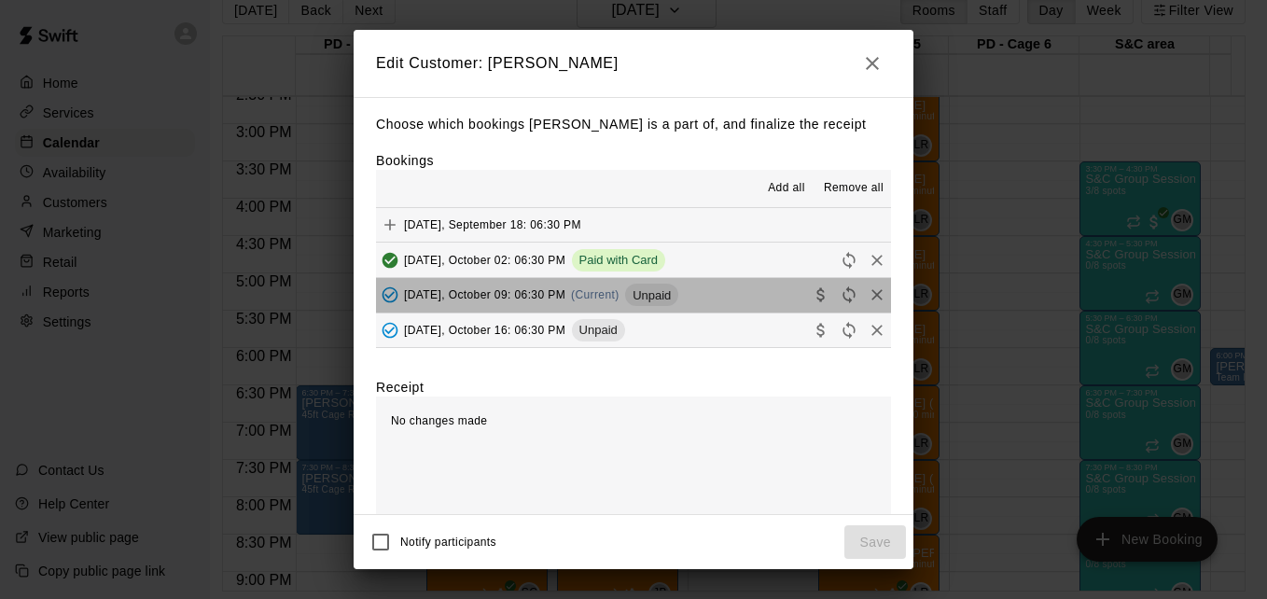
click at [727, 304] on button "[DATE], October 09: 06:30 PM (Current) Unpaid" at bounding box center [633, 295] width 515 height 35
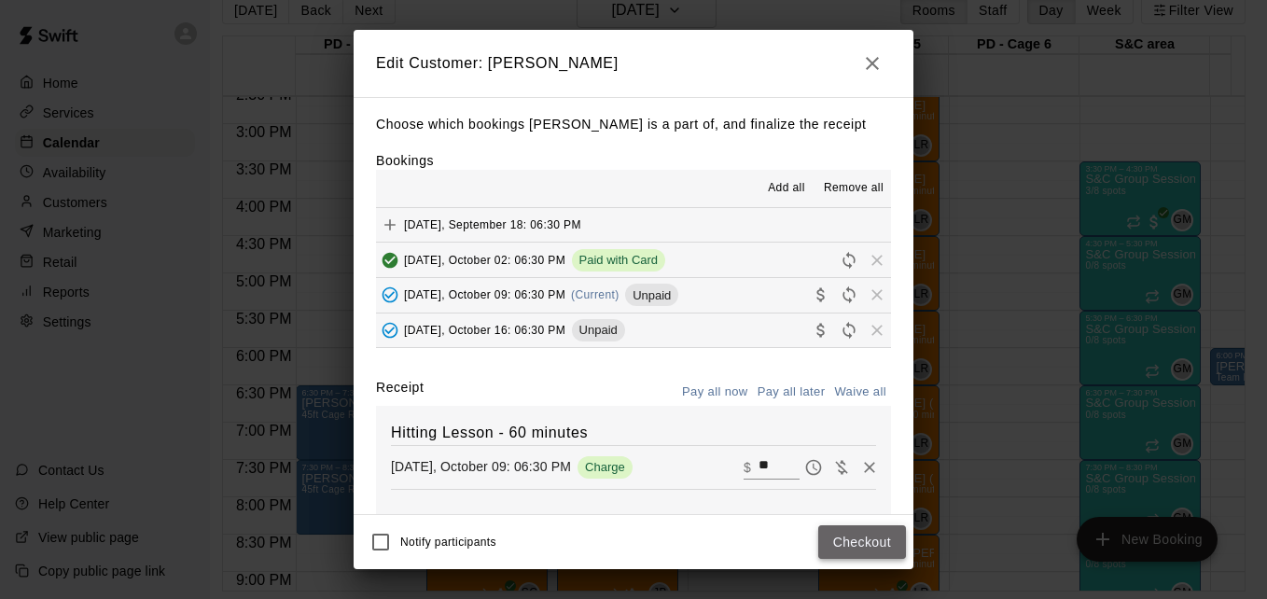
click at [856, 536] on button "Checkout" at bounding box center [862, 542] width 88 height 35
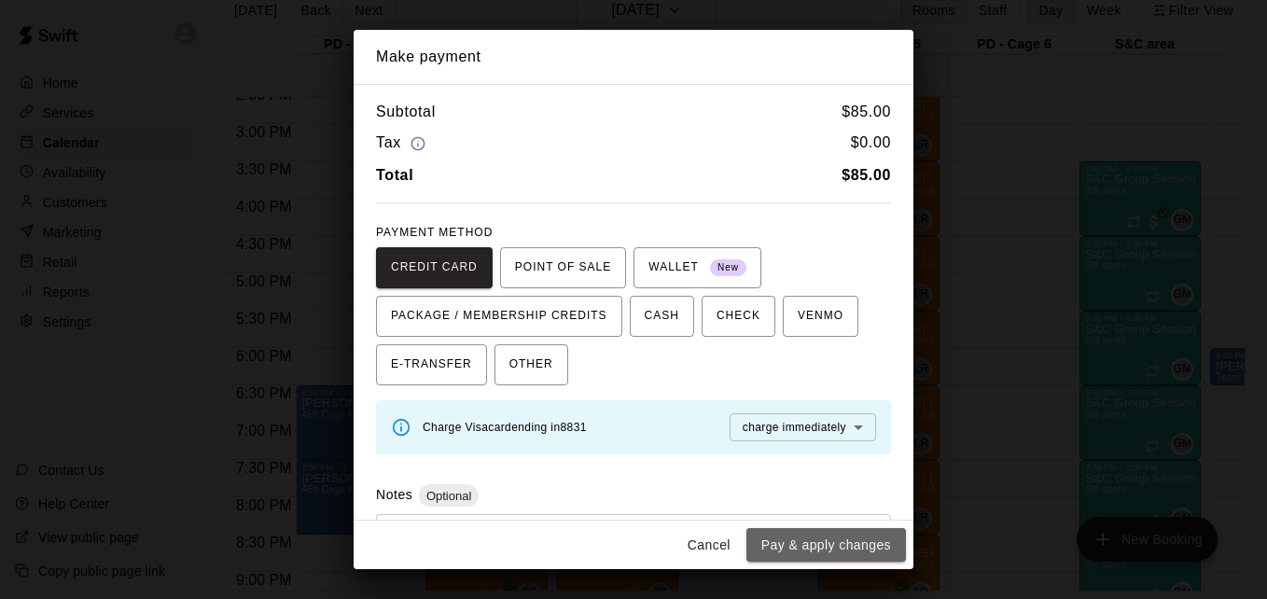
click at [856, 536] on button "Pay & apply changes" at bounding box center [826, 545] width 160 height 35
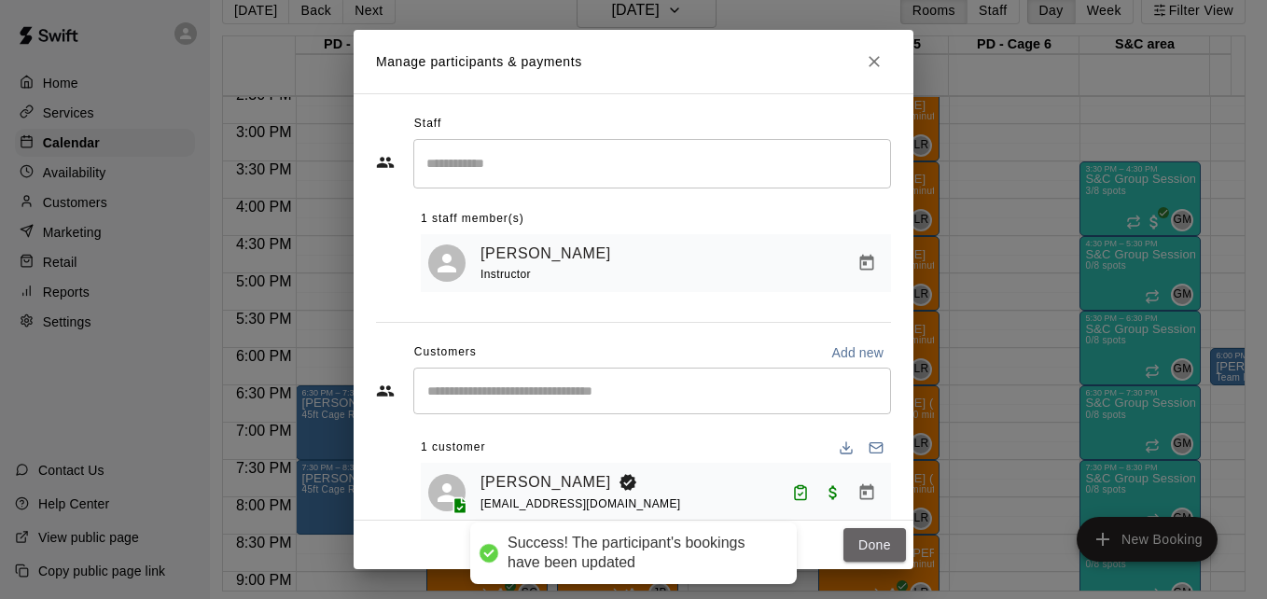
click at [856, 536] on button "Done" at bounding box center [874, 545] width 63 height 35
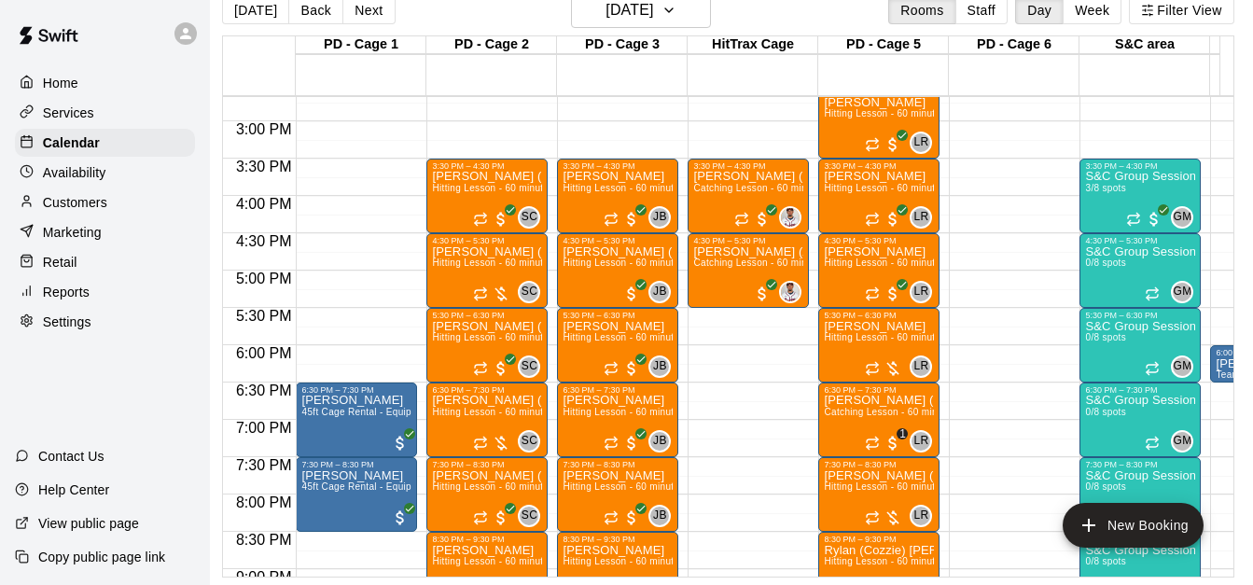
scroll to position [1132, 0]
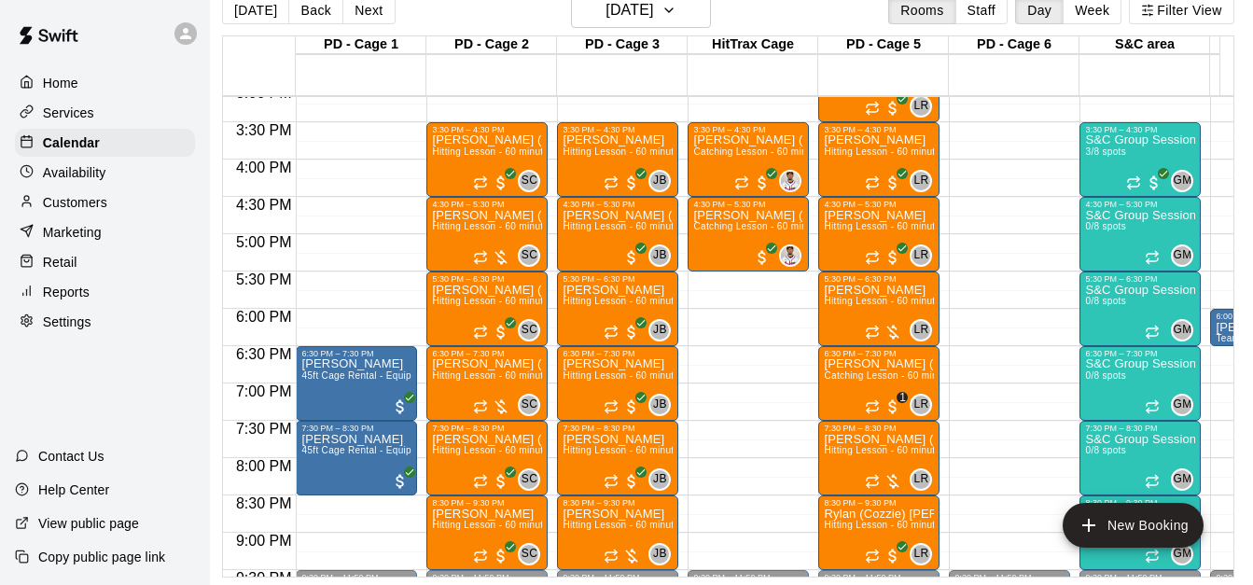
click at [1233, 115] on div "12:00 AM 12:30 AM 1:00 AM 1:30 AM 2:00 AM 2:30 AM 3:00 AM 3:30 AM 4:00 AM 4:30 …" at bounding box center [728, 335] width 1010 height 481
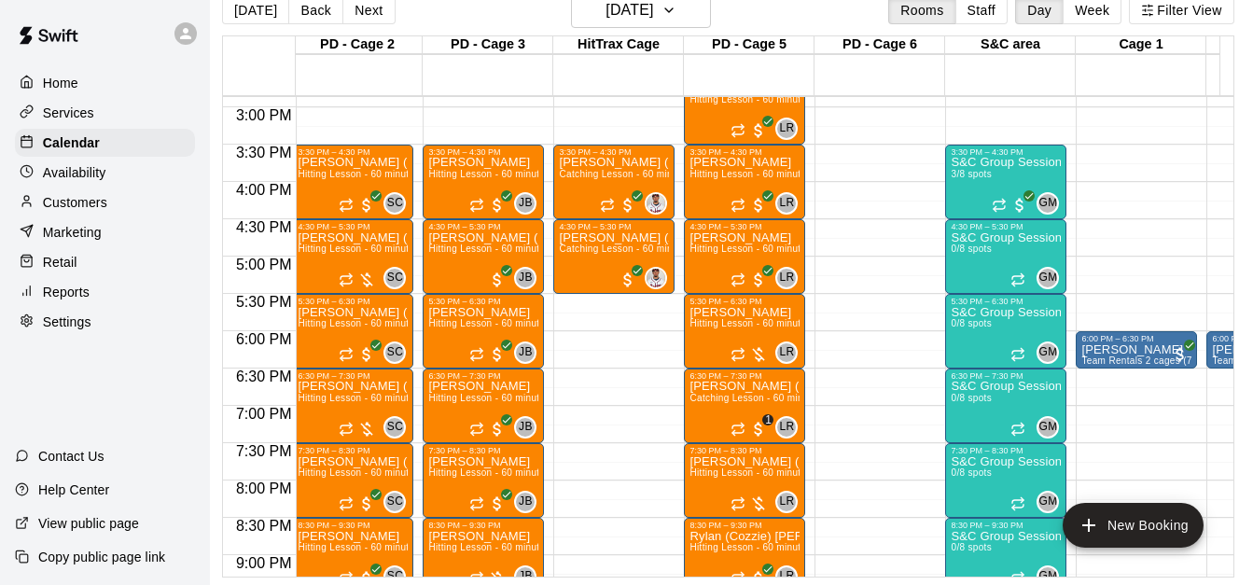
click at [1233, 115] on div "12:00 AM 12:30 AM 1:00 AM 1:30 AM 2:00 AM 2:30 AM 3:00 AM 3:30 AM 4:00 AM 4:30 …" at bounding box center [728, 335] width 1010 height 481
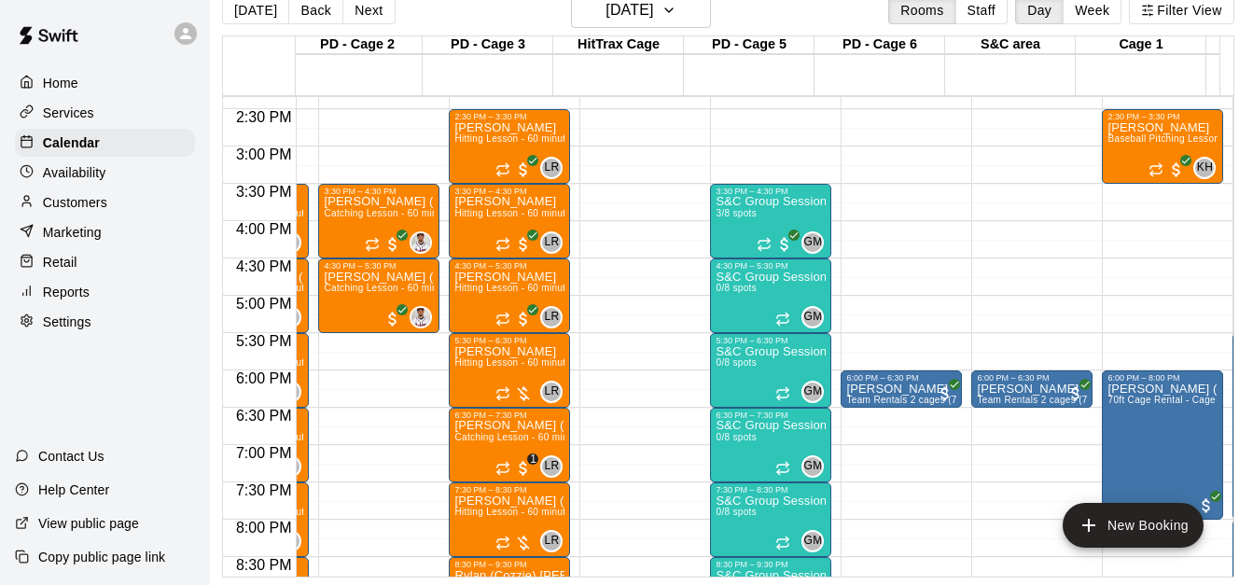
scroll to position [0, 369]
click at [1233, 115] on div "12:00 AM 12:30 AM 1:00 AM 1:30 AM 2:00 AM 2:30 AM 3:00 AM 3:30 AM 4:00 AM 4:30 …" at bounding box center [728, 335] width 1010 height 481
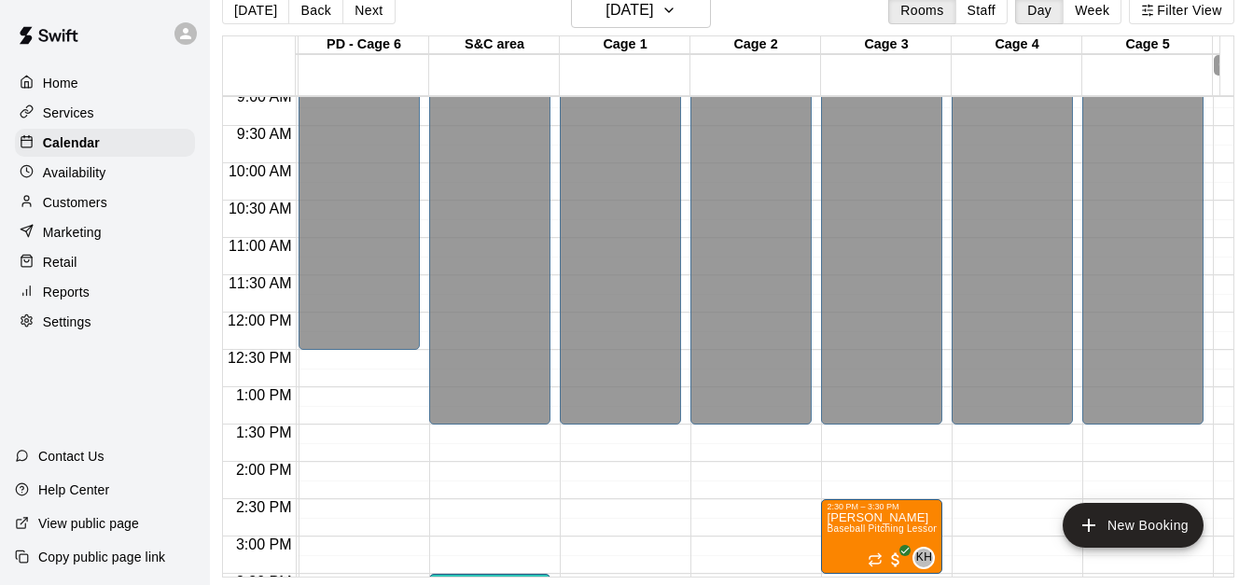
scroll to position [0, 0]
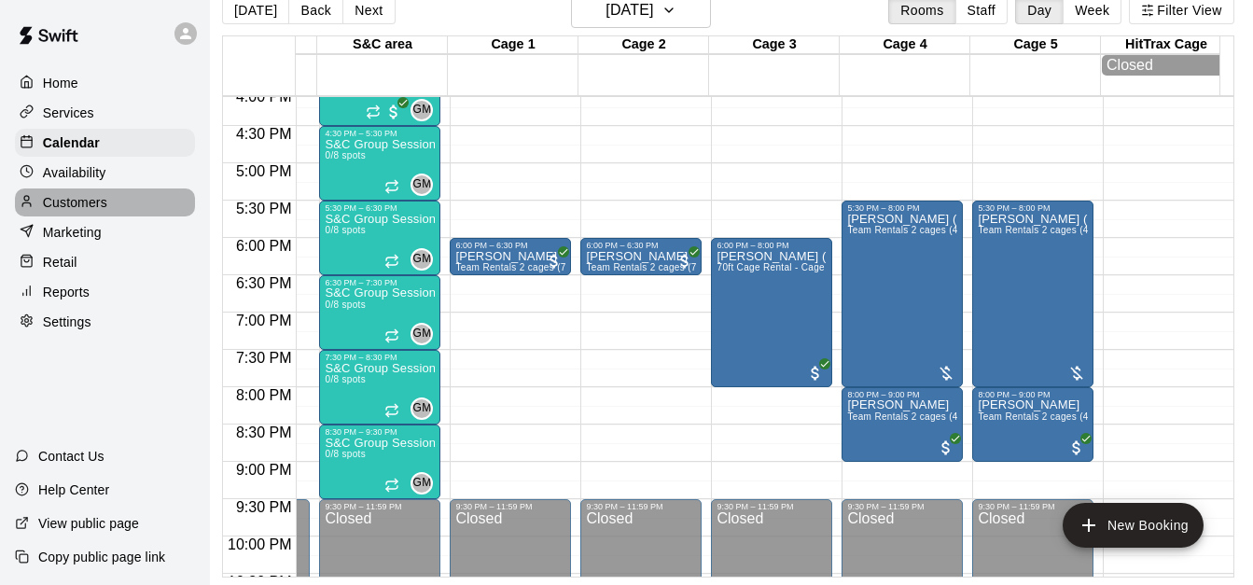
click at [119, 212] on div "Customers" at bounding box center [105, 202] width 180 height 28
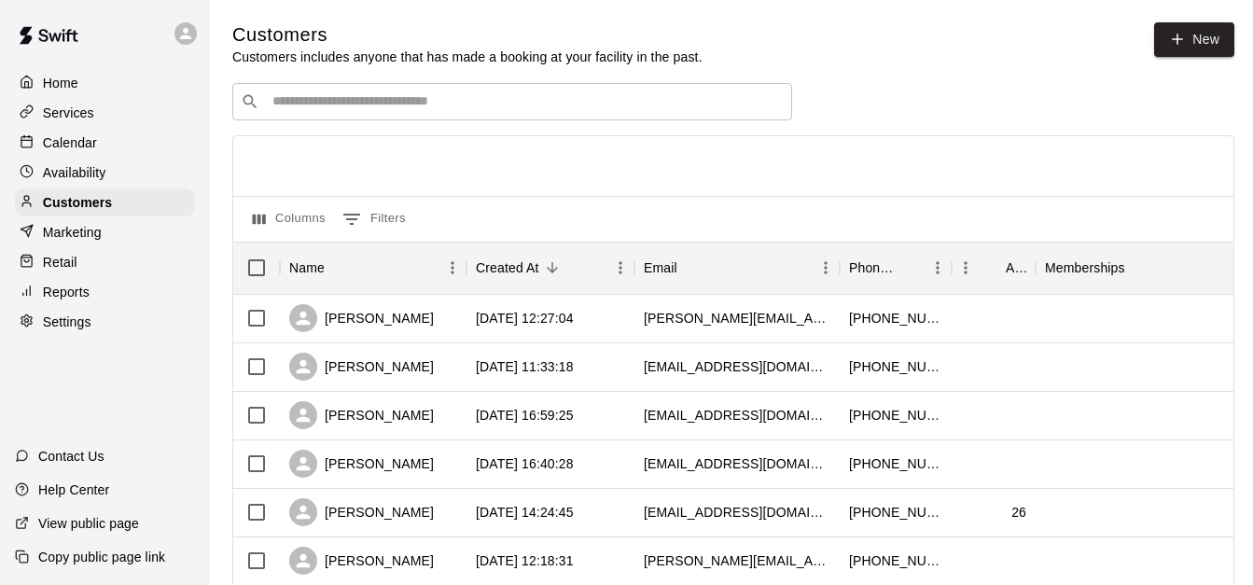
click at [374, 93] on div "​ ​" at bounding box center [512, 101] width 560 height 37
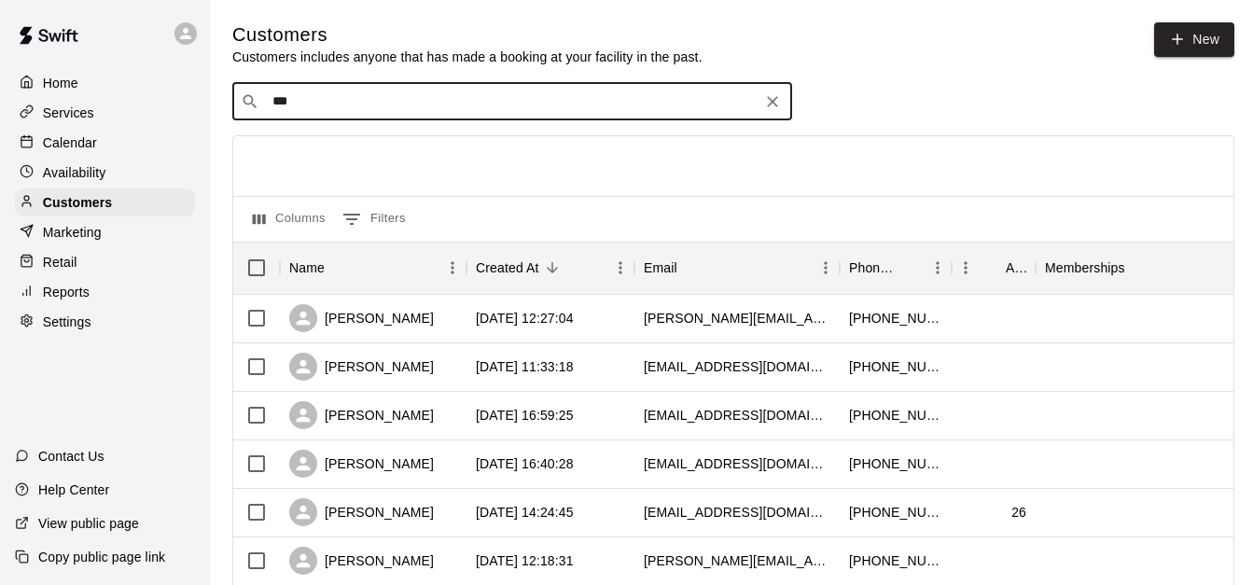
type input "****"
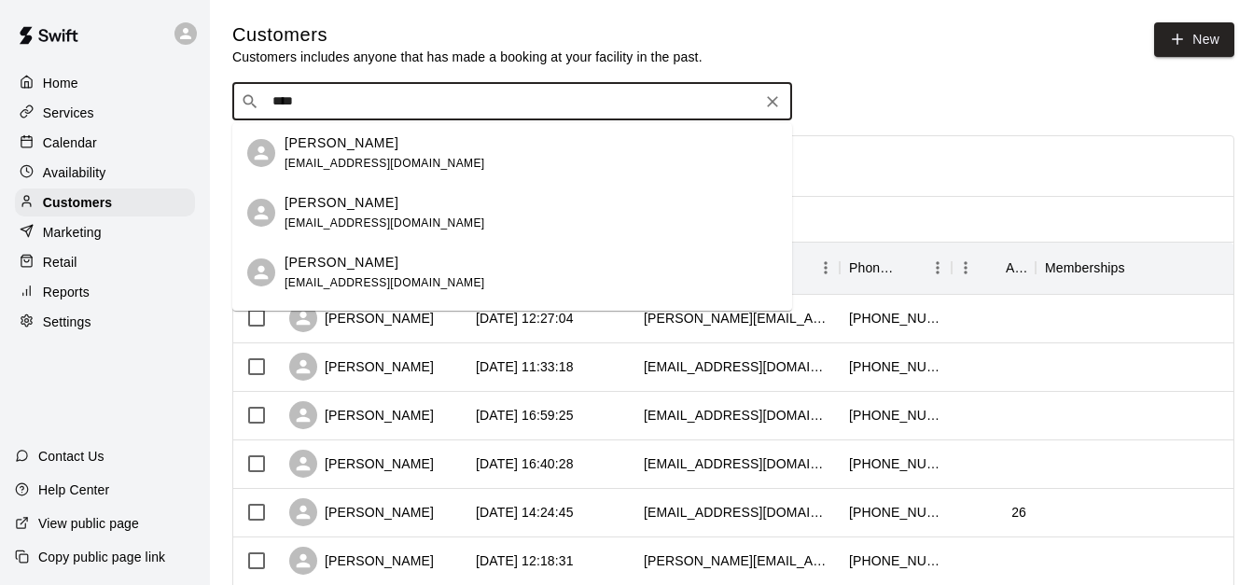
click at [491, 164] on div "[PERSON_NAME] [EMAIL_ADDRESS][DOMAIN_NAME]" at bounding box center [531, 153] width 493 height 40
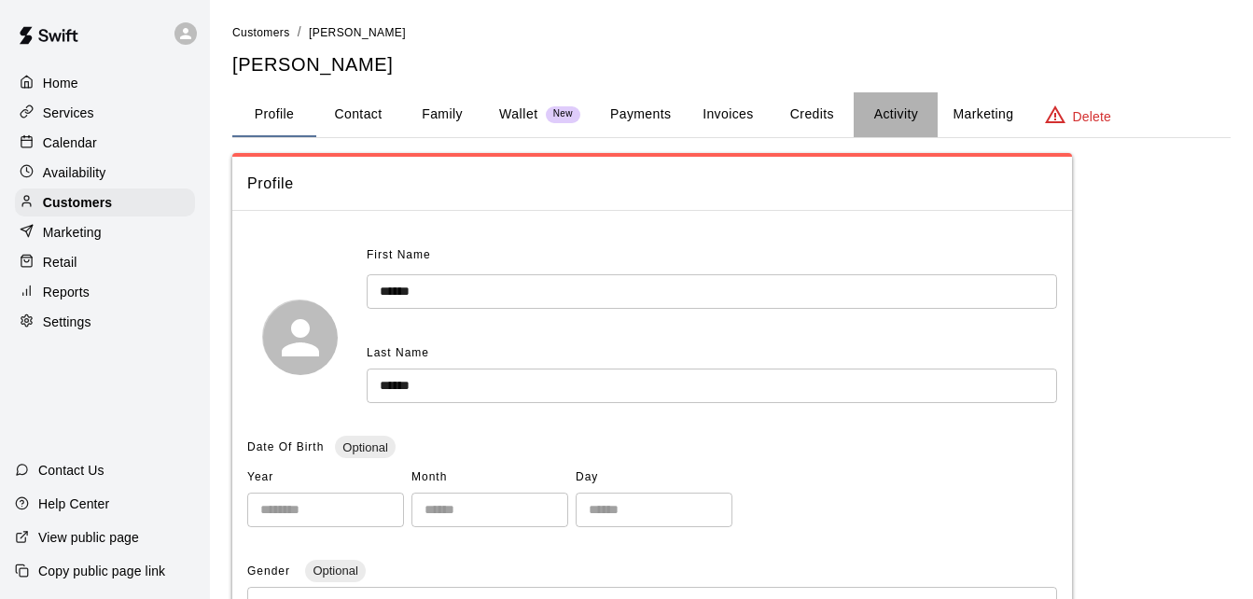
click at [905, 106] on button "Activity" at bounding box center [896, 114] width 84 height 45
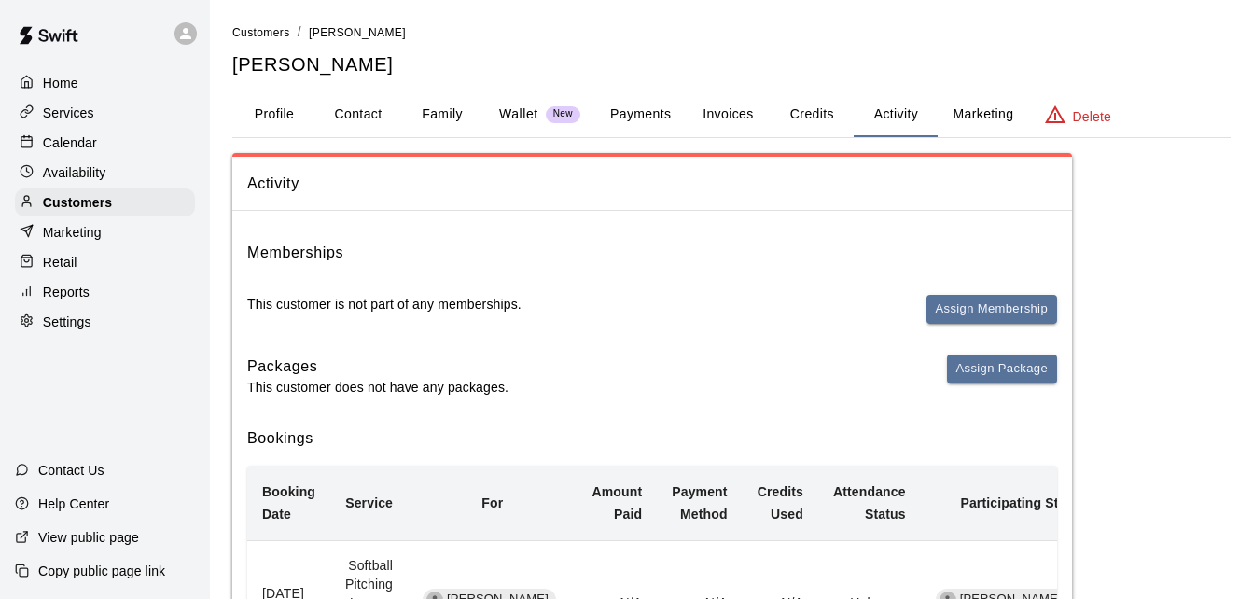
click at [1133, 380] on div "Activity Memberships This customer is not part of any memberships. Assign Membe…" at bounding box center [731, 506] width 998 height 707
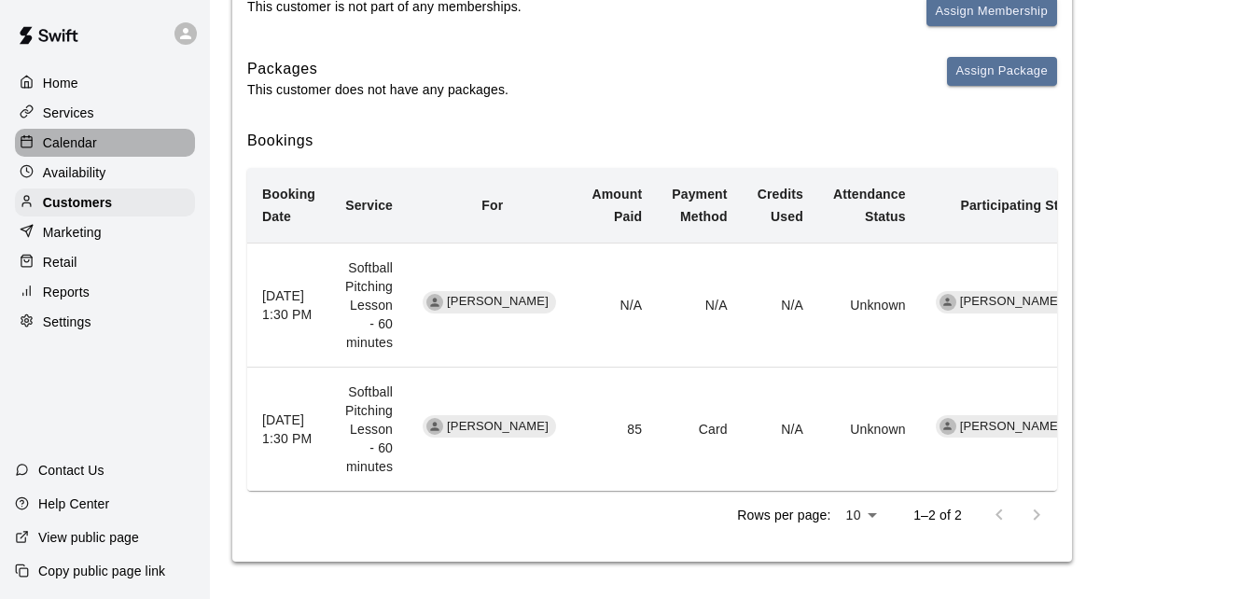
click at [115, 144] on div "Calendar" at bounding box center [105, 143] width 180 height 28
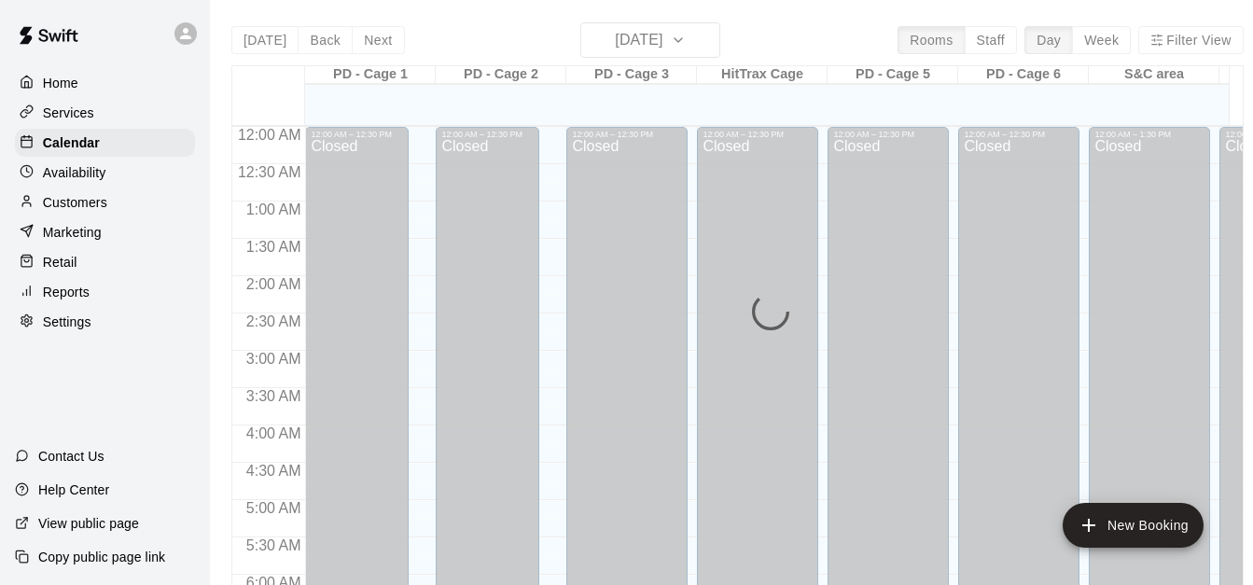
click at [623, 28] on div "[DATE] Back [DATE][DATE] Rooms Staff Day Week Filter View PD - Cage 1 13 Mon PD…" at bounding box center [737, 314] width 1012 height 585
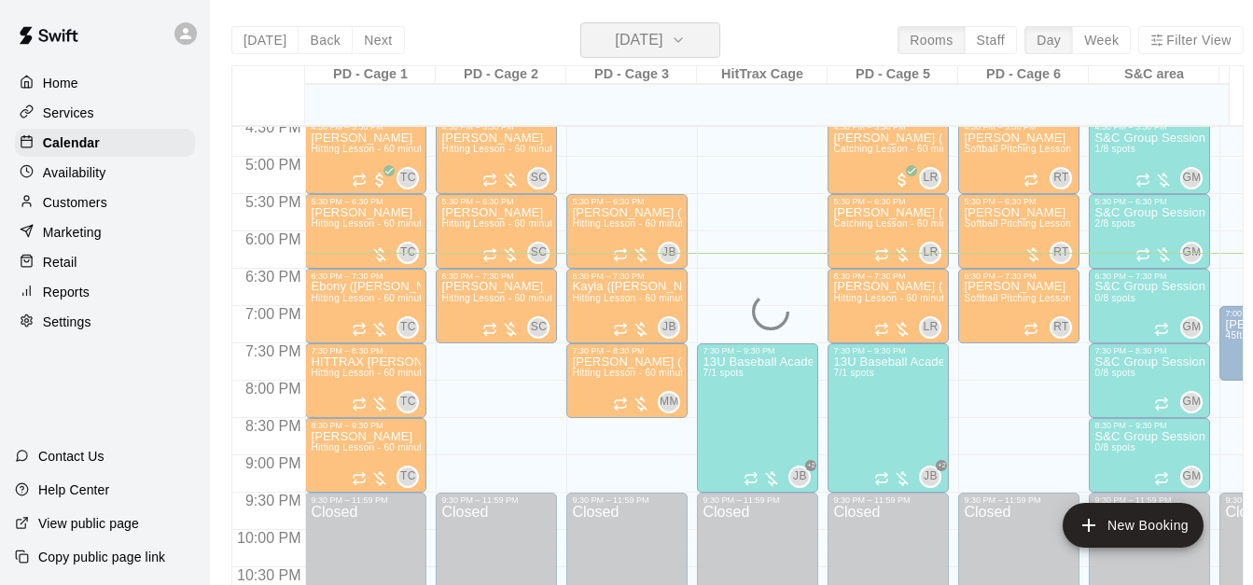
click at [623, 28] on h6 "[DATE]" at bounding box center [639, 40] width 48 height 26
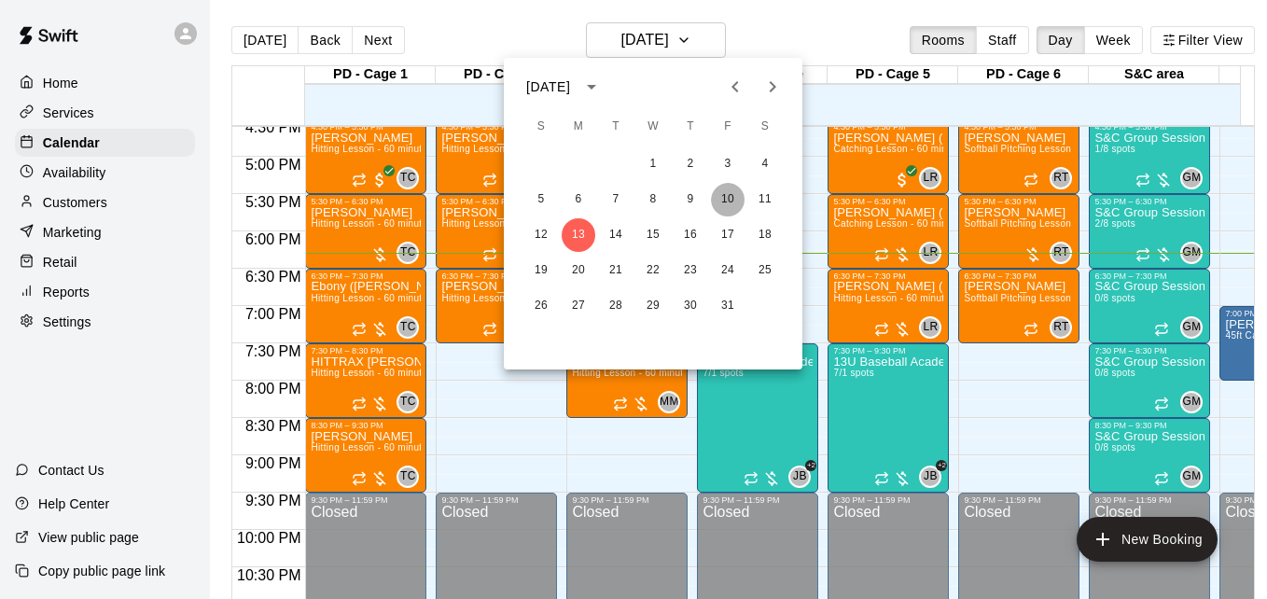
click at [727, 188] on button "10" at bounding box center [728, 200] width 34 height 34
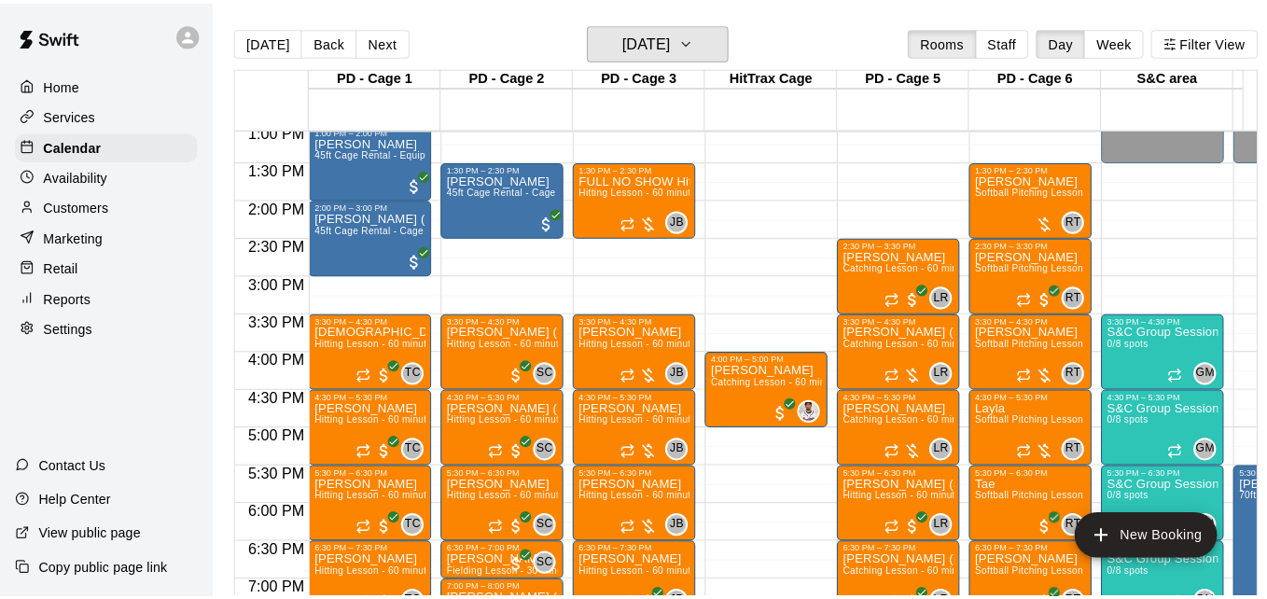
scroll to position [940, 0]
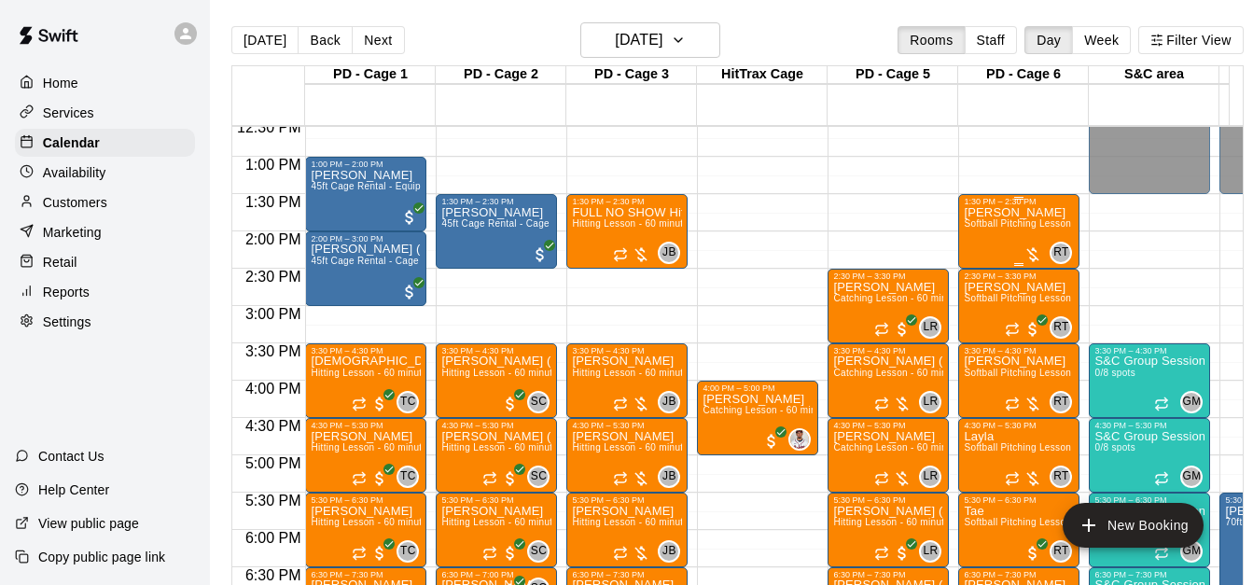
click at [1009, 229] on span "Softball Pitching Lesson - 60 minutes" at bounding box center [1046, 223] width 165 height 10
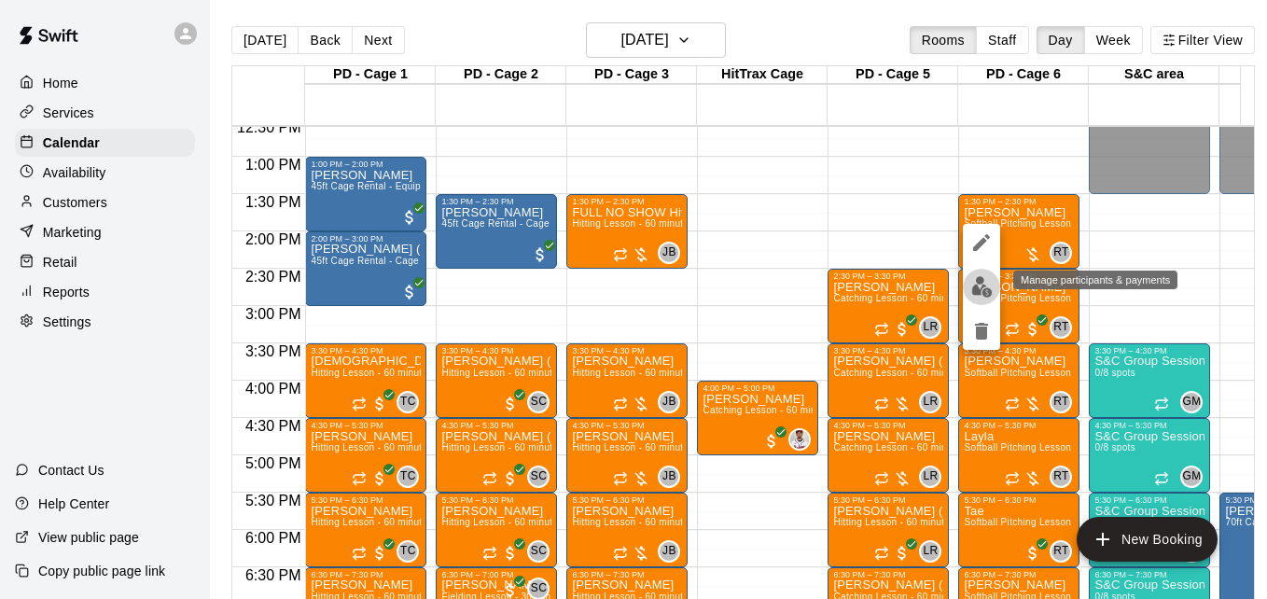
click at [983, 285] on img "edit" at bounding box center [981, 286] width 21 height 21
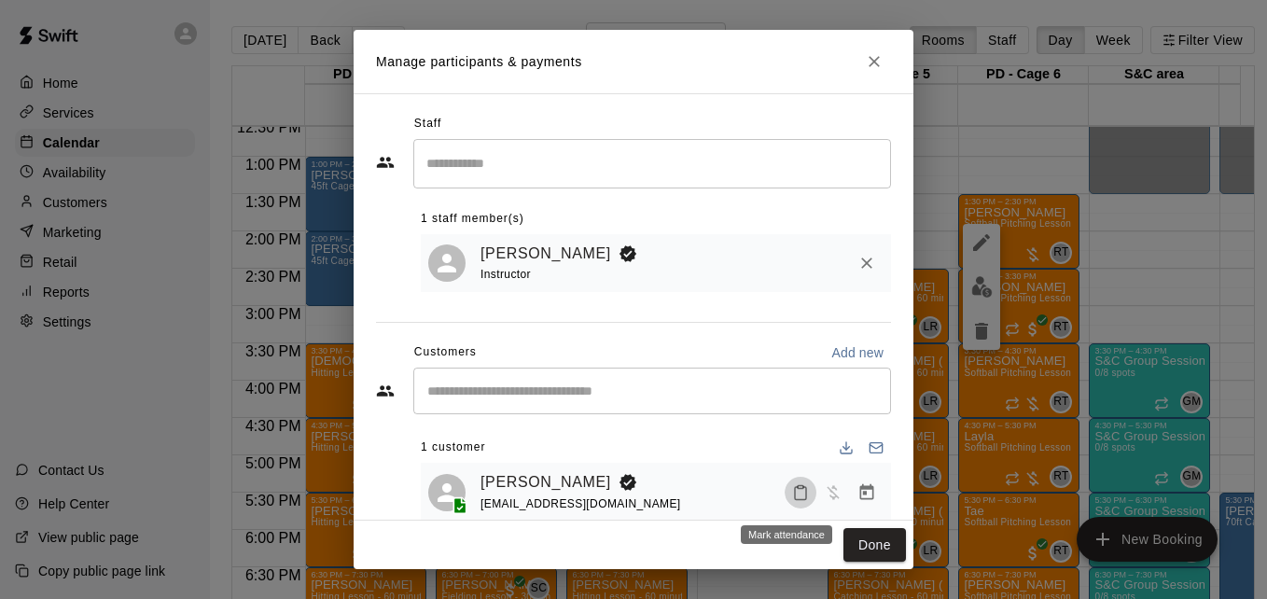
click at [792, 493] on icon "Mark attendance" at bounding box center [800, 492] width 17 height 17
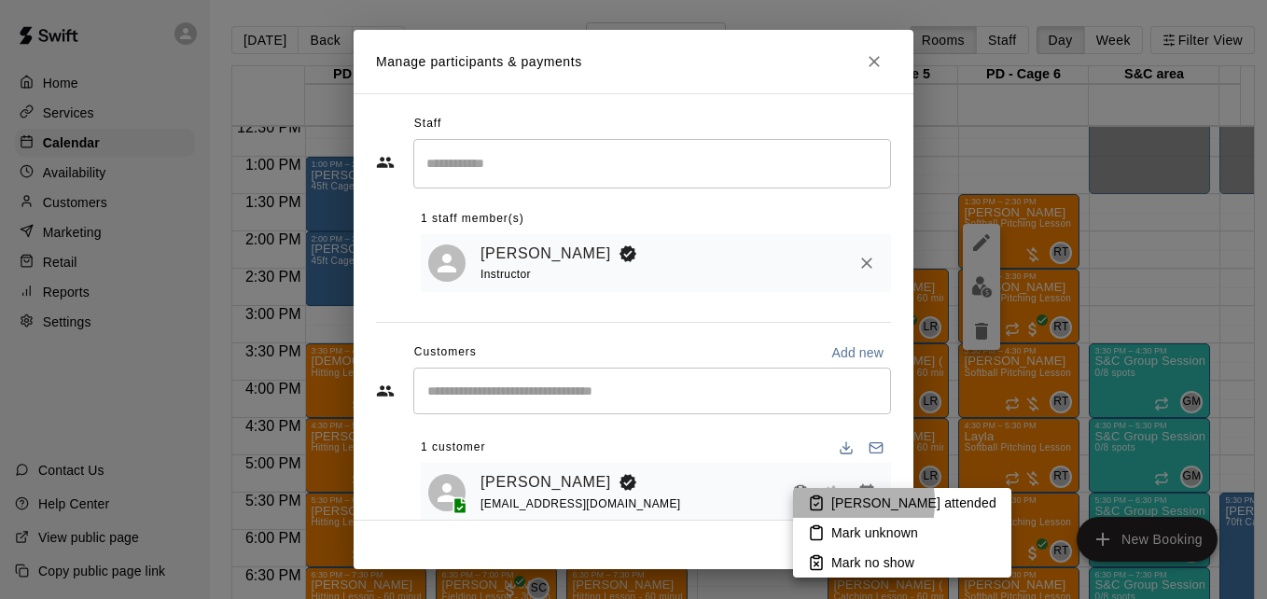
click at [825, 502] on li "[PERSON_NAME] attended" at bounding box center [902, 503] width 218 height 30
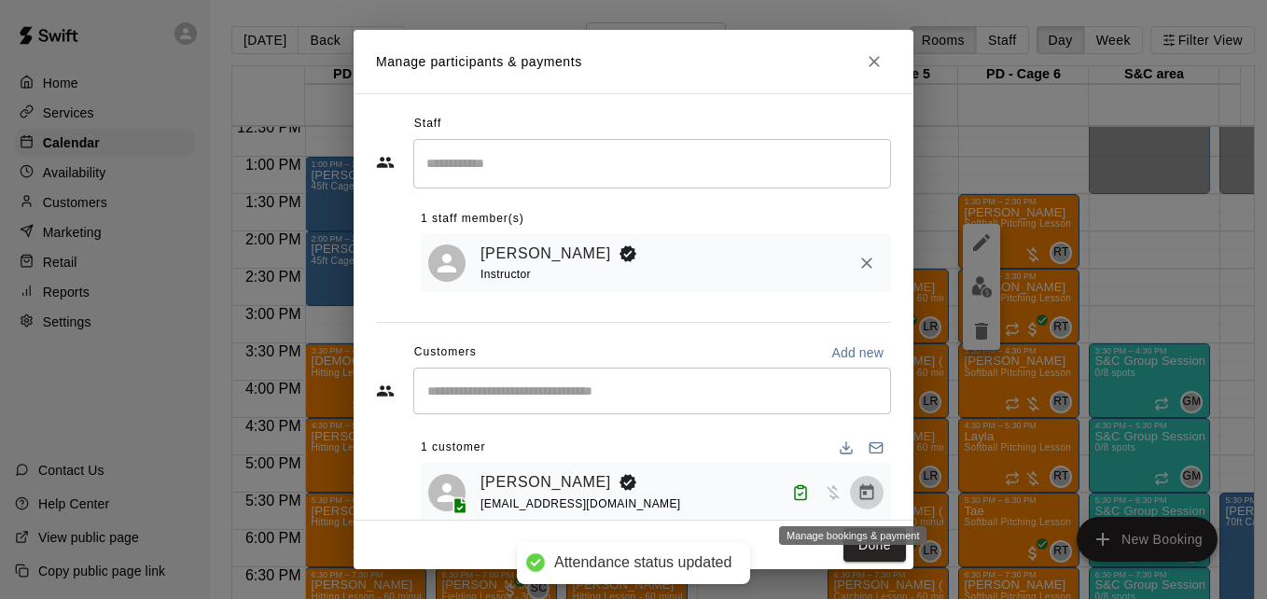
click at [860, 497] on icon "Manage bookings & payment" at bounding box center [867, 491] width 14 height 16
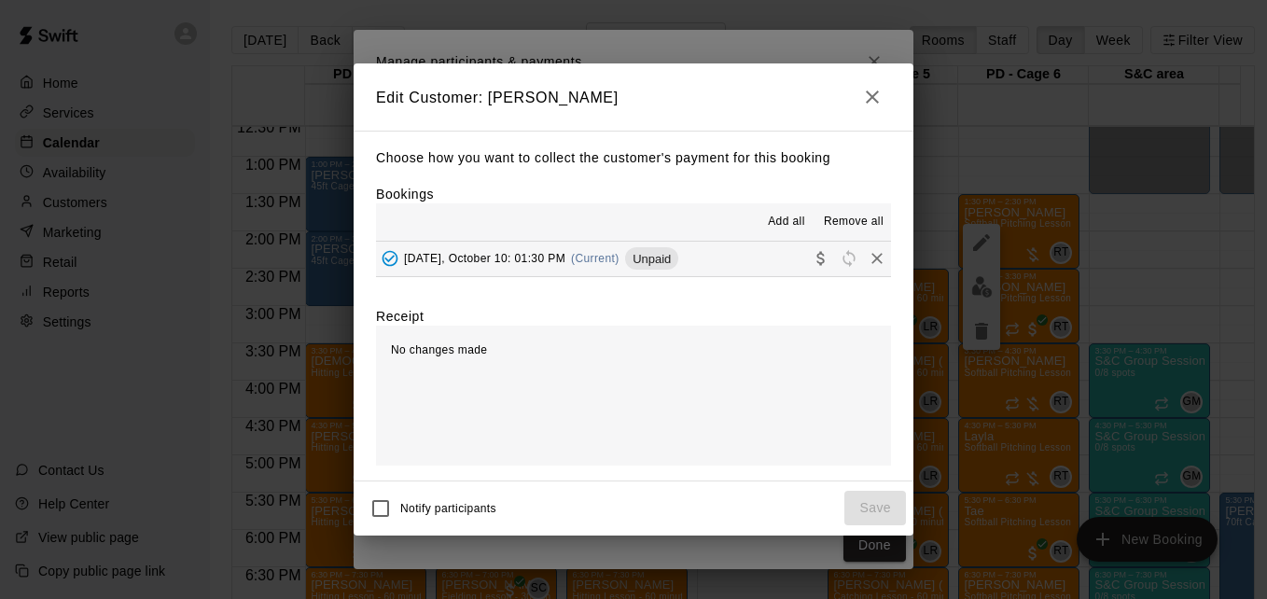
click at [740, 259] on button "[DATE], October 10: 01:30 PM (Current) Unpaid" at bounding box center [633, 259] width 515 height 35
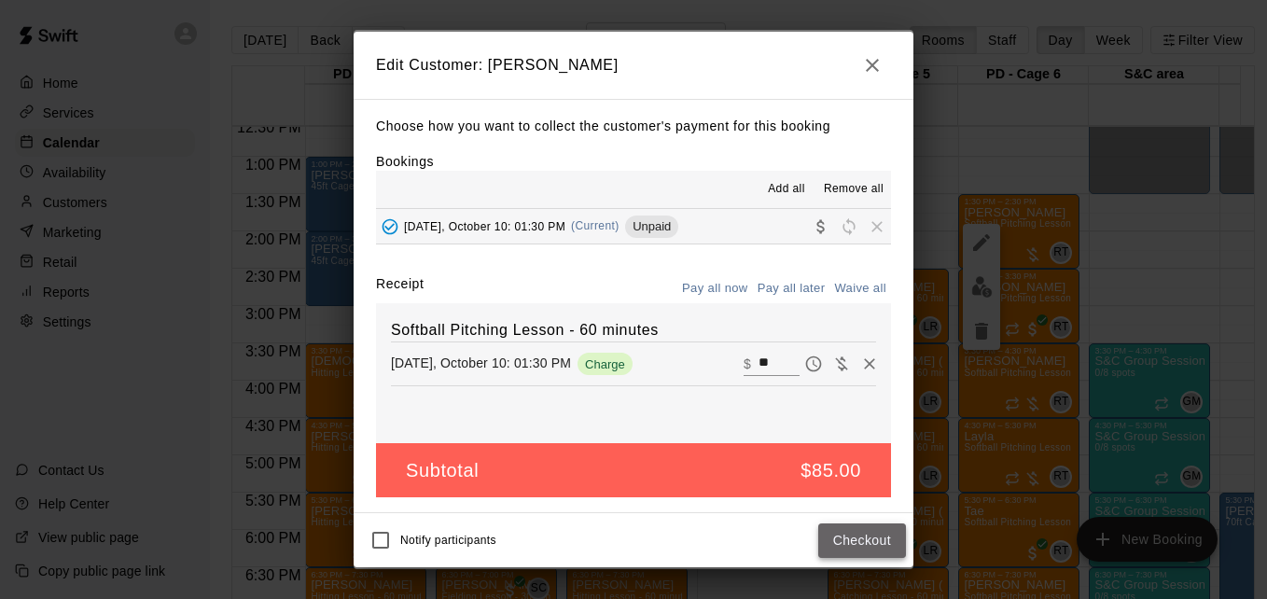
click at [885, 550] on button "Checkout" at bounding box center [862, 540] width 88 height 35
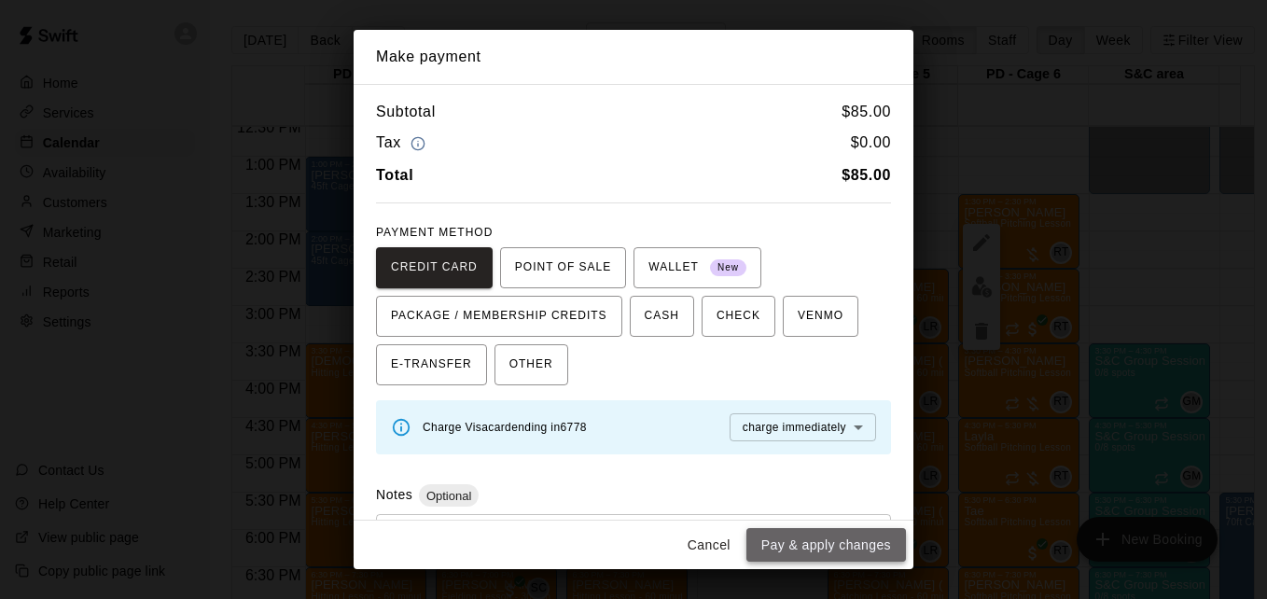
click at [871, 547] on button "Pay & apply changes" at bounding box center [826, 545] width 160 height 35
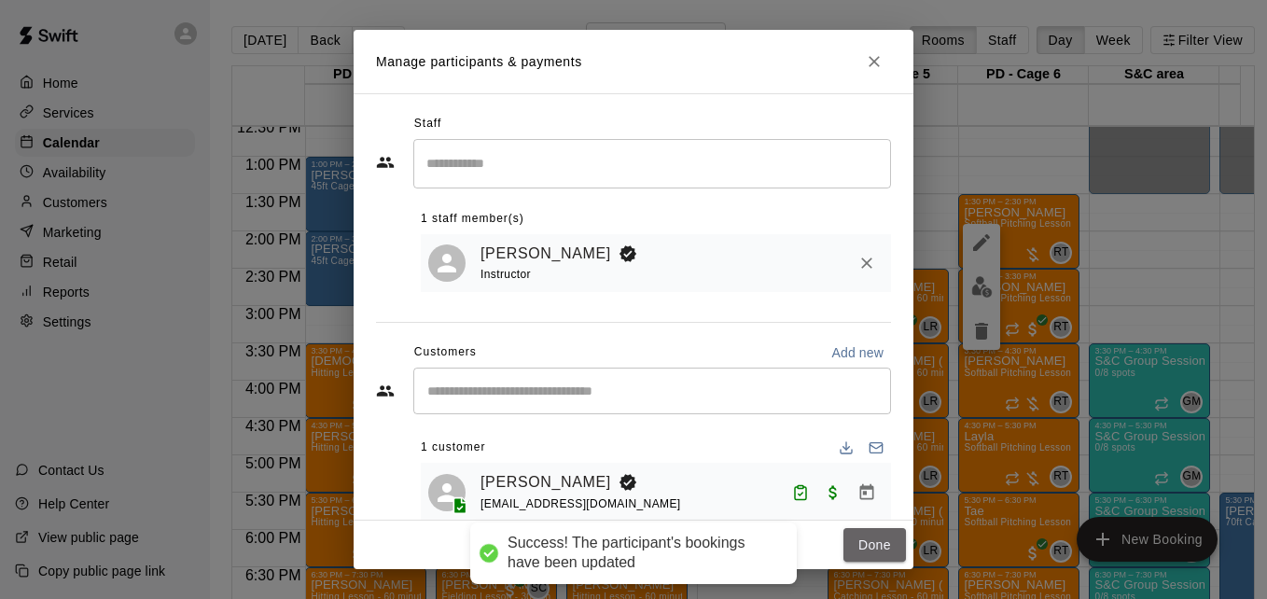
click at [871, 547] on button "Done" at bounding box center [874, 545] width 63 height 35
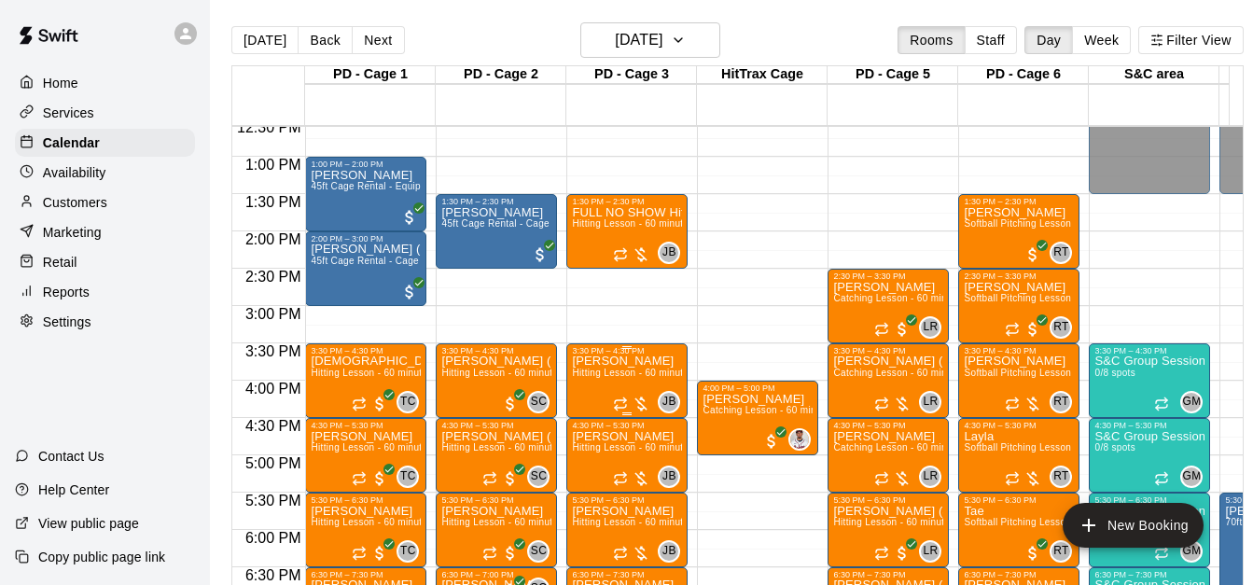
click at [616, 377] on span "Hitting Lesson - 60 minutes" at bounding box center [632, 373] width 121 height 10
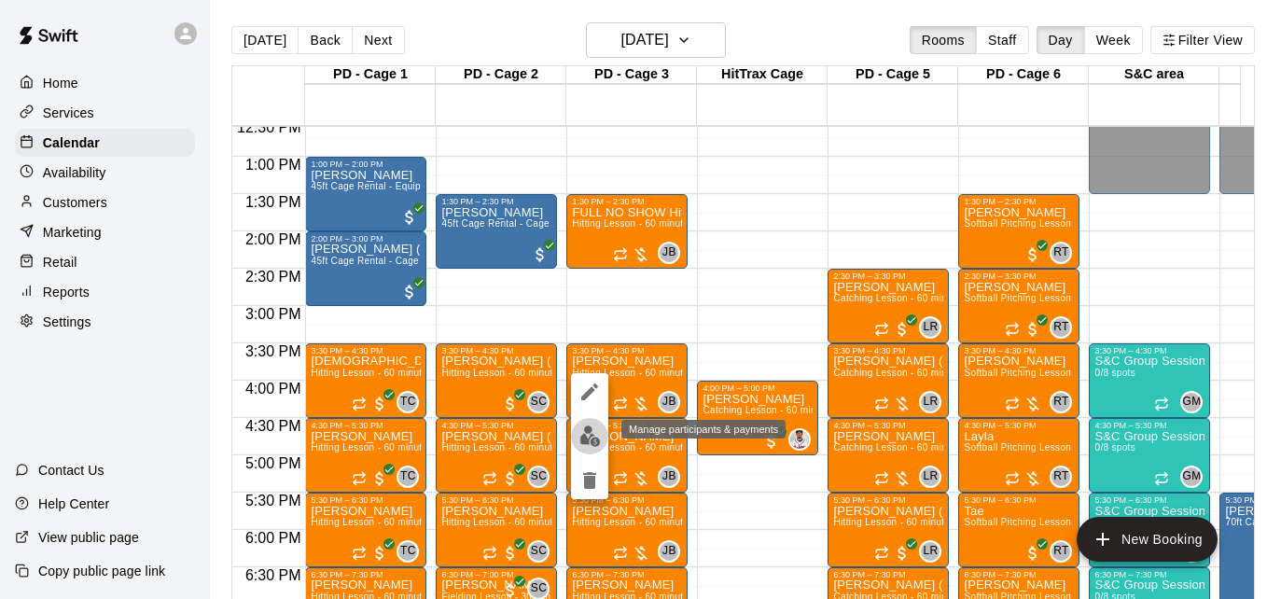
click at [579, 438] on img "edit" at bounding box center [589, 435] width 21 height 21
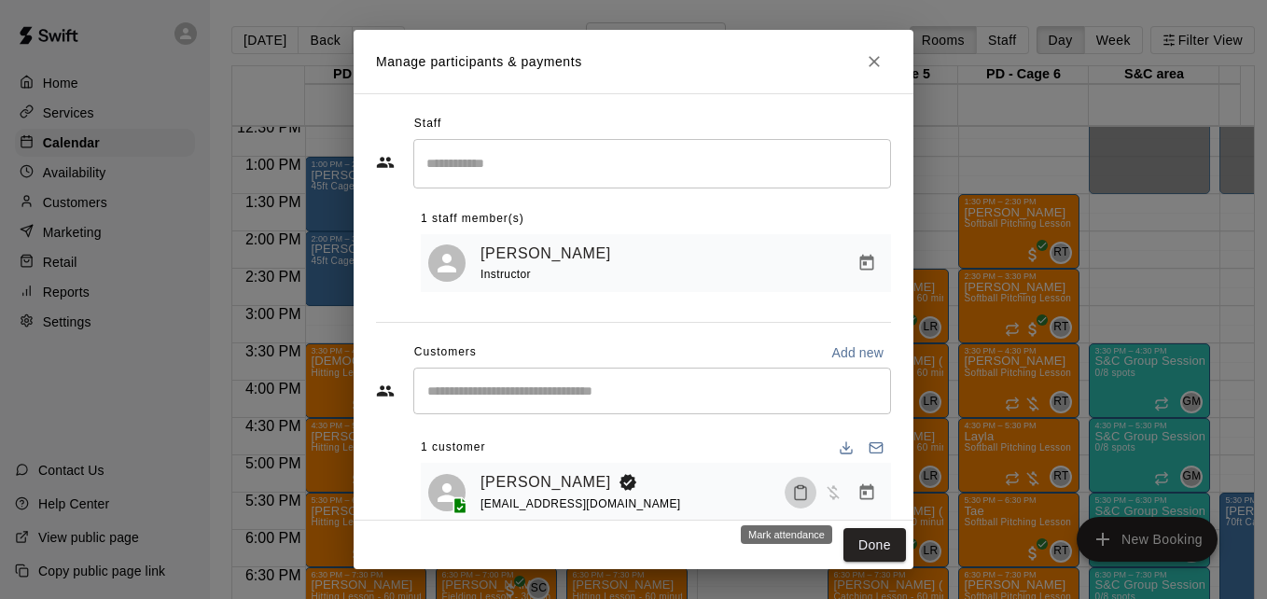
click at [798, 497] on button "Mark attendance" at bounding box center [801, 493] width 32 height 32
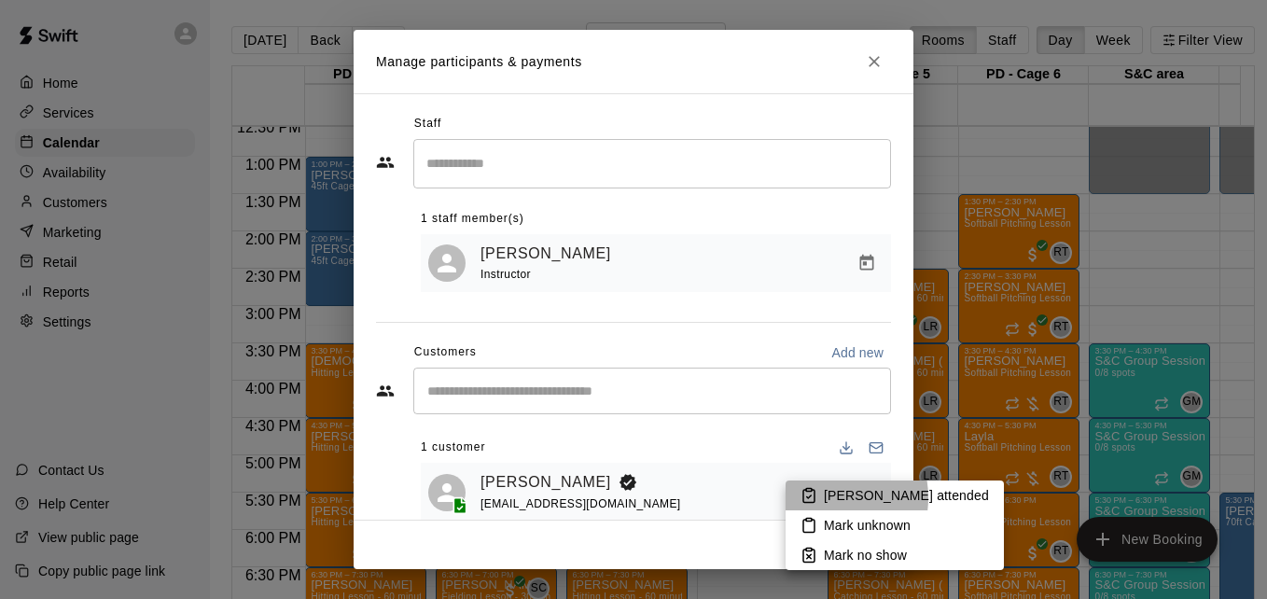
click at [814, 497] on icon at bounding box center [808, 496] width 11 height 13
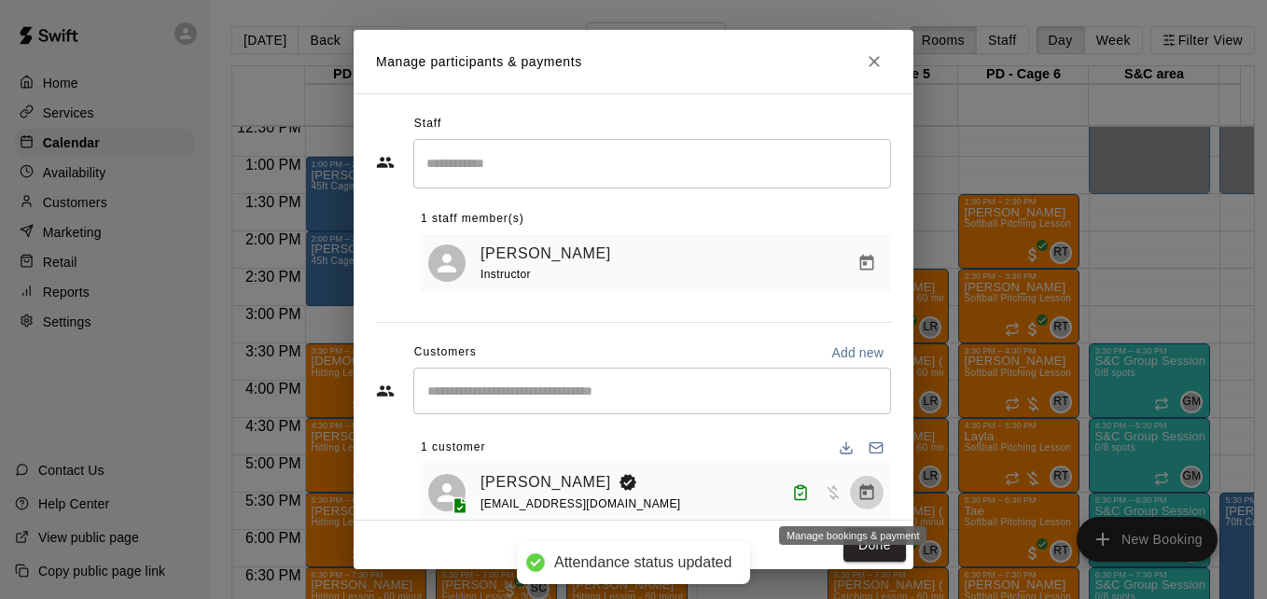
click at [860, 494] on icon "Manage bookings & payment" at bounding box center [867, 491] width 14 height 16
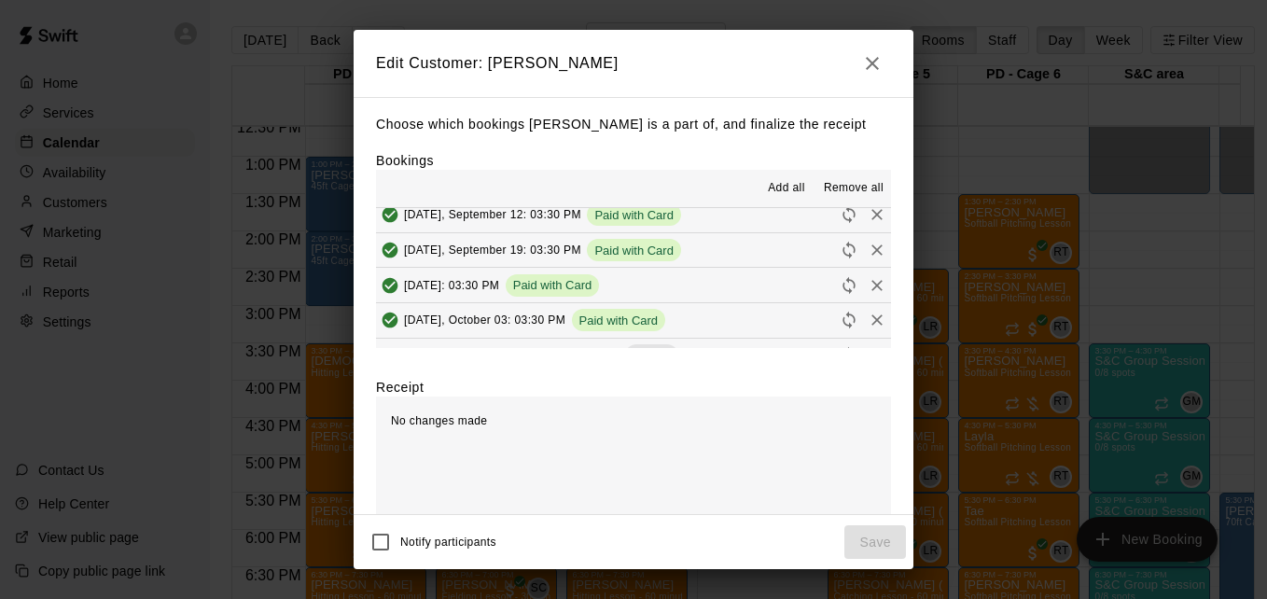
scroll to position [187, 0]
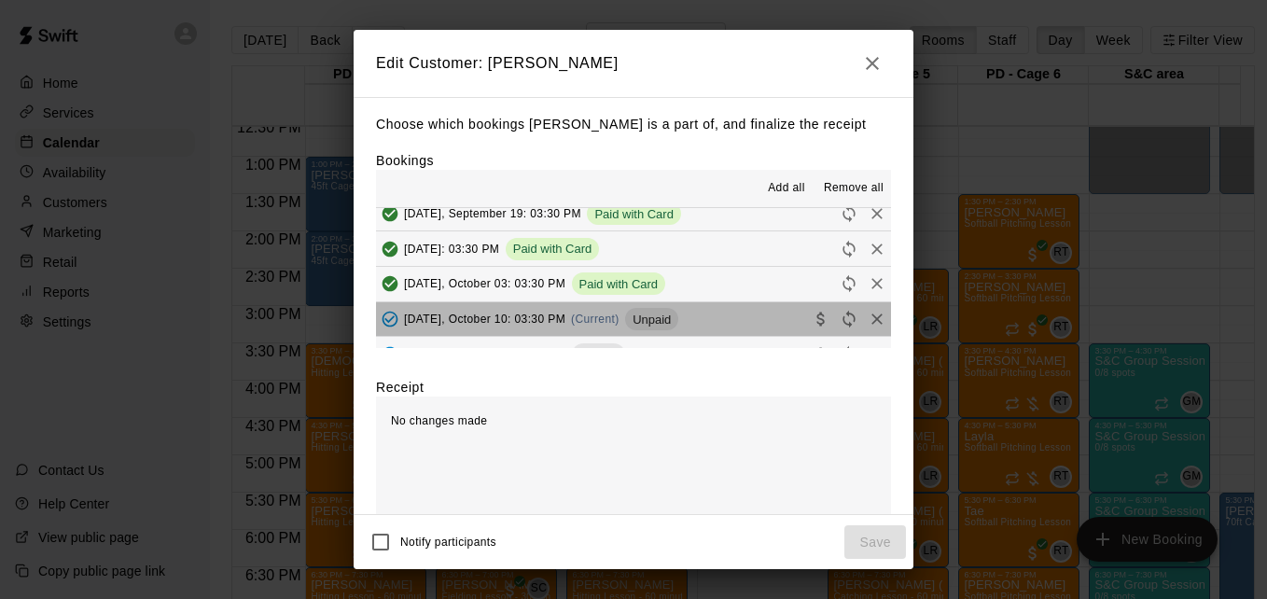
click at [739, 327] on button "[DATE], October 10: 03:30 PM (Current) Unpaid" at bounding box center [633, 319] width 515 height 35
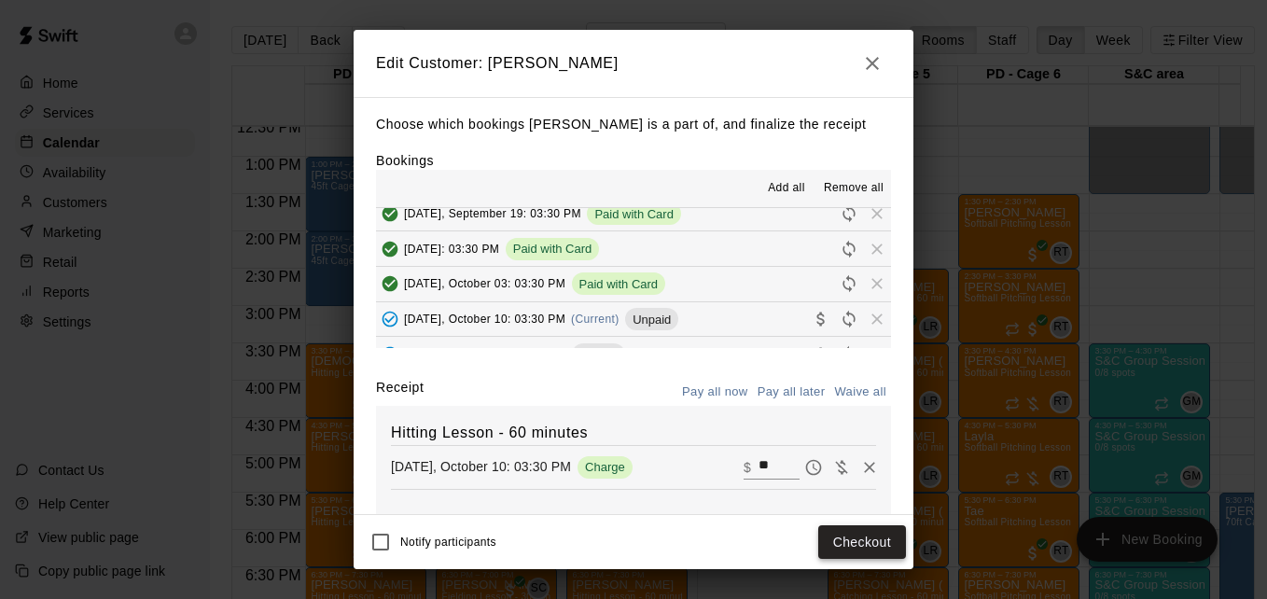
click at [840, 542] on button "Checkout" at bounding box center [862, 542] width 88 height 35
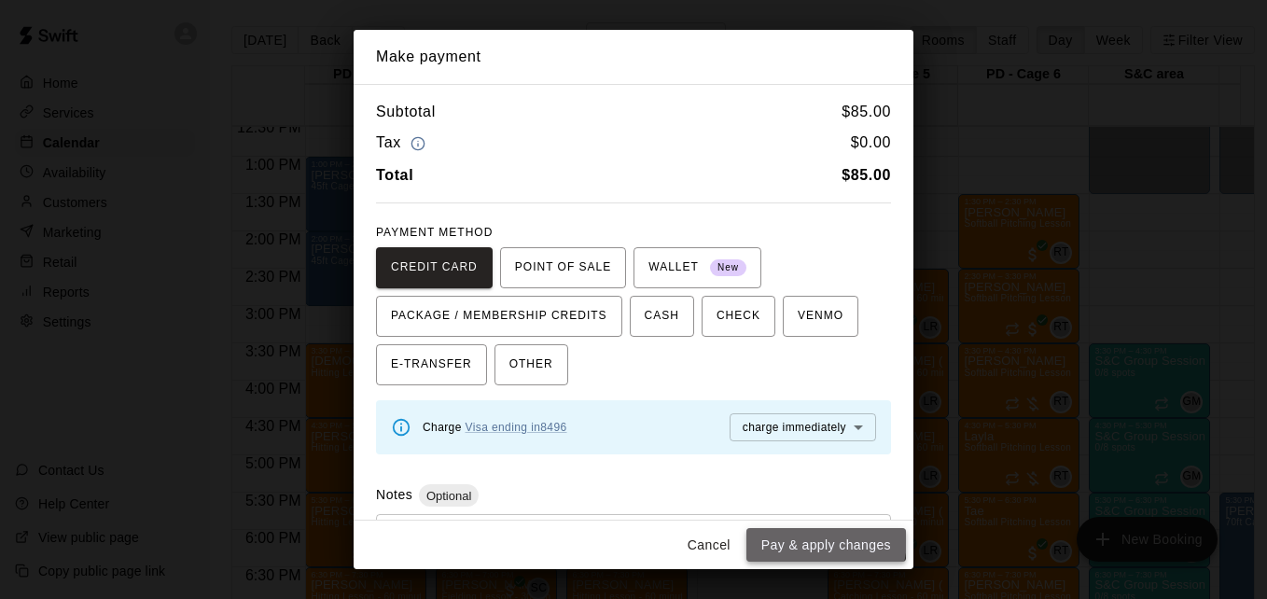
click at [800, 537] on button "Pay & apply changes" at bounding box center [826, 545] width 160 height 35
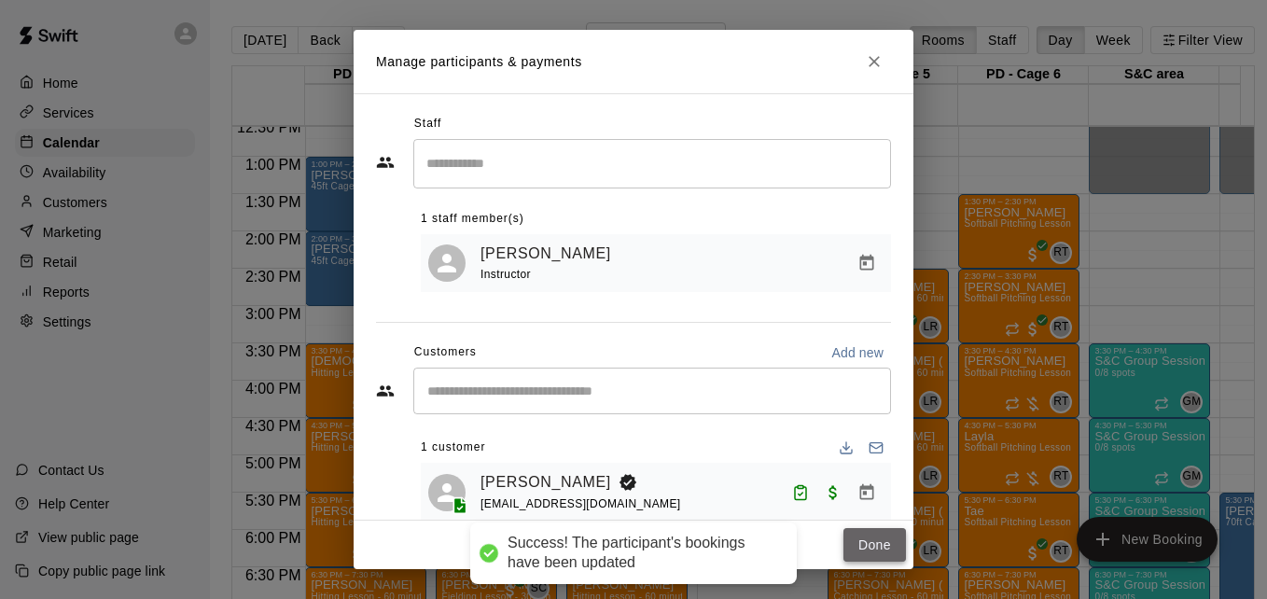
click at [851, 536] on button "Done" at bounding box center [874, 545] width 63 height 35
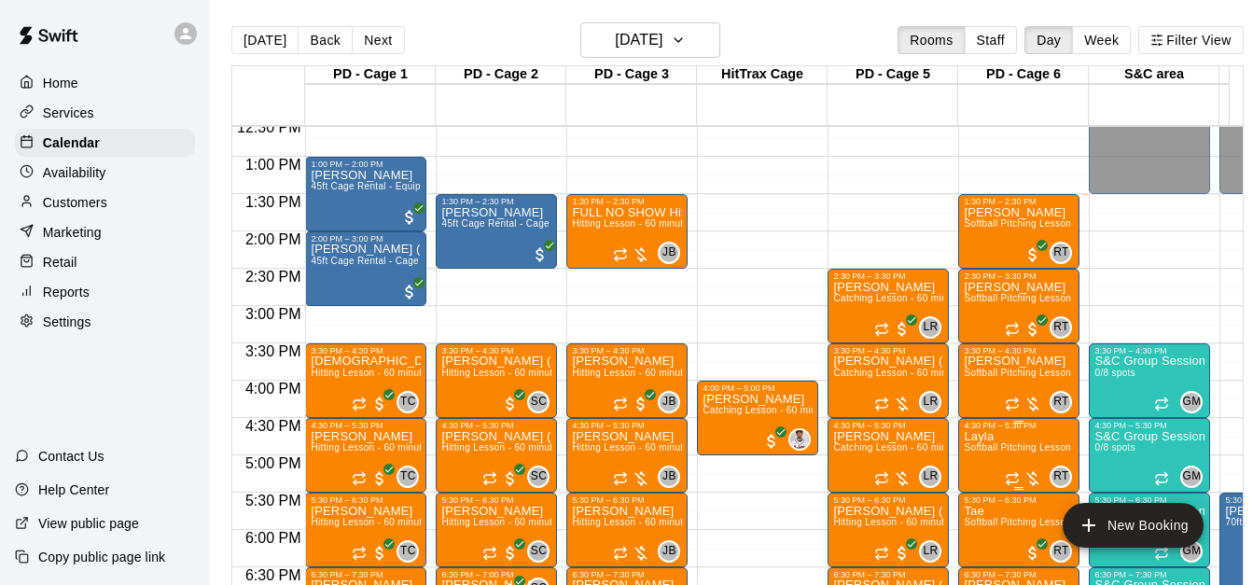
click at [1010, 449] on span "Softball Pitching Lesson - 60 minutes" at bounding box center [1046, 447] width 165 height 10
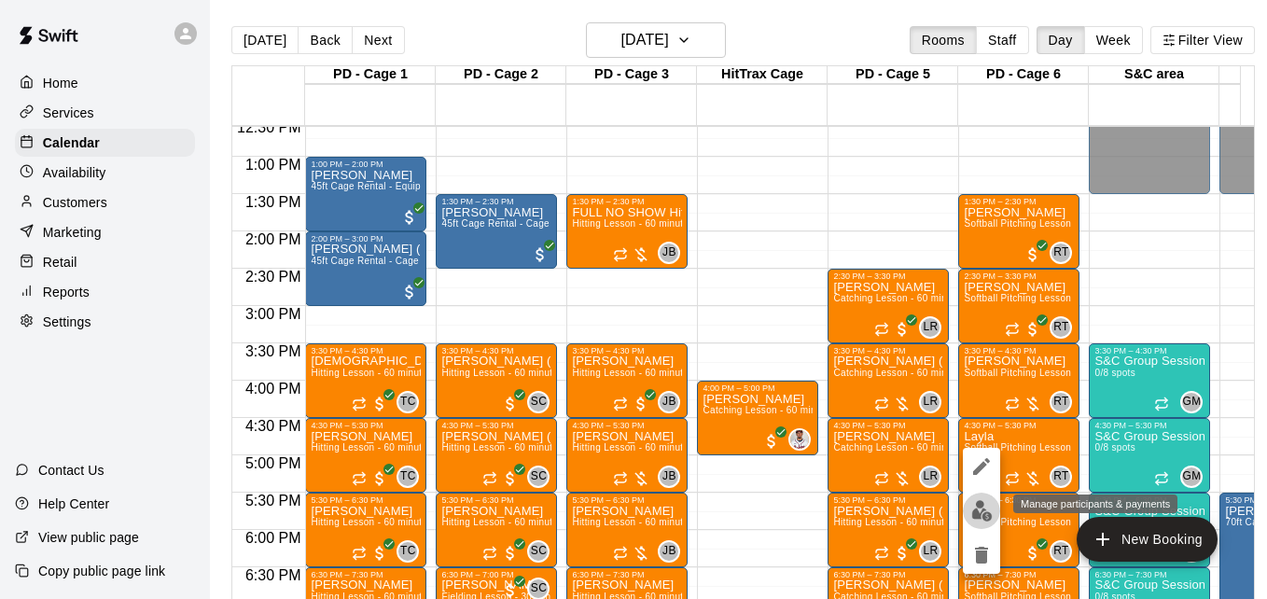
click at [967, 513] on button "edit" at bounding box center [981, 511] width 37 height 36
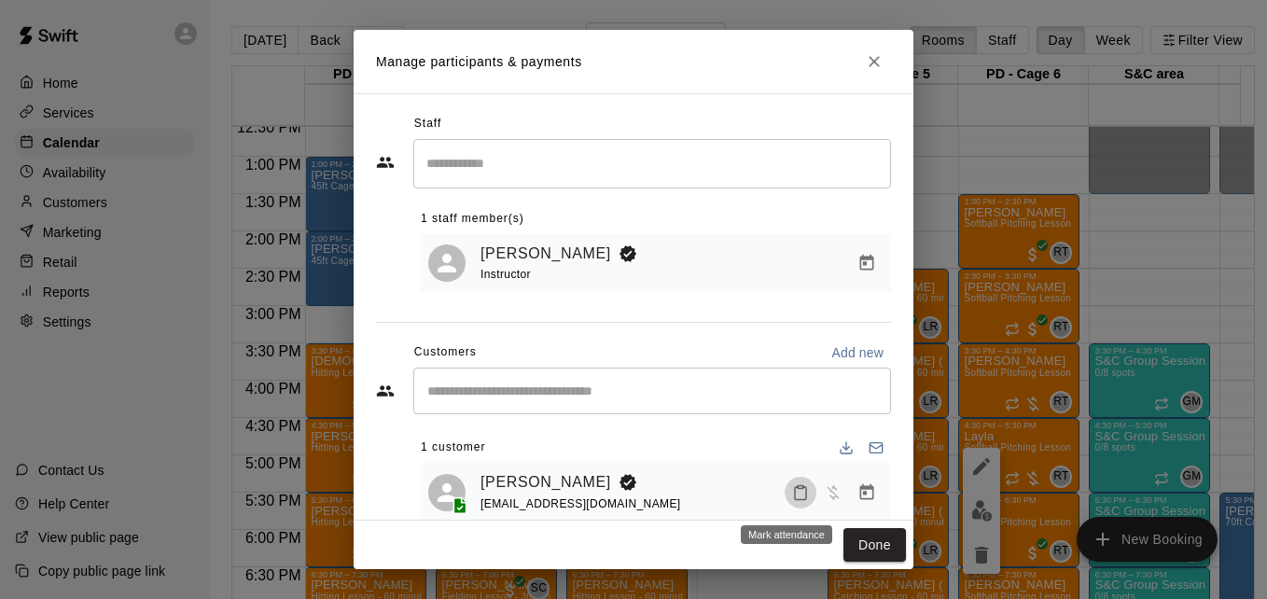
click at [792, 501] on icon "Mark attendance" at bounding box center [800, 492] width 17 height 17
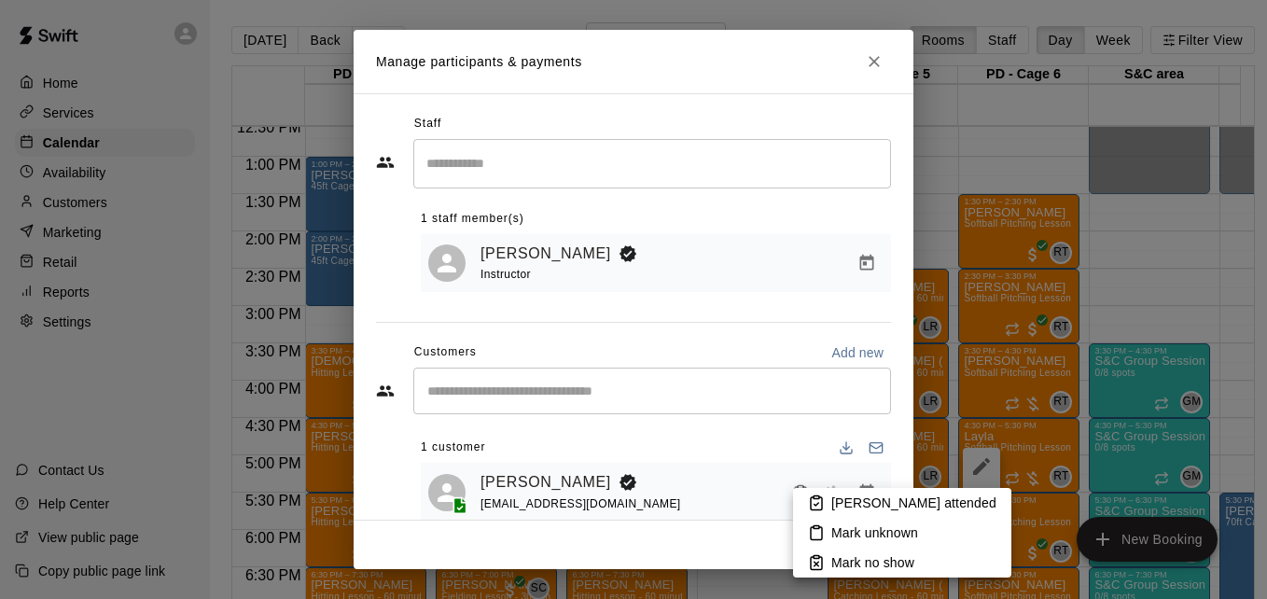
click at [830, 498] on li "[PERSON_NAME] attended" at bounding box center [902, 503] width 218 height 30
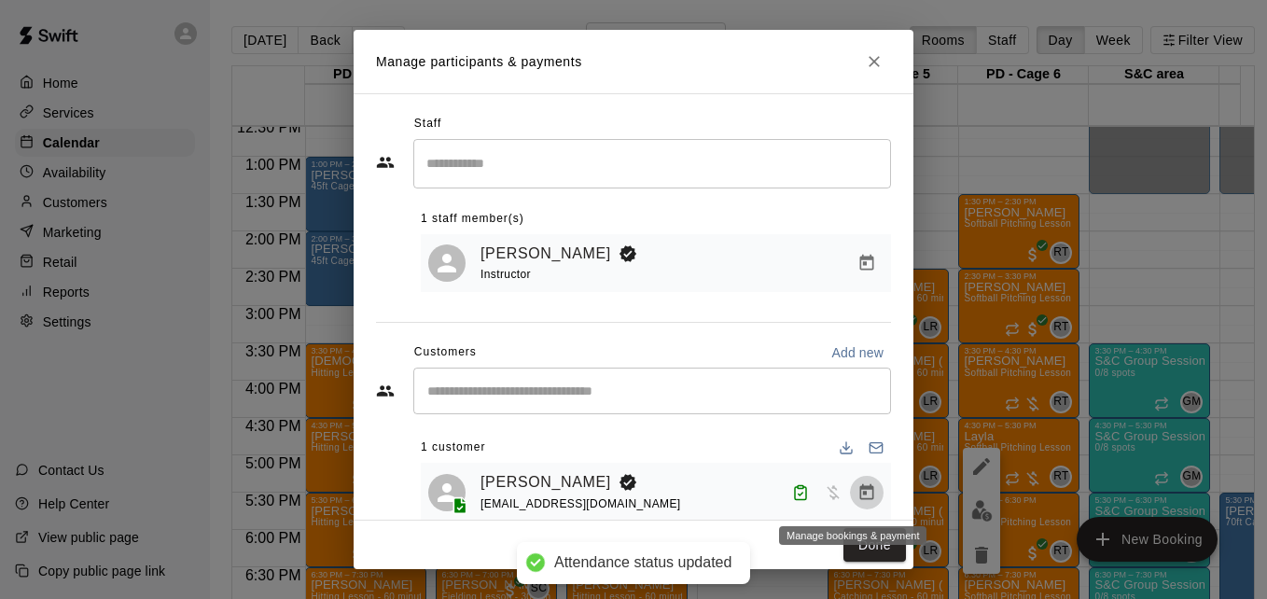
click at [860, 493] on icon "Manage bookings & payment" at bounding box center [867, 491] width 14 height 16
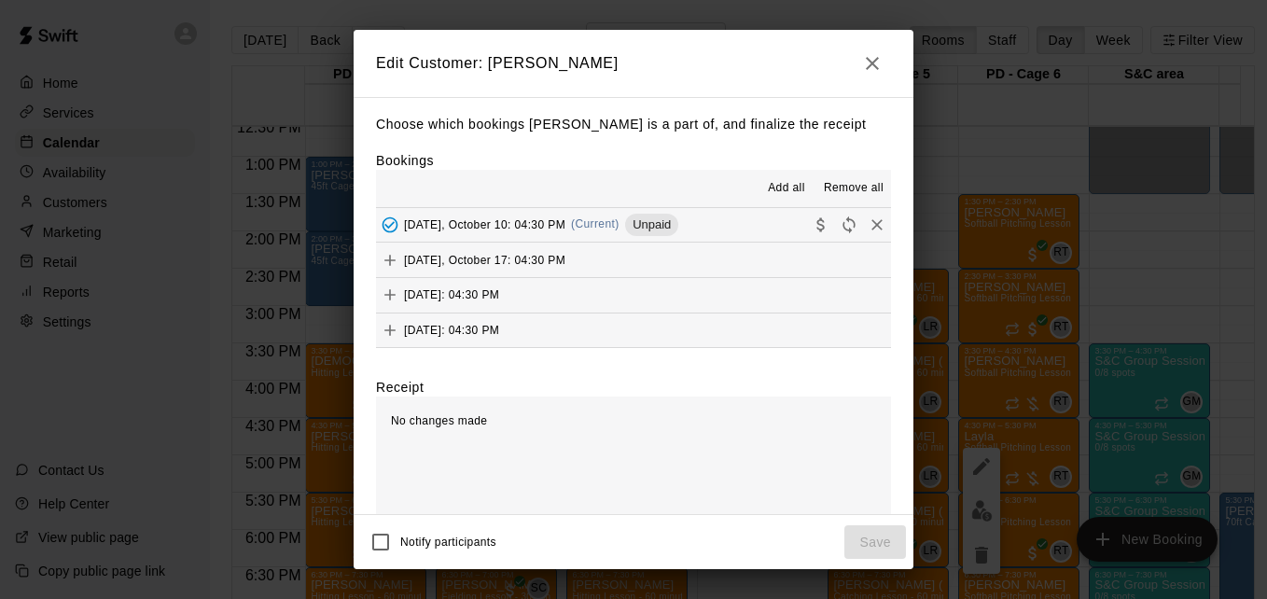
click at [712, 239] on button "[DATE], October 10: 04:30 PM (Current) Unpaid" at bounding box center [633, 225] width 515 height 35
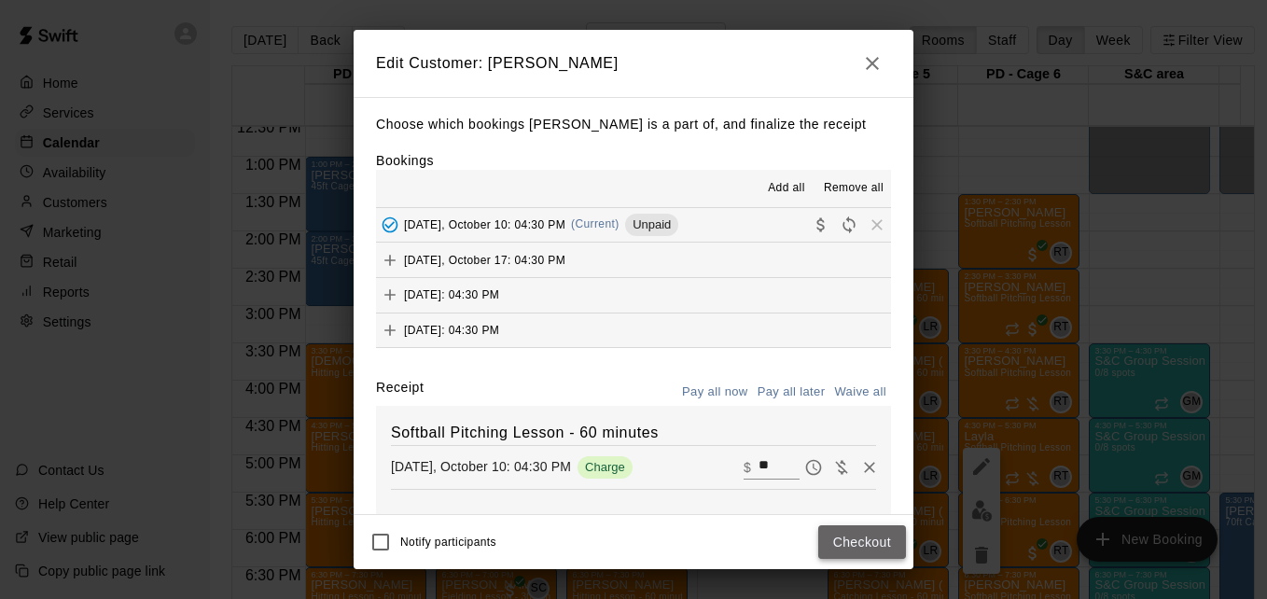
click at [848, 535] on button "Checkout" at bounding box center [862, 542] width 88 height 35
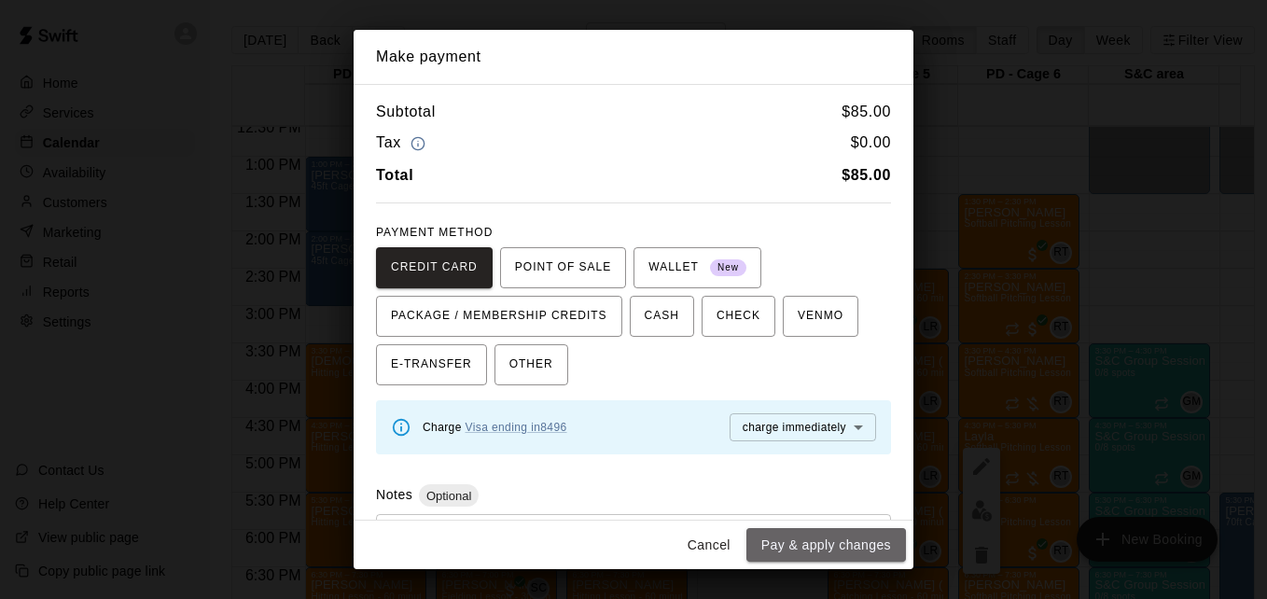
click at [848, 535] on button "Pay & apply changes" at bounding box center [826, 545] width 160 height 35
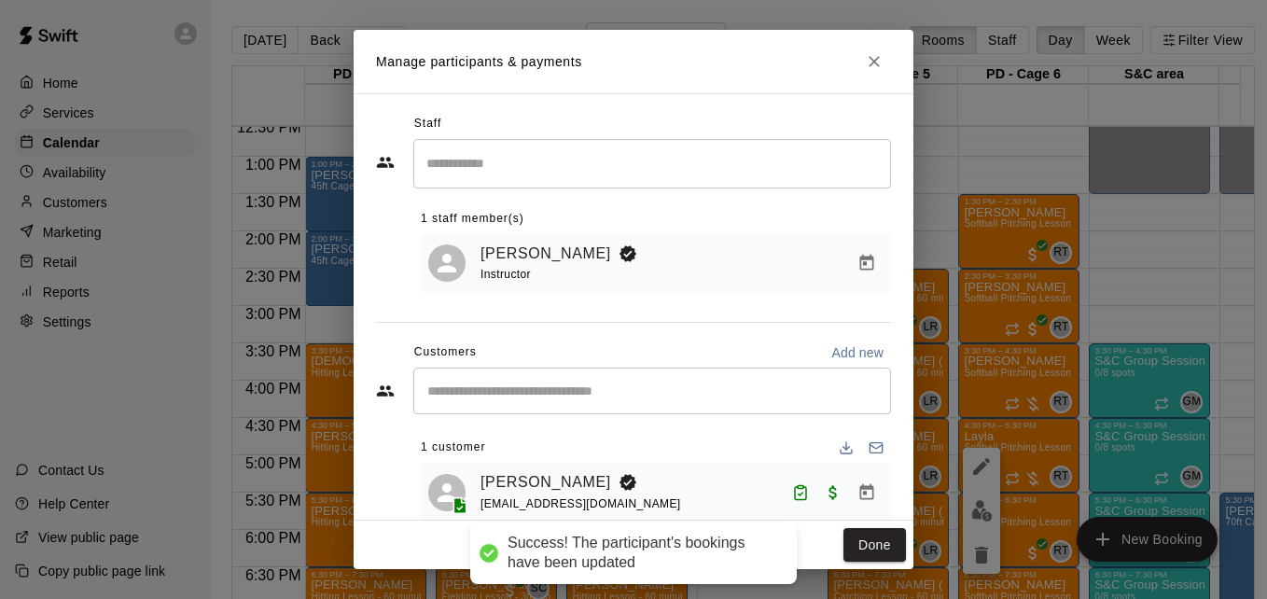
click at [848, 535] on button "Done" at bounding box center [874, 545] width 63 height 35
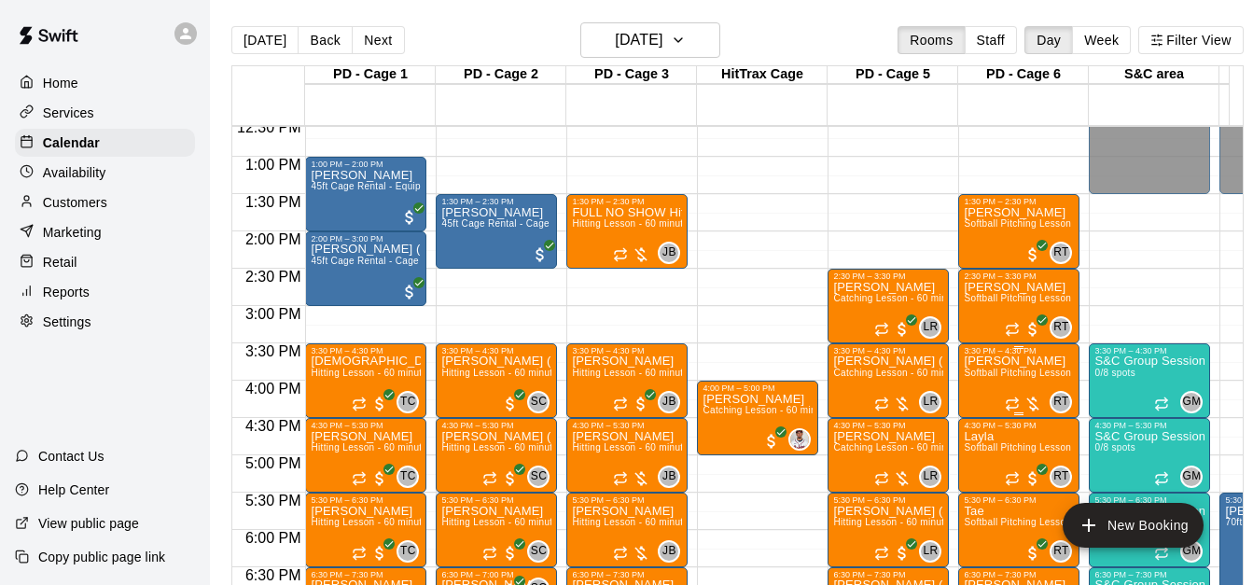
click at [1000, 378] on span "Softball Pitching Lesson - 60 minutes" at bounding box center [1046, 373] width 165 height 10
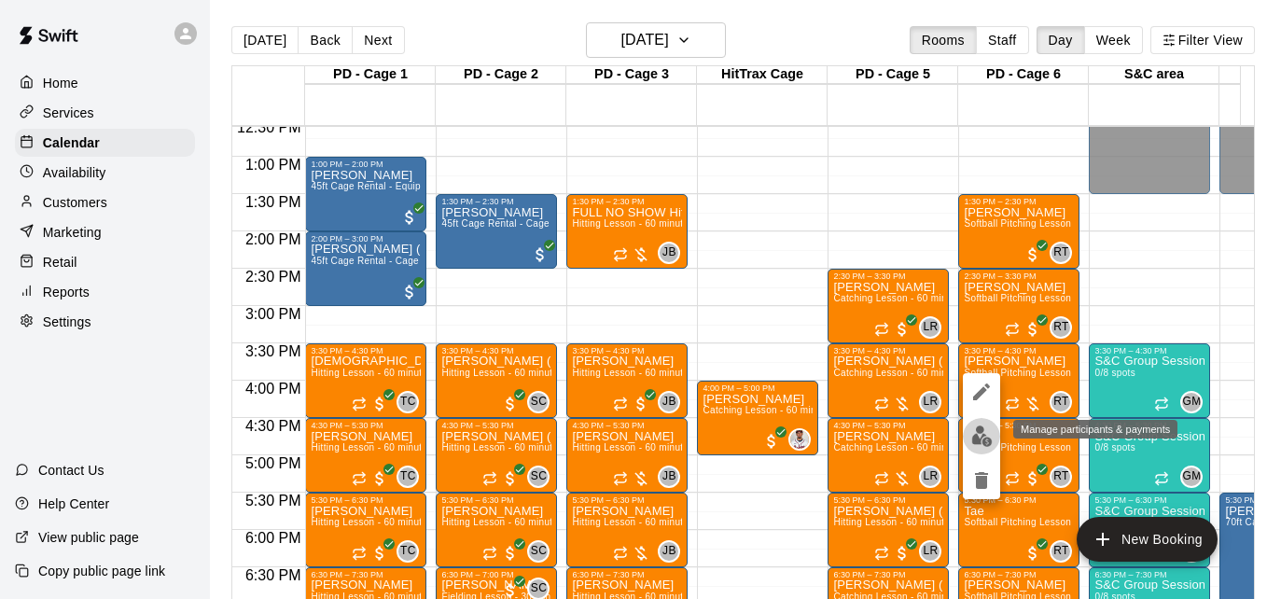
click at [982, 431] on img "edit" at bounding box center [981, 435] width 21 height 21
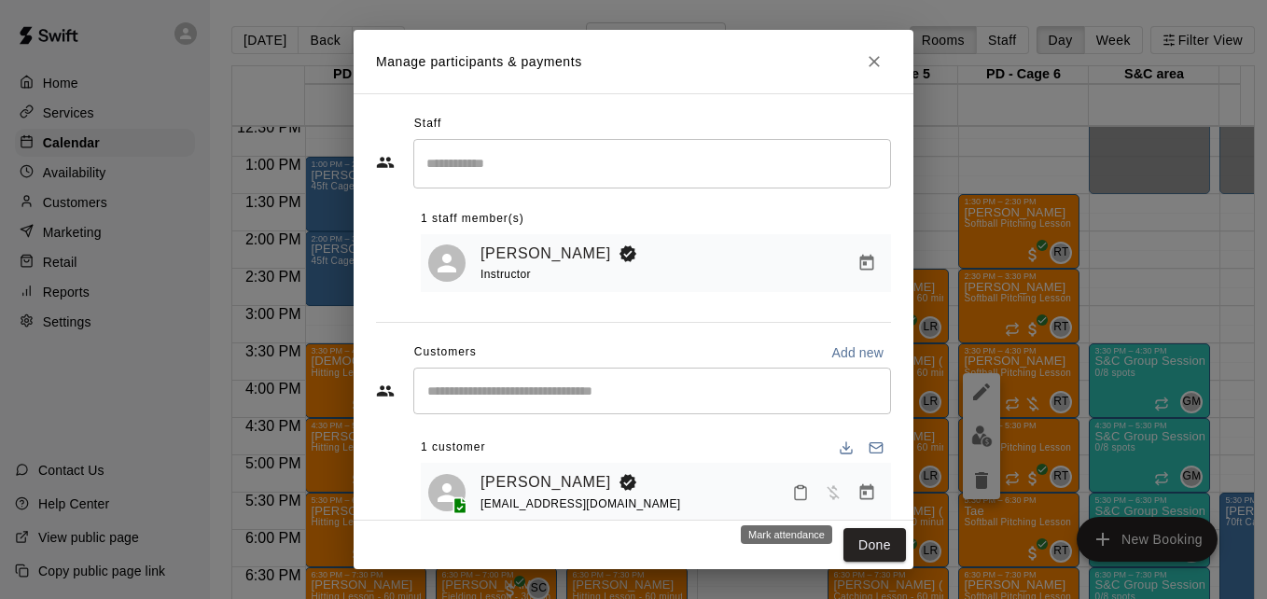
click at [795, 500] on icon "Mark attendance" at bounding box center [800, 493] width 11 height 13
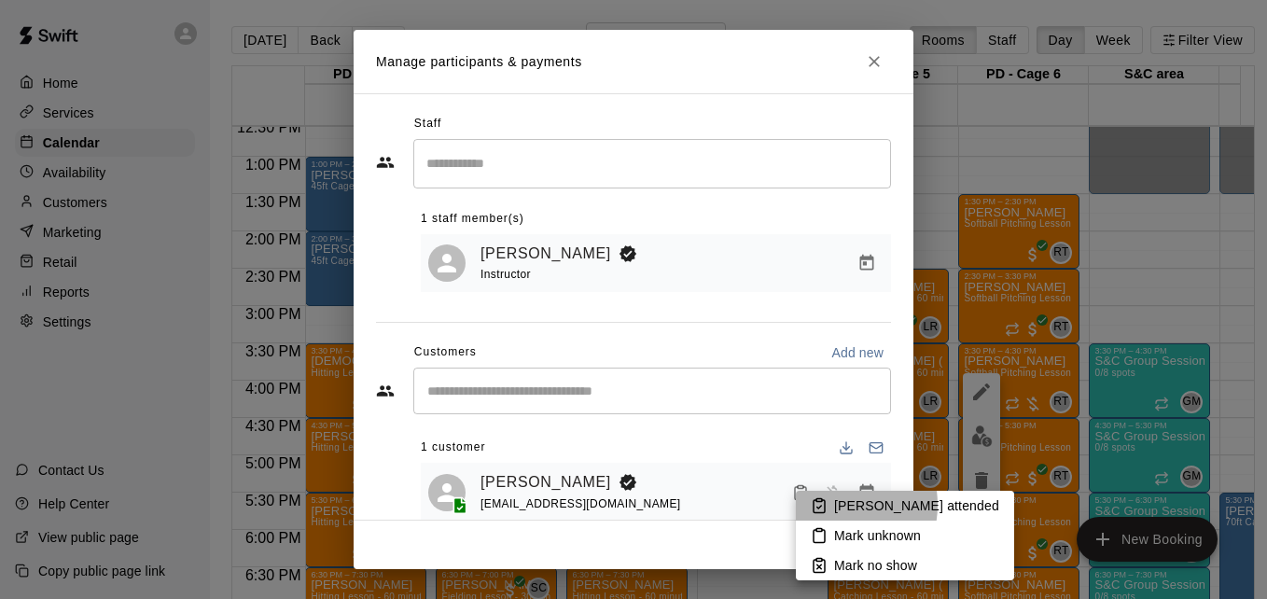
click at [828, 505] on li "[PERSON_NAME] attended" at bounding box center [905, 506] width 218 height 30
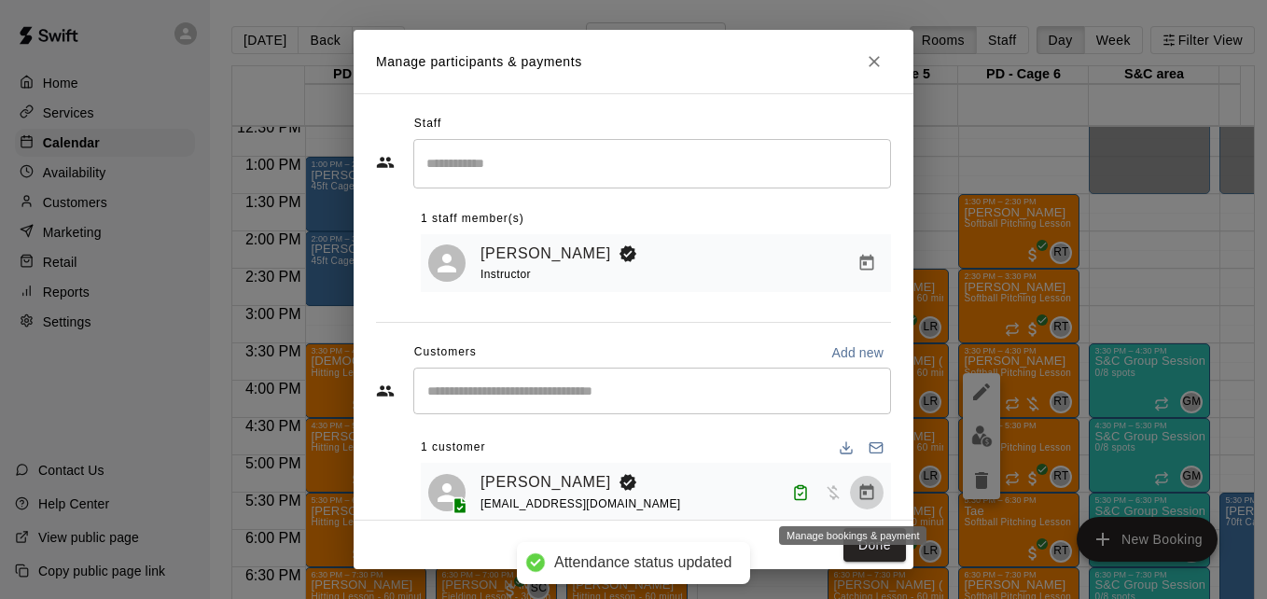
click at [860, 498] on icon "Manage bookings & payment" at bounding box center [867, 491] width 14 height 16
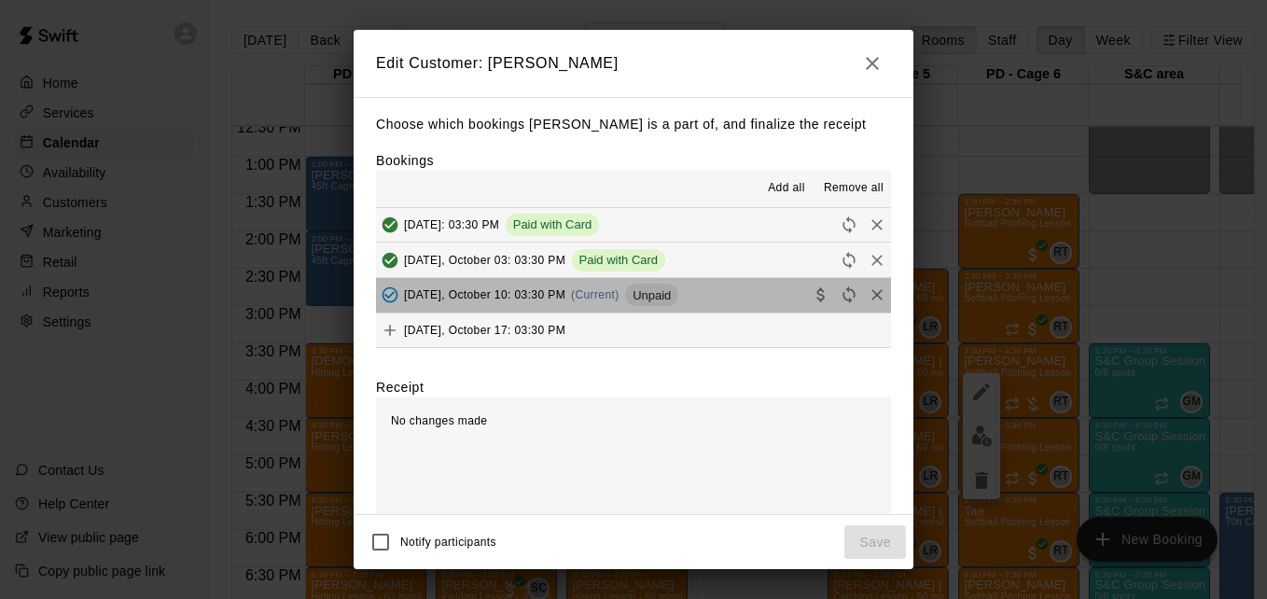
click at [743, 302] on button "[DATE], October 10: 03:30 PM (Current) Unpaid" at bounding box center [633, 295] width 515 height 35
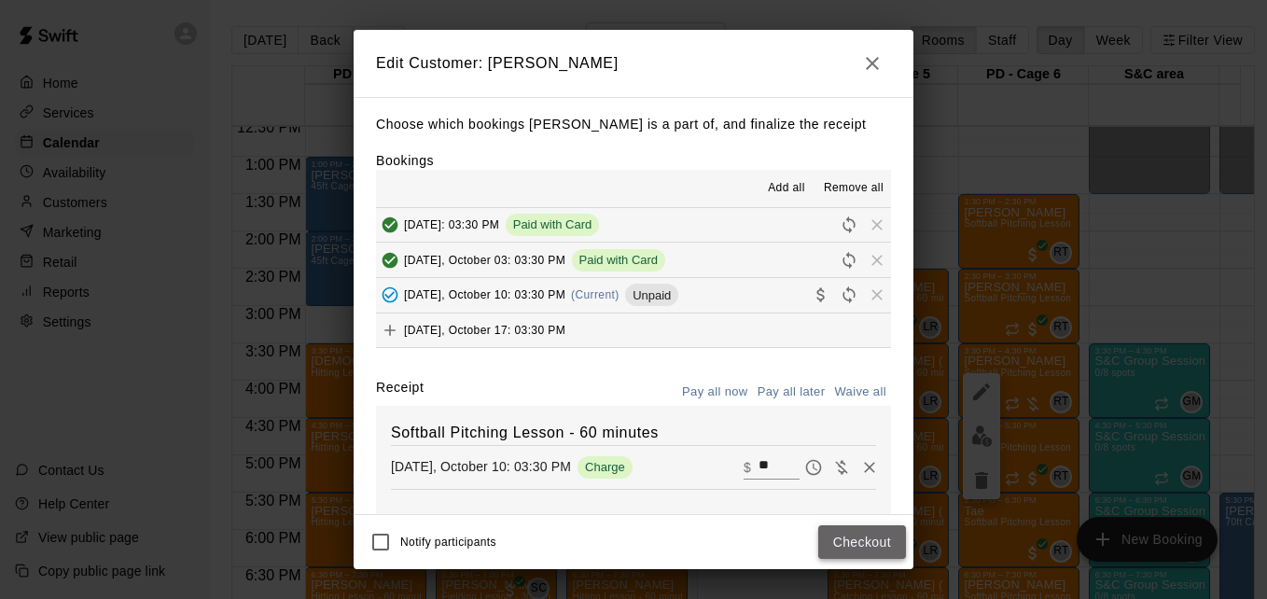
click at [843, 525] on button "Checkout" at bounding box center [862, 542] width 88 height 35
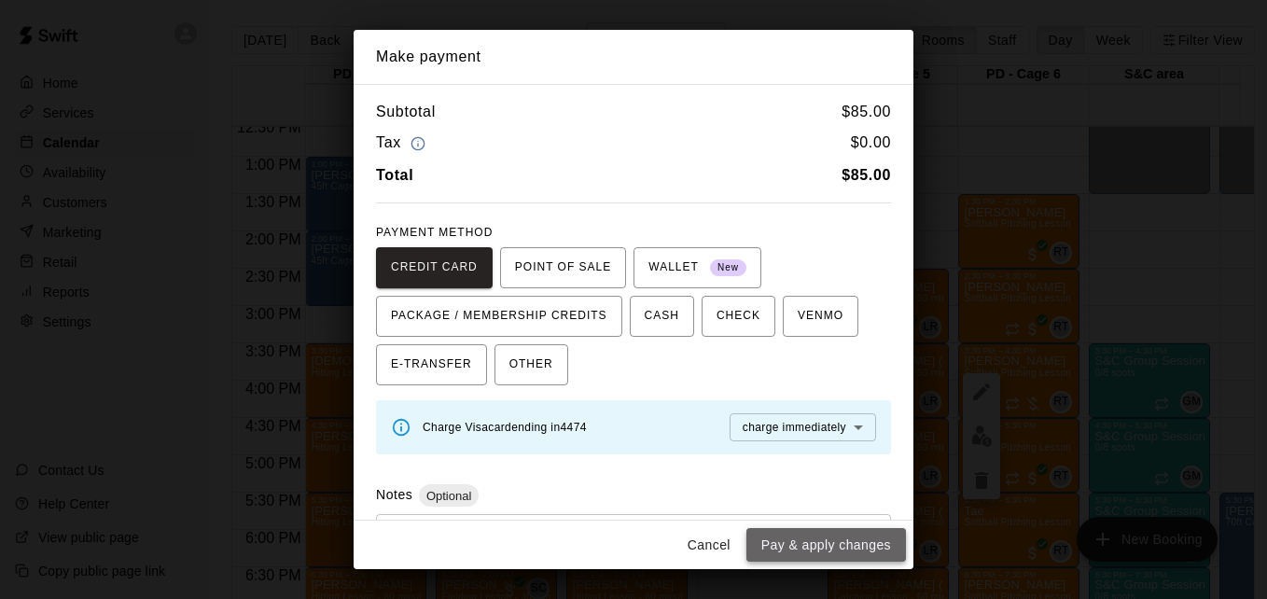
click at [830, 536] on button "Pay & apply changes" at bounding box center [826, 545] width 160 height 35
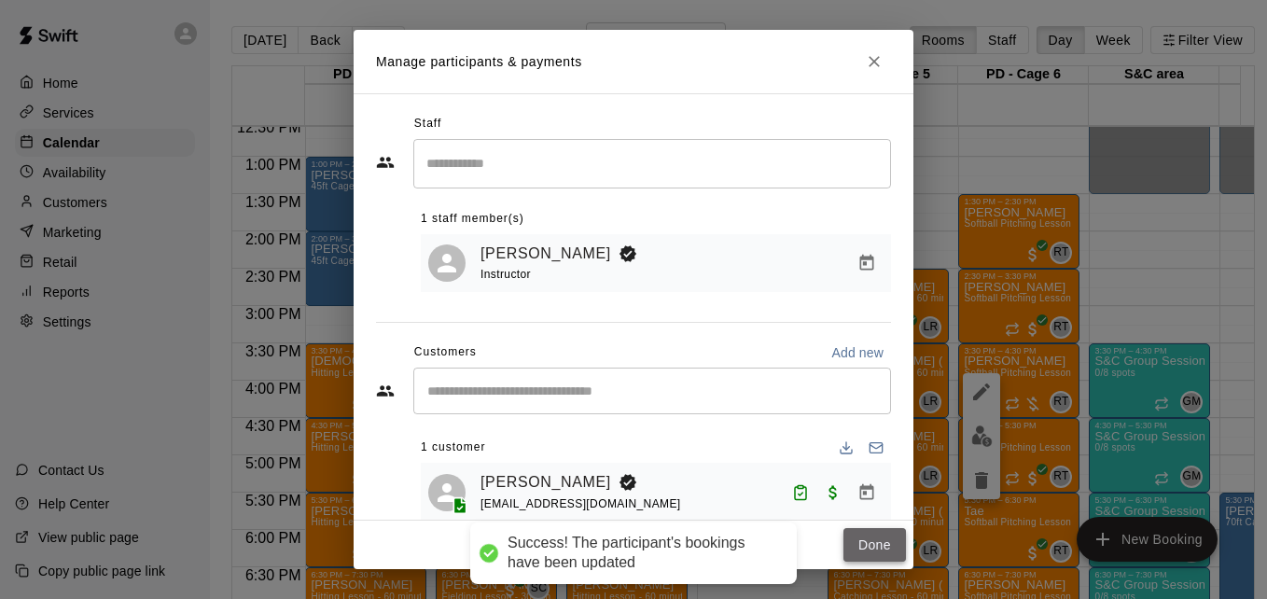
click at [857, 546] on button "Done" at bounding box center [874, 545] width 63 height 35
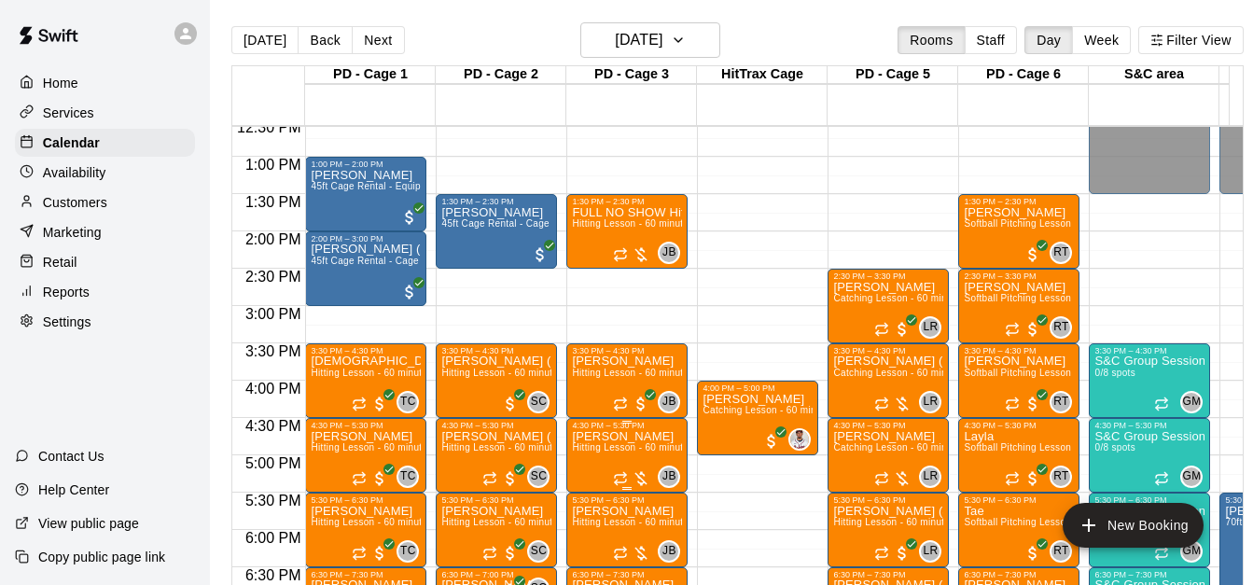
click at [613, 452] on span "Hitting Lesson - 60 minutes" at bounding box center [632, 447] width 121 height 10
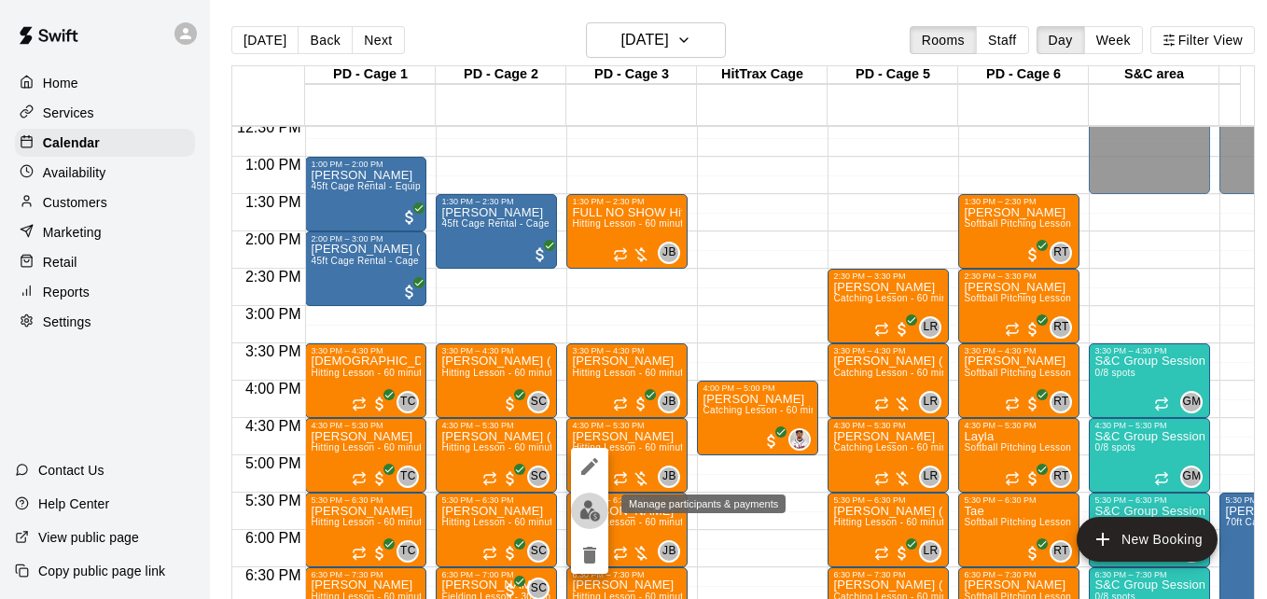
click at [584, 513] on img "edit" at bounding box center [589, 510] width 21 height 21
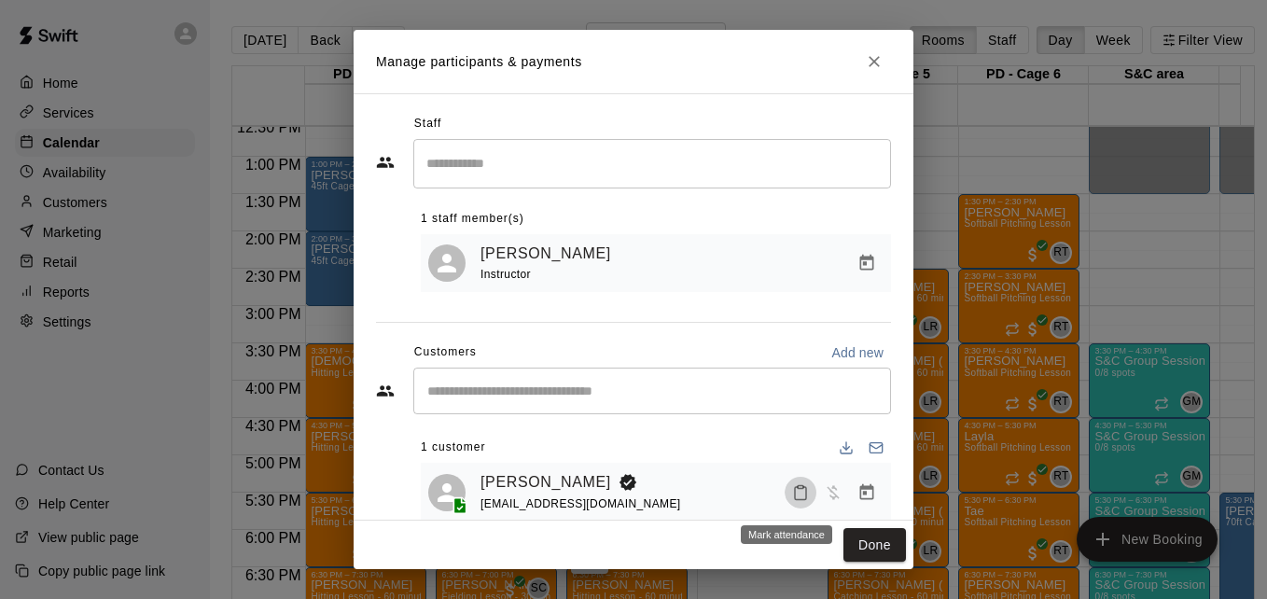
click at [792, 493] on icon "Mark attendance" at bounding box center [800, 492] width 17 height 17
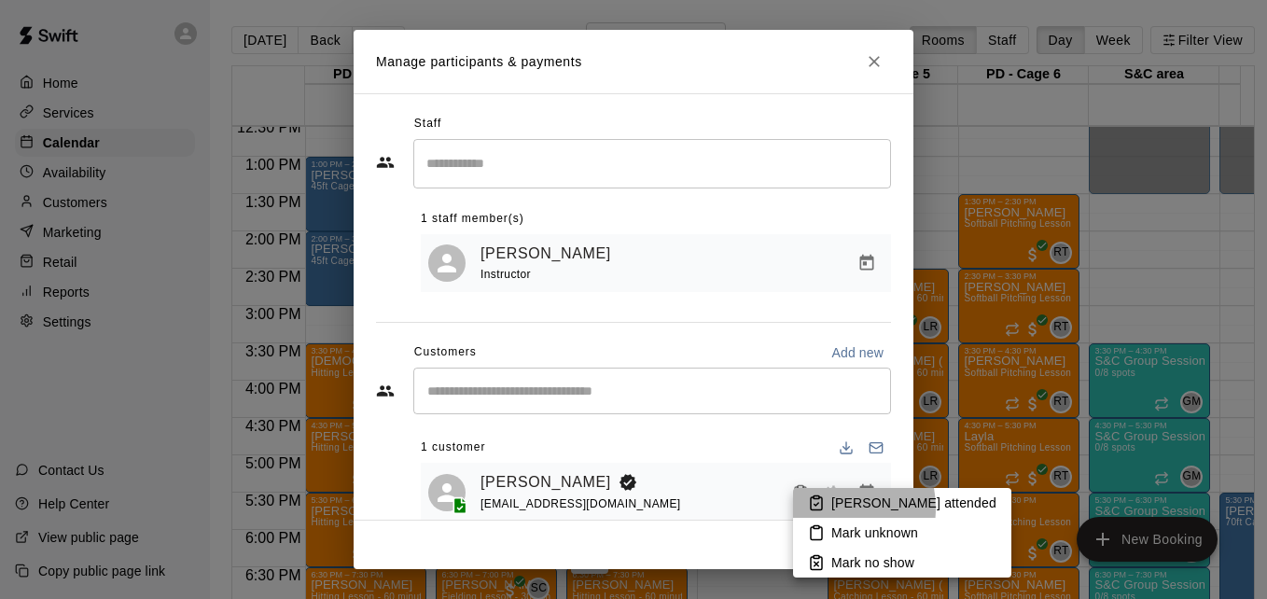
click at [818, 508] on icon at bounding box center [816, 502] width 17 height 17
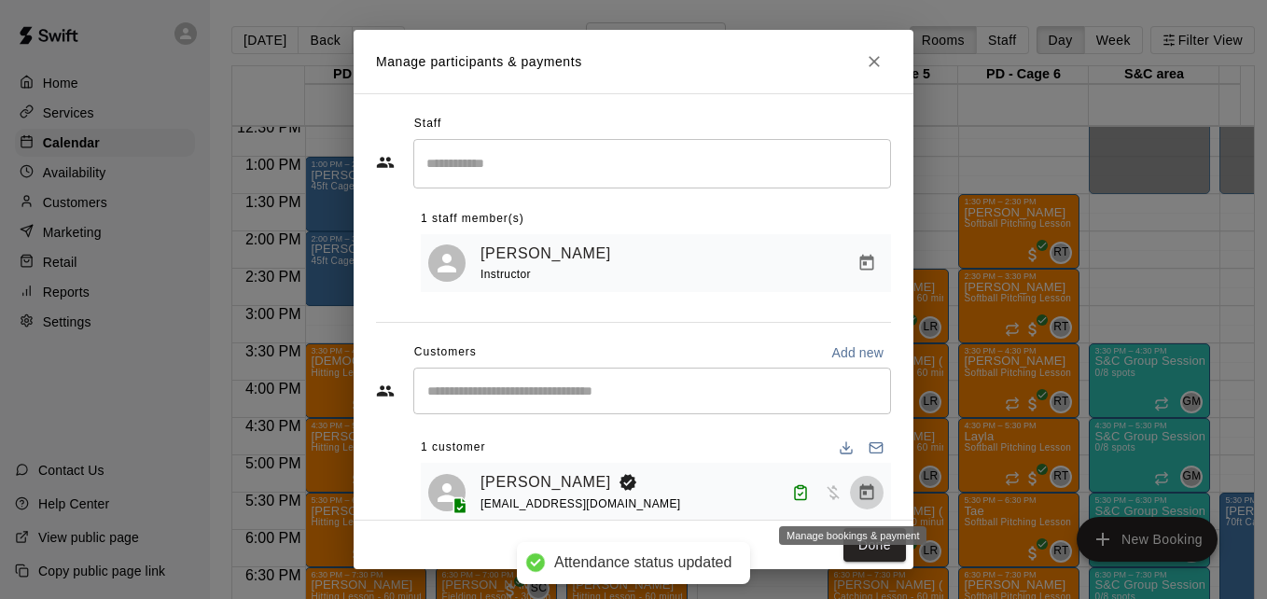
click at [857, 498] on icon "Manage bookings & payment" at bounding box center [866, 492] width 19 height 19
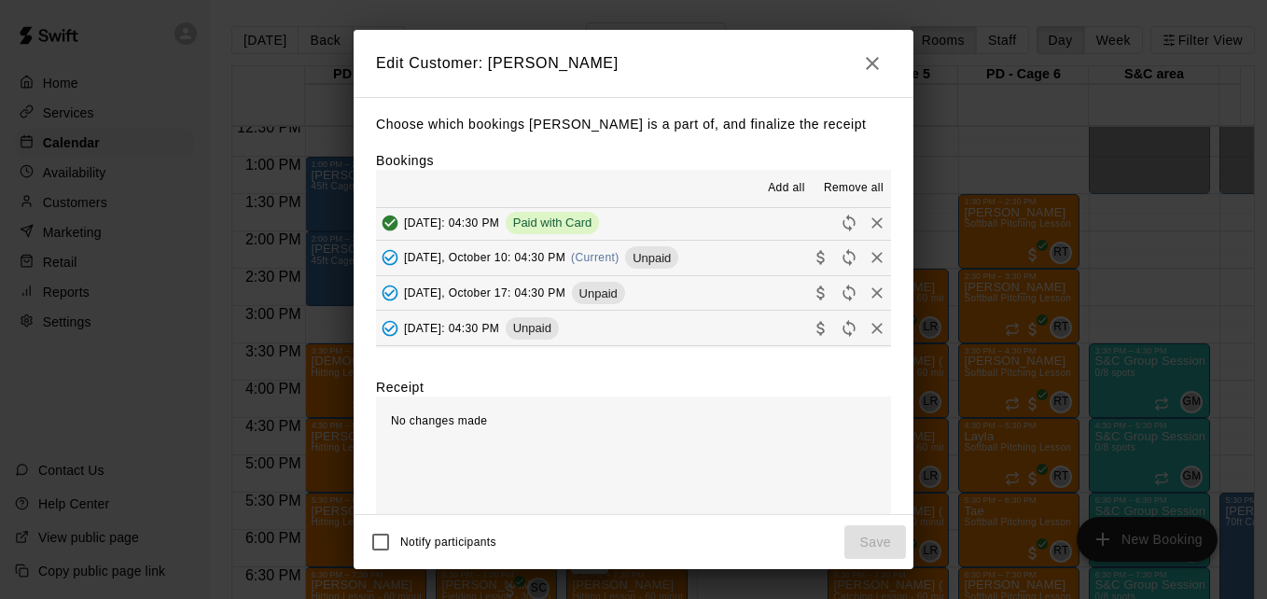
scroll to position [224, 0]
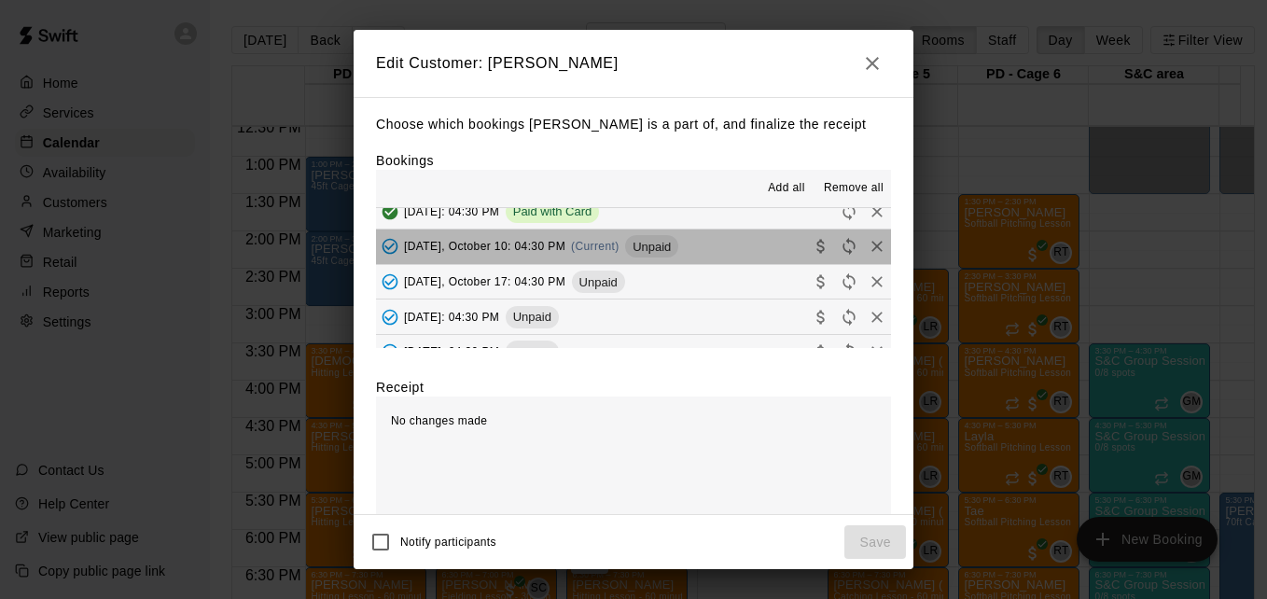
click at [729, 260] on button "[DATE], October 10: 04:30 PM (Current) Unpaid" at bounding box center [633, 247] width 515 height 35
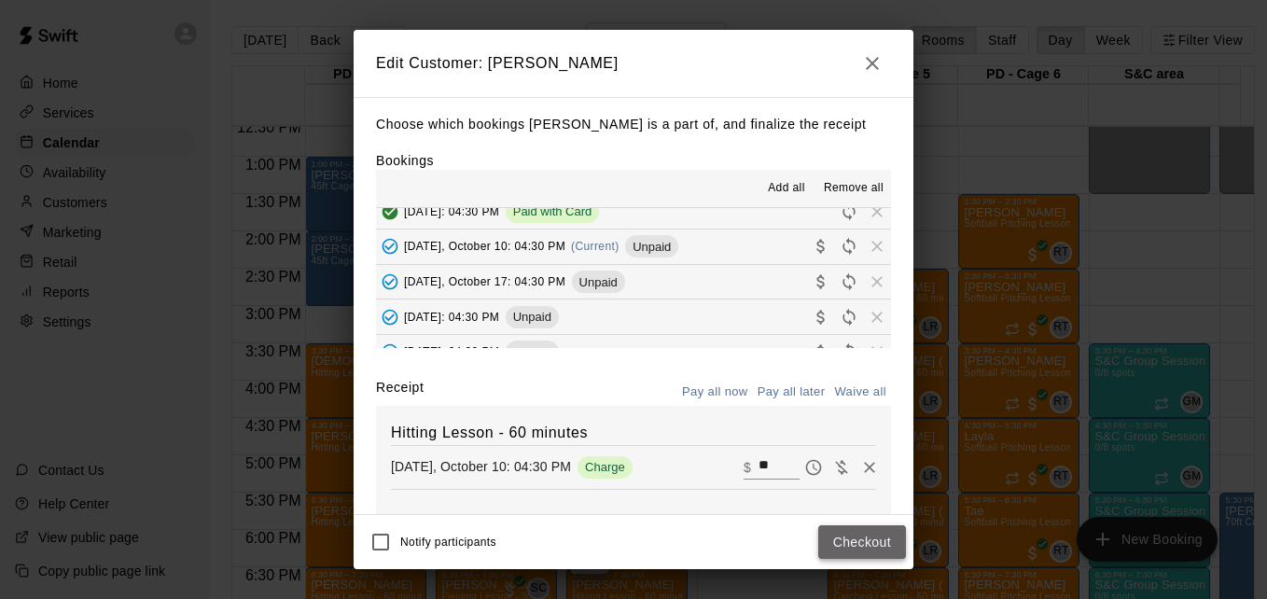
click at [854, 545] on button "Checkout" at bounding box center [862, 542] width 88 height 35
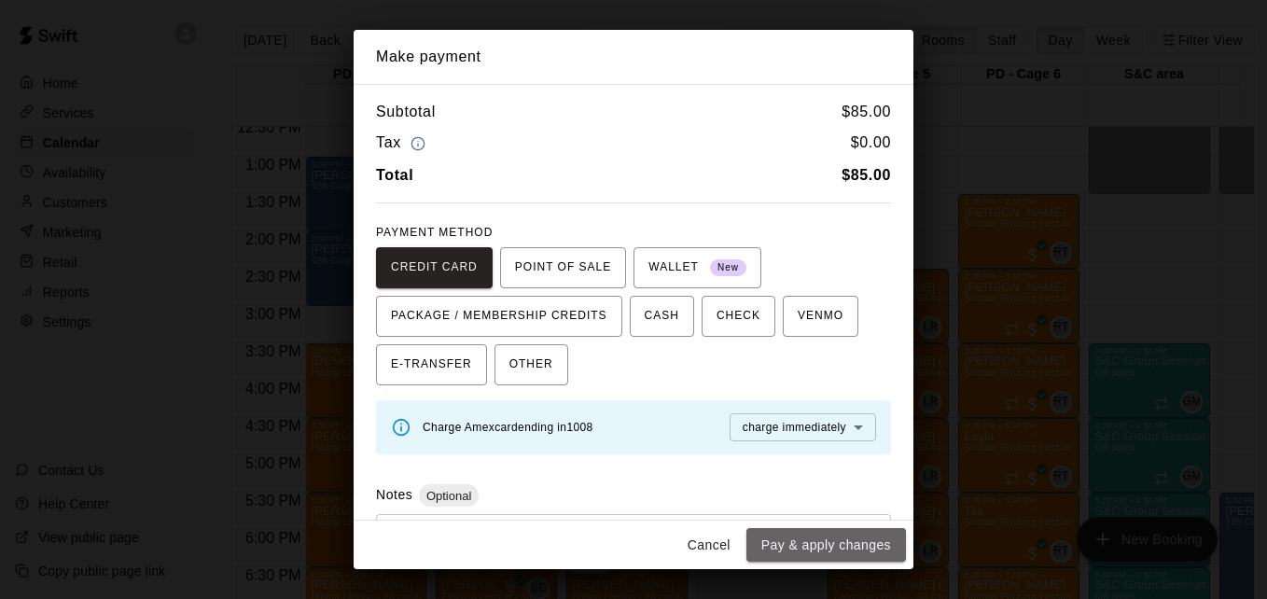
click at [854, 545] on button "Pay & apply changes" at bounding box center [826, 545] width 160 height 35
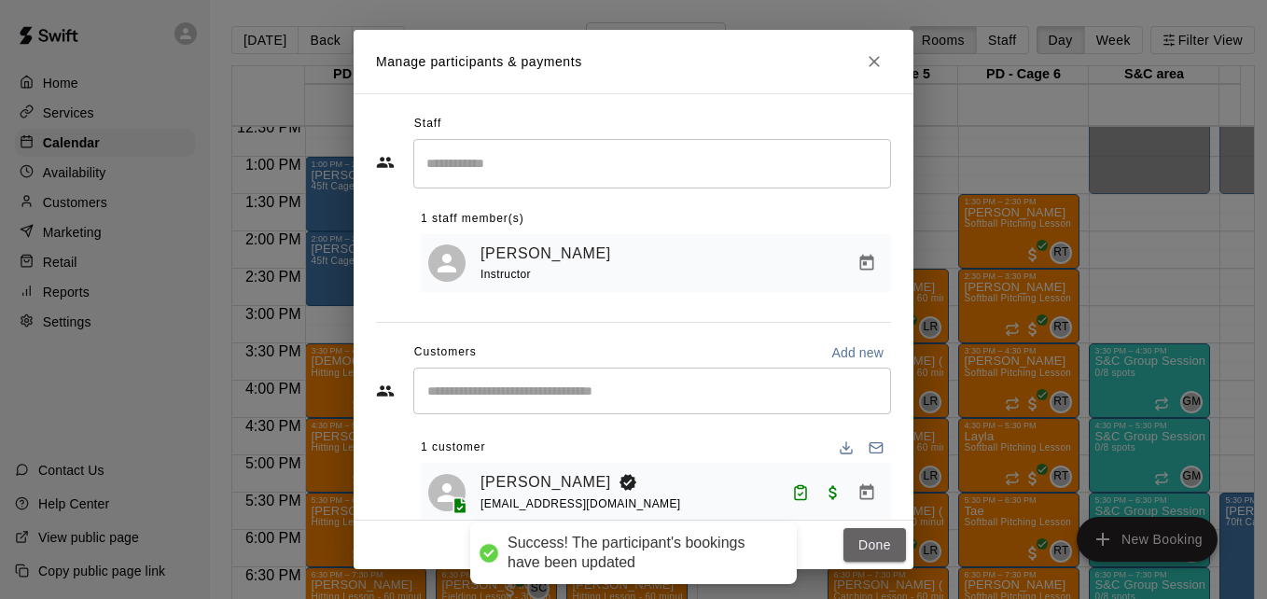
click at [854, 545] on button "Done" at bounding box center [874, 545] width 63 height 35
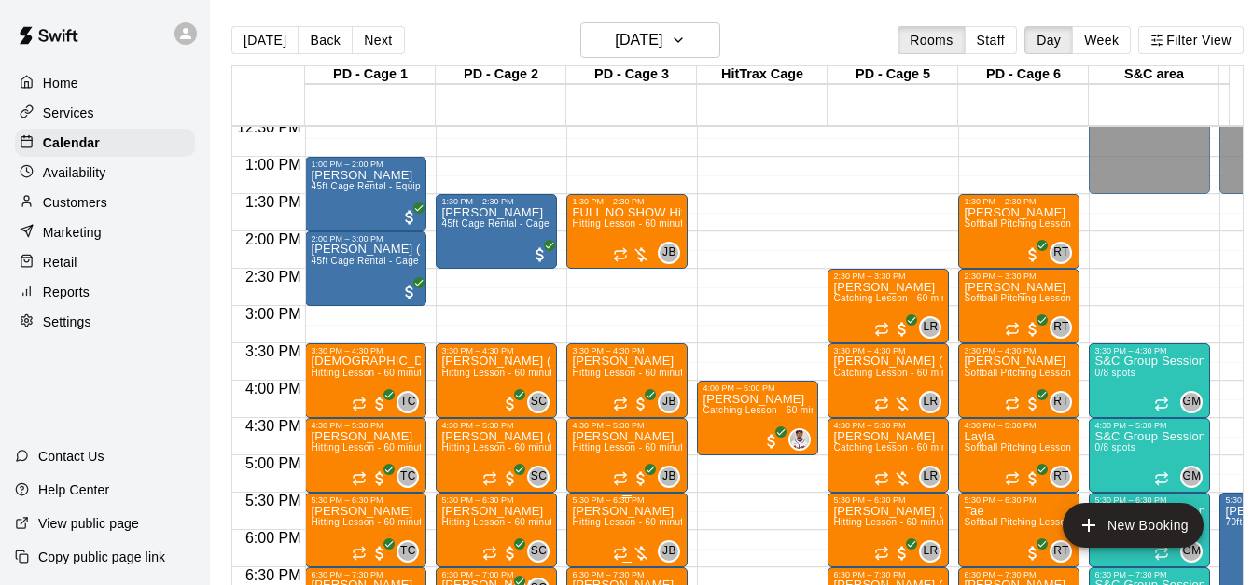
click at [611, 511] on p "[PERSON_NAME]" at bounding box center [627, 511] width 110 height 0
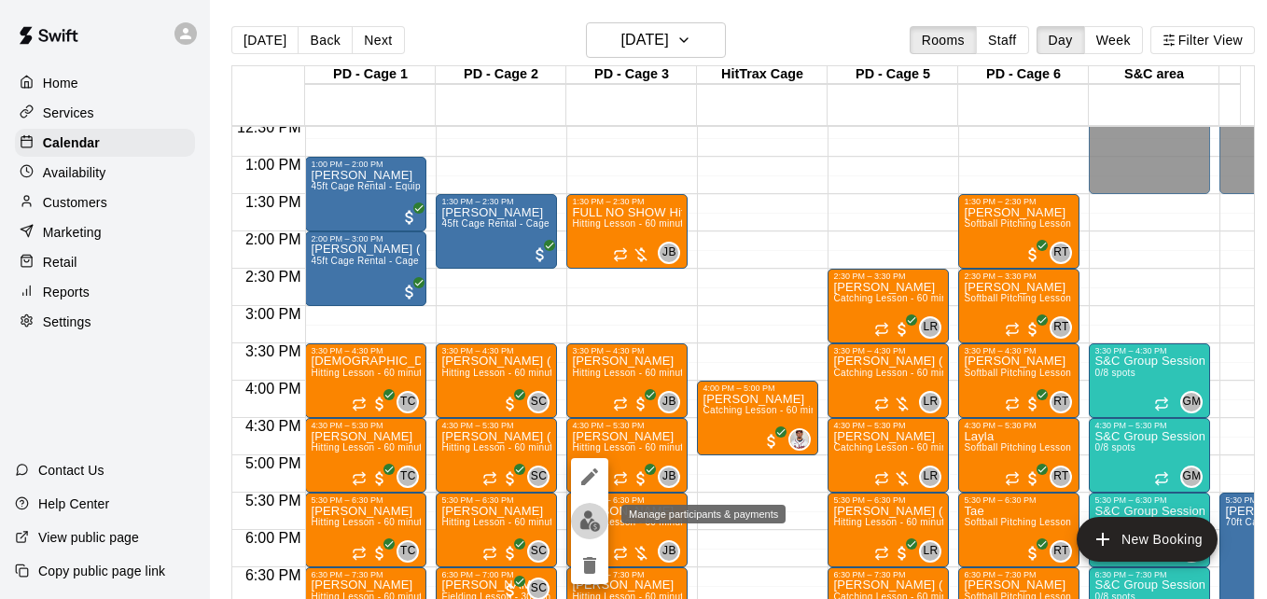
click at [594, 529] on img "edit" at bounding box center [589, 520] width 21 height 21
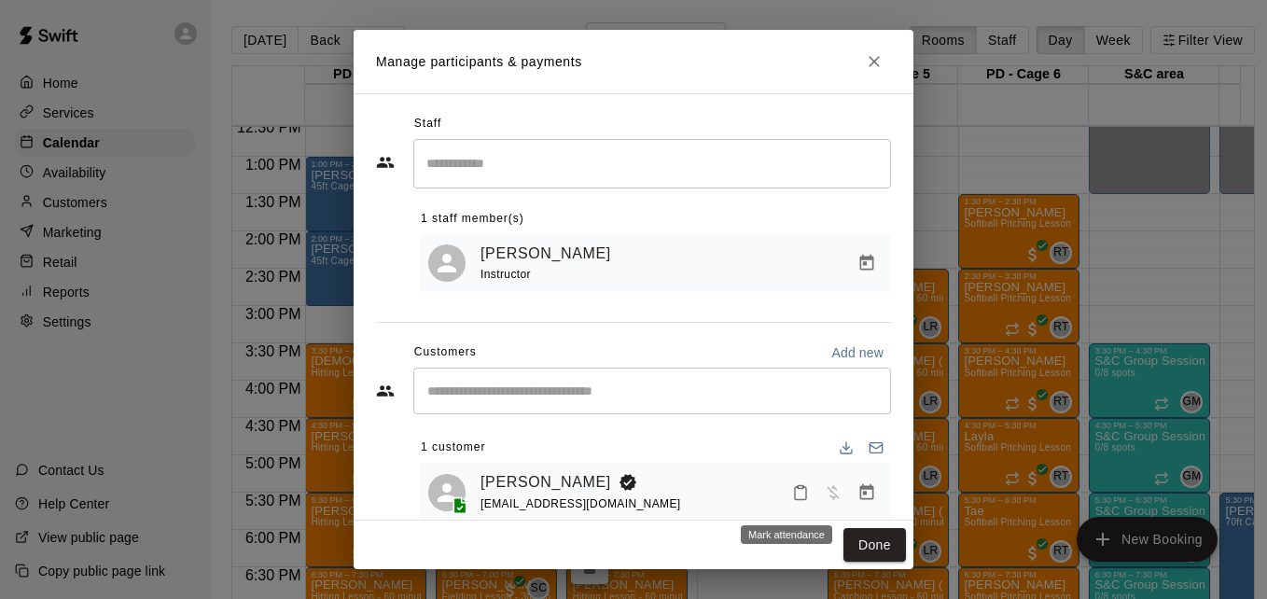
click at [792, 501] on icon "Mark attendance" at bounding box center [800, 492] width 17 height 17
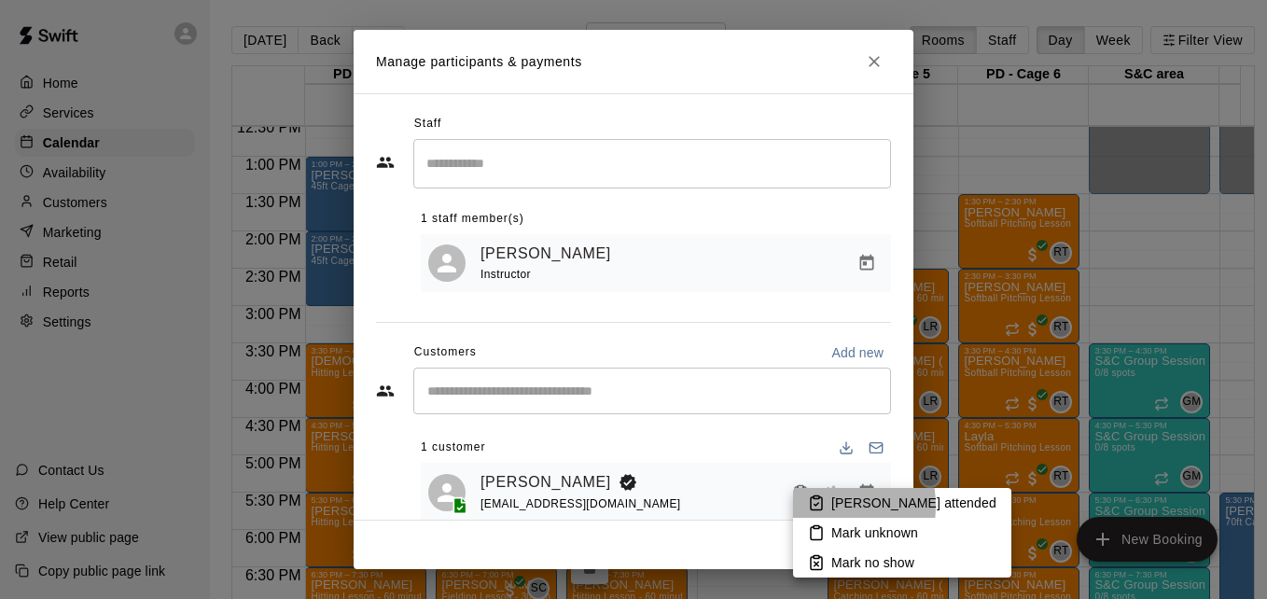
click at [820, 506] on icon at bounding box center [816, 502] width 17 height 17
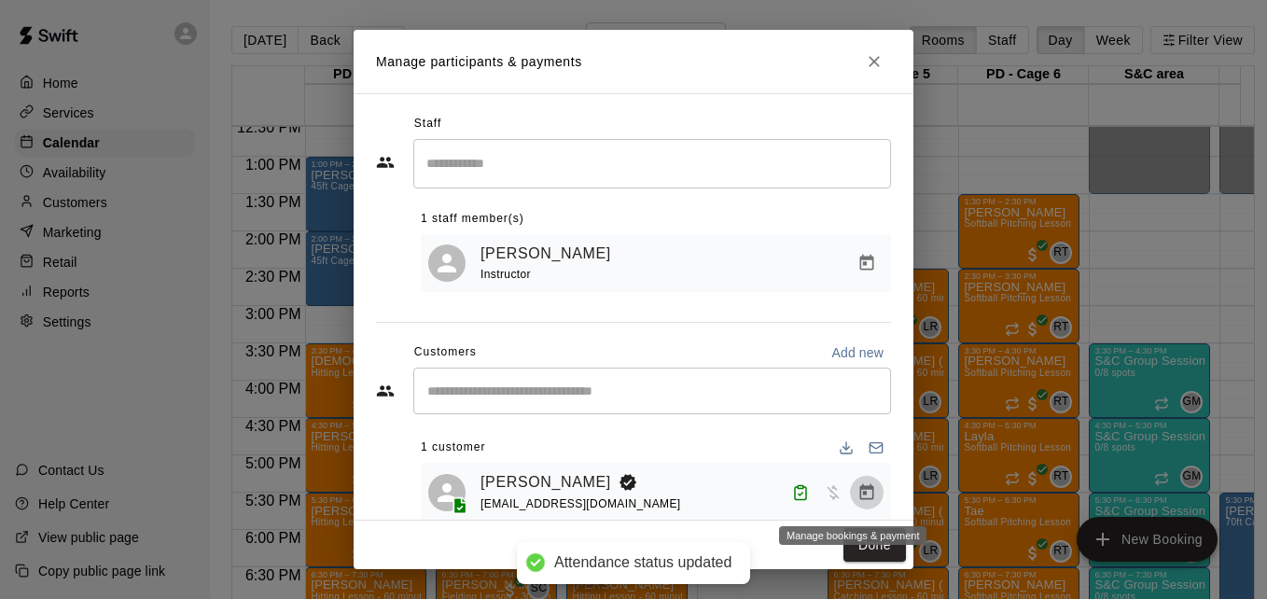
click at [860, 491] on icon "Manage bookings & payment" at bounding box center [867, 491] width 14 height 16
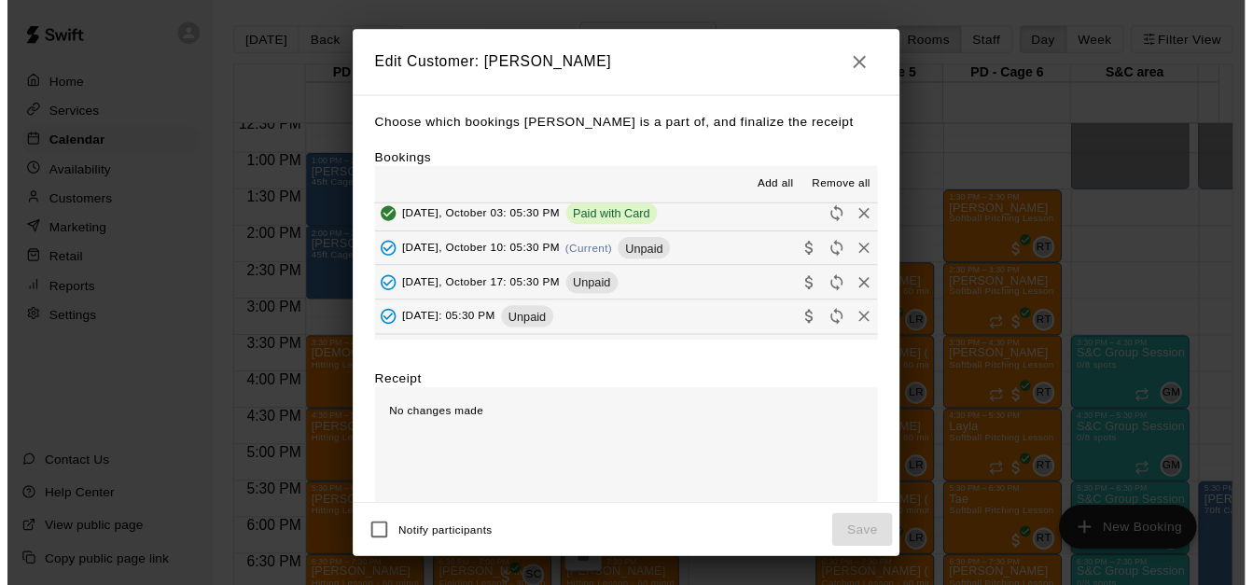
scroll to position [174, 0]
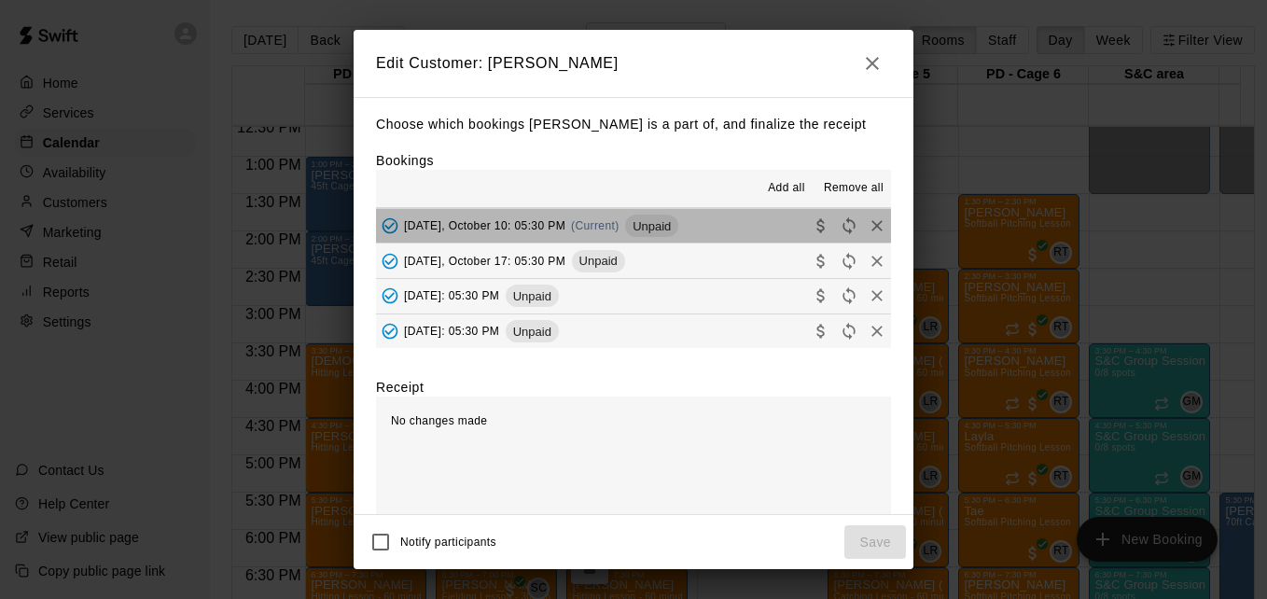
click at [722, 235] on button "[DATE], October 10: 05:30 PM (Current) Unpaid" at bounding box center [633, 226] width 515 height 35
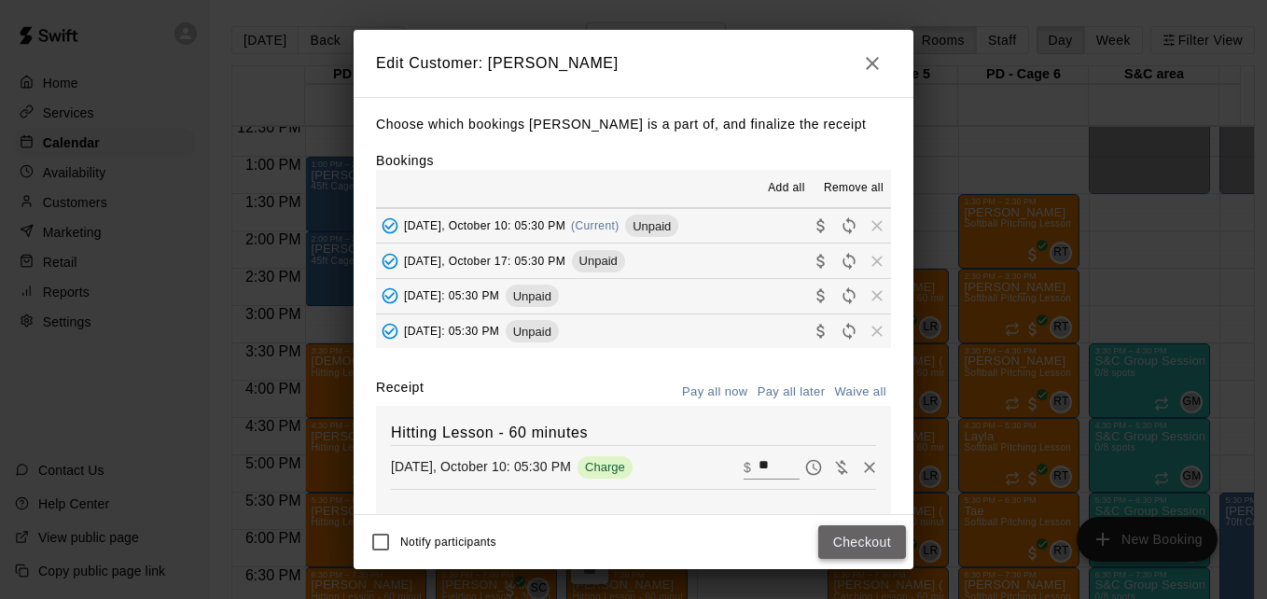
click at [835, 539] on button "Checkout" at bounding box center [862, 542] width 88 height 35
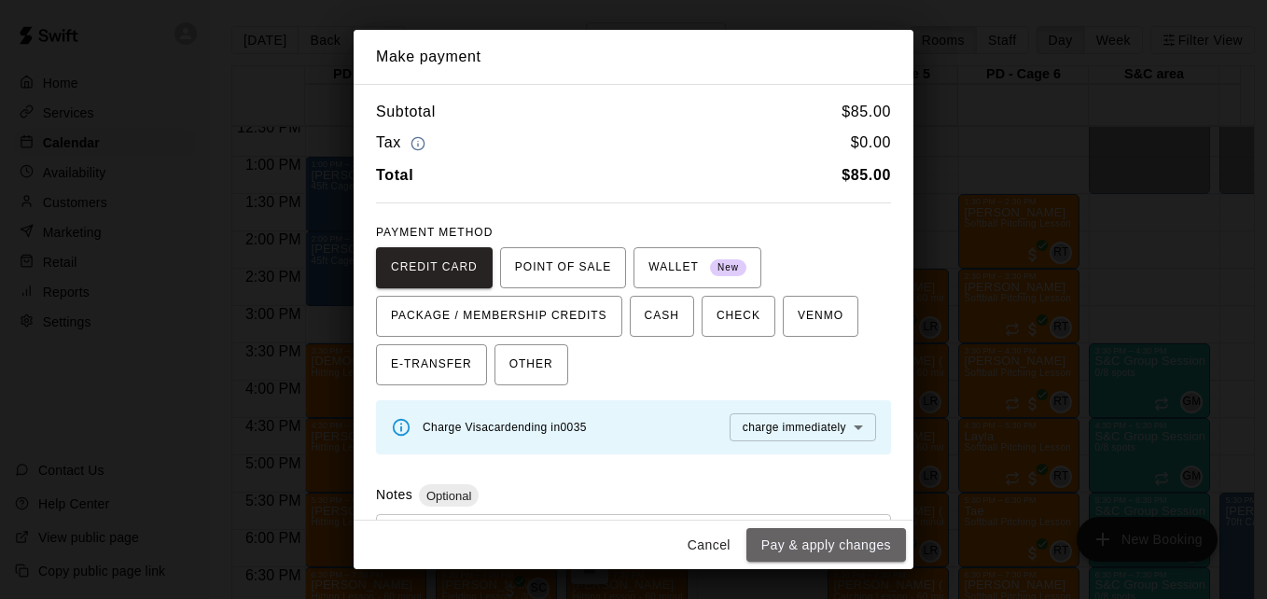
click at [835, 539] on button "Pay & apply changes" at bounding box center [826, 545] width 160 height 35
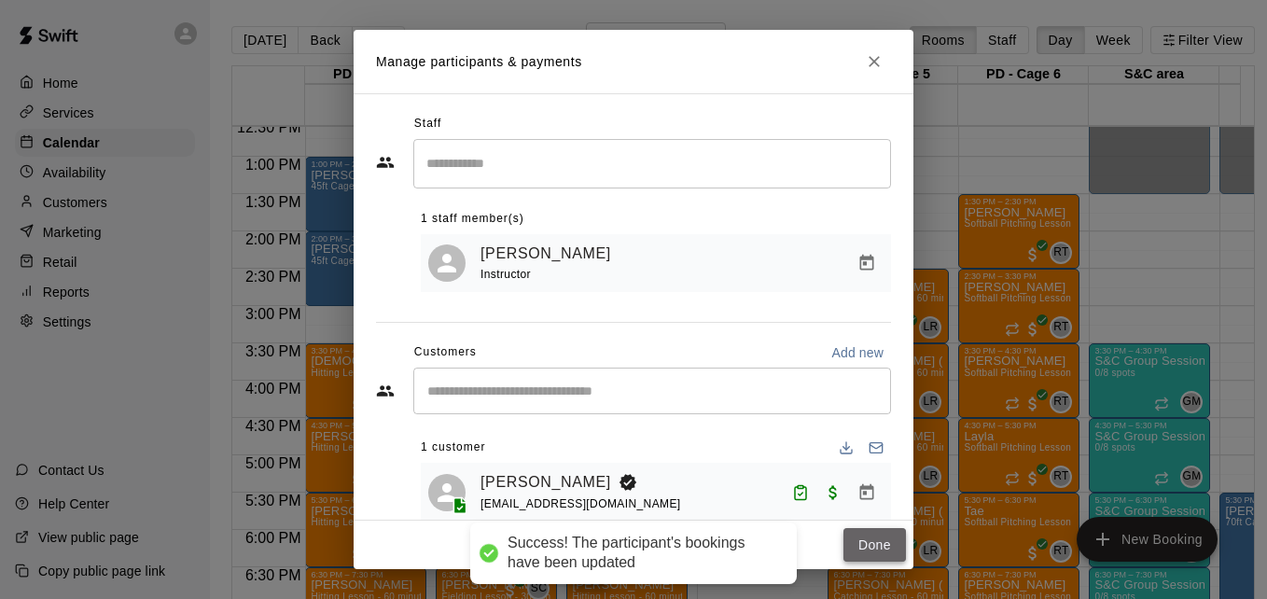
click at [875, 542] on button "Done" at bounding box center [874, 545] width 63 height 35
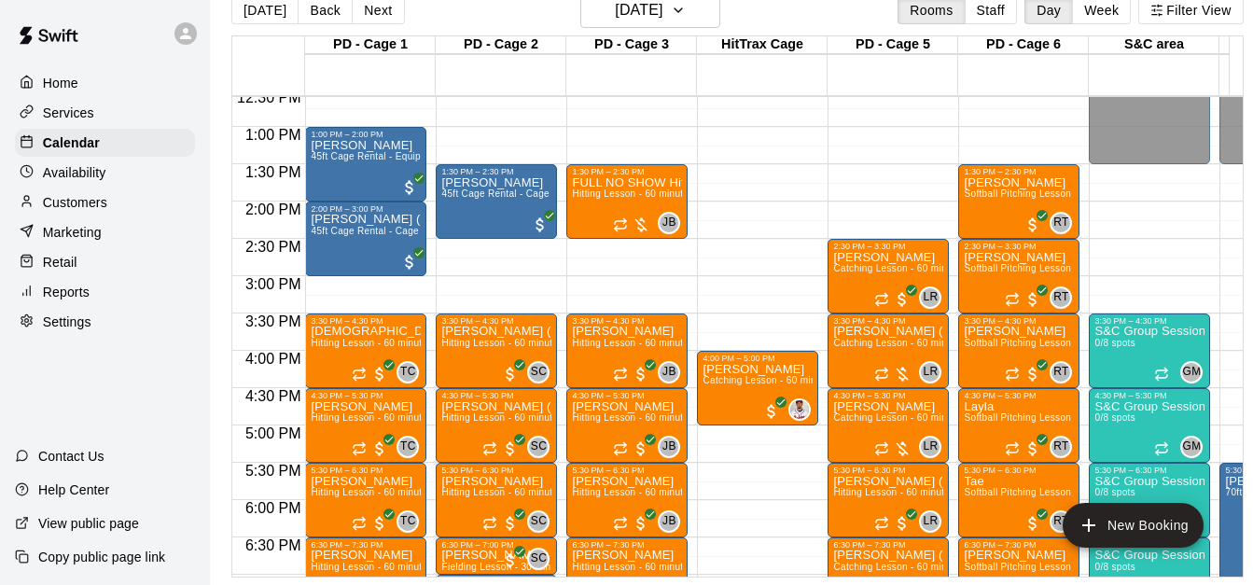
scroll to position [978, 0]
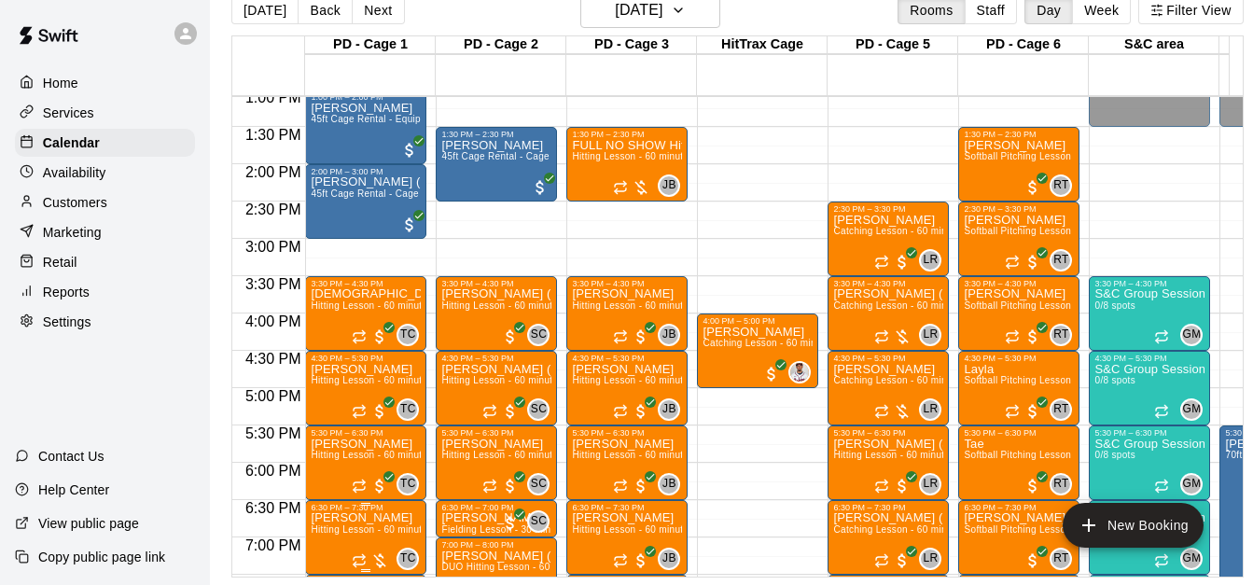
click at [343, 524] on span "Hitting Lesson - 60 minutes" at bounding box center [371, 529] width 121 height 10
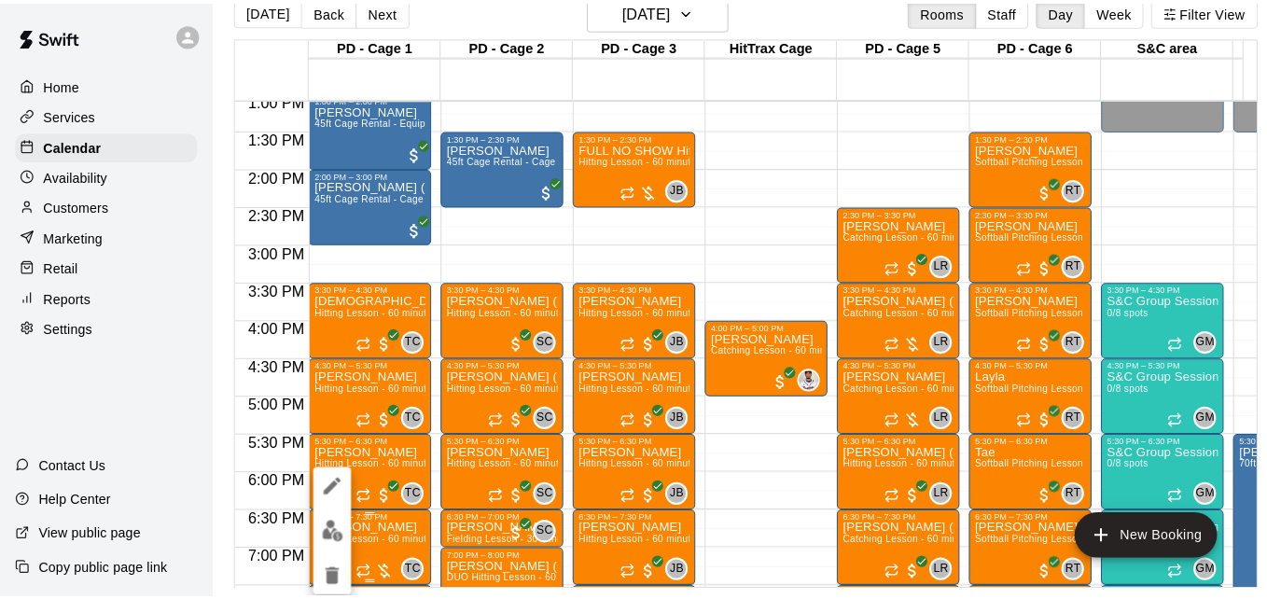
scroll to position [30, 0]
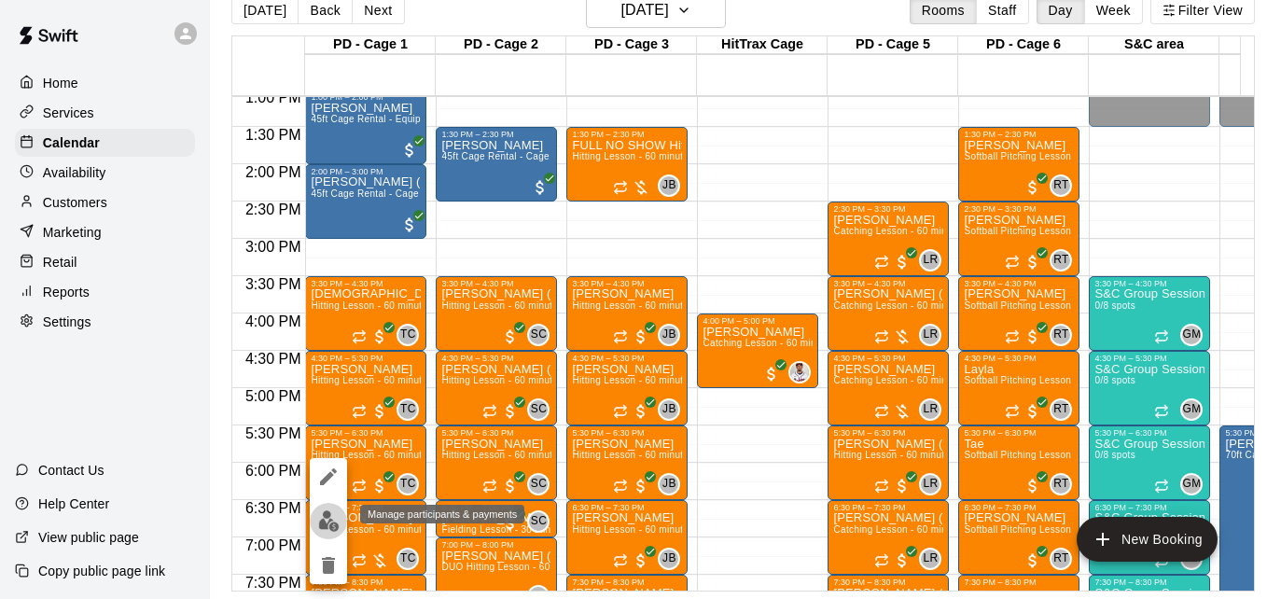
click at [325, 524] on img "edit" at bounding box center [328, 520] width 21 height 21
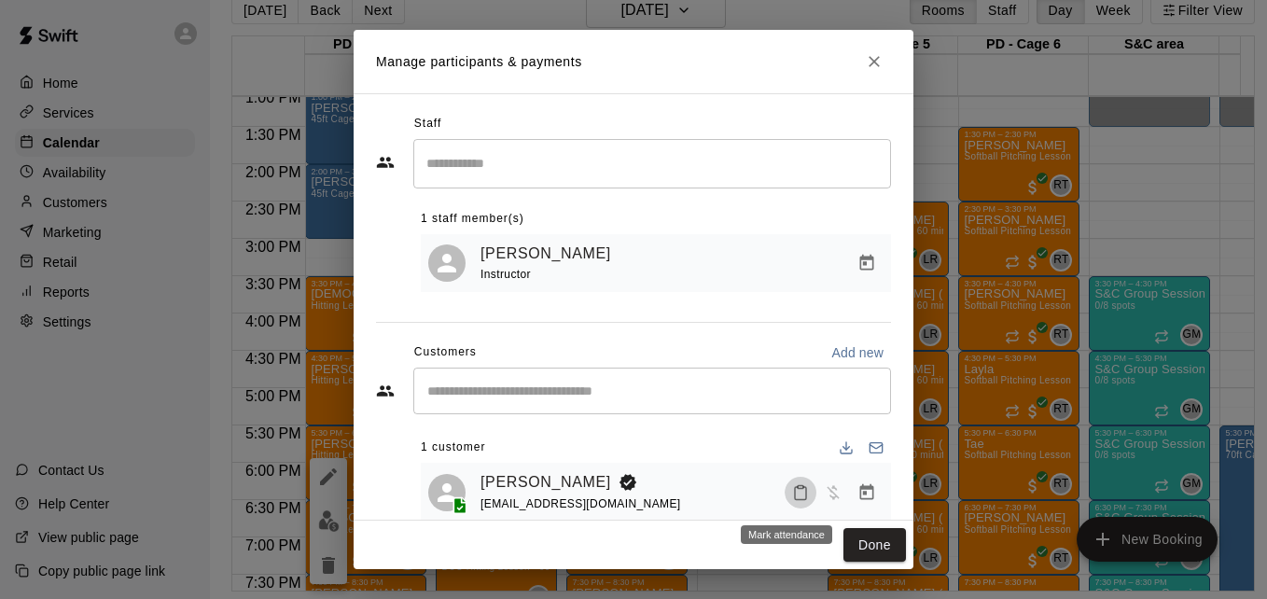
click at [793, 496] on icon "Mark attendance" at bounding box center [800, 492] width 17 height 17
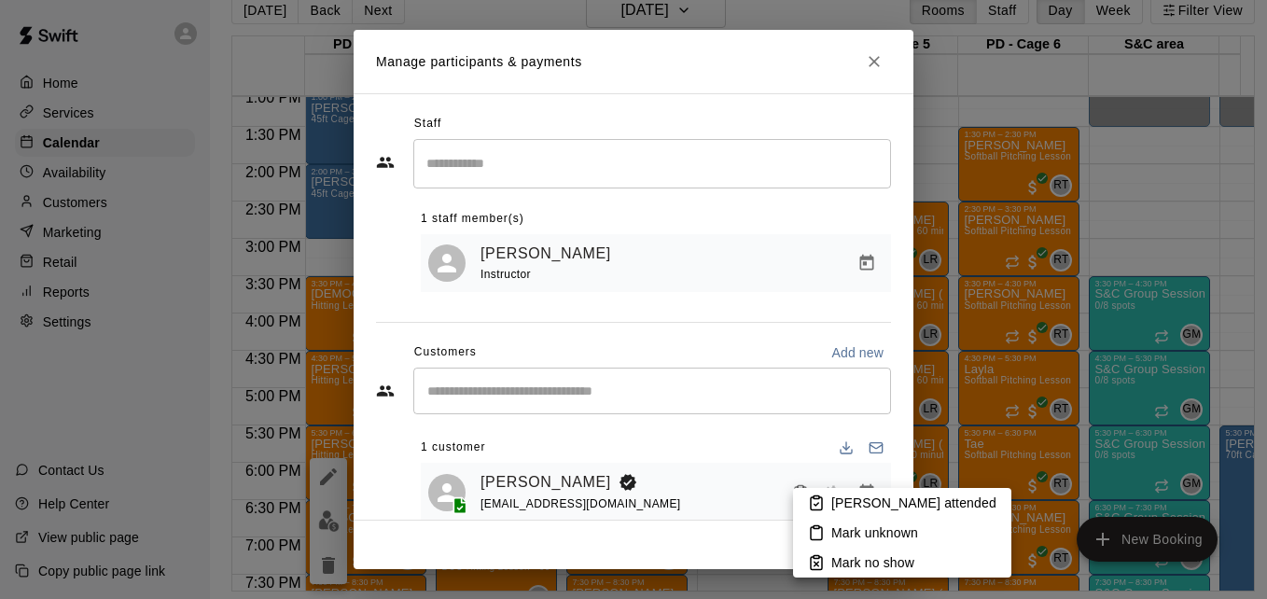
click at [855, 508] on p "[PERSON_NAME] attended" at bounding box center [913, 503] width 165 height 19
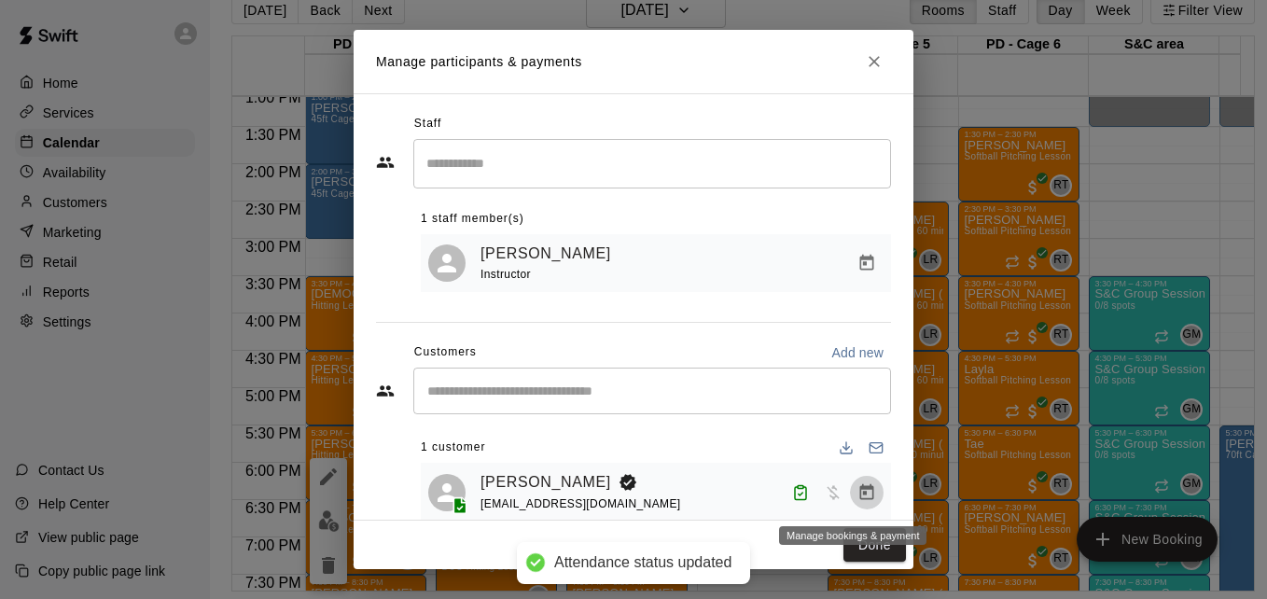
click at [857, 495] on icon "Manage bookings & payment" at bounding box center [866, 492] width 19 height 19
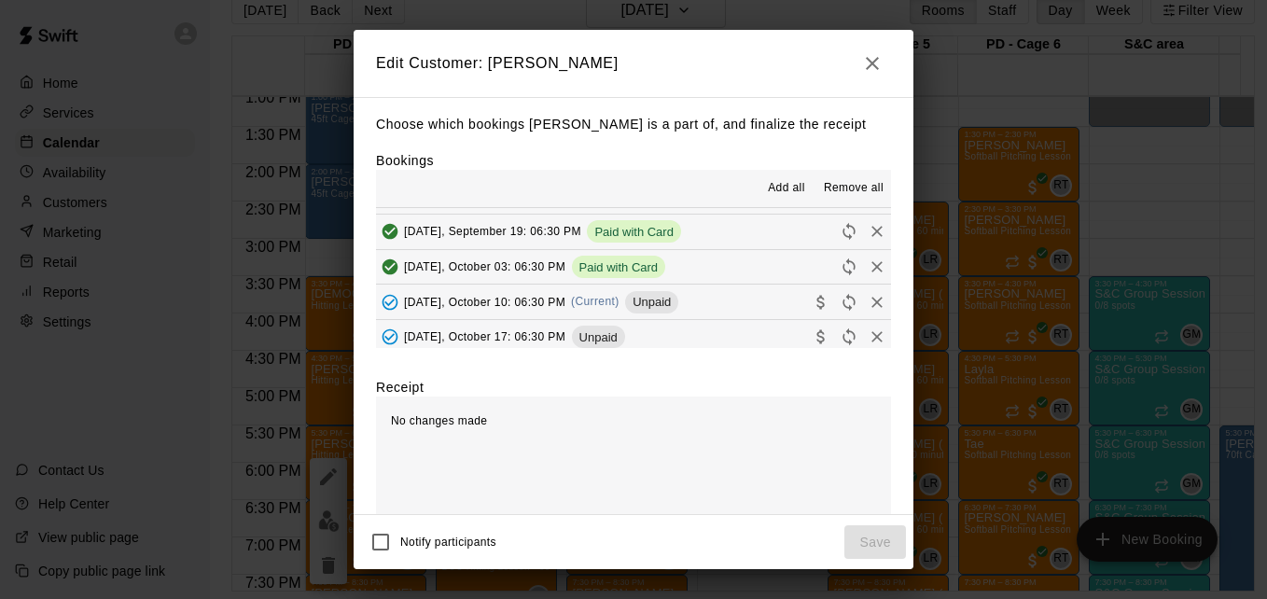
scroll to position [485, 0]
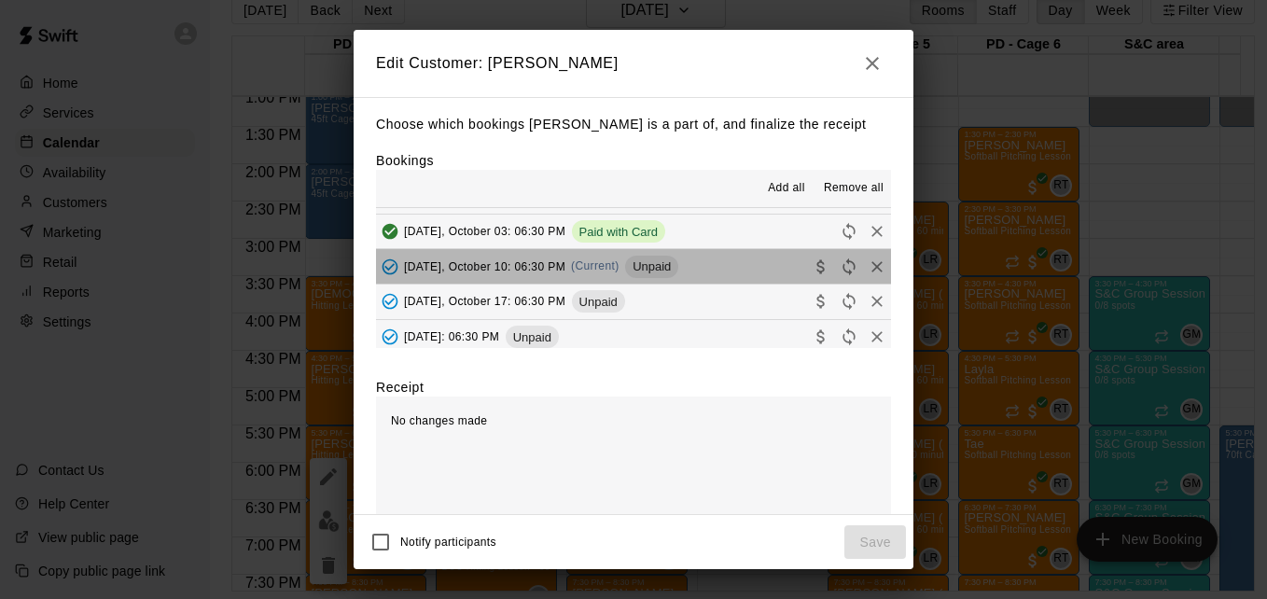
click at [716, 265] on button "[DATE], October 10: 06:30 PM (Current) Unpaid" at bounding box center [633, 266] width 515 height 35
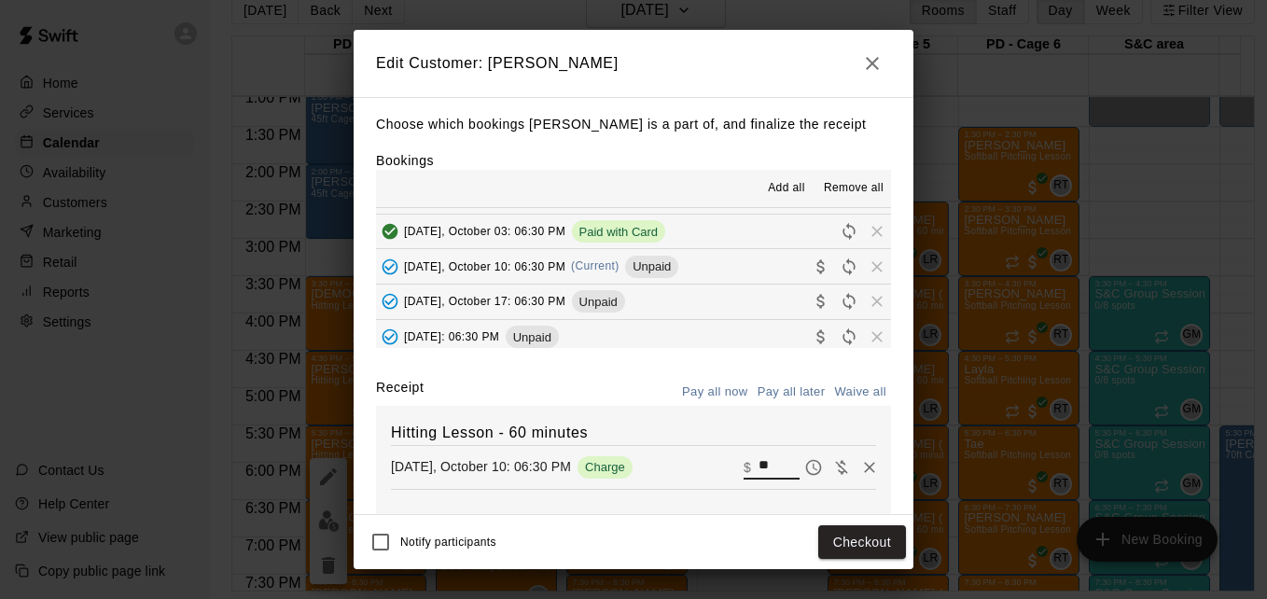
click at [758, 468] on input "**" at bounding box center [778, 467] width 41 height 24
type input "**"
click at [861, 534] on button "Checkout" at bounding box center [862, 542] width 88 height 35
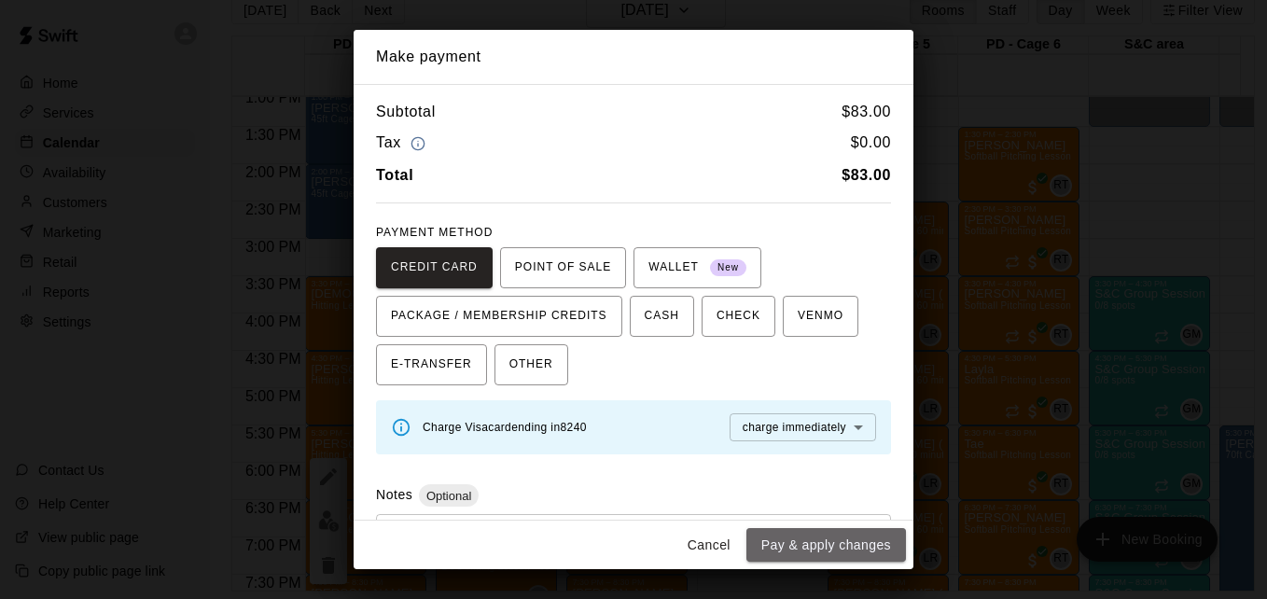
click at [861, 534] on button "Pay & apply changes" at bounding box center [826, 545] width 160 height 35
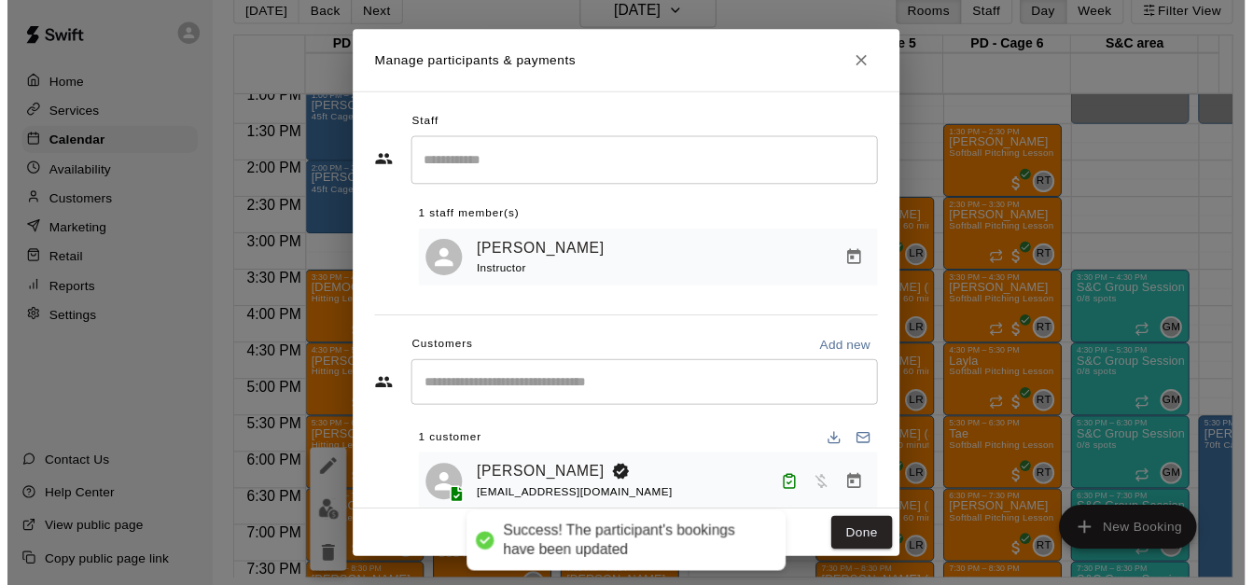
scroll to position [0, 0]
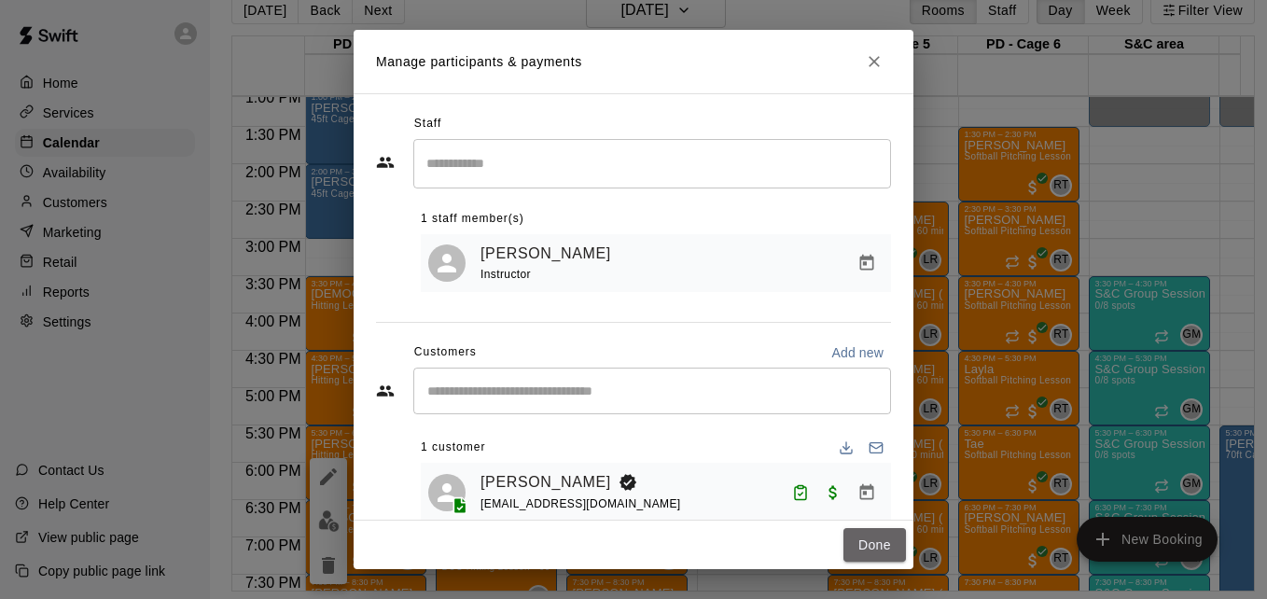
click at [861, 534] on button "Done" at bounding box center [874, 545] width 63 height 35
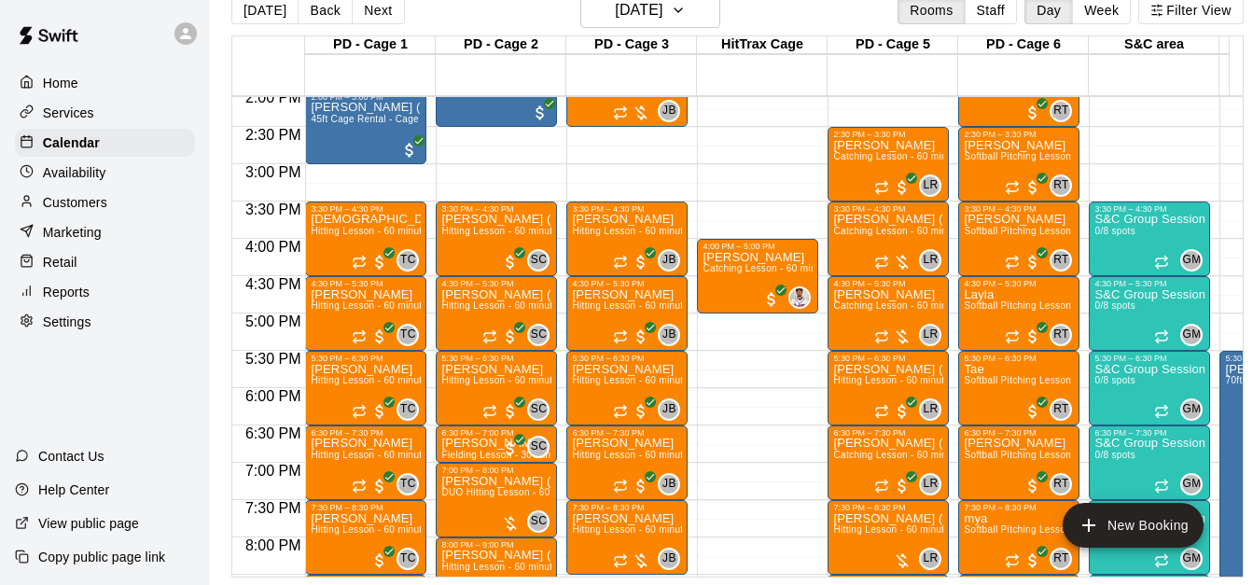
scroll to position [1090, 0]
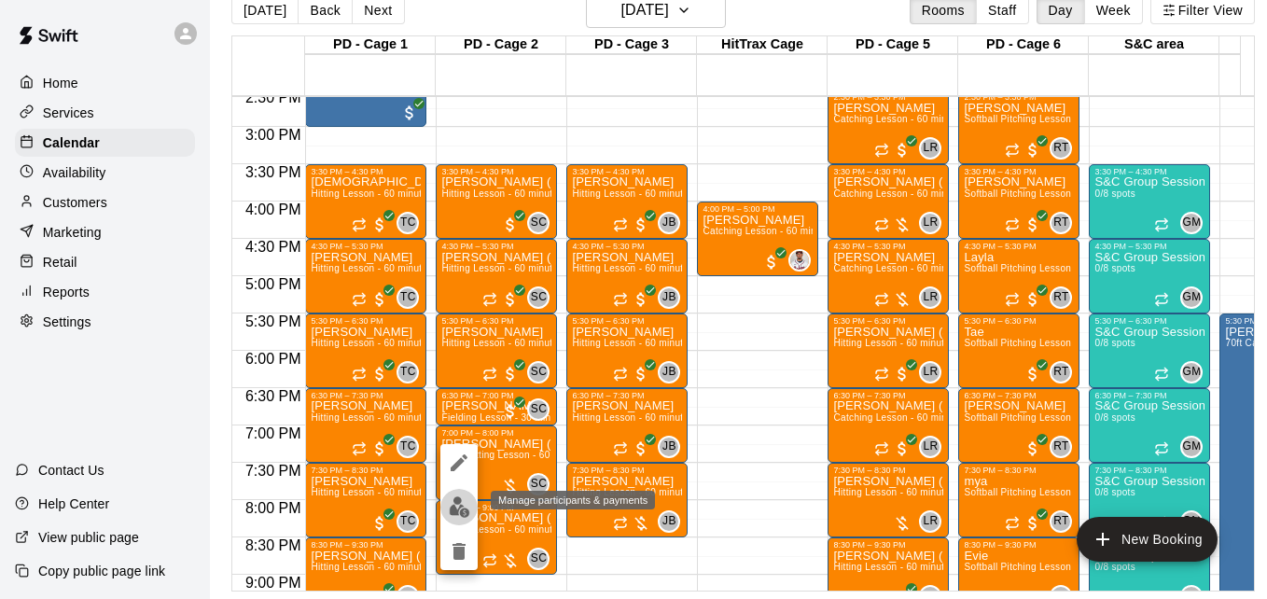
click at [459, 508] on img "edit" at bounding box center [459, 506] width 21 height 21
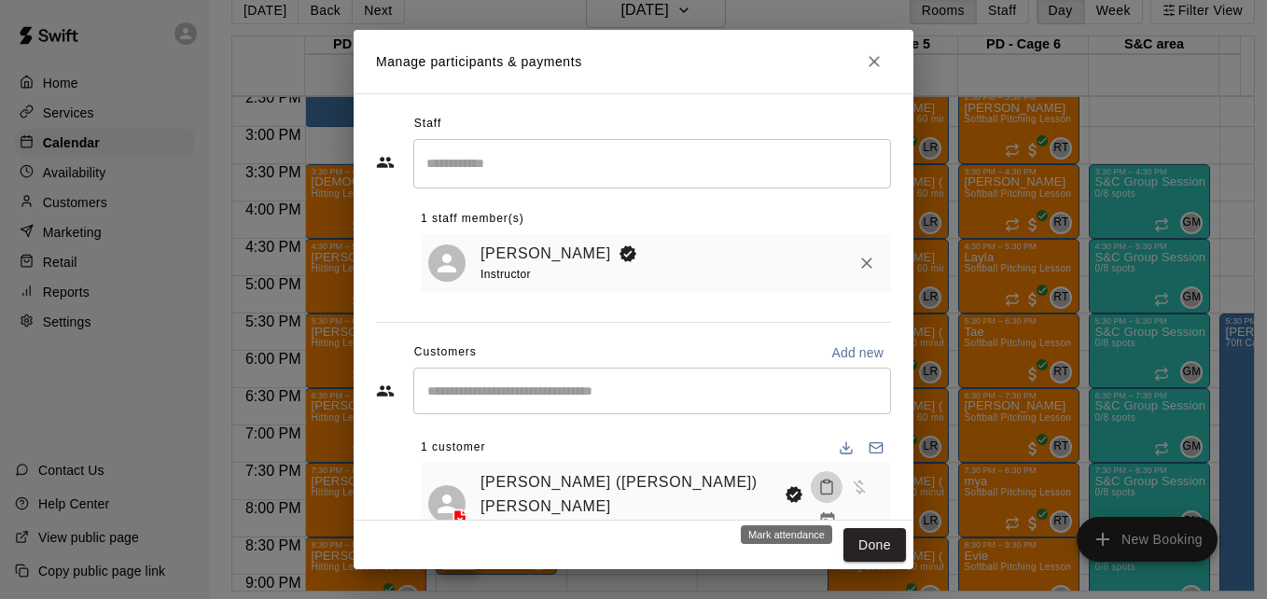
click at [818, 495] on icon "Mark attendance" at bounding box center [826, 487] width 17 height 17
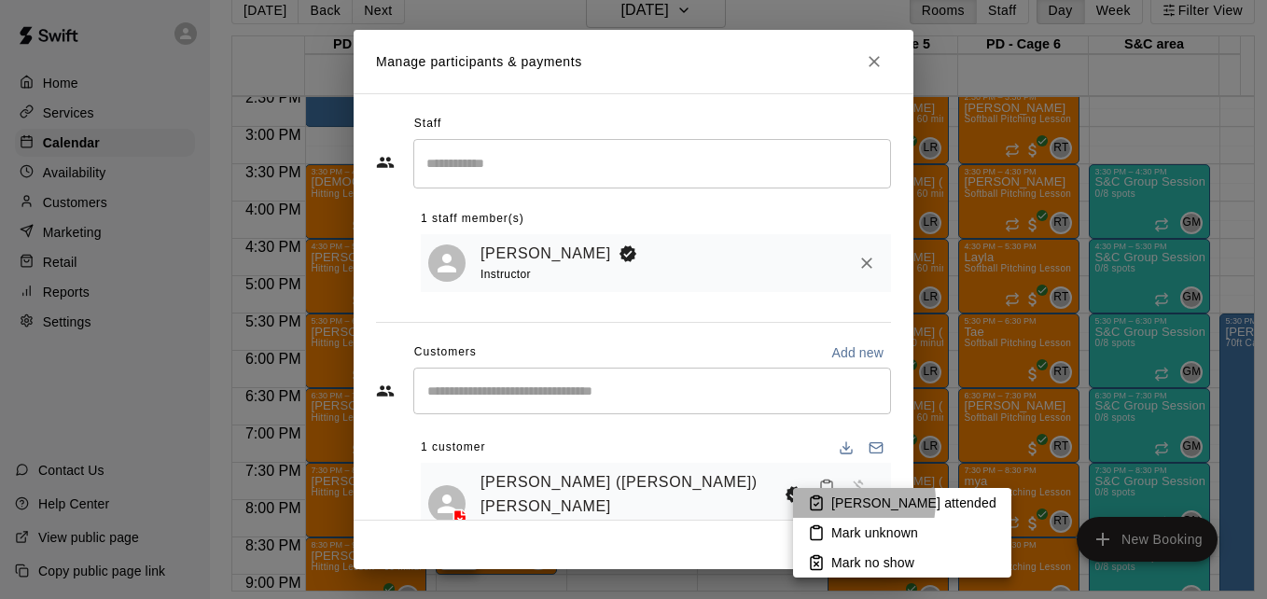
click at [839, 501] on p "[PERSON_NAME] attended" at bounding box center [913, 503] width 165 height 19
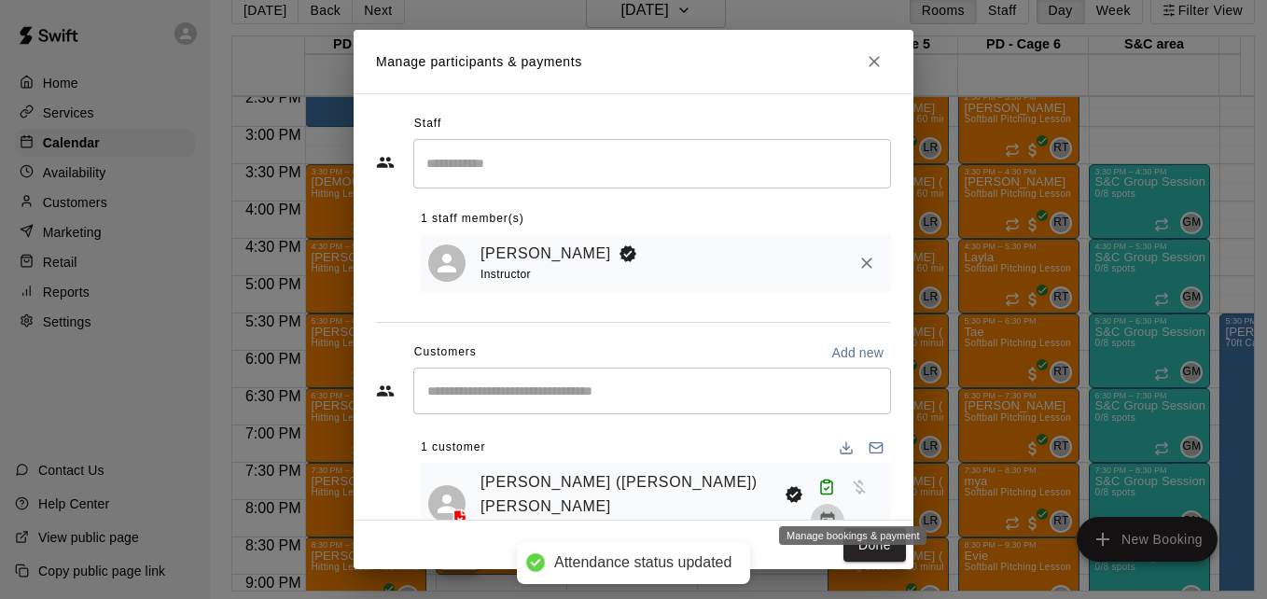
click at [834, 512] on icon "Manage bookings & payment" at bounding box center [827, 520] width 14 height 16
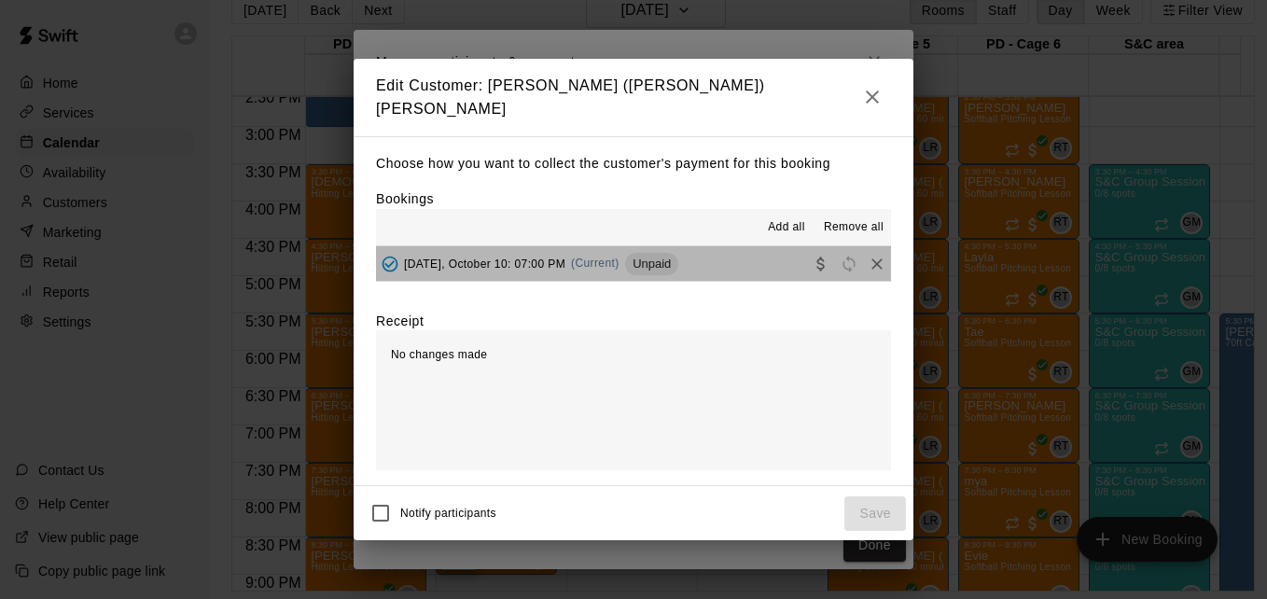
click at [714, 261] on button "[DATE], October 10: 07:00 PM (Current) Unpaid" at bounding box center [633, 263] width 515 height 35
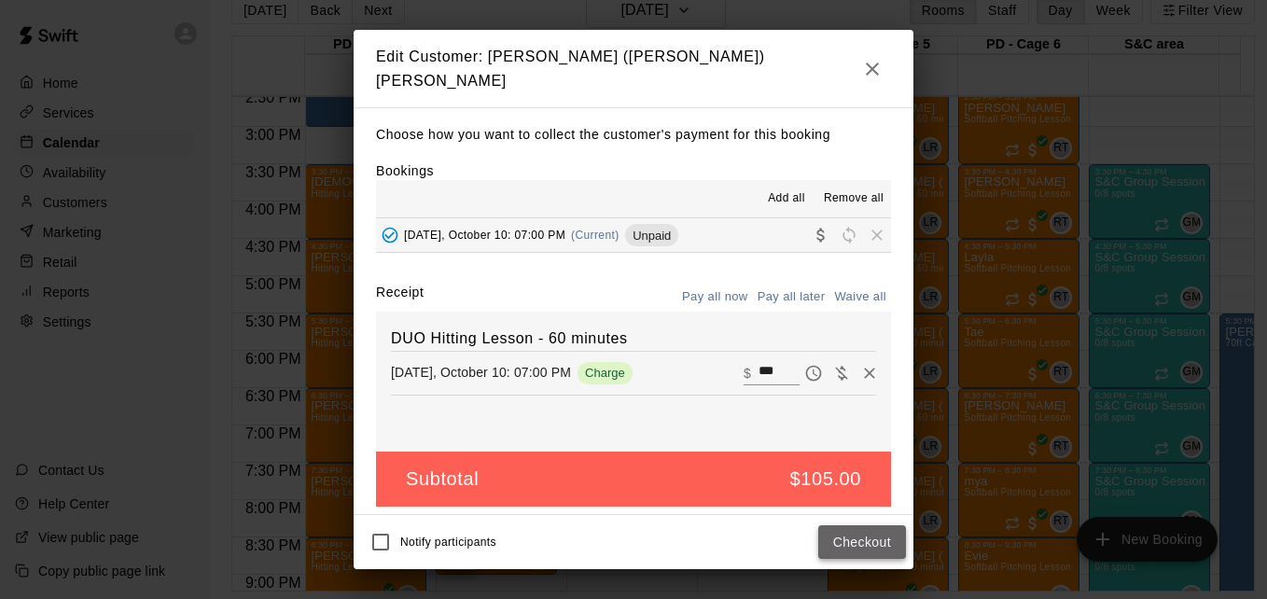
click at [856, 536] on button "Checkout" at bounding box center [862, 542] width 88 height 35
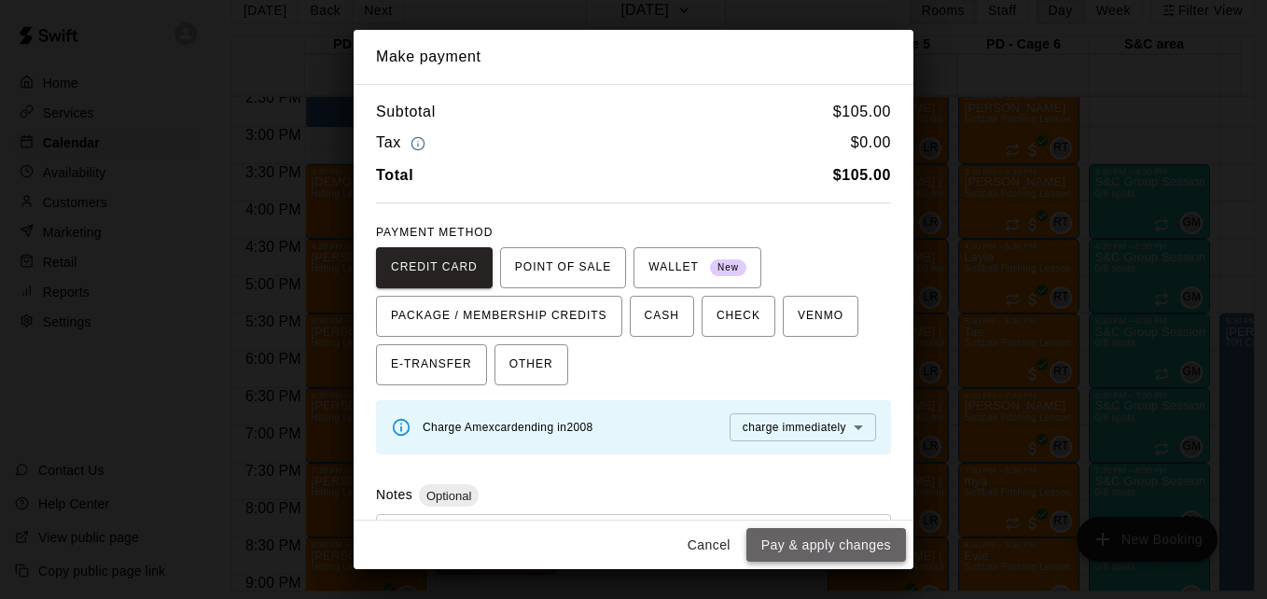
click at [839, 537] on button "Pay & apply changes" at bounding box center [826, 545] width 160 height 35
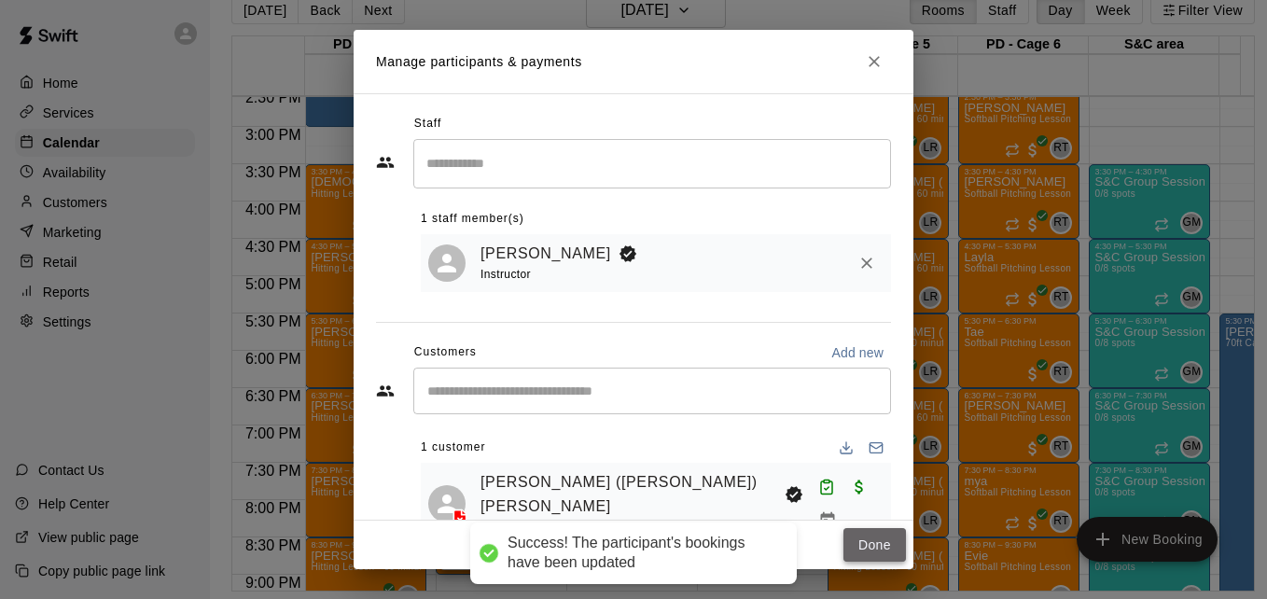
click at [861, 539] on button "Done" at bounding box center [874, 545] width 63 height 35
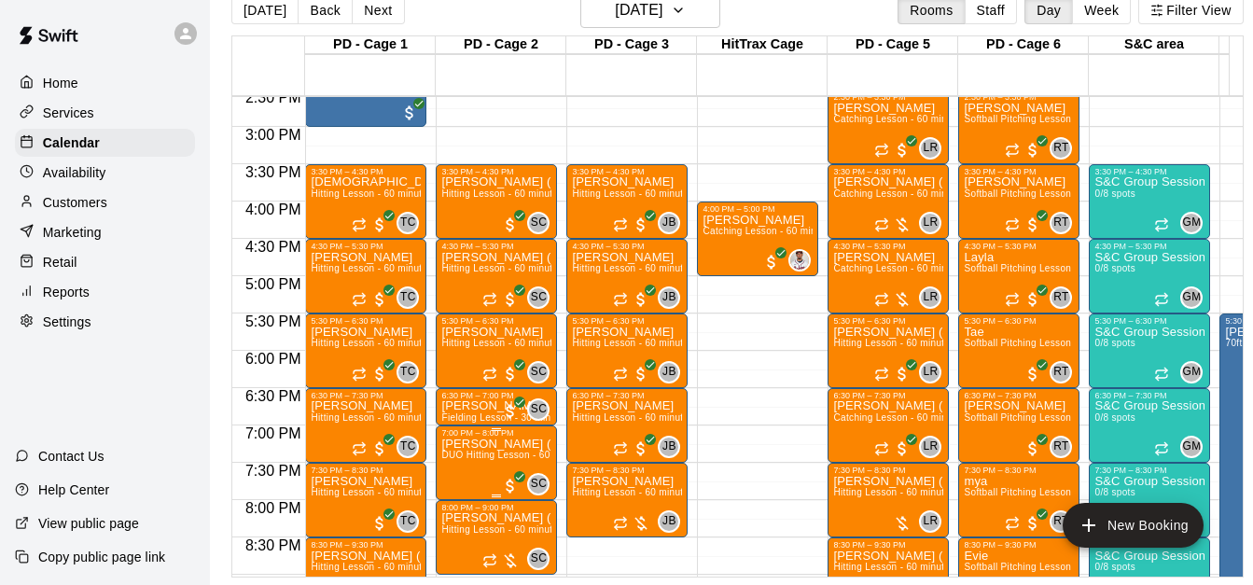
click at [480, 460] on span "DUO Hitting Lesson - 60 minutes" at bounding box center [514, 455] width 146 height 10
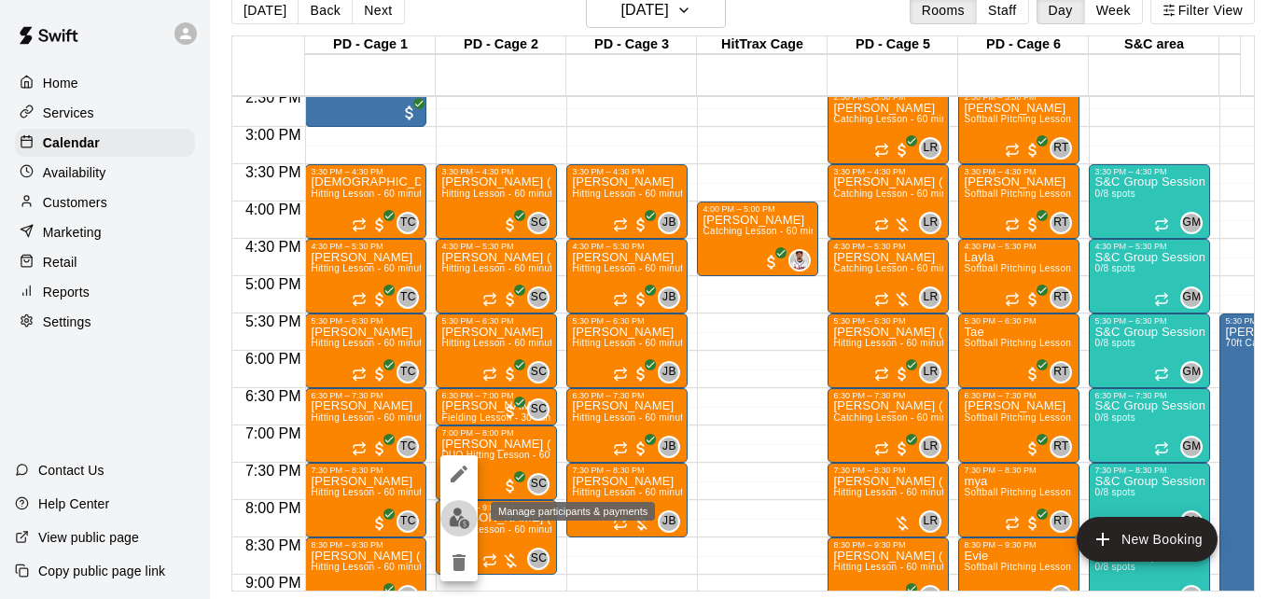
click at [457, 516] on img "edit" at bounding box center [459, 518] width 21 height 21
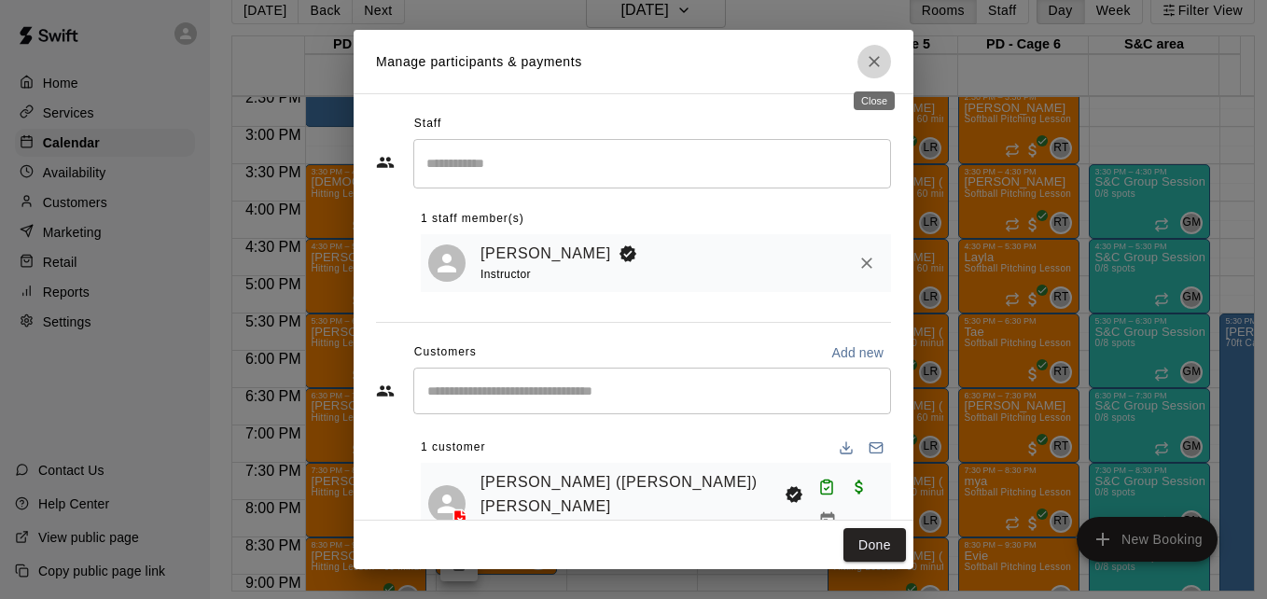
click at [874, 66] on icon "Close" at bounding box center [874, 61] width 19 height 19
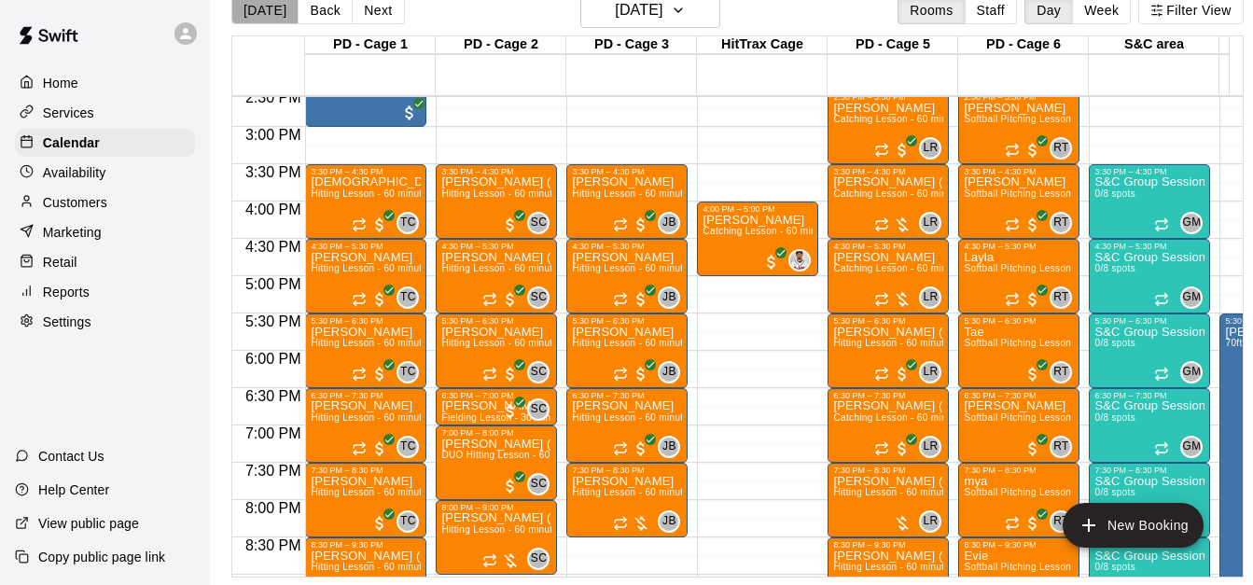
click at [271, 16] on button "[DATE]" at bounding box center [264, 10] width 67 height 28
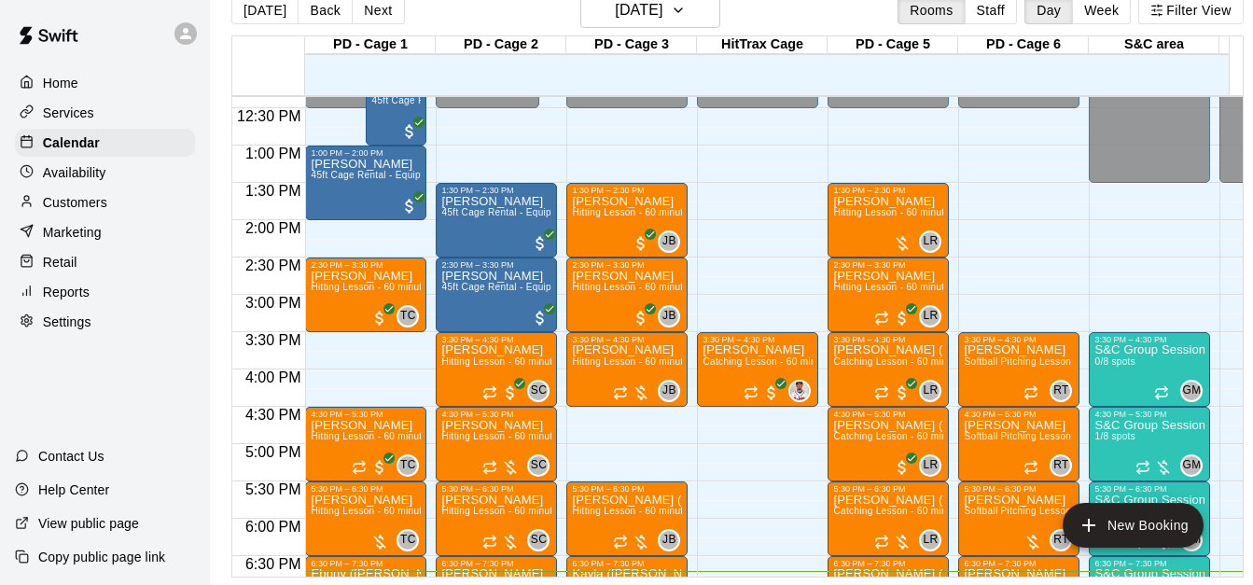
scroll to position [1083, 0]
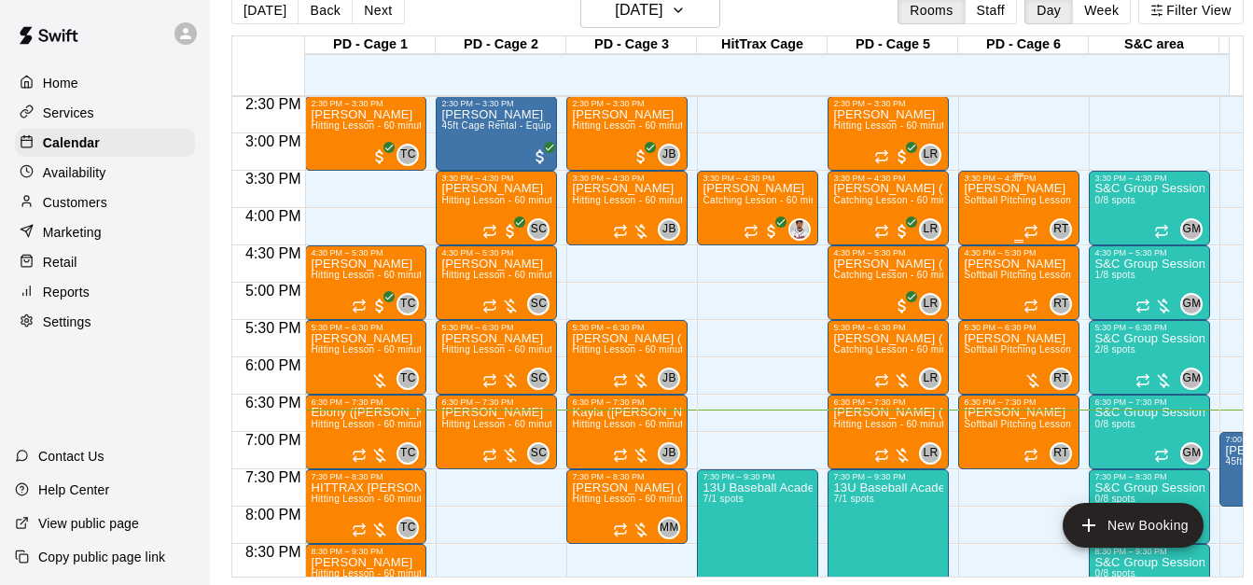
click at [1004, 203] on span "Softball Pitching Lesson - 60 minutes" at bounding box center [1046, 200] width 165 height 10
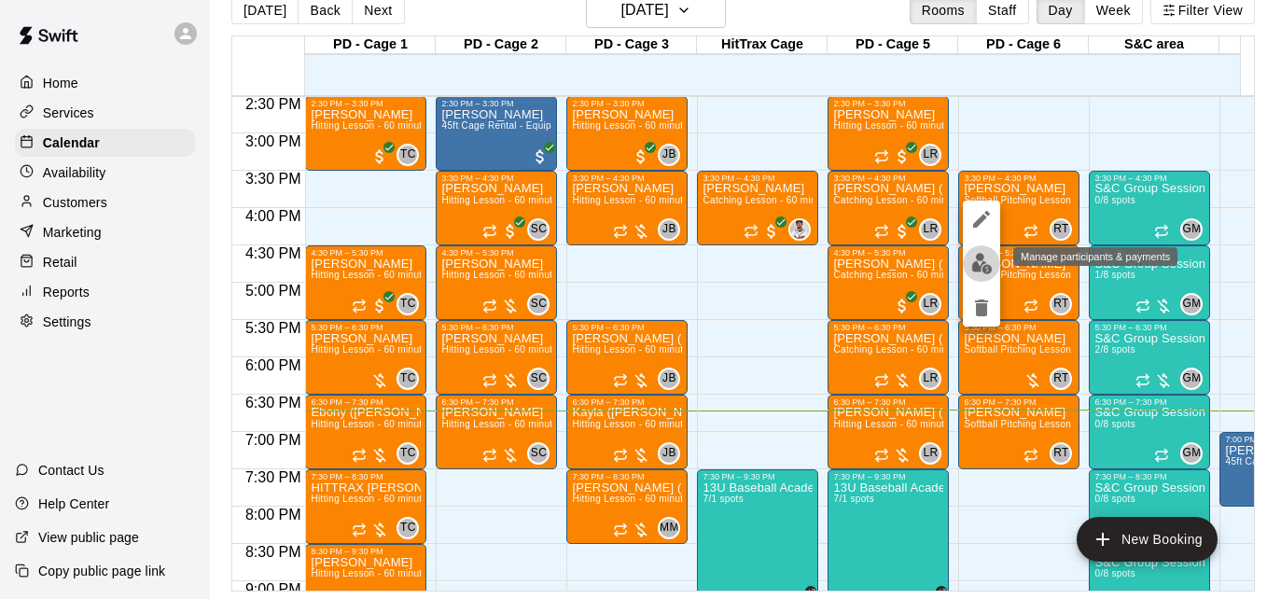
click at [977, 255] on img "edit" at bounding box center [981, 263] width 21 height 21
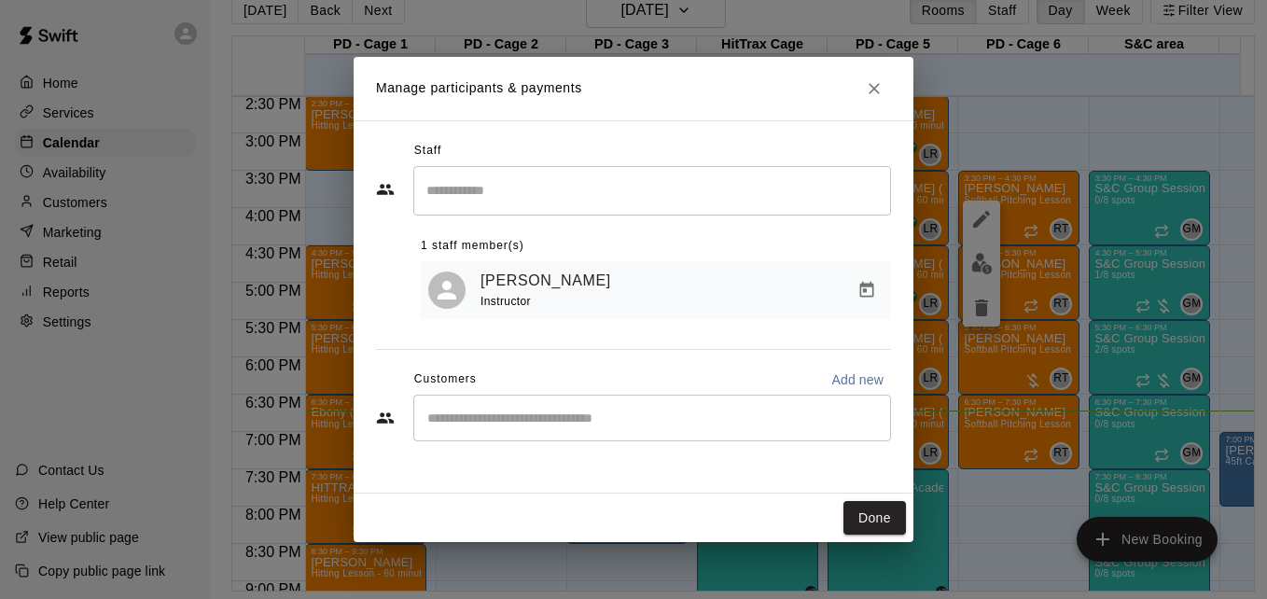
click at [580, 424] on input "Start typing to search customers..." at bounding box center [652, 418] width 461 height 19
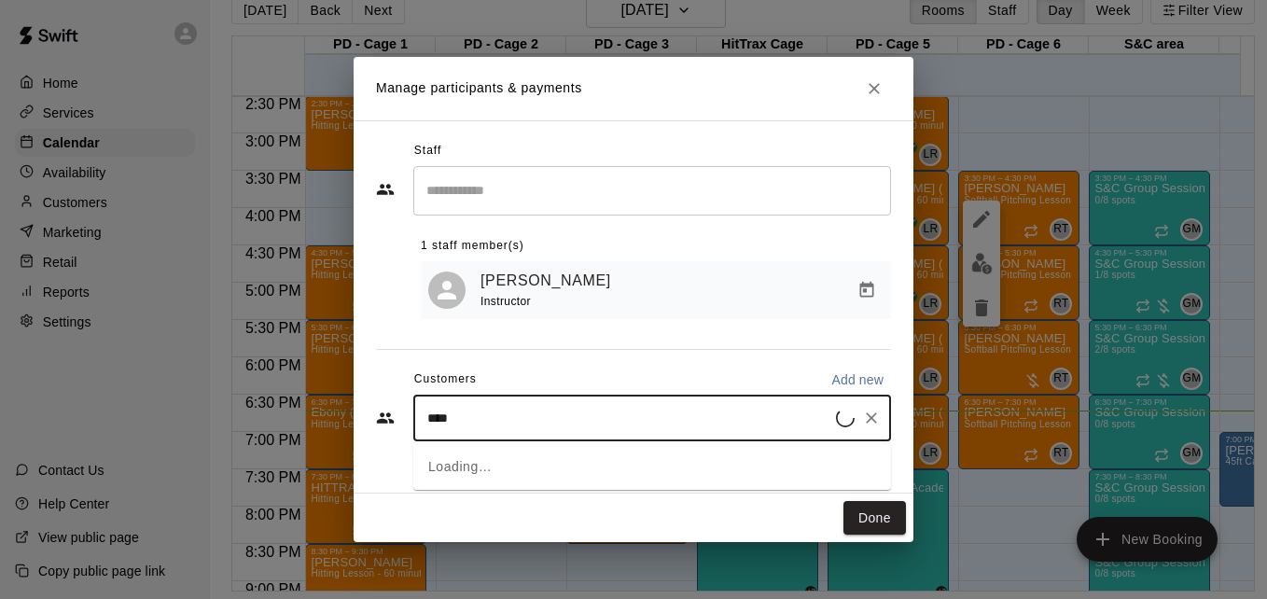
type input "*****"
click at [591, 478] on span "[EMAIL_ADDRESS][DOMAIN_NAME]" at bounding box center [566, 484] width 201 height 13
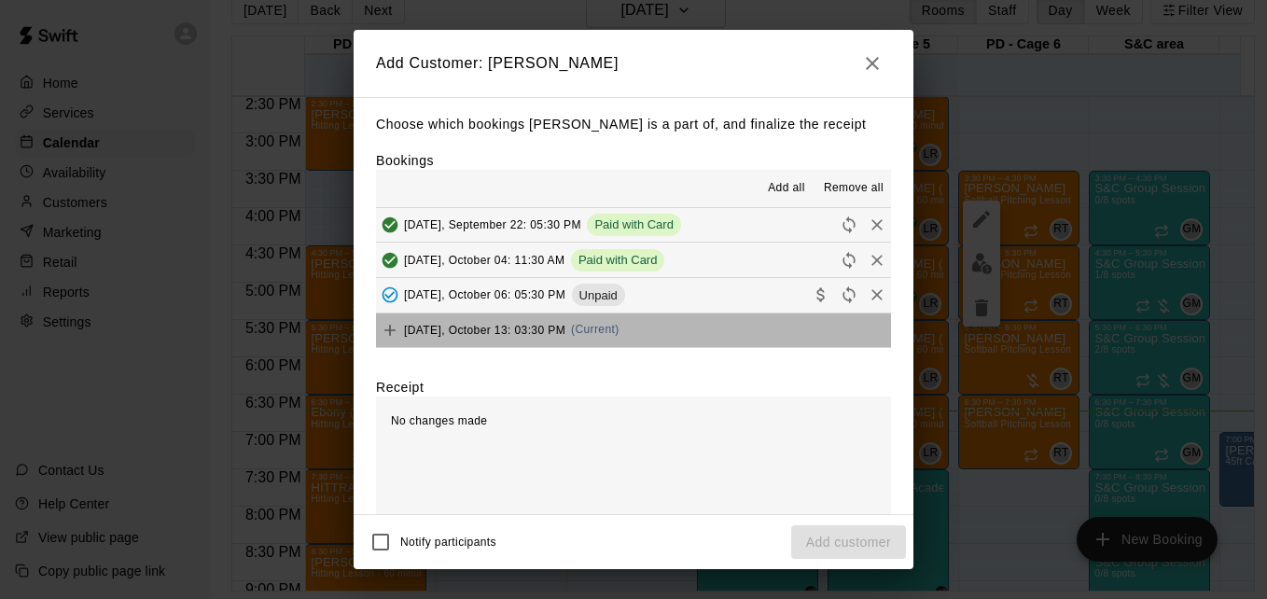
click at [676, 332] on button "[DATE], October 13: 03:30 PM (Current)" at bounding box center [633, 330] width 515 height 35
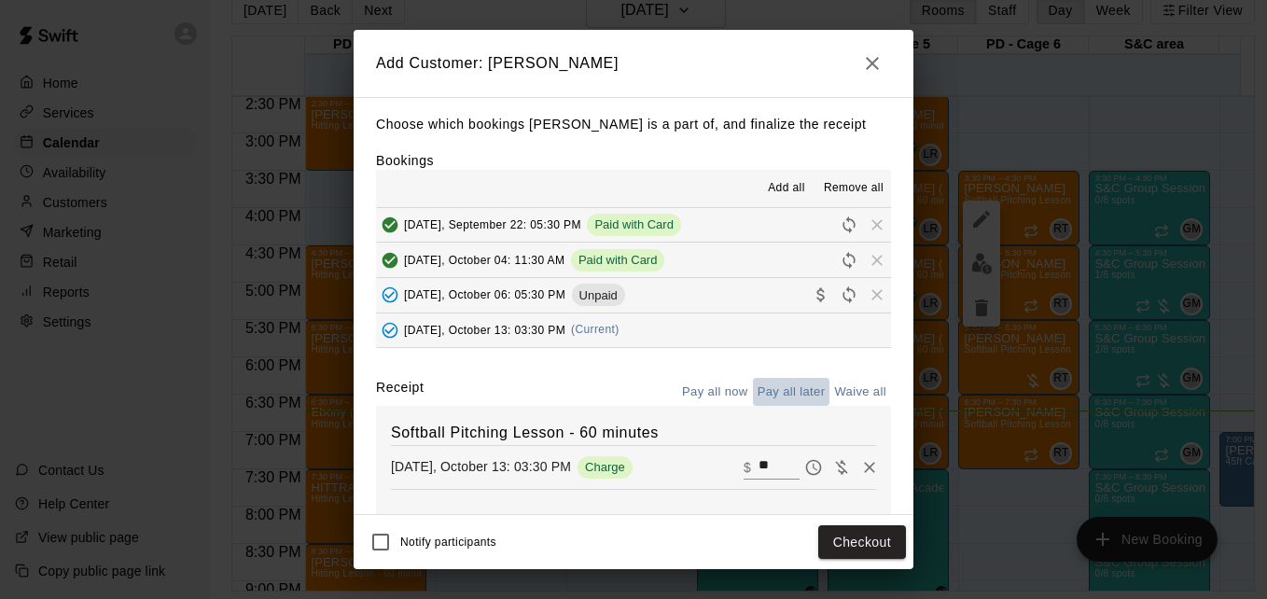
click at [767, 398] on button "Pay all later" at bounding box center [791, 392] width 77 height 29
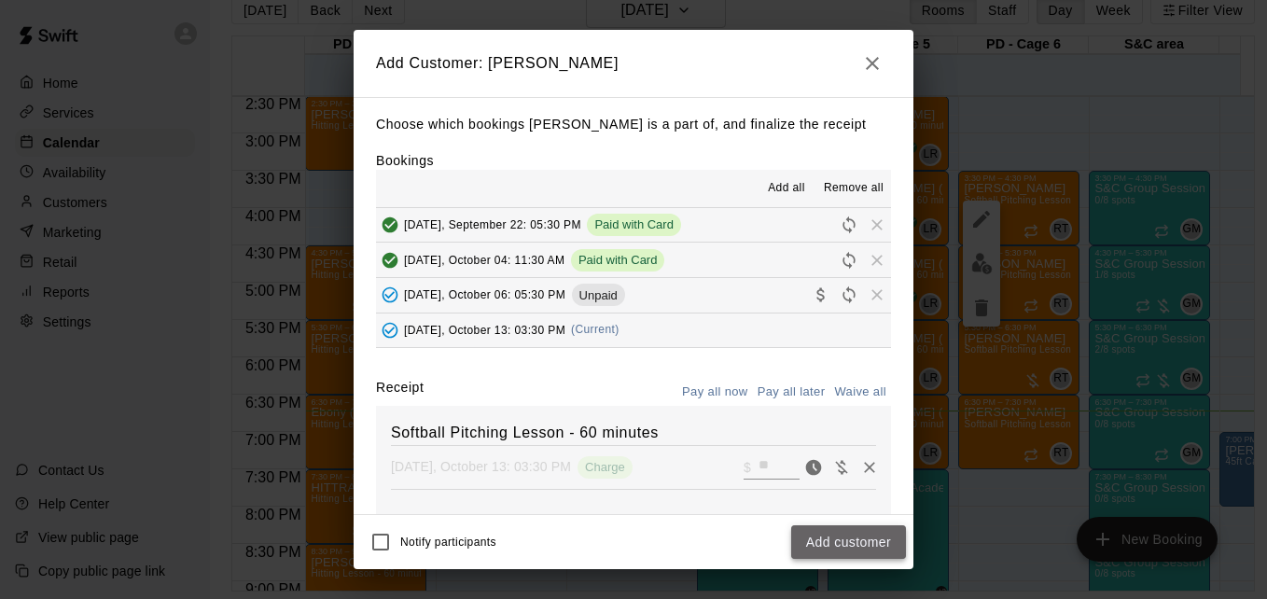
click at [856, 529] on button "Add customer" at bounding box center [848, 542] width 115 height 35
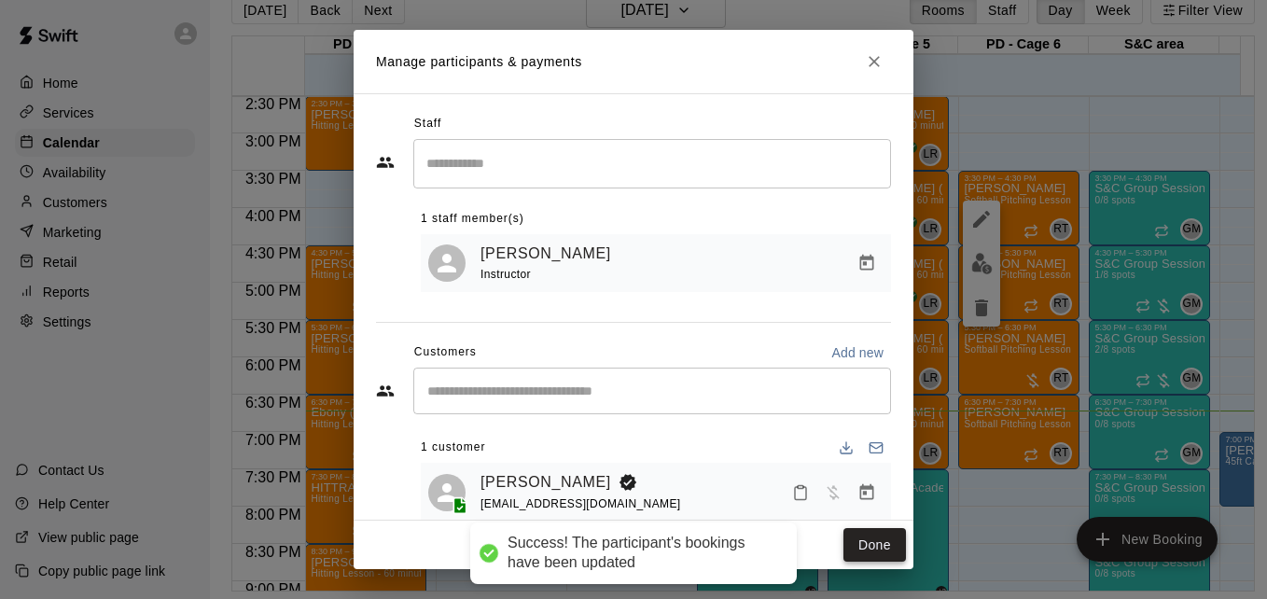
click at [868, 548] on button "Done" at bounding box center [874, 545] width 63 height 35
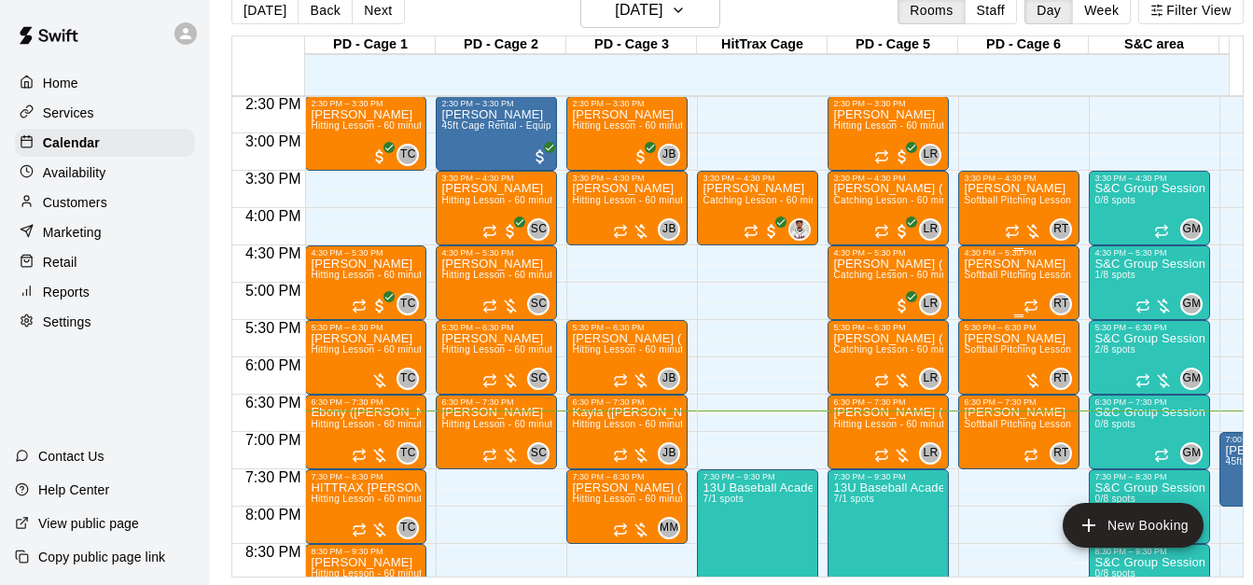
click at [1002, 280] on span "Softball Pitching Lesson - 60 minutes" at bounding box center [1046, 275] width 165 height 10
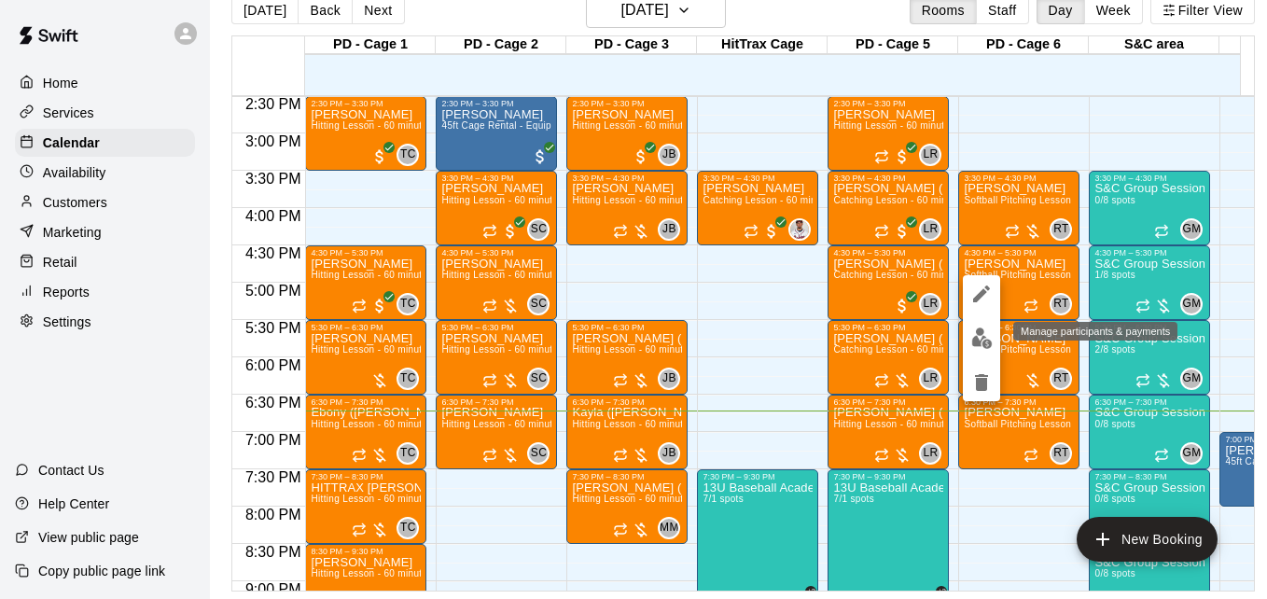
click at [985, 337] on img "edit" at bounding box center [981, 337] width 21 height 21
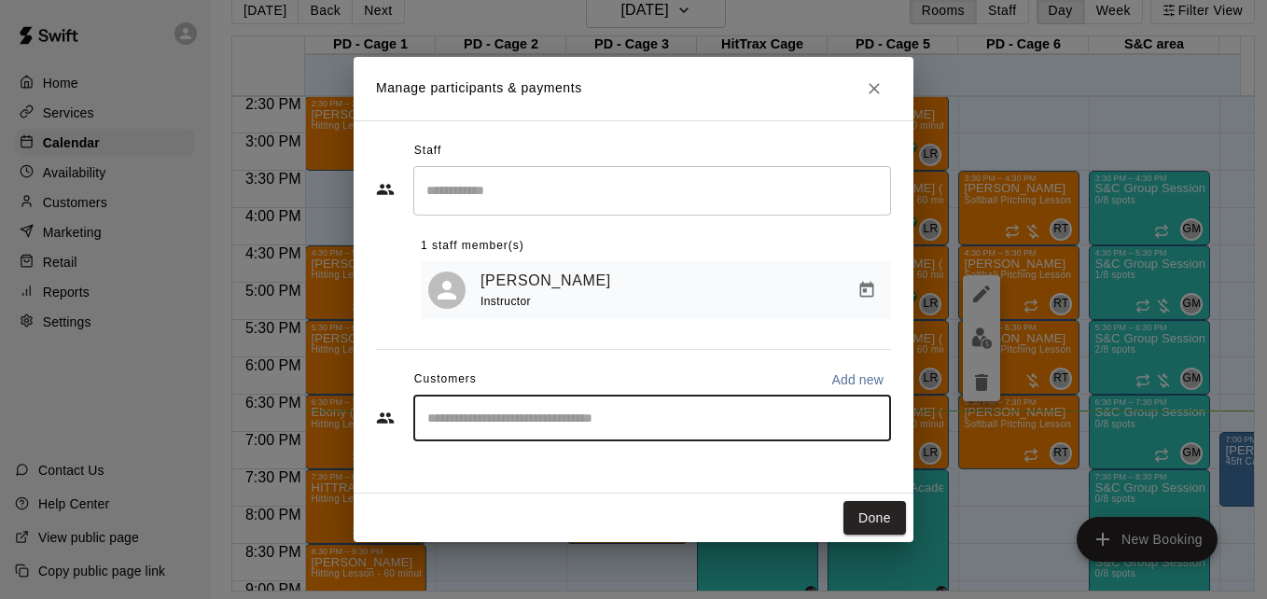
click at [649, 427] on input "Start typing to search customers..." at bounding box center [652, 418] width 461 height 19
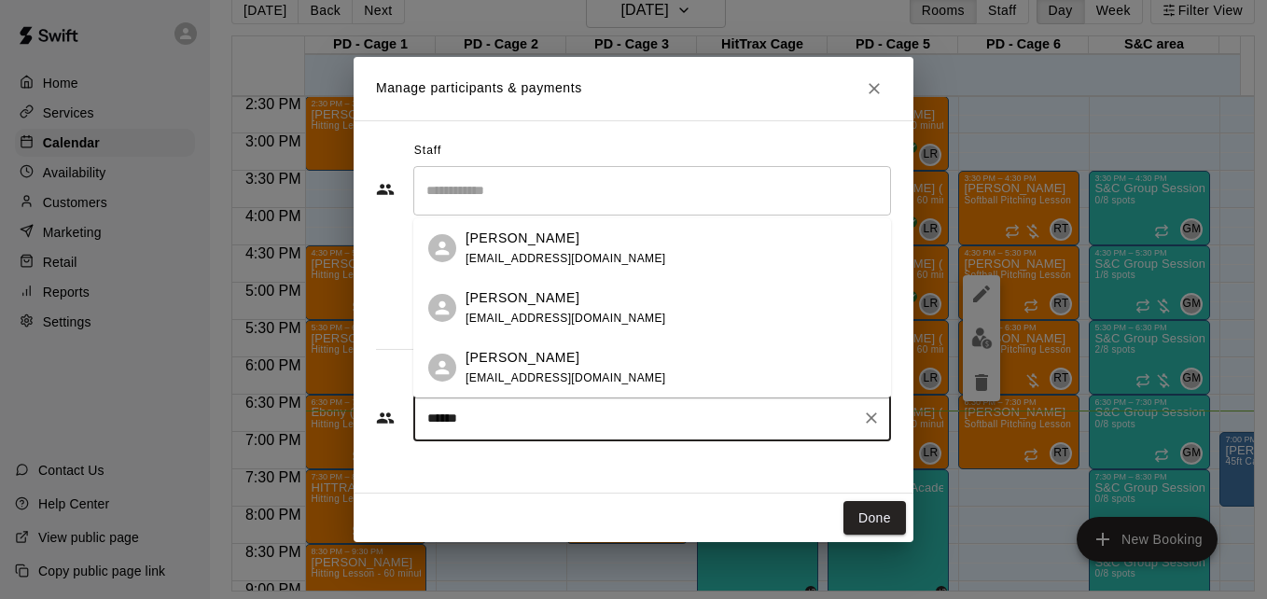
type input "*******"
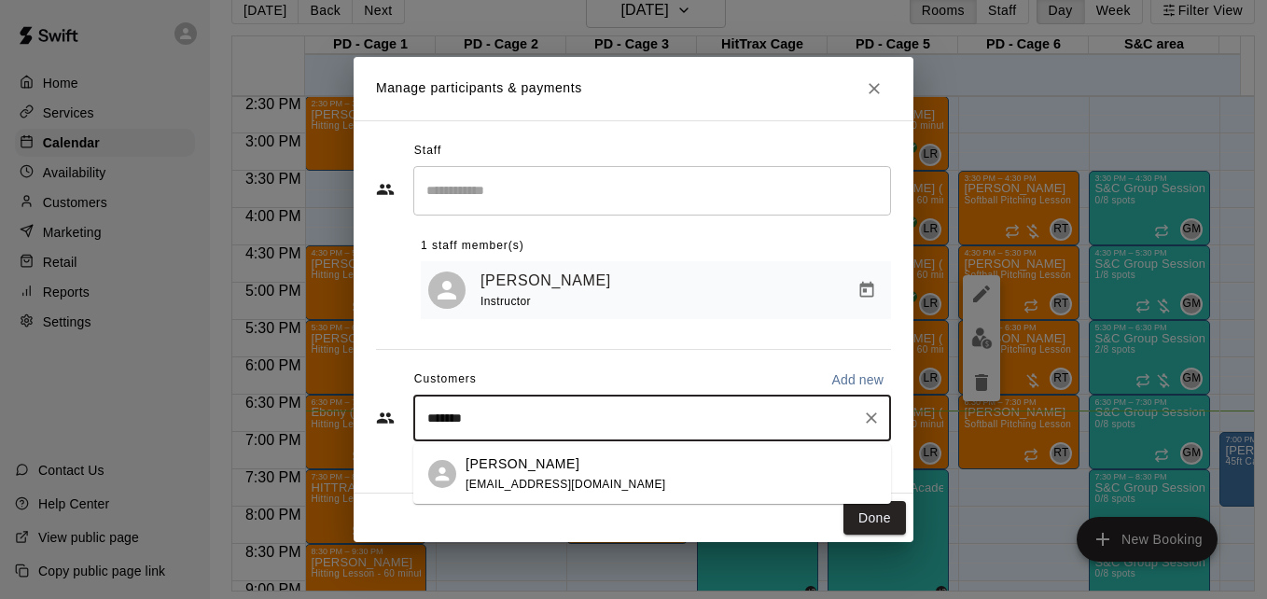
click at [626, 478] on span "[EMAIL_ADDRESS][DOMAIN_NAME]" at bounding box center [566, 484] width 201 height 13
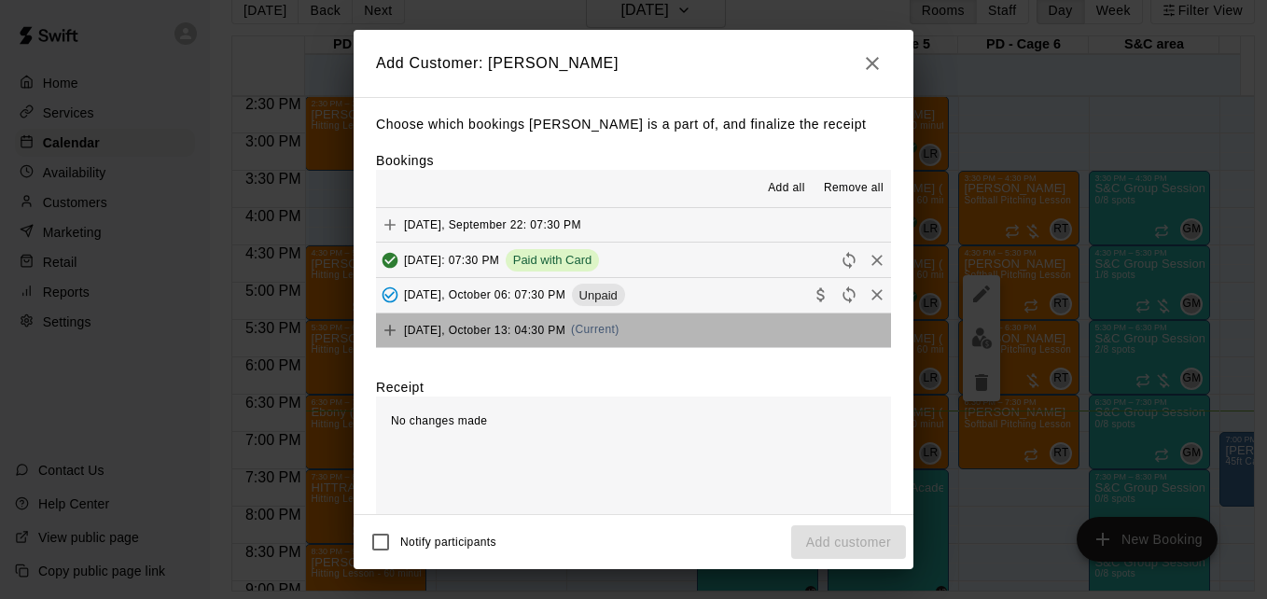
click at [664, 341] on button "[DATE], October 13: 04:30 PM (Current)" at bounding box center [633, 330] width 515 height 35
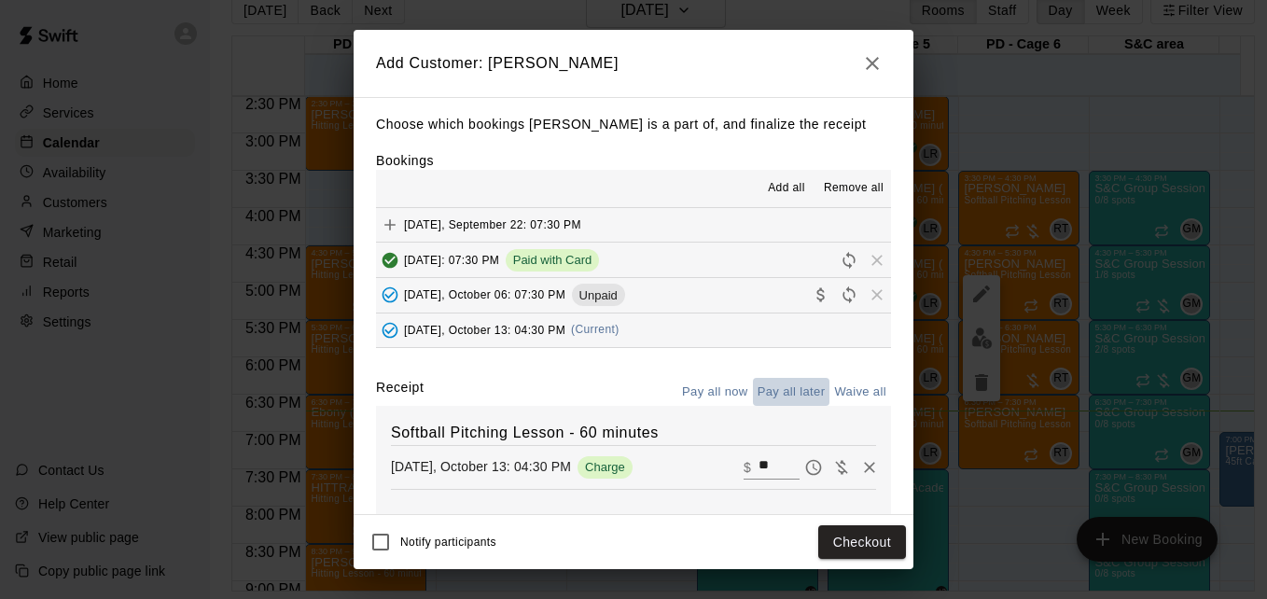
click at [772, 393] on button "Pay all later" at bounding box center [791, 392] width 77 height 29
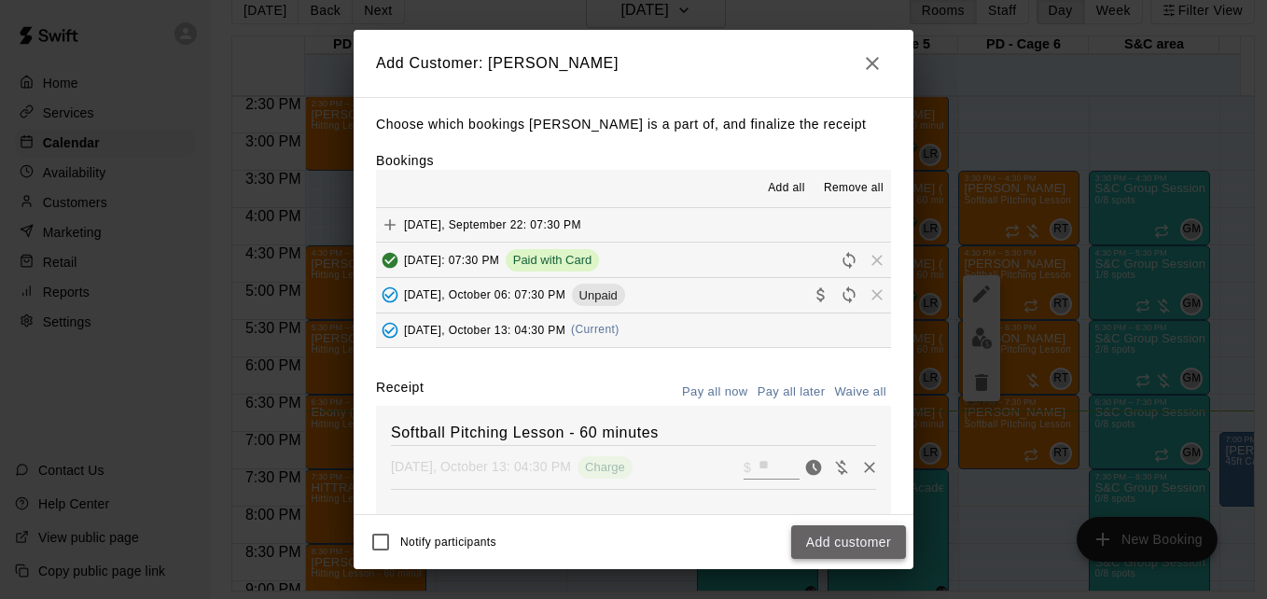
click at [848, 542] on button "Add customer" at bounding box center [848, 542] width 115 height 35
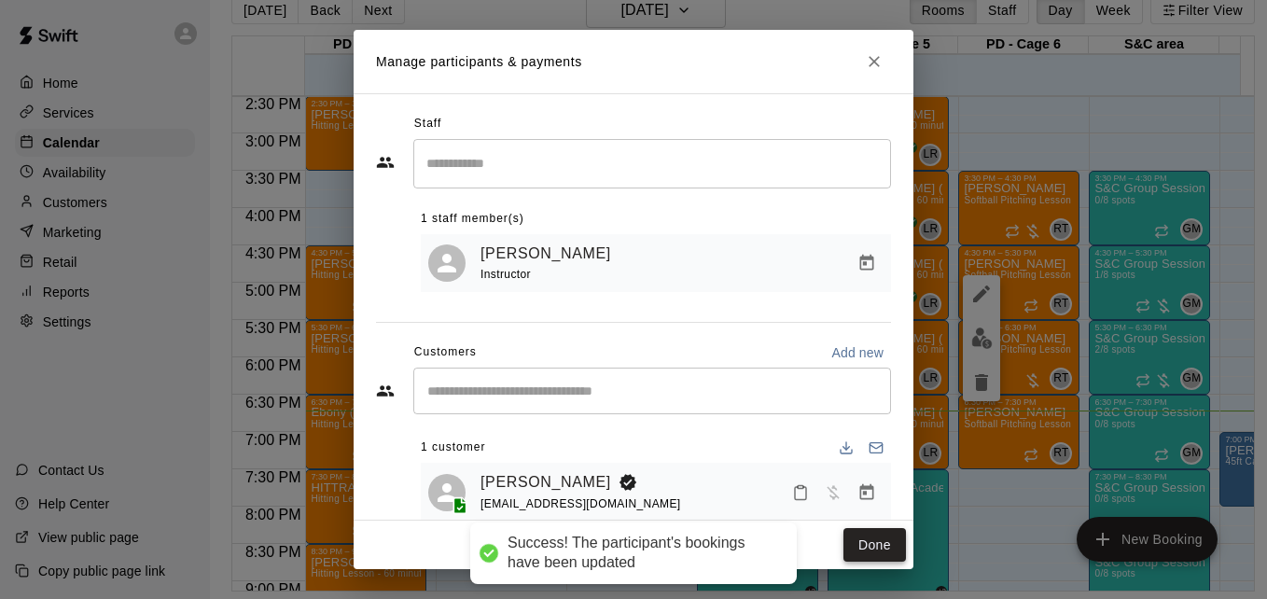
click at [867, 540] on button "Done" at bounding box center [874, 545] width 63 height 35
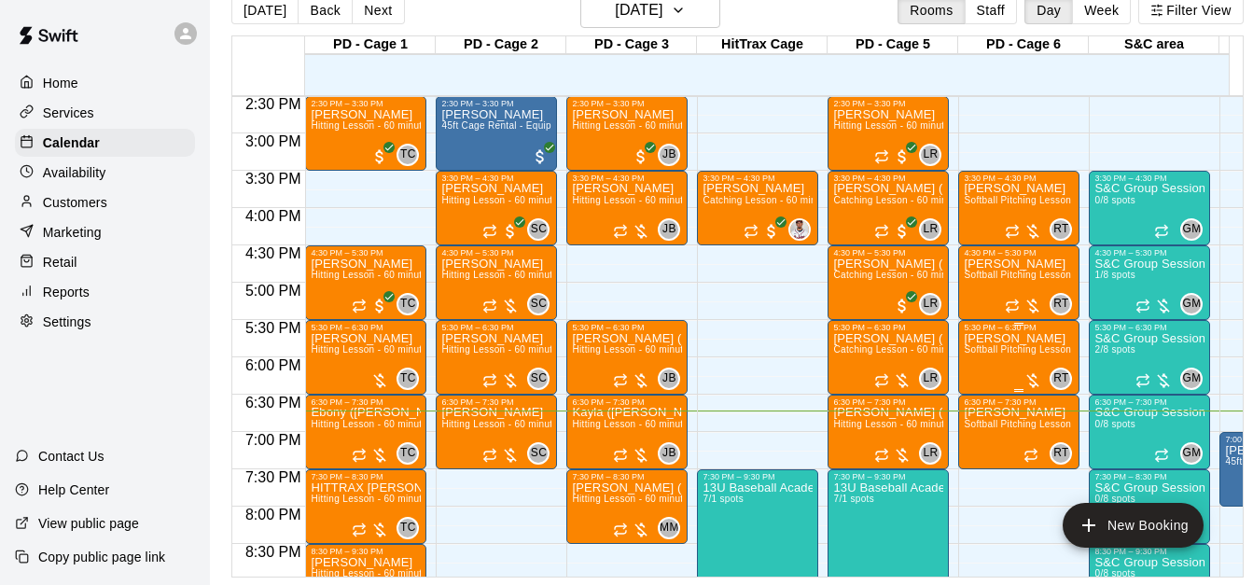
click at [1000, 355] on span "Softball Pitching Lesson - 60 minutes" at bounding box center [1046, 349] width 165 height 10
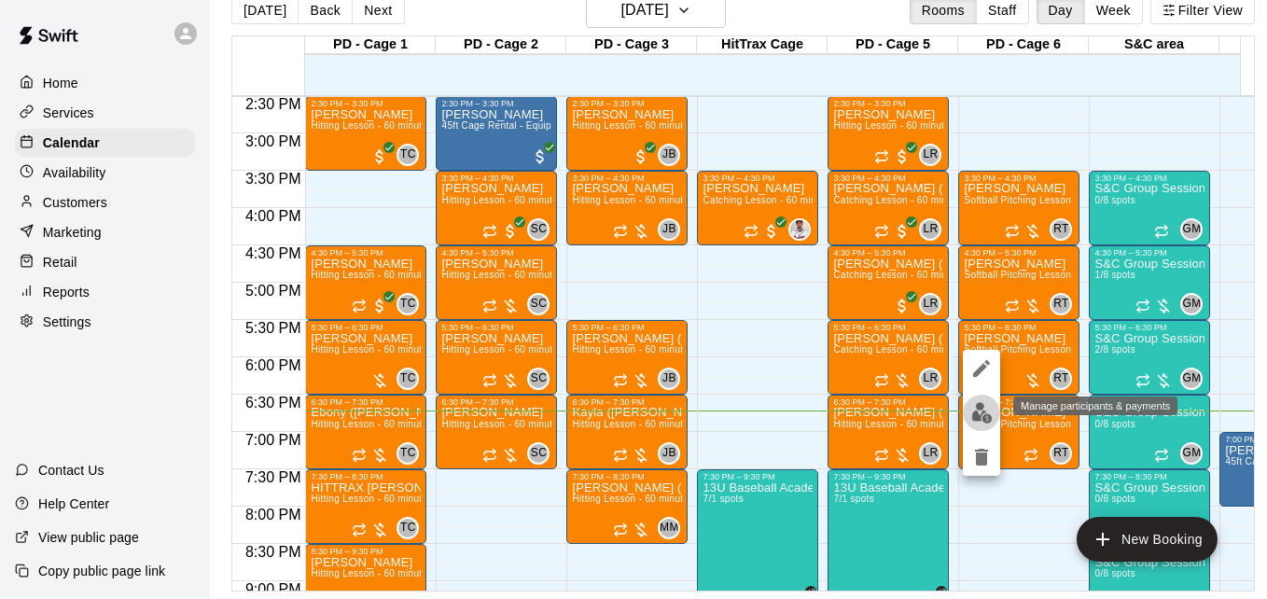
click at [977, 412] on img "edit" at bounding box center [981, 412] width 21 height 21
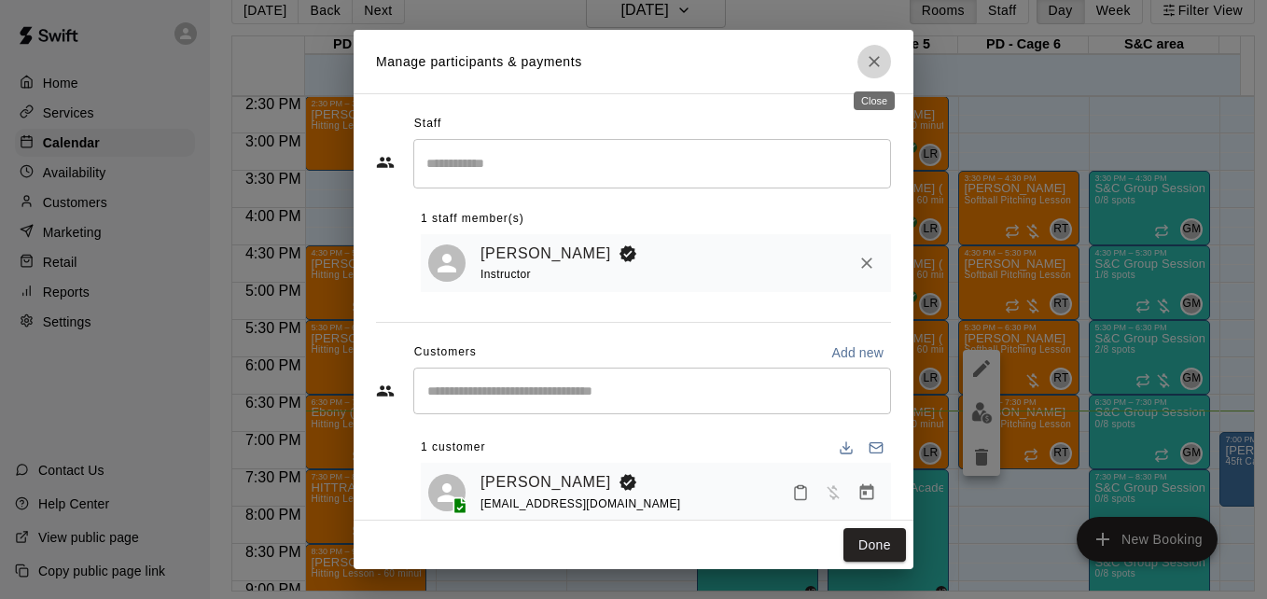
click at [867, 67] on icon "Close" at bounding box center [874, 61] width 19 height 19
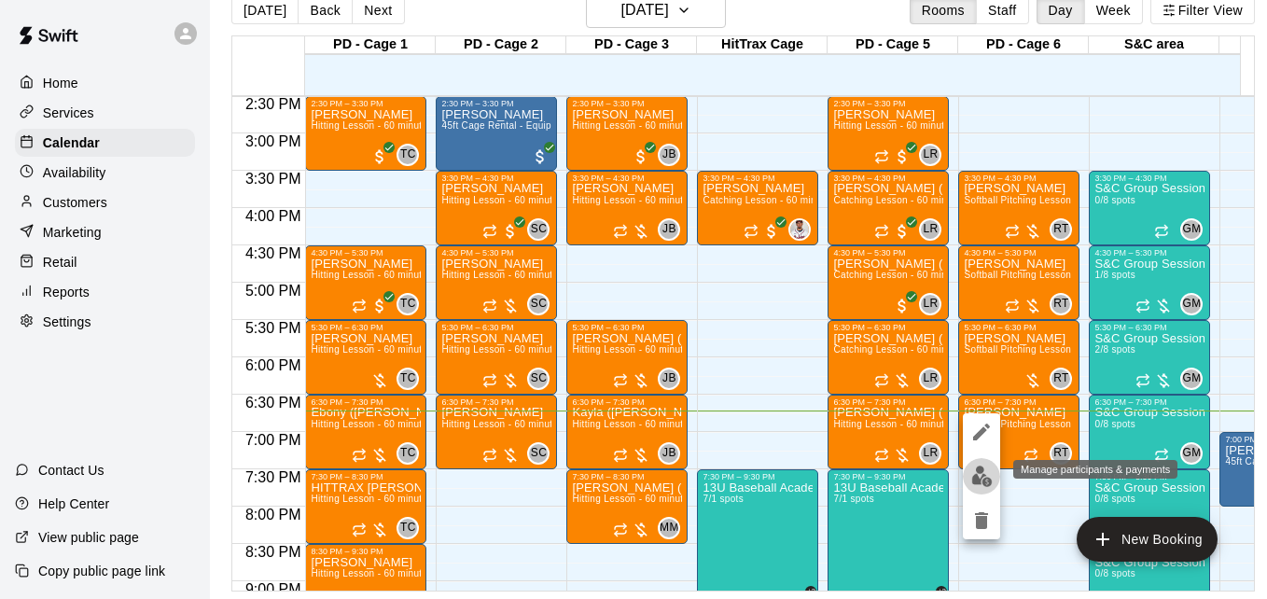
click at [981, 467] on img "edit" at bounding box center [981, 476] width 21 height 21
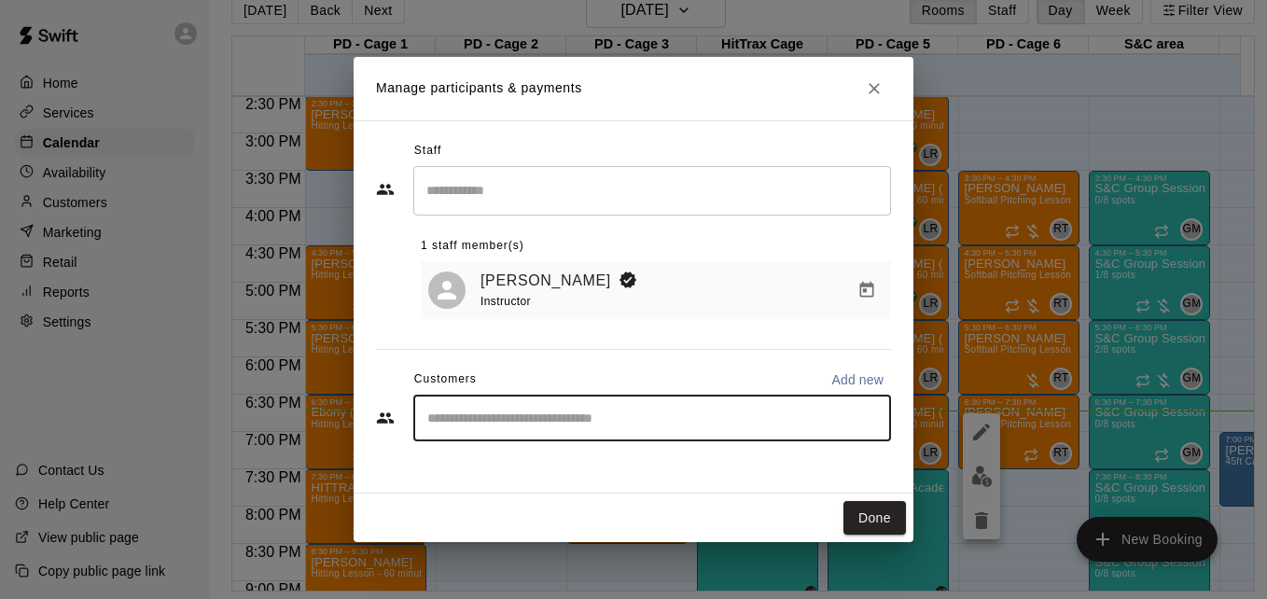
click at [577, 413] on input "Start typing to search customers..." at bounding box center [652, 418] width 461 height 19
type input "******"
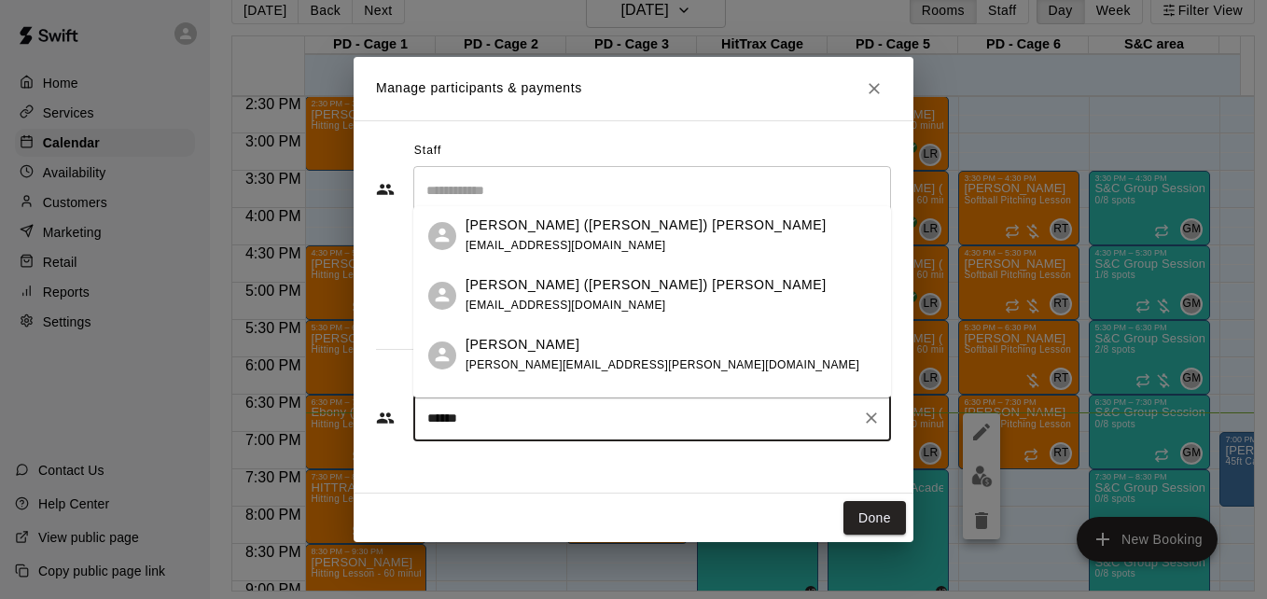
click at [700, 232] on div "[PERSON_NAME] ([PERSON_NAME]) [PERSON_NAME] [PERSON_NAME][EMAIL_ADDRESS][DOMAIN…" at bounding box center [671, 236] width 410 height 40
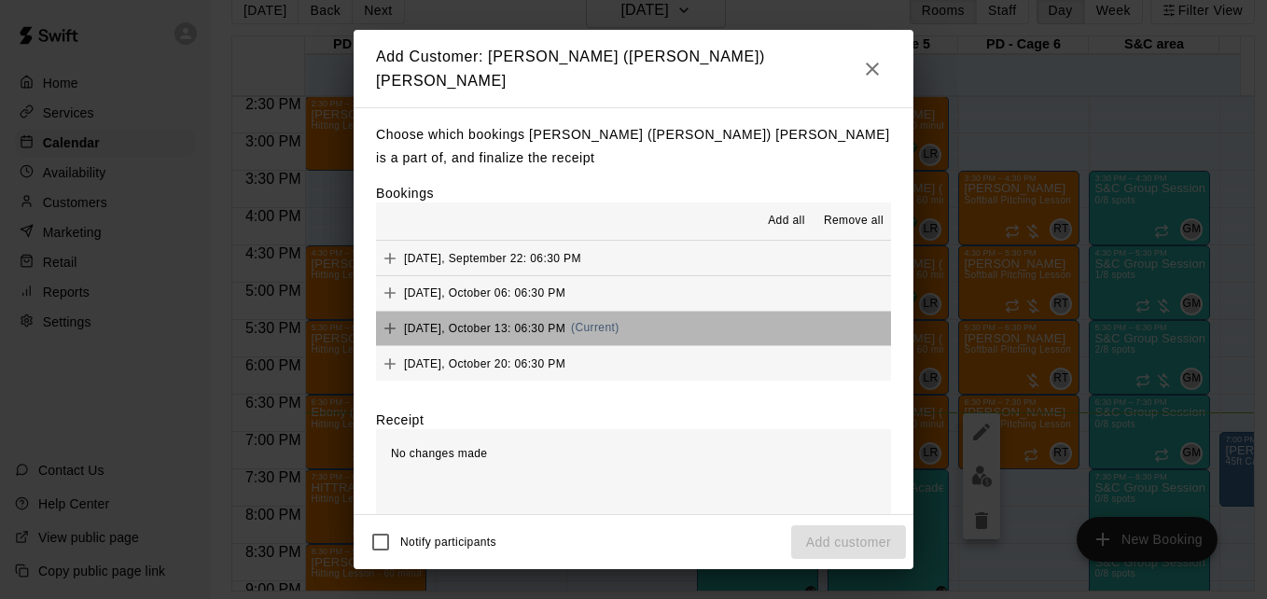
click at [655, 312] on button "[DATE], October 13: 06:30 PM (Current)" at bounding box center [633, 329] width 515 height 35
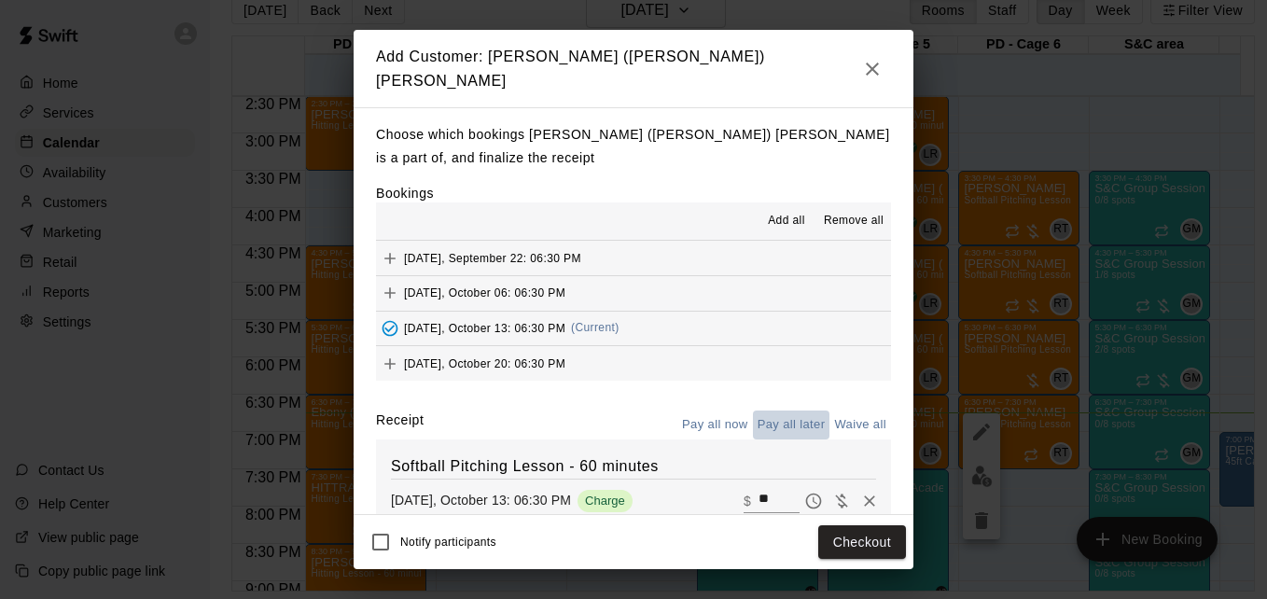
click at [774, 410] on button "Pay all later" at bounding box center [791, 424] width 77 height 29
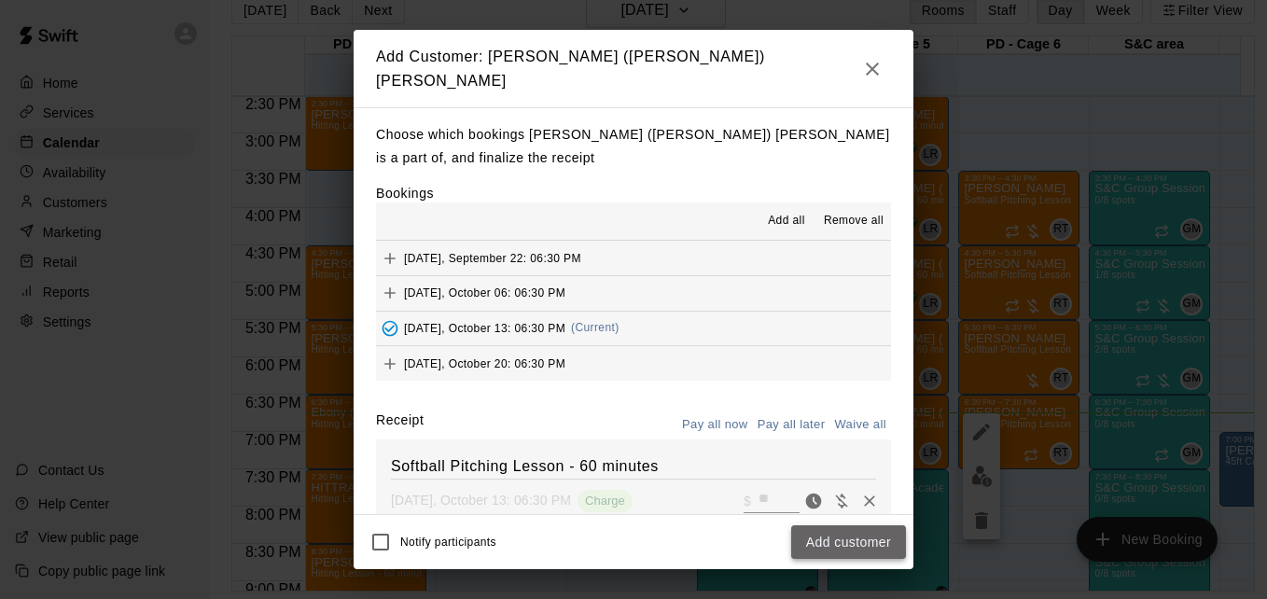
click at [850, 535] on button "Add customer" at bounding box center [848, 542] width 115 height 35
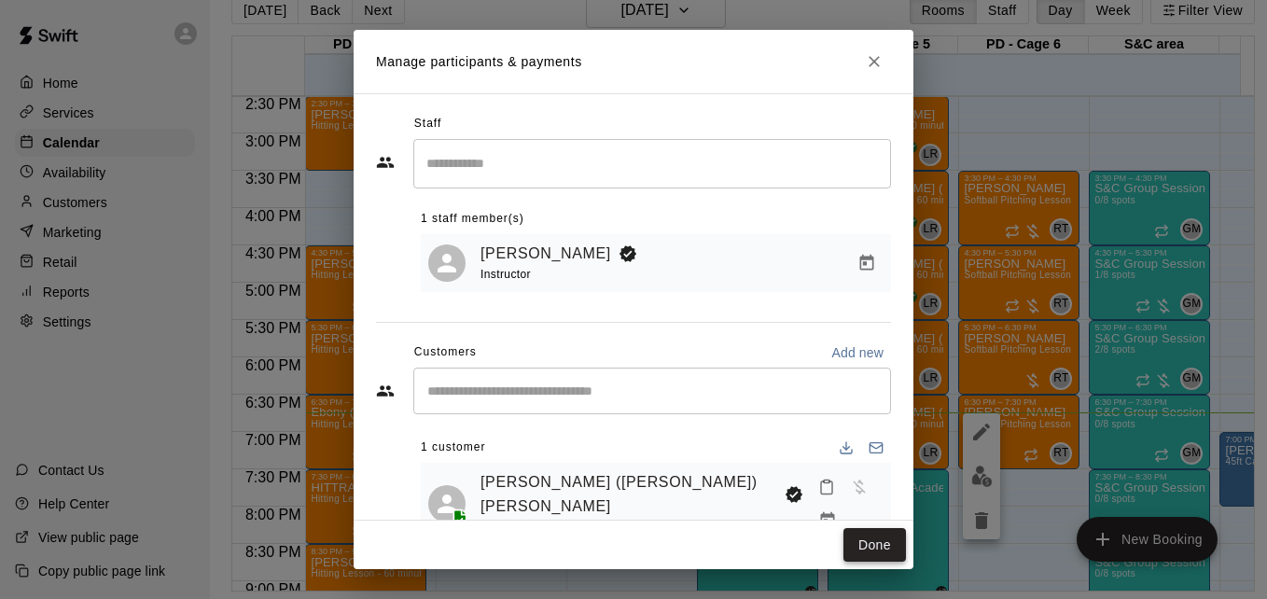
click at [871, 551] on button "Done" at bounding box center [874, 545] width 63 height 35
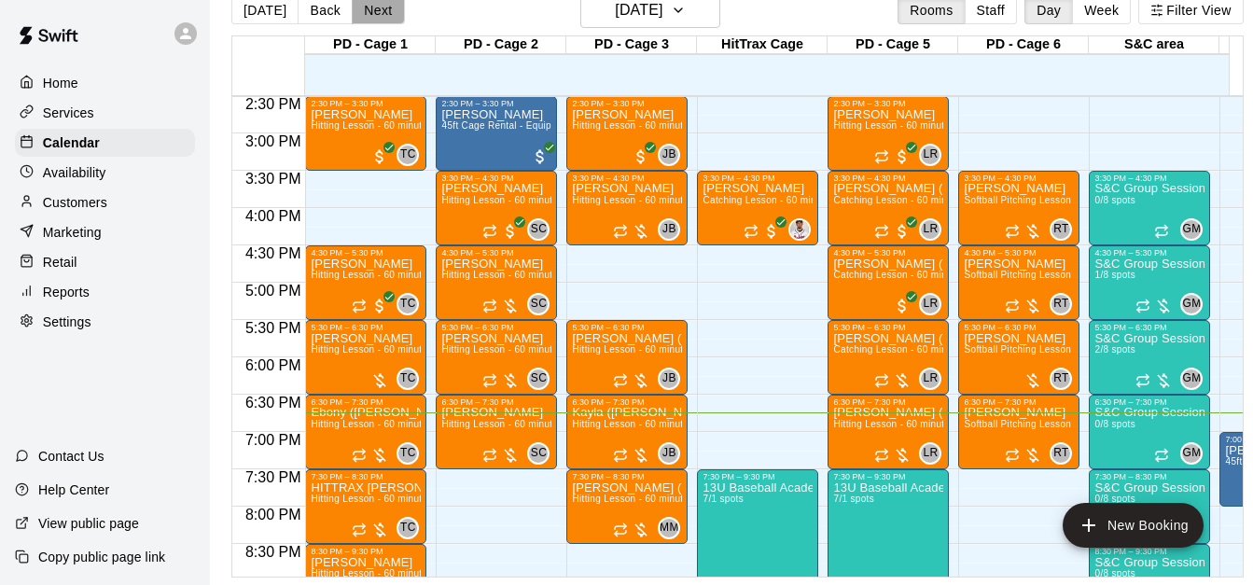
click at [366, 15] on button "Next" at bounding box center [378, 10] width 52 height 28
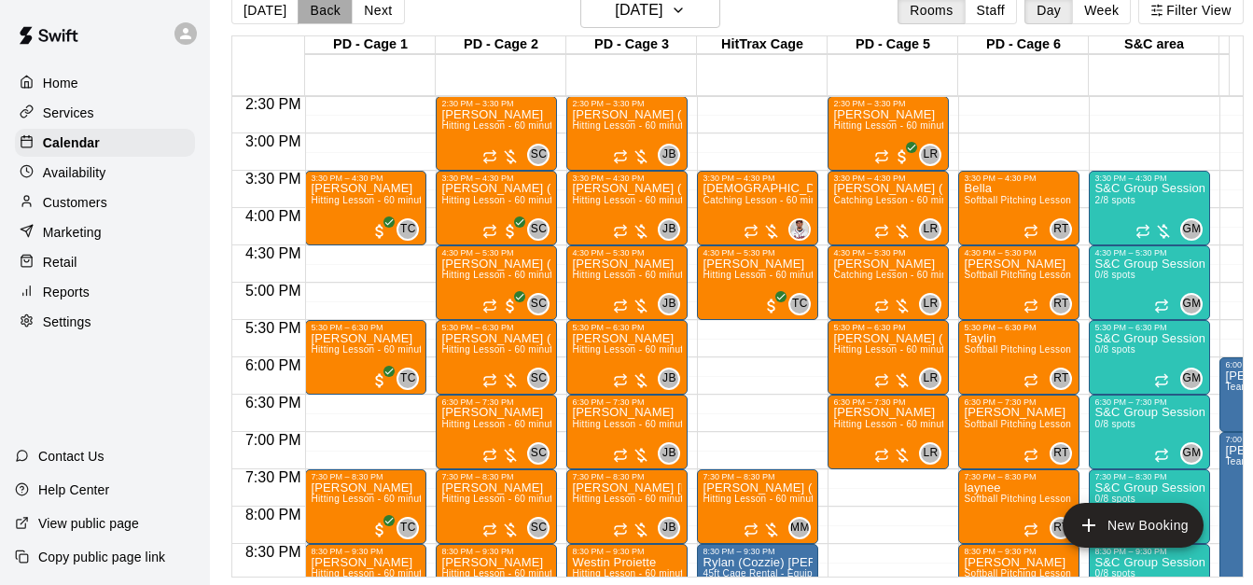
click at [314, 14] on button "Back" at bounding box center [325, 10] width 55 height 28
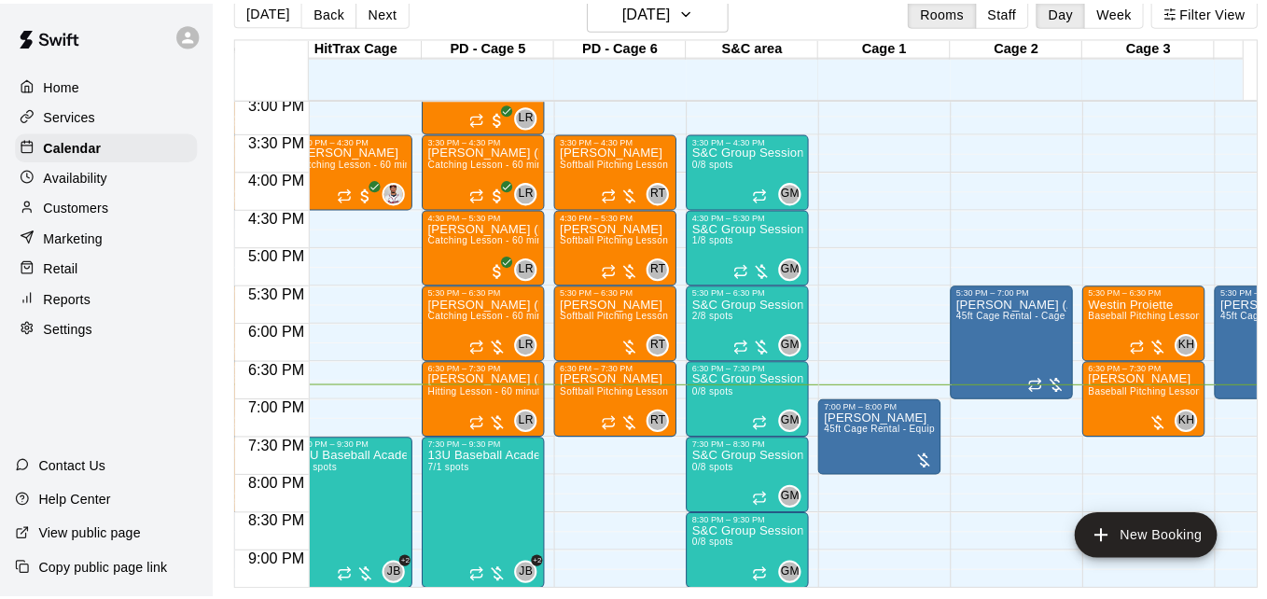
scroll to position [1125, 410]
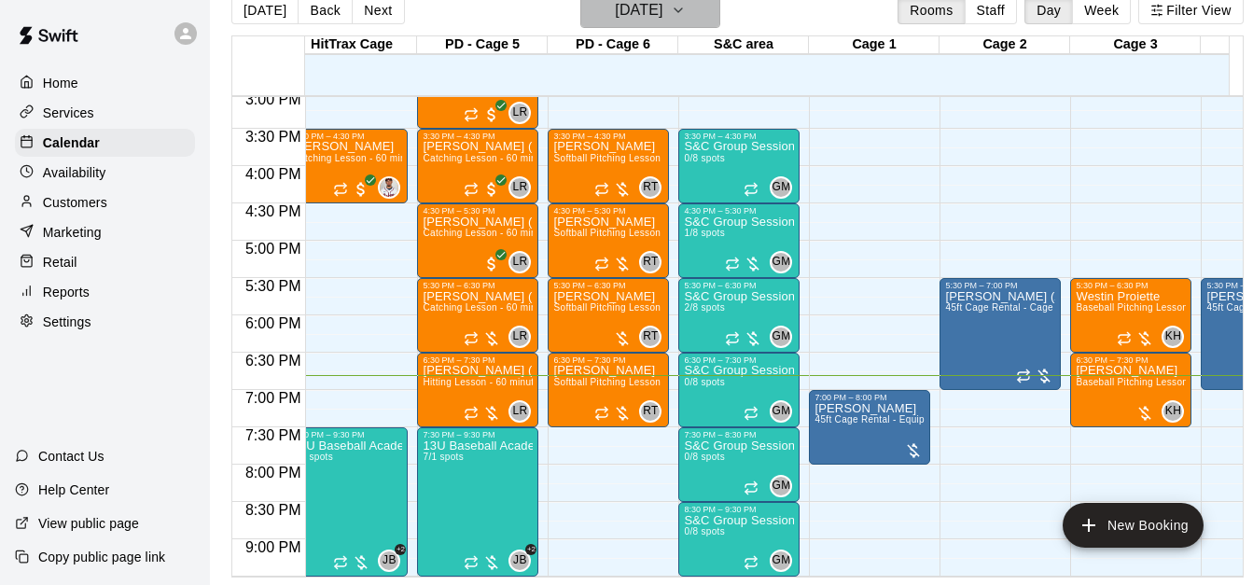
click at [697, 11] on button "[DATE]" at bounding box center [650, 10] width 140 height 35
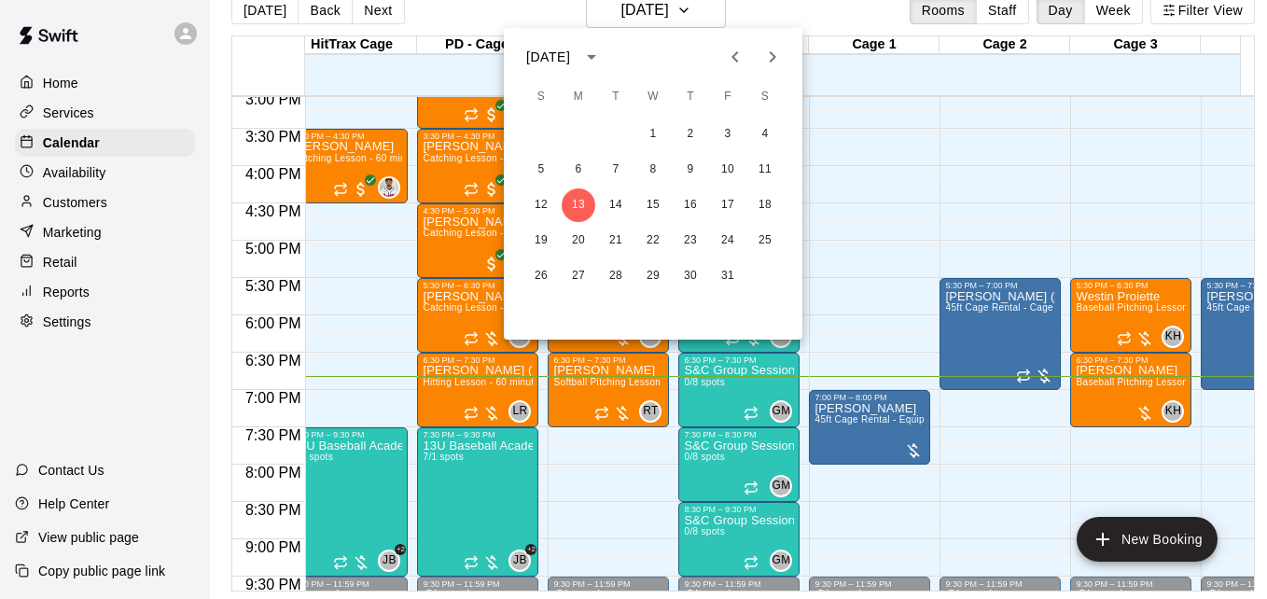
click at [711, 12] on div at bounding box center [633, 299] width 1267 height 599
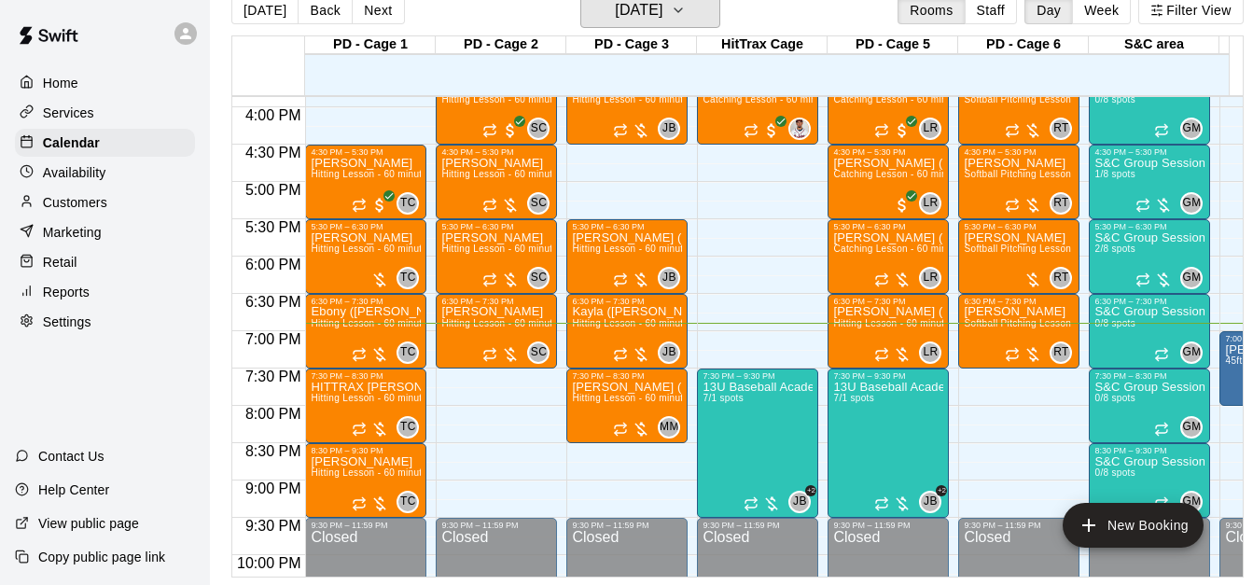
scroll to position [1166, 0]
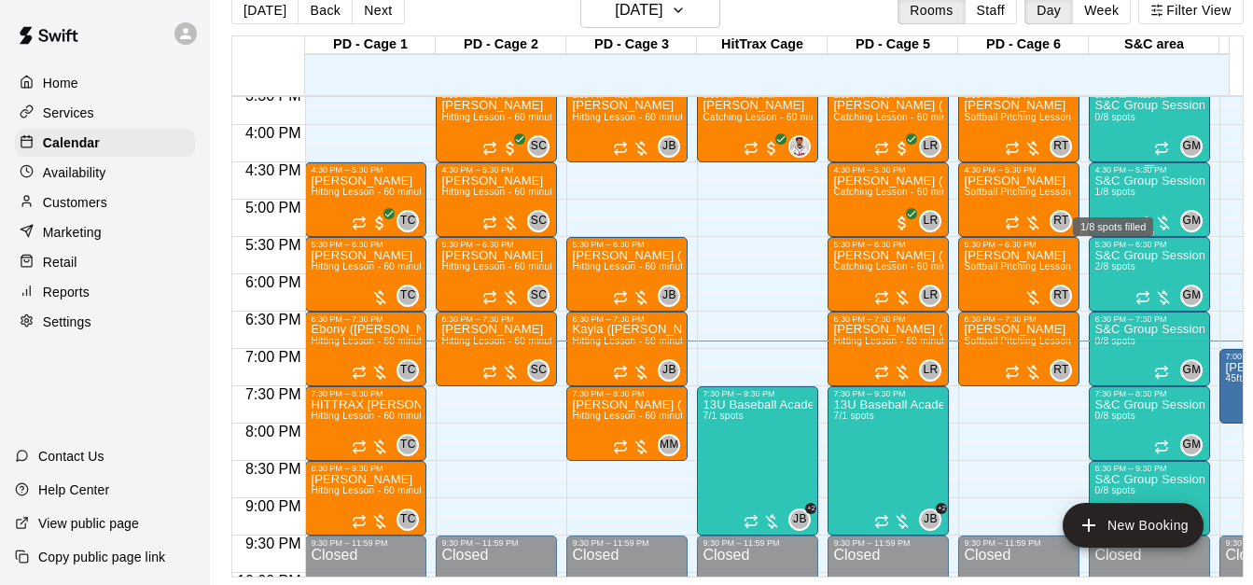
click at [1134, 187] on span "1/8 spots" at bounding box center [1114, 192] width 41 height 10
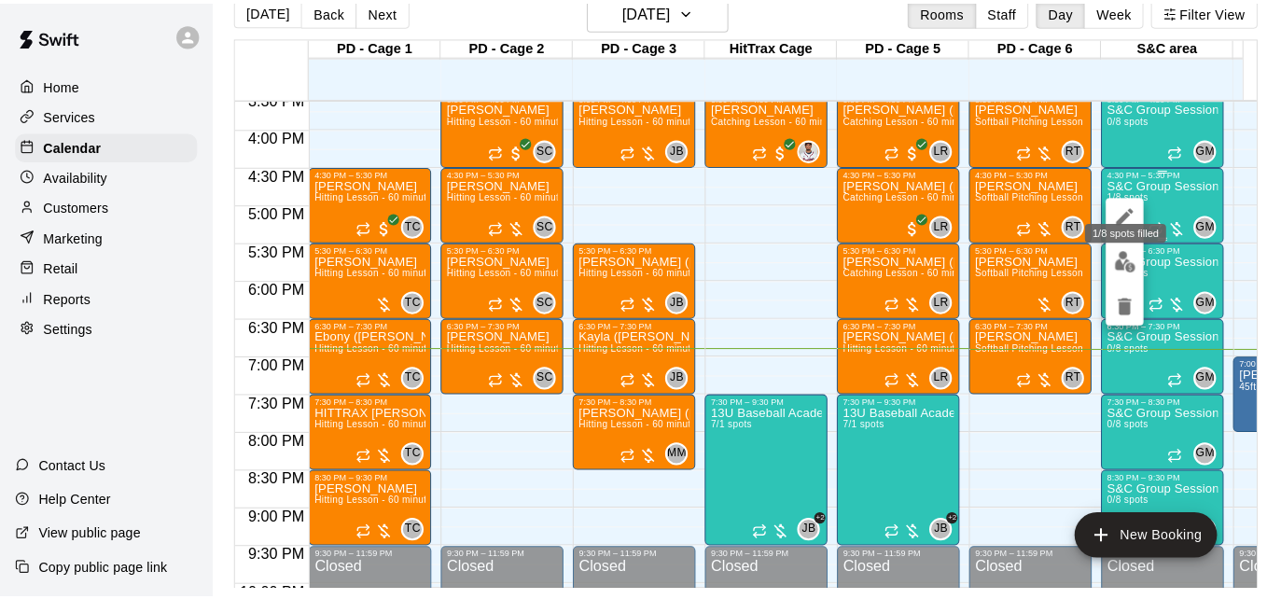
scroll to position [30, 0]
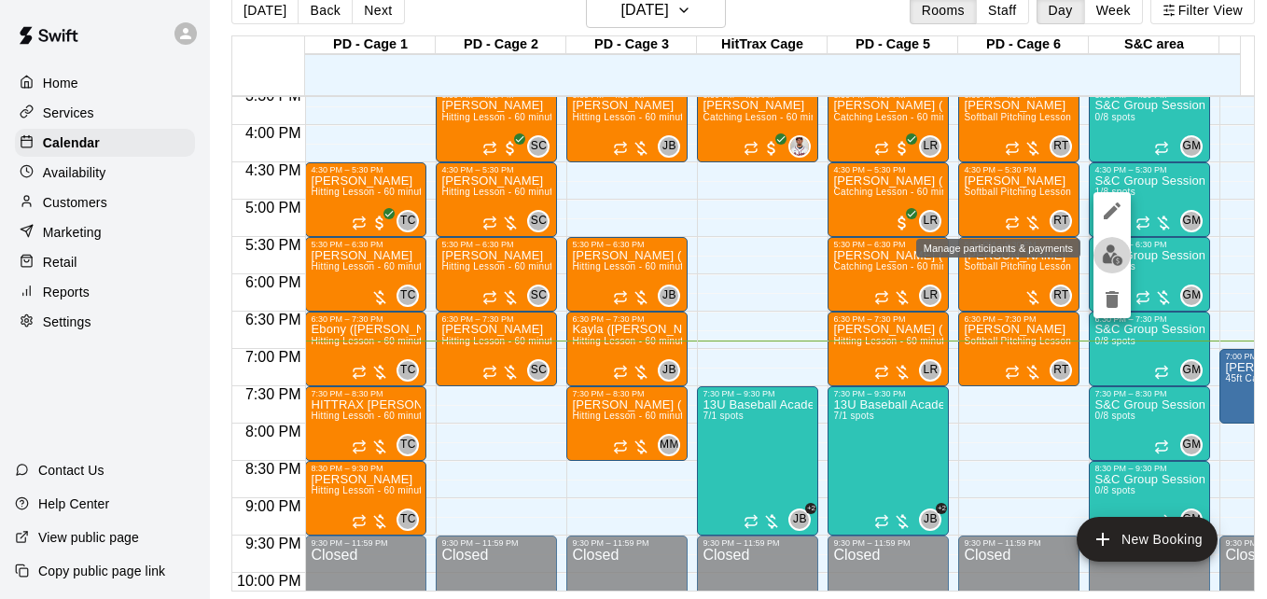
click at [1105, 254] on img "edit" at bounding box center [1112, 254] width 21 height 21
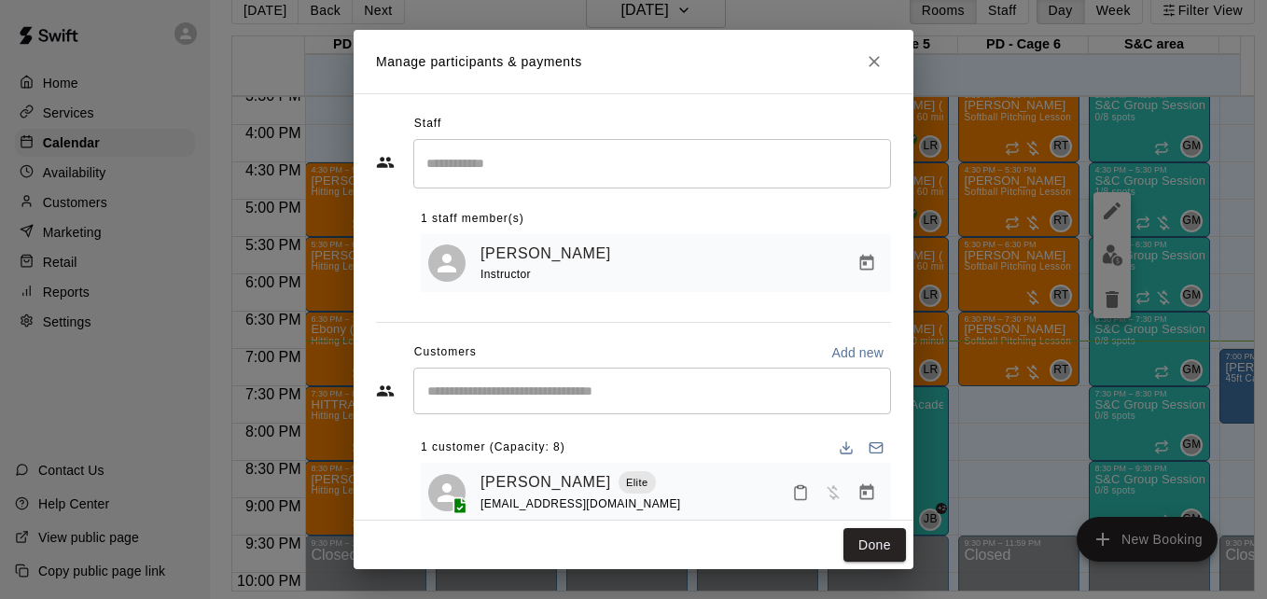
scroll to position [37, 0]
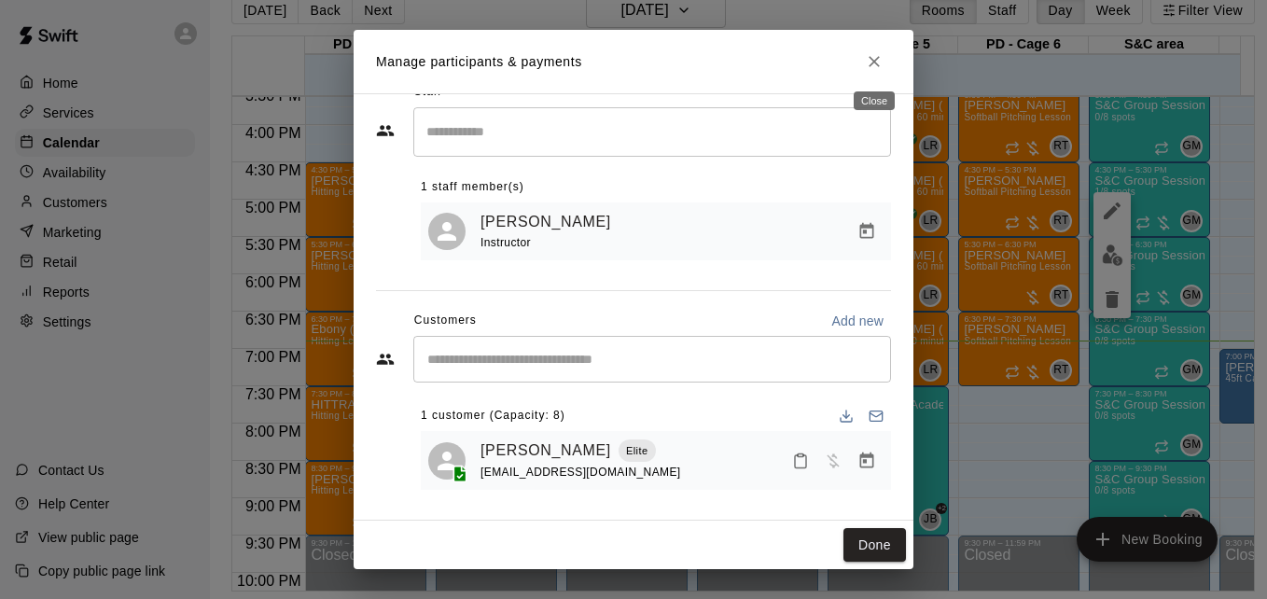
click at [870, 55] on icon "Close" at bounding box center [874, 61] width 19 height 19
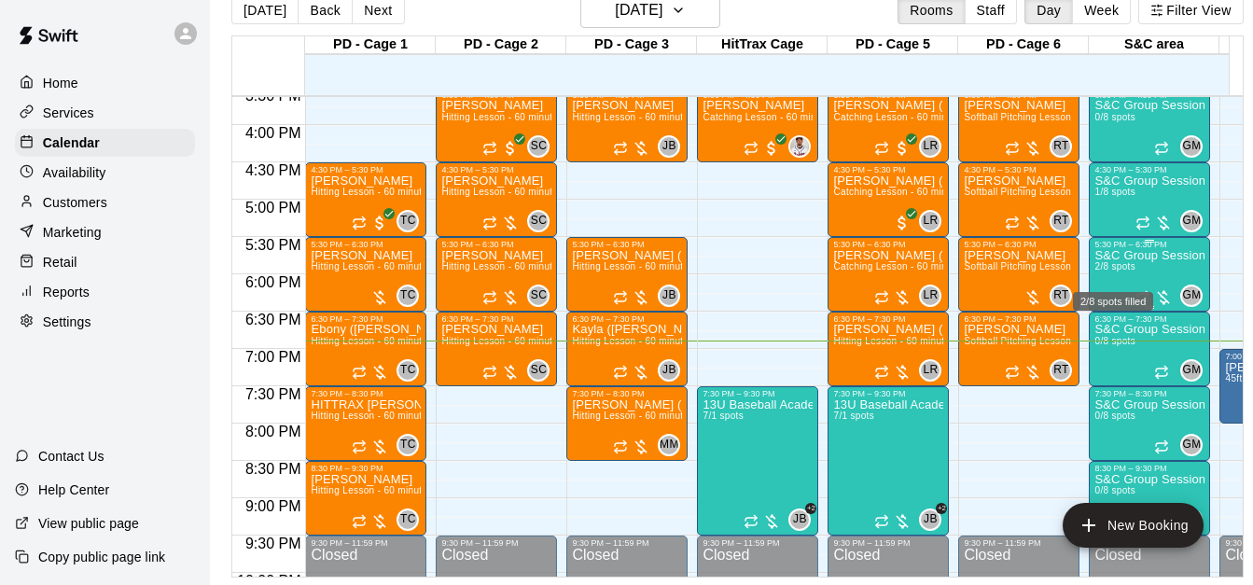
click at [1123, 271] on span "2/8 spots" at bounding box center [1114, 266] width 41 height 10
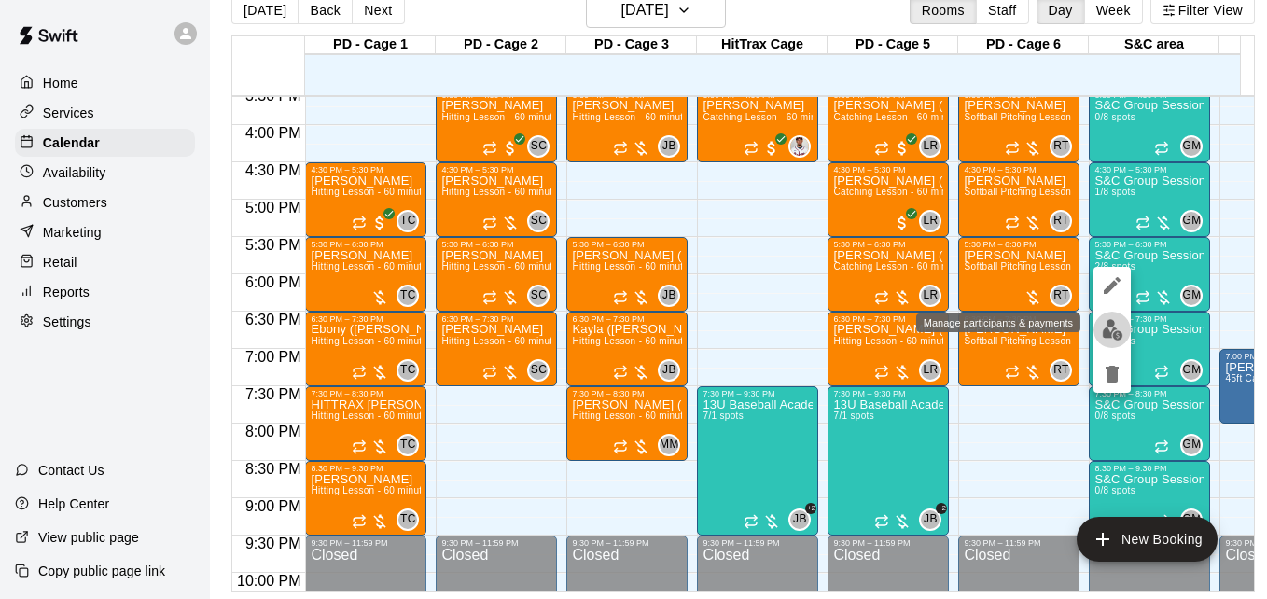
click at [1112, 331] on img "edit" at bounding box center [1112, 329] width 21 height 21
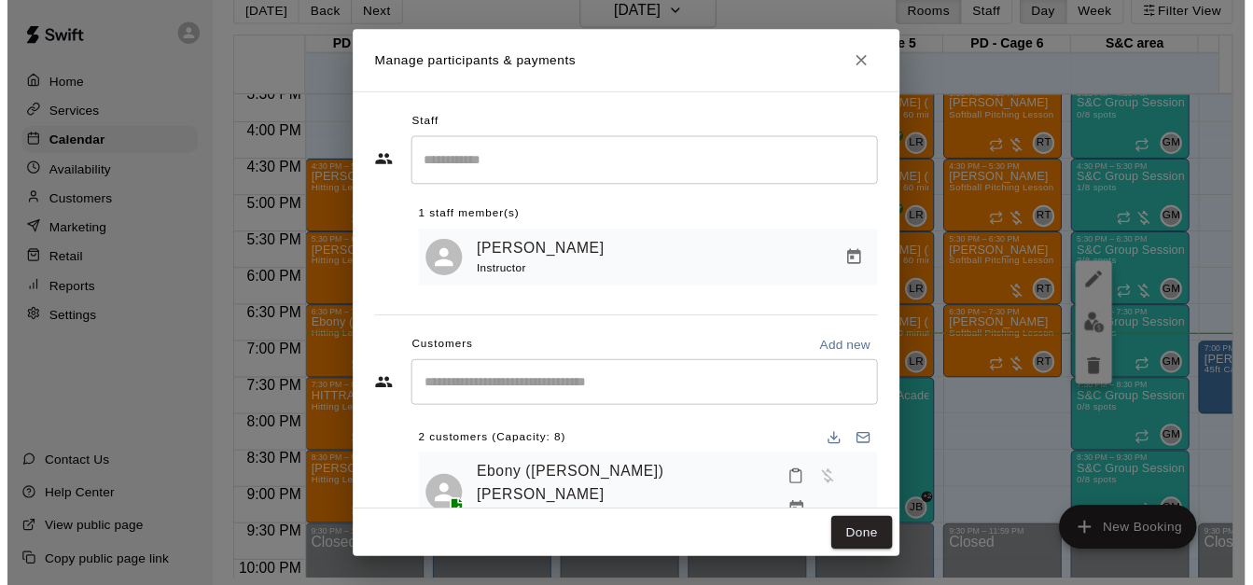
scroll to position [107, 0]
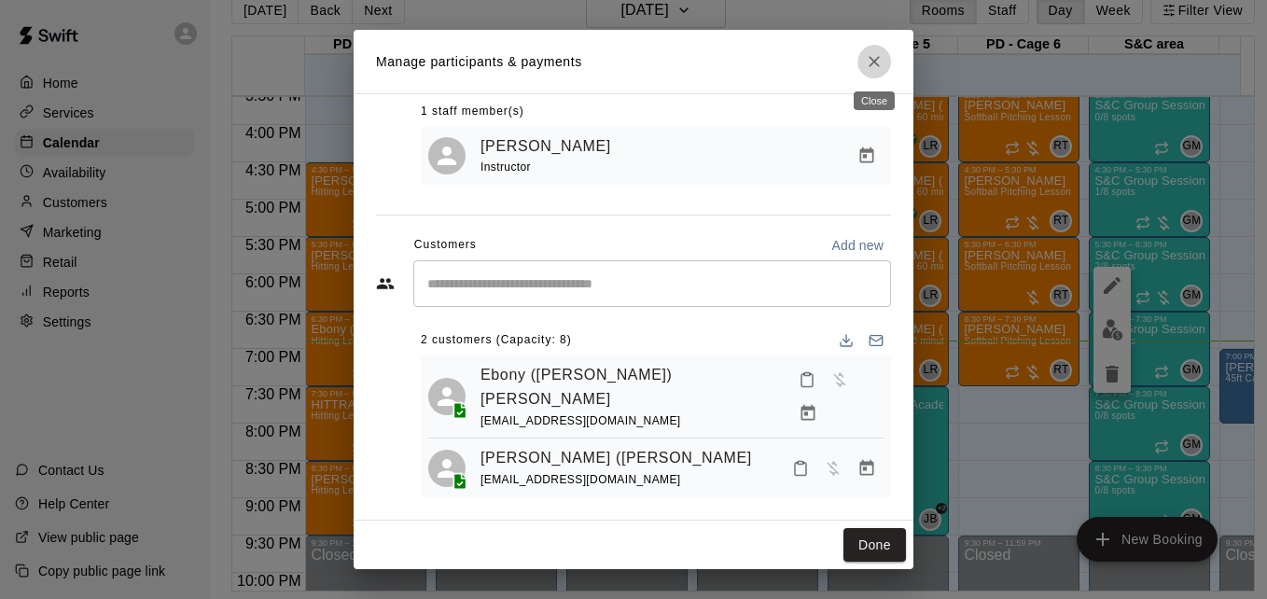
click at [876, 66] on icon "Close" at bounding box center [874, 61] width 19 height 19
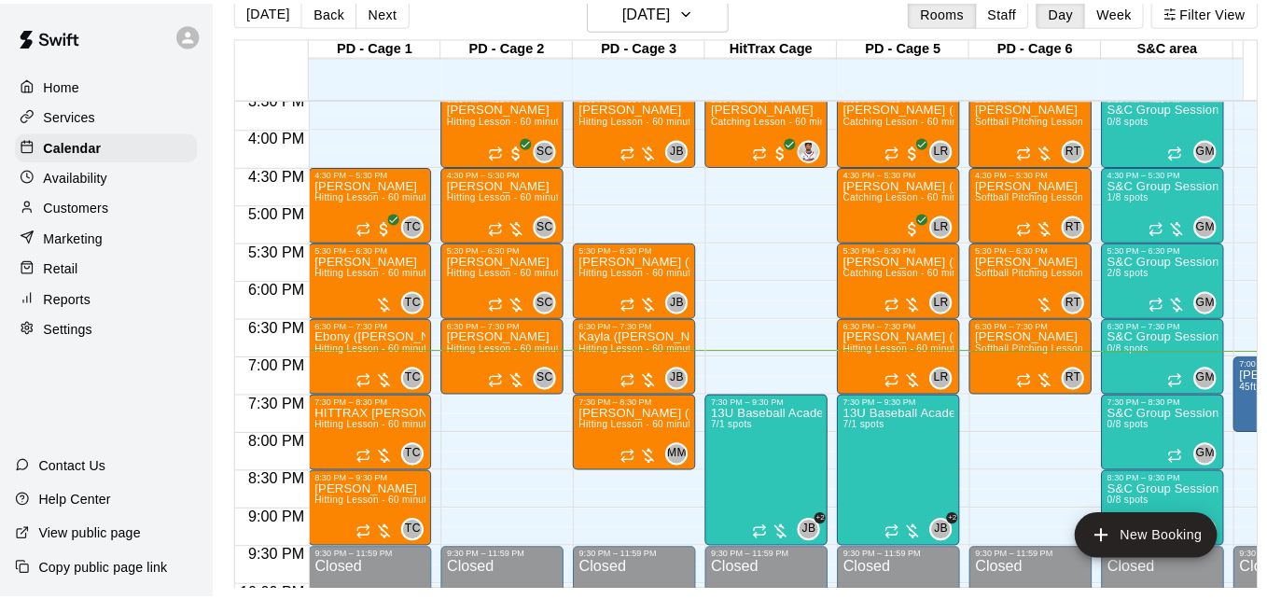
scroll to position [0, 762]
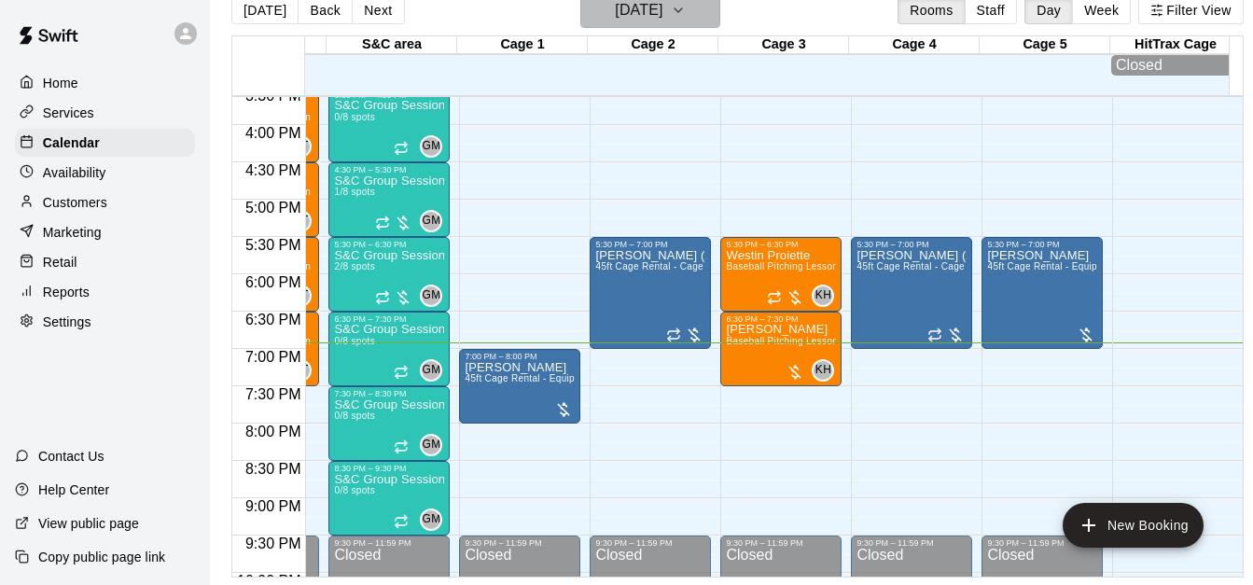
click at [643, 23] on button "[DATE]" at bounding box center [650, 10] width 140 height 35
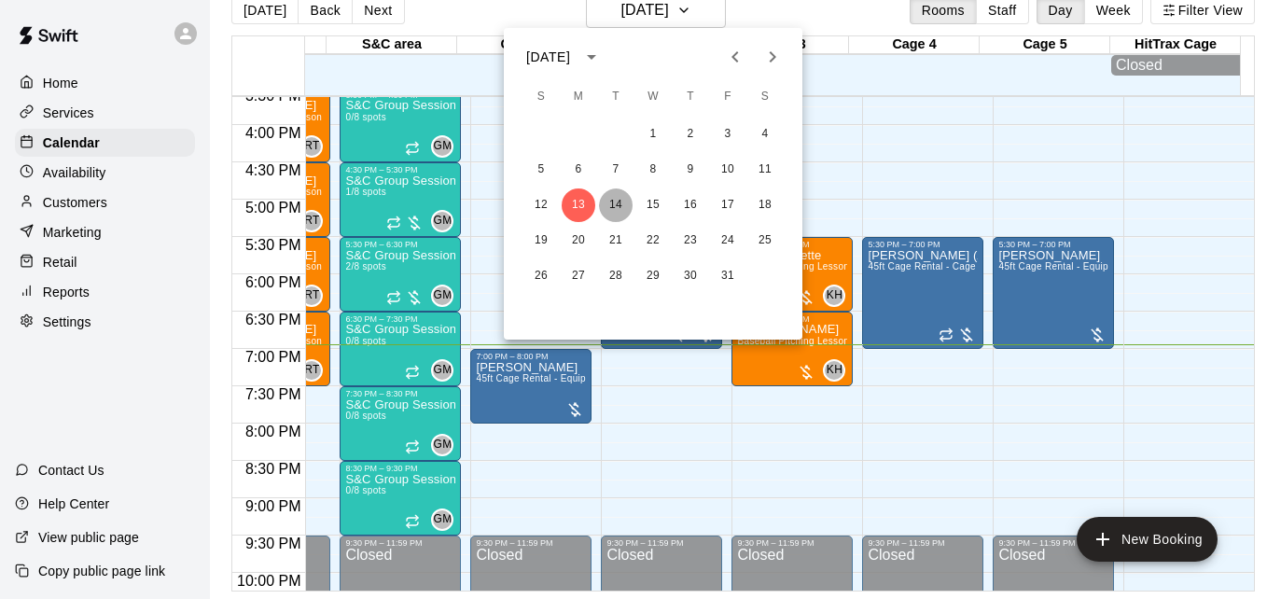
click at [609, 202] on button "14" at bounding box center [616, 205] width 34 height 34
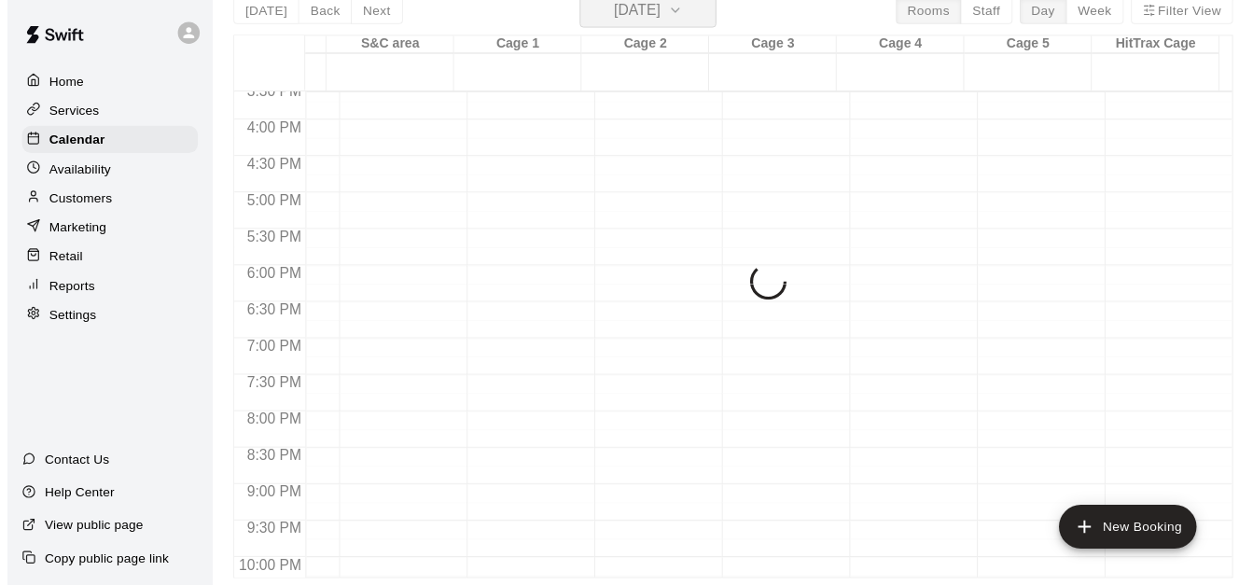
scroll to position [22, 0]
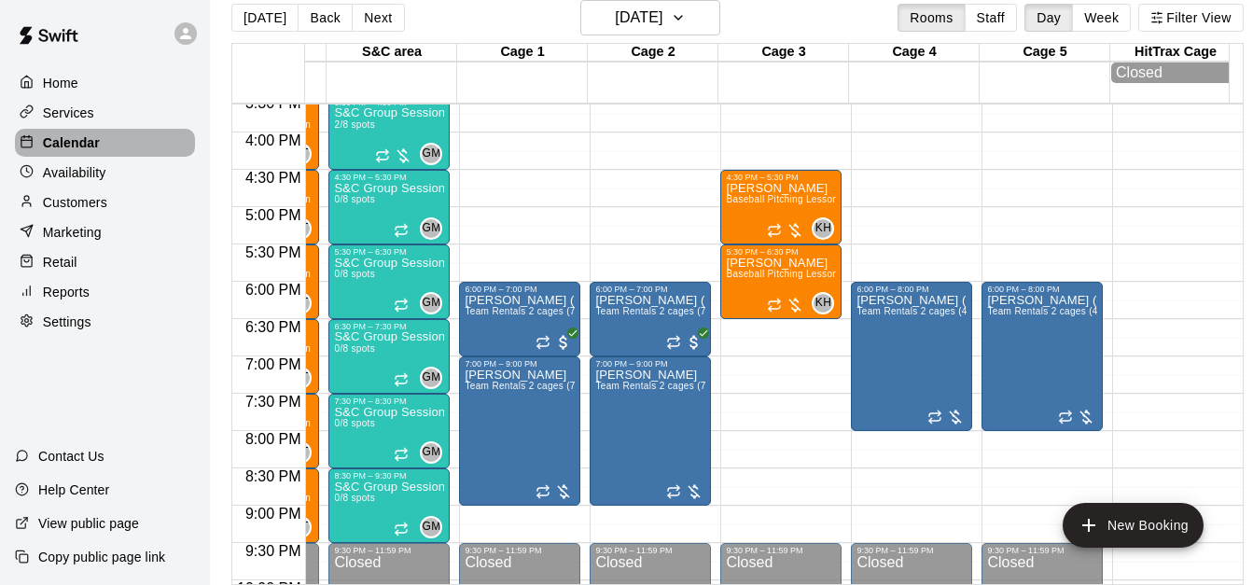
click at [134, 141] on div "Calendar" at bounding box center [105, 143] width 180 height 28
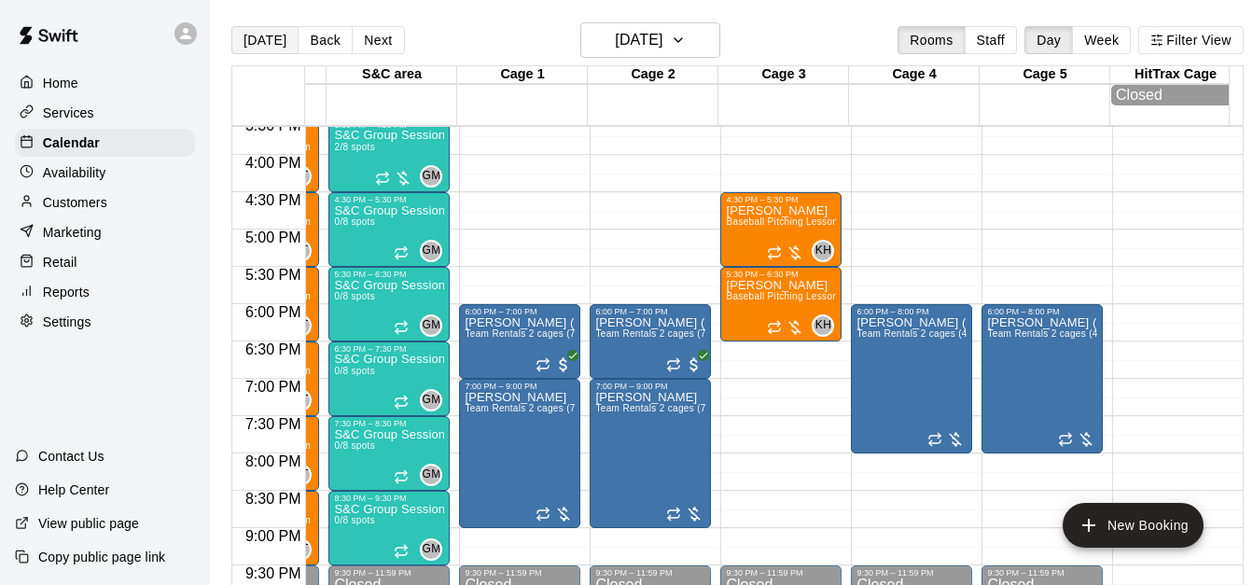
click at [265, 44] on button "[DATE]" at bounding box center [264, 40] width 67 height 28
